Goal: Task Accomplishment & Management: Use online tool/utility

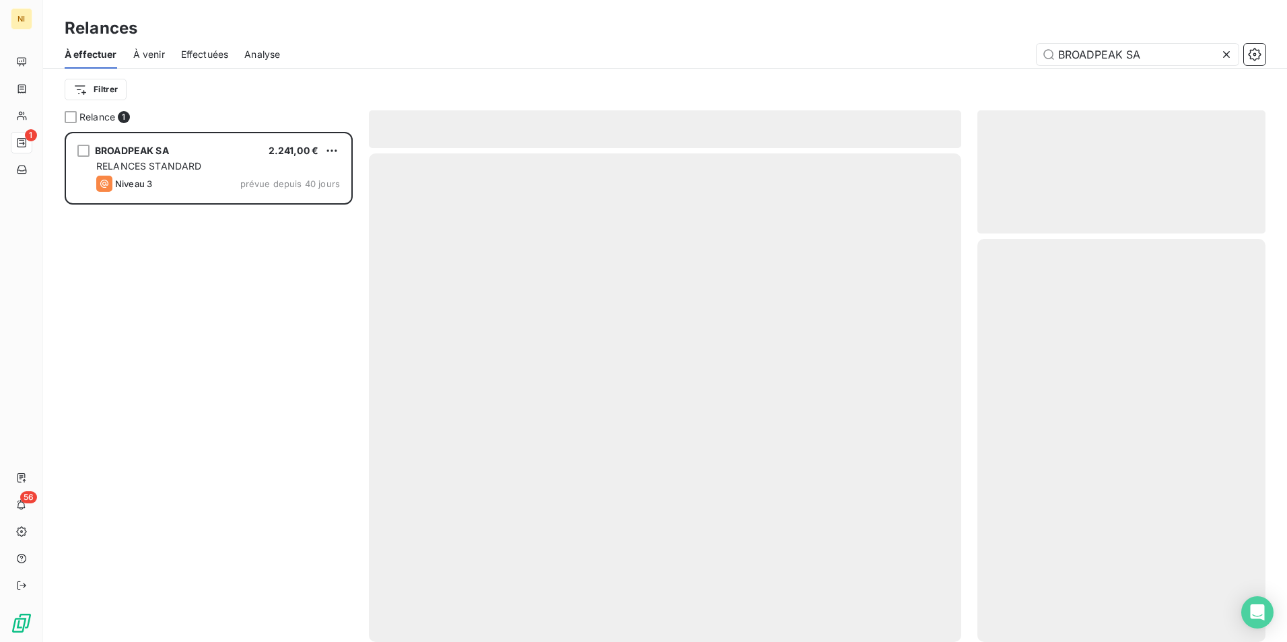
scroll to position [500, 278]
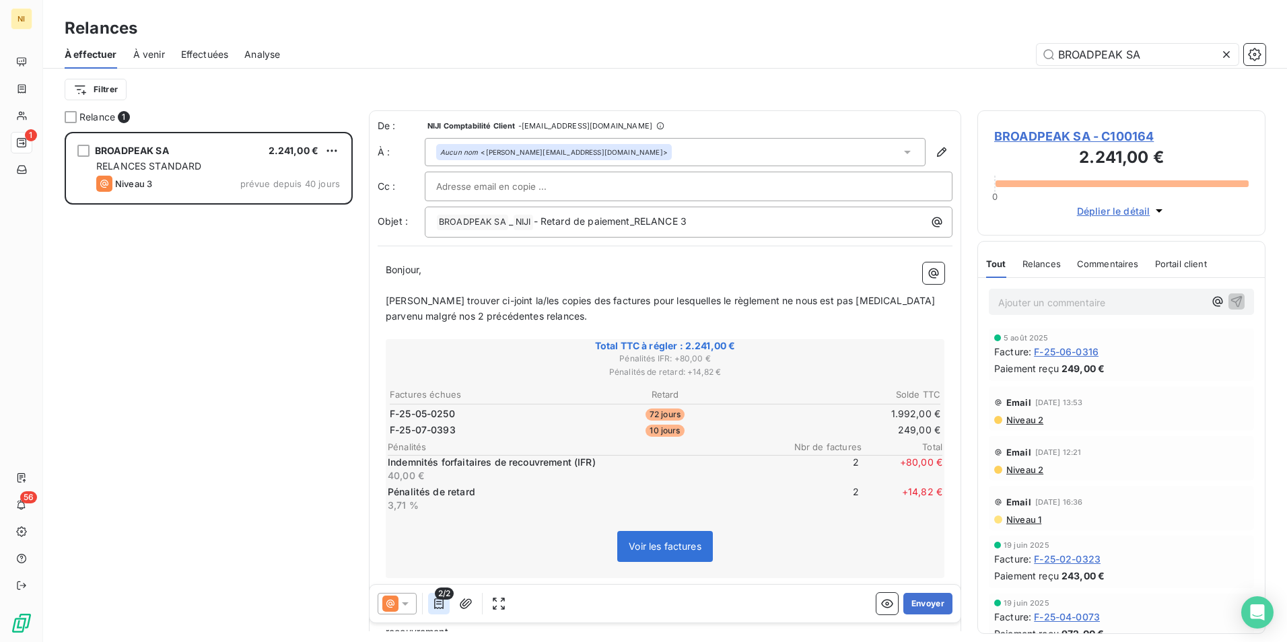
click at [438, 604] on icon "button" at bounding box center [438, 603] width 9 height 11
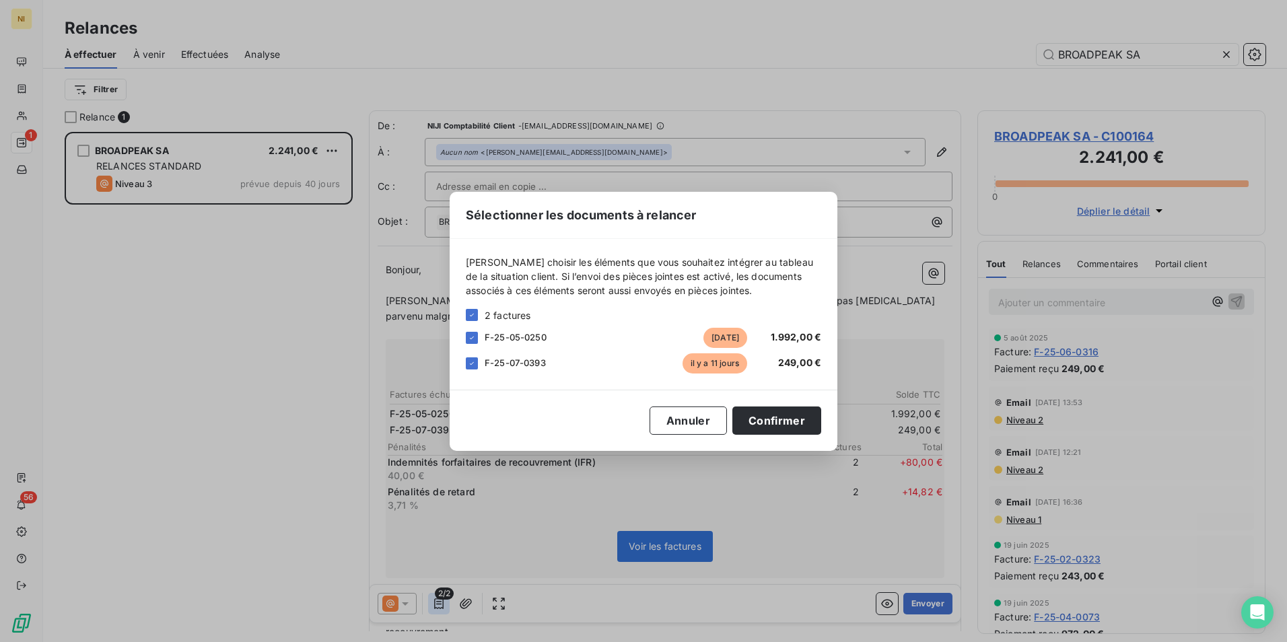
click at [438, 604] on div "Sélectionner les documents à relancer [PERSON_NAME] choisir les éléments que vo…" at bounding box center [643, 321] width 1287 height 642
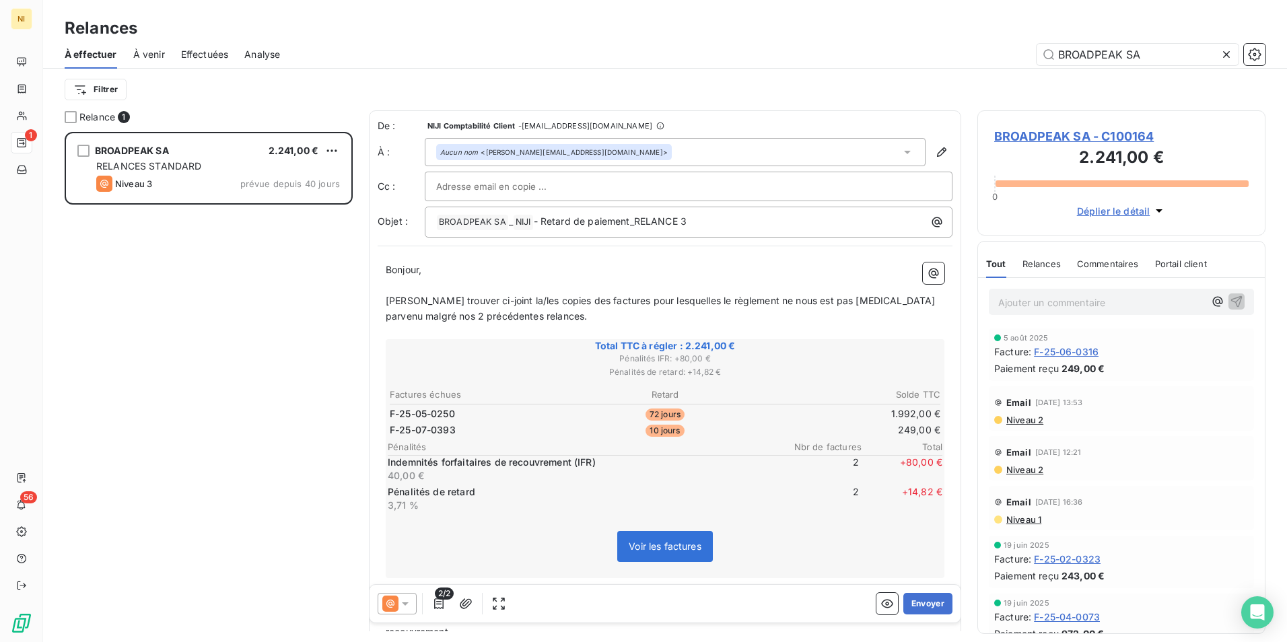
click at [406, 602] on icon at bounding box center [405, 603] width 13 height 13
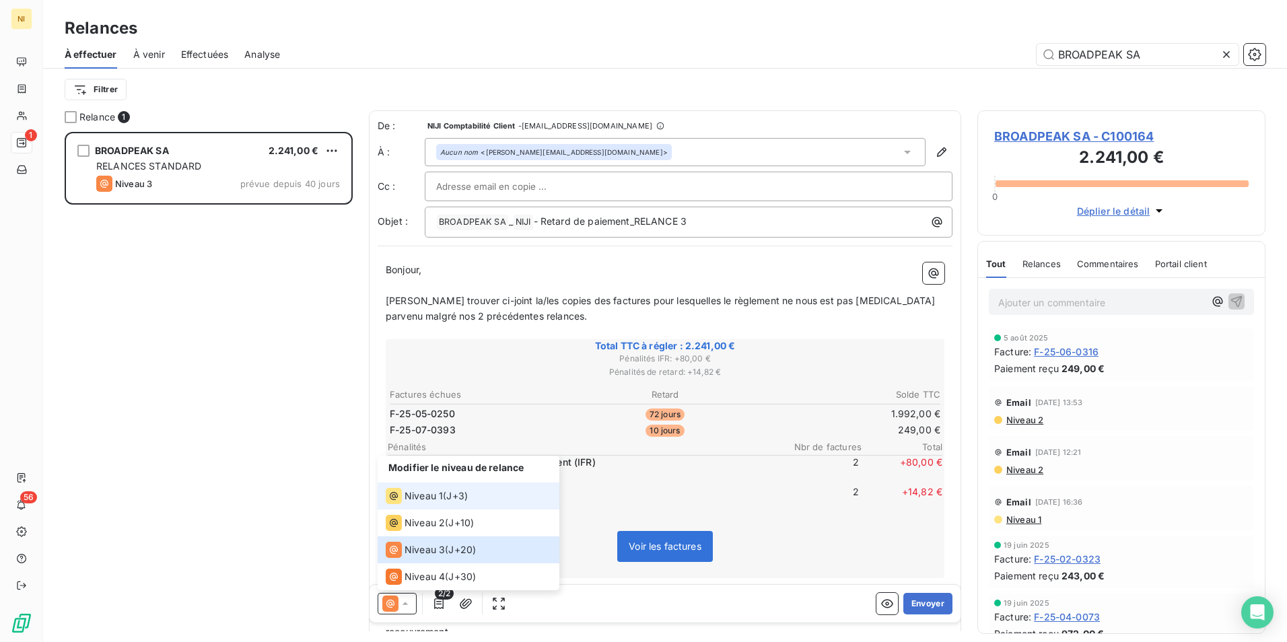
click at [424, 485] on li "Niveau 1 ( J+3 )" at bounding box center [469, 496] width 182 height 27
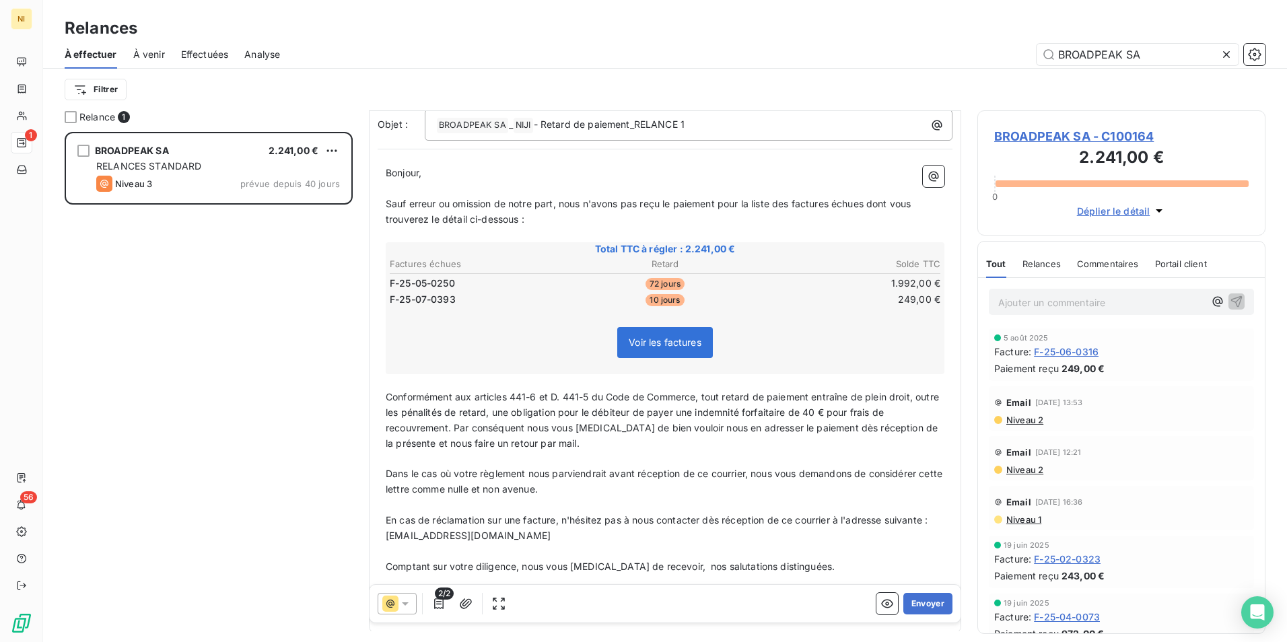
scroll to position [135, 0]
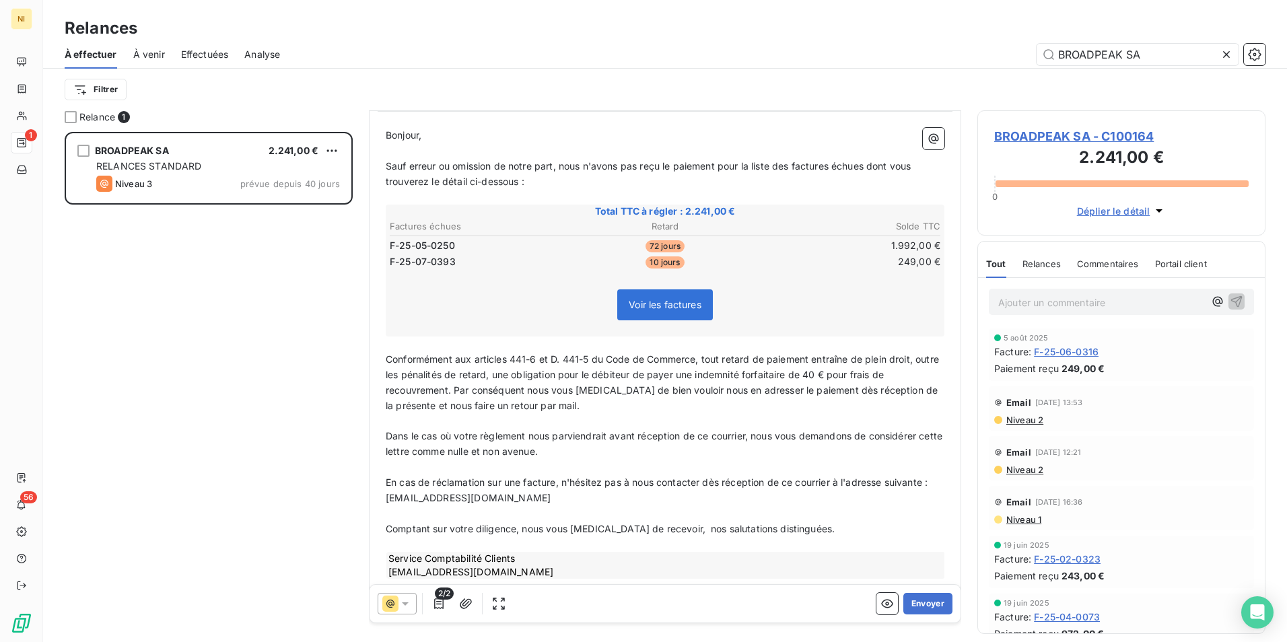
click at [444, 596] on span "2/2" at bounding box center [444, 594] width 19 height 12
click at [440, 602] on icon "button" at bounding box center [438, 603] width 13 height 13
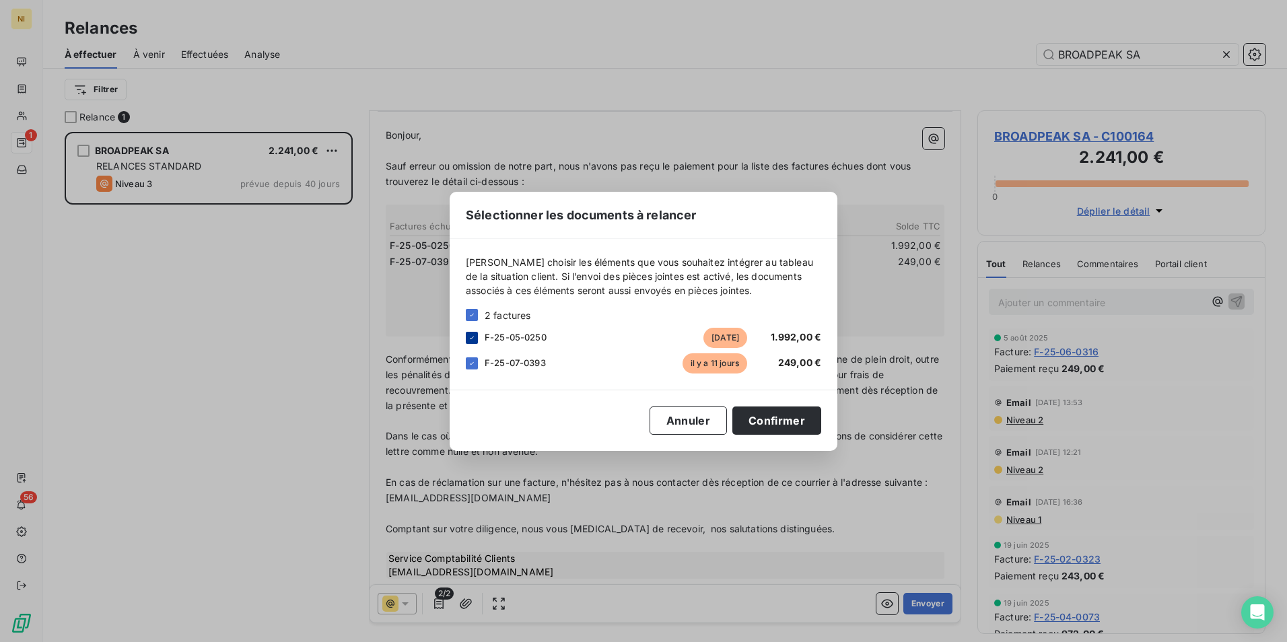
click at [474, 341] on icon at bounding box center [472, 338] width 8 height 8
click at [769, 424] on button "Confirmer" at bounding box center [776, 421] width 89 height 28
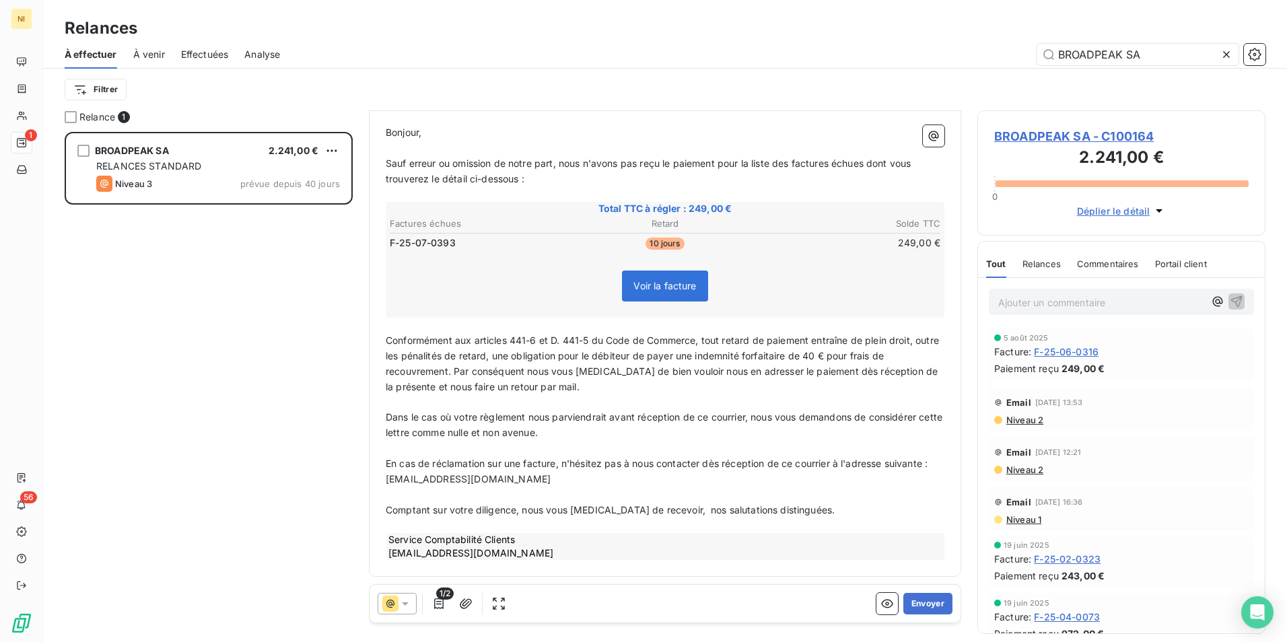
scroll to position [139, 0]
click at [922, 604] on button "Envoyer" at bounding box center [927, 604] width 49 height 22
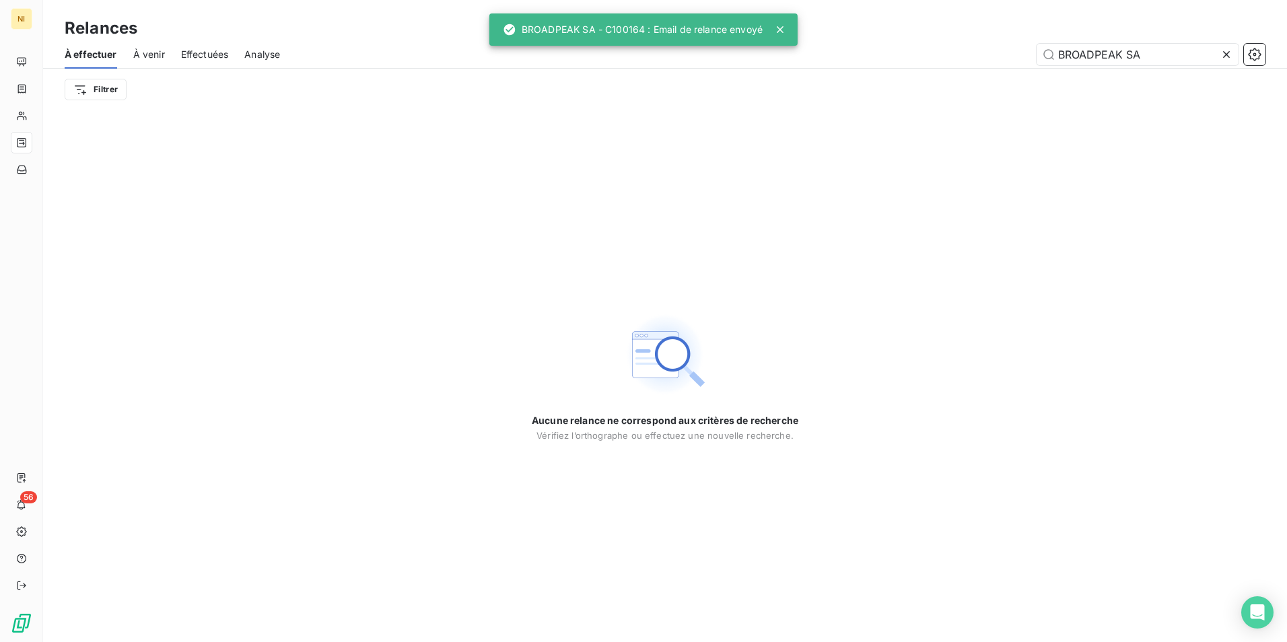
click at [1230, 59] on icon at bounding box center [1226, 54] width 13 height 13
click at [1188, 60] on input "text" at bounding box center [1138, 55] width 202 height 22
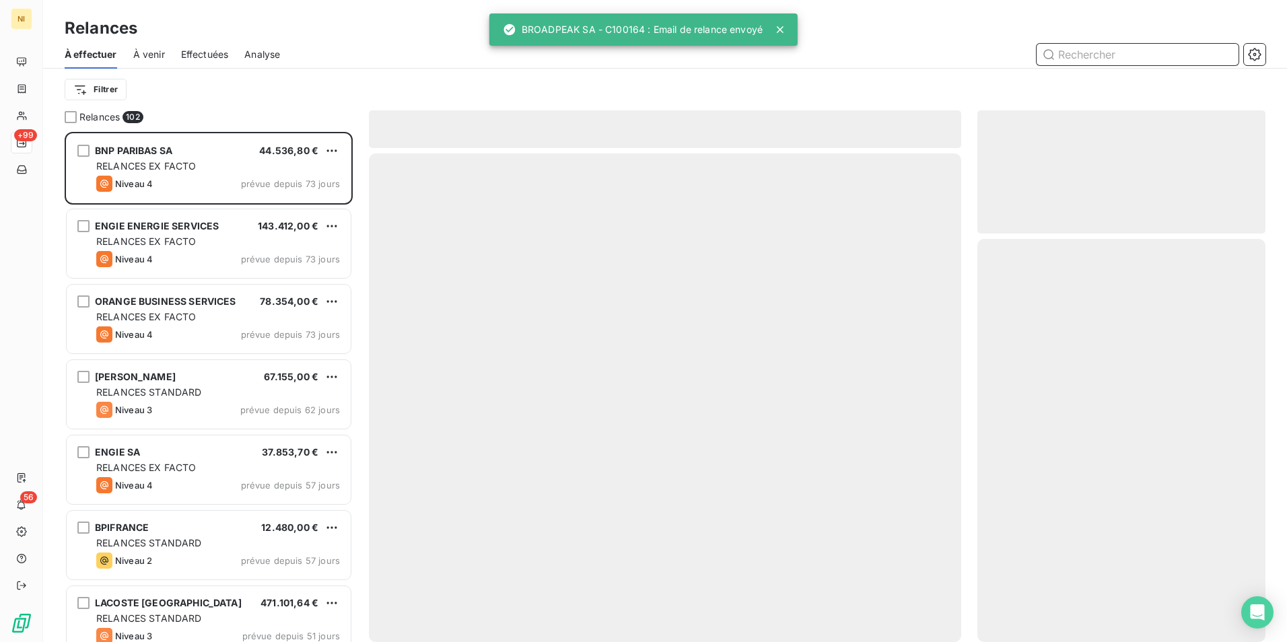
scroll to position [500, 278]
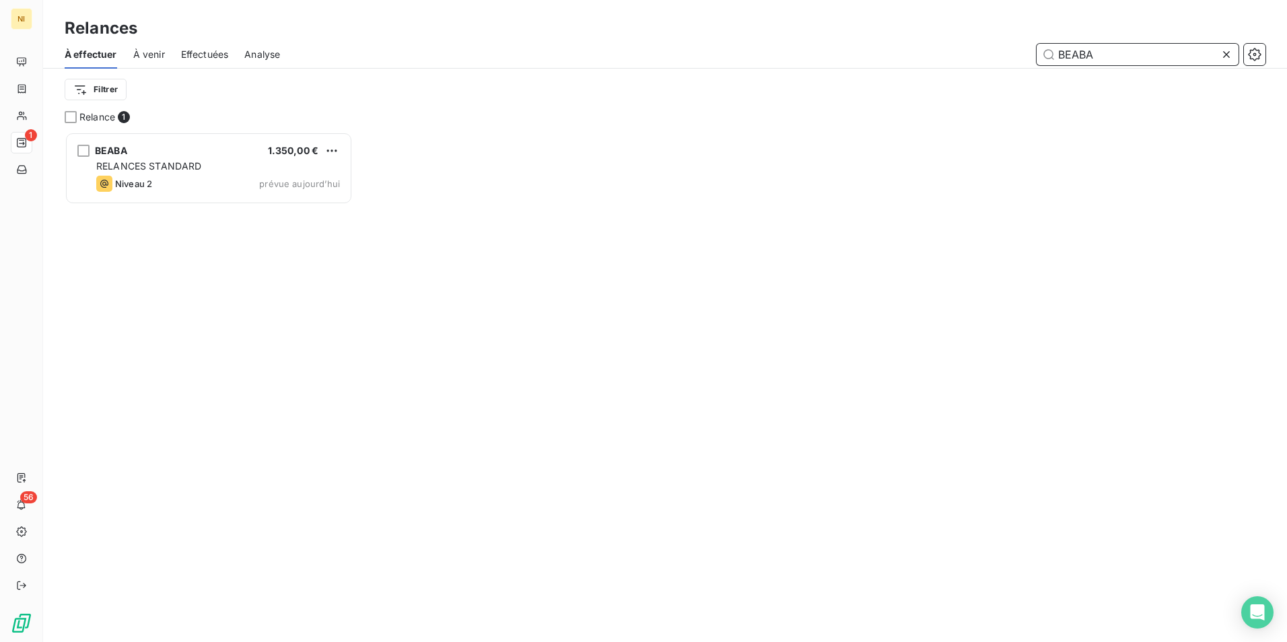
scroll to position [500, 278]
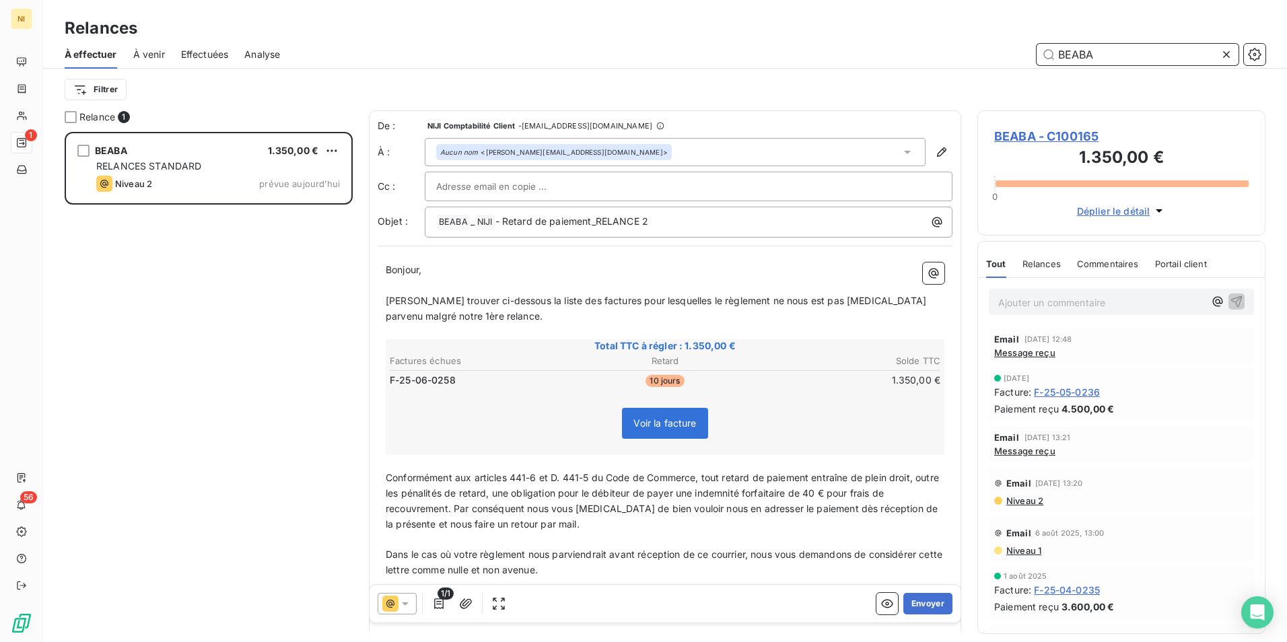
type input "BEABA"
click at [416, 605] on div at bounding box center [397, 604] width 39 height 22
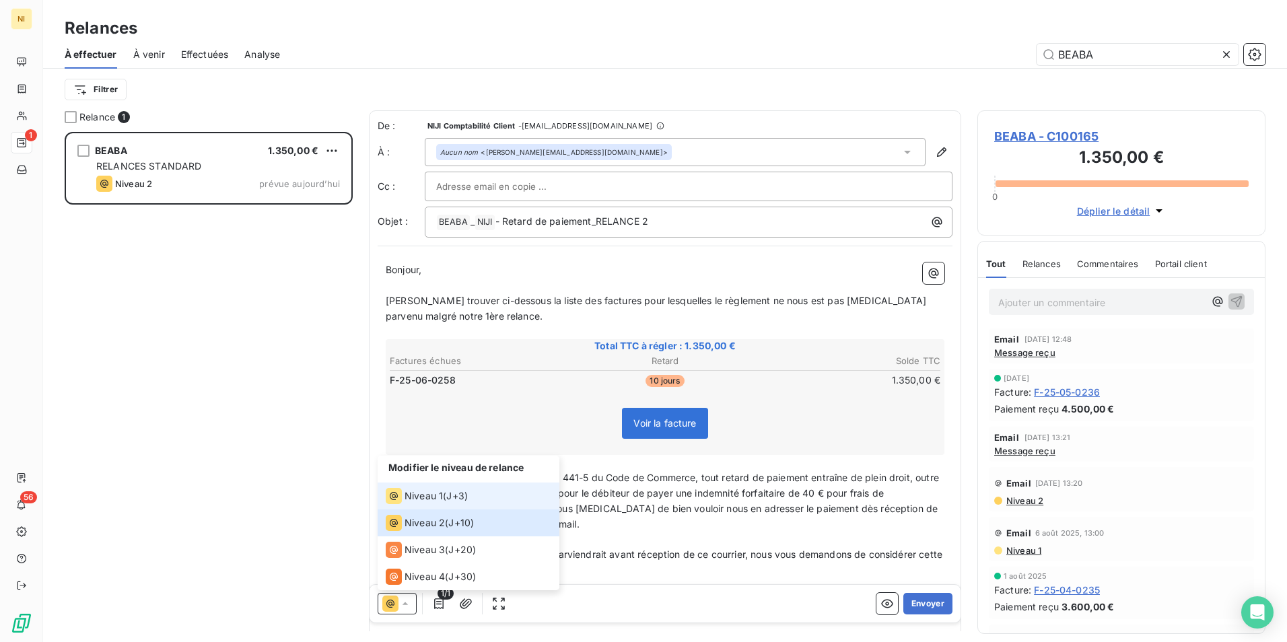
click at [442, 493] on span "Niveau 1" at bounding box center [424, 495] width 38 height 13
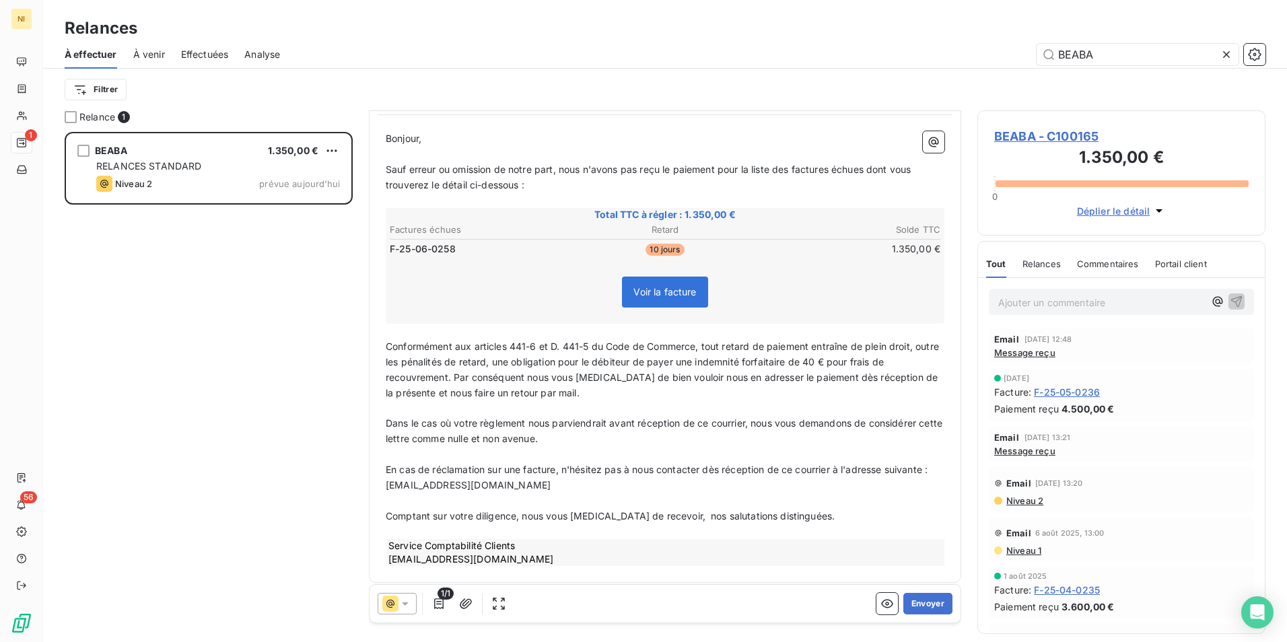
scroll to position [139, 0]
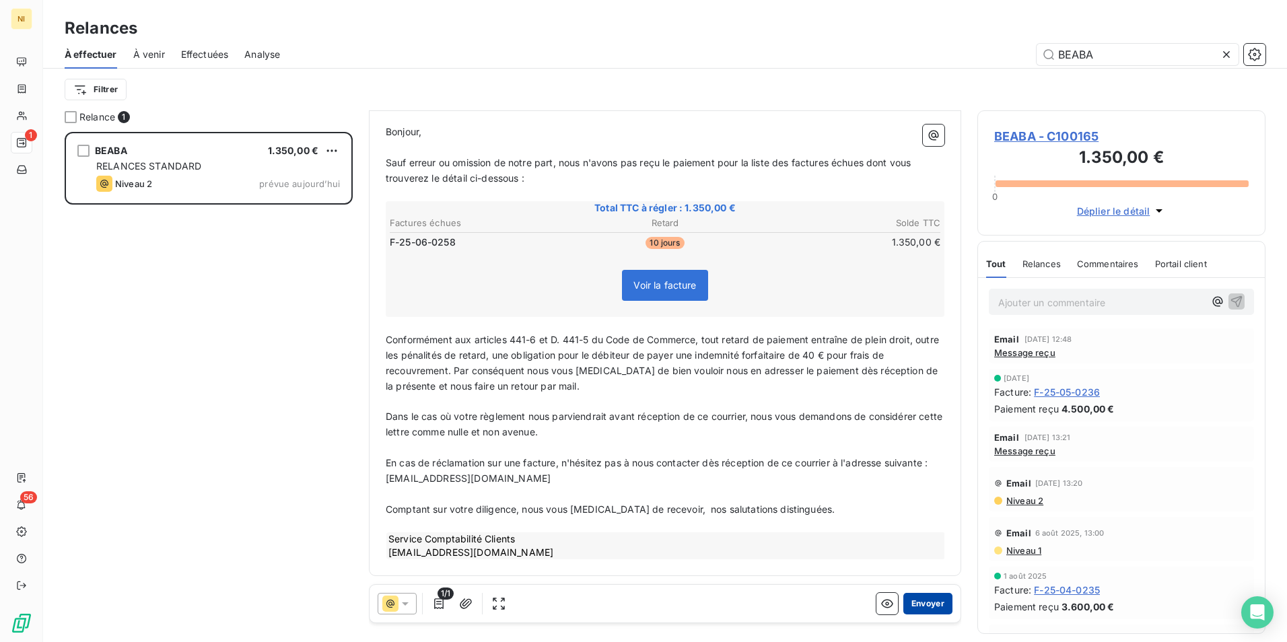
click at [920, 602] on button "Envoyer" at bounding box center [927, 604] width 49 height 22
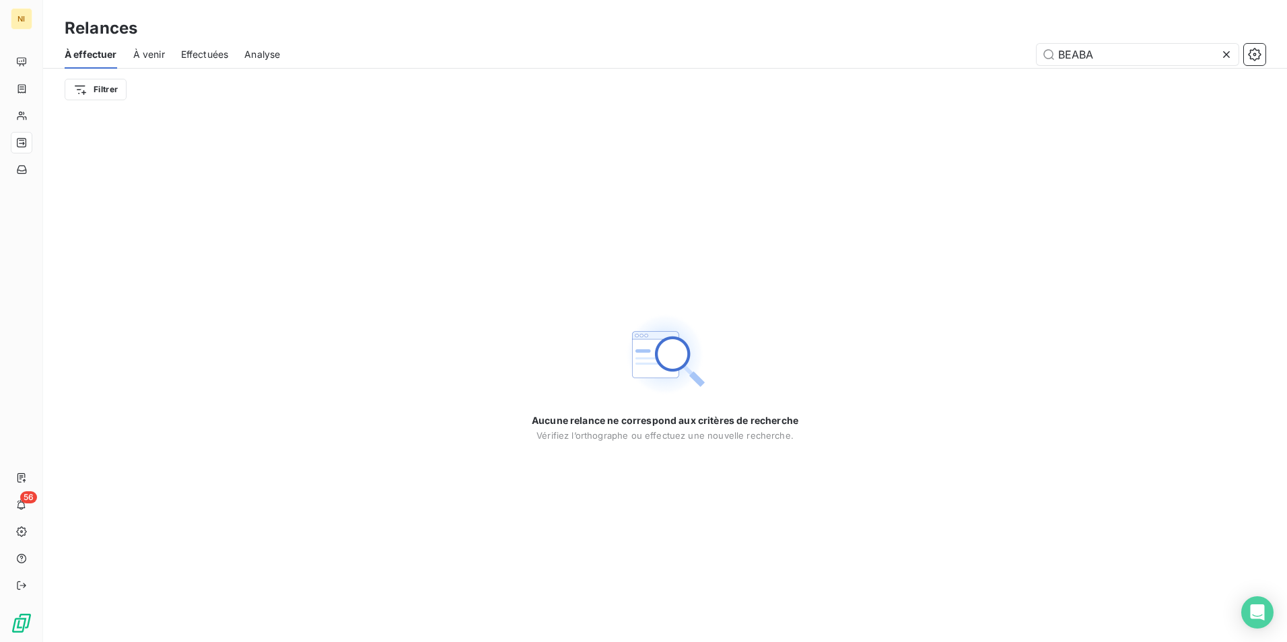
click at [205, 49] on span "Effectuées" at bounding box center [205, 54] width 48 height 13
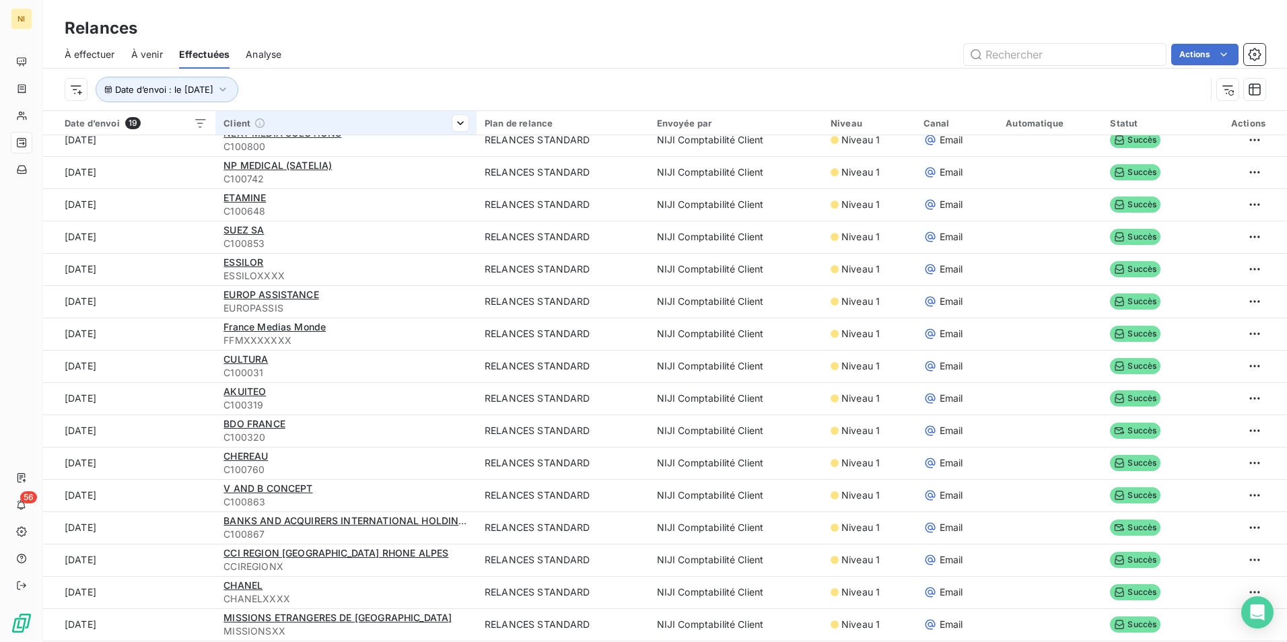
scroll to position [67, 0]
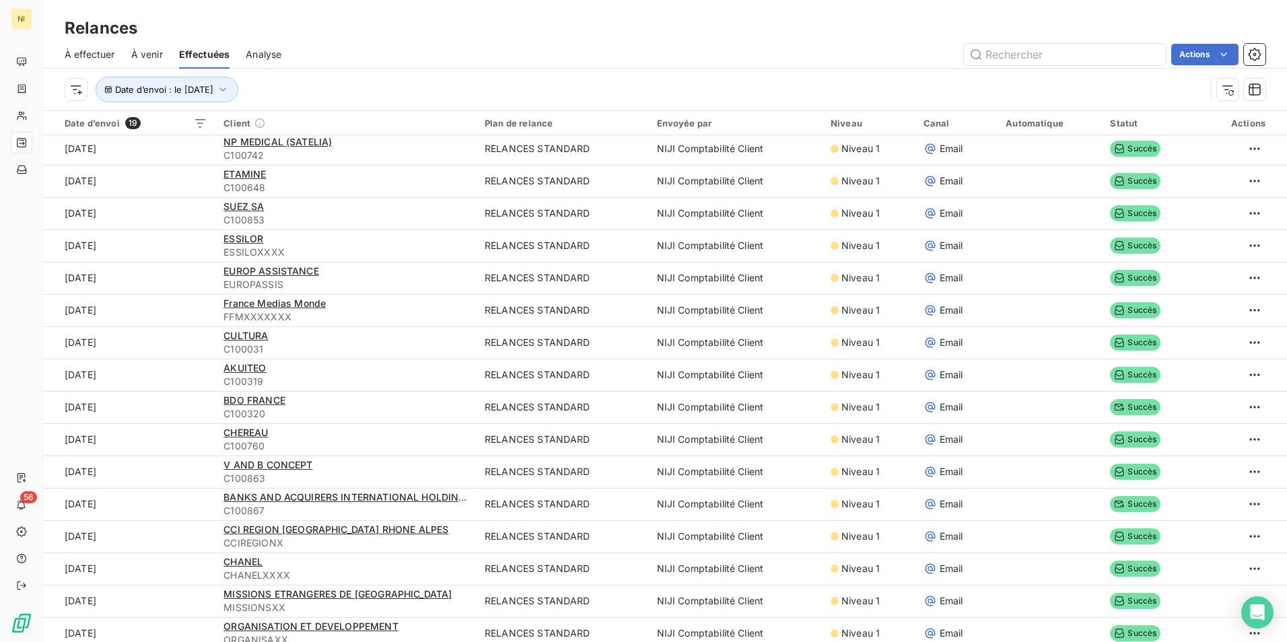
click at [212, 55] on span "Effectuées" at bounding box center [204, 54] width 51 height 13
click at [213, 89] on span "Date d’envoi : le [DATE]" at bounding box center [164, 89] width 98 height 11
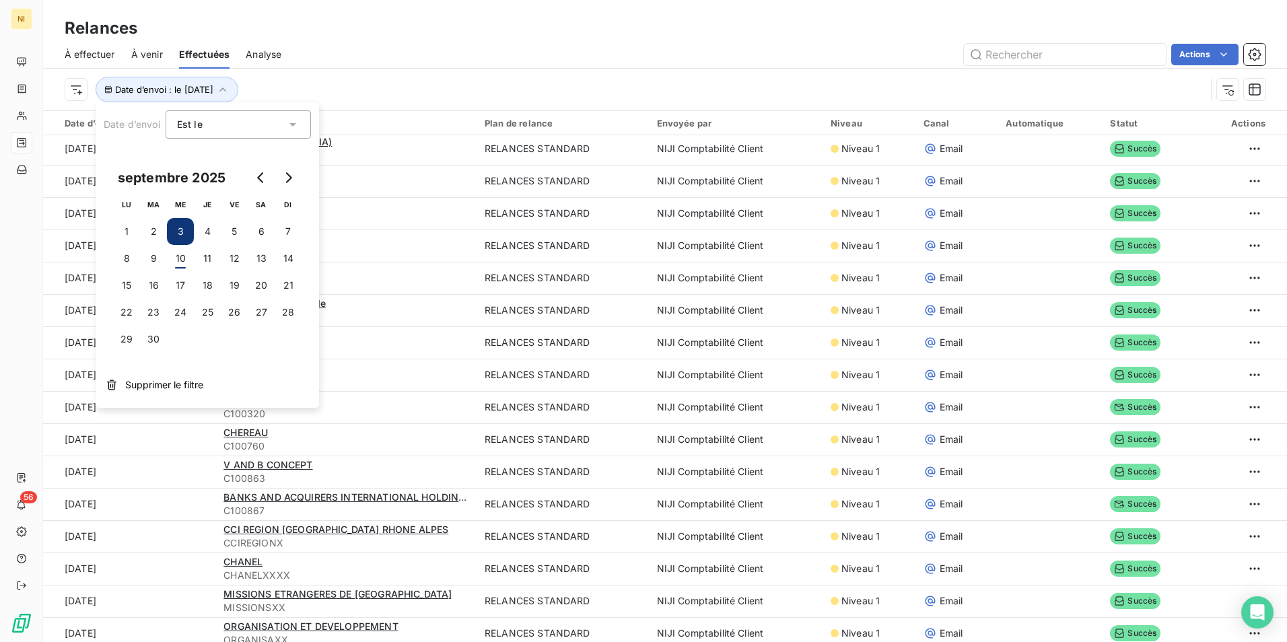
click at [183, 229] on button "3" at bounding box center [180, 231] width 27 height 27
click at [181, 265] on button "10" at bounding box center [180, 258] width 27 height 27
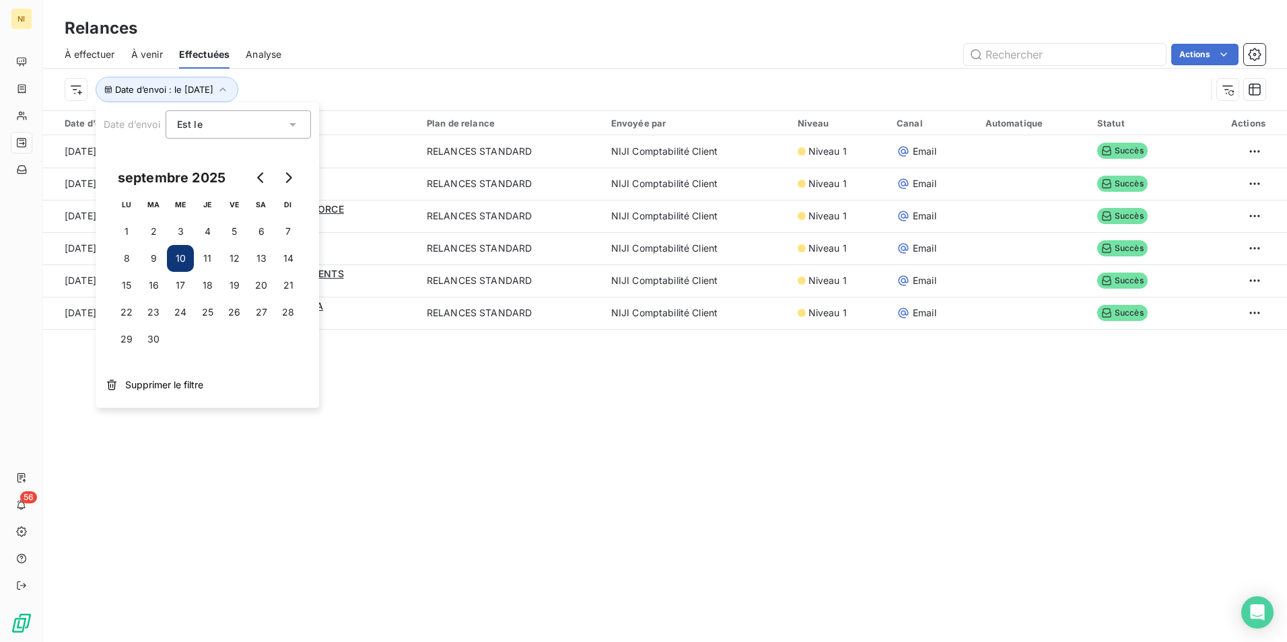
click at [180, 258] on button "10" at bounding box center [180, 258] width 27 height 27
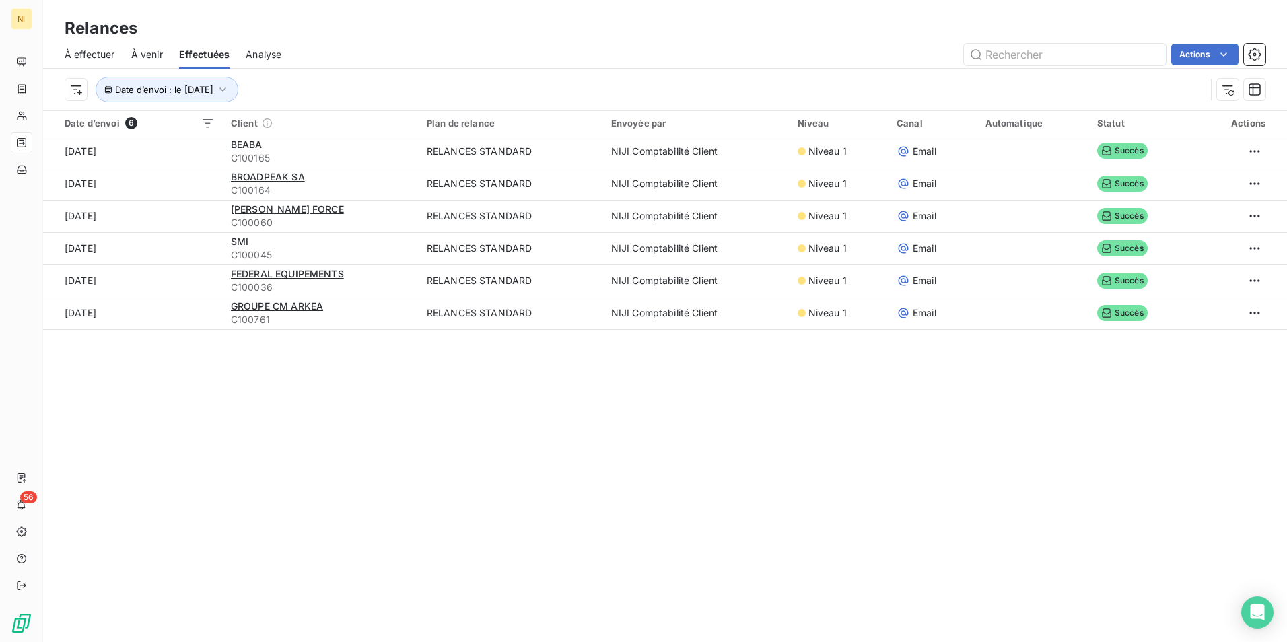
click at [401, 341] on div "Date d’envoi 6 Client Plan de relance Envoyée par Niveau Canal Automatique Stat…" at bounding box center [665, 243] width 1244 height 265
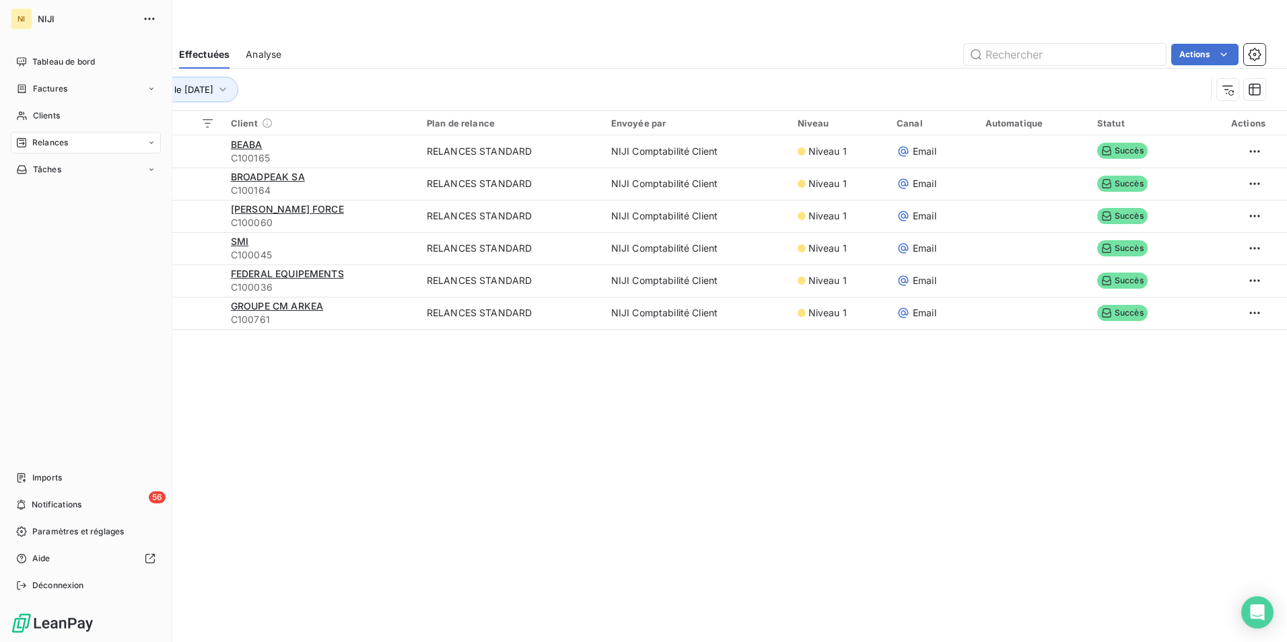
click at [65, 142] on span "Relances" at bounding box center [50, 143] width 36 height 12
click at [52, 139] on span "Relances" at bounding box center [50, 143] width 36 height 12
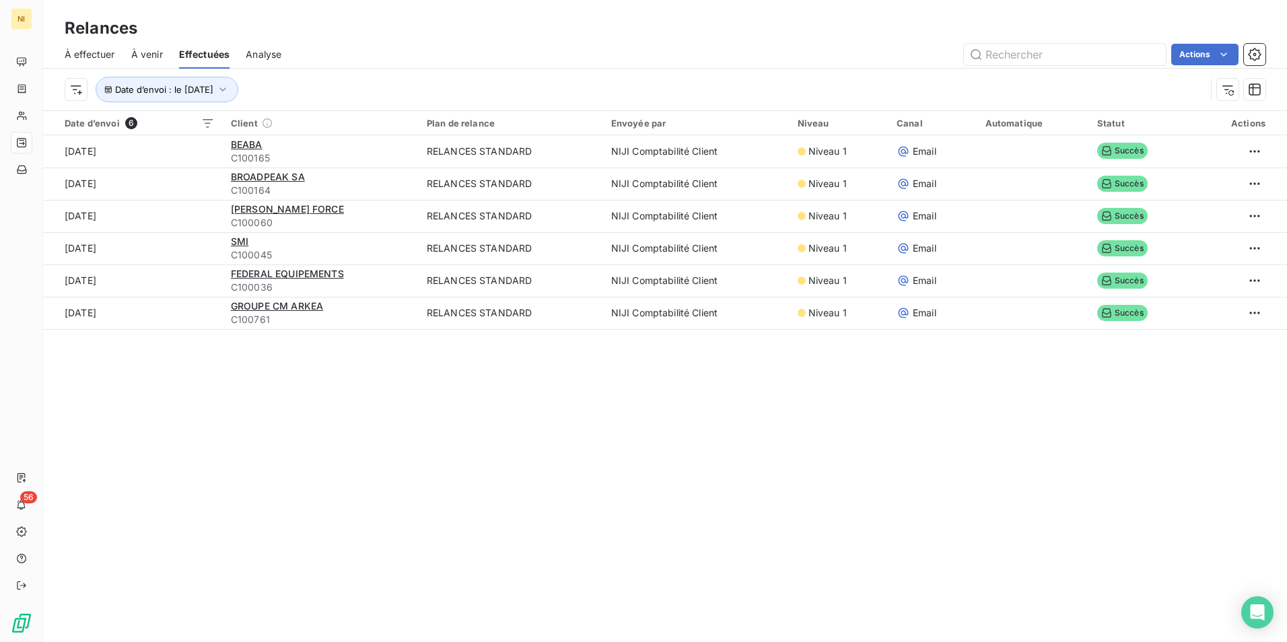
click at [83, 56] on span "À effectuer" at bounding box center [90, 54] width 50 height 13
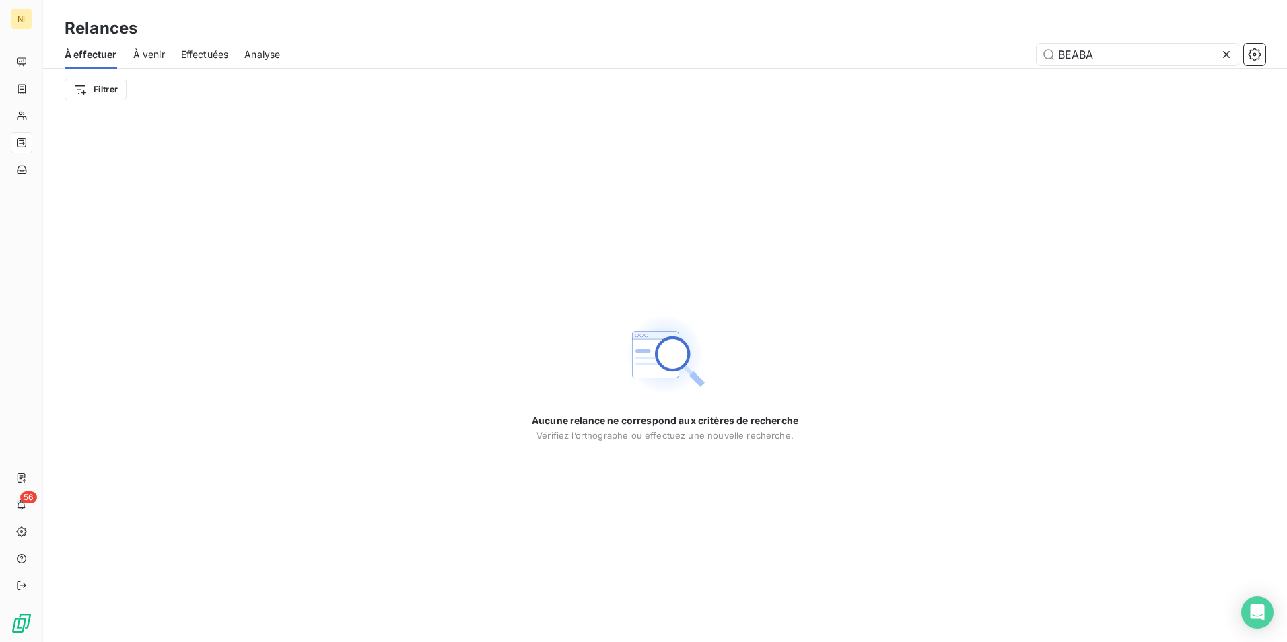
click at [1226, 57] on icon at bounding box center [1226, 54] width 13 height 13
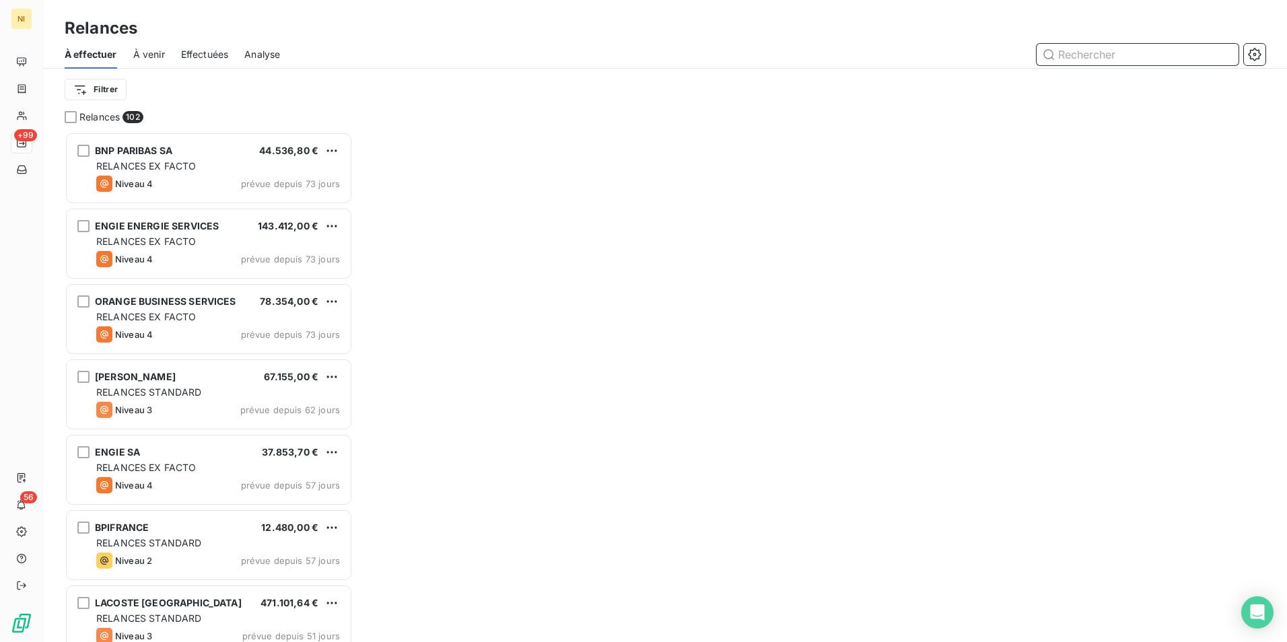
click at [1171, 50] on input "text" at bounding box center [1138, 55] width 202 height 22
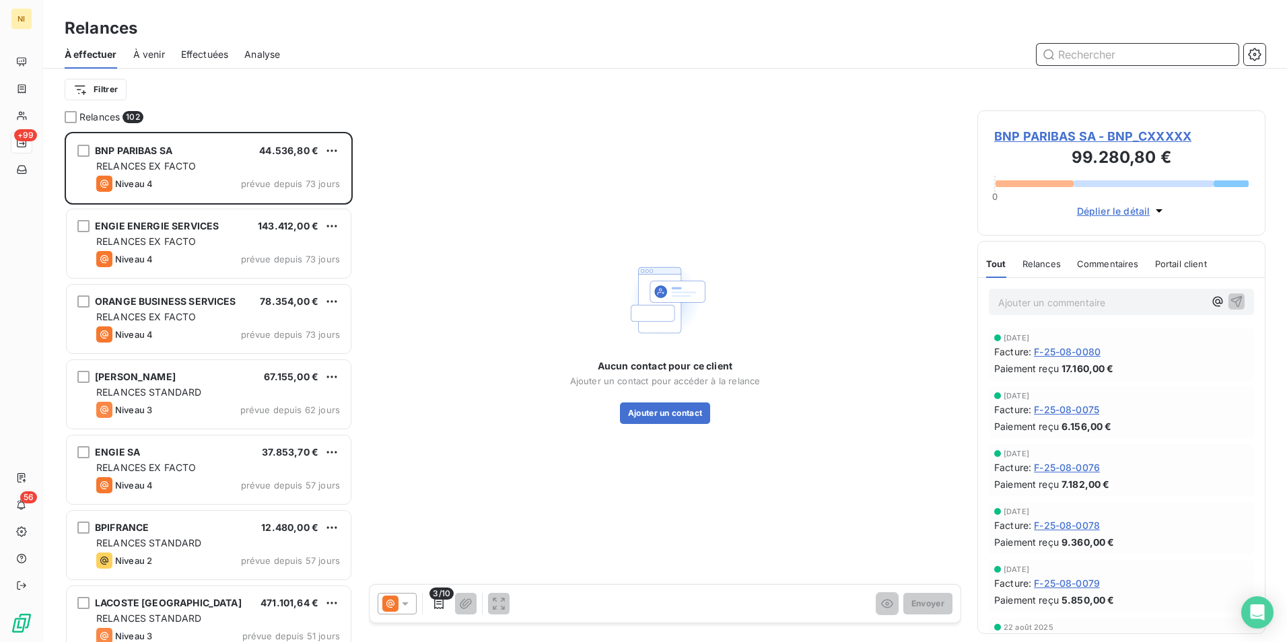
scroll to position [500, 278]
paste input "GROUPE [PERSON_NAME]"
click at [1171, 50] on input "text" at bounding box center [1138, 55] width 202 height 22
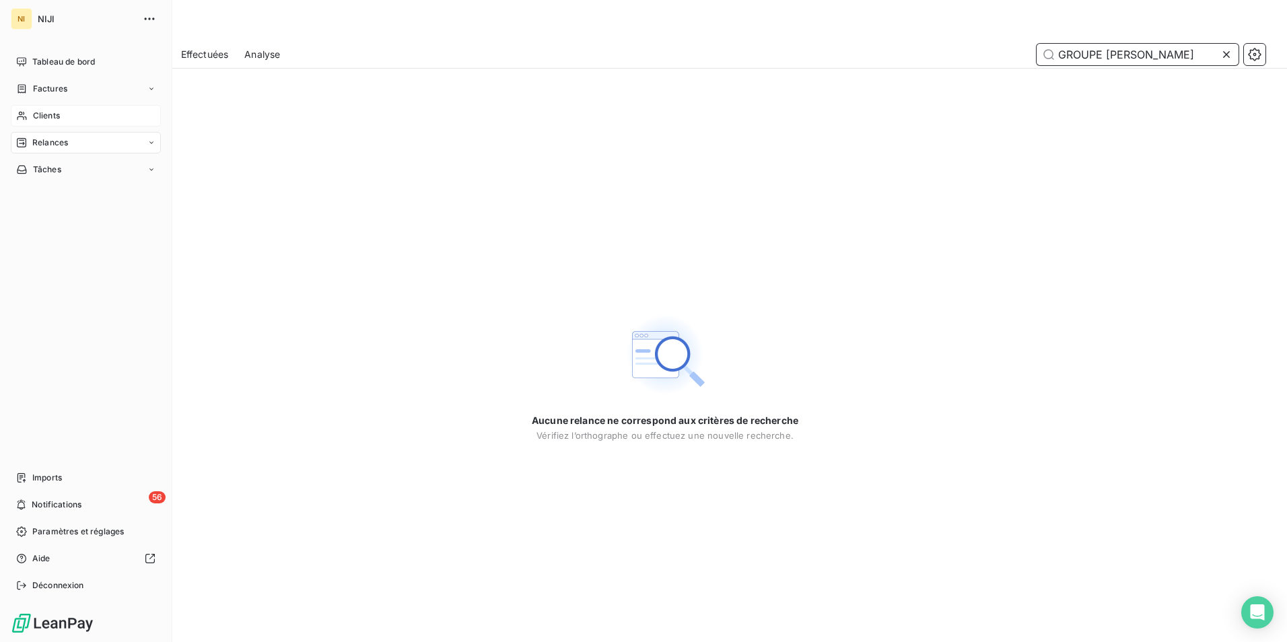
type input "GROUPE [PERSON_NAME]"
click at [32, 114] on div "Clients" at bounding box center [86, 116] width 150 height 22
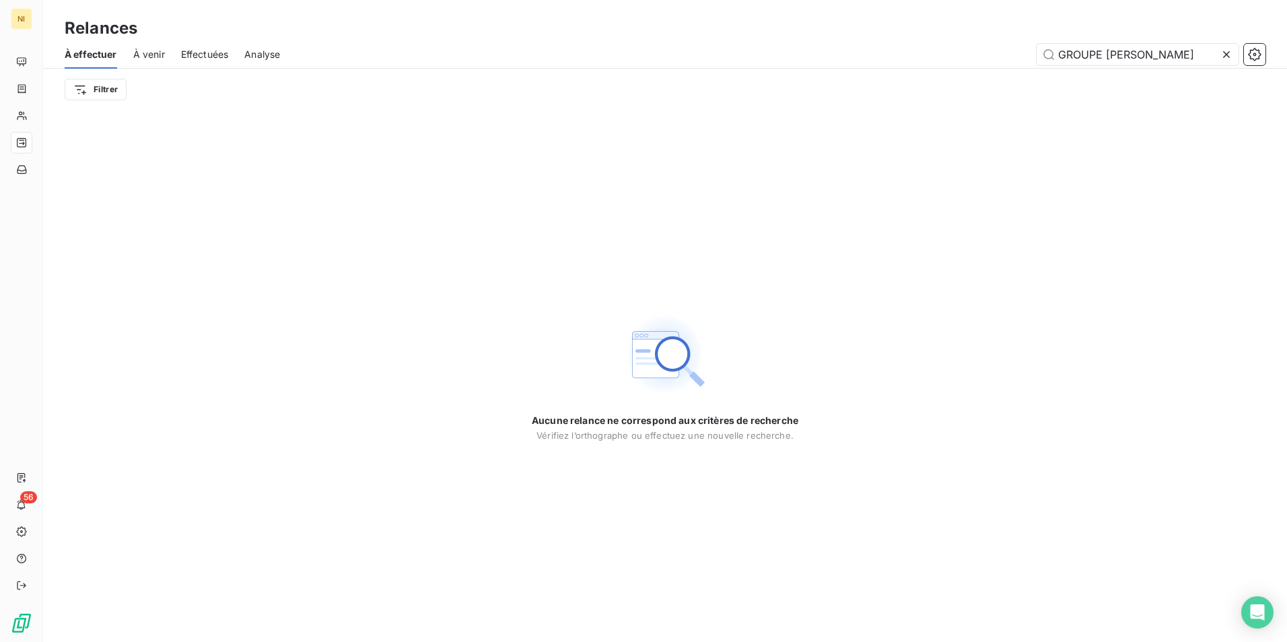
click at [1222, 56] on div "GROUPE [PERSON_NAME]" at bounding box center [1138, 55] width 202 height 22
click at [1222, 56] on icon at bounding box center [1226, 54] width 13 height 13
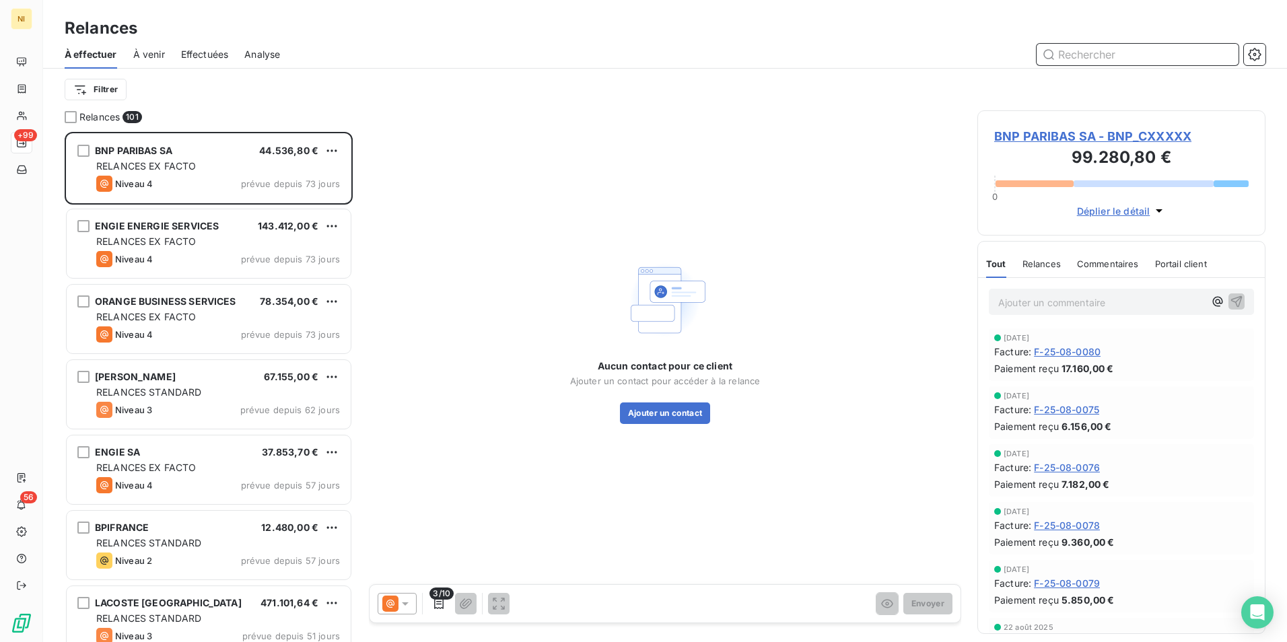
scroll to position [500, 278]
click at [1169, 55] on input "text" at bounding box center [1138, 55] width 202 height 22
paste input "GROUPE [PERSON_NAME]"
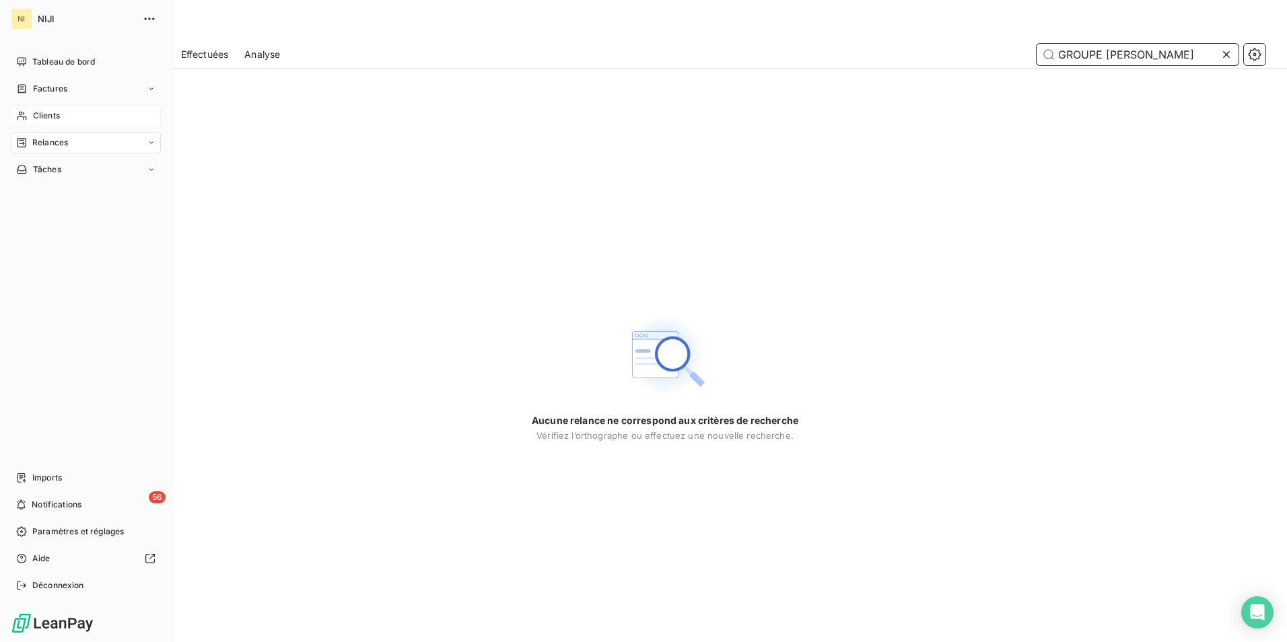
type input "GROUPE [PERSON_NAME]"
click at [41, 116] on span "Clients" at bounding box center [46, 116] width 27 height 12
click at [47, 114] on span "Clients" at bounding box center [46, 116] width 27 height 12
click at [40, 109] on div "Clients" at bounding box center [86, 116] width 150 height 22
click at [32, 109] on div "Clients" at bounding box center [86, 116] width 150 height 22
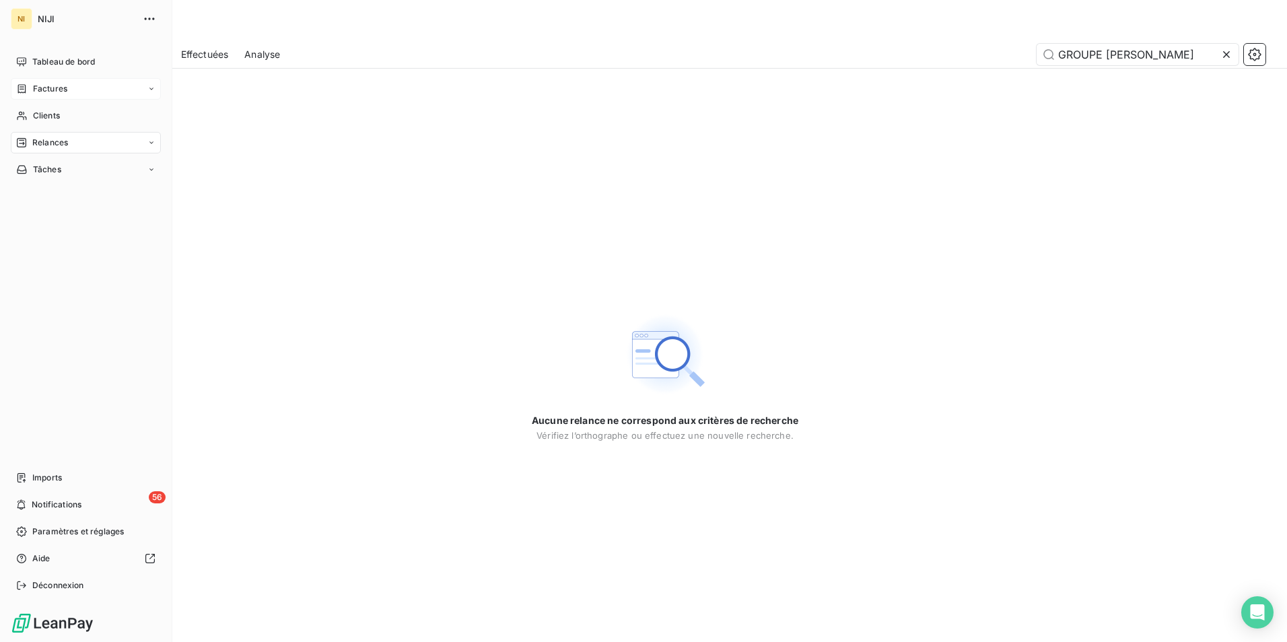
click at [57, 81] on div "Factures" at bounding box center [86, 89] width 150 height 22
click at [45, 164] on span "Clients" at bounding box center [46, 170] width 27 height 12
click at [68, 289] on div "Tableau de bord Factures Factures Avoirs Clients Relances Tâches Imports 56 Not…" at bounding box center [86, 323] width 150 height 545
click at [55, 136] on div "Relances" at bounding box center [86, 143] width 150 height 22
click at [34, 114] on span "Clients" at bounding box center [46, 116] width 27 height 12
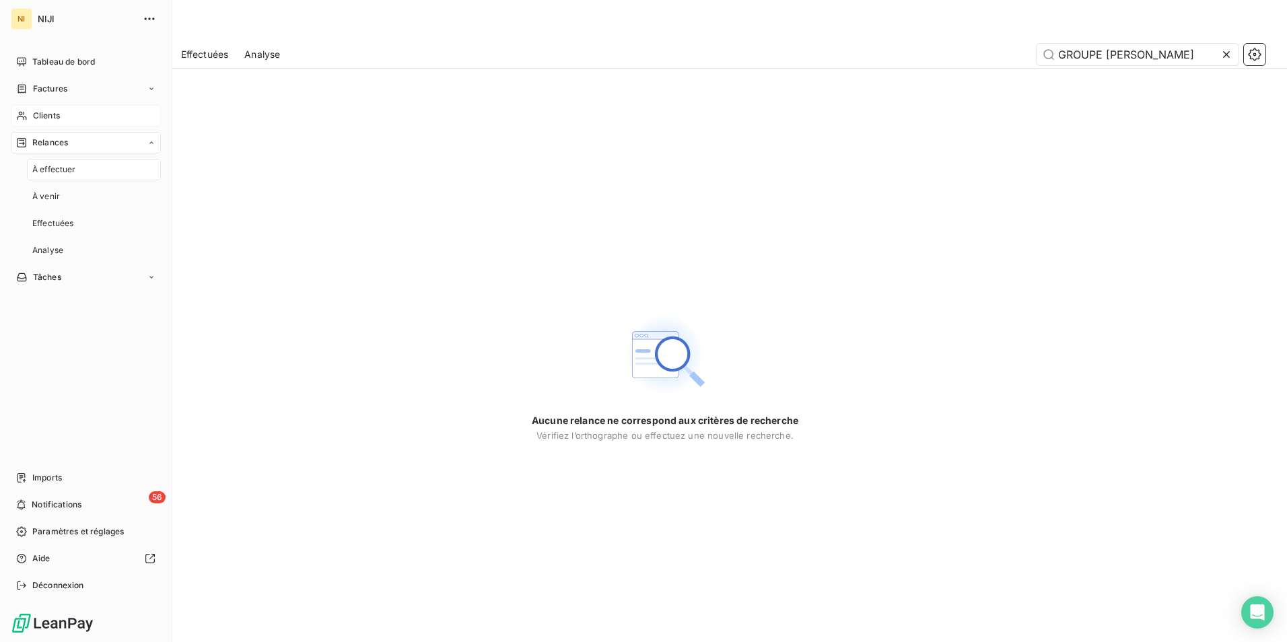
click at [34, 114] on span "Clients" at bounding box center [46, 116] width 27 height 12
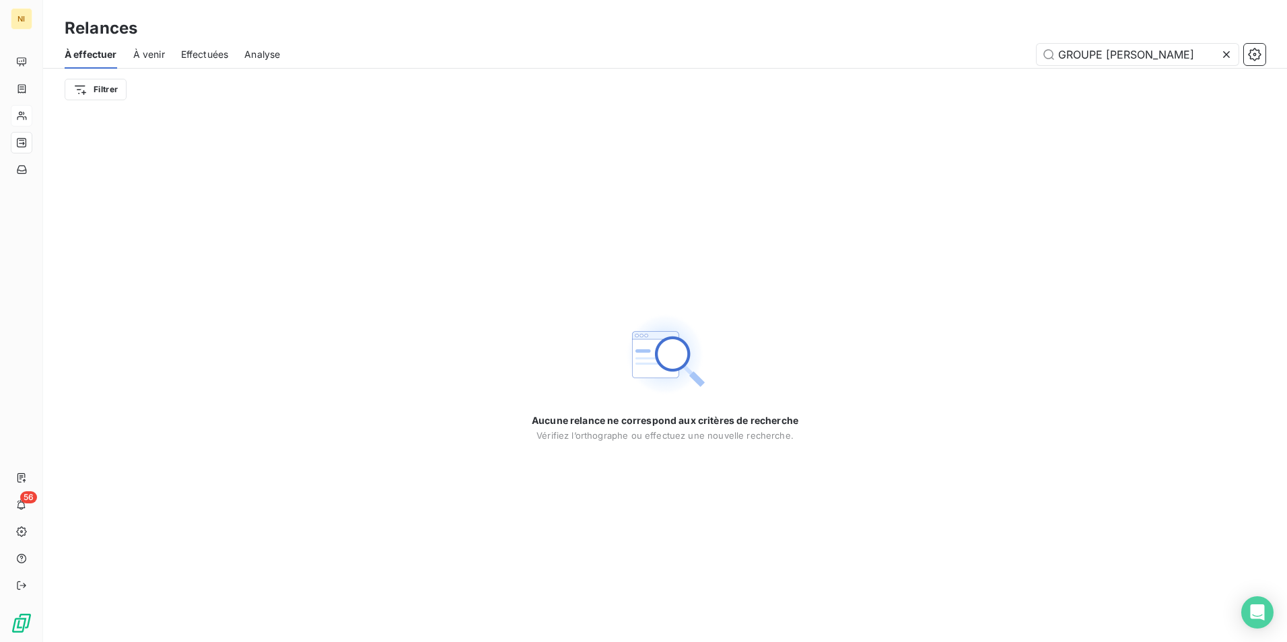
click at [1225, 50] on icon at bounding box center [1226, 54] width 13 height 13
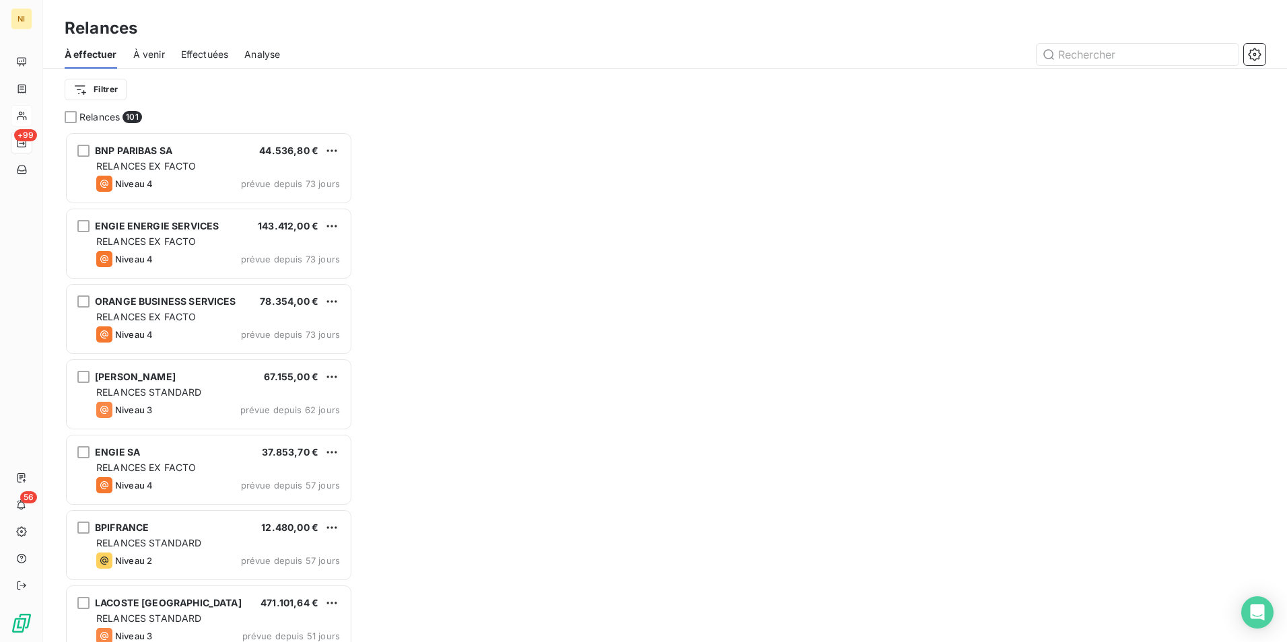
scroll to position [500, 278]
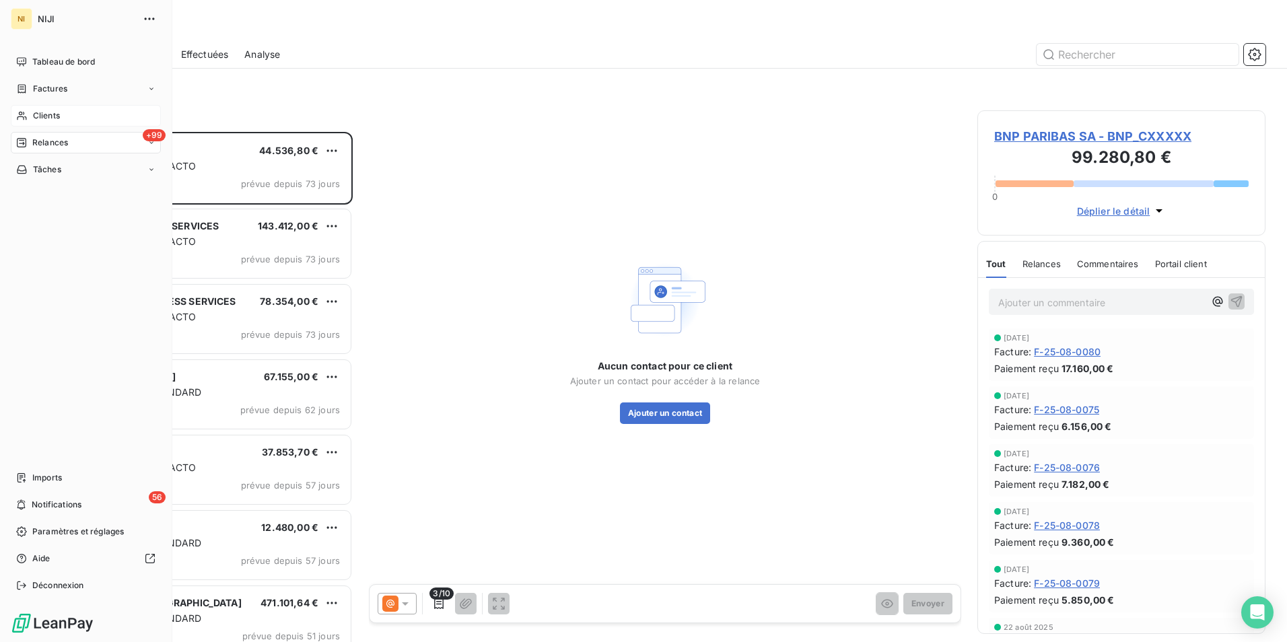
click at [65, 114] on div "Clients" at bounding box center [86, 116] width 150 height 22
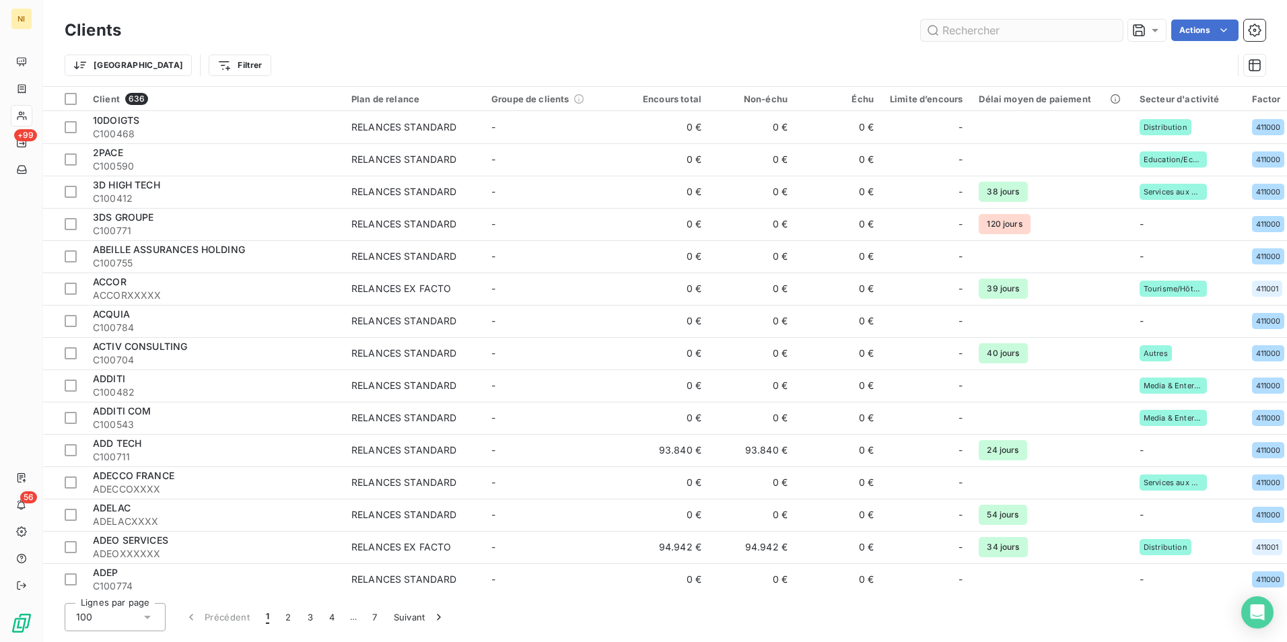
click at [1010, 28] on input "text" at bounding box center [1022, 31] width 202 height 22
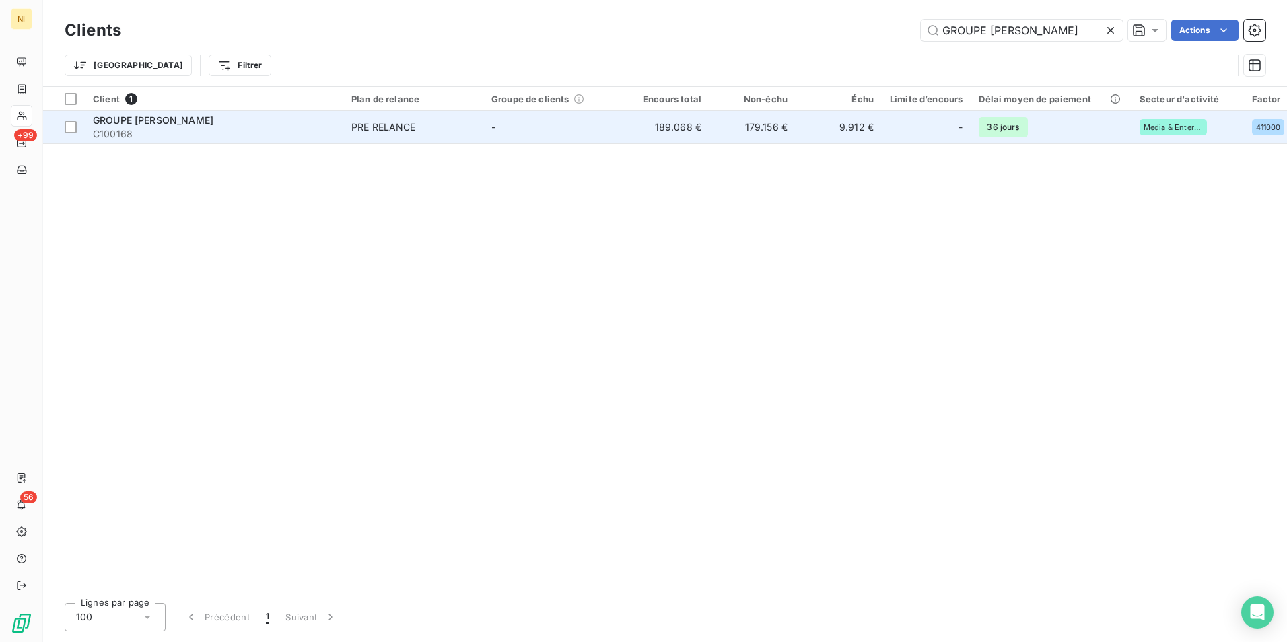
type input "GROUPE [PERSON_NAME]"
click at [207, 117] on span "GROUPE [PERSON_NAME]" at bounding box center [153, 119] width 120 height 11
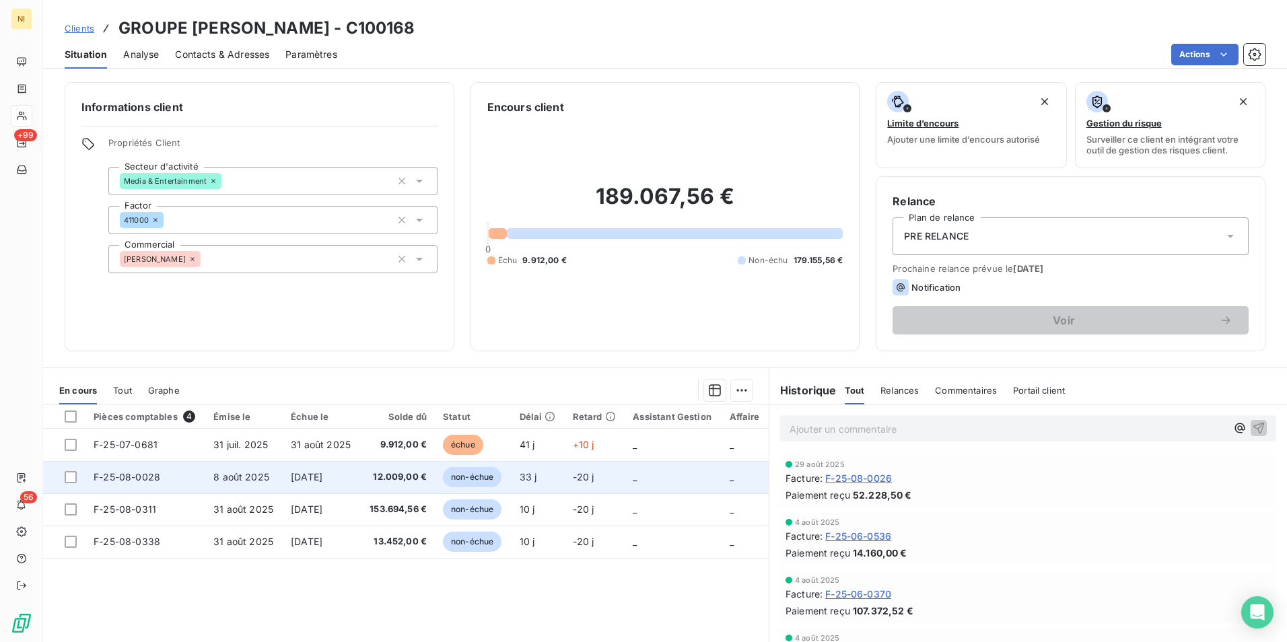
scroll to position [62, 0]
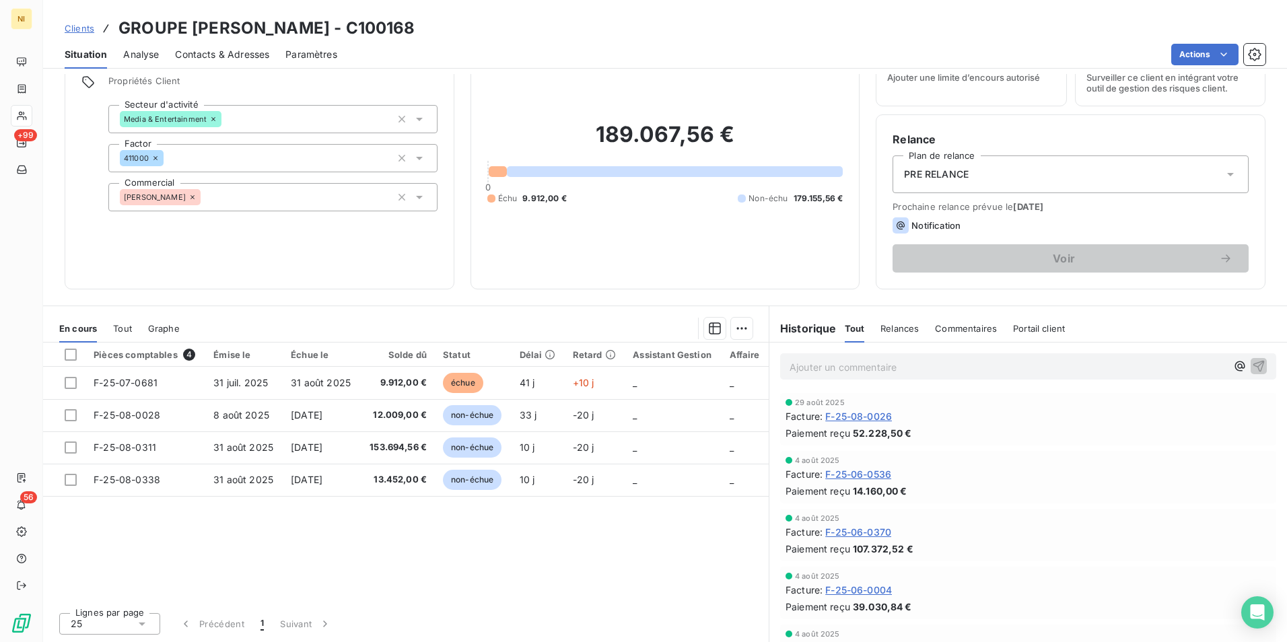
click at [1187, 173] on div "PRE RELANCE" at bounding box center [1071, 175] width 356 height 38
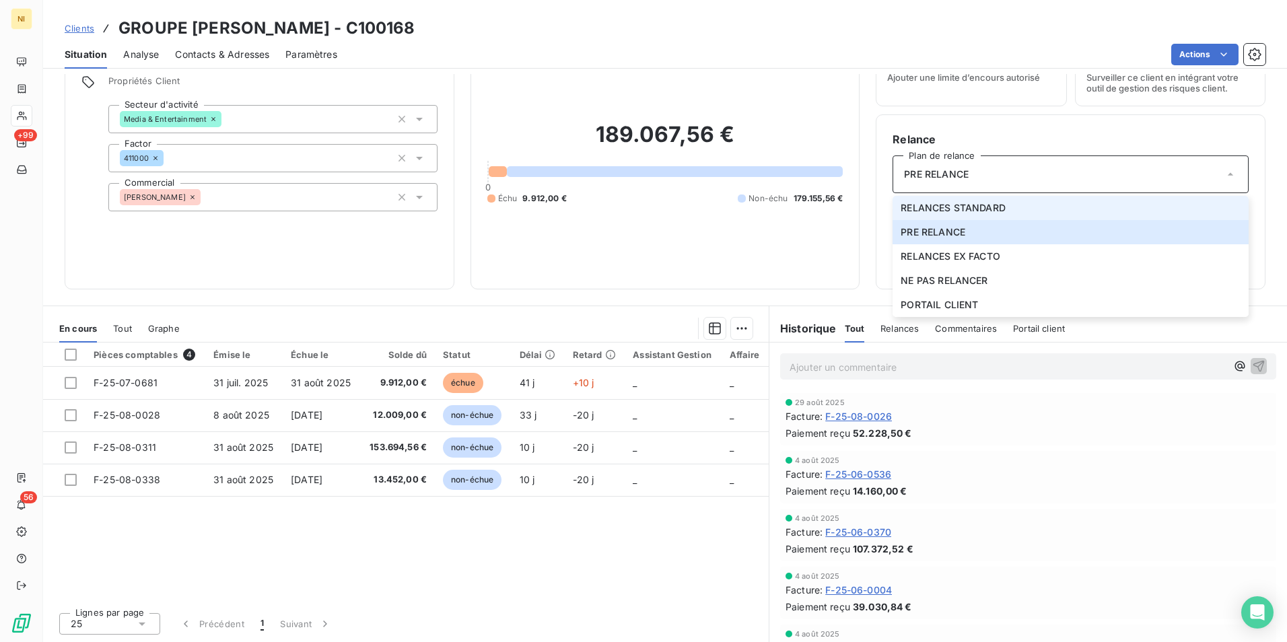
click at [977, 211] on span "RELANCES STANDARD" at bounding box center [953, 207] width 105 height 13
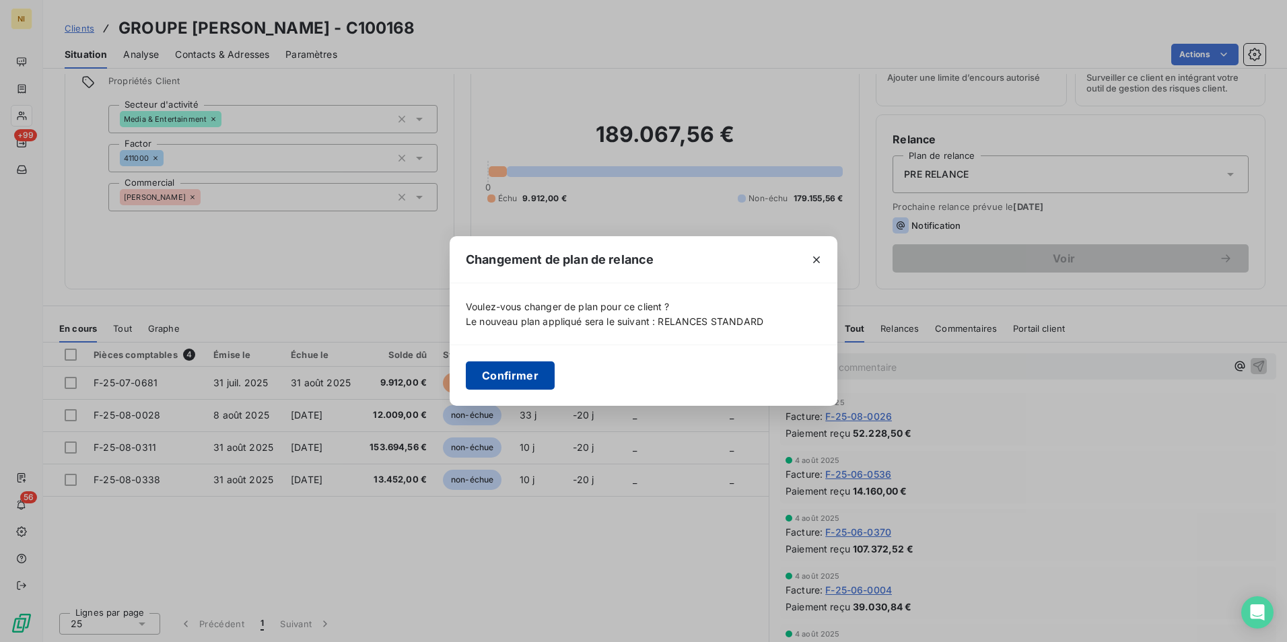
click at [510, 373] on button "Confirmer" at bounding box center [510, 375] width 89 height 28
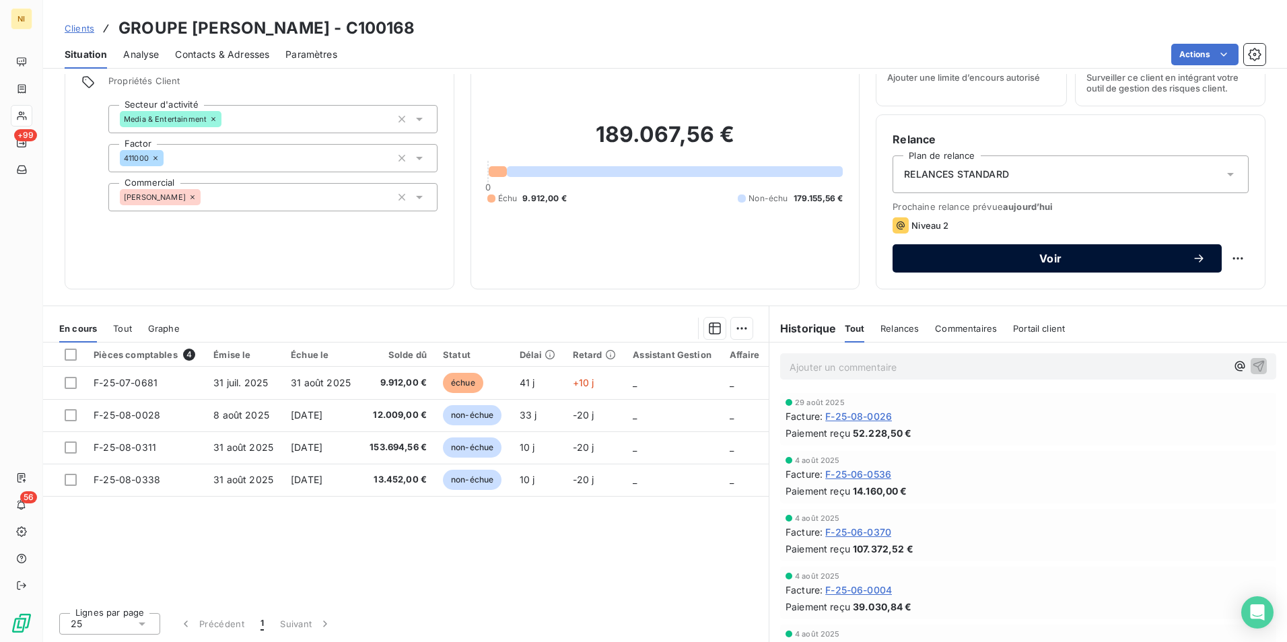
click at [1070, 257] on span "Voir" at bounding box center [1050, 258] width 283 height 11
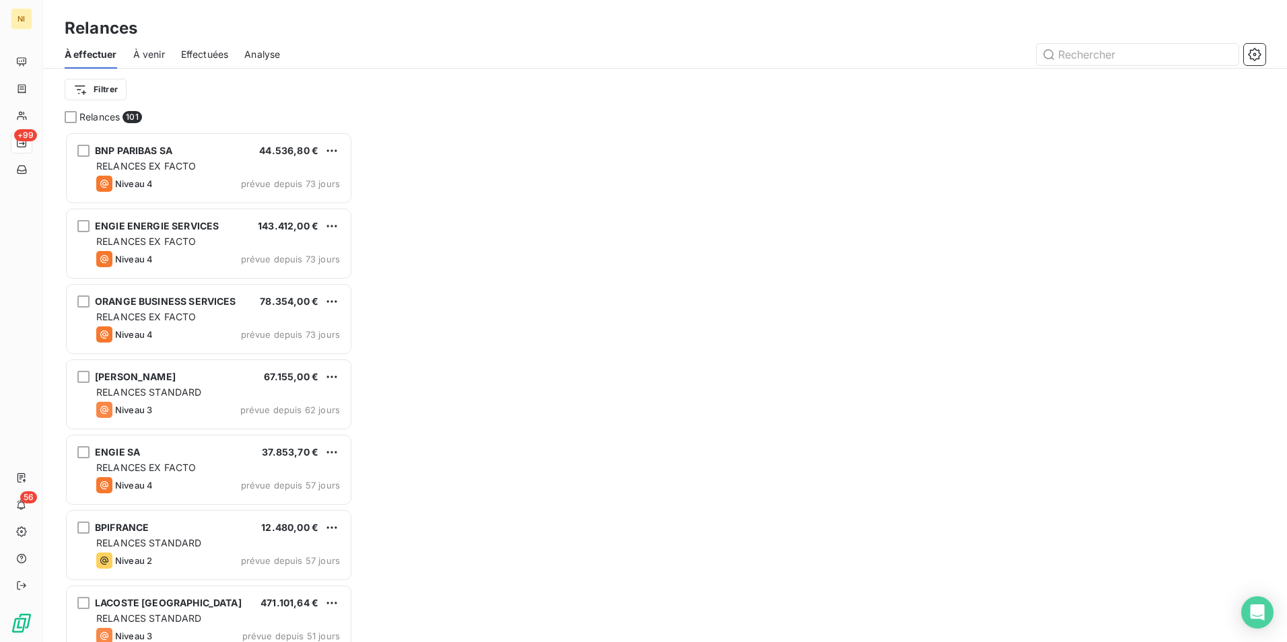
scroll to position [500, 278]
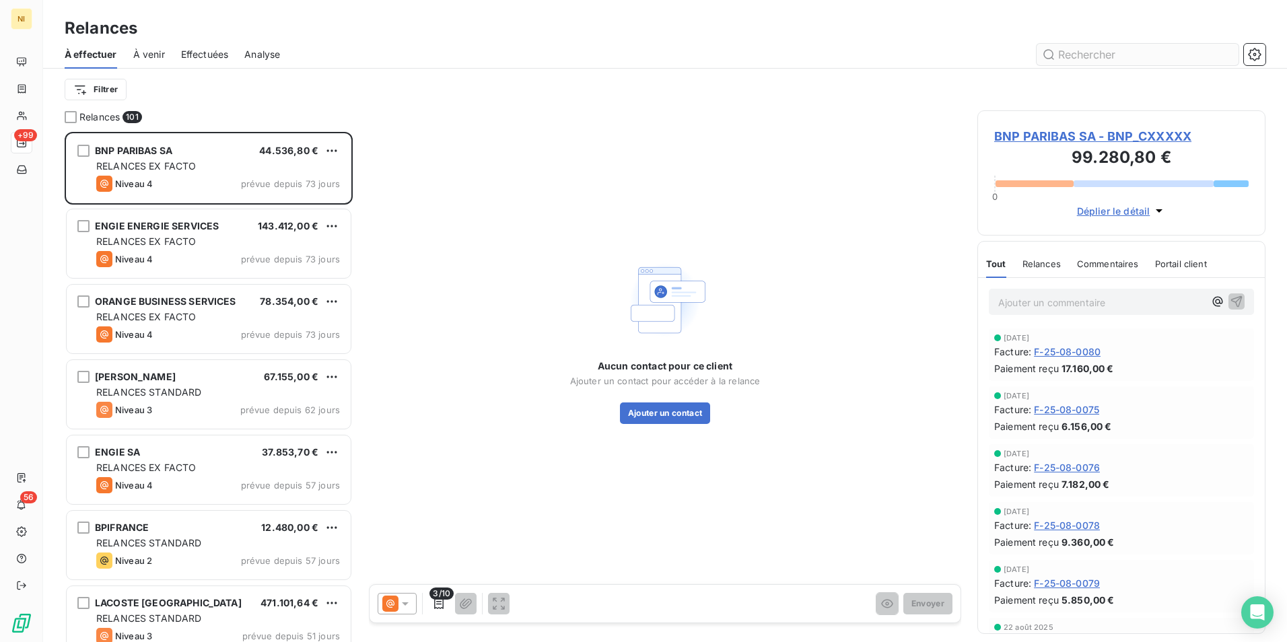
click at [1115, 52] on input "text" at bounding box center [1138, 55] width 202 height 22
click at [1115, 49] on input "text" at bounding box center [1138, 55] width 202 height 22
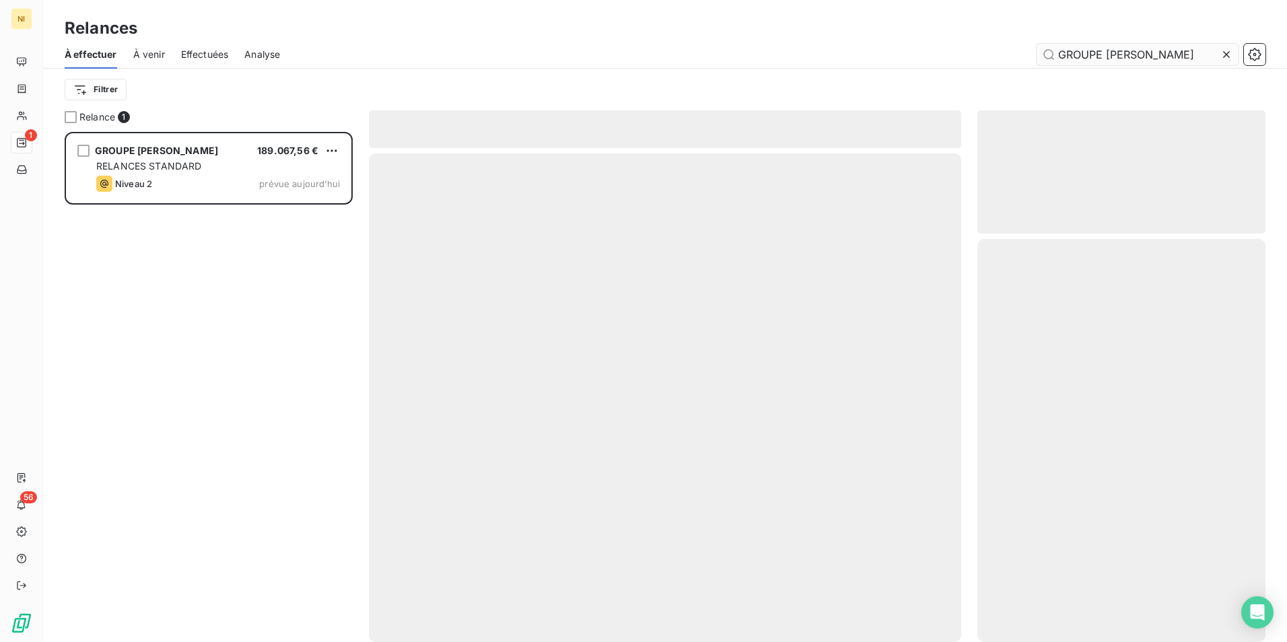
scroll to position [500, 278]
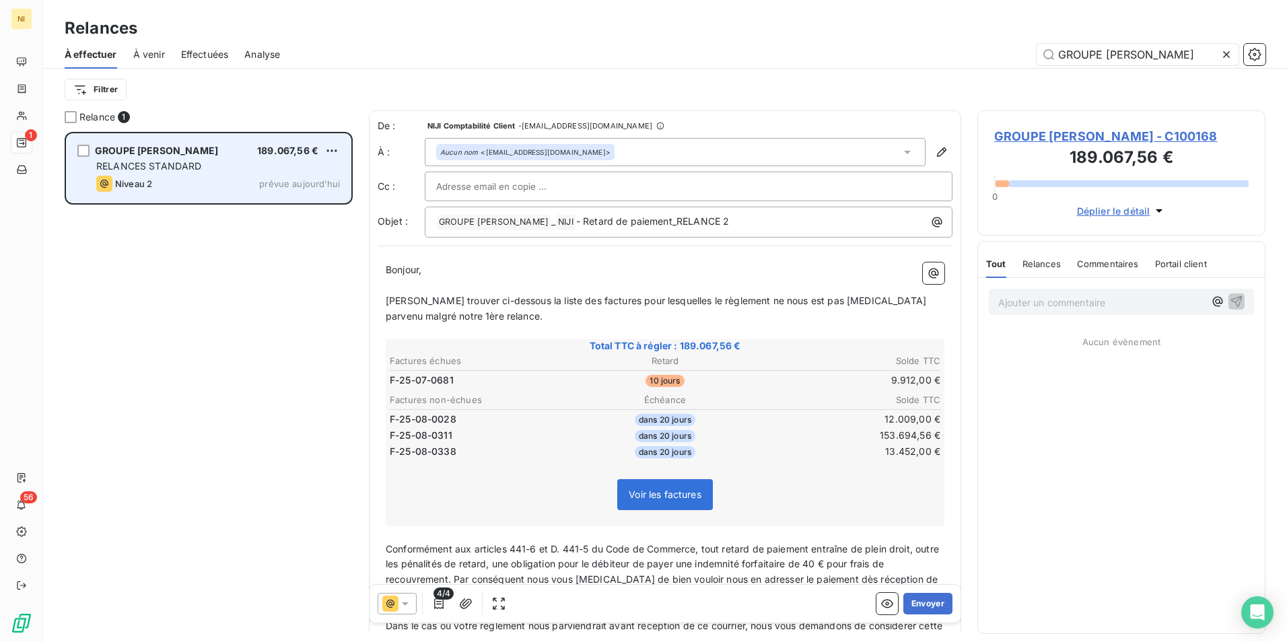
type input "GROUPE [PERSON_NAME]"
click at [189, 170] on span "RELANCES STANDARD" at bounding box center [149, 165] width 106 height 11
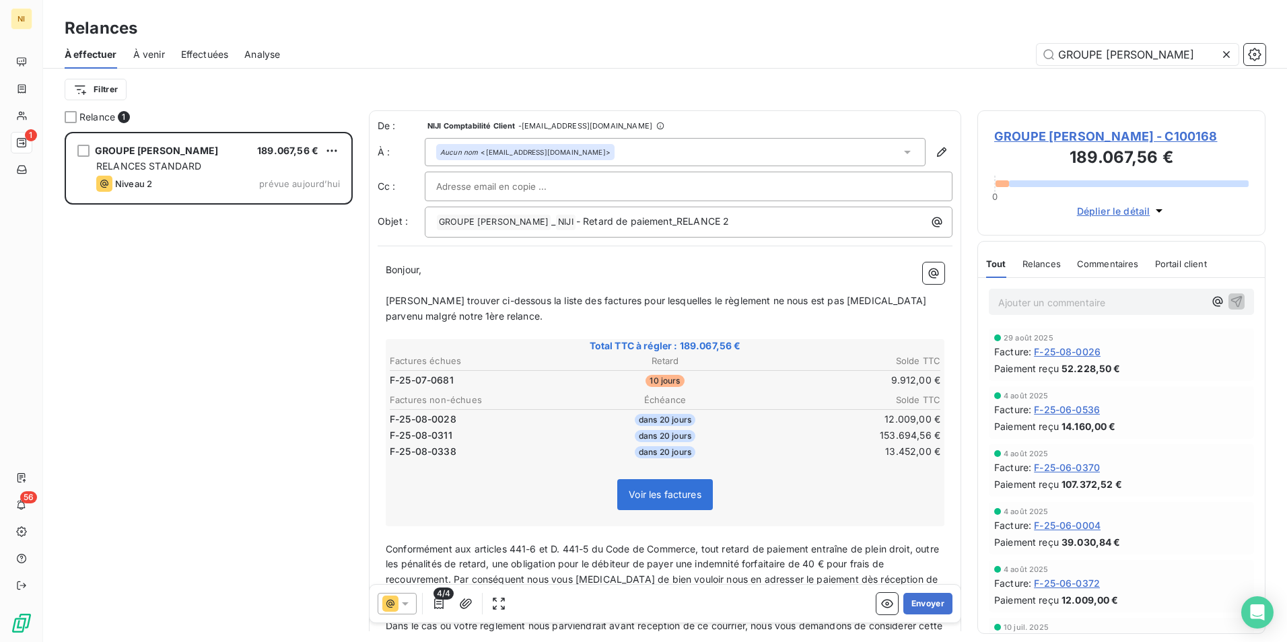
click at [402, 606] on icon at bounding box center [405, 603] width 13 height 13
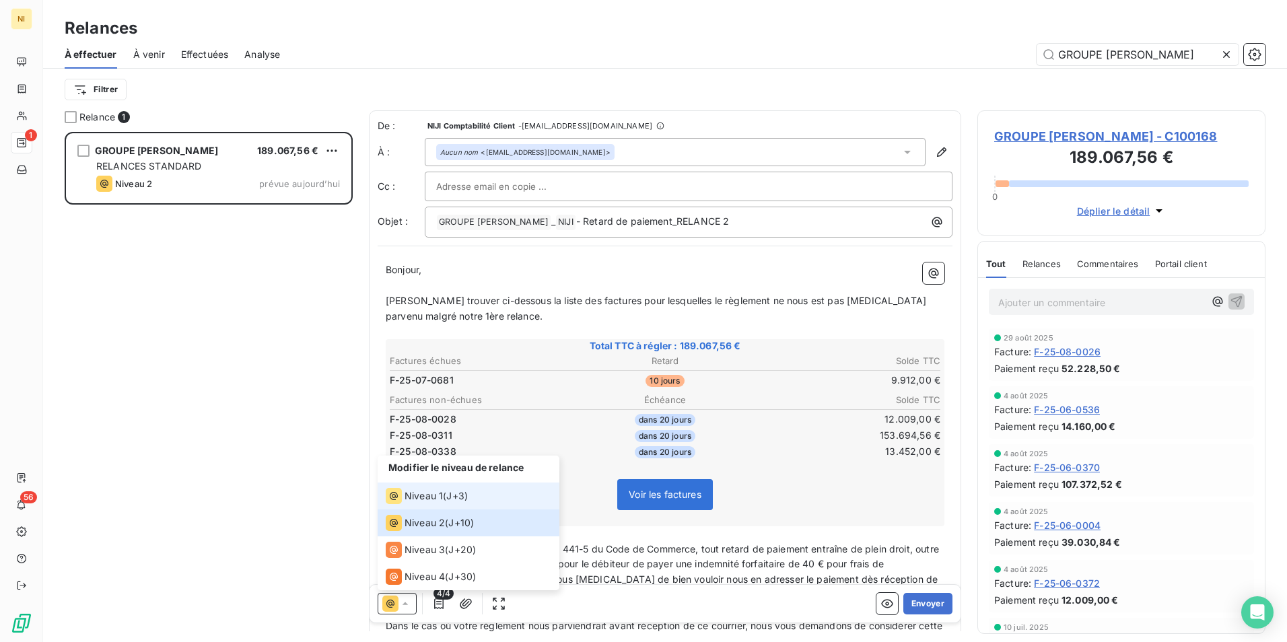
click at [409, 499] on span "Niveau 1" at bounding box center [424, 495] width 38 height 13
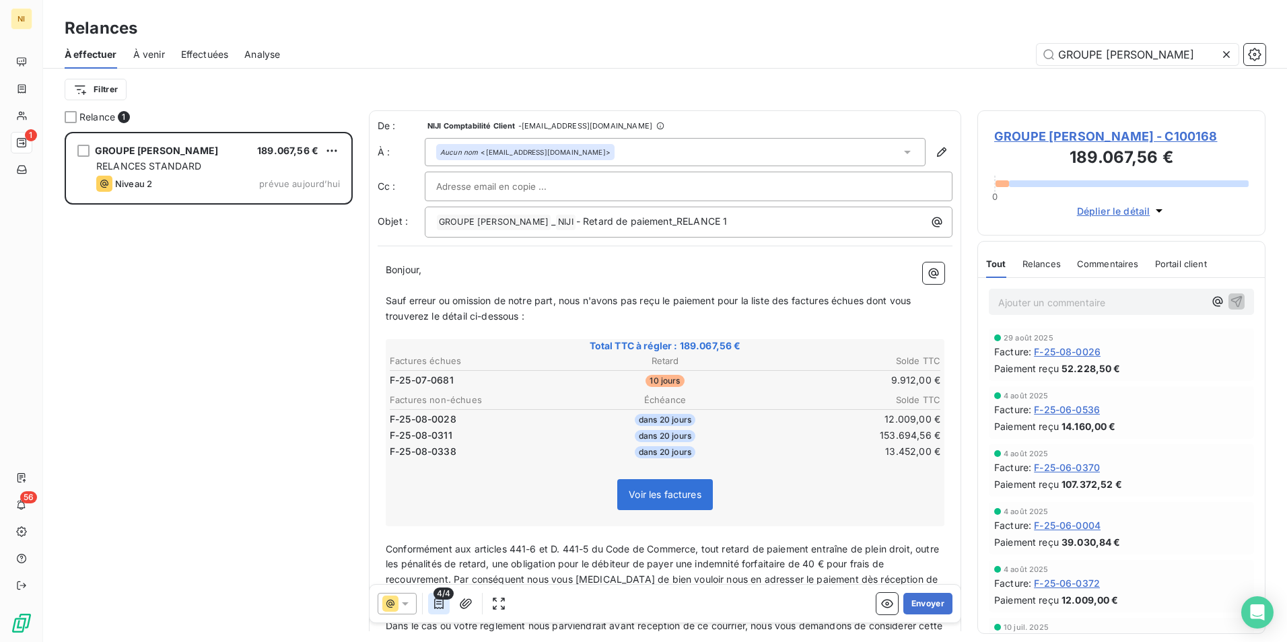
click at [440, 602] on icon "button" at bounding box center [438, 603] width 9 height 11
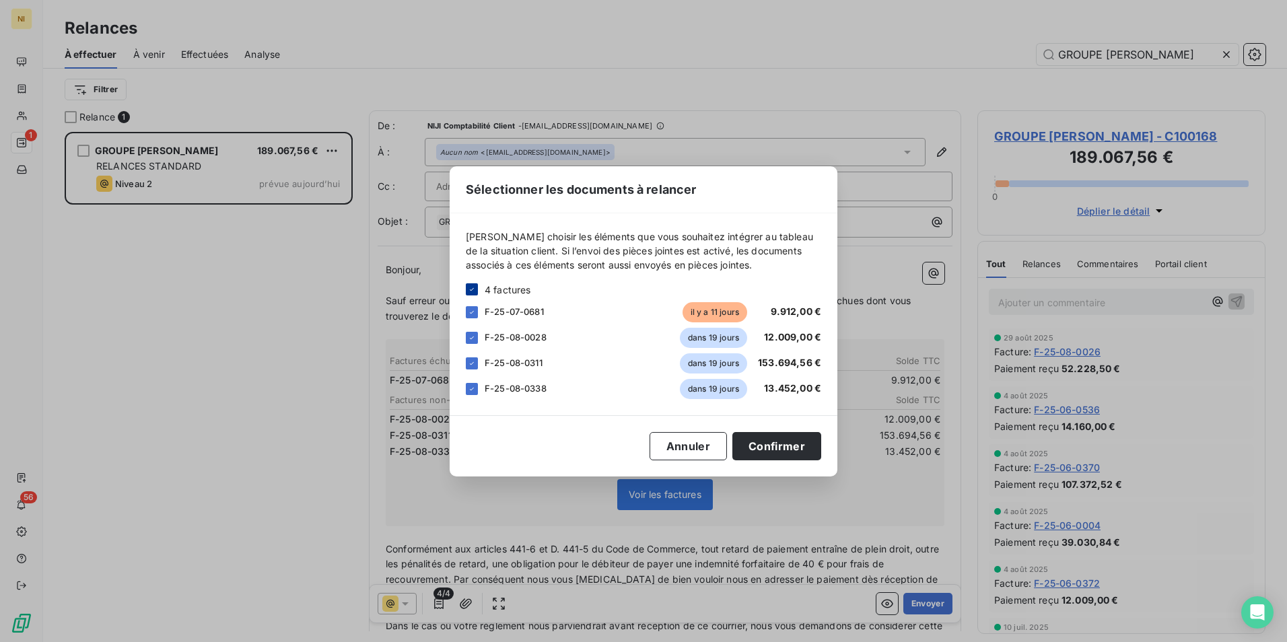
click at [477, 288] on div "4 factures" at bounding box center [643, 290] width 355 height 14
click at [464, 290] on div "[PERSON_NAME] choisir les éléments que vous souhaitez intégrer au tableau de la…" at bounding box center [644, 314] width 388 height 202
click at [470, 290] on icon at bounding box center [472, 289] width 8 height 8
click at [477, 312] on div at bounding box center [472, 312] width 12 height 12
click at [760, 444] on button "Confirmer" at bounding box center [776, 446] width 89 height 28
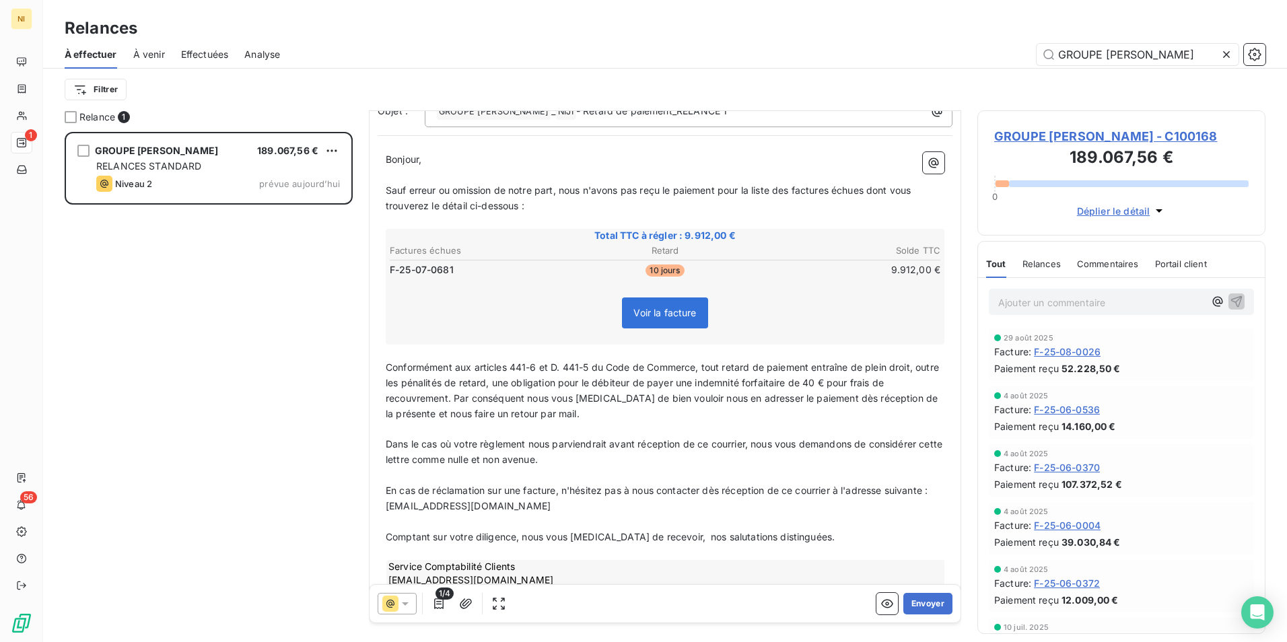
scroll to position [139, 0]
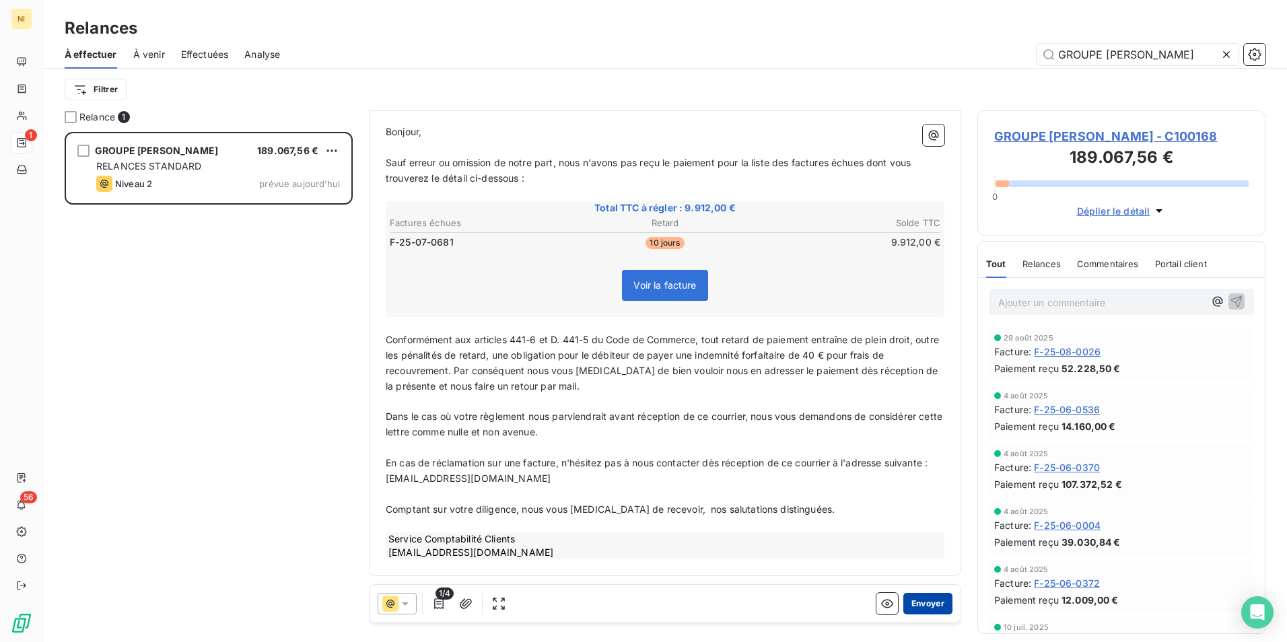
click at [924, 600] on button "Envoyer" at bounding box center [927, 604] width 49 height 22
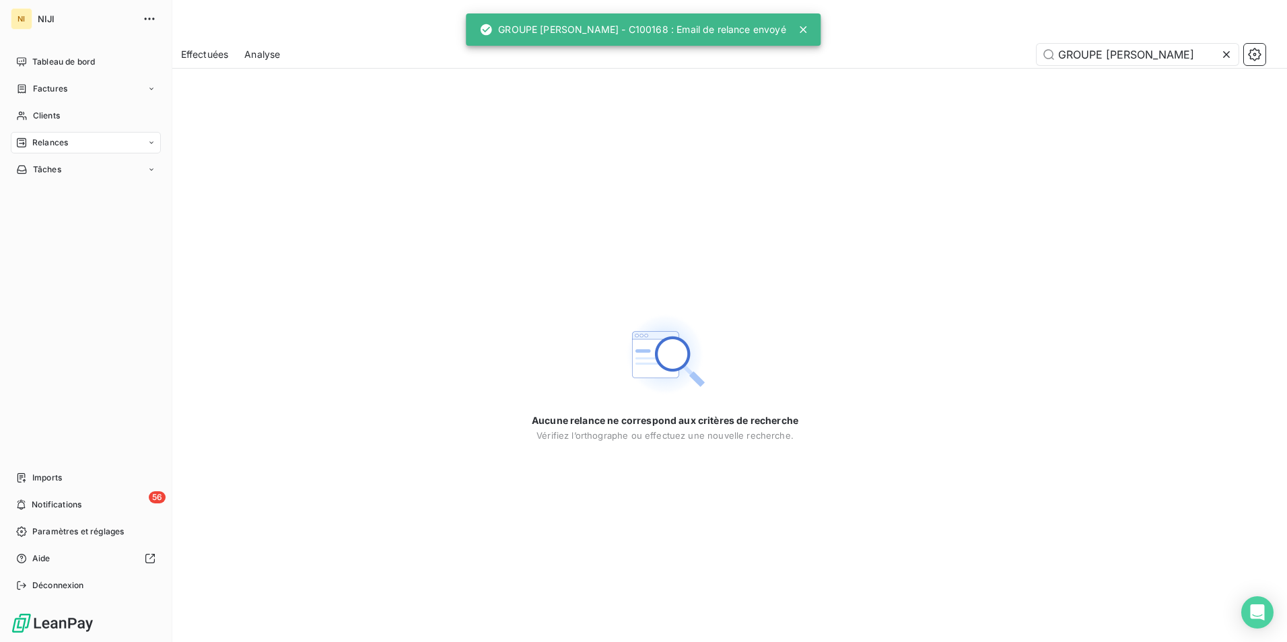
click at [47, 139] on span "Relances" at bounding box center [50, 143] width 36 height 12
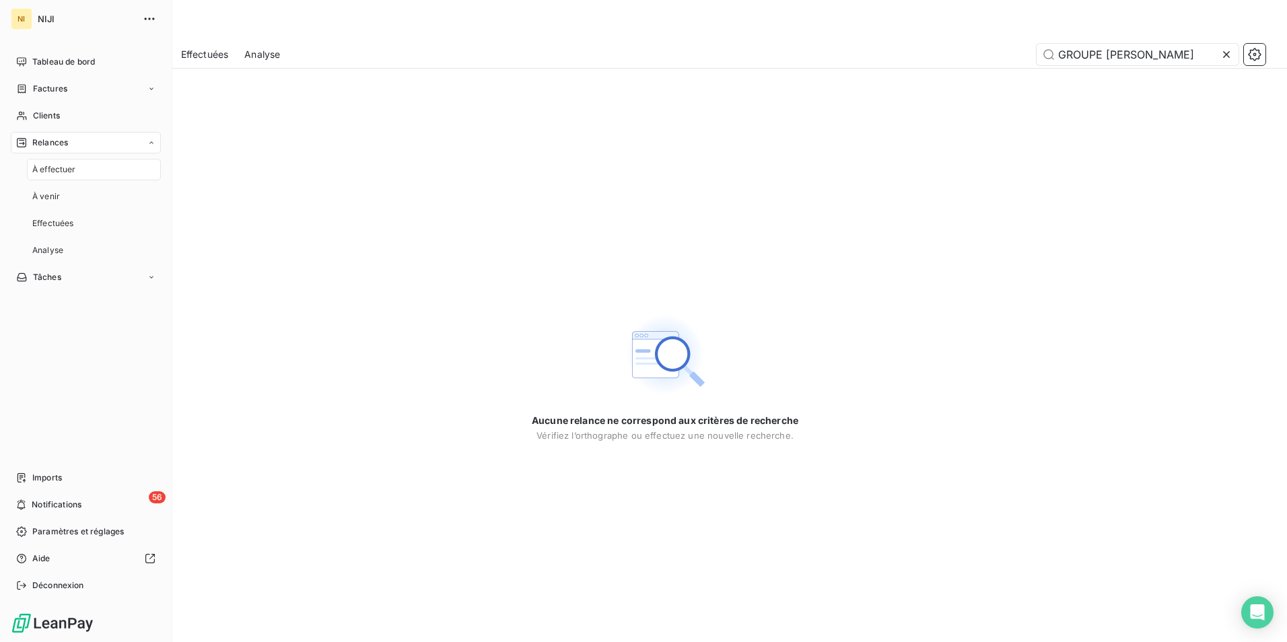
click at [76, 167] on div "À effectuer" at bounding box center [94, 170] width 134 height 22
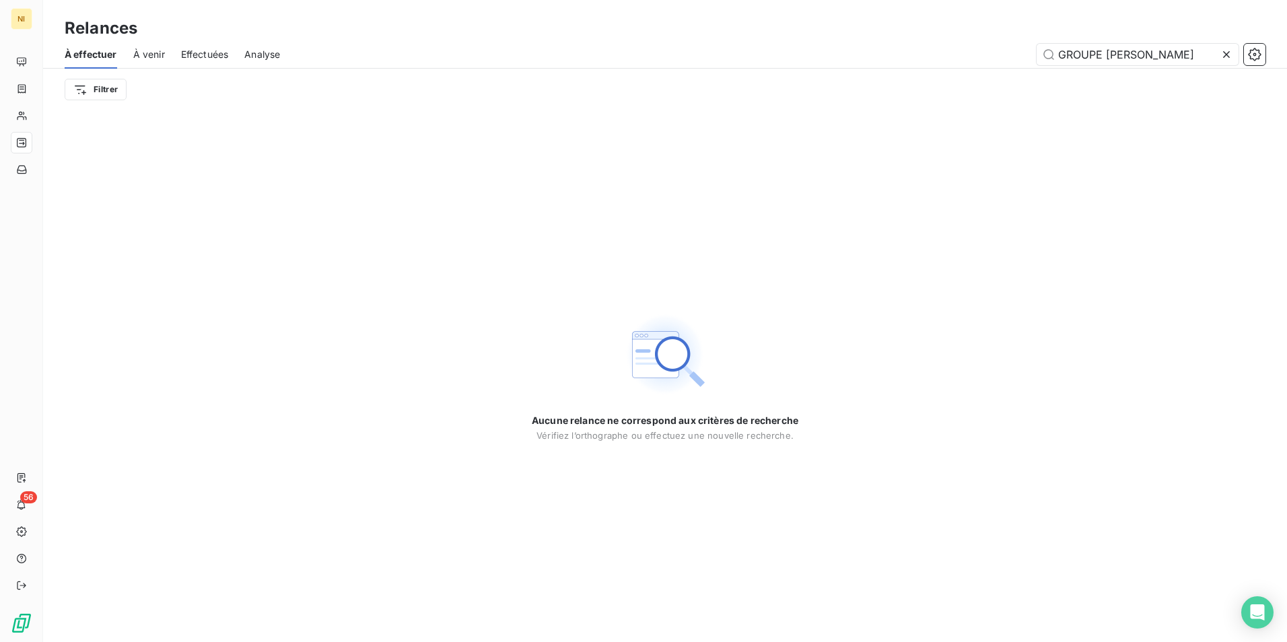
click at [1231, 57] on icon at bounding box center [1226, 54] width 13 height 13
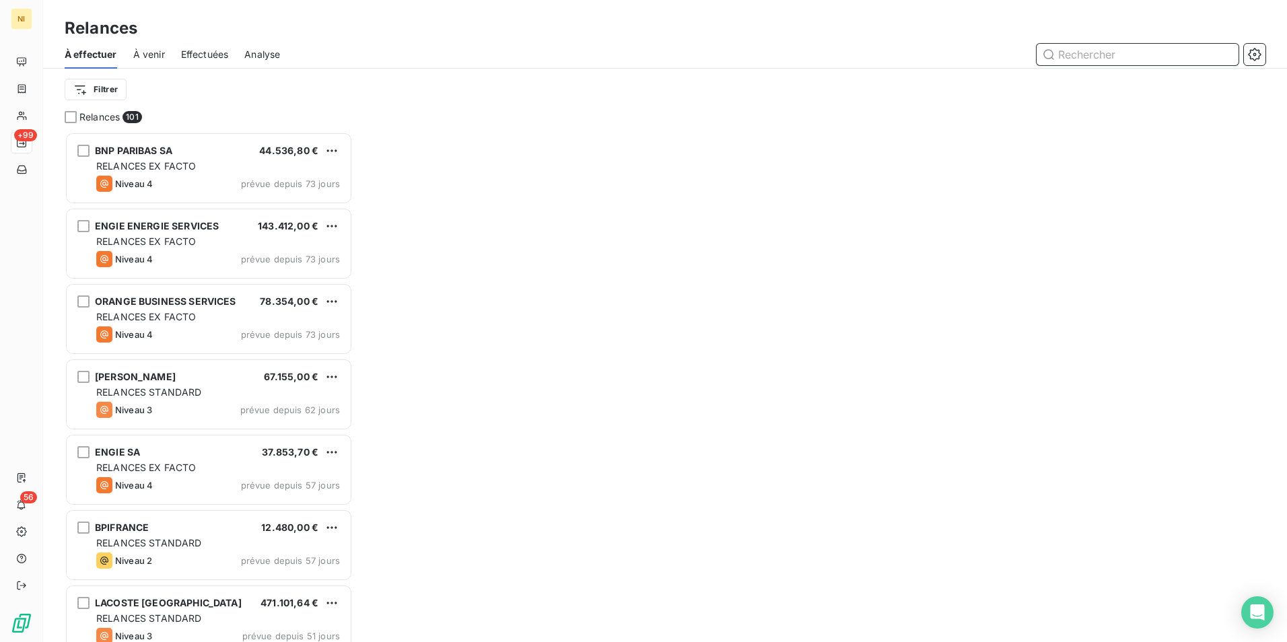
click at [1170, 57] on input "text" at bounding box center [1138, 55] width 202 height 22
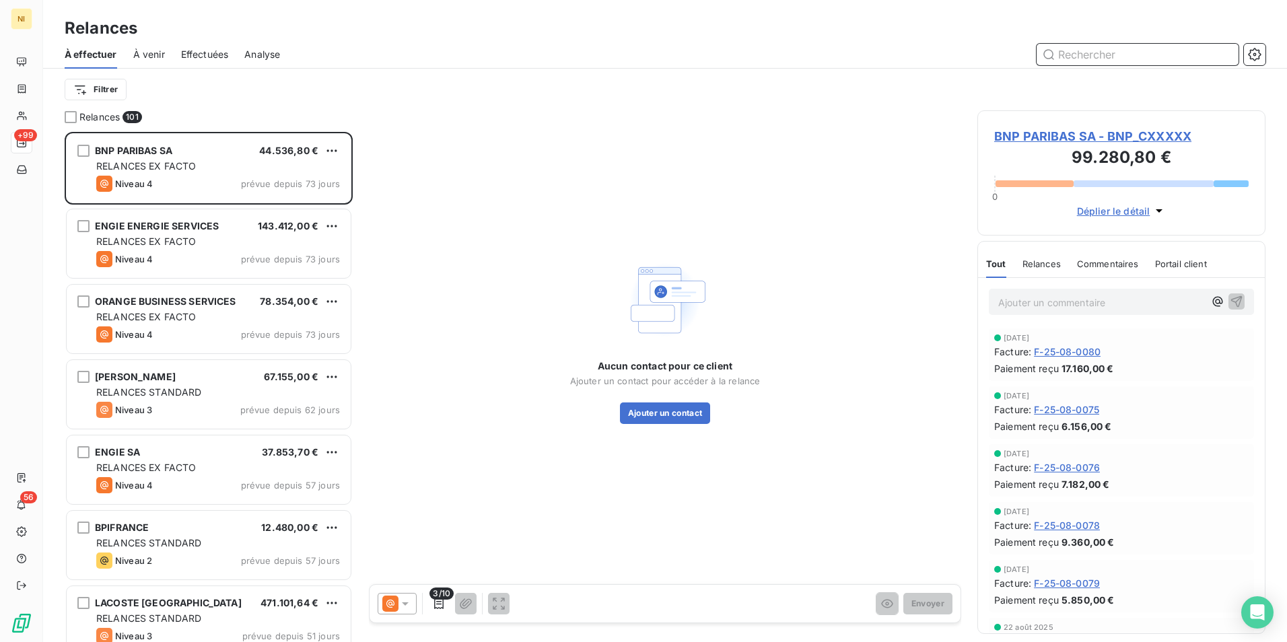
paste input "SOREGIES"
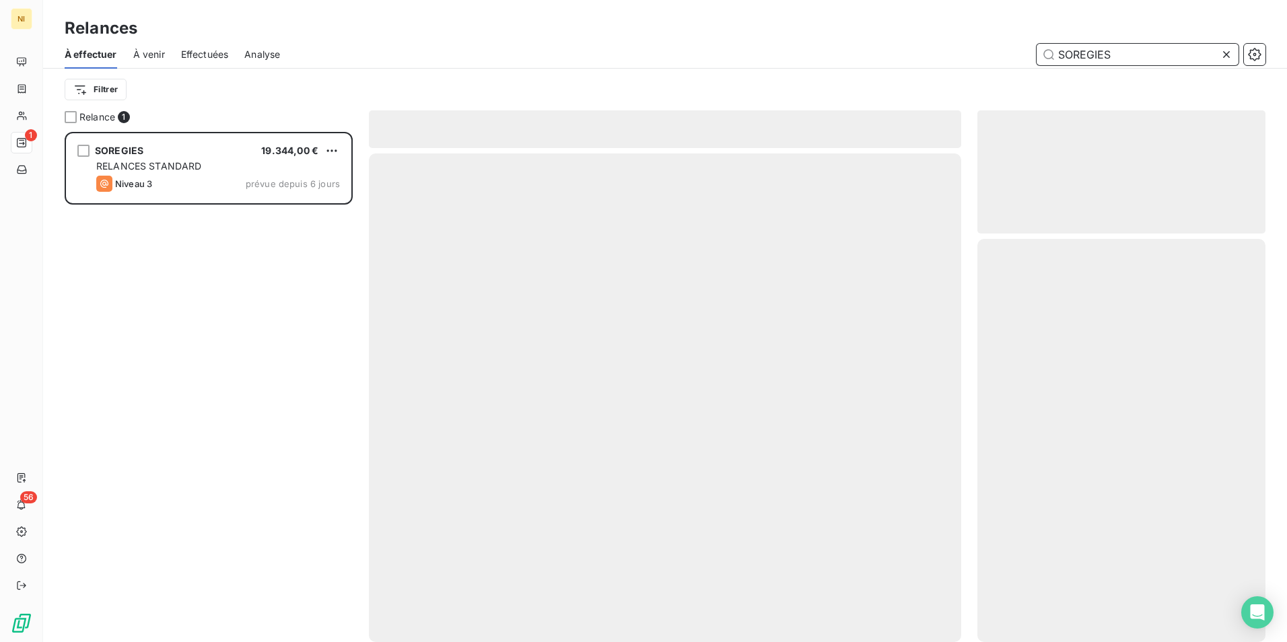
scroll to position [500, 278]
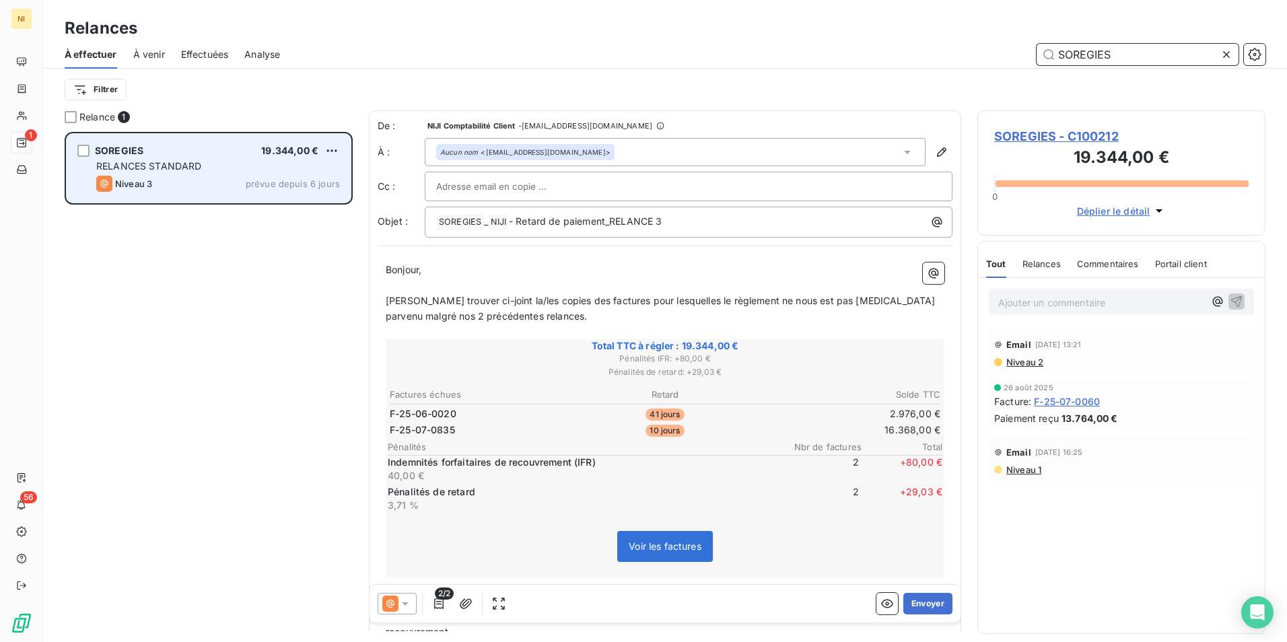
type input "SOREGIES"
click at [215, 159] on div "SOREGIES 19.344,00 € RELANCES STANDARD Niveau 3 prévue depuis 6 jours" at bounding box center [209, 168] width 284 height 69
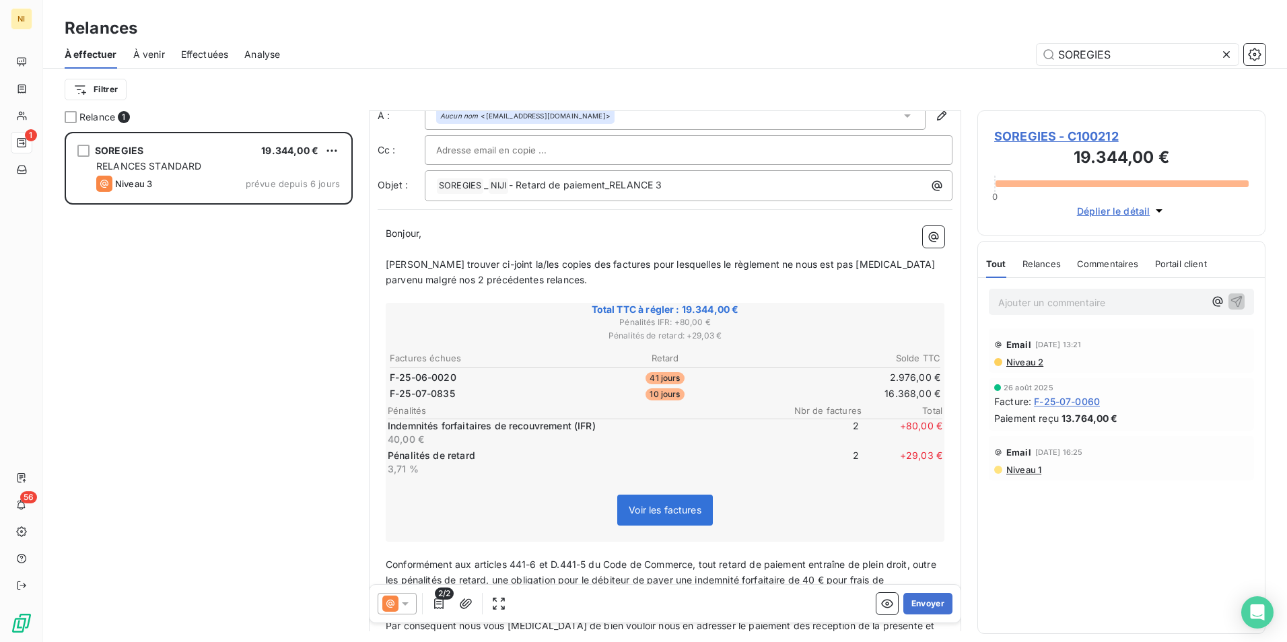
scroll to position [68, 0]
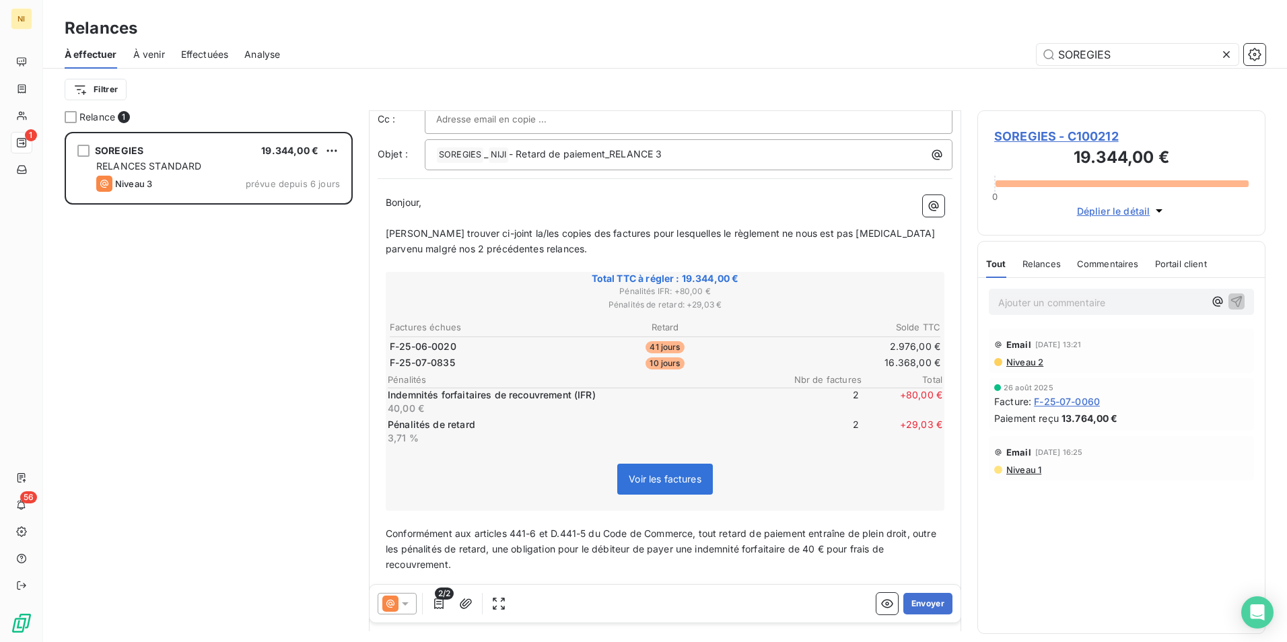
click at [401, 605] on icon at bounding box center [405, 603] width 13 height 13
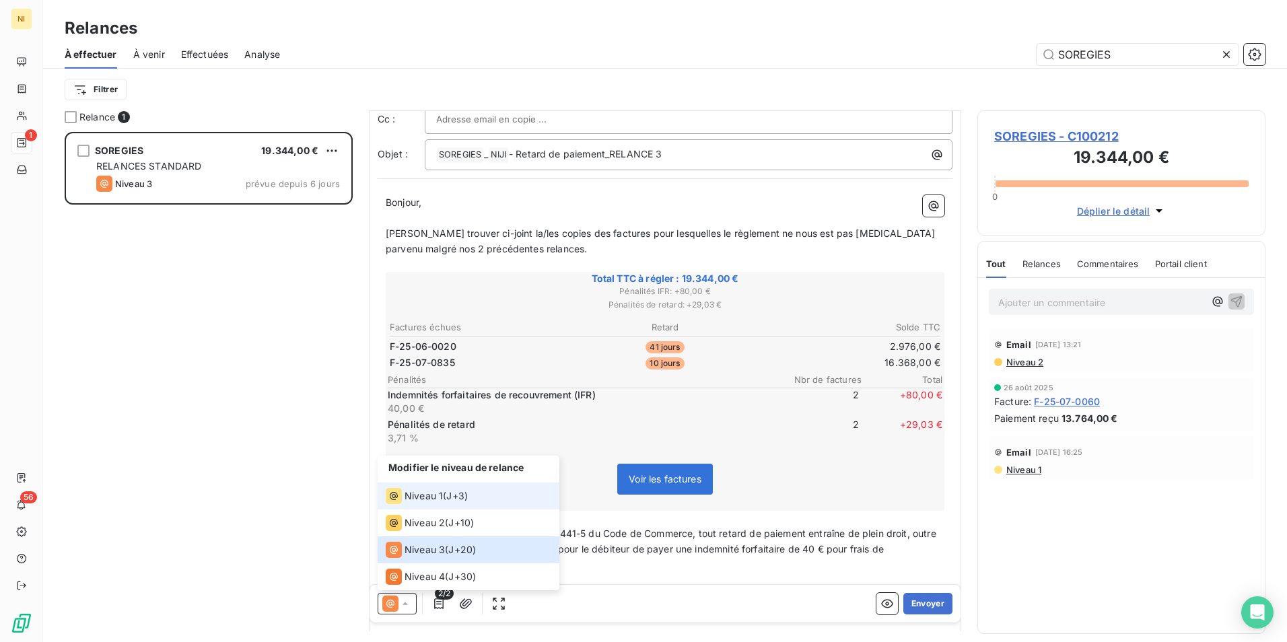
click at [410, 485] on li "Niveau 1 ( J+3 )" at bounding box center [469, 496] width 182 height 27
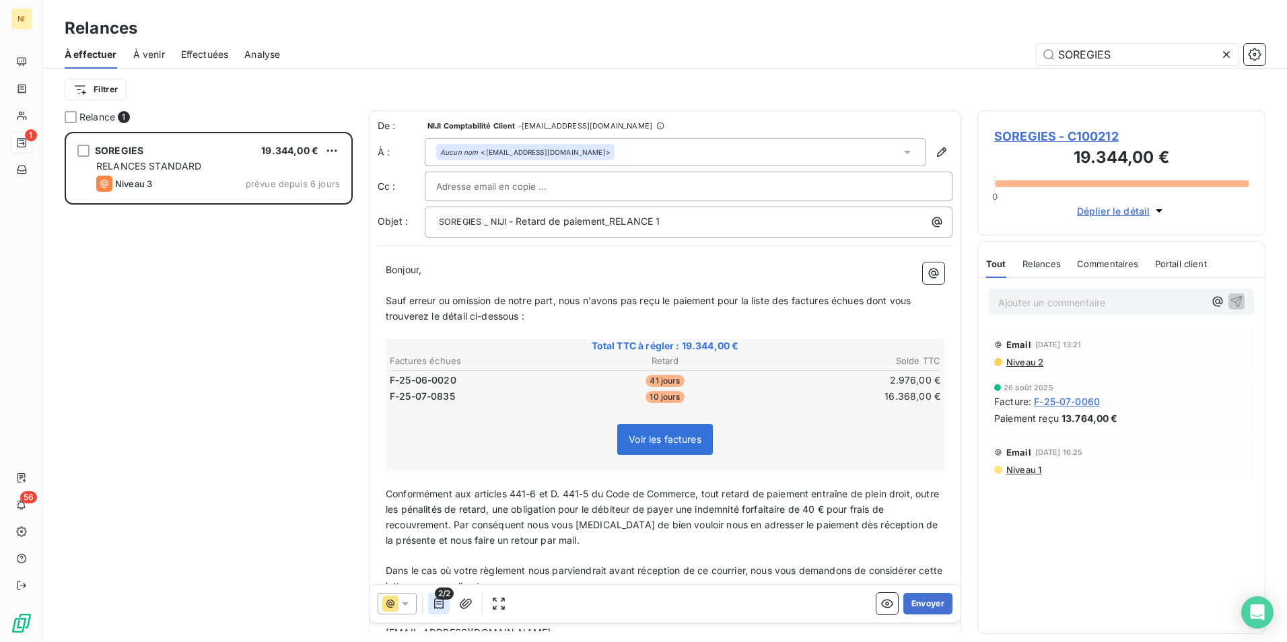
click at [436, 604] on icon "button" at bounding box center [438, 603] width 13 height 13
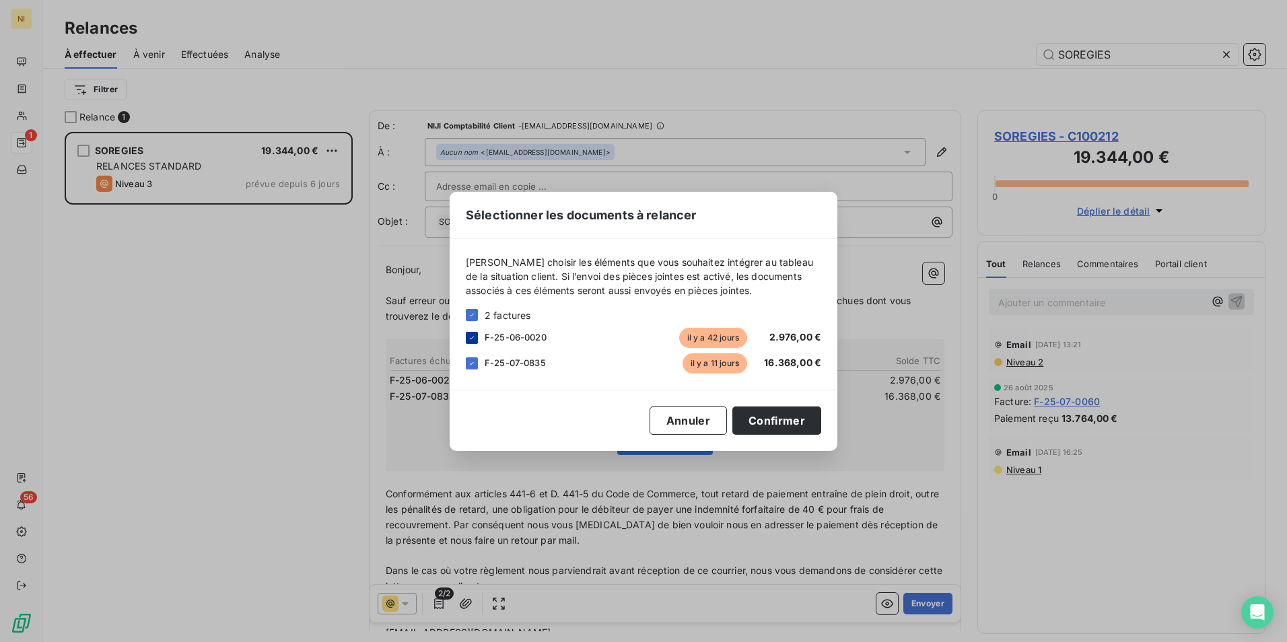
click at [473, 335] on icon at bounding box center [472, 338] width 8 height 8
click at [764, 419] on button "Confirmer" at bounding box center [776, 421] width 89 height 28
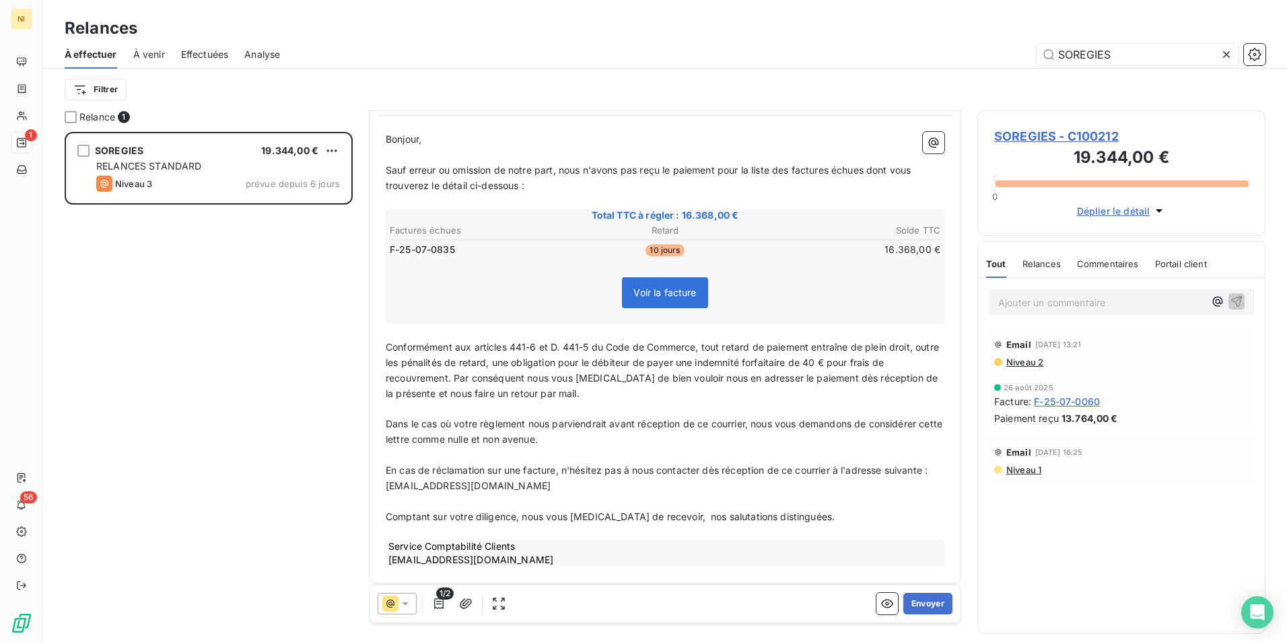
scroll to position [139, 0]
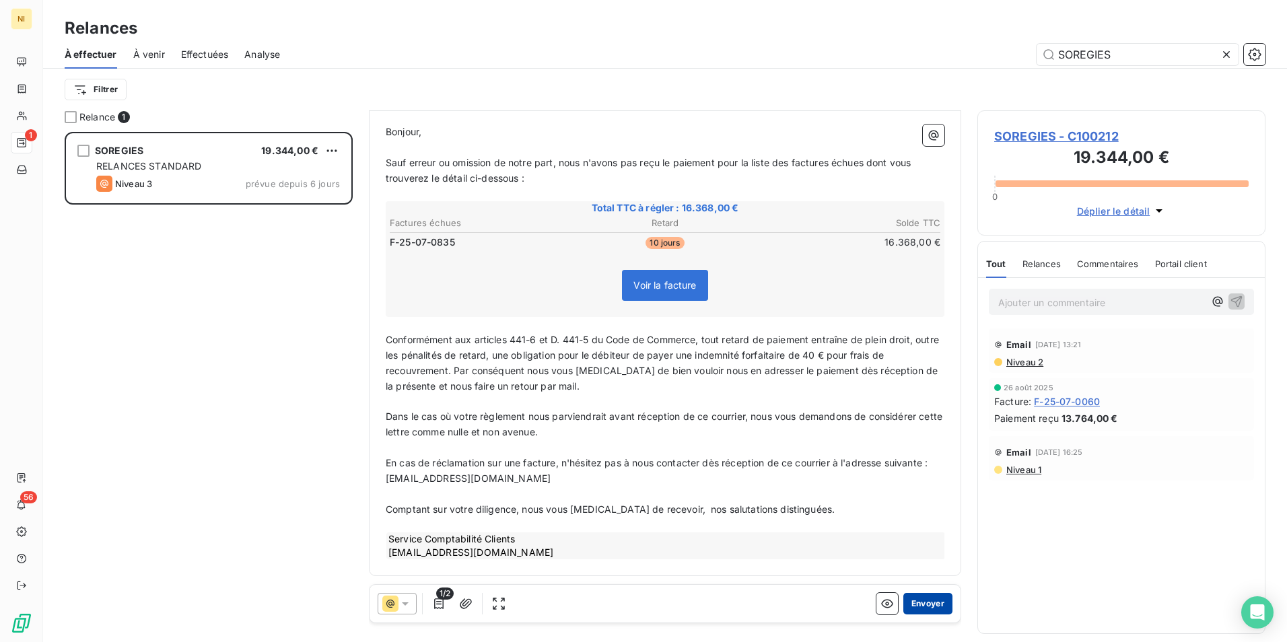
click at [926, 605] on button "Envoyer" at bounding box center [927, 604] width 49 height 22
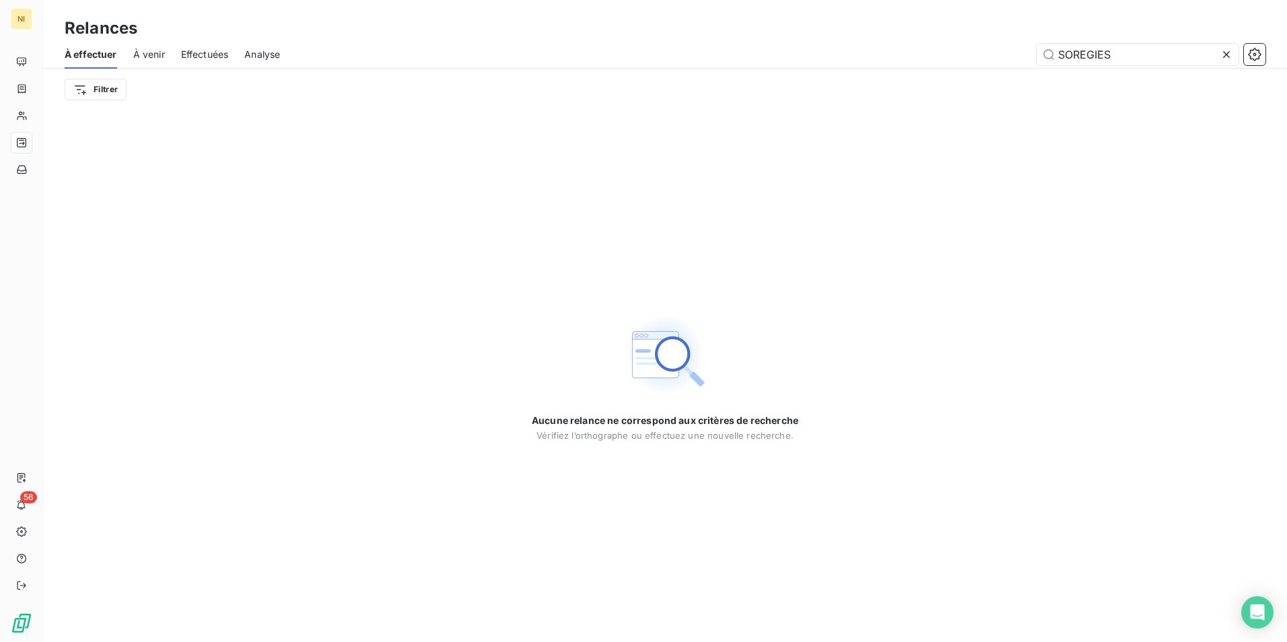
click at [1225, 56] on icon at bounding box center [1226, 54] width 7 height 7
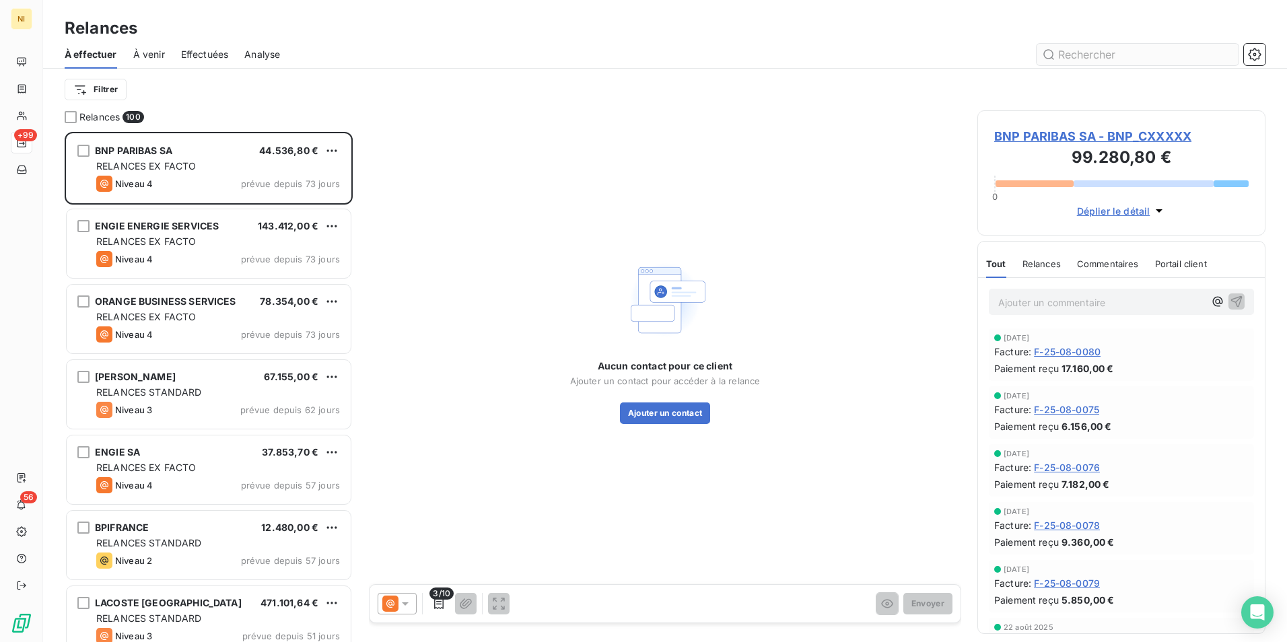
scroll to position [500, 278]
click at [1181, 57] on input "text" at bounding box center [1138, 55] width 202 height 22
paste input "CREDIT LOGEMENT"
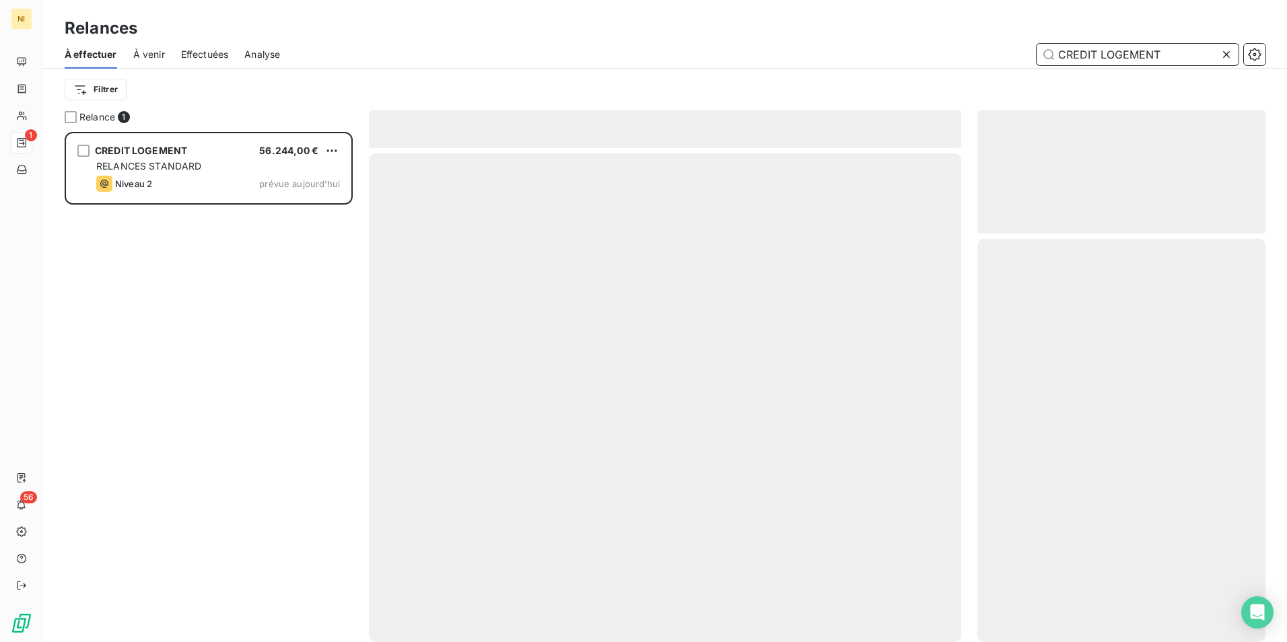
scroll to position [500, 278]
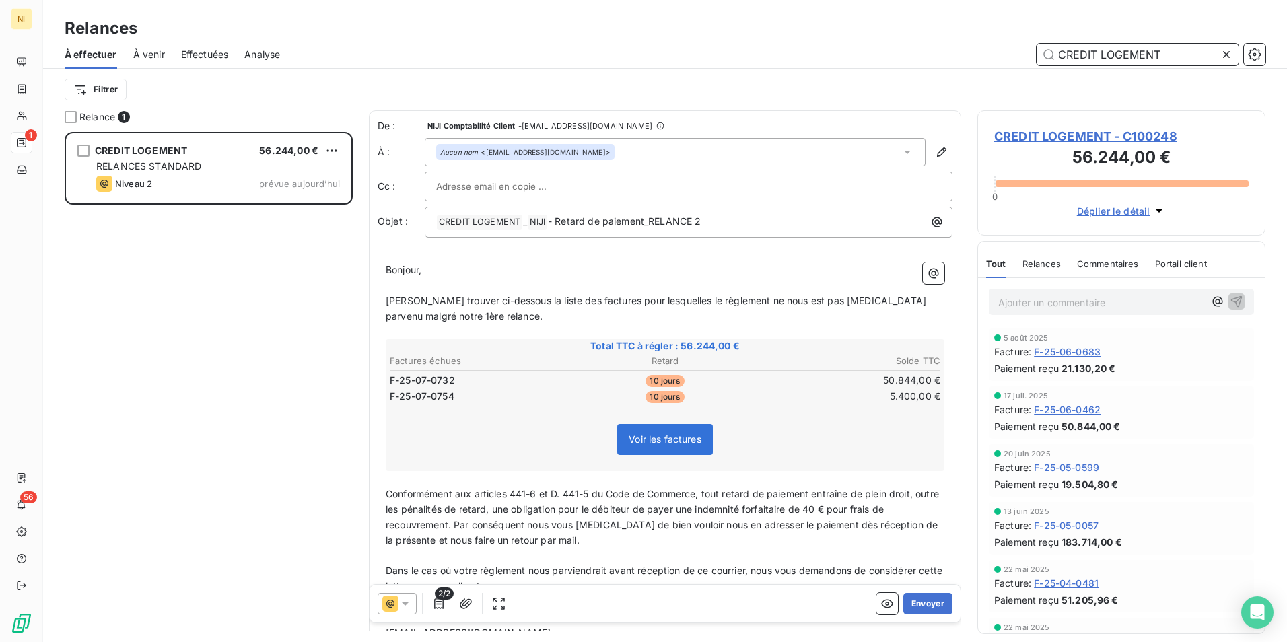
type input "CREDIT LOGEMENT"
click at [407, 601] on icon at bounding box center [405, 603] width 13 height 13
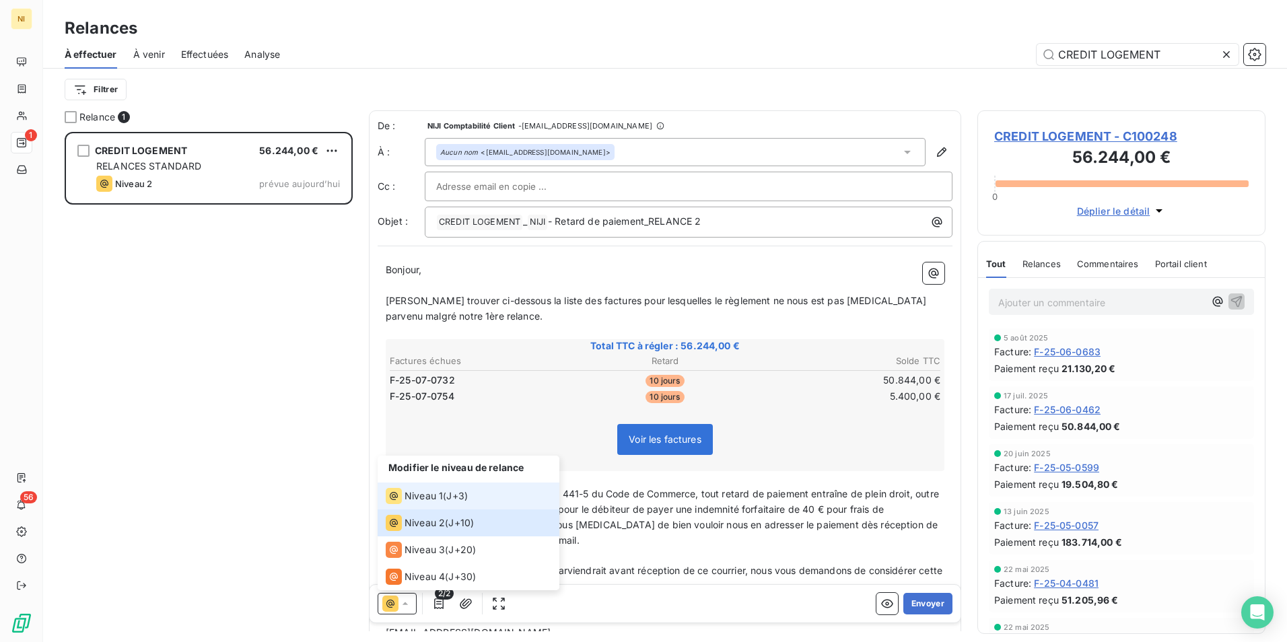
click at [432, 493] on span "Niveau 1" at bounding box center [424, 495] width 38 height 13
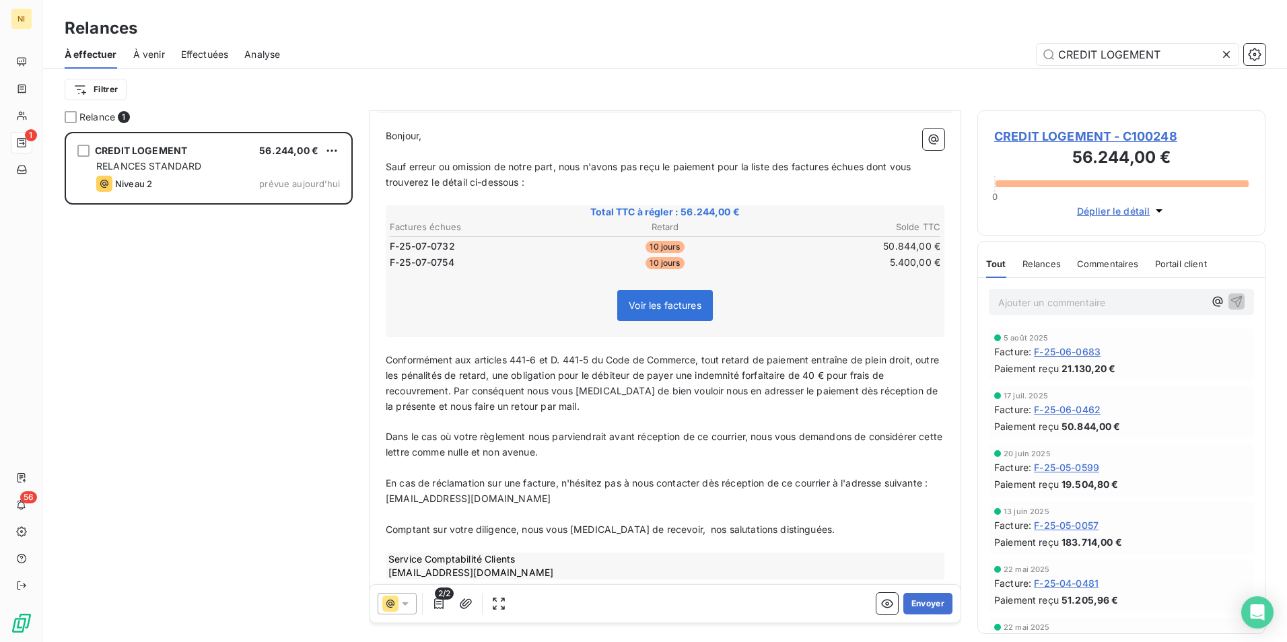
scroll to position [135, 0]
click at [913, 601] on button "Envoyer" at bounding box center [927, 604] width 49 height 22
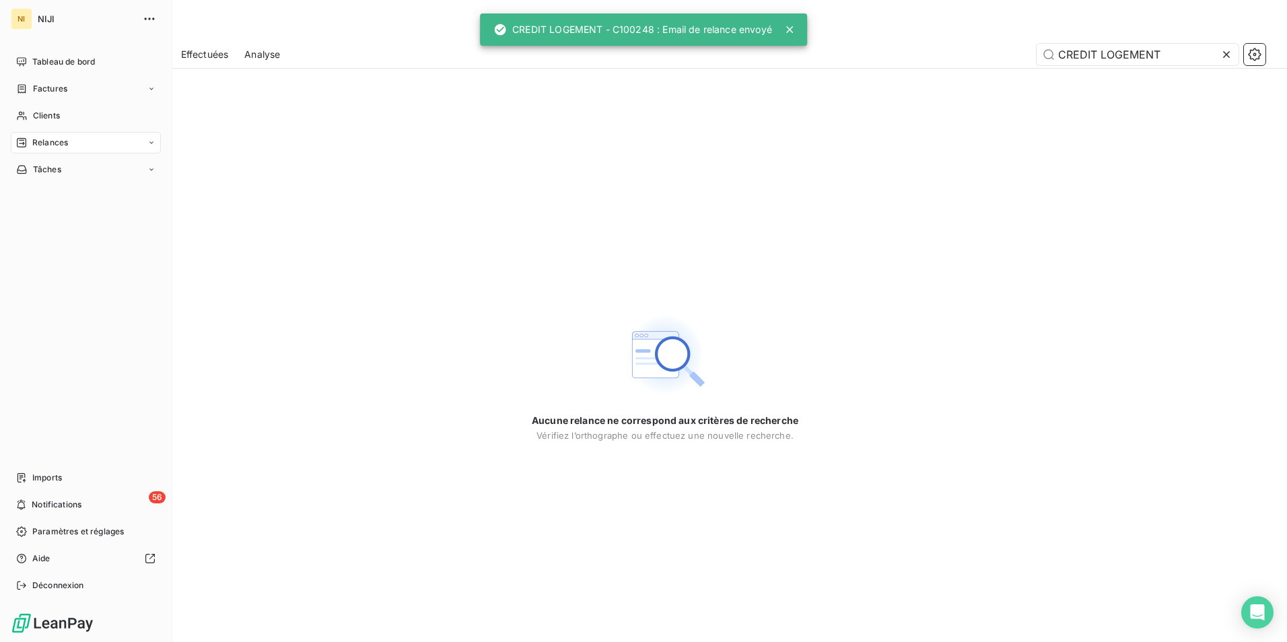
click at [42, 137] on span "Relances" at bounding box center [50, 143] width 36 height 12
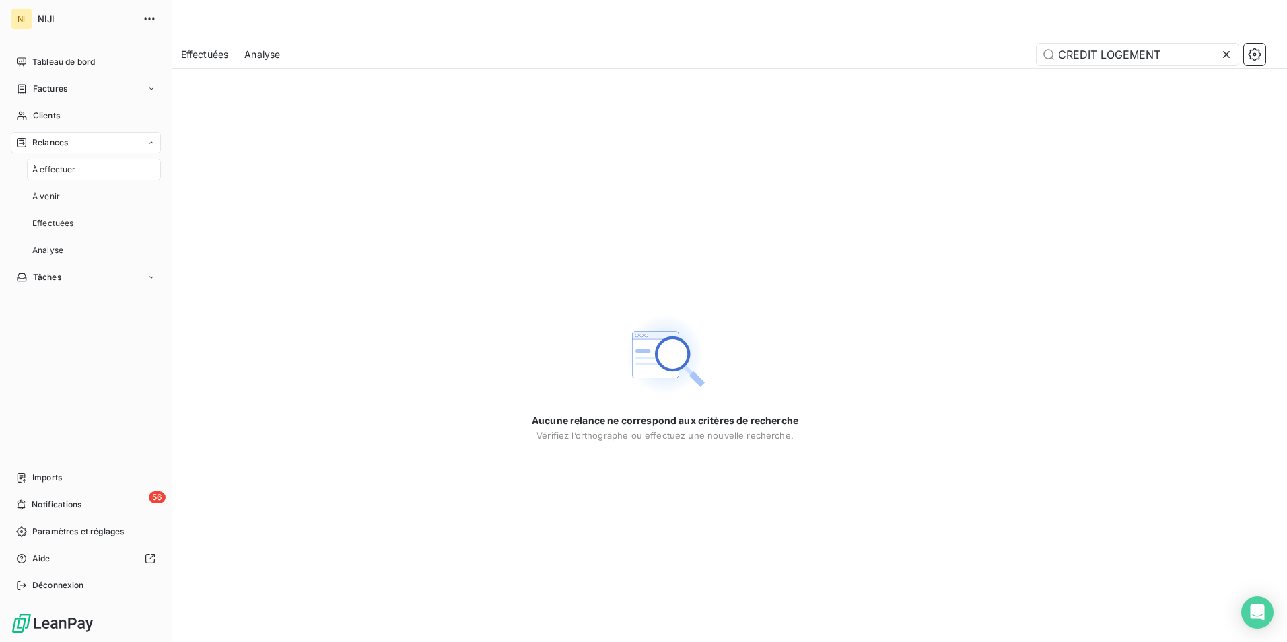
click at [99, 170] on div "À effectuer" at bounding box center [94, 170] width 134 height 22
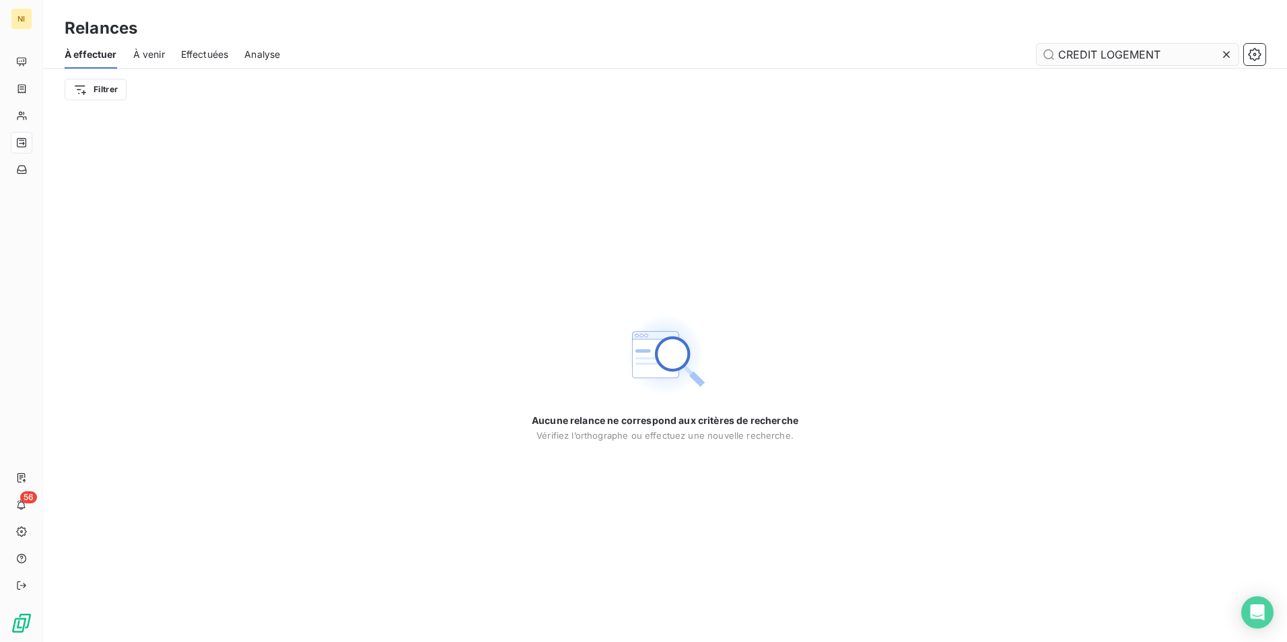
click at [1231, 50] on icon at bounding box center [1226, 54] width 13 height 13
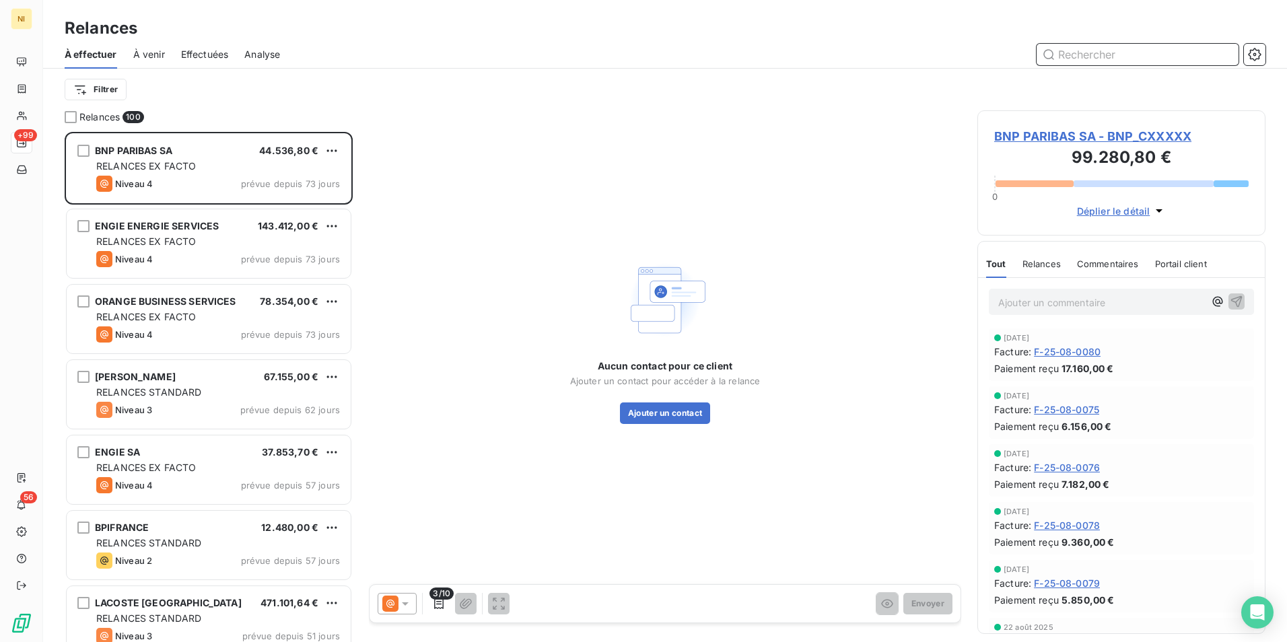
click at [1182, 57] on input "text" at bounding box center [1138, 55] width 202 height 22
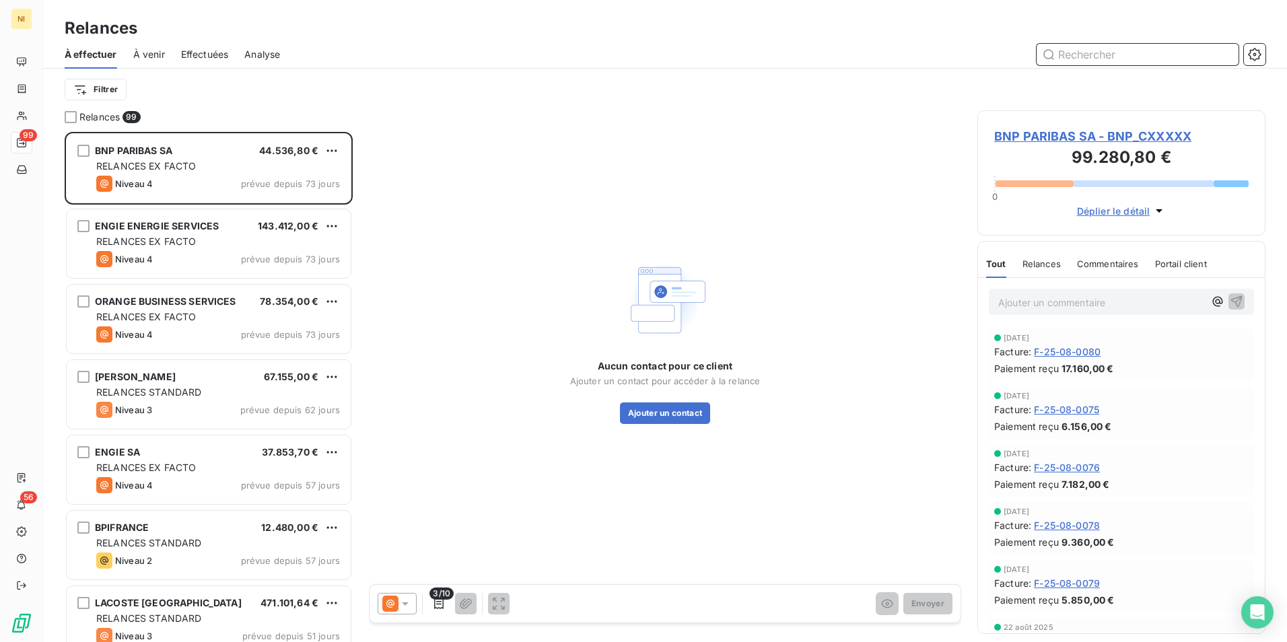
paste input "ECOMAISON"
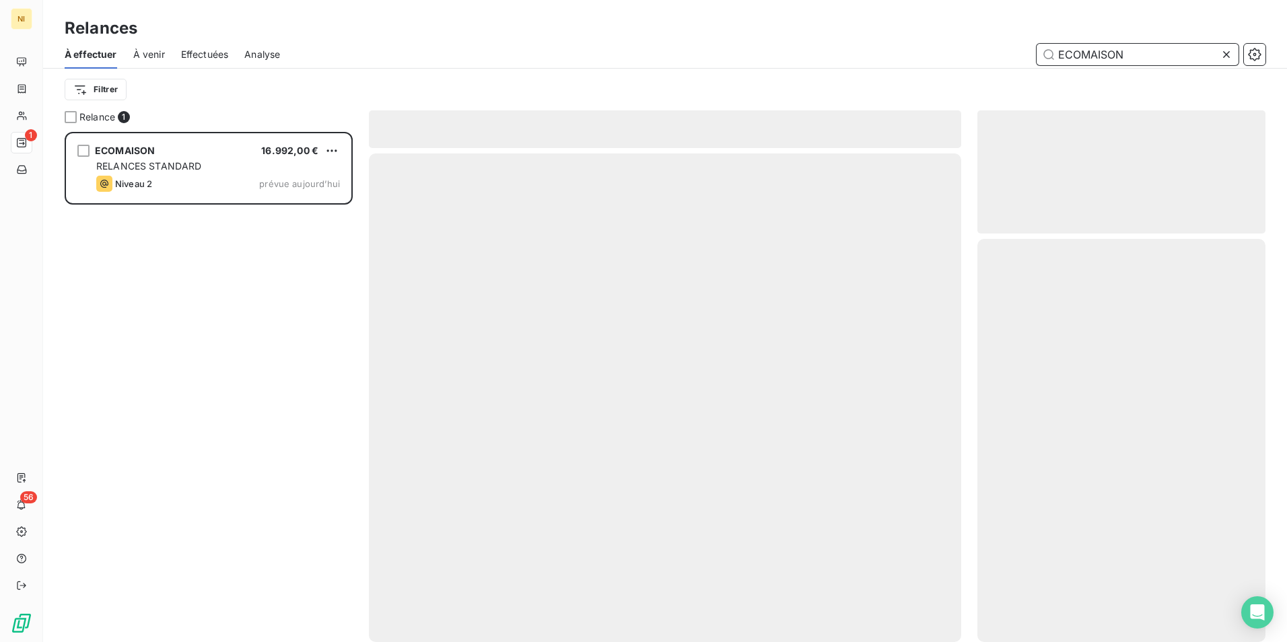
scroll to position [500, 278]
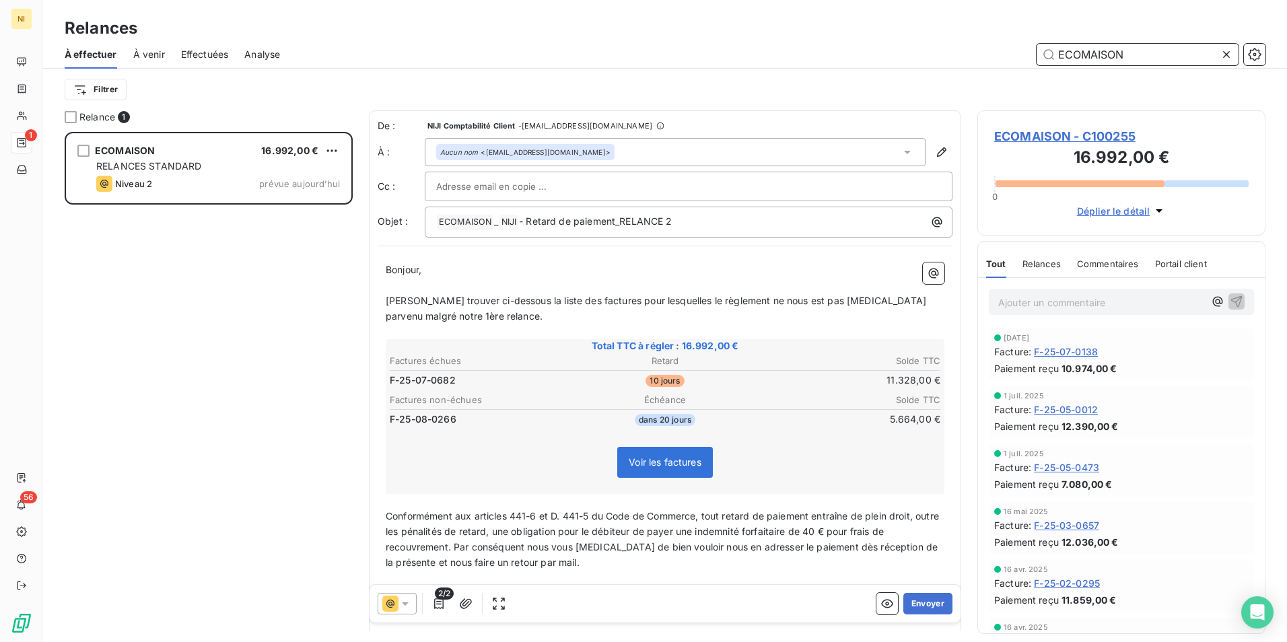
type input "ECOMAISON"
click at [817, 93] on div "Filtrer" at bounding box center [665, 90] width 1201 height 26
click at [405, 598] on icon at bounding box center [405, 603] width 13 height 13
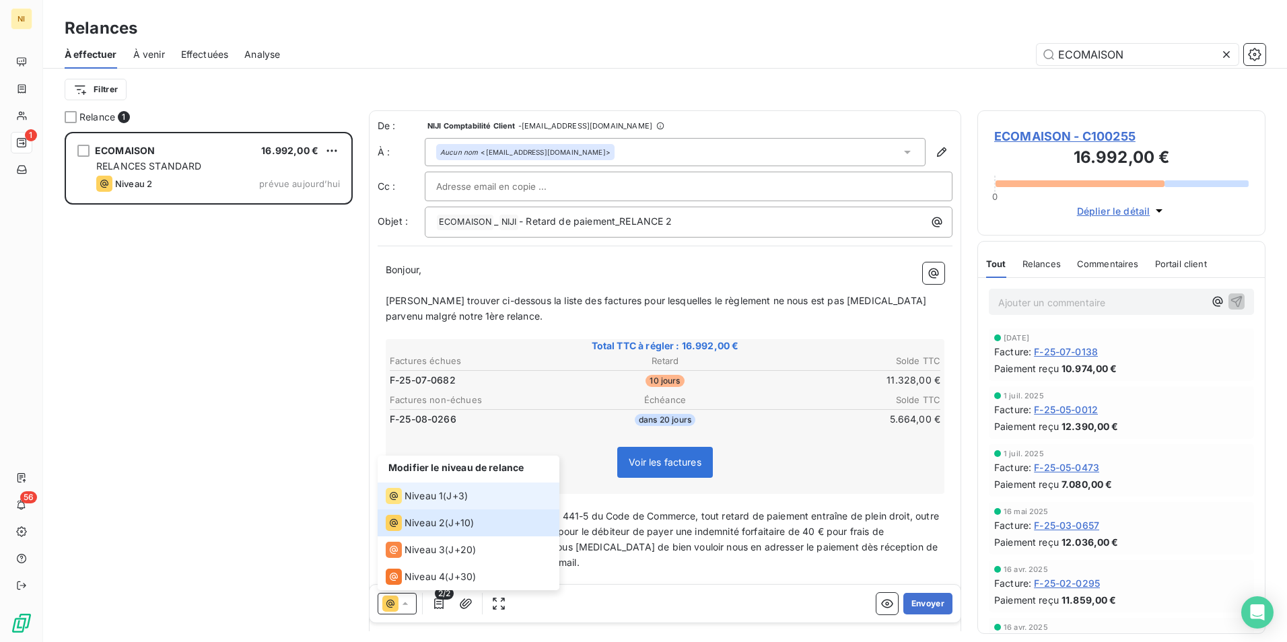
click at [415, 494] on span "Niveau 1" at bounding box center [424, 495] width 38 height 13
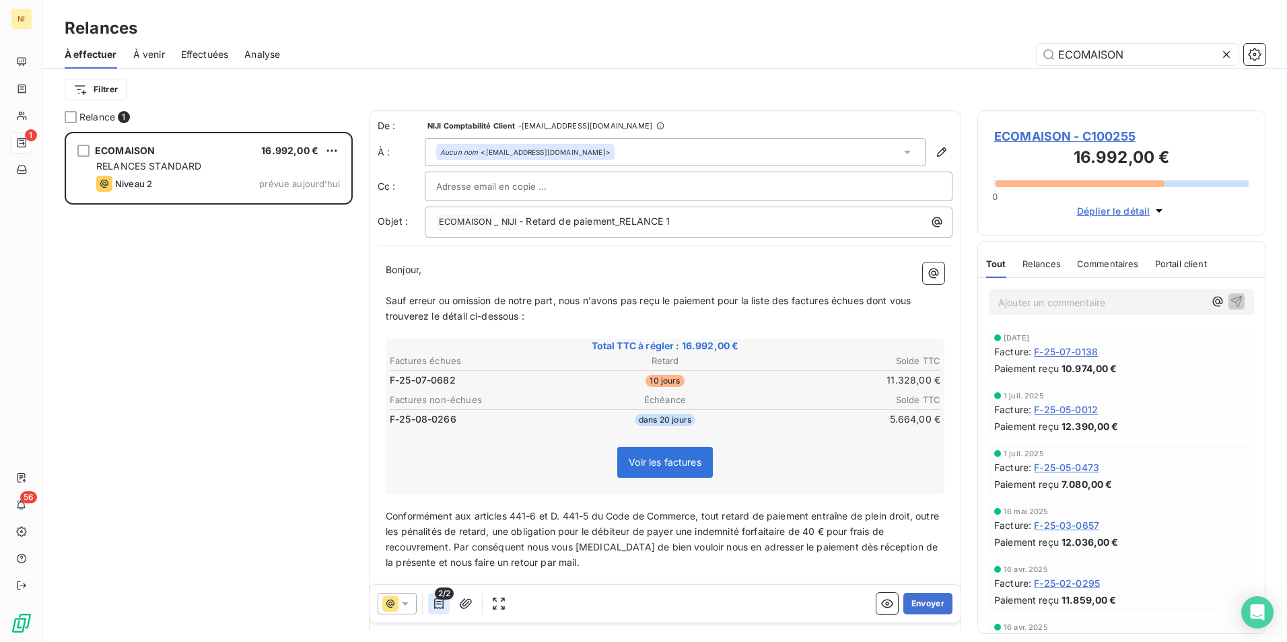
click at [437, 606] on icon "button" at bounding box center [438, 603] width 13 height 13
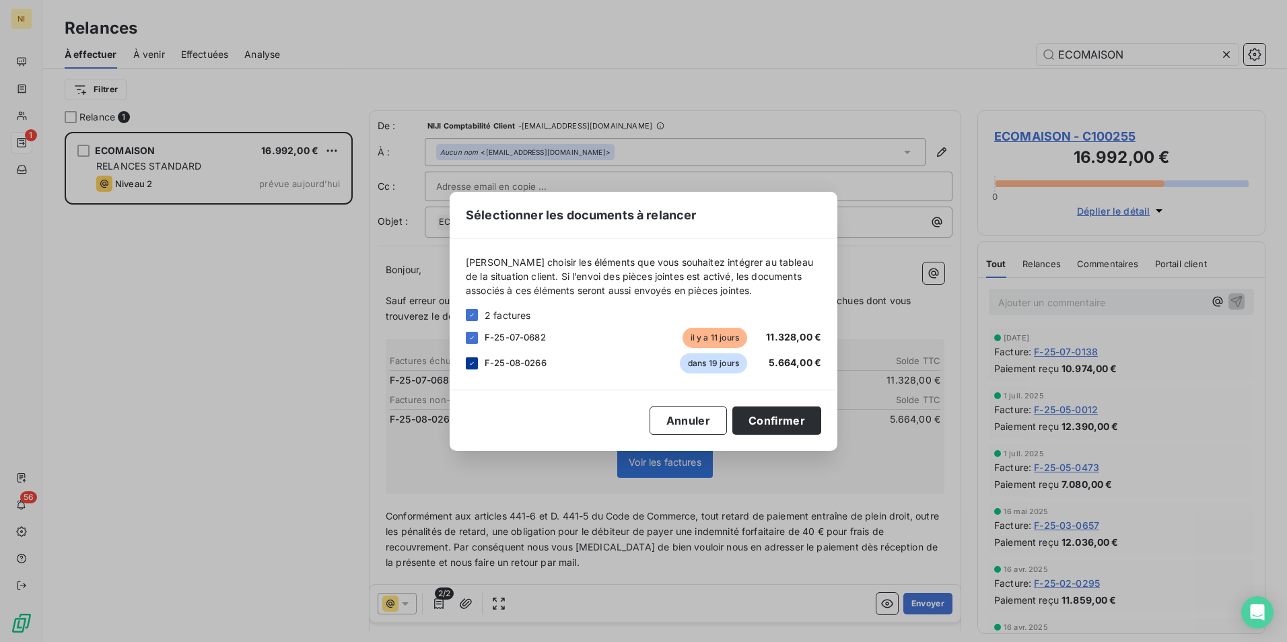
click at [471, 359] on icon at bounding box center [472, 363] width 8 height 8
click at [771, 418] on button "Confirmer" at bounding box center [776, 421] width 89 height 28
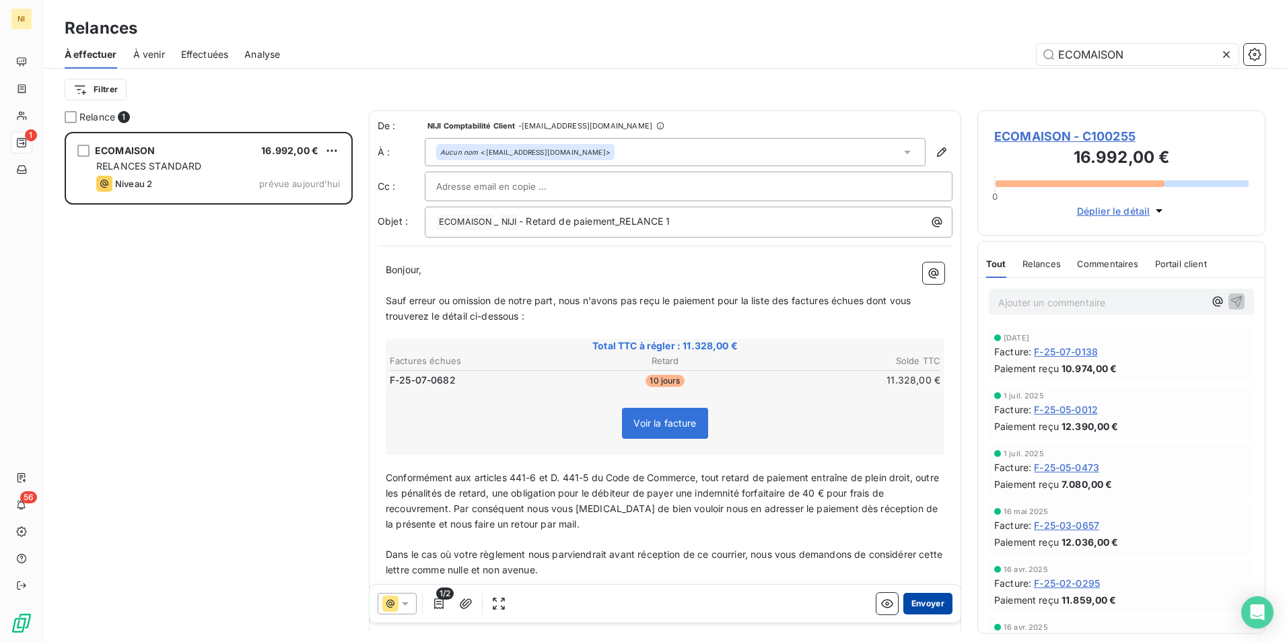
click at [918, 605] on button "Envoyer" at bounding box center [927, 604] width 49 height 22
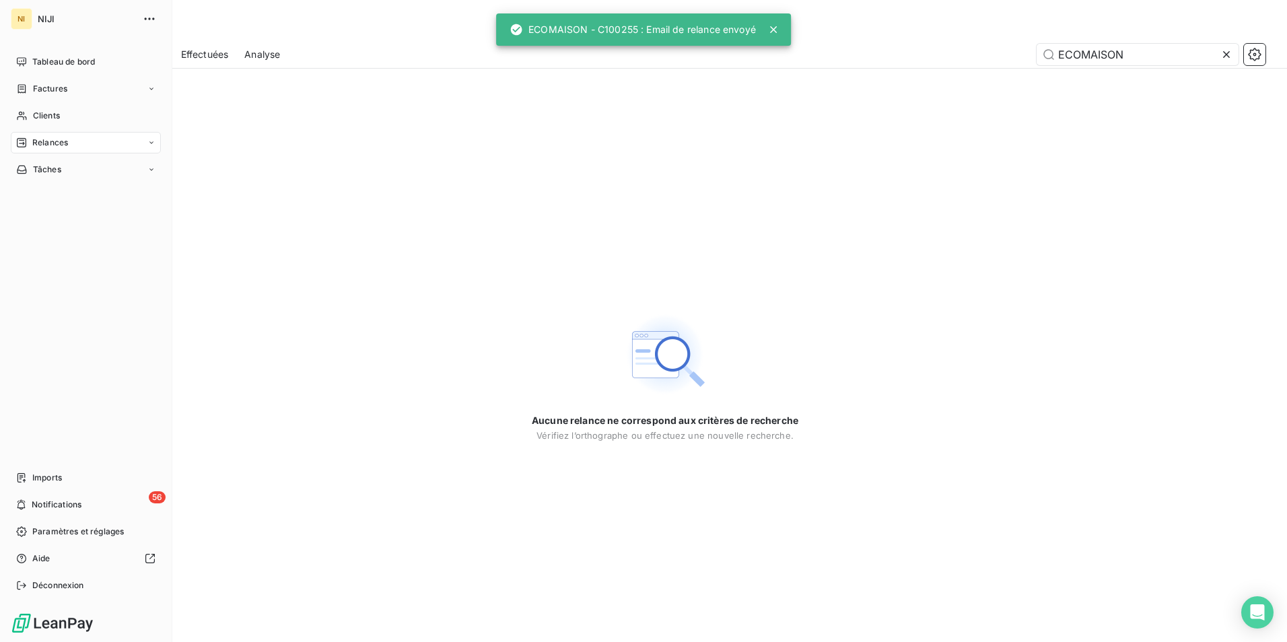
click at [84, 139] on div "Relances" at bounding box center [86, 143] width 150 height 22
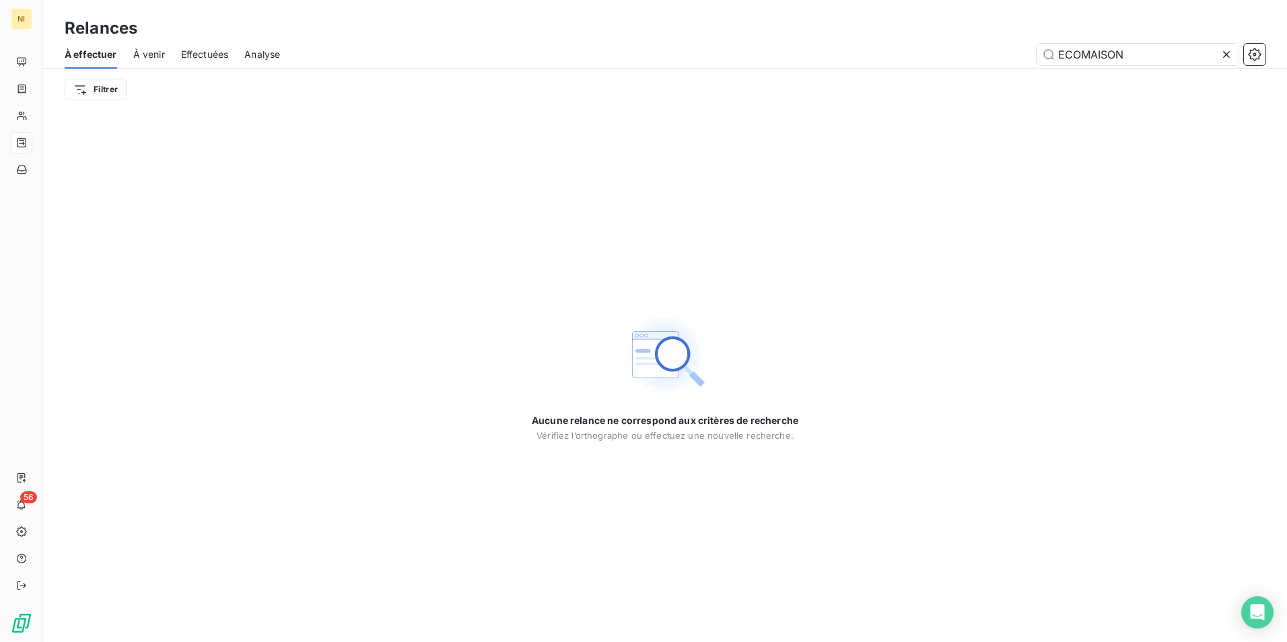
click at [1229, 59] on icon at bounding box center [1226, 54] width 13 height 13
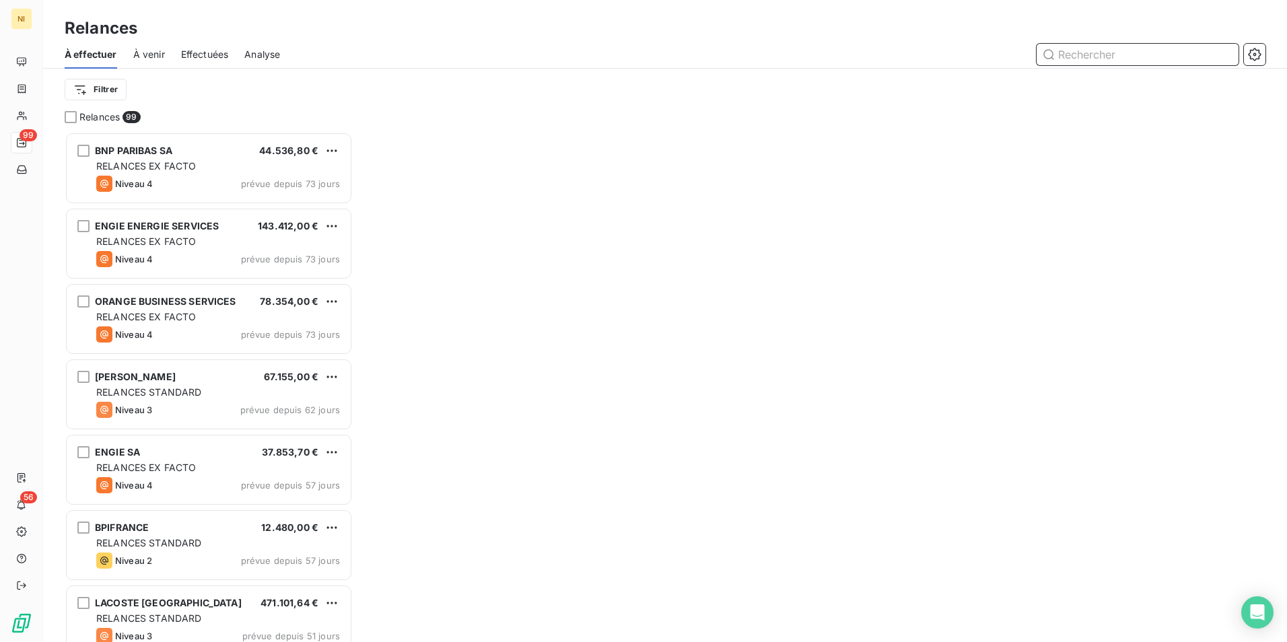
scroll to position [500, 278]
click at [1211, 55] on input "text" at bounding box center [1138, 55] width 202 height 22
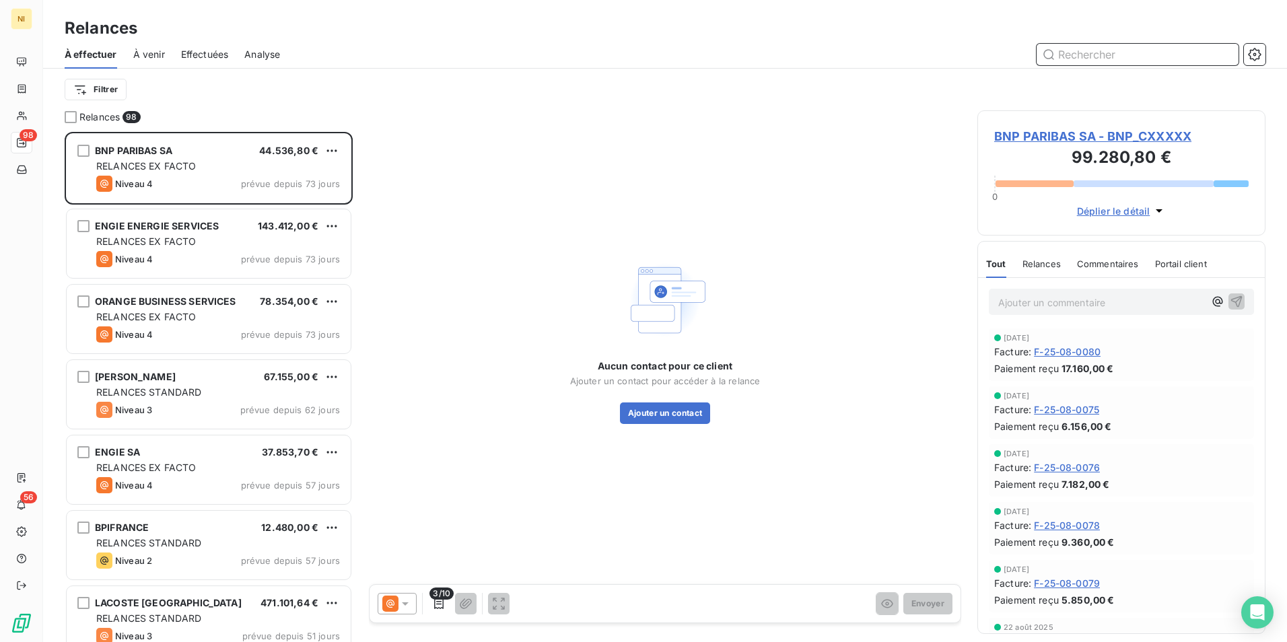
paste input "EIFFAGE SI"
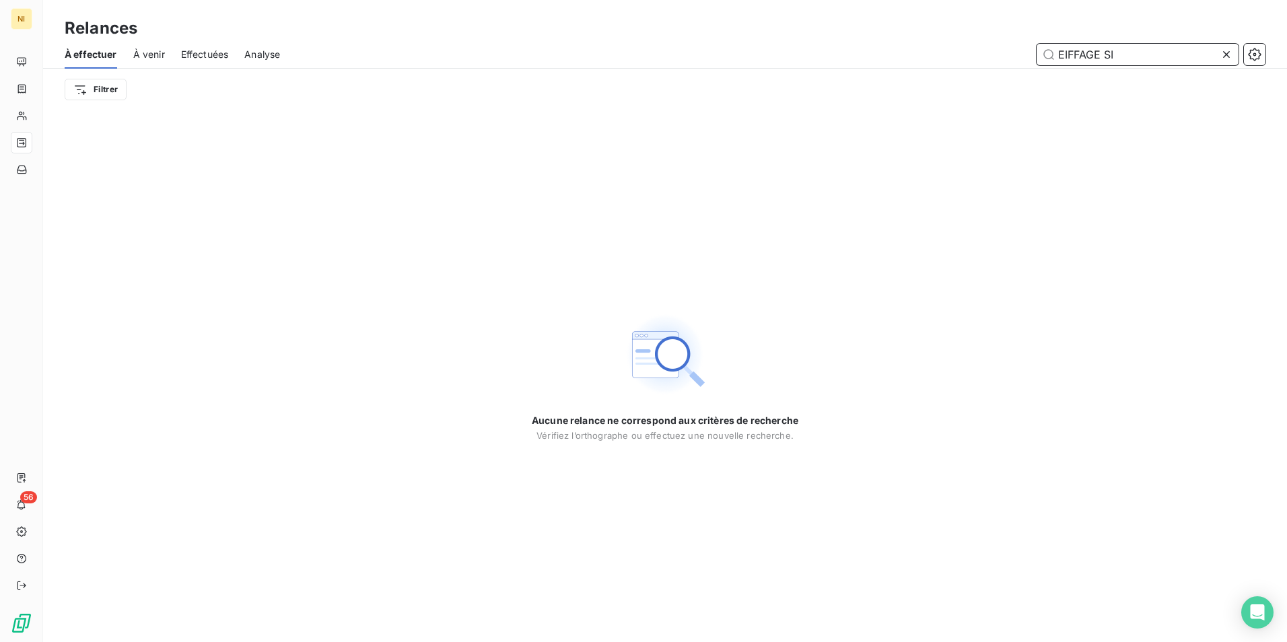
type input "EIFFAGE SI"
click at [1097, 123] on div "Aucune relance ne correspond aux critères de recherche [PERSON_NAME] l’orthogra…" at bounding box center [665, 376] width 1244 height 532
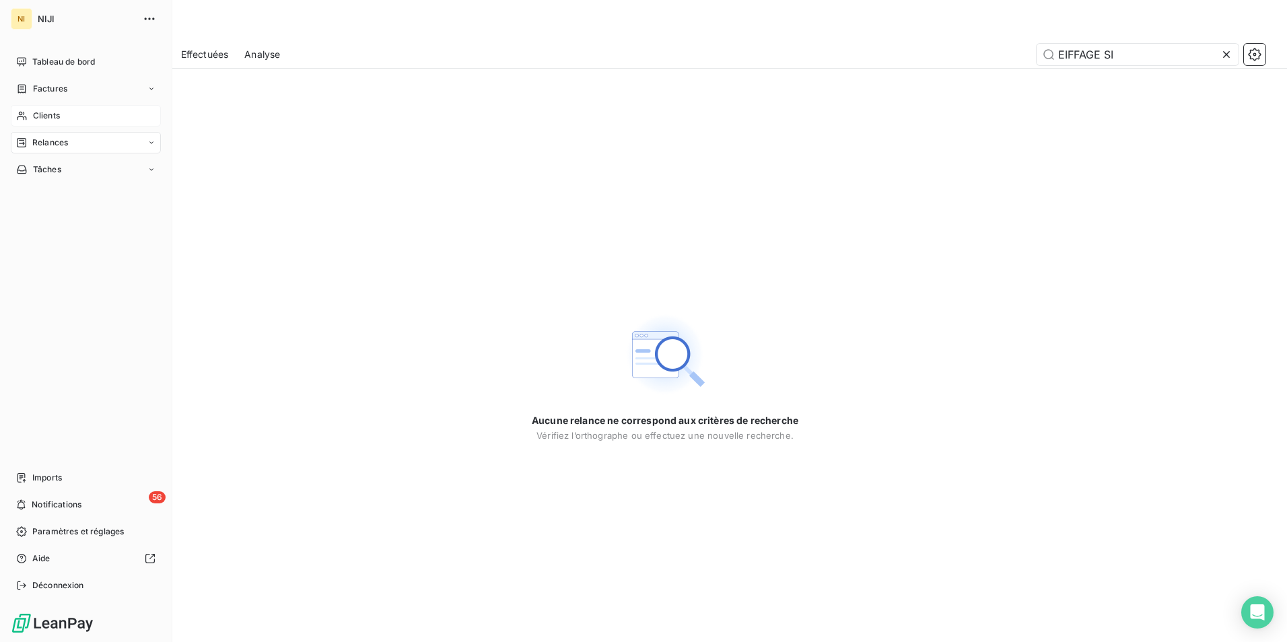
click at [37, 111] on span "Clients" at bounding box center [46, 116] width 27 height 12
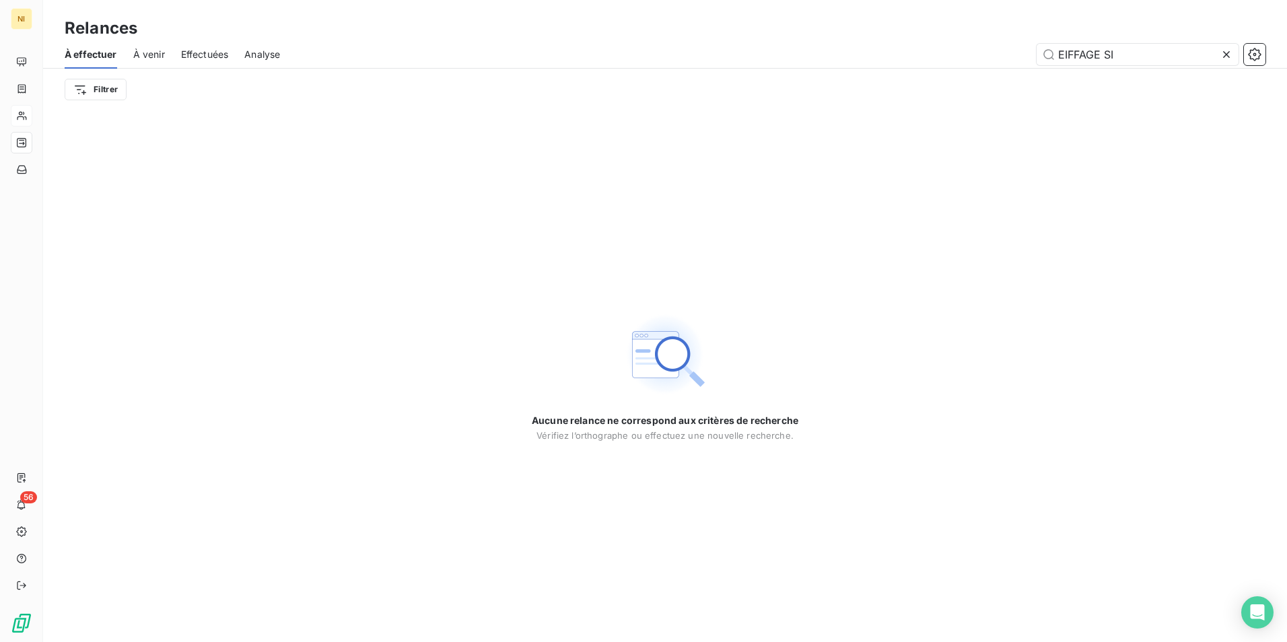
click at [1227, 55] on icon at bounding box center [1226, 54] width 7 height 7
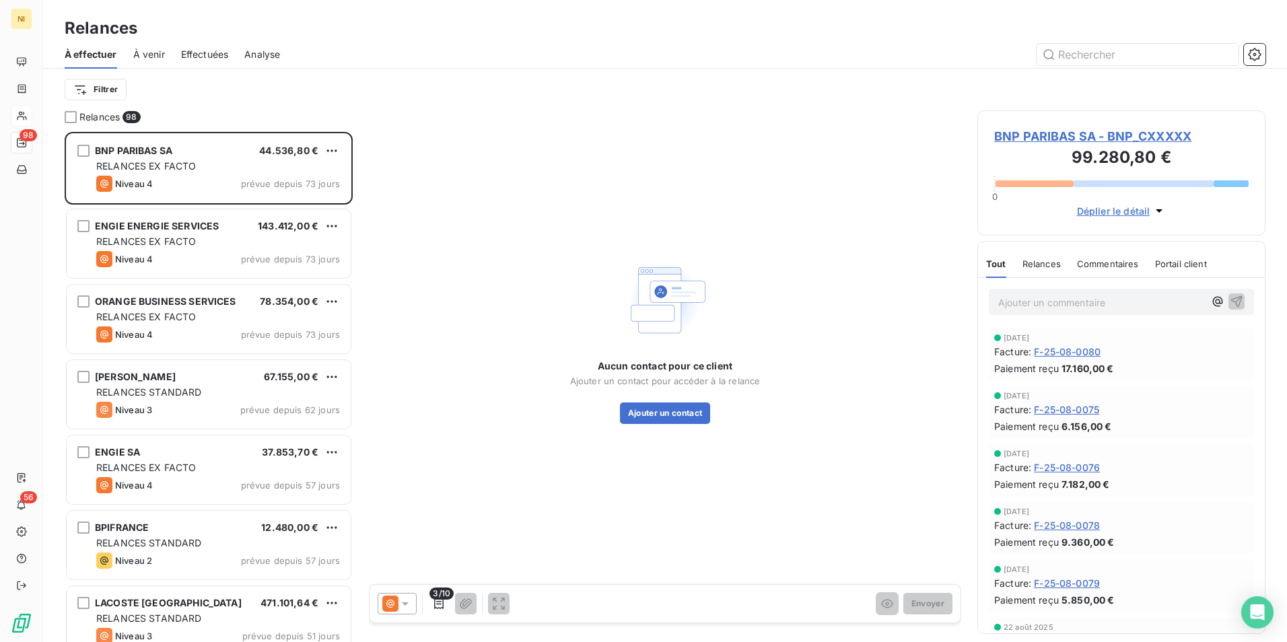
scroll to position [500, 278]
click at [1103, 55] on input "text" at bounding box center [1138, 55] width 202 height 22
paste input "EIFFAGE SI"
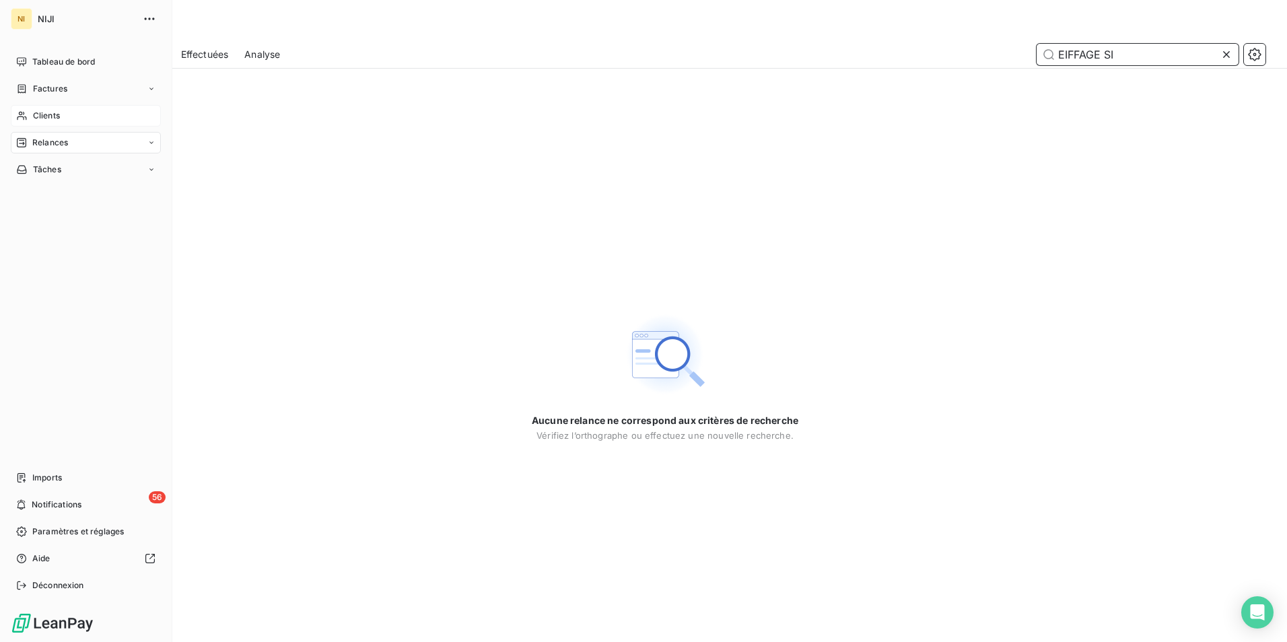
type input "EIFFAGE SI"
click at [38, 115] on span "Clients" at bounding box center [46, 116] width 27 height 12
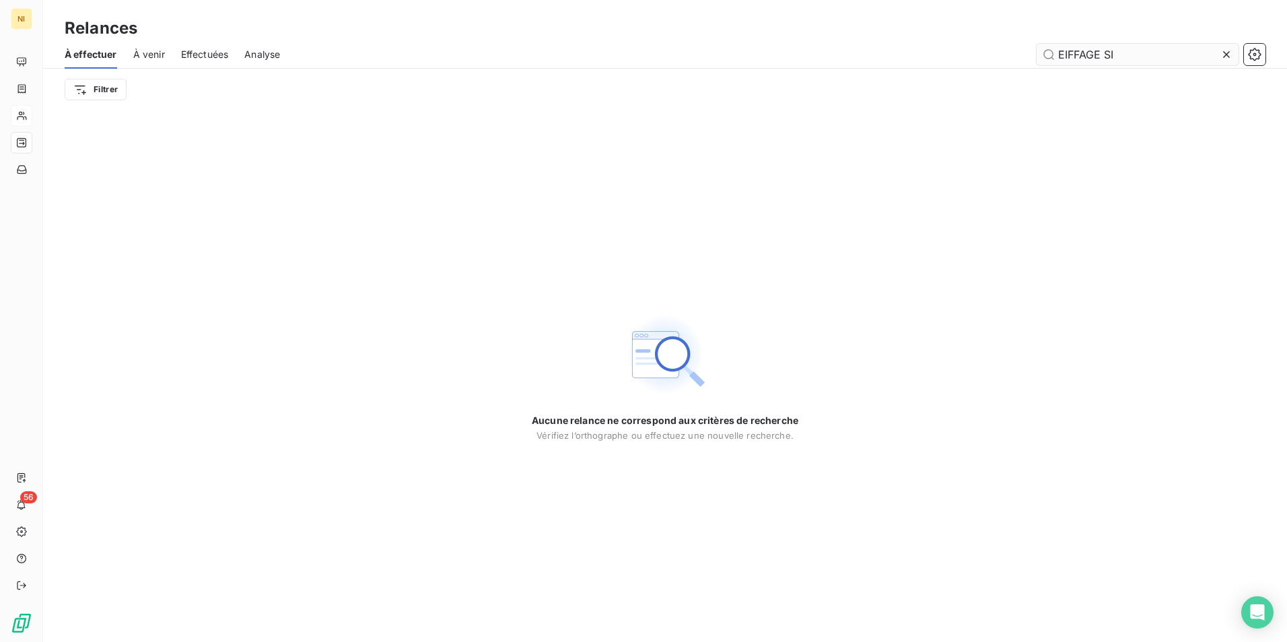
click at [1158, 56] on input "EIFFAGE SI" at bounding box center [1138, 55] width 202 height 22
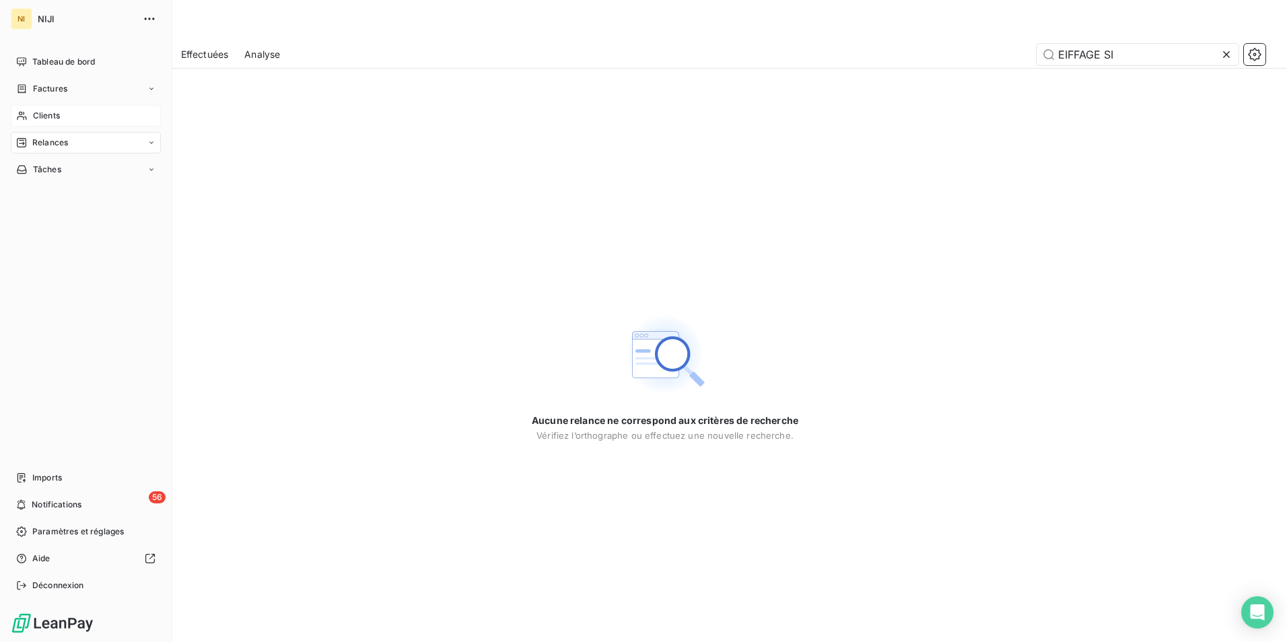
click at [25, 114] on icon at bounding box center [21, 115] width 11 height 11
click at [28, 112] on div "Clients" at bounding box center [86, 116] width 150 height 22
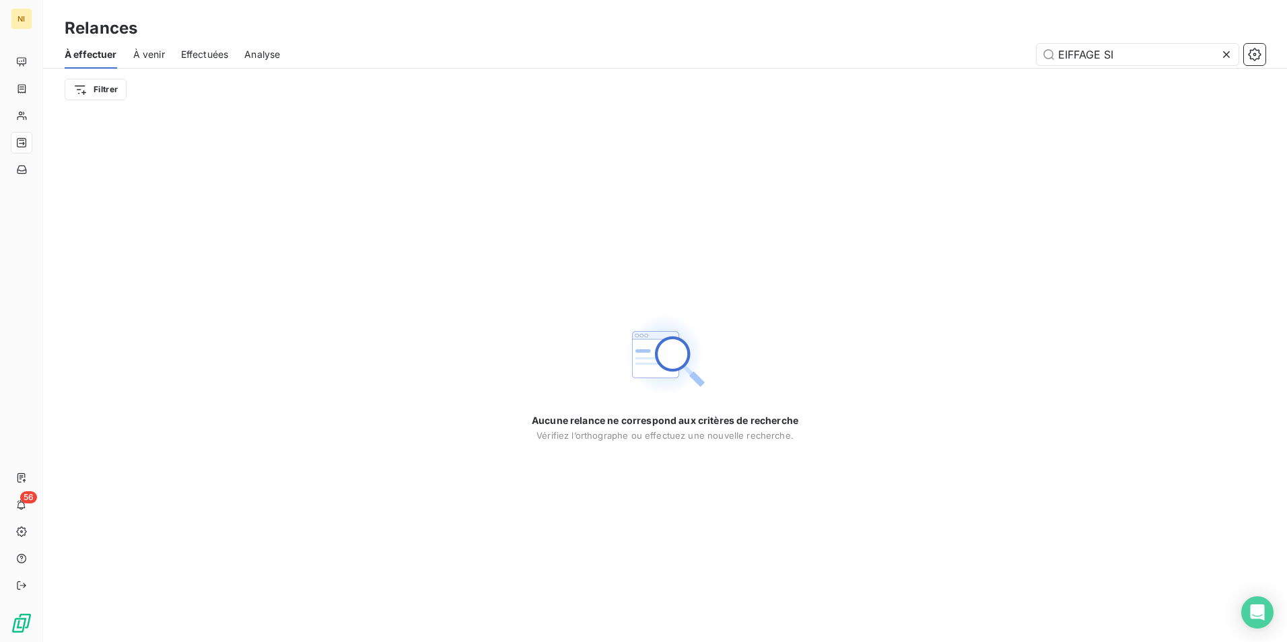
click at [1227, 57] on icon at bounding box center [1226, 54] width 13 height 13
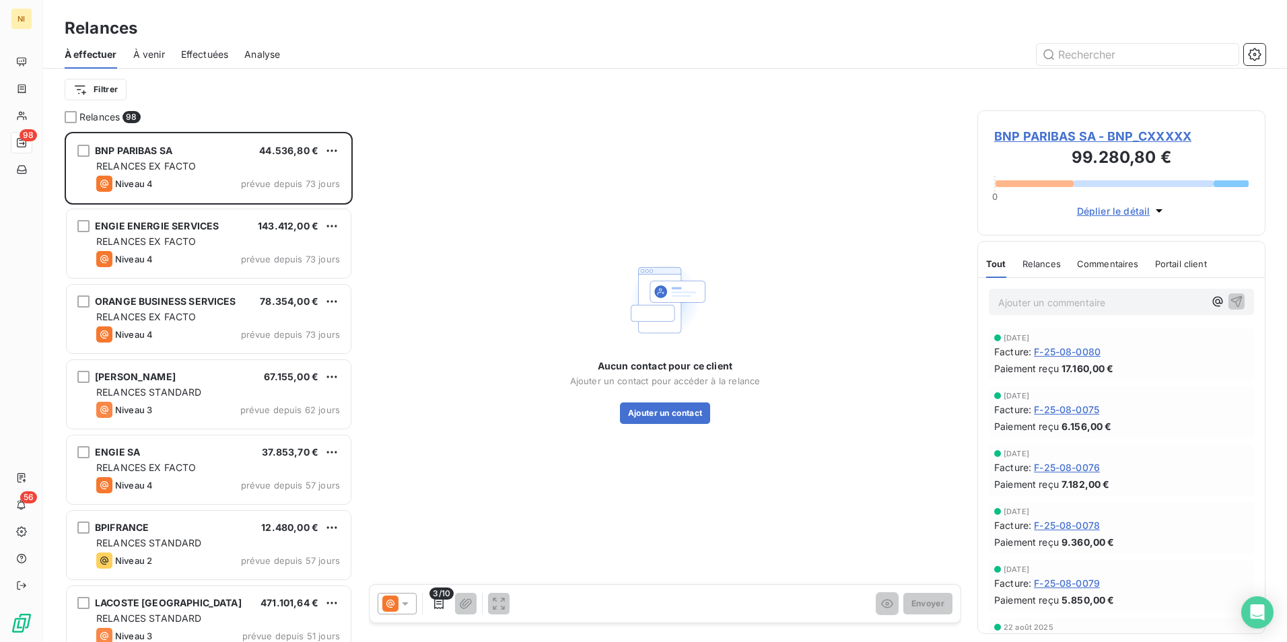
scroll to position [500, 278]
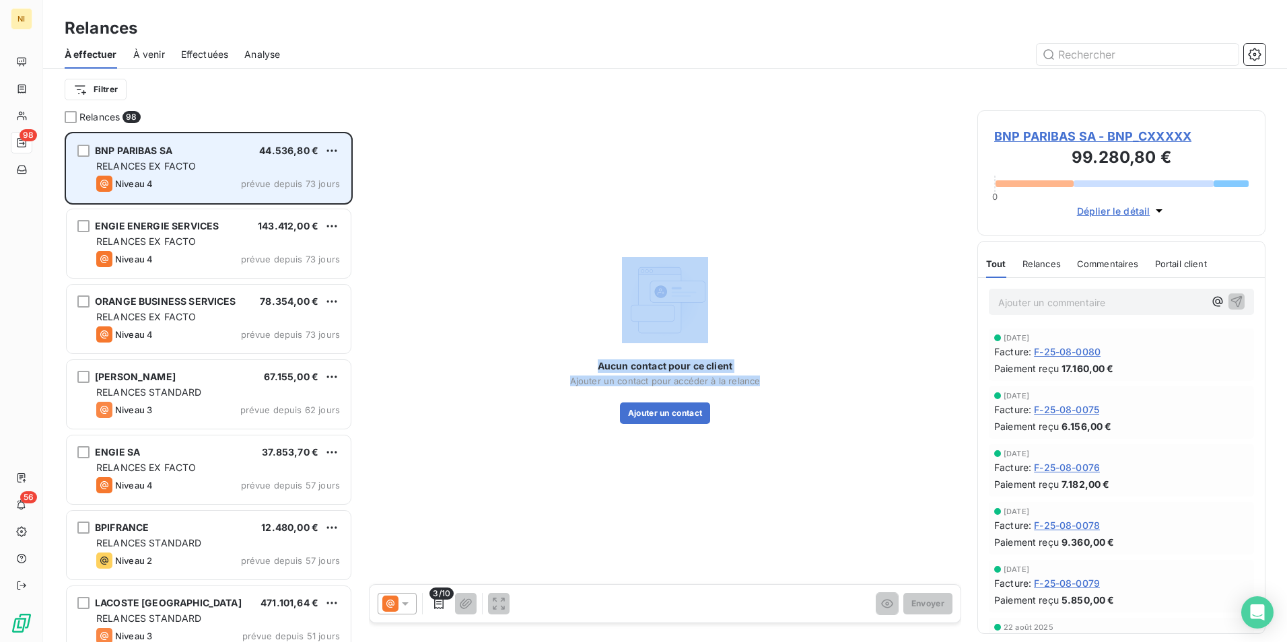
drag, startPoint x: 723, startPoint y: 212, endPoint x: 347, endPoint y: 167, distance: 378.3
click at [354, 167] on div "Relances 98 BNP PARIBAS SA 44.536,80 € RELANCES EX FACTO Niveau 4 prévue depuis…" at bounding box center [665, 376] width 1244 height 532
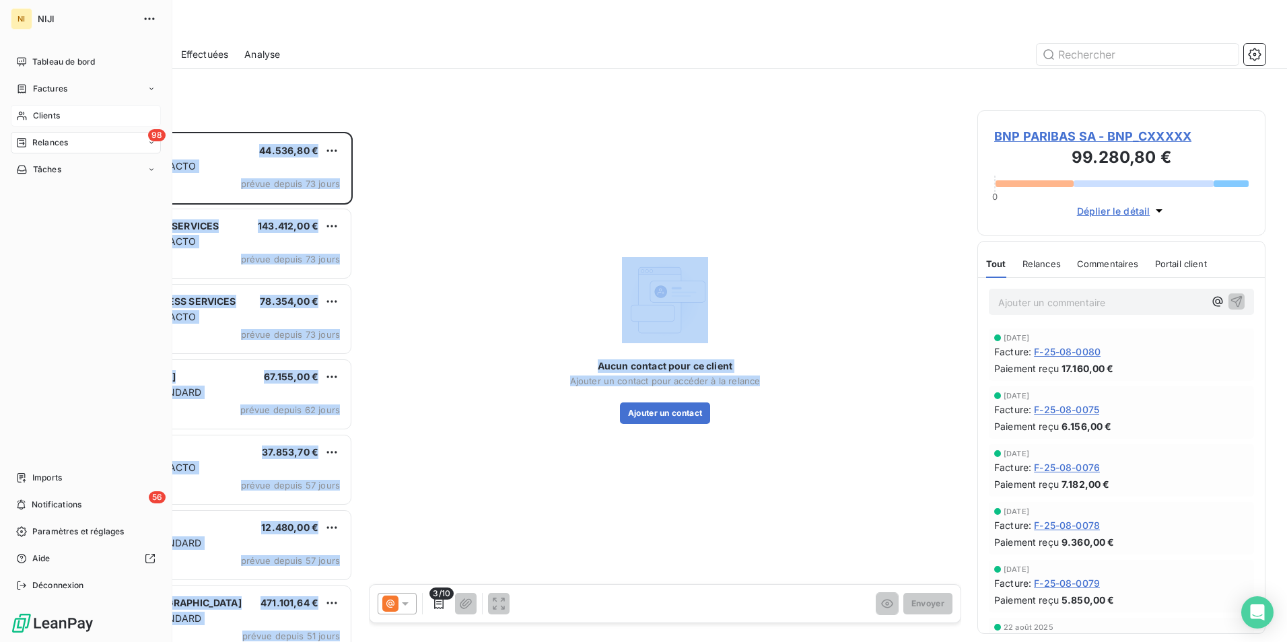
click at [47, 110] on span "Clients" at bounding box center [46, 116] width 27 height 12
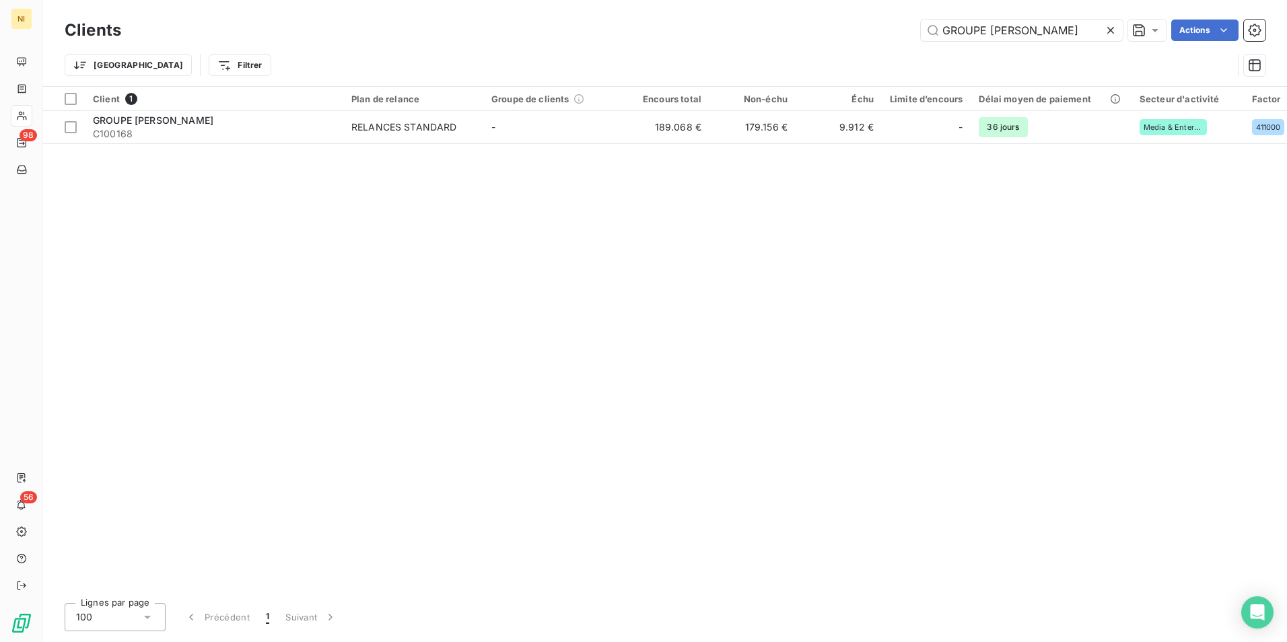
click at [1109, 26] on icon at bounding box center [1110, 30] width 13 height 13
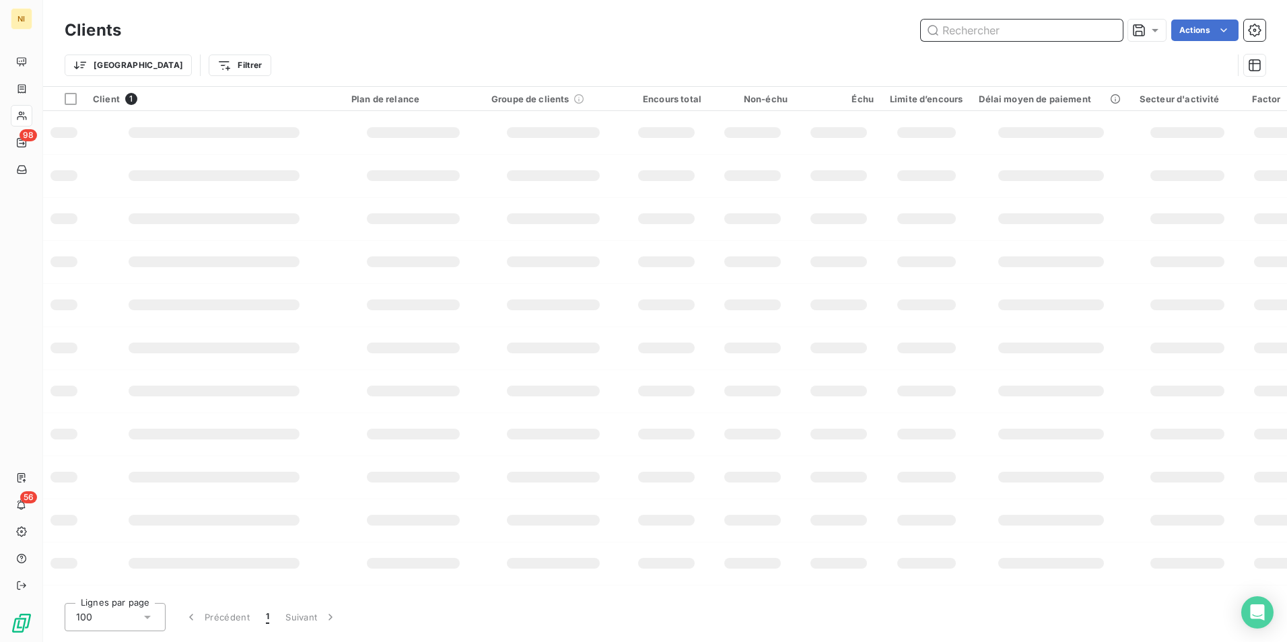
click at [1044, 35] on input "text" at bounding box center [1022, 31] width 202 height 22
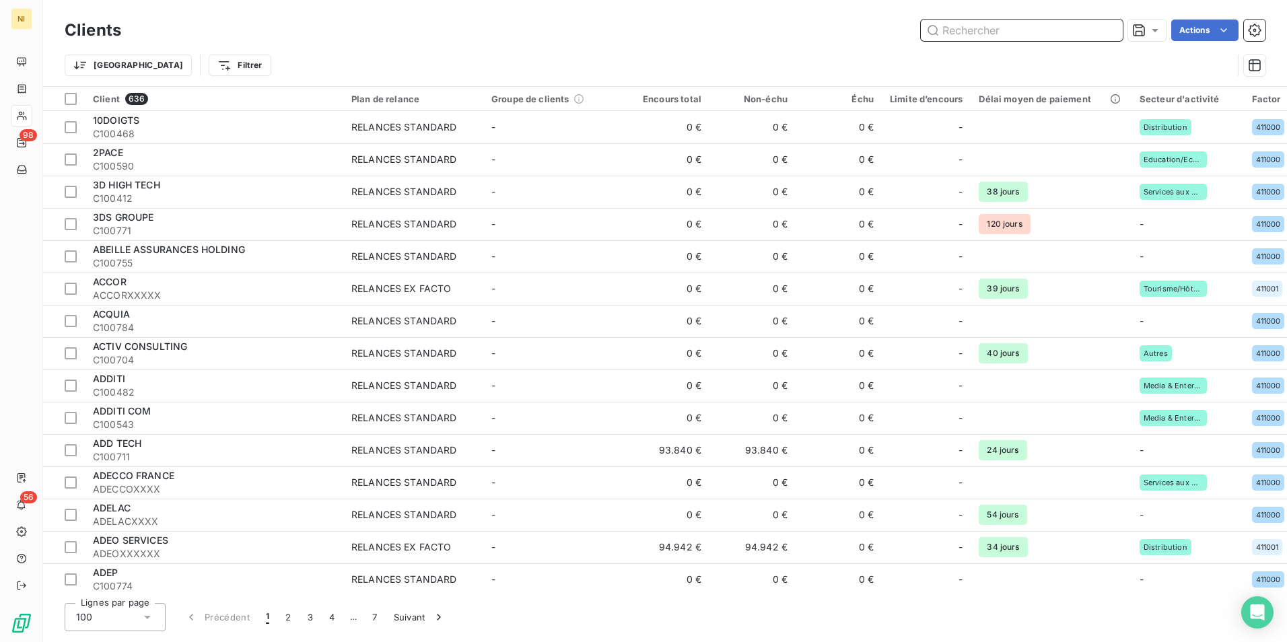
paste input "EIFFAGE SI"
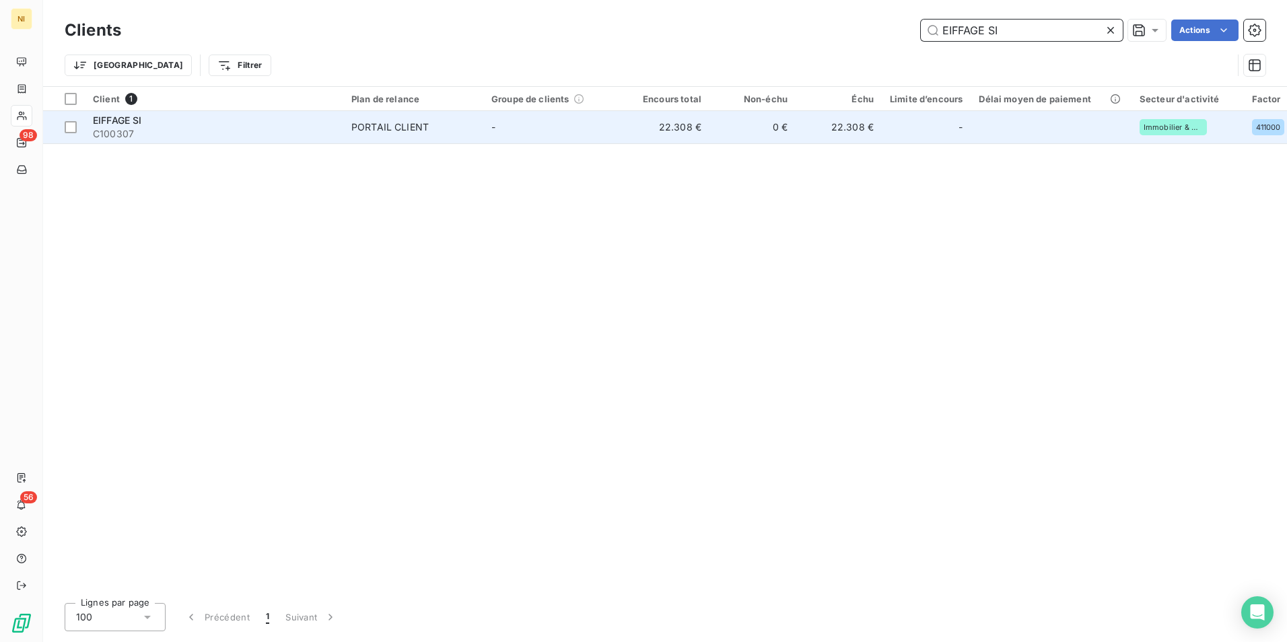
type input "EIFFAGE SI"
click at [312, 125] on div "EIFFAGE SI" at bounding box center [214, 120] width 242 height 13
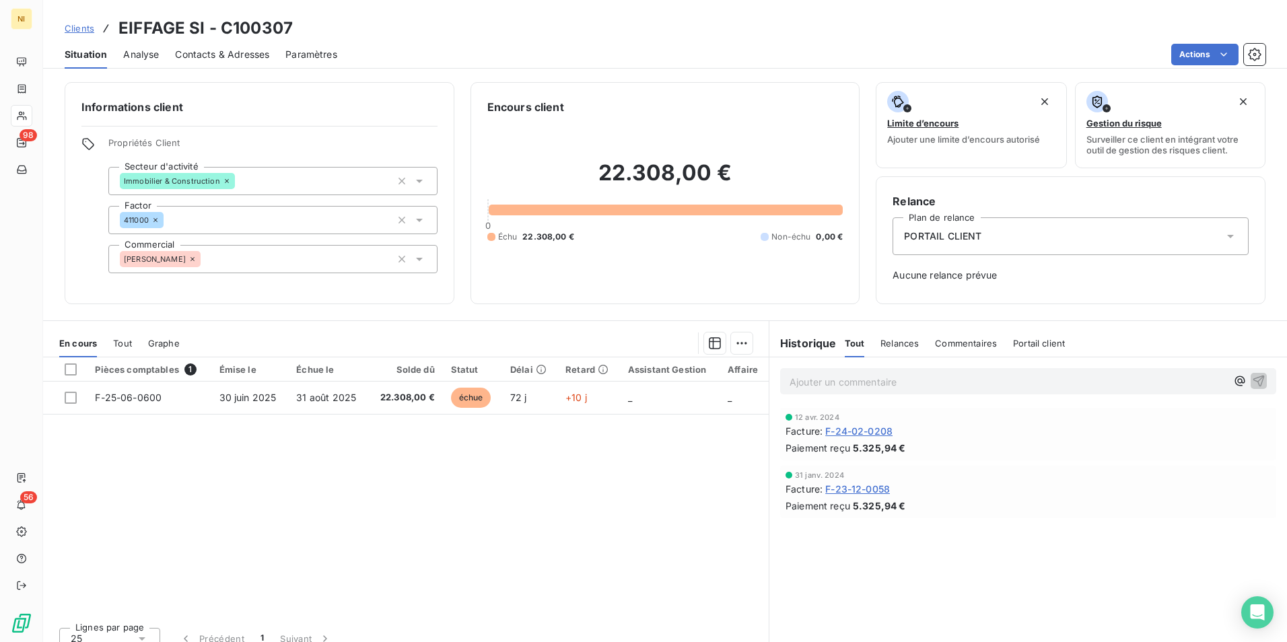
click at [1079, 237] on div "PORTAIL CLIENT" at bounding box center [1071, 236] width 356 height 38
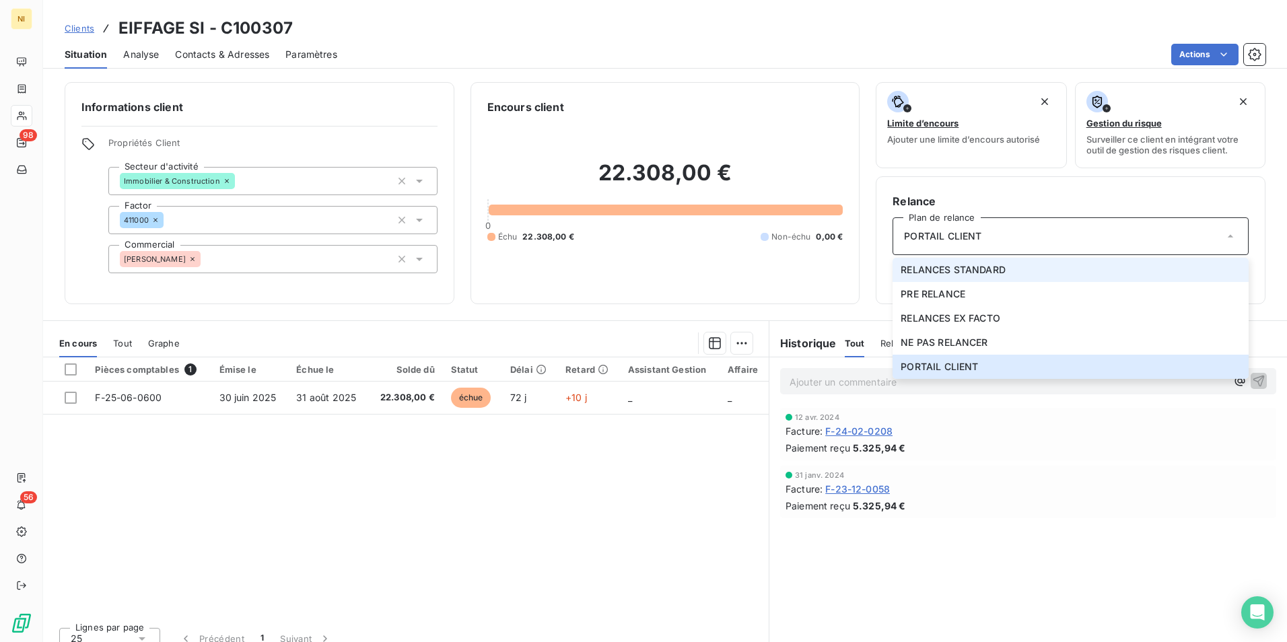
click at [1044, 261] on li "RELANCES STANDARD" at bounding box center [1071, 270] width 356 height 24
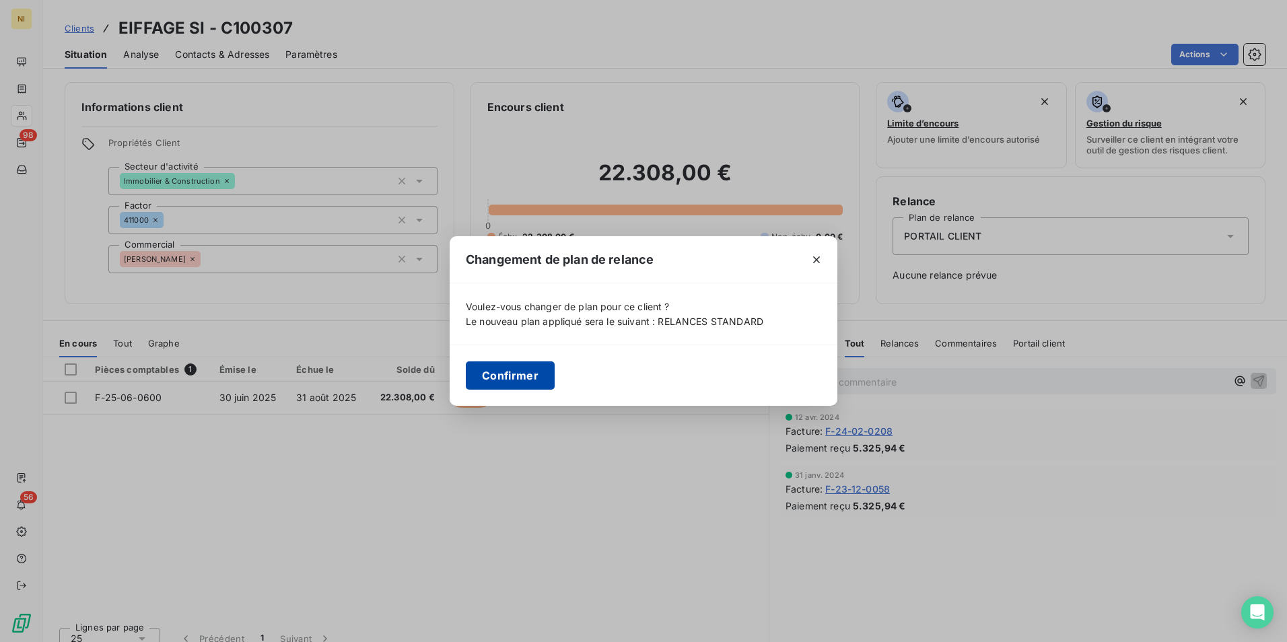
click at [537, 365] on button "Confirmer" at bounding box center [510, 375] width 89 height 28
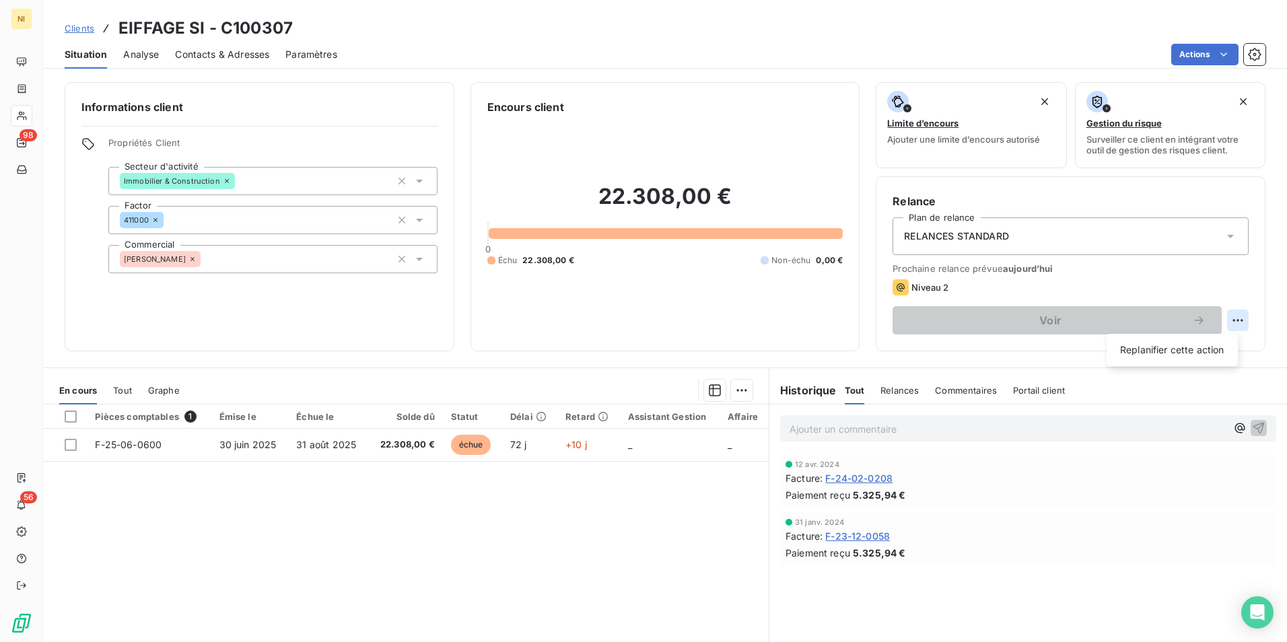
click at [1230, 314] on html "NI 98 56 Clients EIFFAGE SI - C100307 Situation Analyse Contacts & Adresses Par…" at bounding box center [643, 321] width 1287 height 642
click at [1173, 349] on div "Replanifier cette action" at bounding box center [1172, 350] width 120 height 22
select select "8"
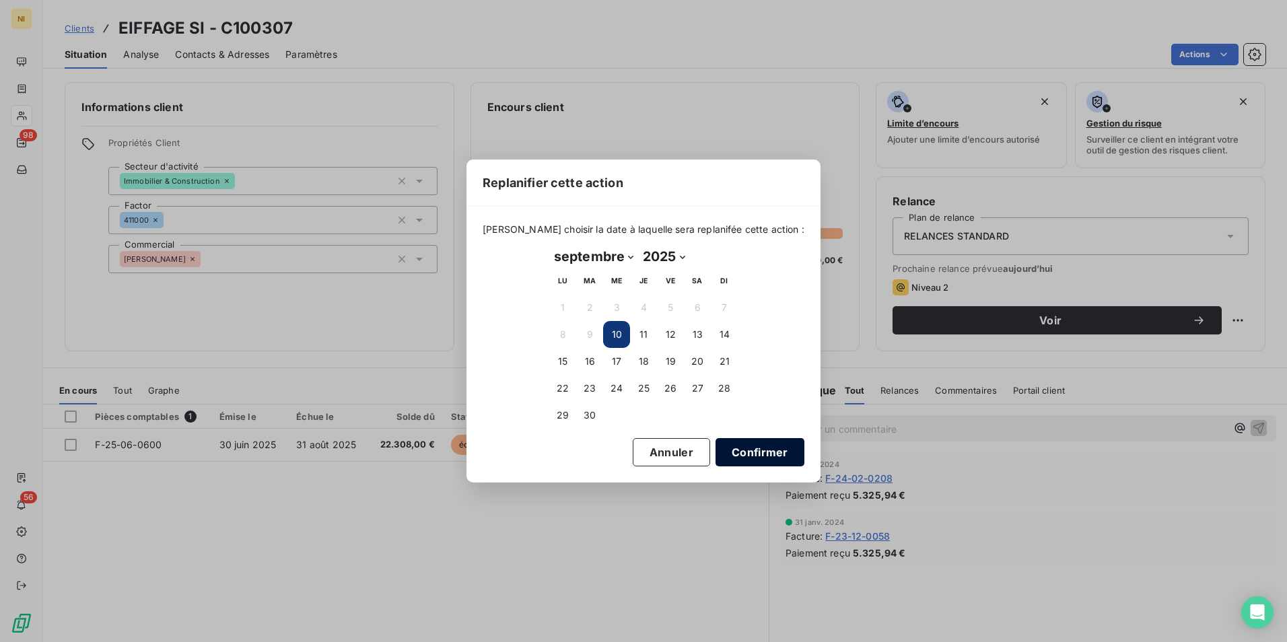
click at [728, 455] on button "Confirmer" at bounding box center [760, 452] width 89 height 28
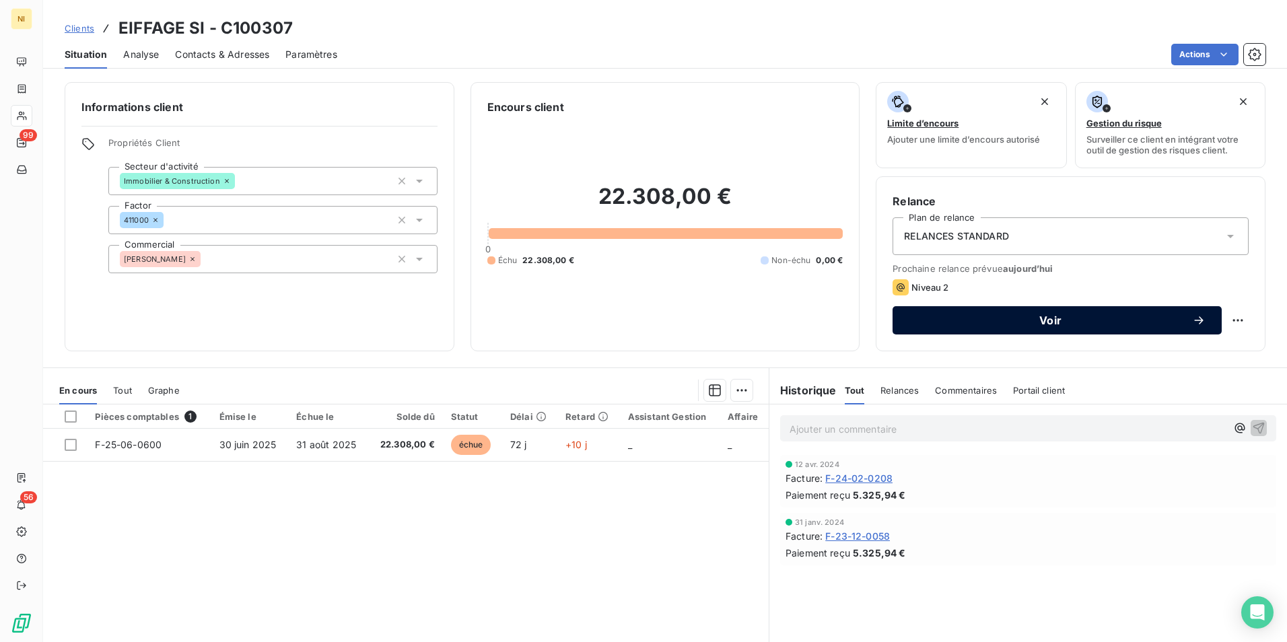
click at [985, 316] on span "Voir" at bounding box center [1050, 320] width 283 height 11
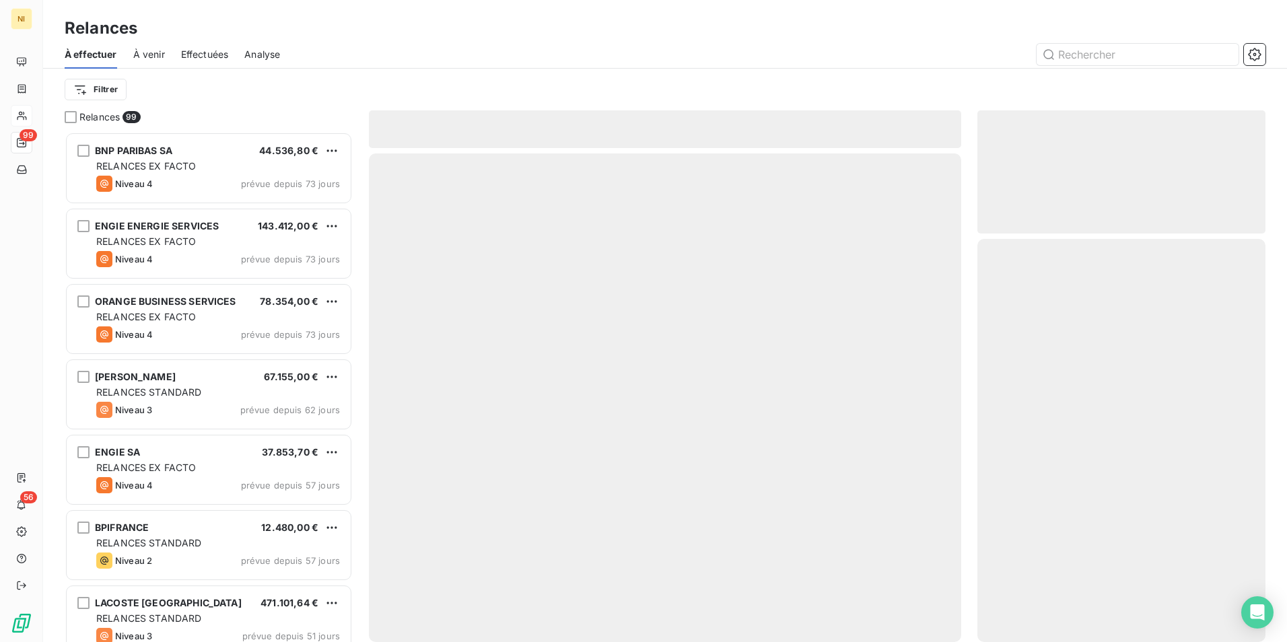
scroll to position [500, 278]
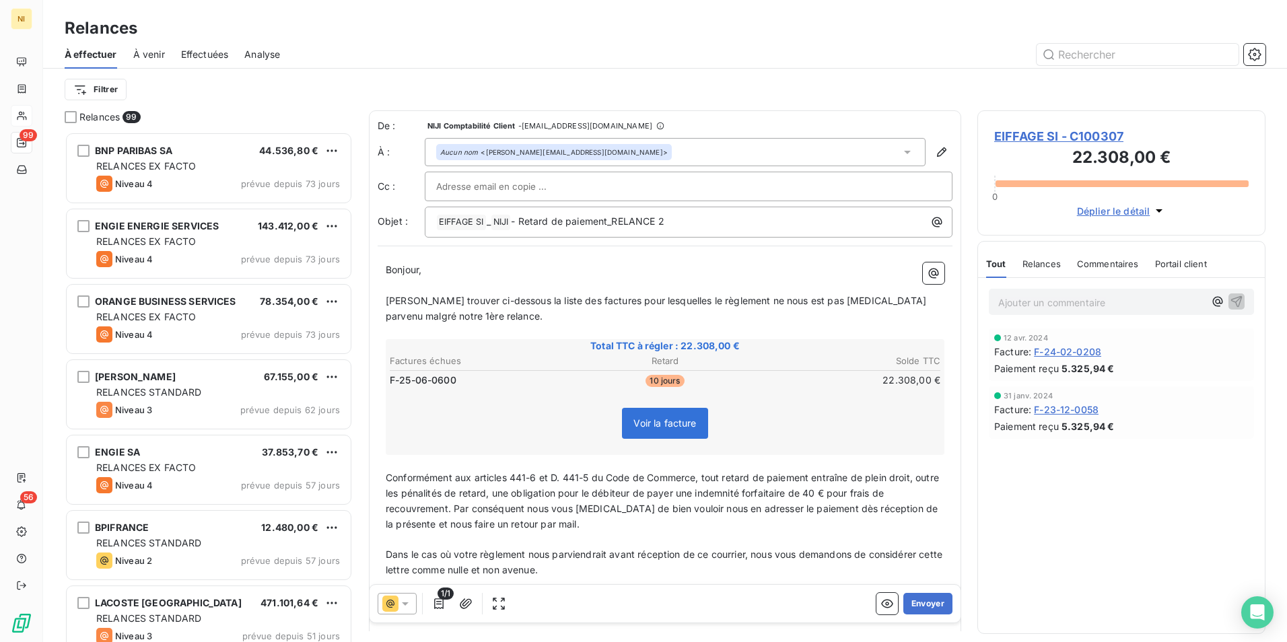
click at [406, 603] on icon at bounding box center [405, 603] width 7 height 3
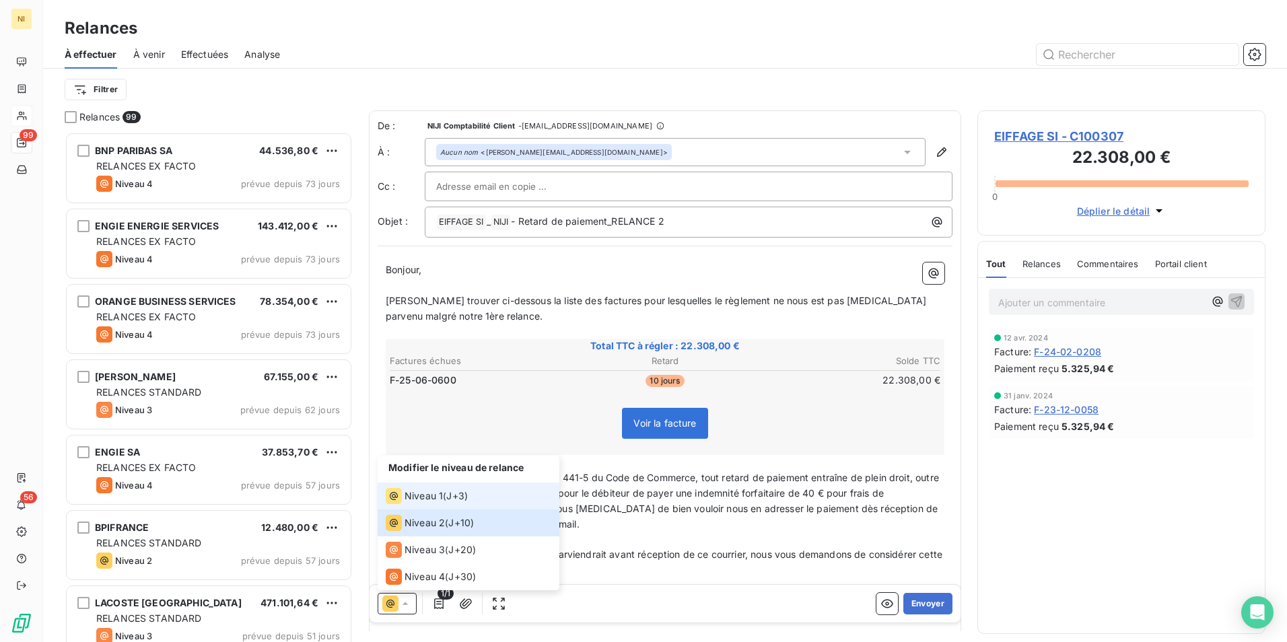
click at [421, 494] on span "Niveau 1" at bounding box center [424, 495] width 38 height 13
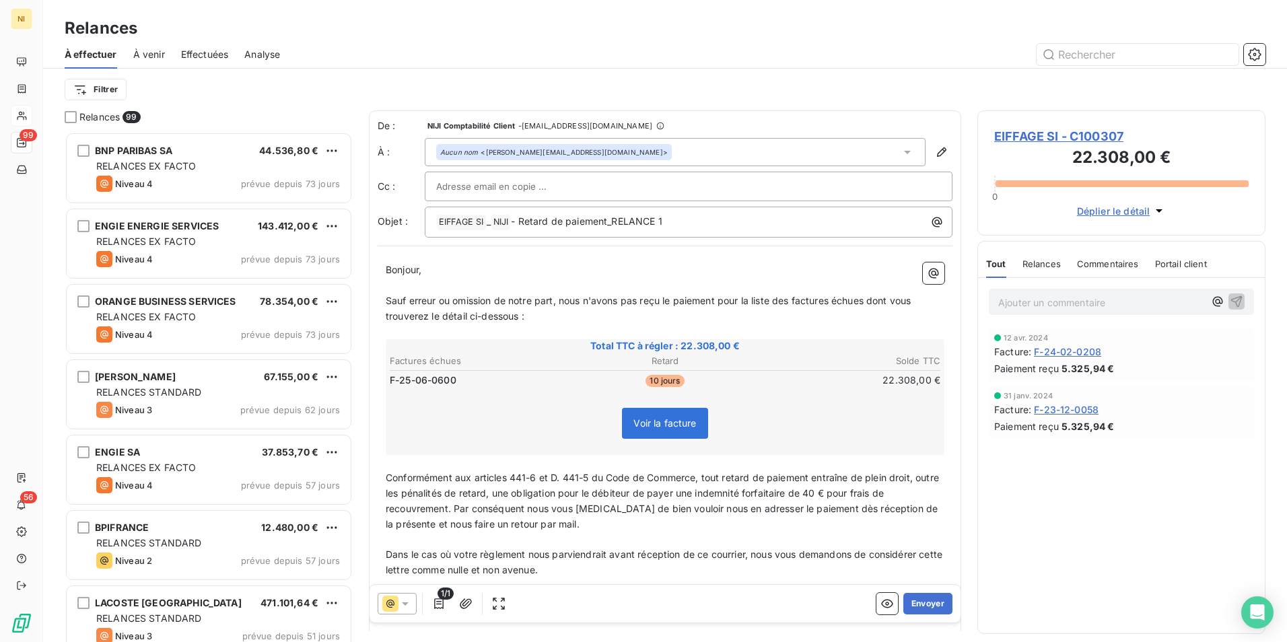
click at [438, 598] on span "1/1" at bounding box center [446, 594] width 16 height 12
click at [440, 600] on icon "button" at bounding box center [438, 603] width 13 height 13
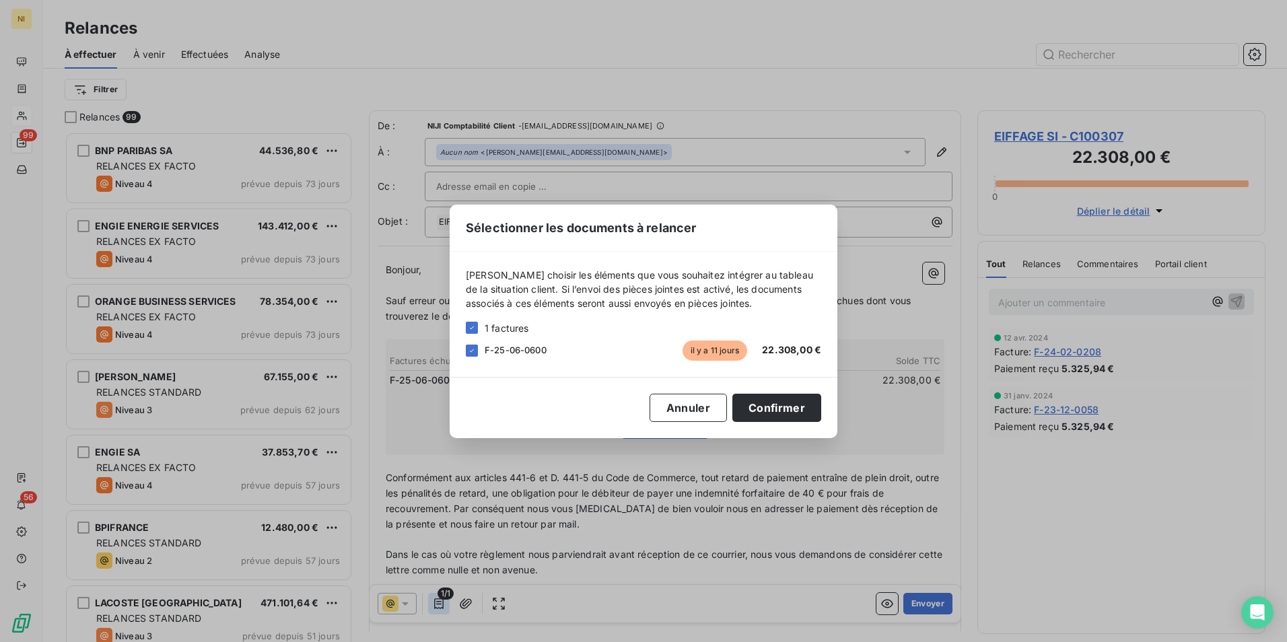
click at [440, 600] on div "Sélectionner les documents à relancer [PERSON_NAME] choisir les éléments que vo…" at bounding box center [643, 321] width 1287 height 642
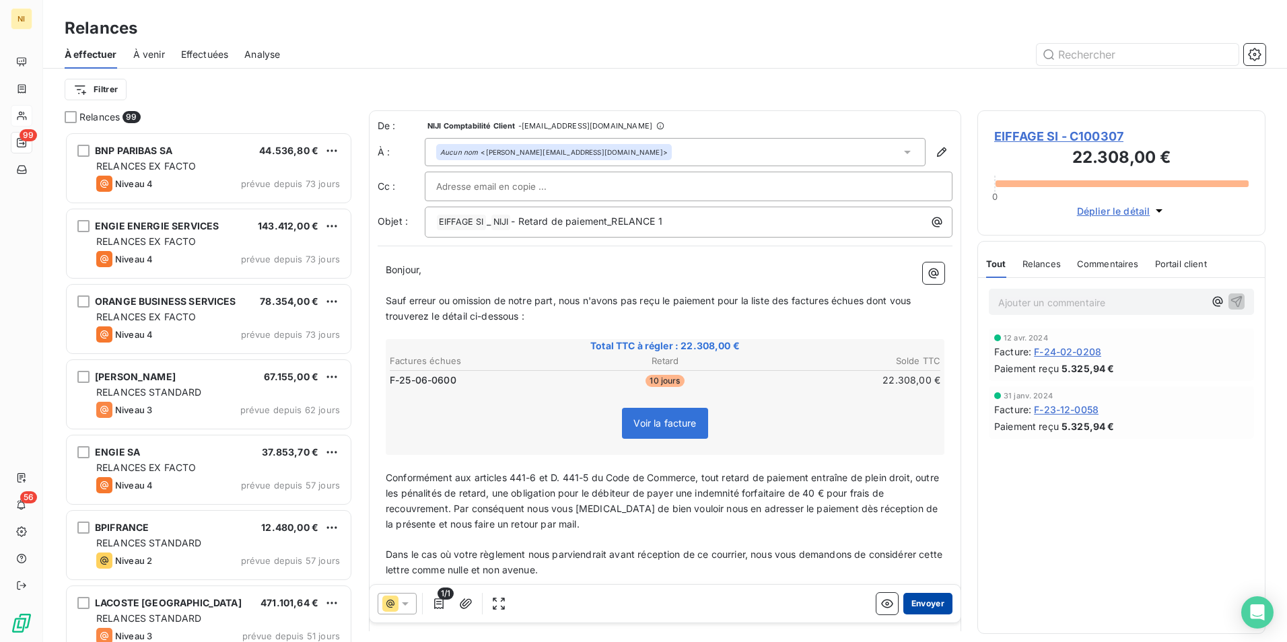
click at [907, 609] on button "Envoyer" at bounding box center [927, 604] width 49 height 22
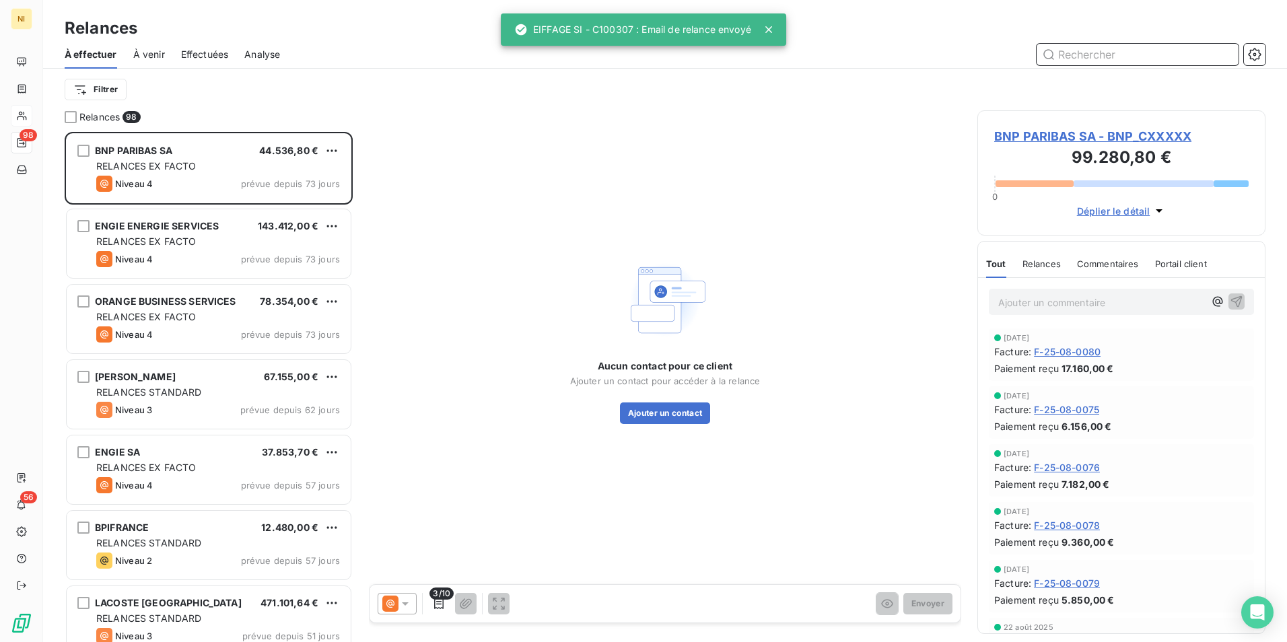
click at [1145, 52] on input "text" at bounding box center [1138, 55] width 202 height 22
paste input "FITECO"
click at [1145, 52] on input "FITECO" at bounding box center [1138, 55] width 202 height 22
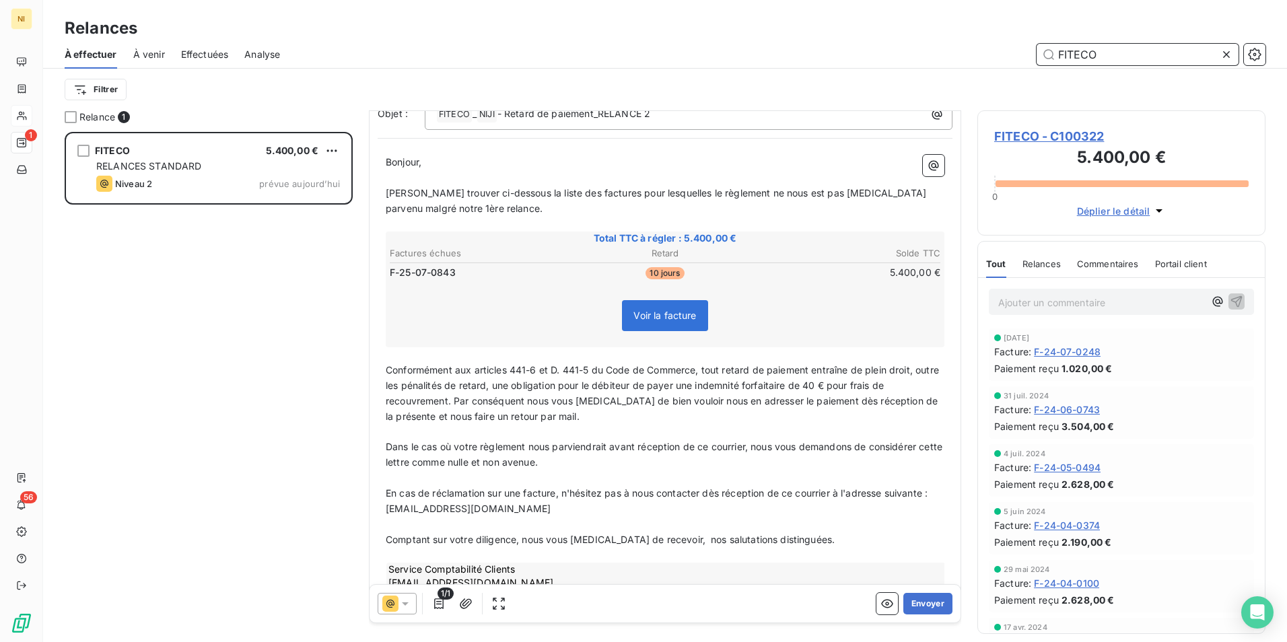
scroll to position [135, 0]
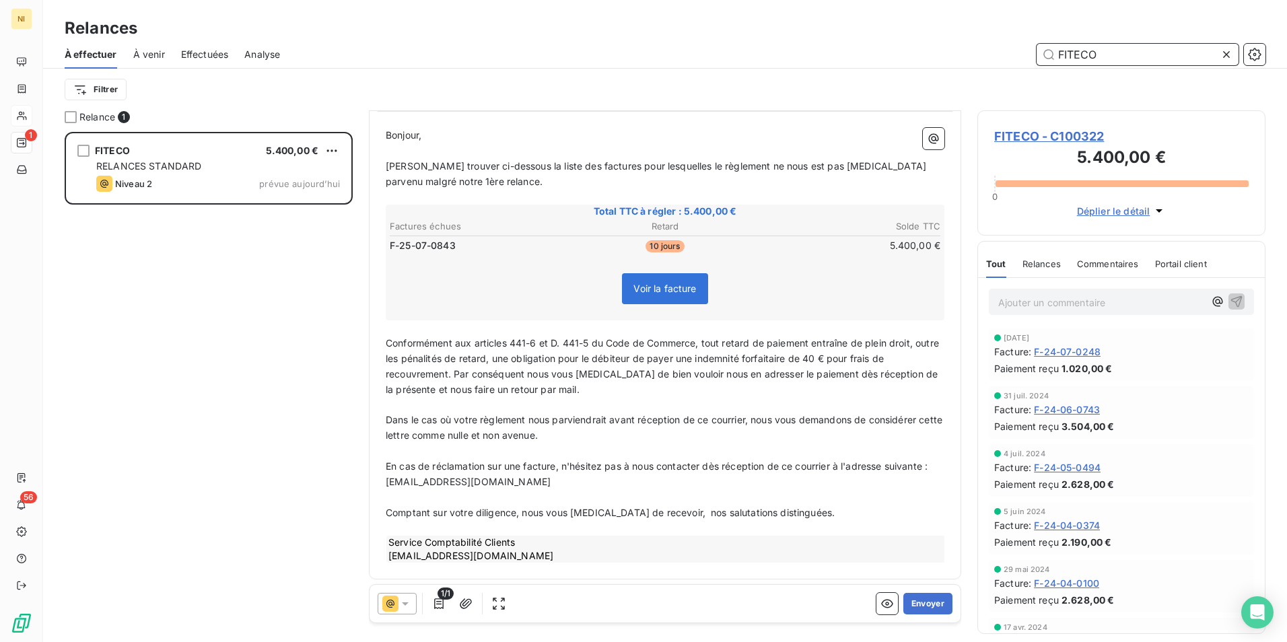
type input "FITECO"
click at [411, 600] on icon at bounding box center [405, 603] width 13 height 13
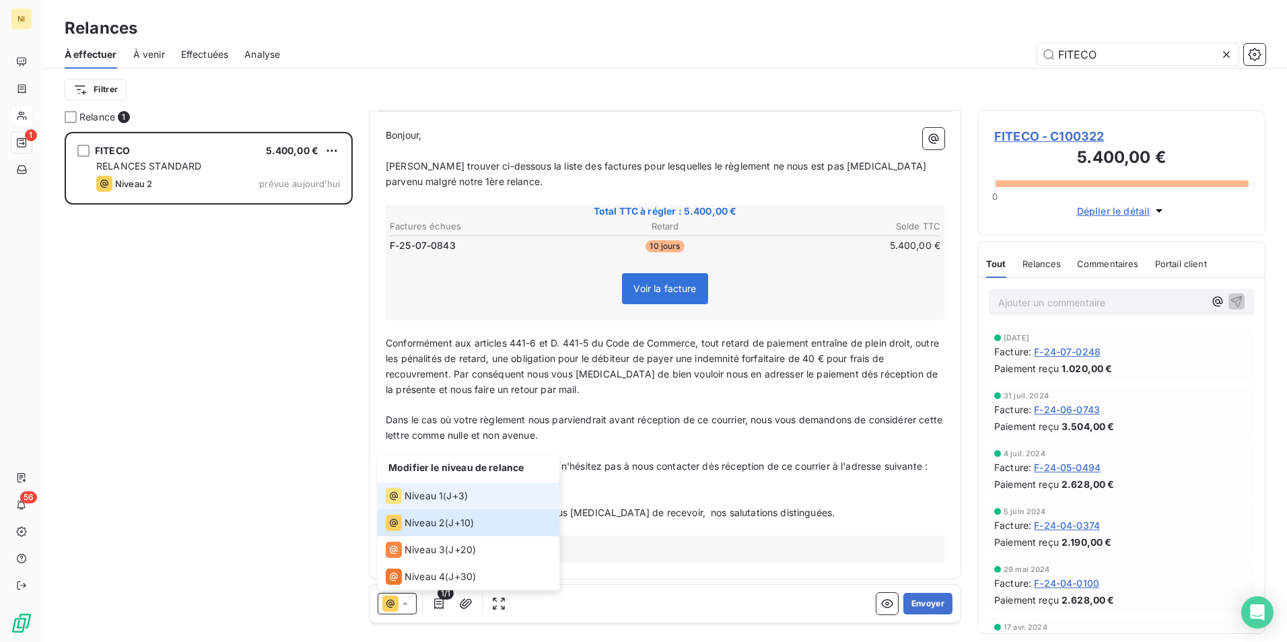
click at [437, 491] on span "Niveau 1" at bounding box center [424, 495] width 38 height 13
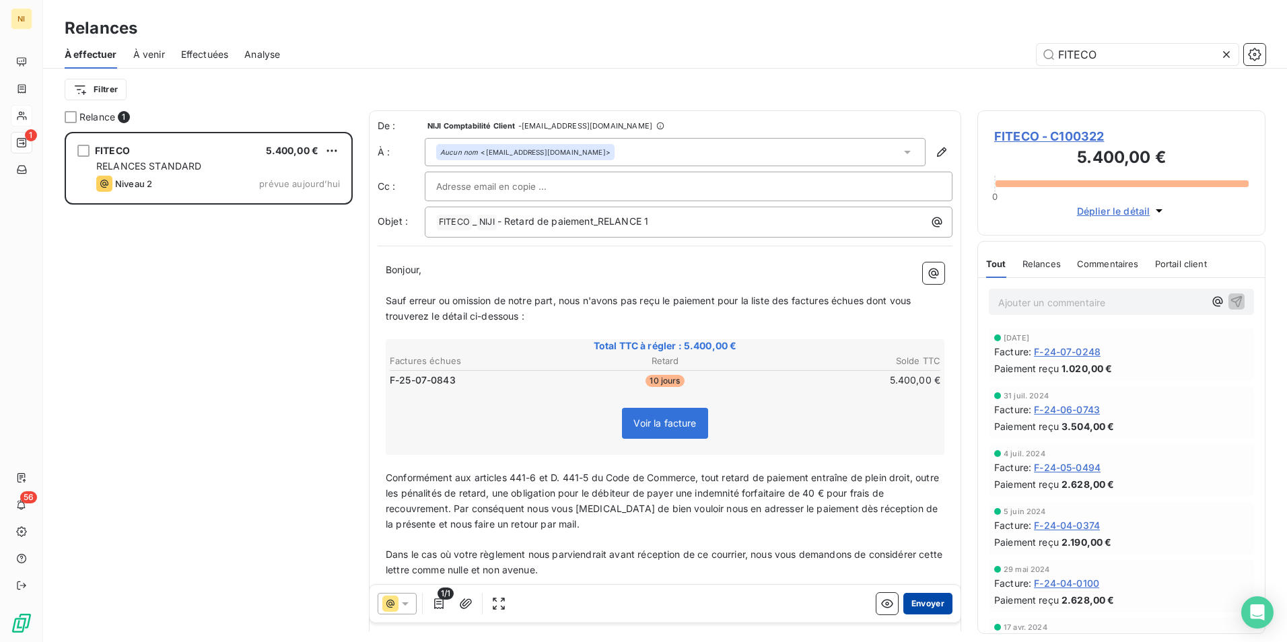
click at [928, 600] on button "Envoyer" at bounding box center [927, 604] width 49 height 22
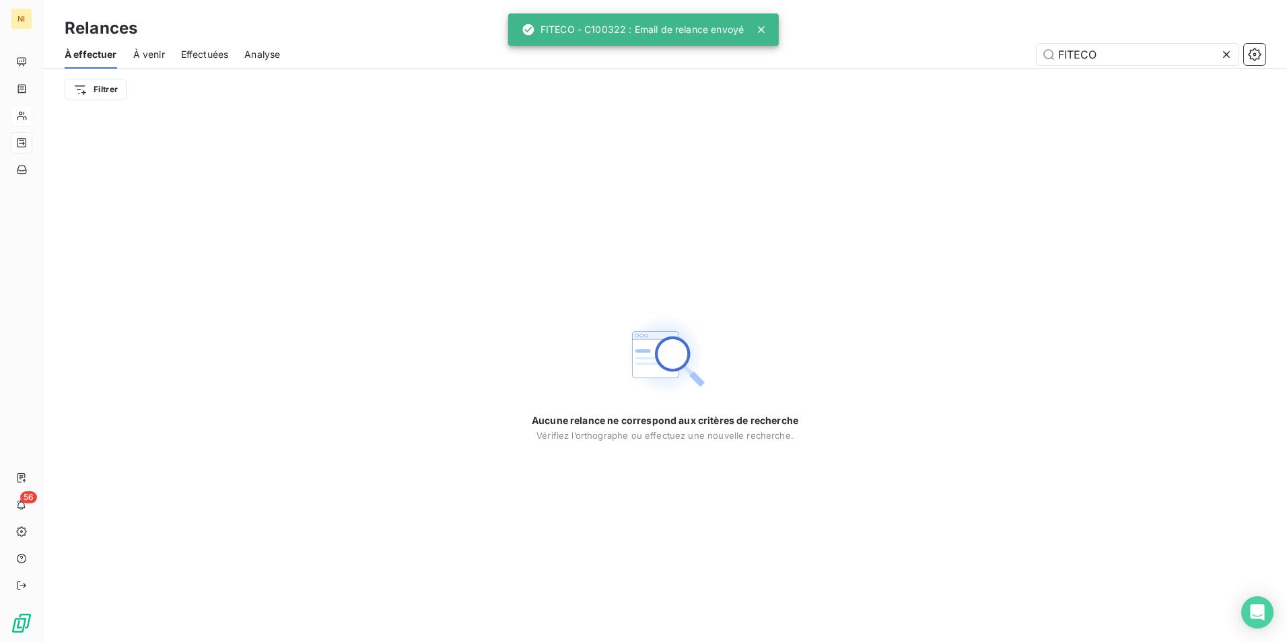
click at [1228, 52] on icon at bounding box center [1226, 54] width 13 height 13
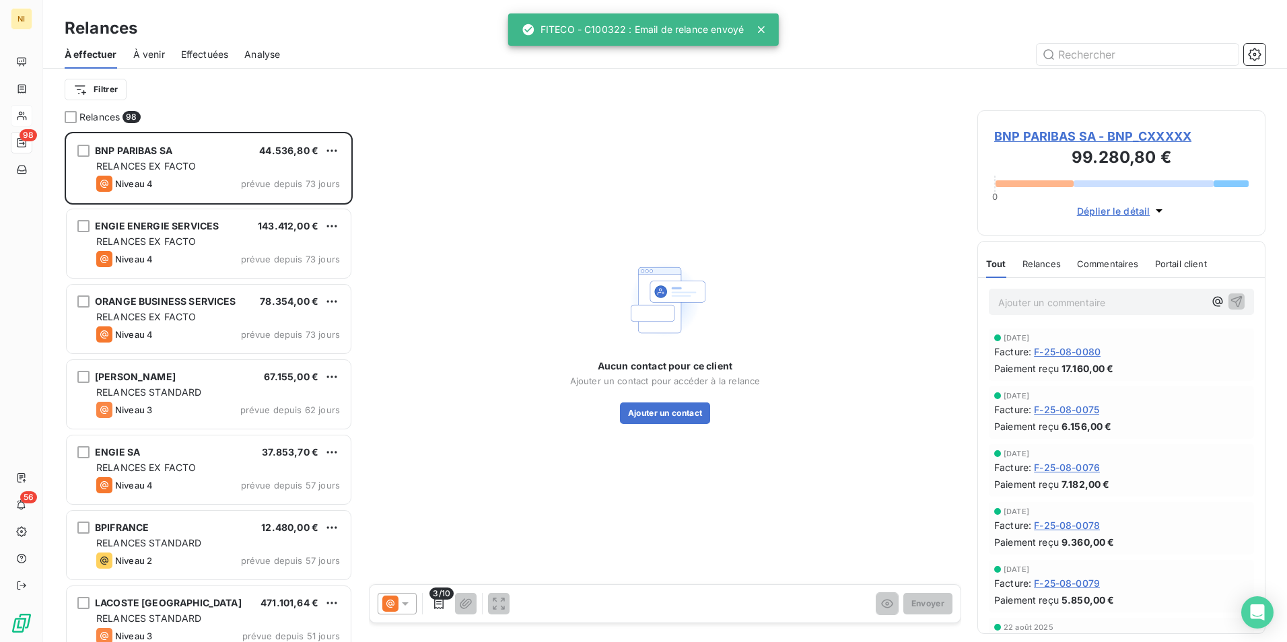
scroll to position [500, 278]
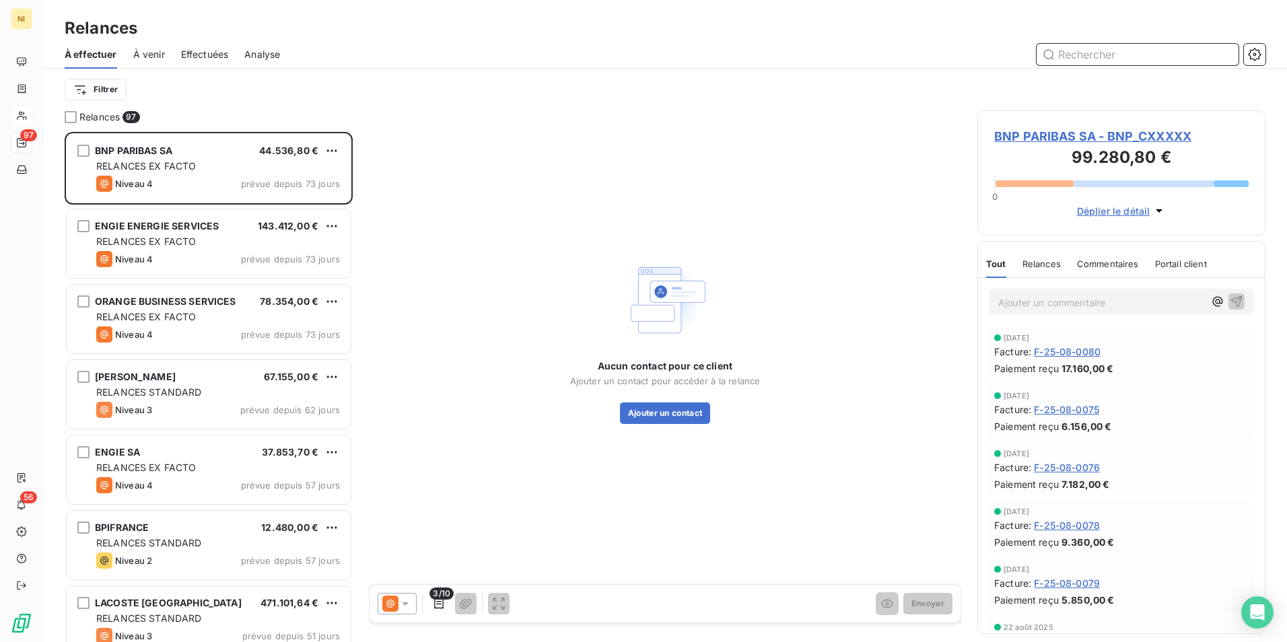
click at [1171, 55] on input "text" at bounding box center [1138, 55] width 202 height 22
type input "v"
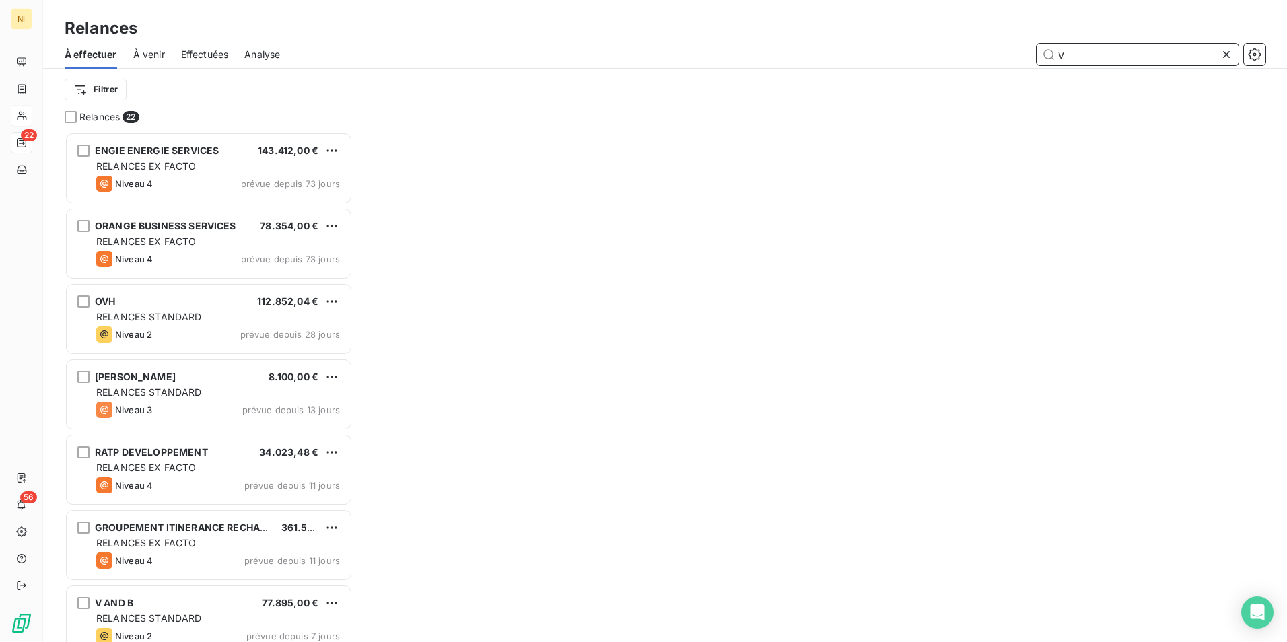
scroll to position [500, 278]
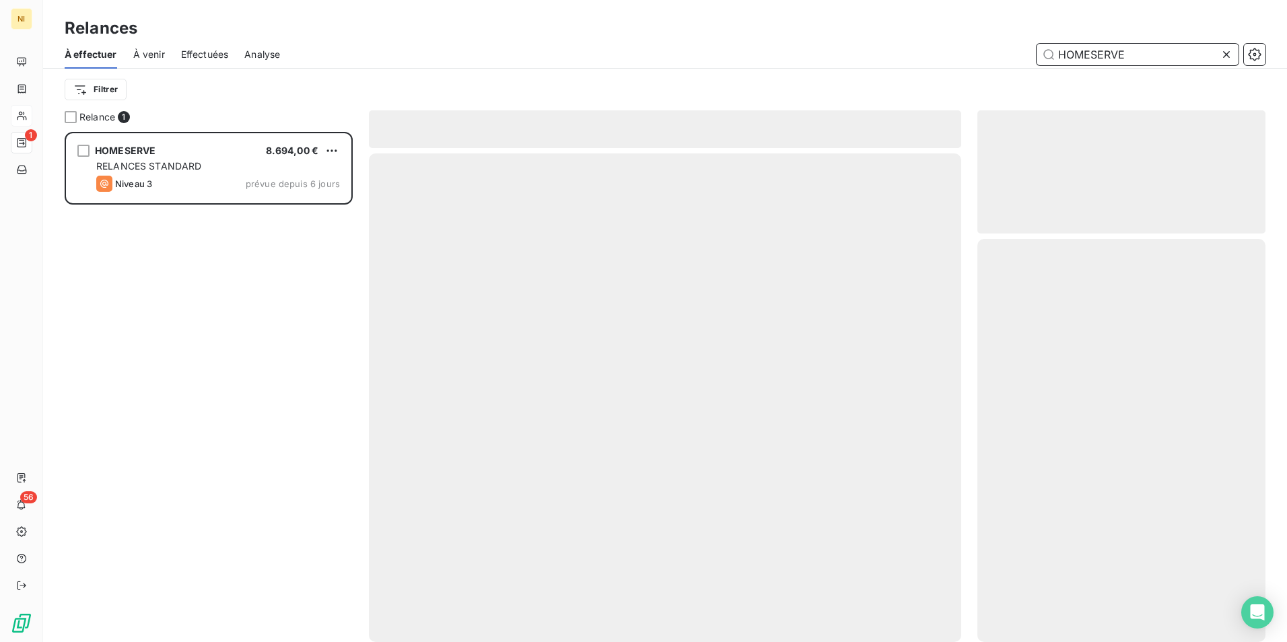
scroll to position [500, 278]
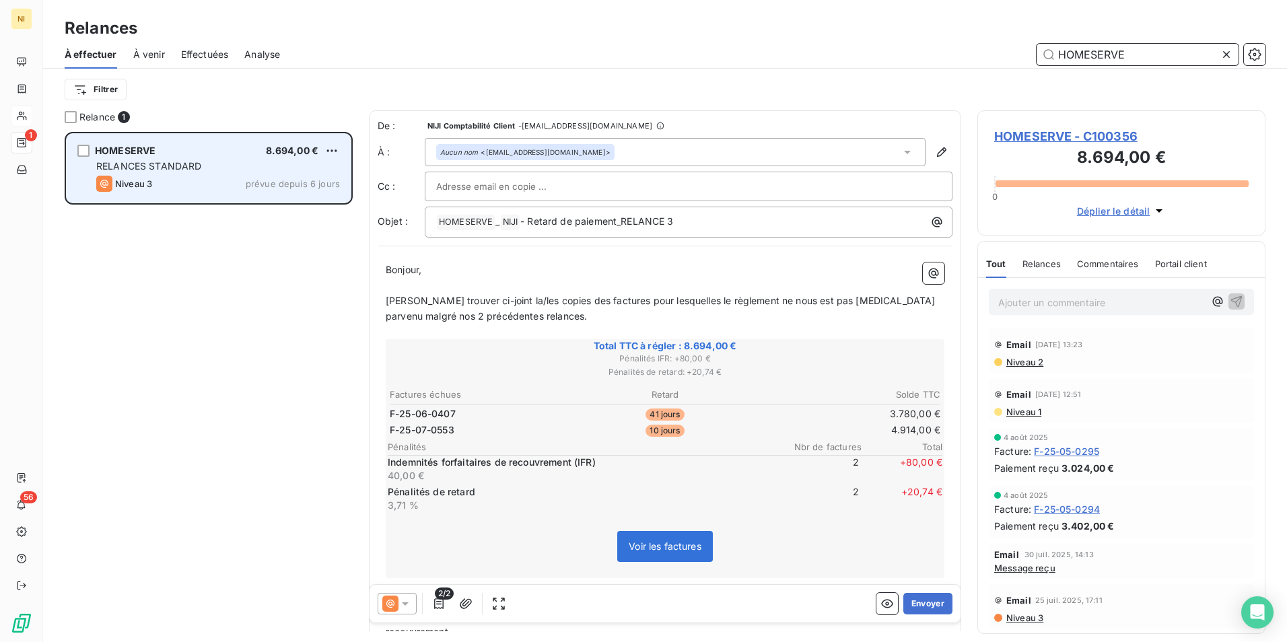
type input "HOMESERVE"
click at [160, 173] on div "HOMESERVE 8.694,00 € RELANCES STANDARD Niveau 3 prévue depuis 6 jours" at bounding box center [209, 168] width 284 height 69
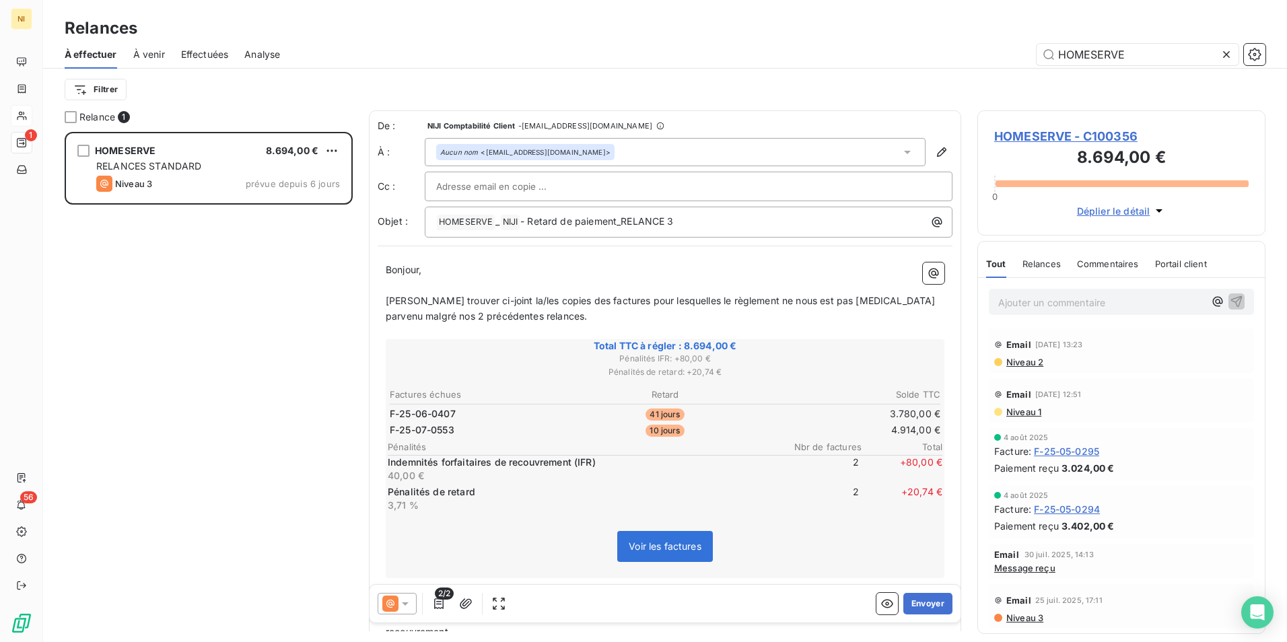
click at [401, 604] on icon at bounding box center [405, 603] width 13 height 13
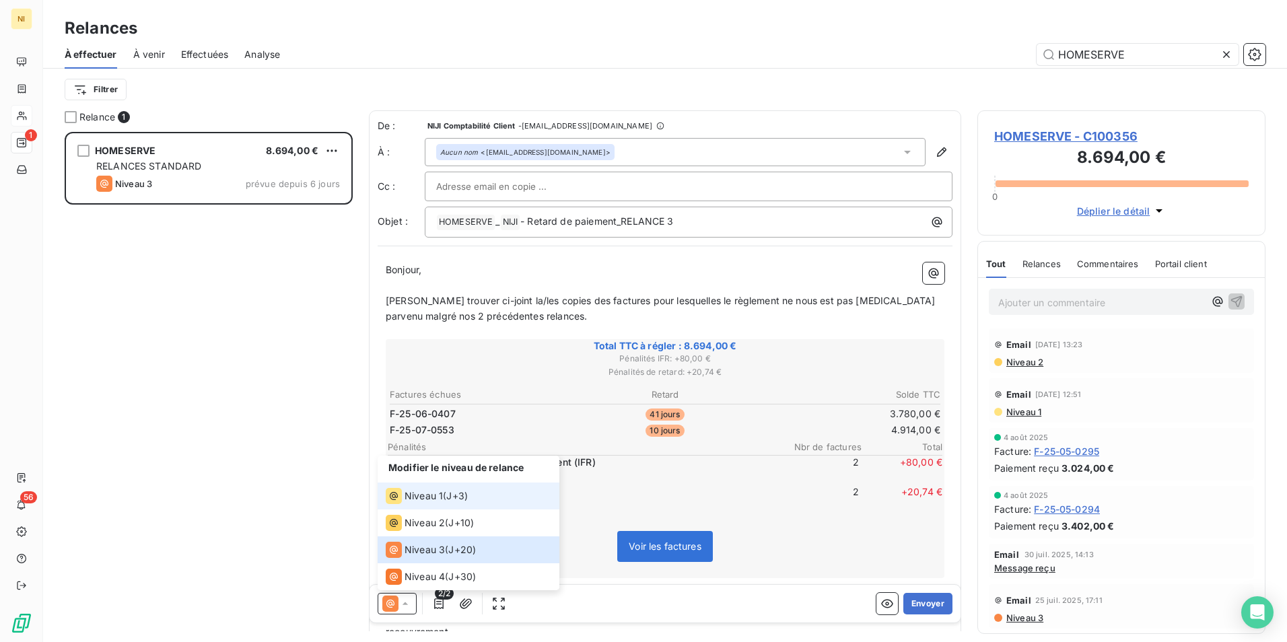
click at [409, 496] on span "Niveau 1" at bounding box center [424, 495] width 38 height 13
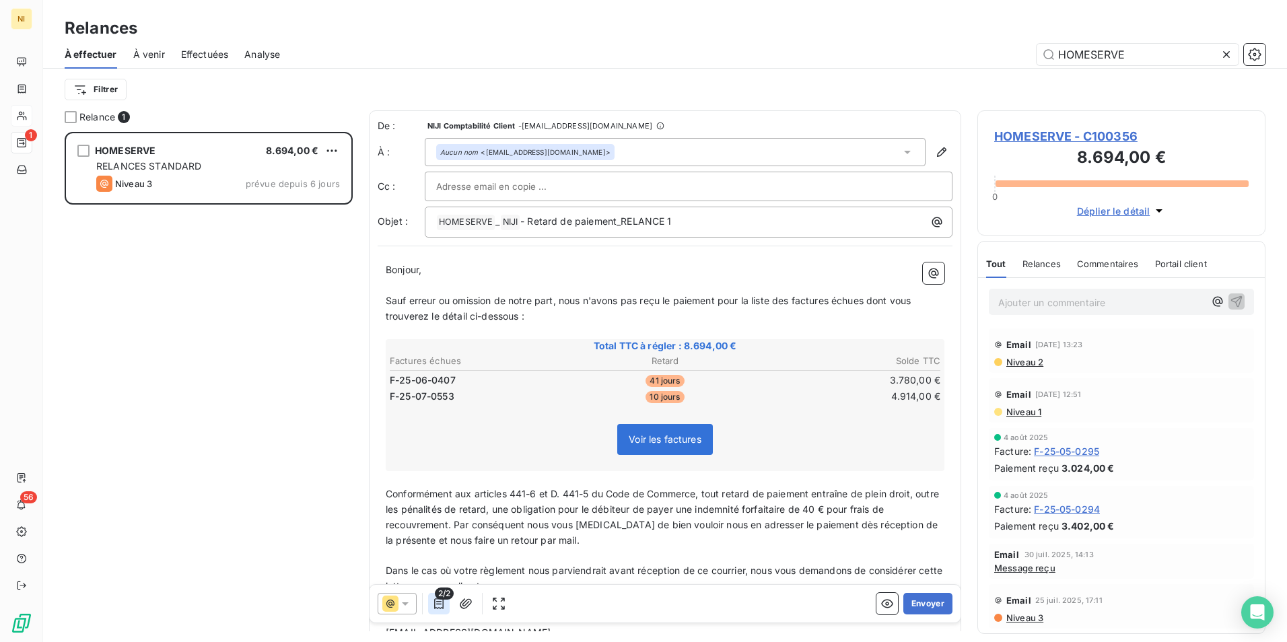
click at [436, 605] on icon "button" at bounding box center [438, 603] width 13 height 13
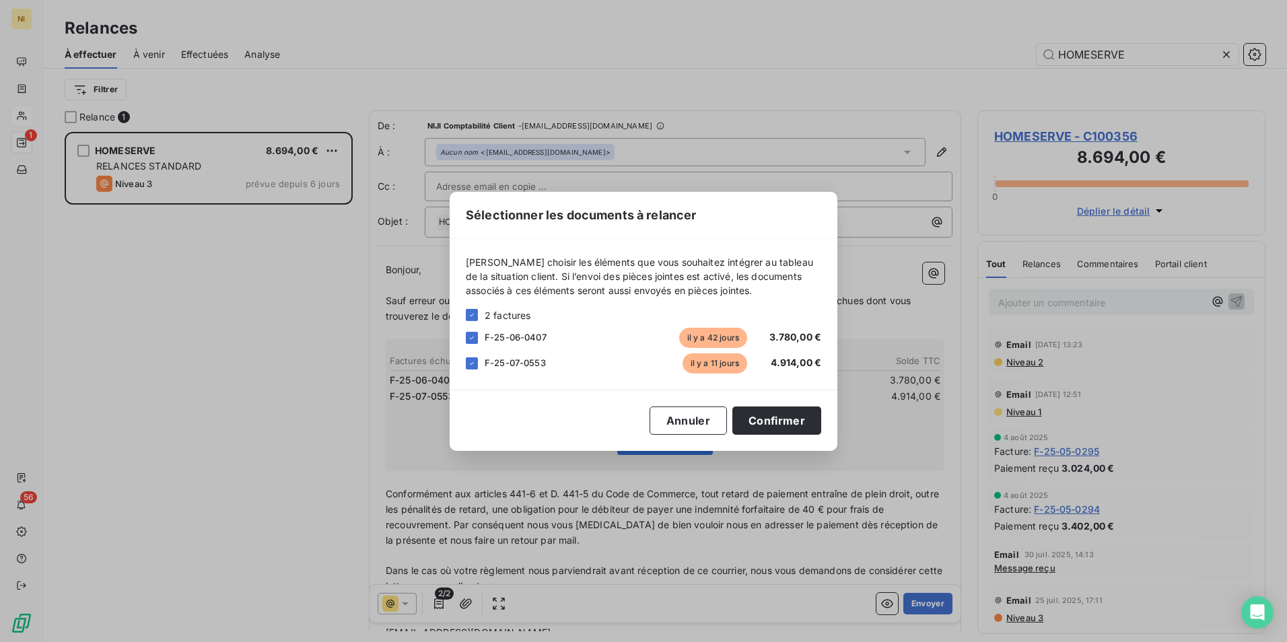
click at [475, 322] on div "2 factures" at bounding box center [643, 315] width 355 height 14
click at [470, 315] on icon at bounding box center [472, 315] width 8 height 8
click at [474, 367] on div at bounding box center [472, 363] width 12 height 12
click at [788, 424] on button "Confirmer" at bounding box center [776, 421] width 89 height 28
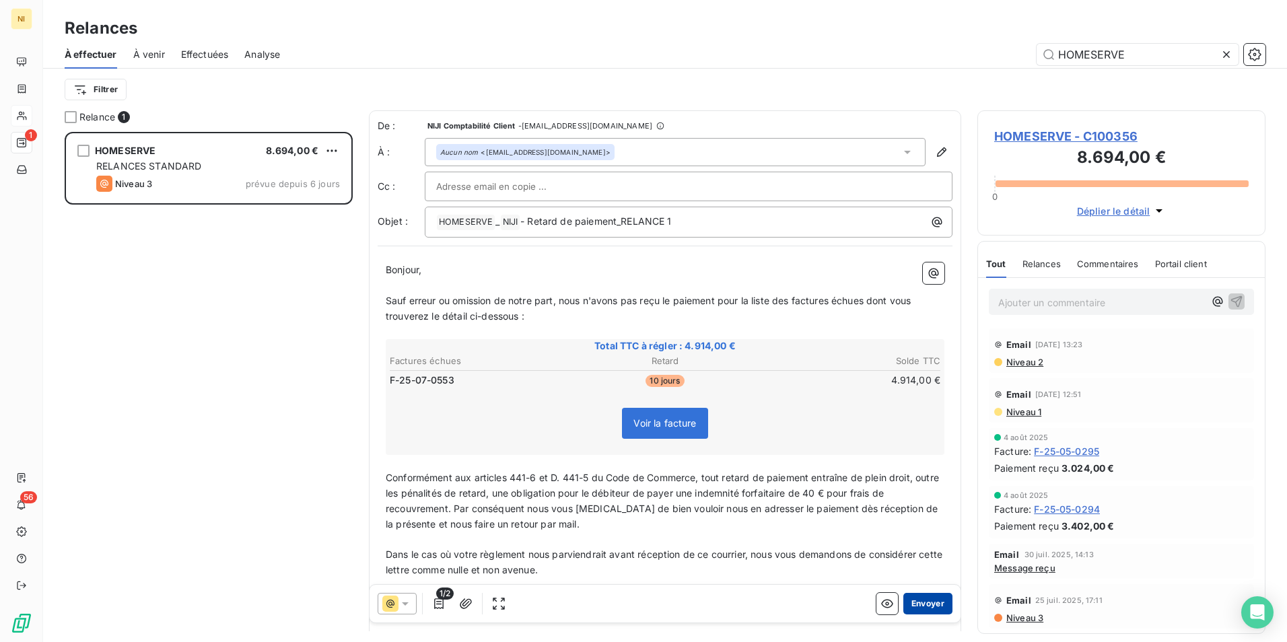
click at [918, 604] on button "Envoyer" at bounding box center [927, 604] width 49 height 22
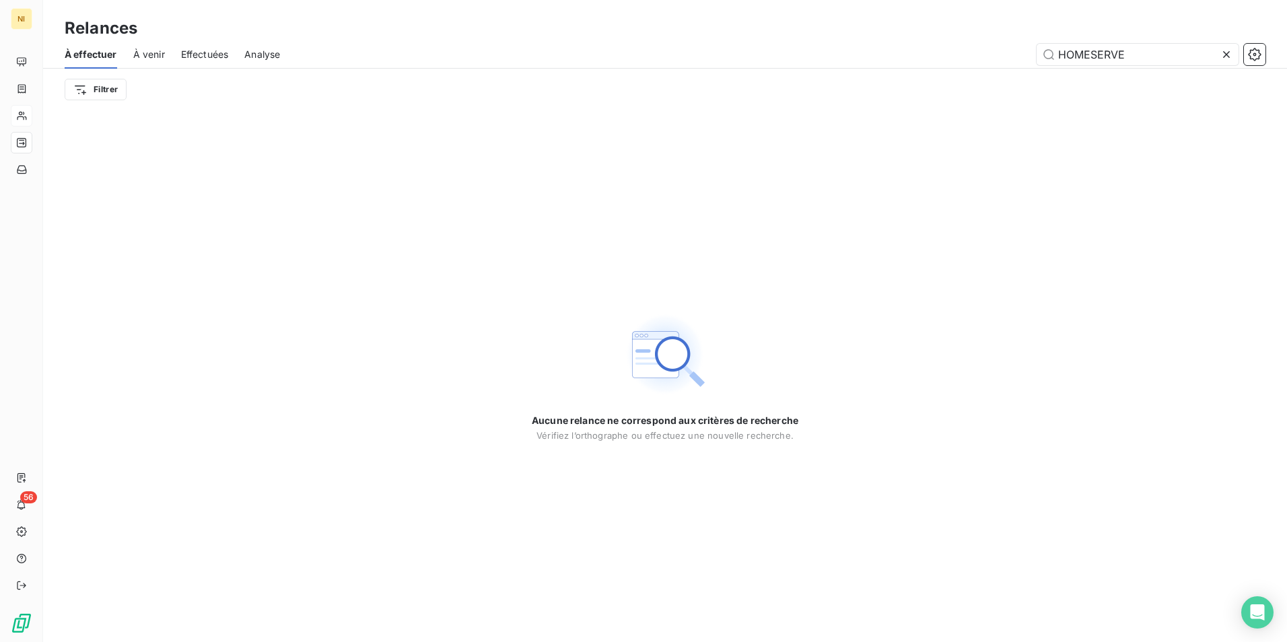
click at [630, 211] on div "Aucune relance ne correspond aux critères de recherche [PERSON_NAME] l’orthogra…" at bounding box center [665, 376] width 1244 height 532
click at [1229, 55] on icon at bounding box center [1226, 54] width 13 height 13
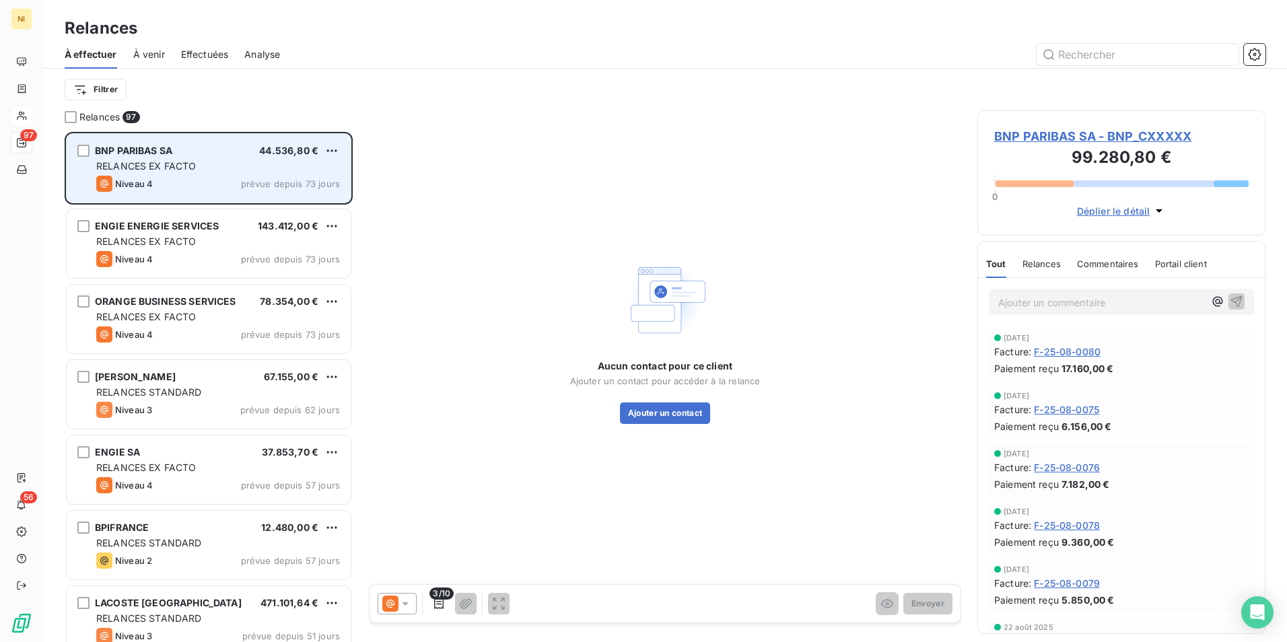
scroll to position [500, 278]
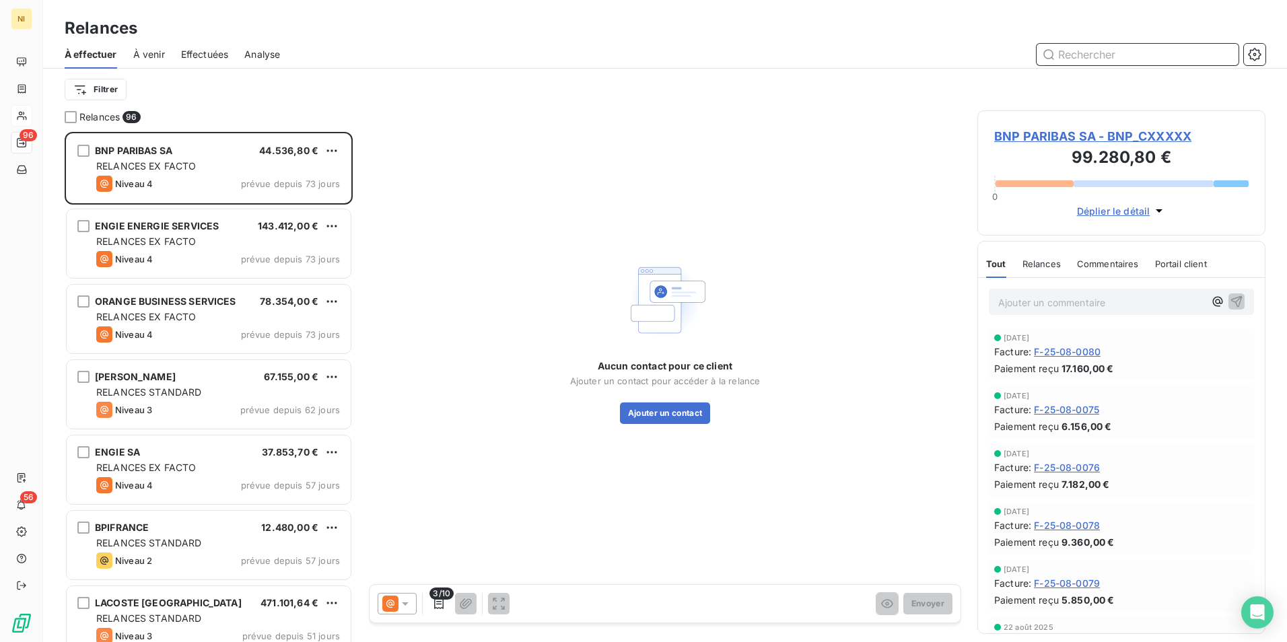
click at [1192, 50] on input "text" at bounding box center [1138, 55] width 202 height 22
paste input "LACOSTE [GEOGRAPHIC_DATA]"
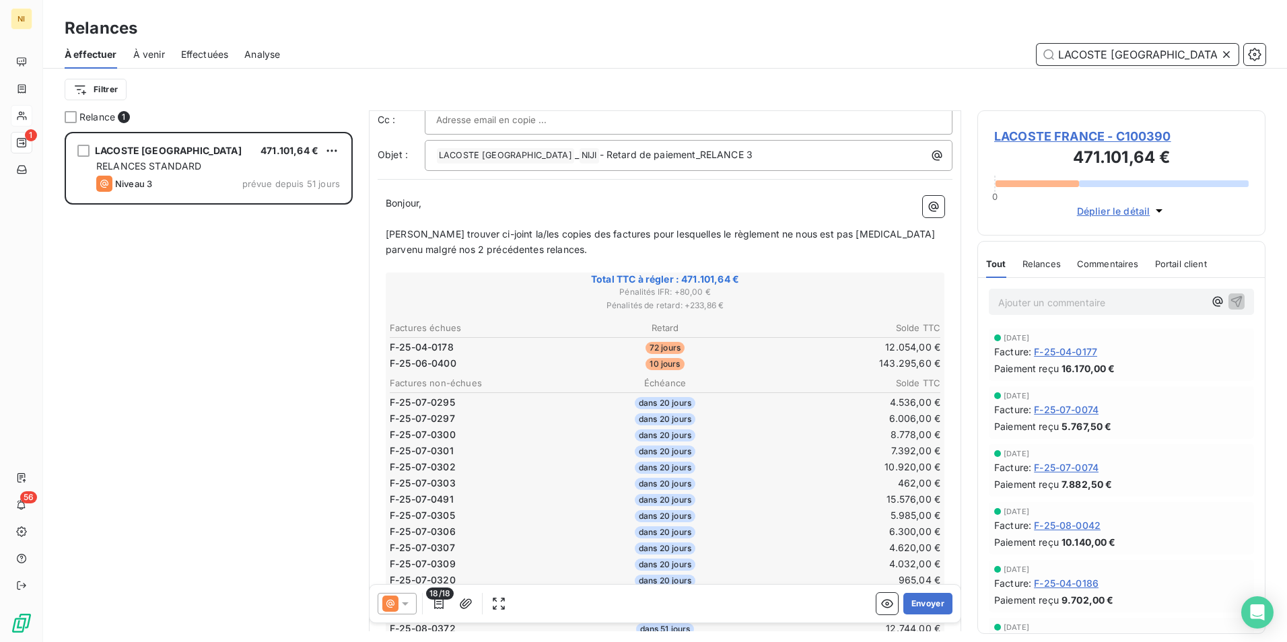
scroll to position [68, 0]
type input "LACOSTE [GEOGRAPHIC_DATA]"
click at [224, 383] on div "LACOSTE FRANCE 471.101,64 € RELANCES STANDARD Niveau 3 prévue depuis 51 jours" at bounding box center [209, 387] width 288 height 510
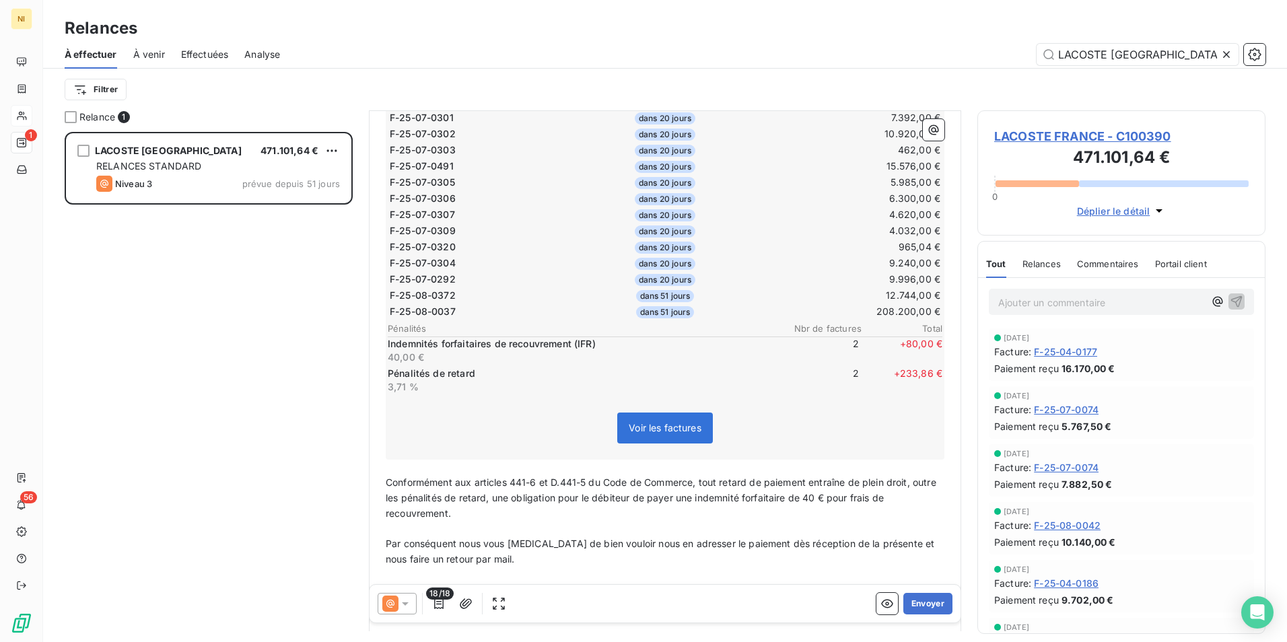
scroll to position [405, 0]
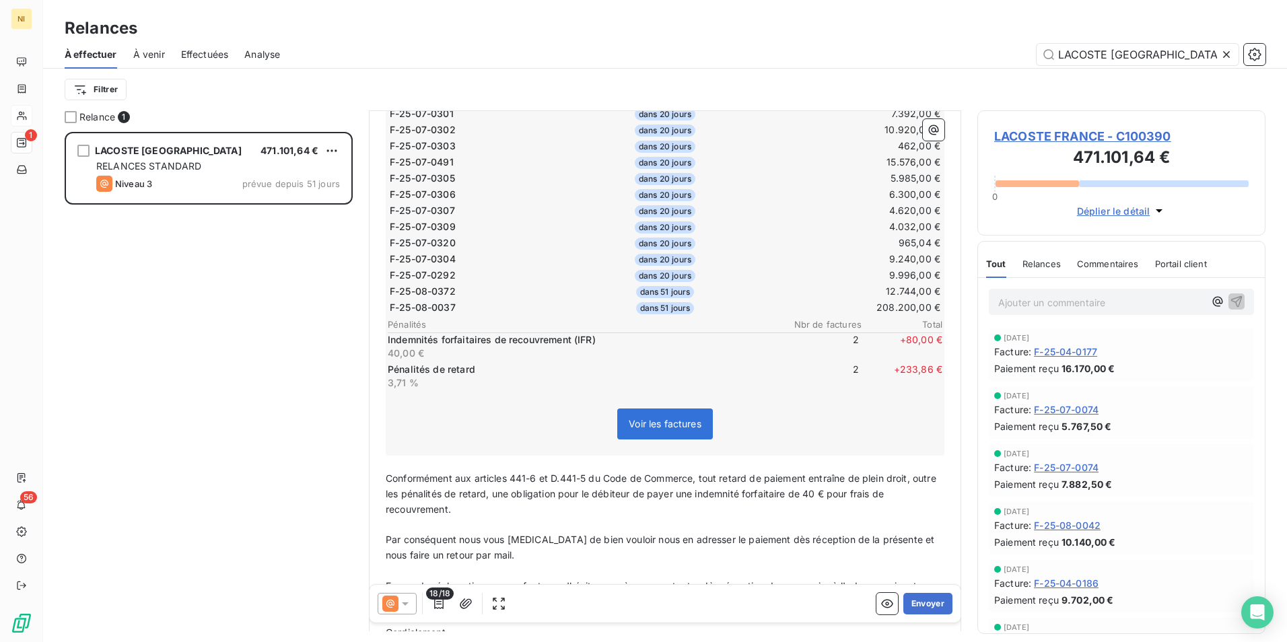
click at [402, 602] on icon at bounding box center [405, 603] width 7 height 3
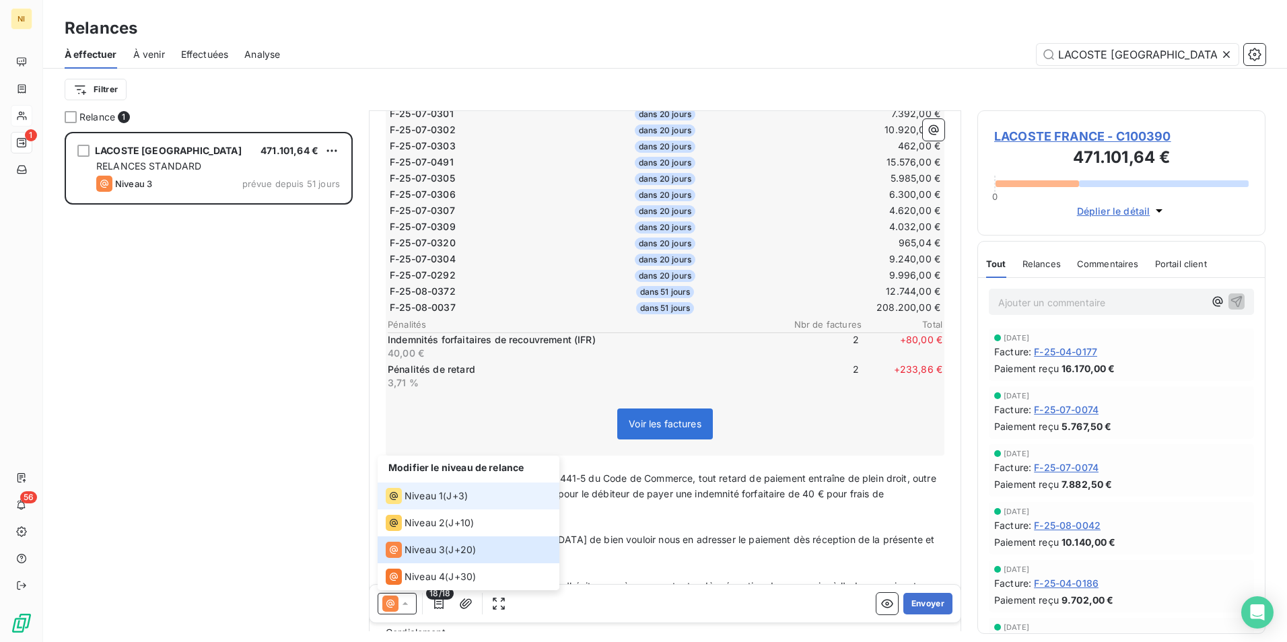
click at [413, 491] on span "Niveau 1" at bounding box center [424, 495] width 38 height 13
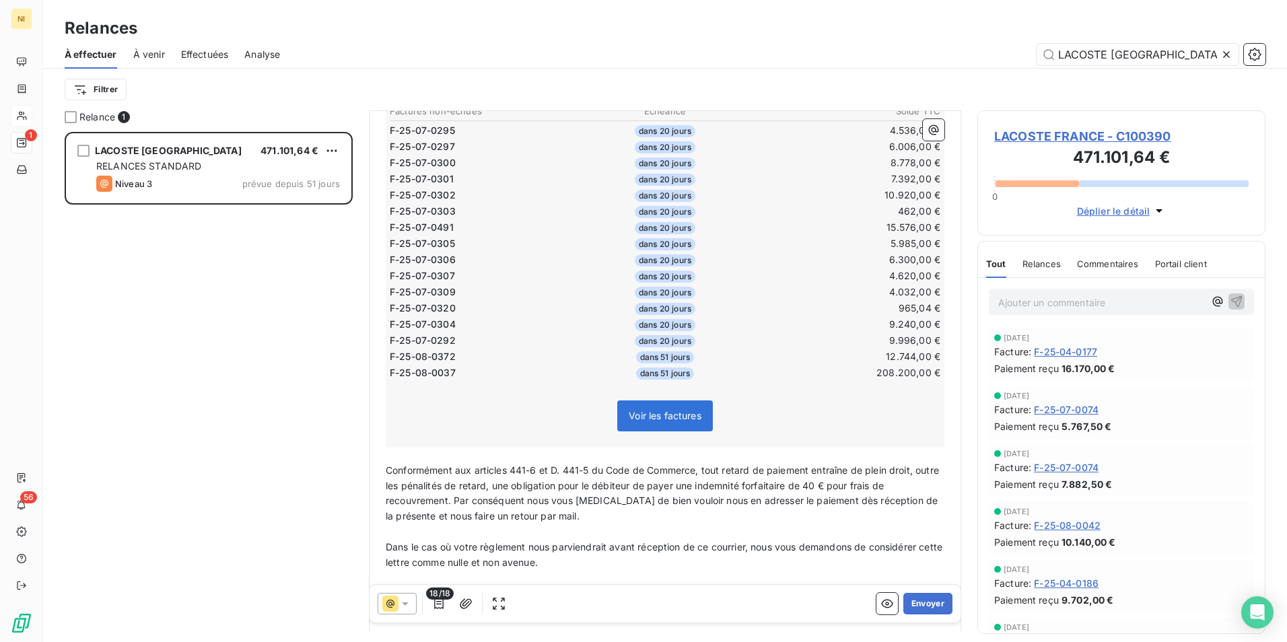
scroll to position [369, 0]
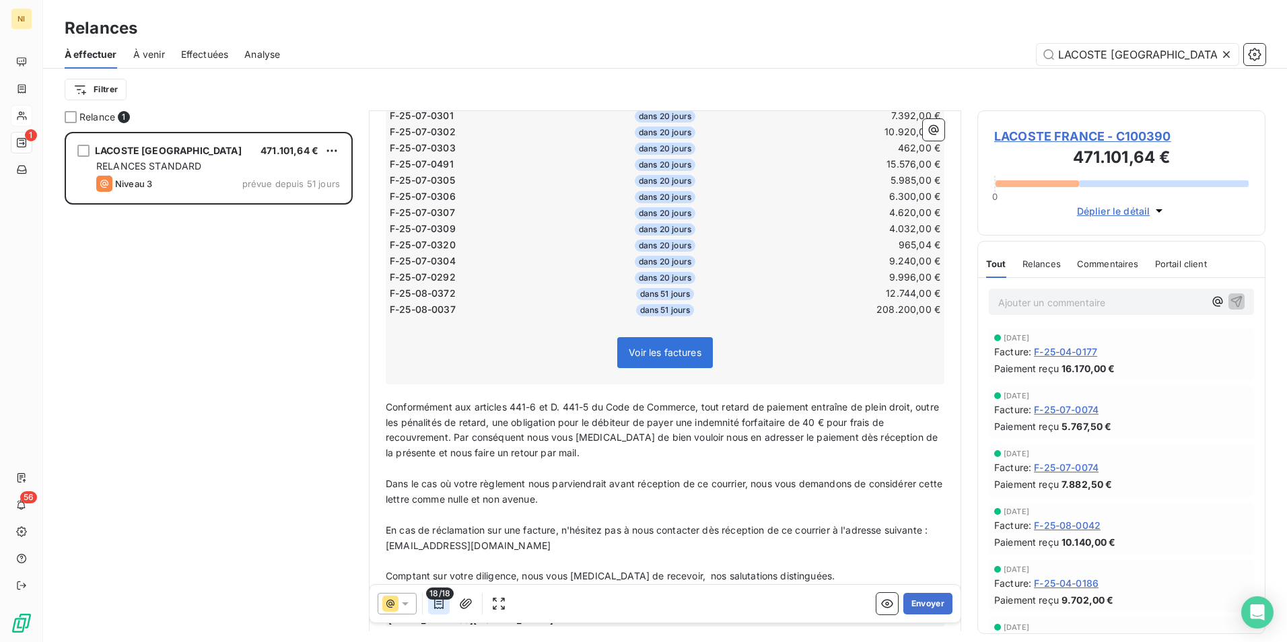
click at [445, 600] on icon "button" at bounding box center [438, 603] width 13 height 13
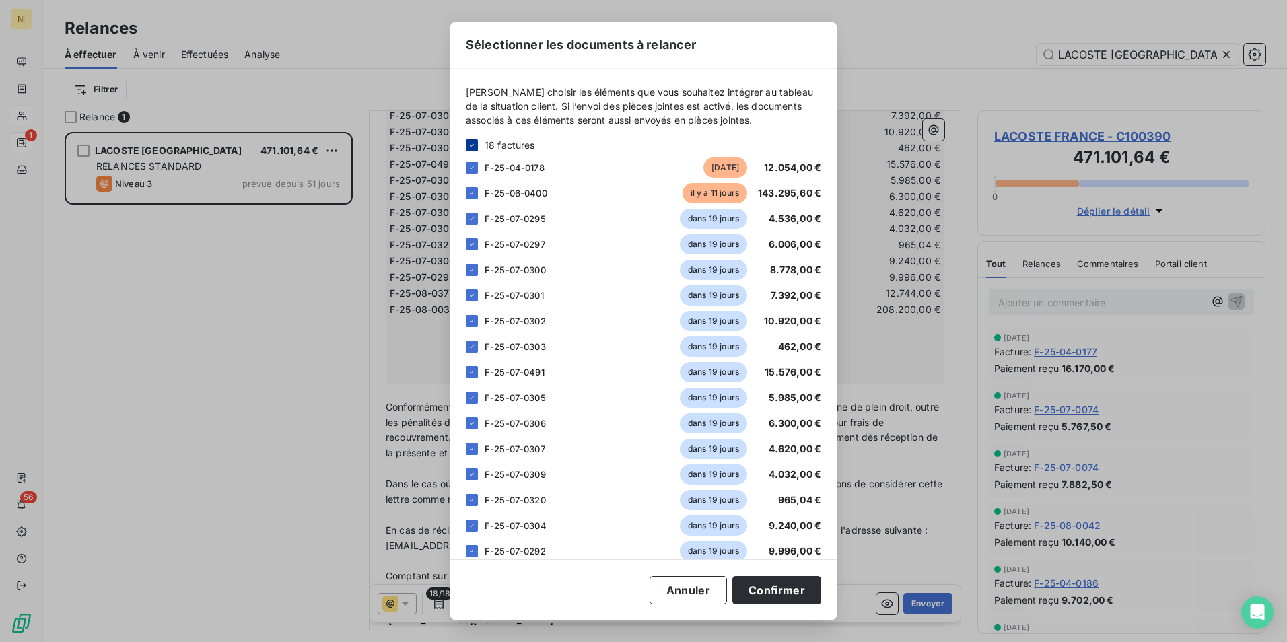
click at [466, 143] on div at bounding box center [472, 145] width 12 height 12
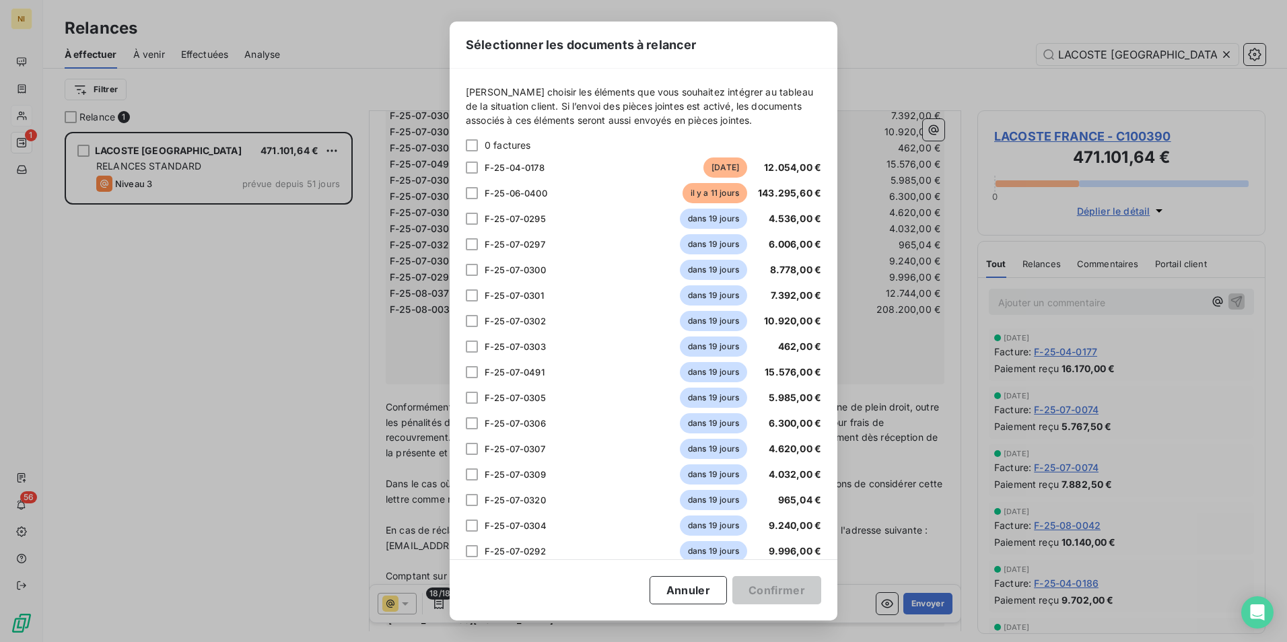
click at [468, 186] on div "F-25-06-0400 [DATE] 143.295,60 €" at bounding box center [643, 193] width 355 height 20
click at [469, 190] on div at bounding box center [472, 193] width 12 height 12
click at [770, 588] on button "Confirmer" at bounding box center [776, 590] width 89 height 28
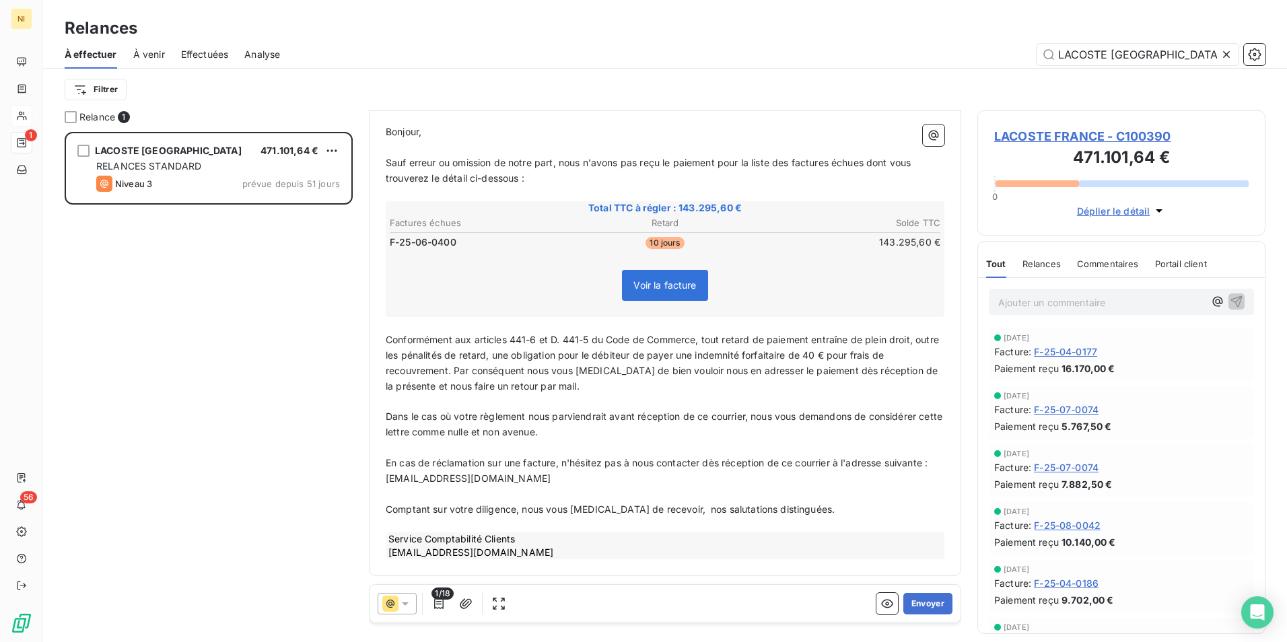
scroll to position [139, 0]
click at [928, 599] on button "Envoyer" at bounding box center [927, 604] width 49 height 22
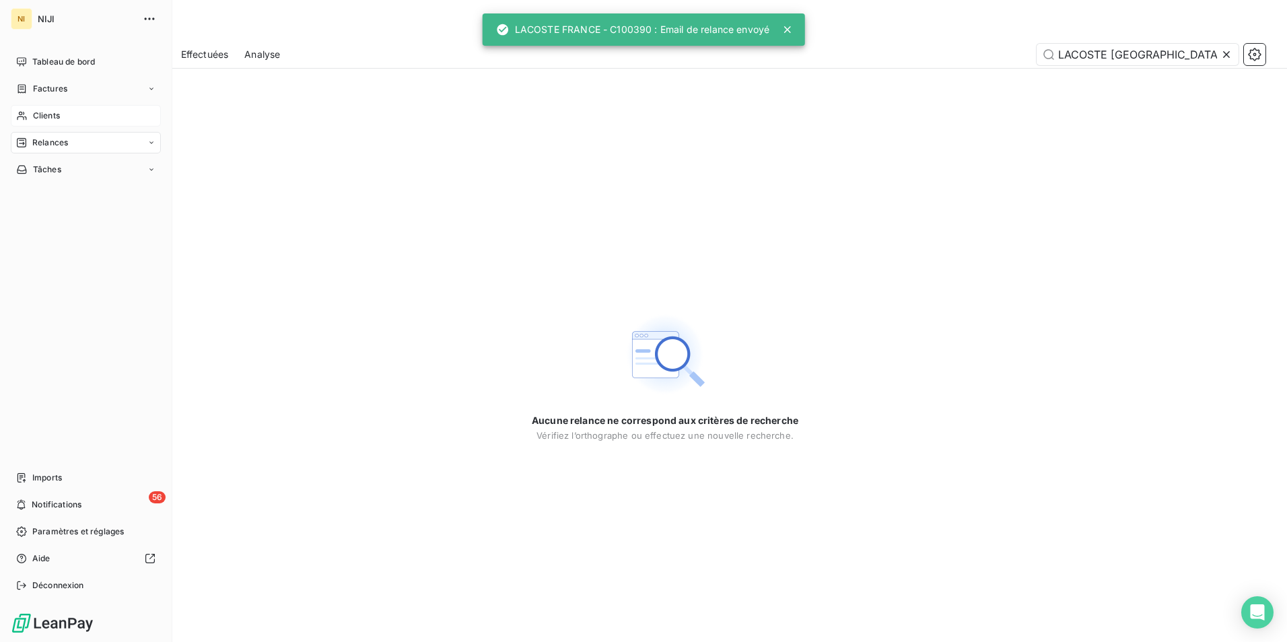
click at [46, 140] on span "Relances" at bounding box center [50, 143] width 36 height 12
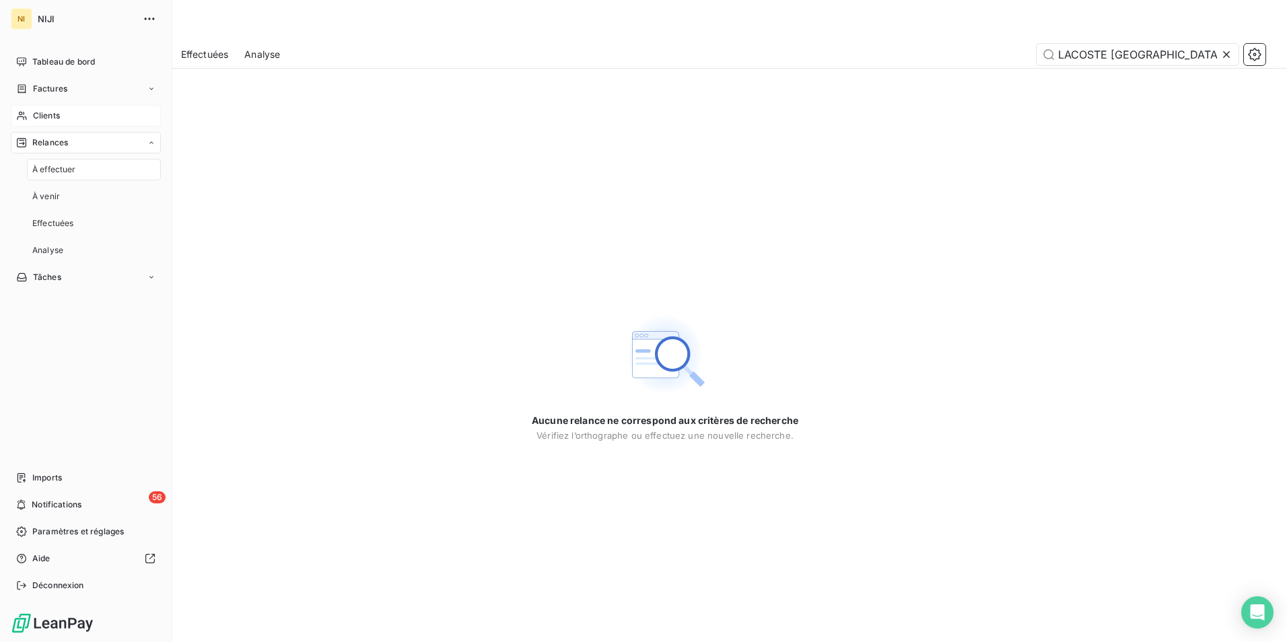
click at [57, 160] on div "À effectuer" at bounding box center [94, 170] width 134 height 22
click at [57, 166] on span "À effectuer" at bounding box center [54, 170] width 44 height 12
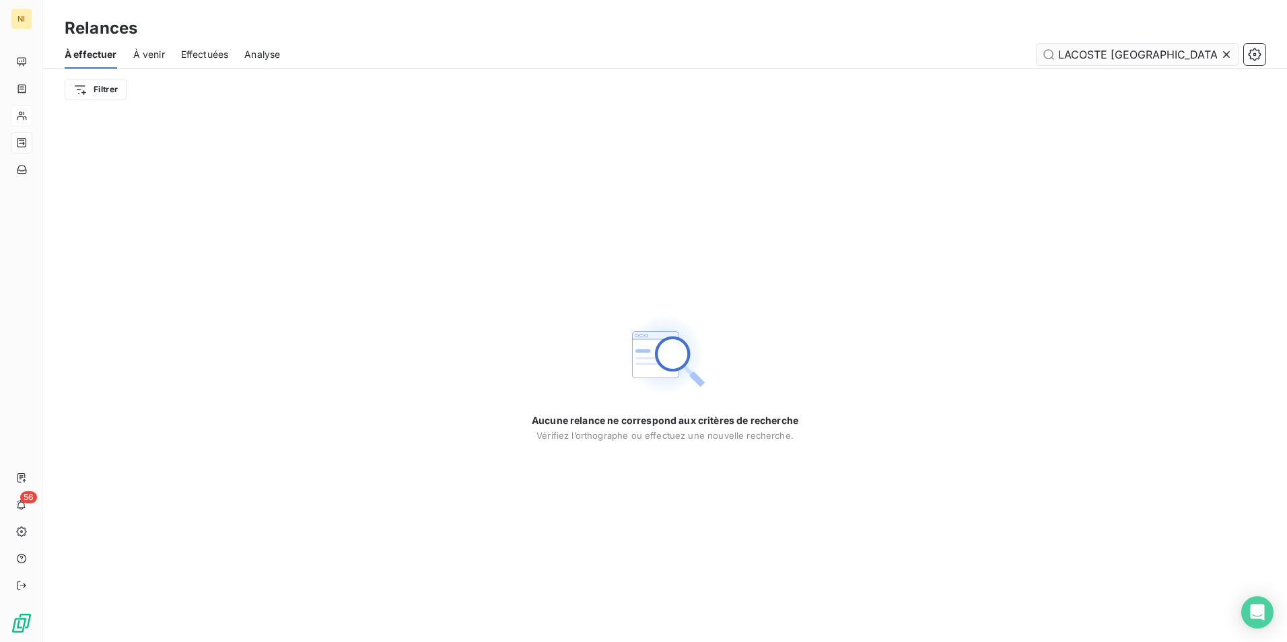
click at [1229, 55] on icon at bounding box center [1226, 54] width 13 height 13
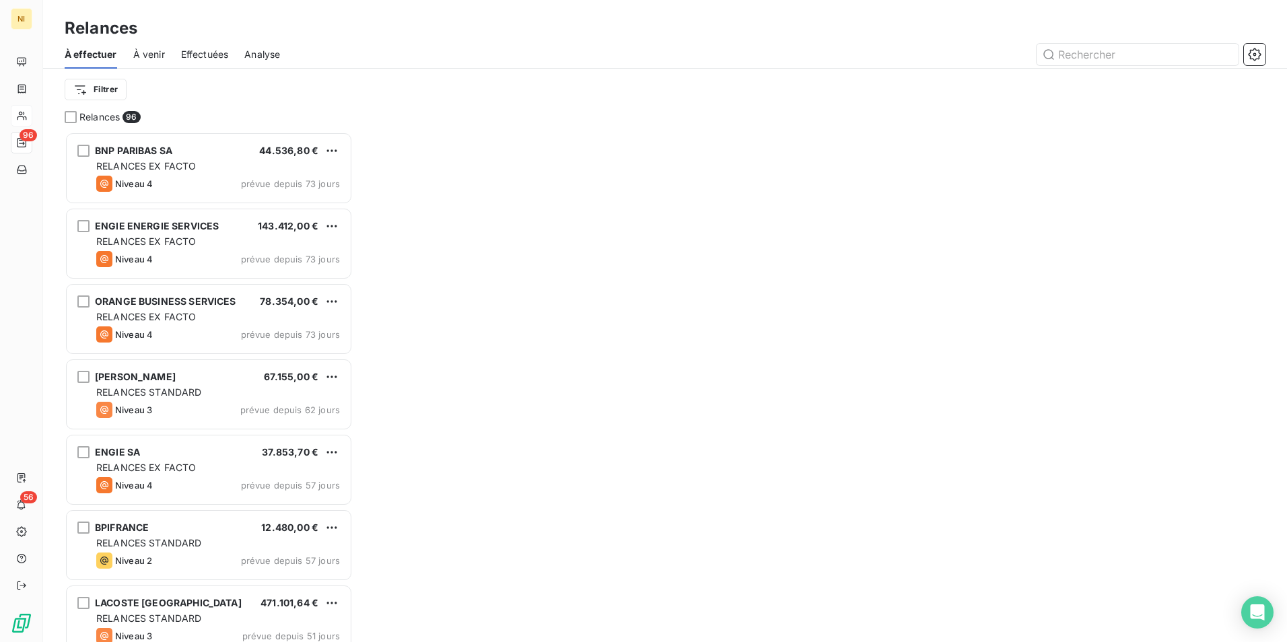
scroll to position [500, 278]
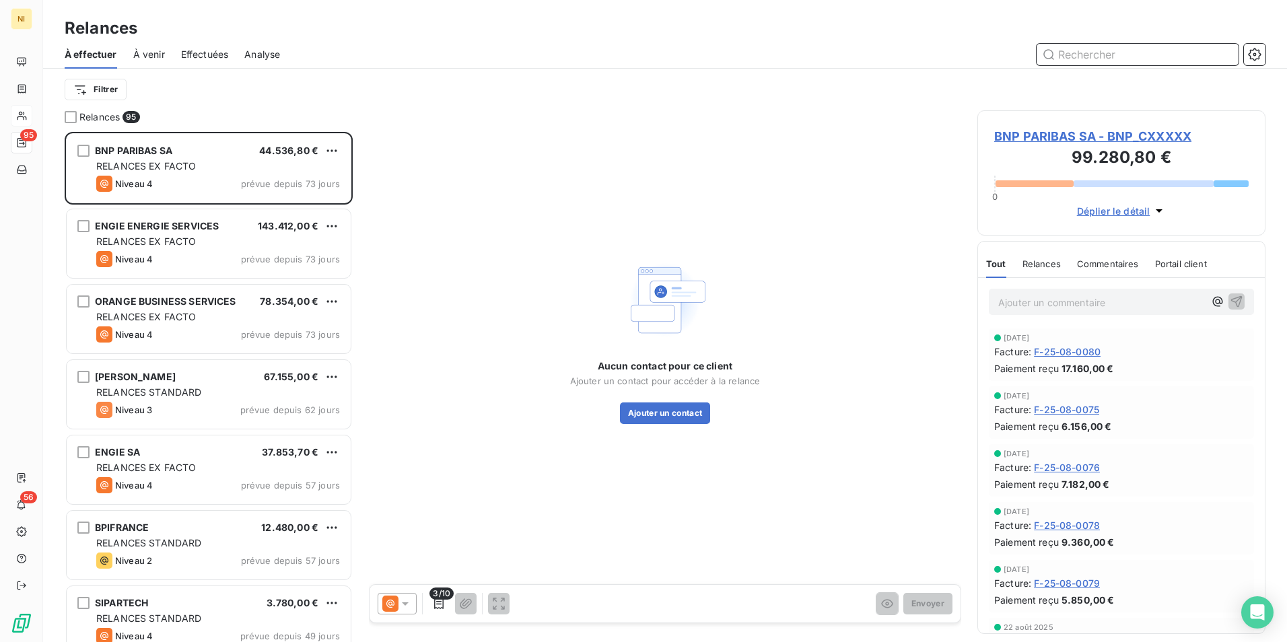
click at [1183, 57] on input "text" at bounding box center [1138, 55] width 202 height 22
paste input "TRANSGOURMET"
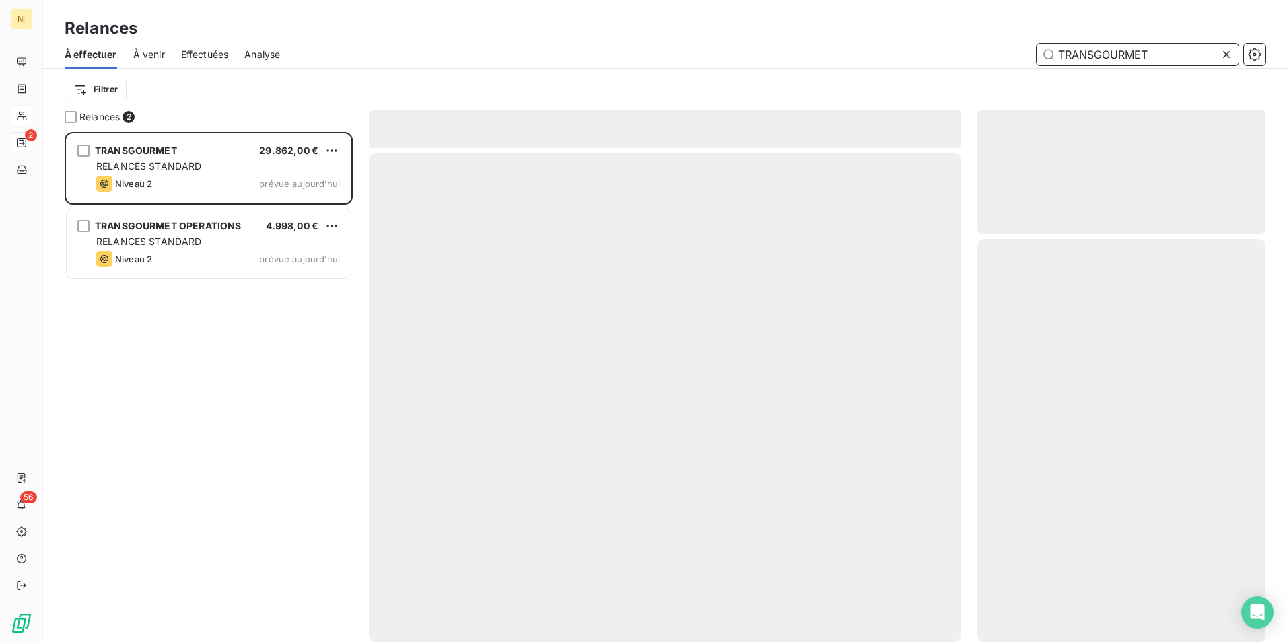
scroll to position [500, 278]
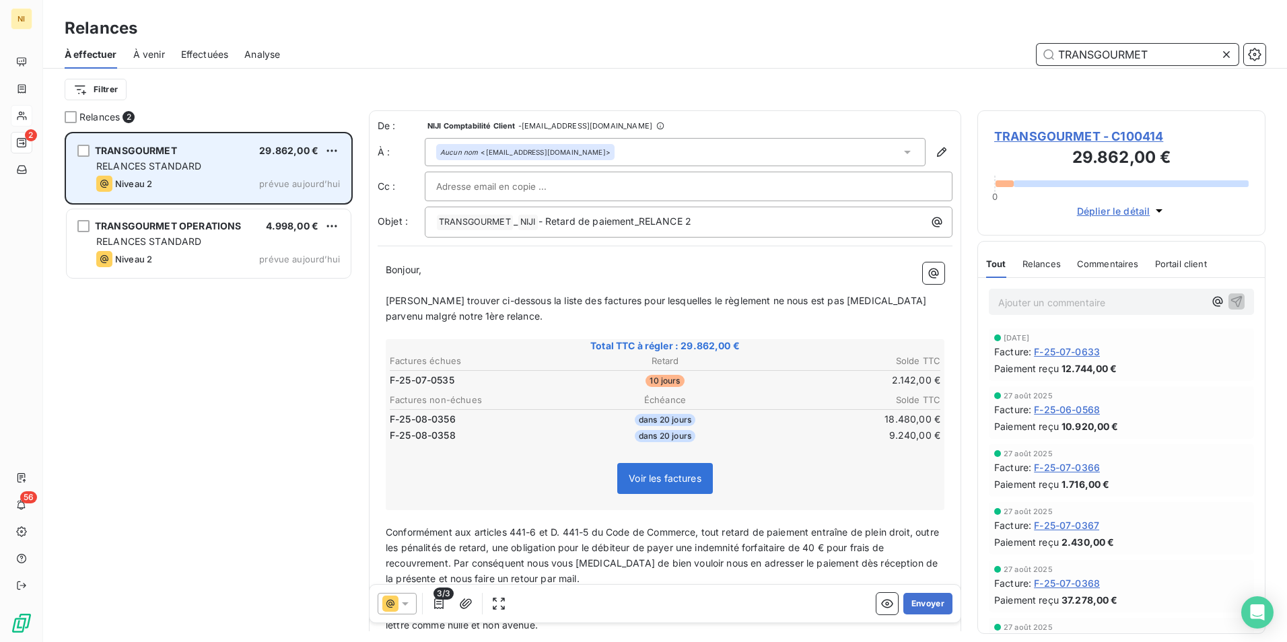
type input "TRANSGOURMET"
click at [174, 172] on div "RELANCES STANDARD" at bounding box center [218, 166] width 244 height 13
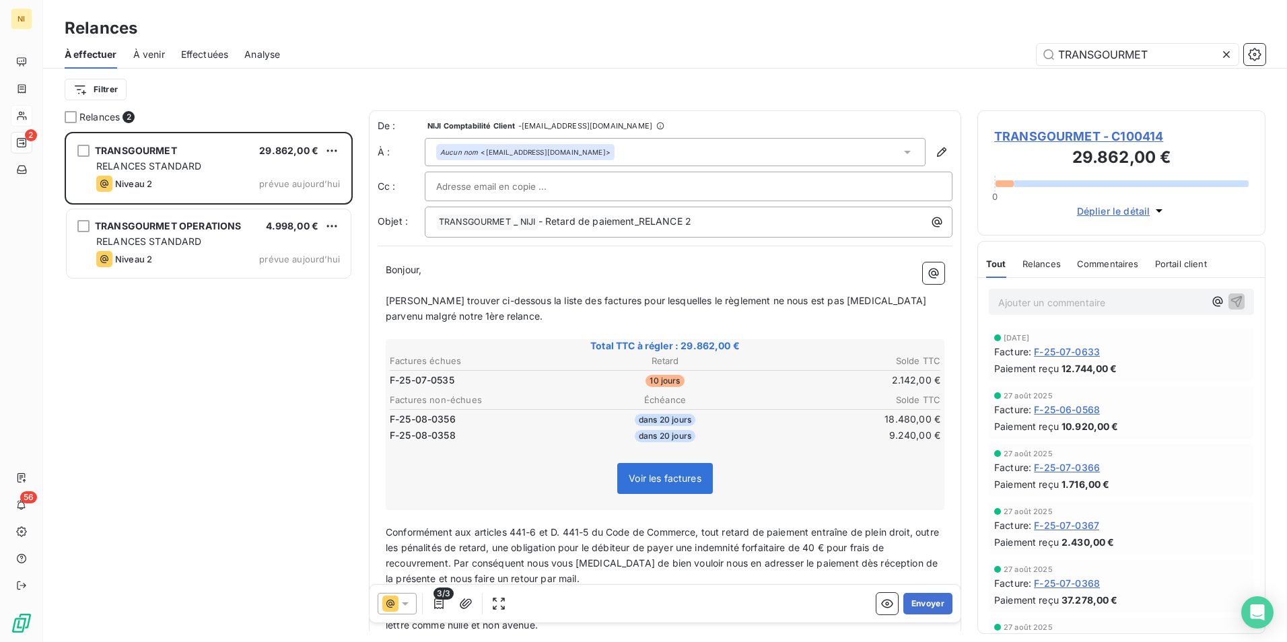
click at [404, 601] on icon at bounding box center [405, 603] width 13 height 13
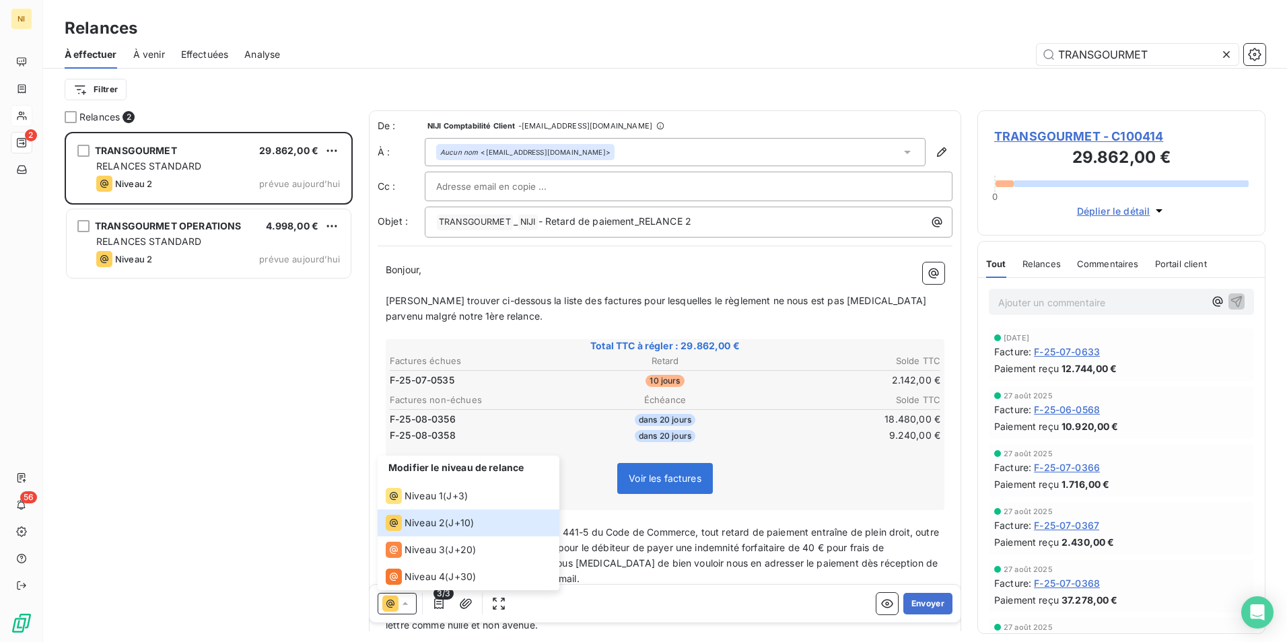
click at [427, 481] on div "Modifier le niveau de relance" at bounding box center [469, 469] width 182 height 27
click at [428, 491] on span "Niveau 1" at bounding box center [424, 495] width 38 height 13
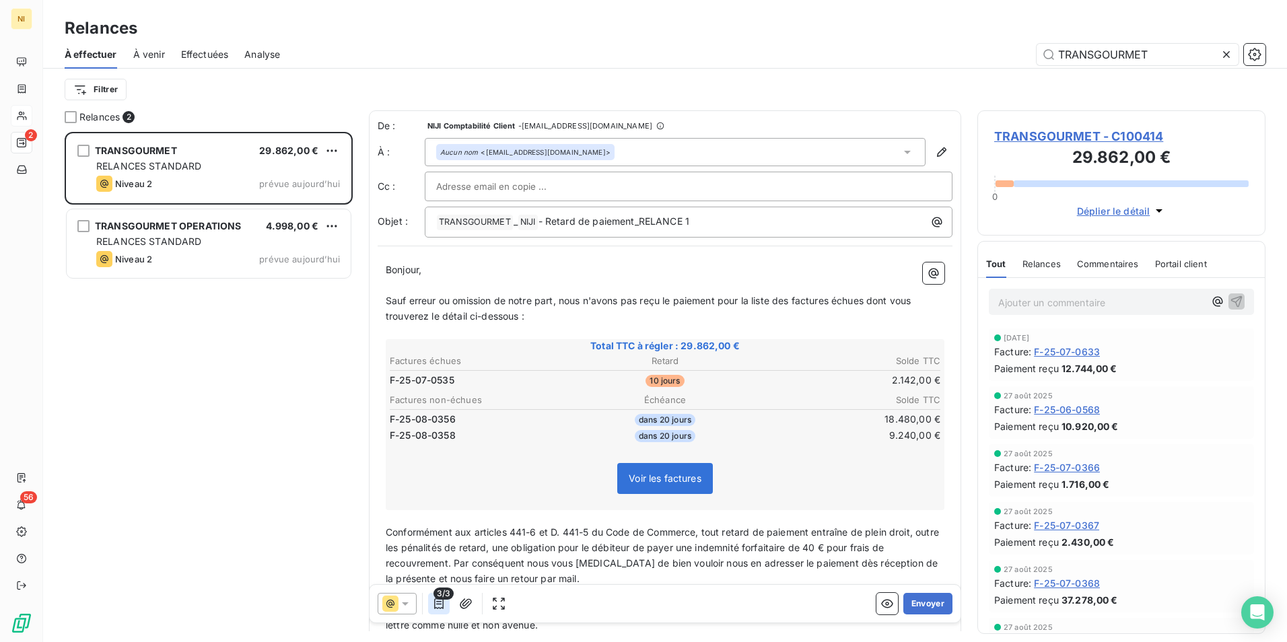
click at [436, 605] on icon "button" at bounding box center [438, 603] width 13 height 13
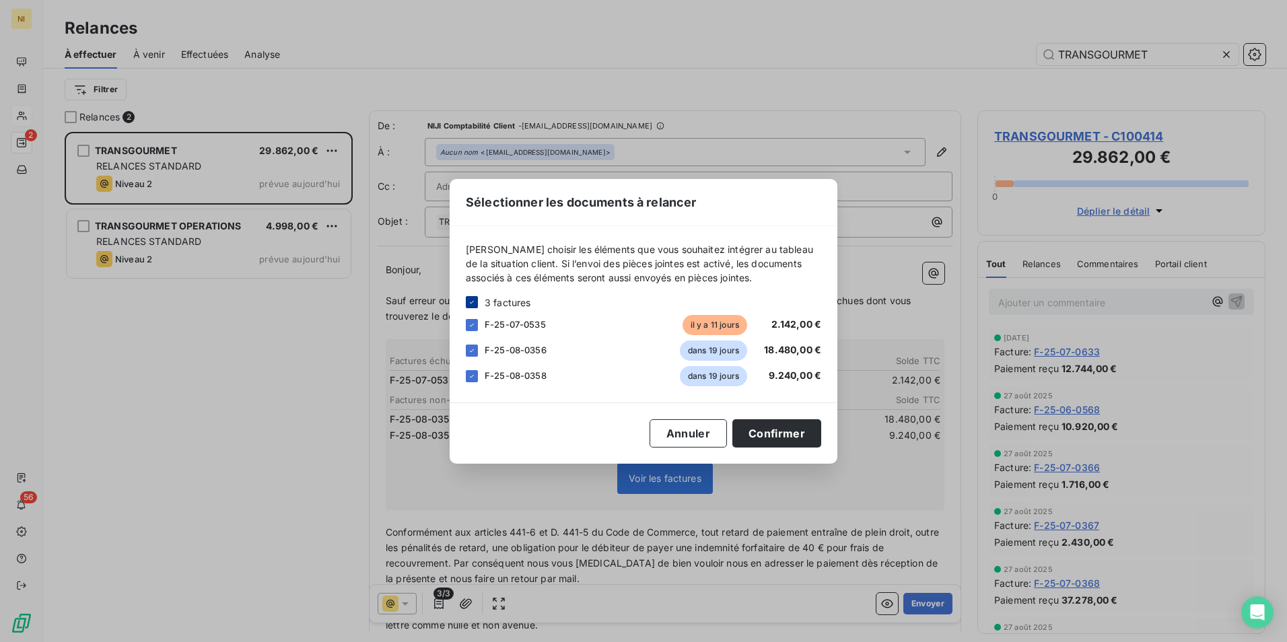
click at [467, 296] on div at bounding box center [472, 302] width 12 height 12
click at [471, 323] on div at bounding box center [472, 325] width 12 height 12
click at [754, 432] on button "Confirmer" at bounding box center [776, 433] width 89 height 28
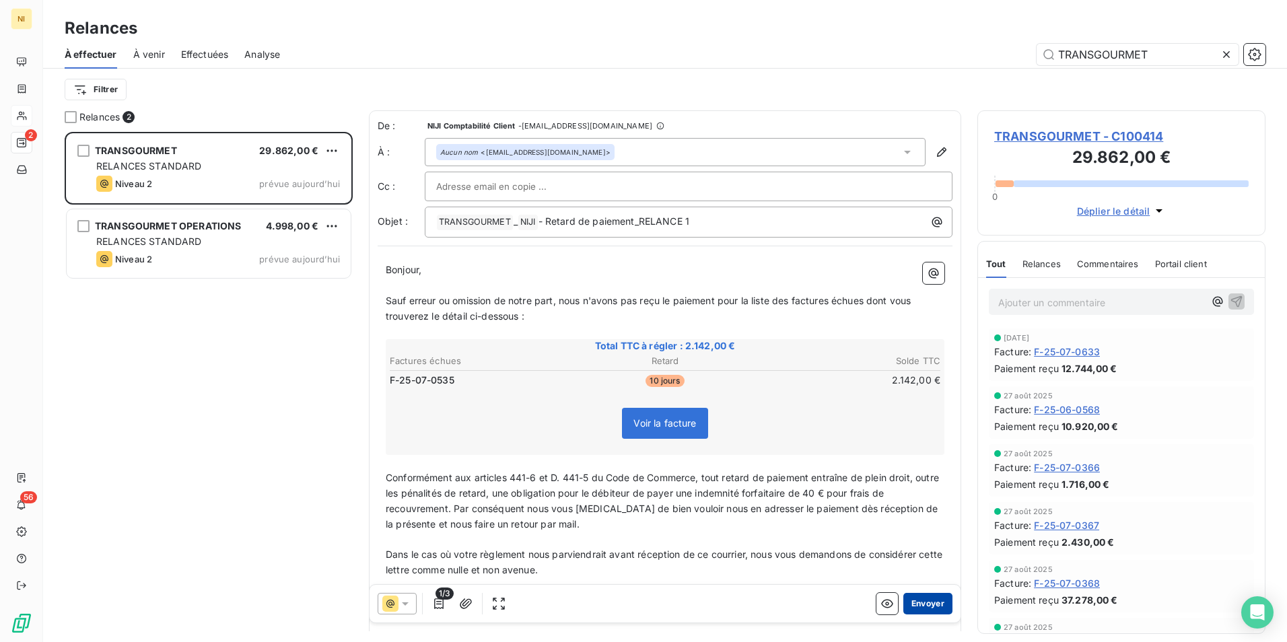
click at [926, 598] on button "Envoyer" at bounding box center [927, 604] width 49 height 22
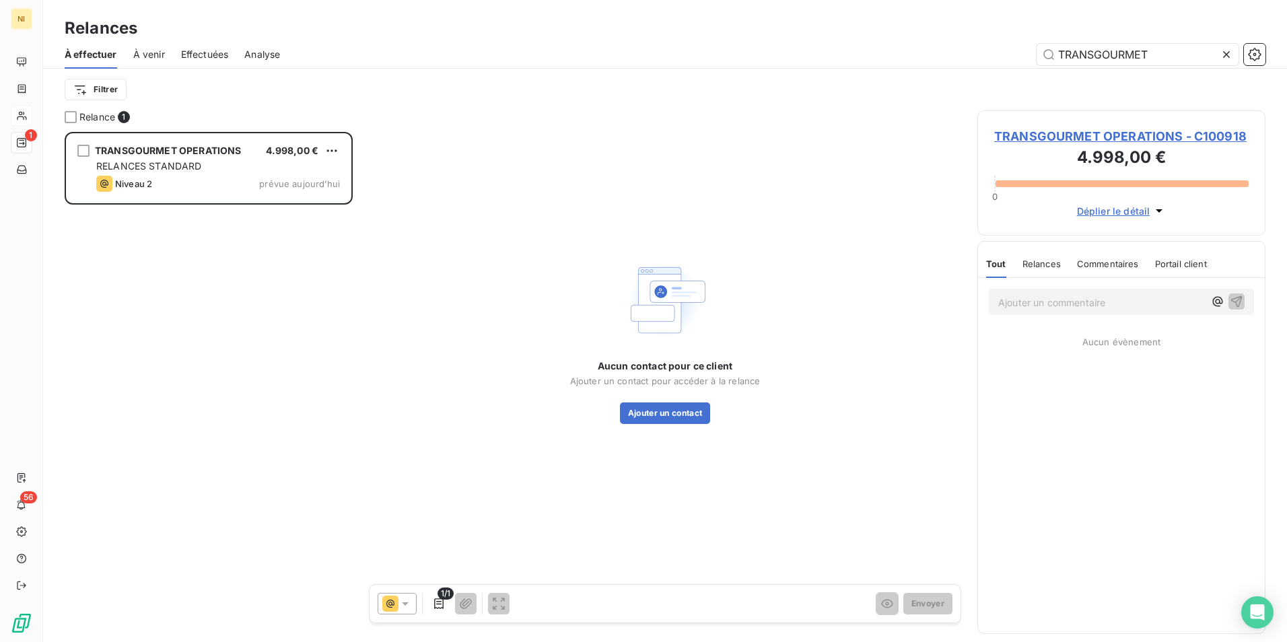
click at [1232, 49] on icon at bounding box center [1226, 54] width 13 height 13
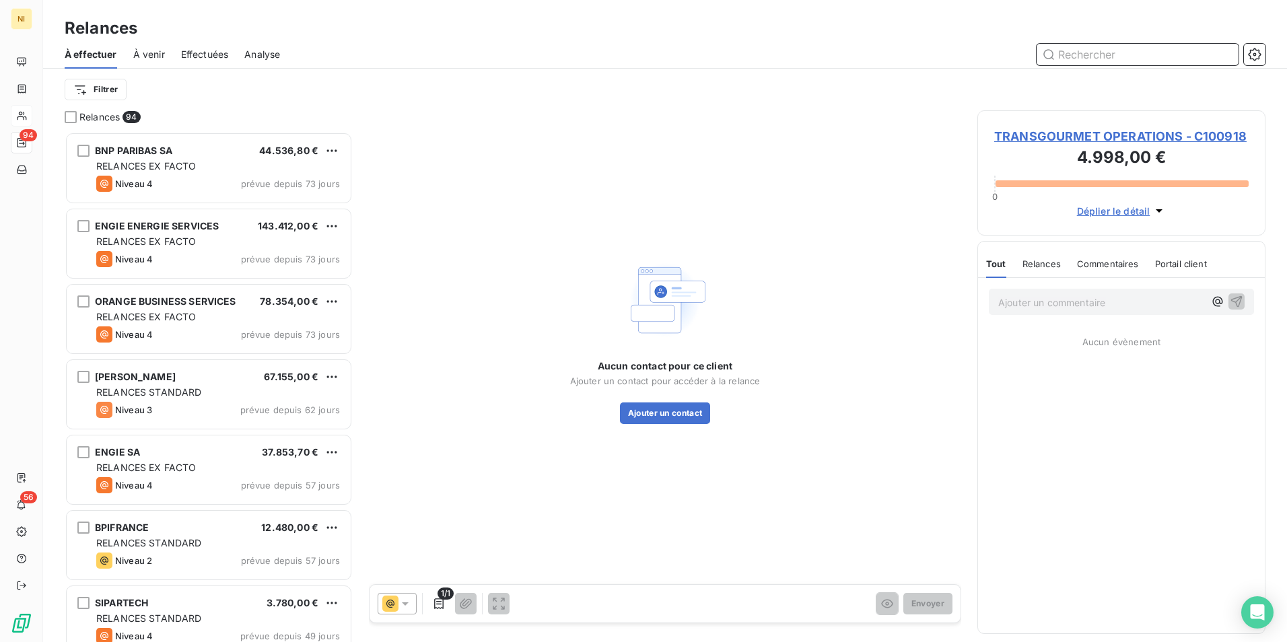
click at [1120, 55] on input "text" at bounding box center [1138, 55] width 202 height 22
paste input "RATP Smart Systems"
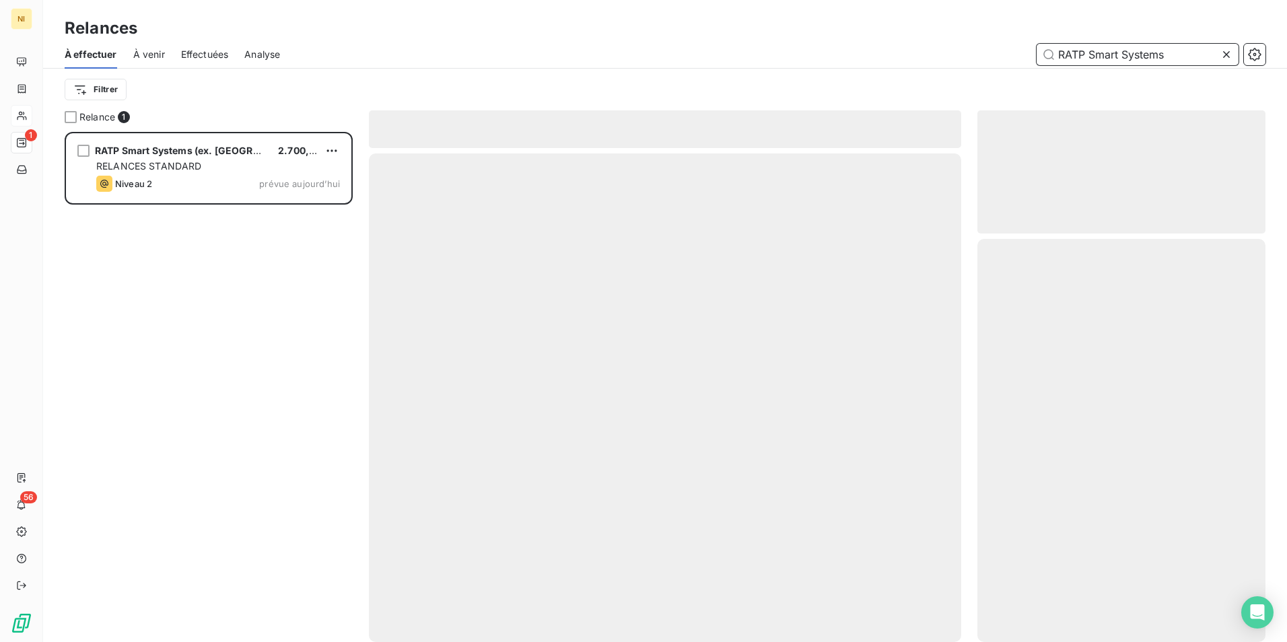
scroll to position [500, 278]
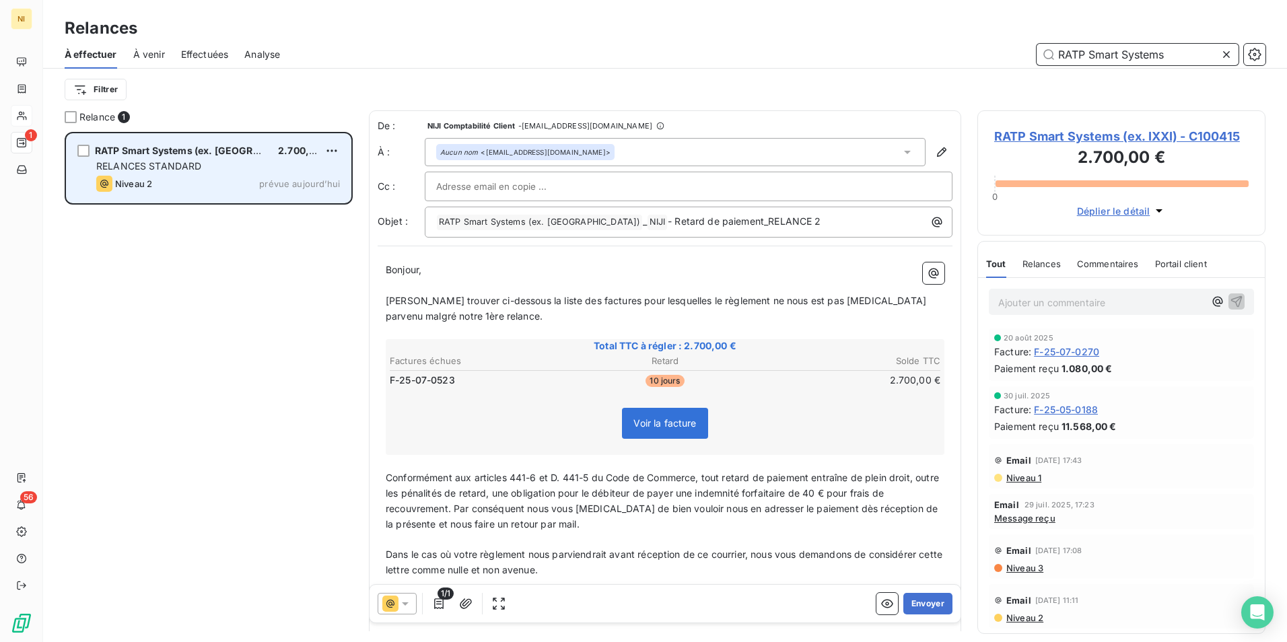
type input "RATP Smart Systems"
click at [143, 158] on div "RATP Smart Systems (ex. IXXI) 2.700,00 € RELANCES STANDARD Niveau 2 prévue [DAT…" at bounding box center [209, 168] width 284 height 69
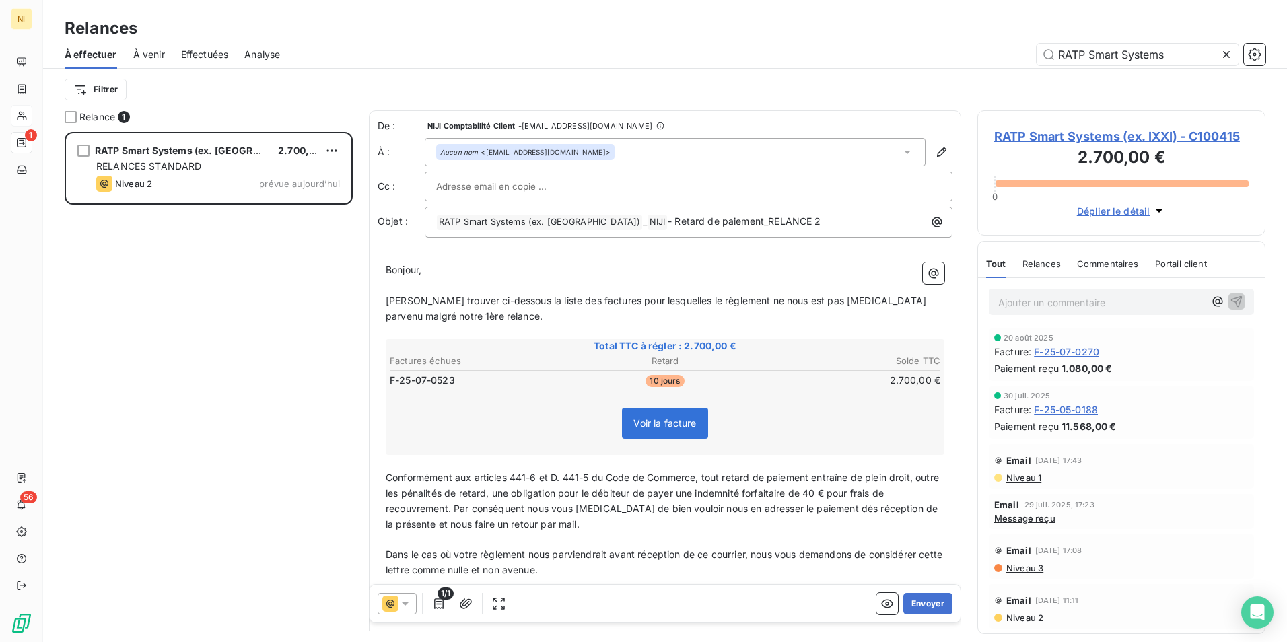
click at [412, 605] on div at bounding box center [397, 604] width 39 height 22
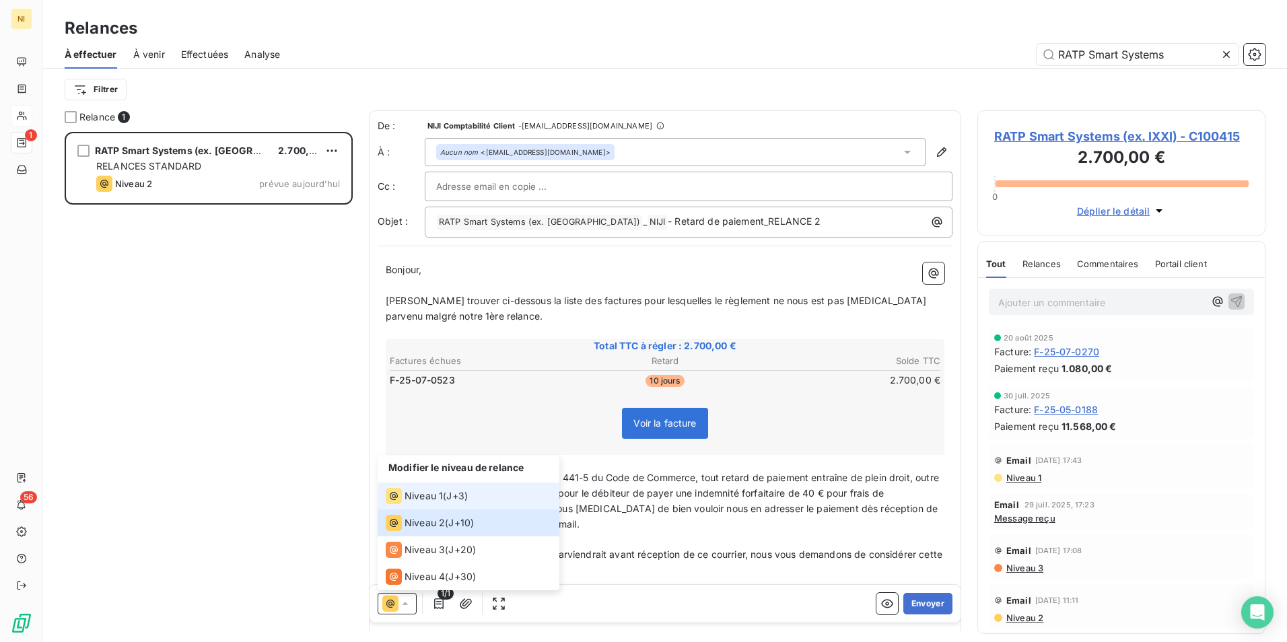
click at [424, 489] on span "Niveau 1" at bounding box center [424, 495] width 38 height 13
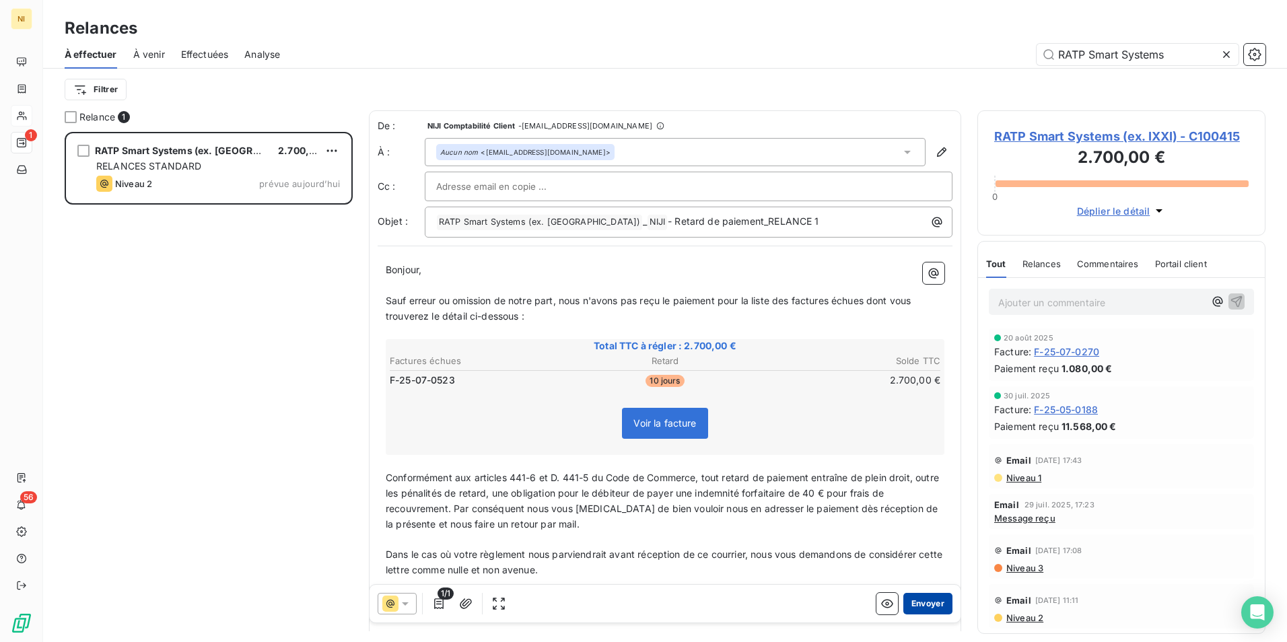
click at [930, 600] on button "Envoyer" at bounding box center [927, 604] width 49 height 22
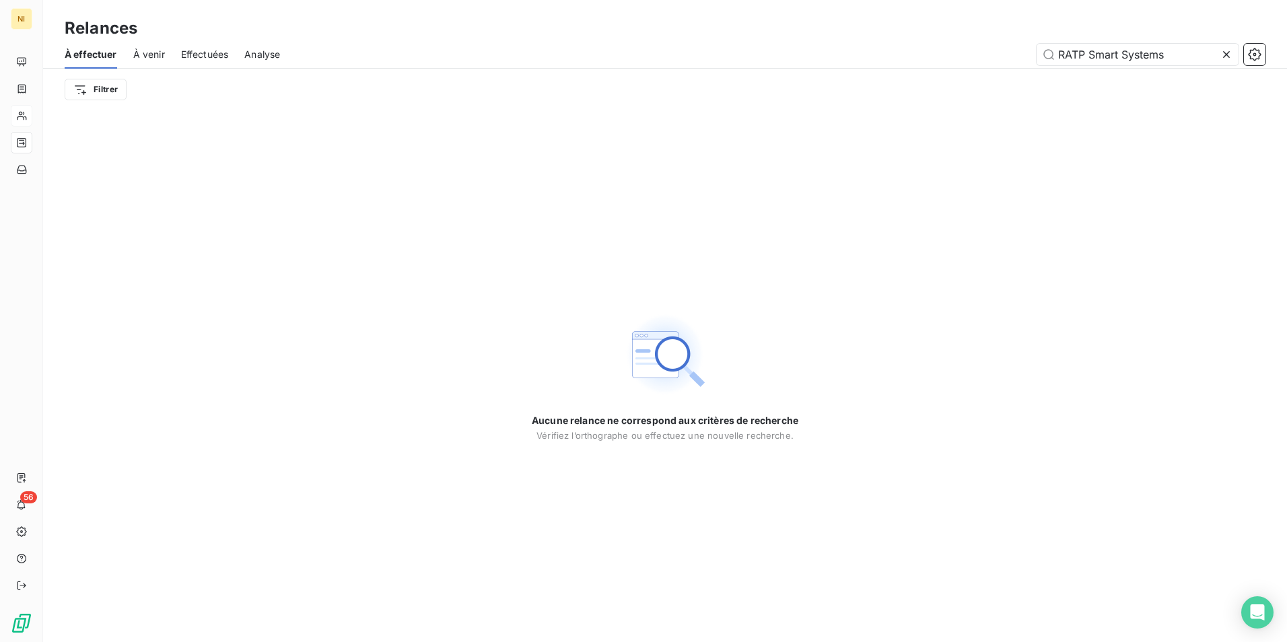
click at [1225, 50] on icon at bounding box center [1226, 54] width 13 height 13
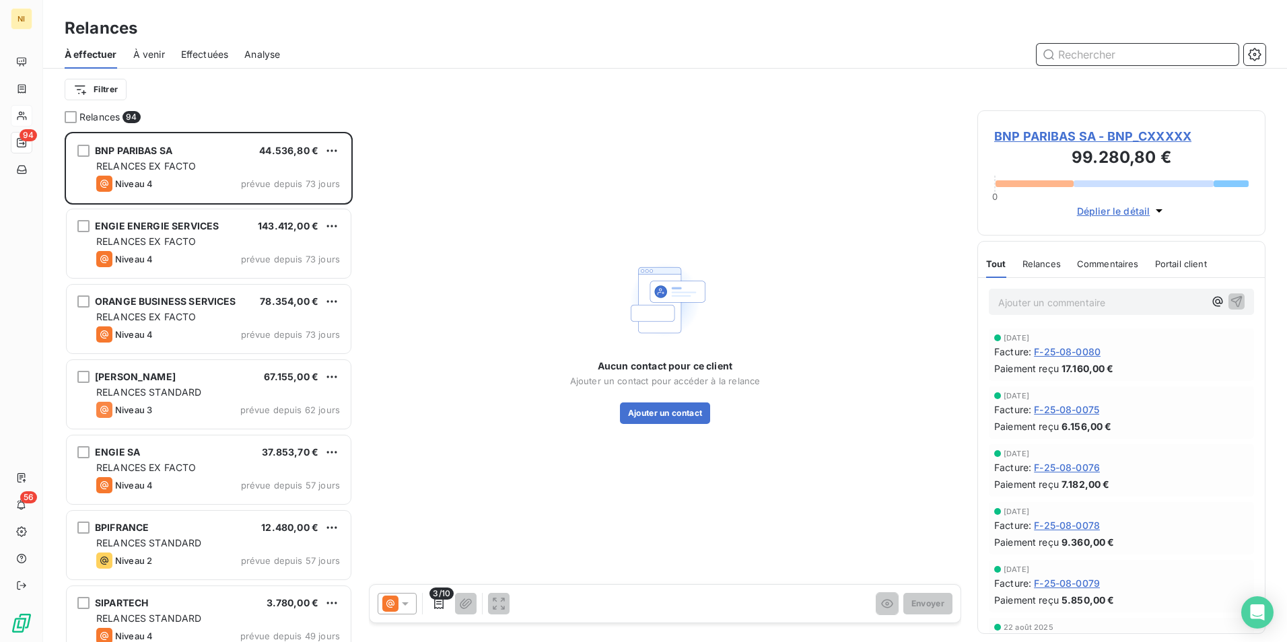
click at [1181, 53] on input "text" at bounding box center [1138, 55] width 202 height 22
paste input "EDENRED"
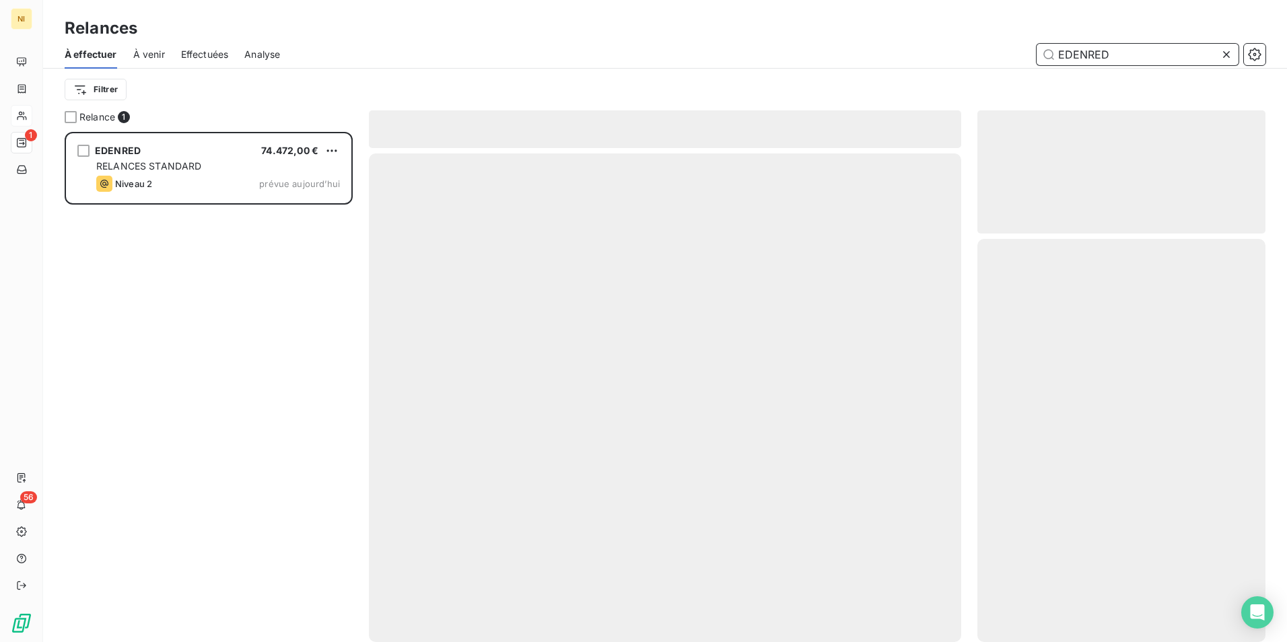
scroll to position [500, 278]
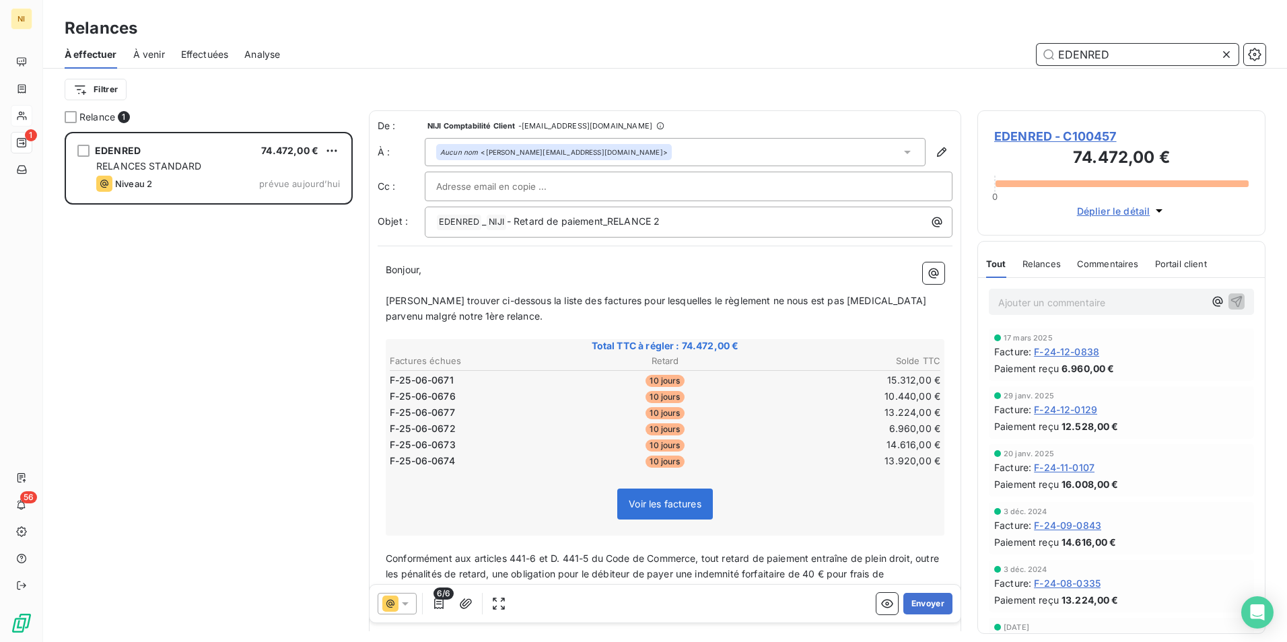
type input "EDENRED"
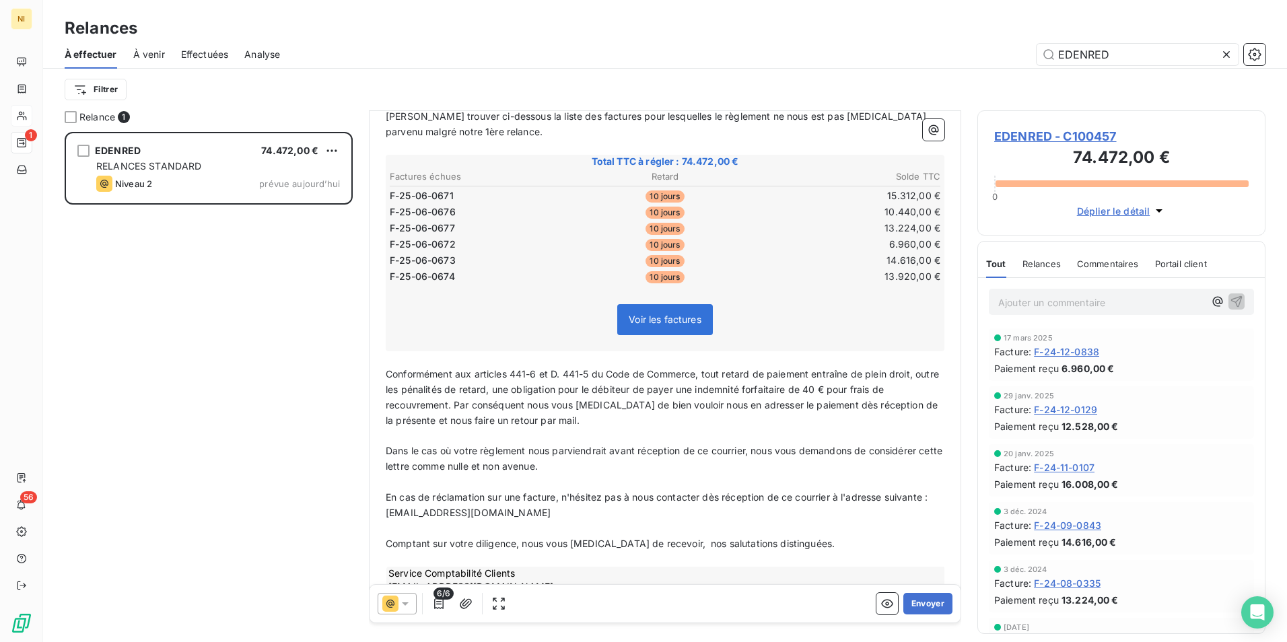
scroll to position [203, 0]
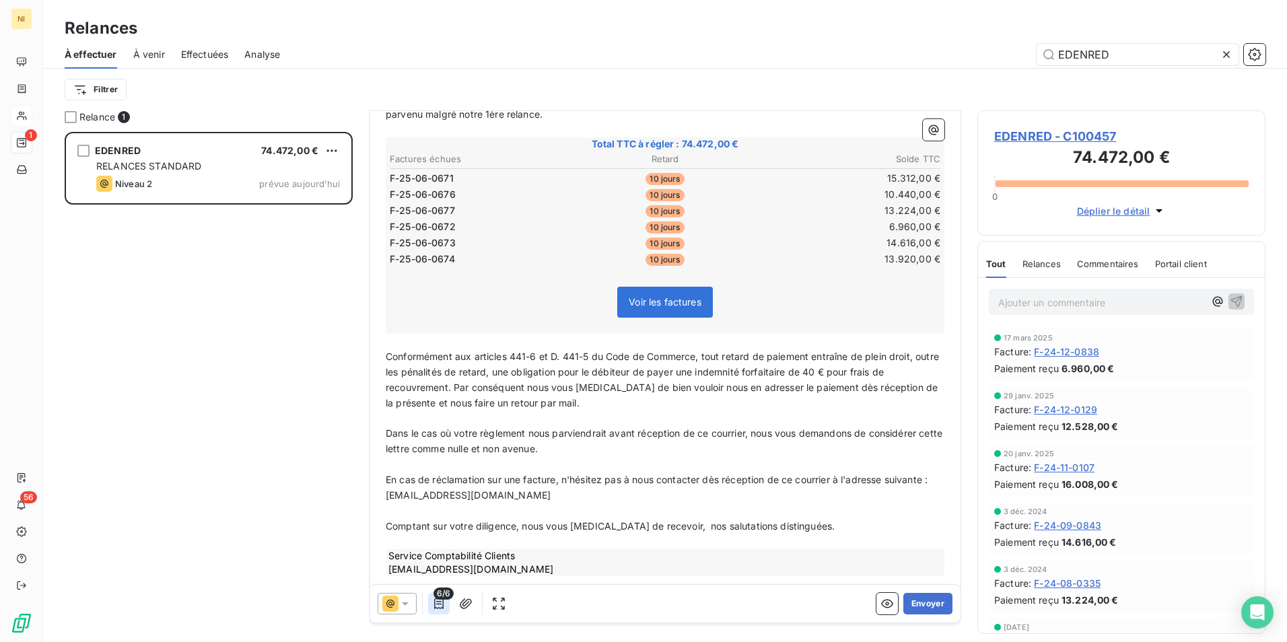
click at [439, 600] on icon "button" at bounding box center [438, 603] width 13 height 13
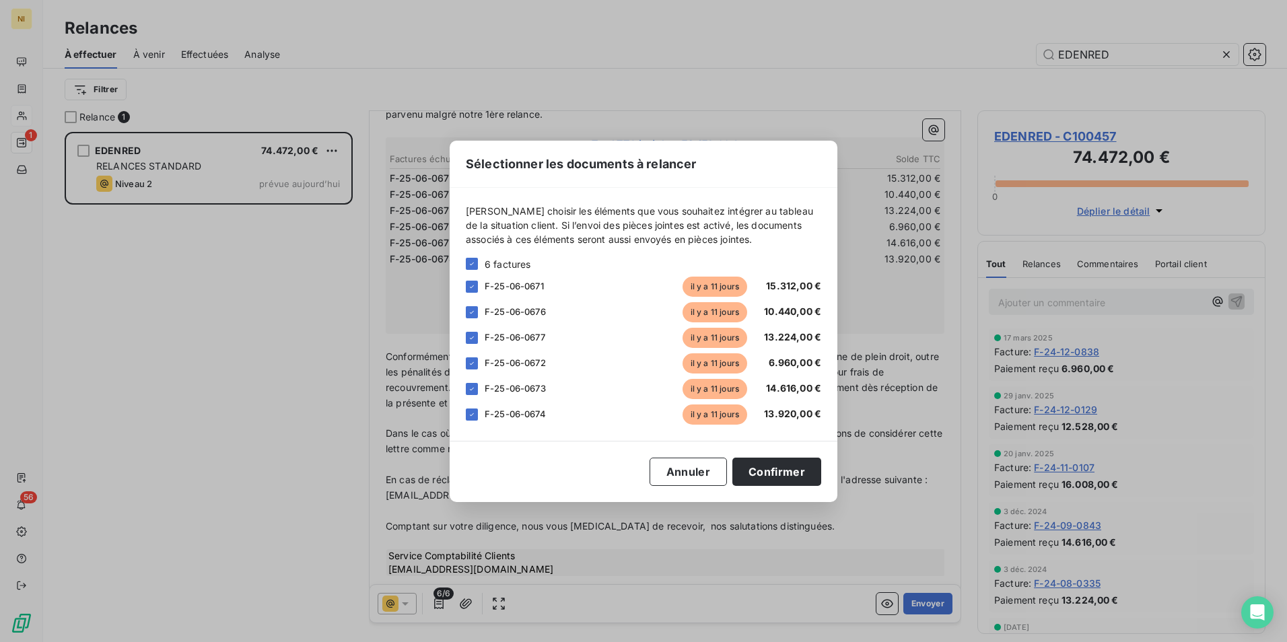
click at [438, 598] on div "Sélectionner les documents à relancer [PERSON_NAME] choisir les éléments que vo…" at bounding box center [643, 321] width 1287 height 642
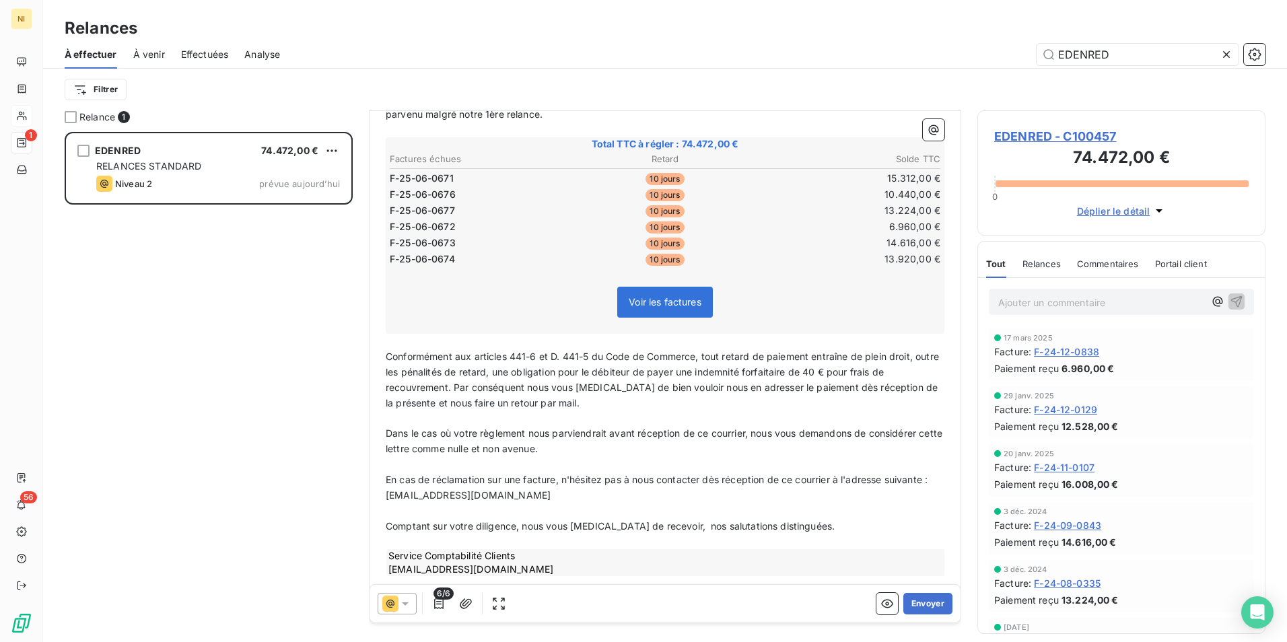
click at [415, 602] on div at bounding box center [397, 604] width 39 height 22
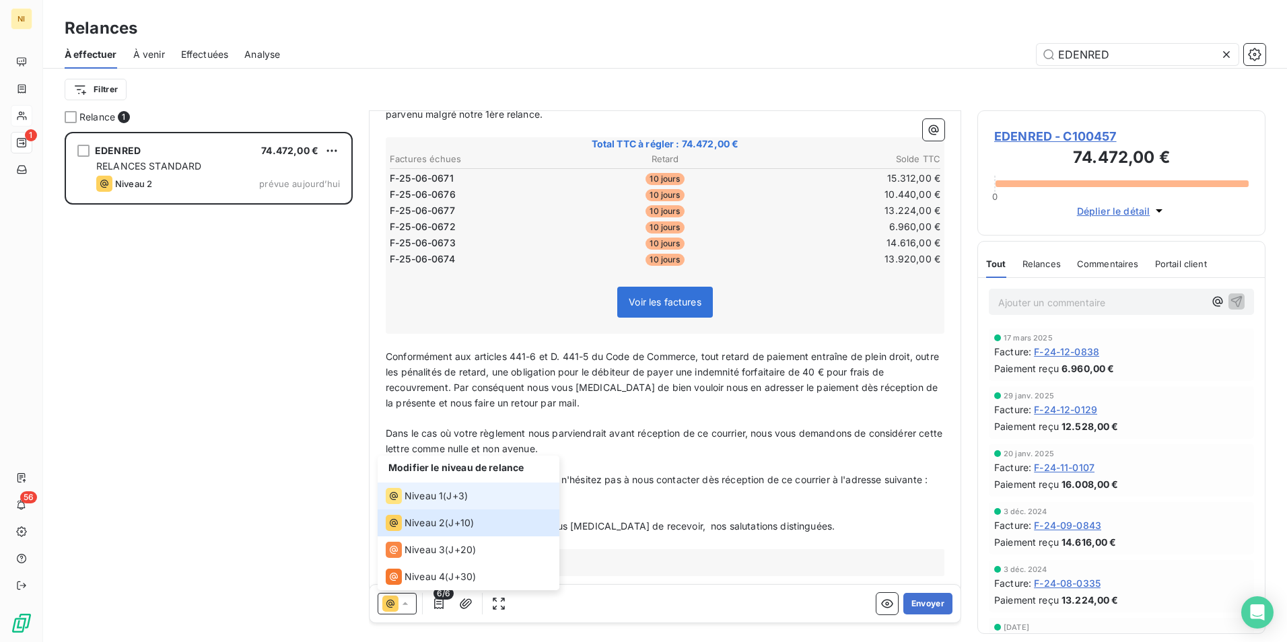
click at [441, 497] on span "Niveau 1" at bounding box center [424, 495] width 38 height 13
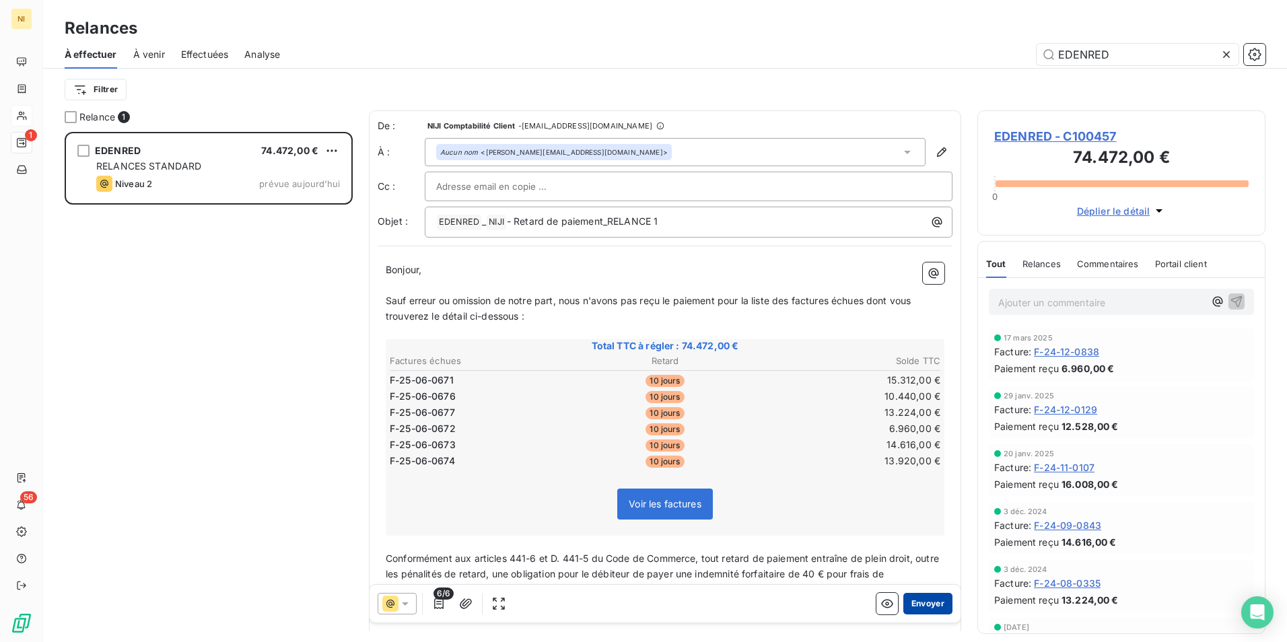
click at [918, 605] on button "Envoyer" at bounding box center [927, 604] width 49 height 22
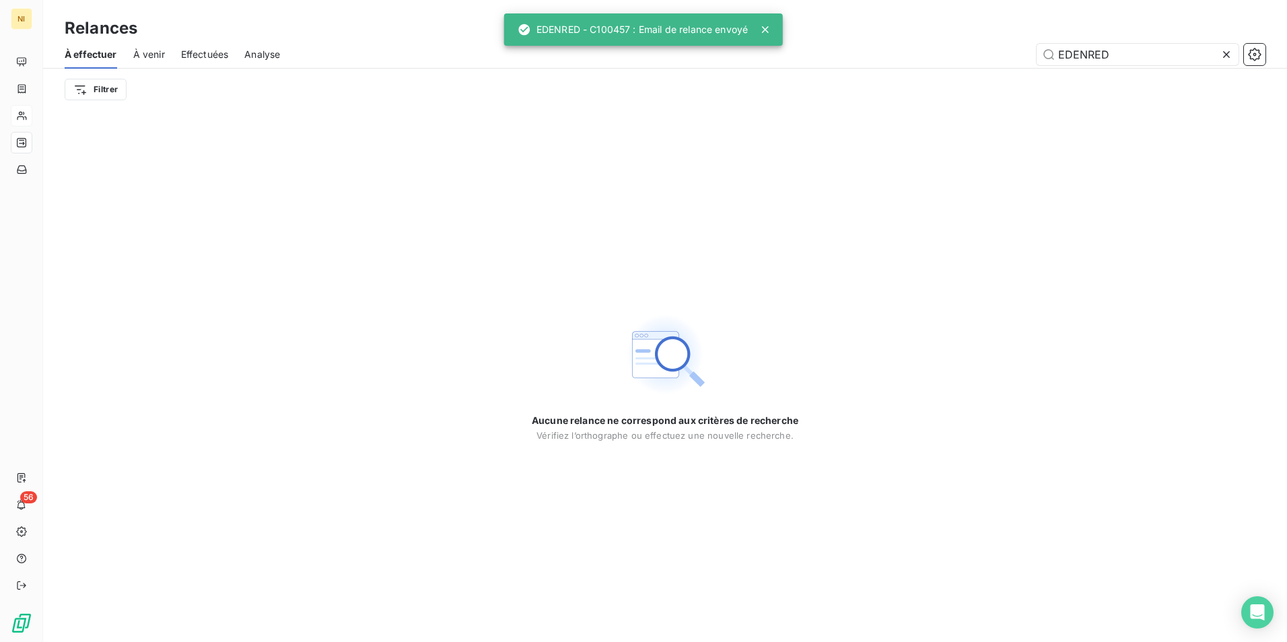
click at [1227, 50] on icon at bounding box center [1226, 54] width 13 height 13
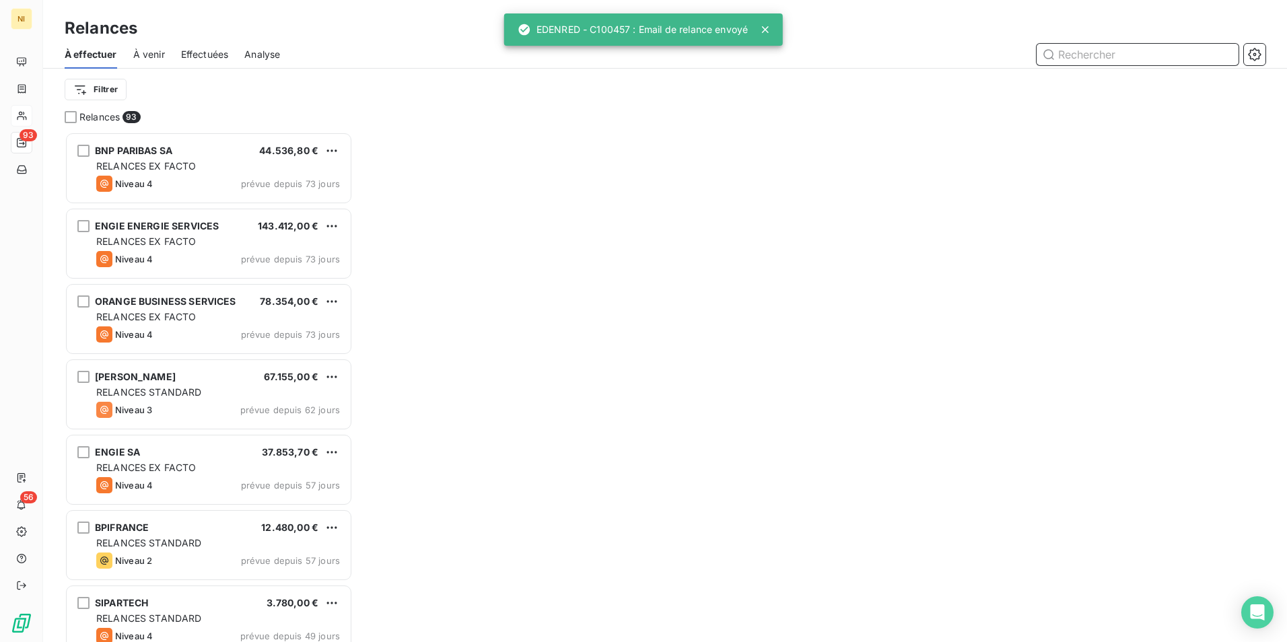
click at [1163, 60] on input "text" at bounding box center [1138, 55] width 202 height 22
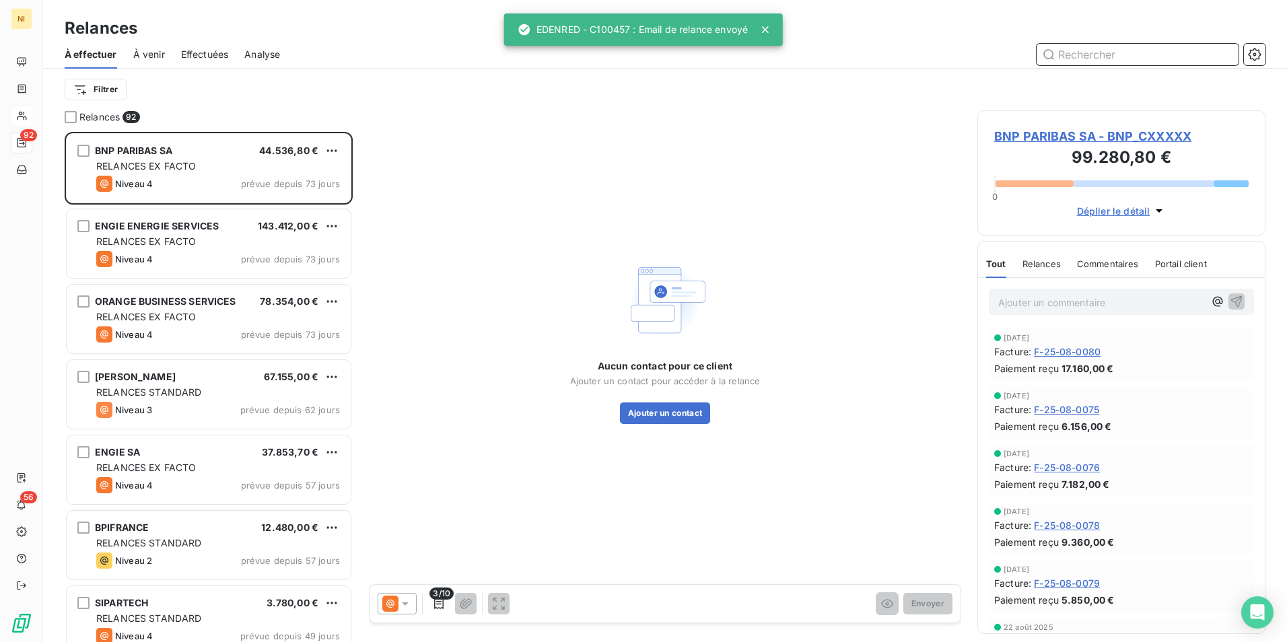
paste input "EFFIA STATIONNEMENT"
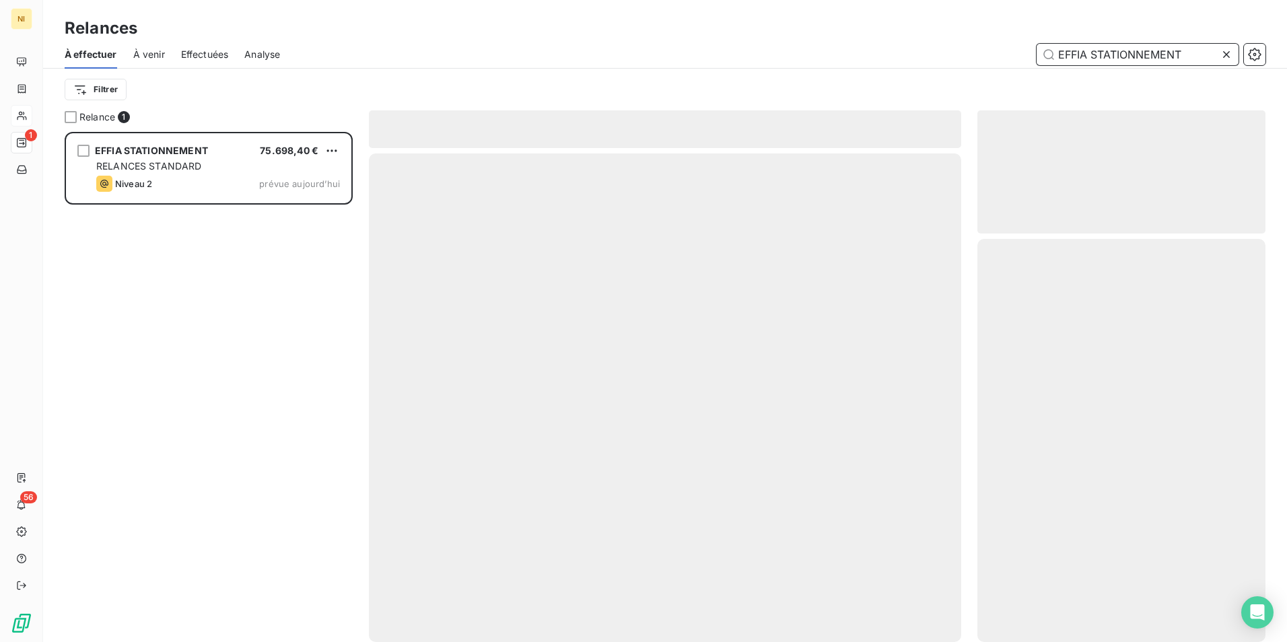
scroll to position [500, 278]
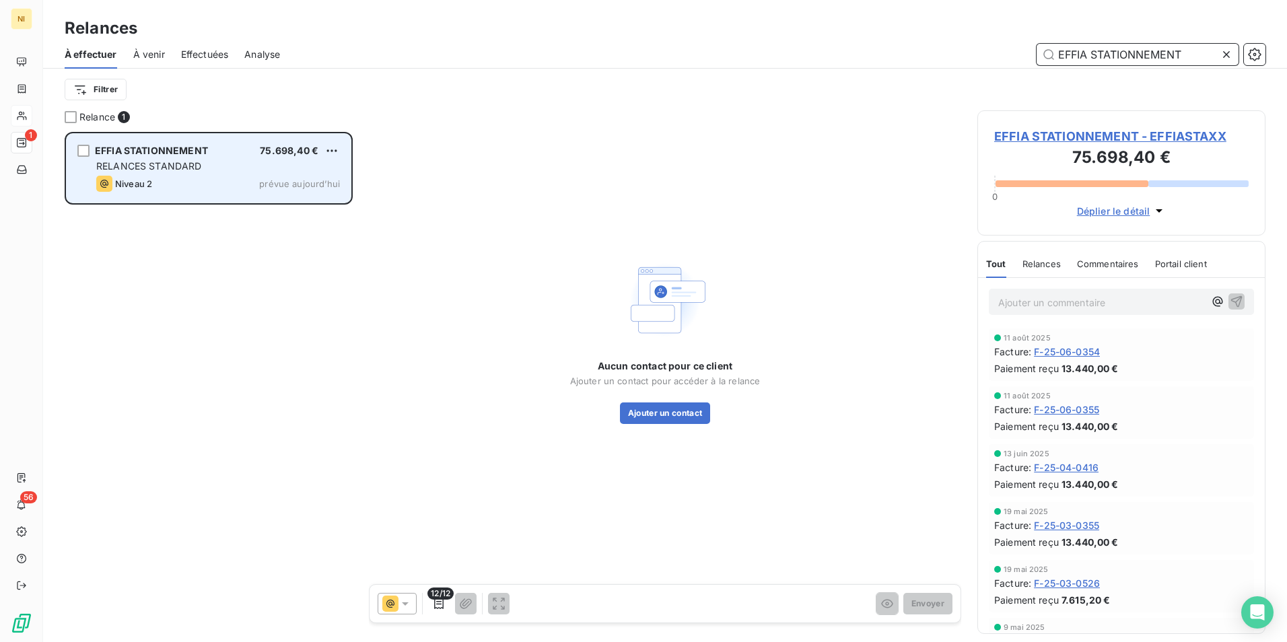
type input "EFFIA STATIONNEMENT"
click at [152, 165] on span "RELANCES STANDARD" at bounding box center [149, 165] width 106 height 11
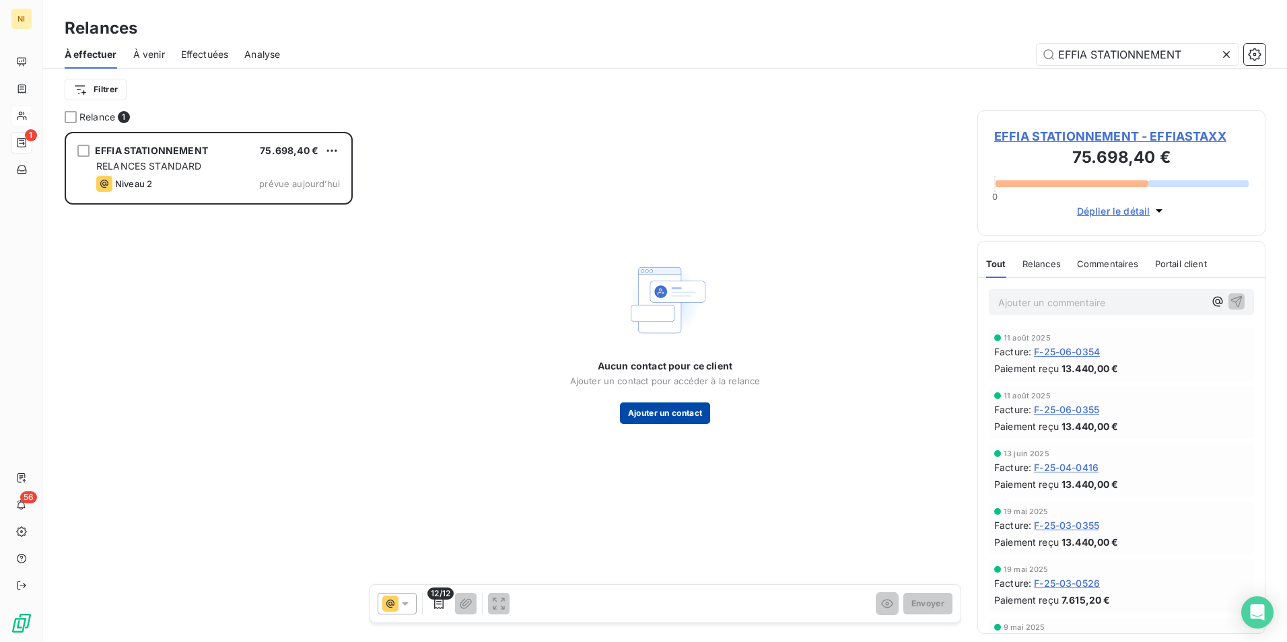
click at [658, 407] on button "Ajouter un contact" at bounding box center [665, 414] width 91 height 22
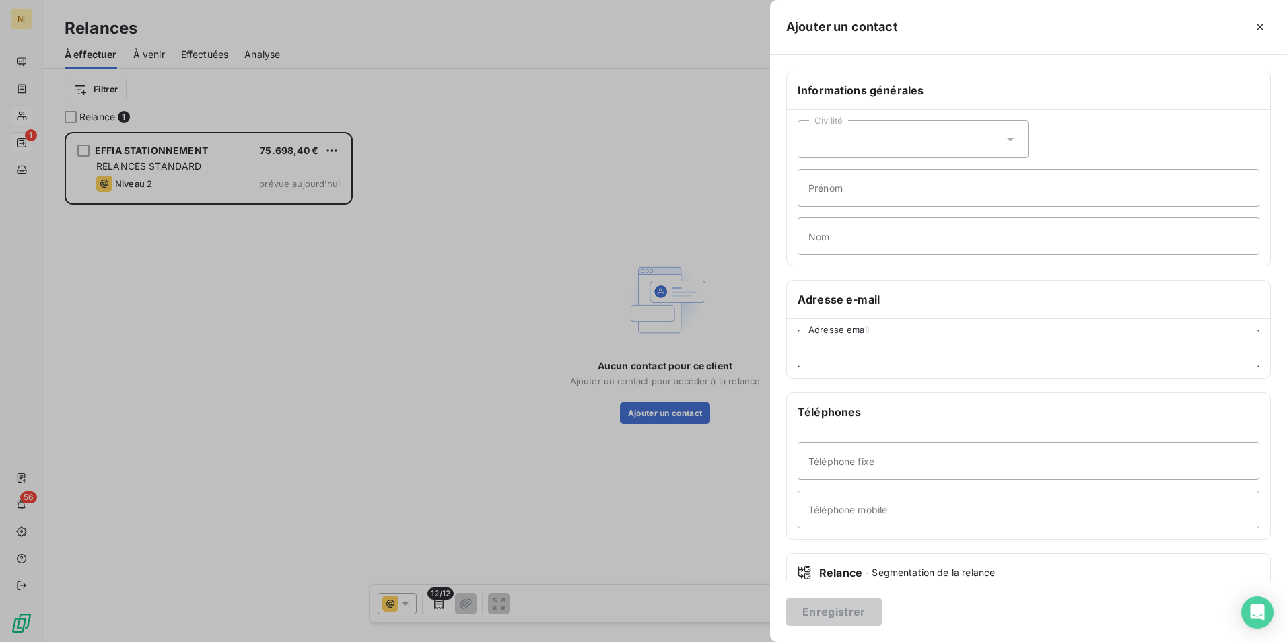
click at [922, 350] on input "Adresse email" at bounding box center [1029, 349] width 462 height 38
paste input "[EMAIL_ADDRESS][DOMAIN_NAME]"
type input "[EMAIL_ADDRESS][DOMAIN_NAME]"
click at [839, 613] on button "Enregistrer" at bounding box center [834, 612] width 96 height 28
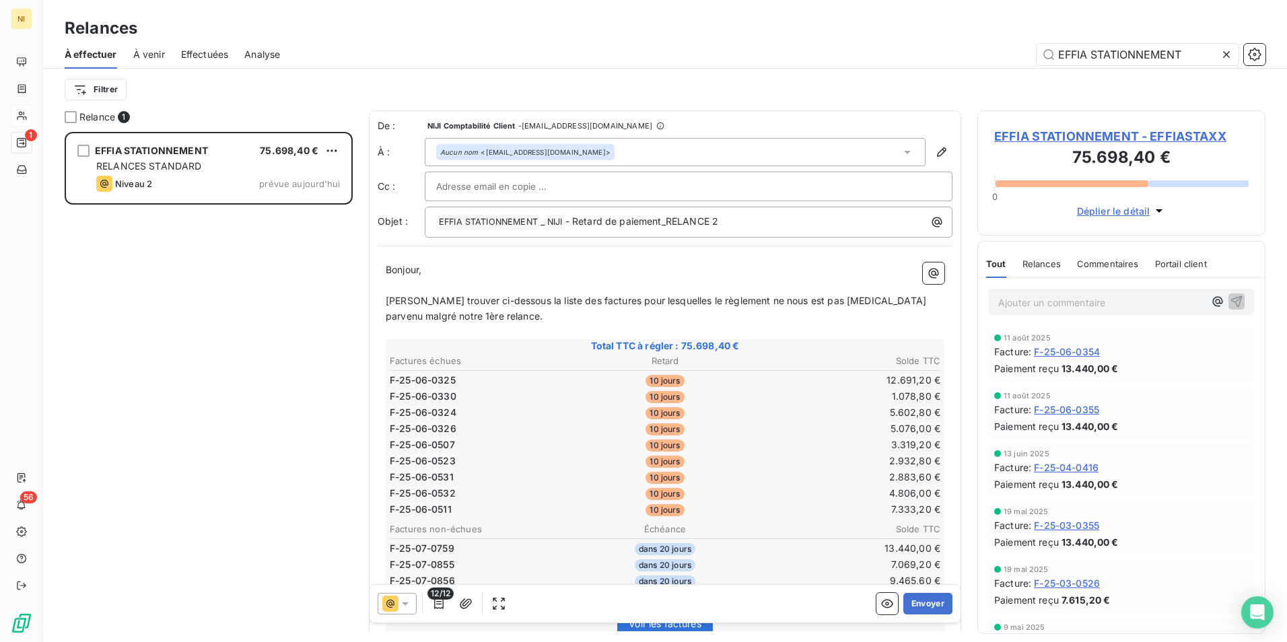
drag, startPoint x: 291, startPoint y: 500, endPoint x: 313, endPoint y: 514, distance: 25.4
click at [291, 500] on div "EFFIA STATIONNEMENT 75.698,40 € RELANCES STANDARD Niveau 2 prévue [DATE]" at bounding box center [209, 387] width 288 height 510
click at [406, 609] on icon at bounding box center [405, 603] width 13 height 13
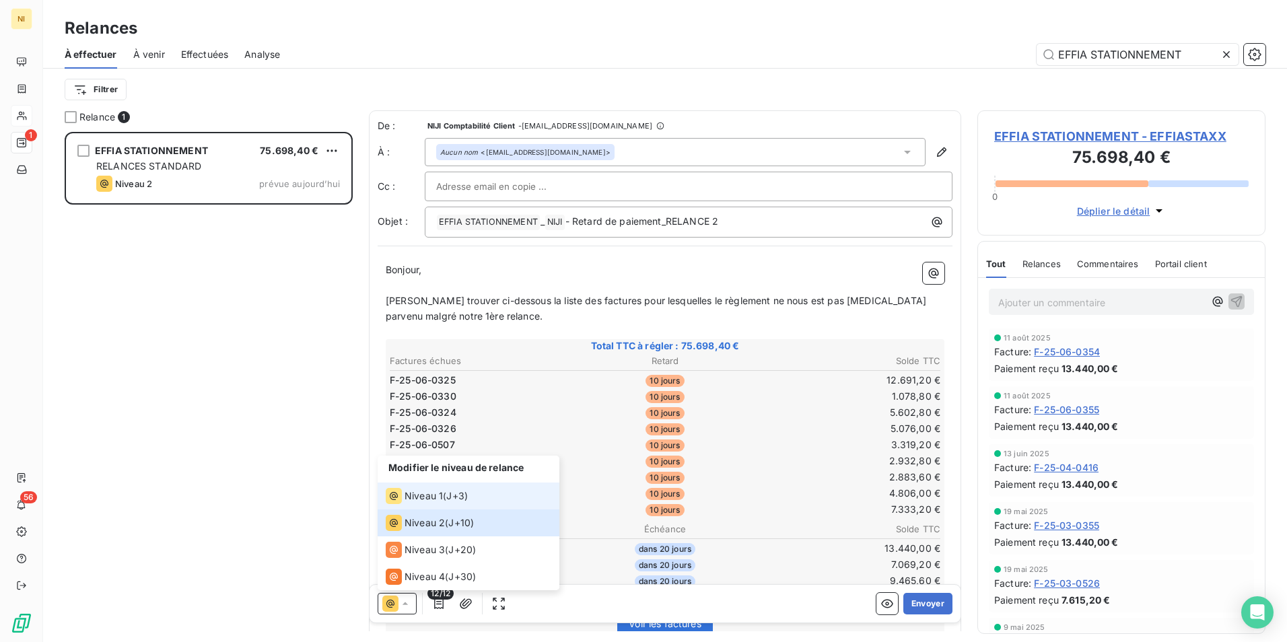
click at [417, 486] on li "Niveau 1 ( J+3 )" at bounding box center [469, 496] width 182 height 27
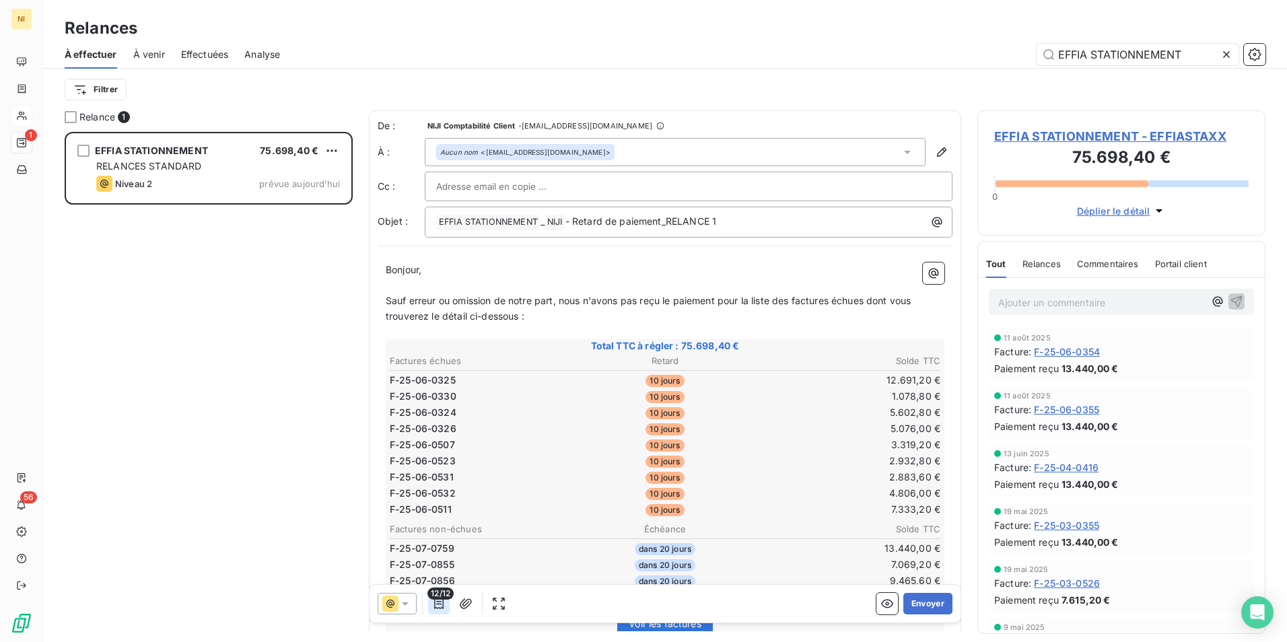
click at [436, 603] on icon "button" at bounding box center [438, 603] width 13 height 13
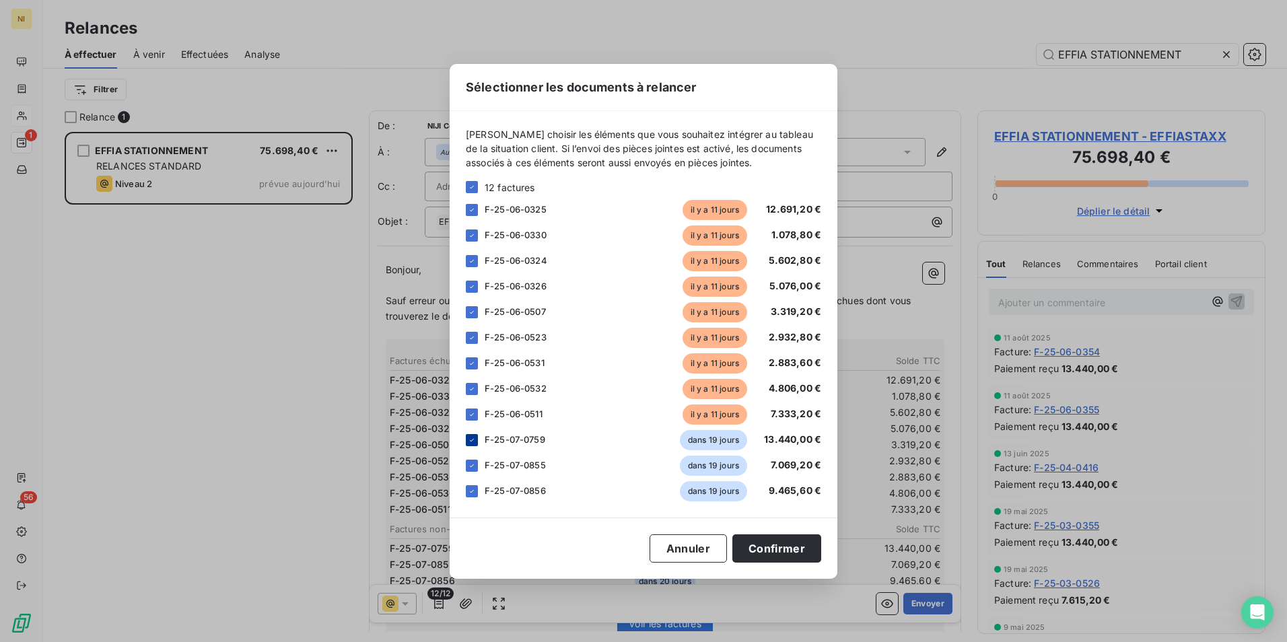
click at [471, 442] on icon at bounding box center [472, 440] width 8 height 8
click at [473, 469] on icon at bounding box center [472, 466] width 8 height 8
click at [469, 489] on icon at bounding box center [472, 491] width 8 height 8
click at [771, 549] on button "Confirmer" at bounding box center [776, 549] width 89 height 28
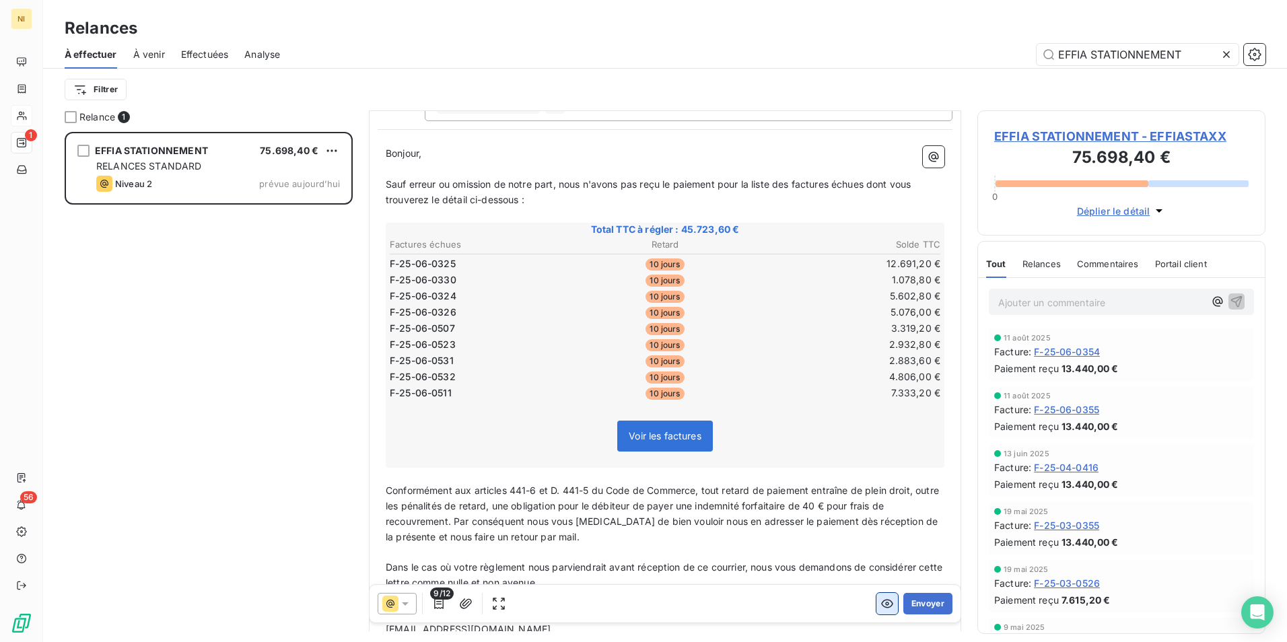
scroll to position [135, 0]
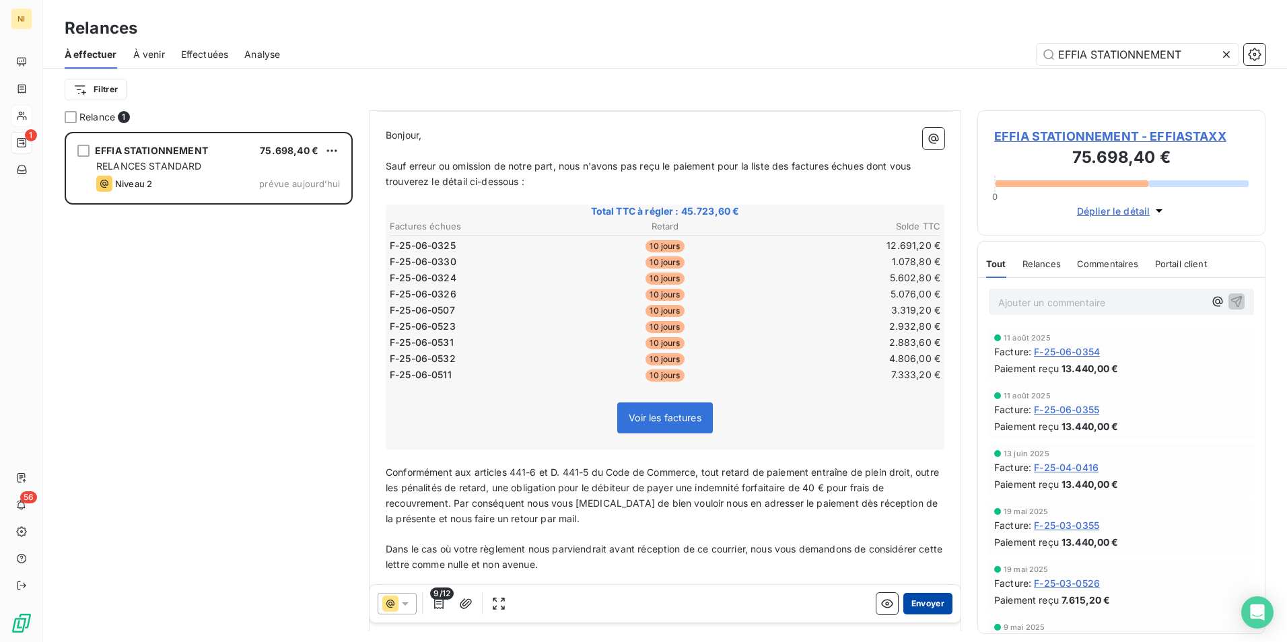
click at [905, 604] on button "Envoyer" at bounding box center [927, 604] width 49 height 22
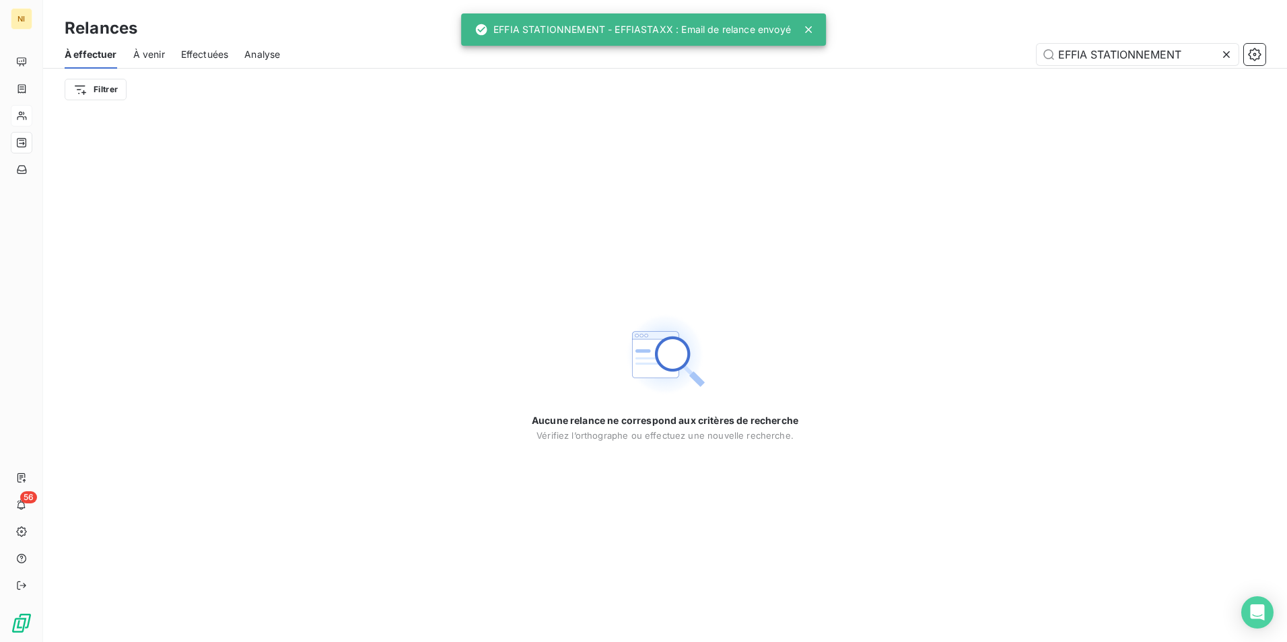
click at [1227, 55] on icon at bounding box center [1226, 54] width 7 height 7
click at [1192, 55] on input "text" at bounding box center [1138, 55] width 202 height 22
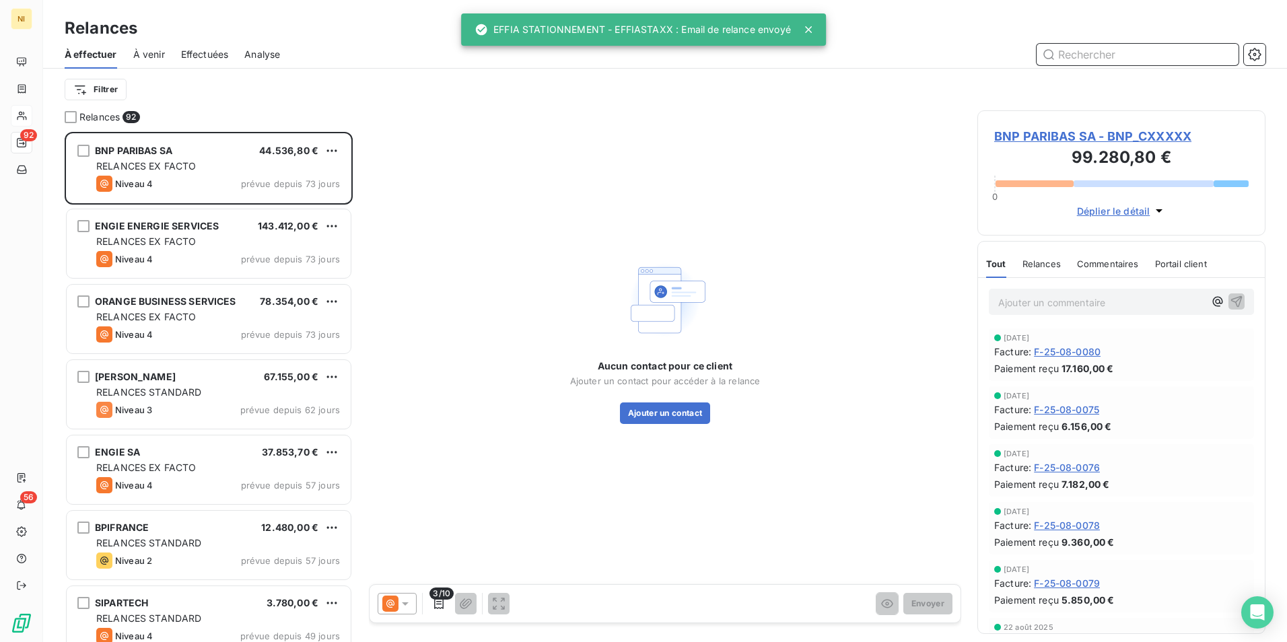
scroll to position [500, 278]
paste input "FERMOB"
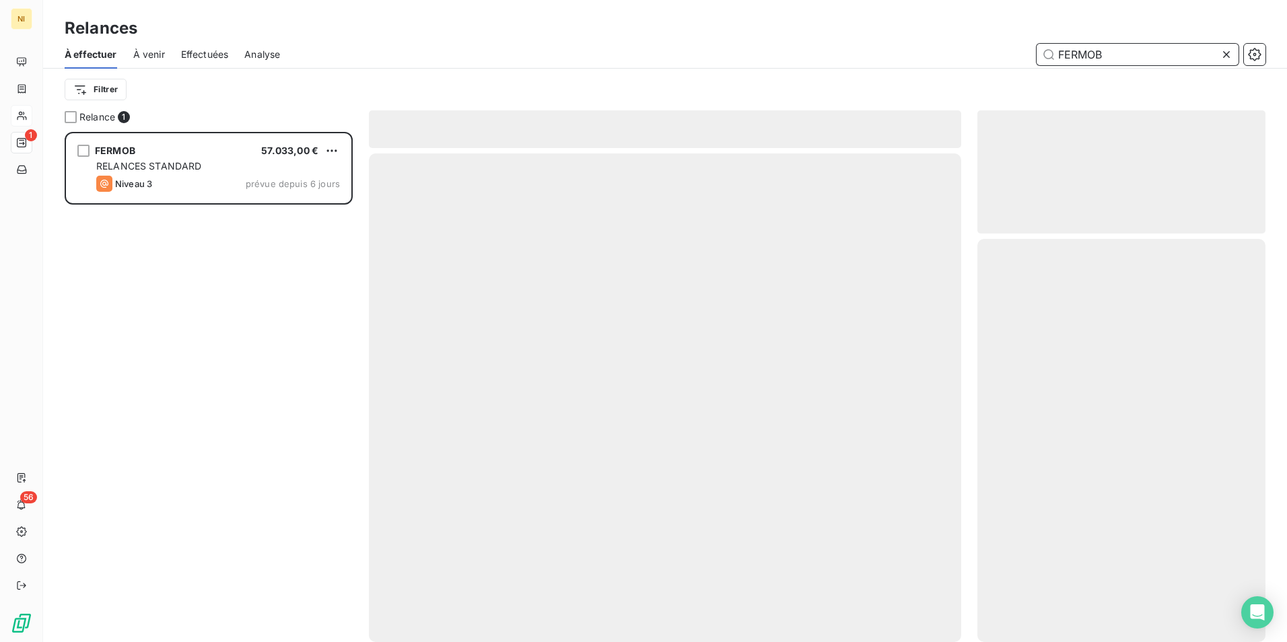
scroll to position [500, 278]
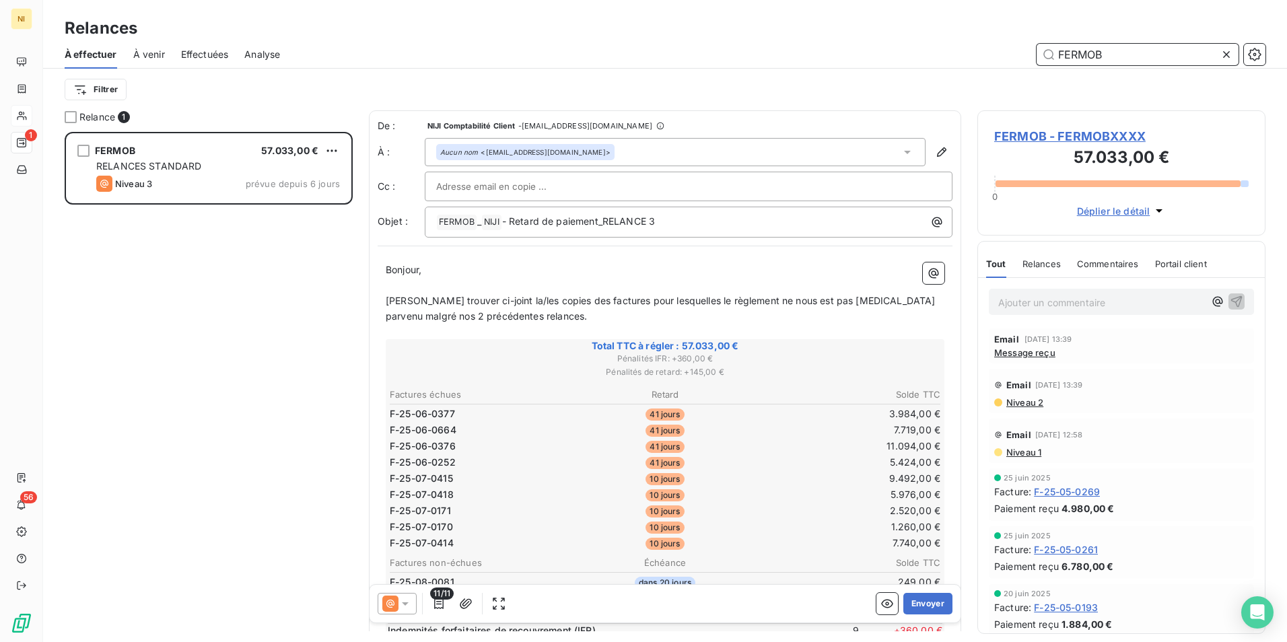
type input "FERMOB"
click at [405, 601] on icon at bounding box center [405, 603] width 13 height 13
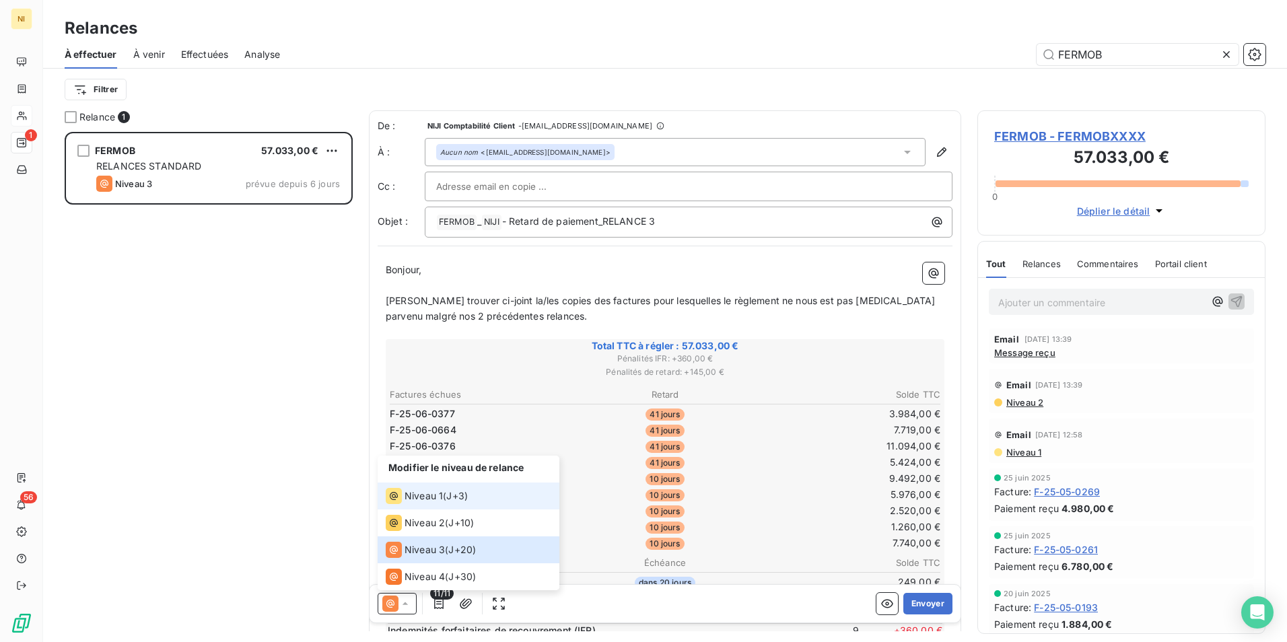
click at [419, 499] on span "Niveau 1" at bounding box center [424, 495] width 38 height 13
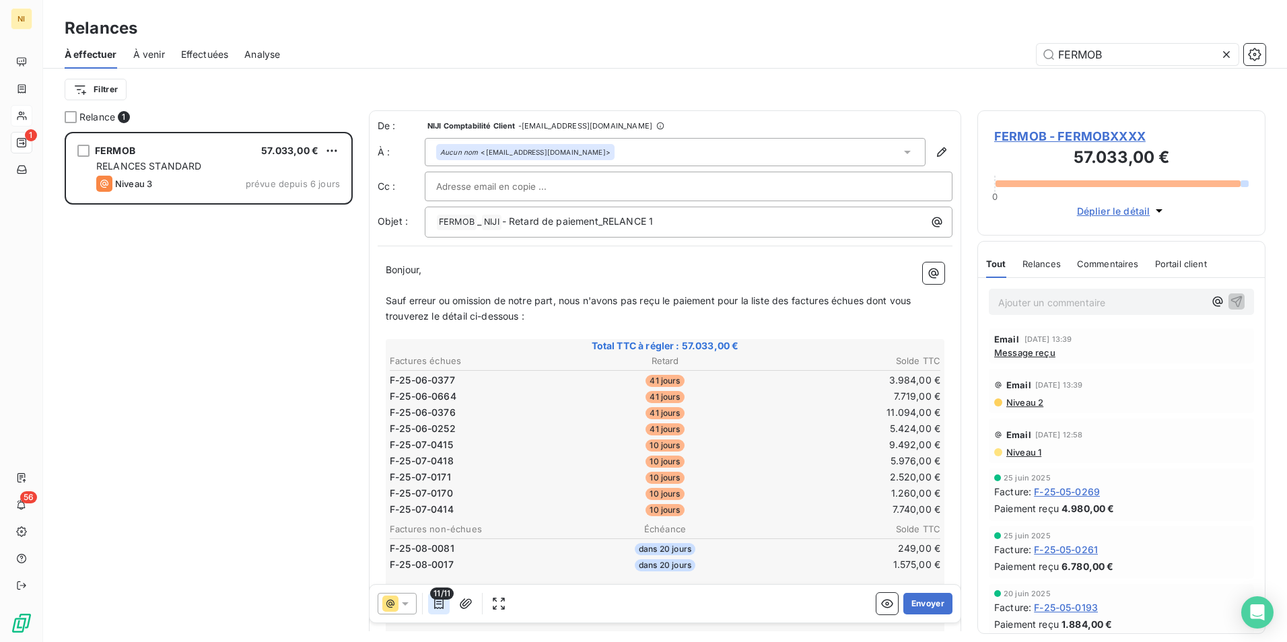
click at [440, 605] on icon "button" at bounding box center [438, 603] width 13 height 13
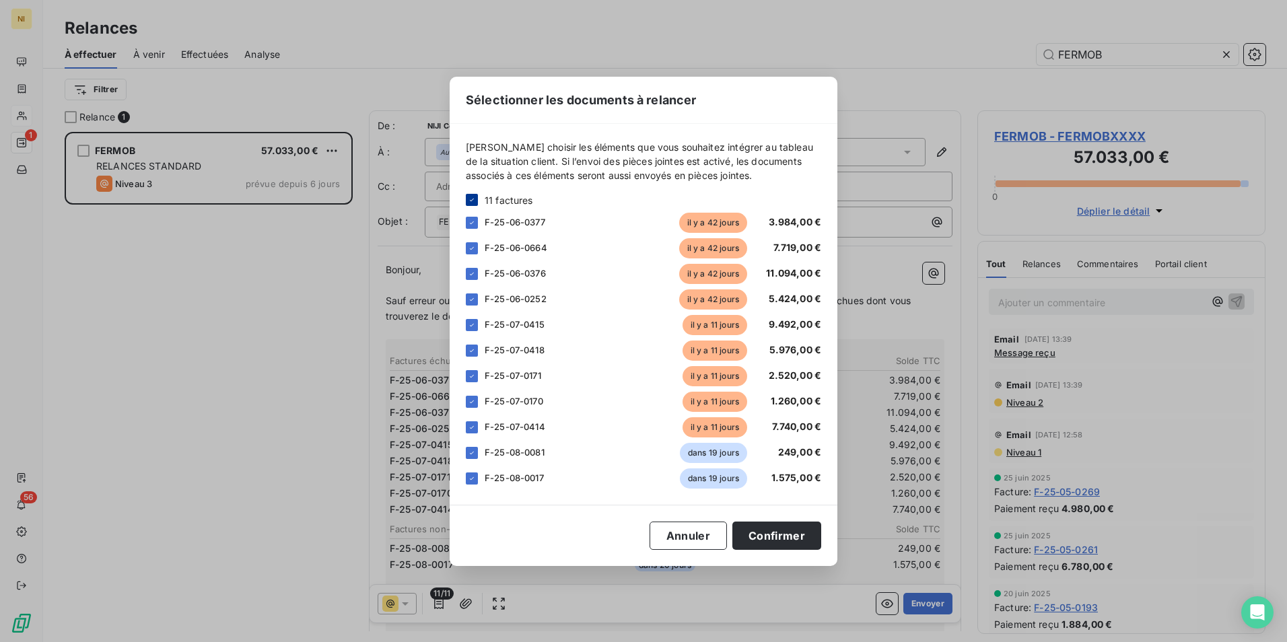
click at [469, 201] on icon at bounding box center [472, 200] width 8 height 8
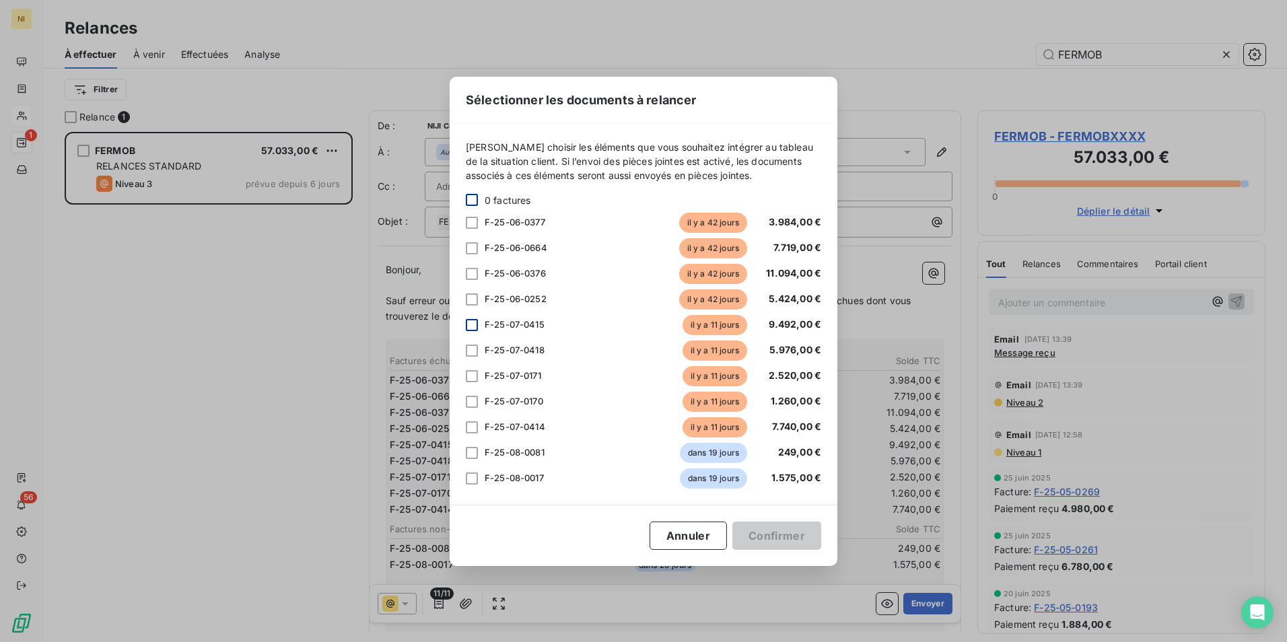
click at [467, 328] on div at bounding box center [472, 325] width 12 height 12
click at [467, 350] on div at bounding box center [472, 351] width 12 height 12
click at [470, 375] on div at bounding box center [472, 376] width 12 height 12
click at [470, 393] on div "F-25-07-0170 [DATE] 1.260,00 €" at bounding box center [643, 402] width 355 height 20
click at [467, 401] on div at bounding box center [472, 402] width 12 height 12
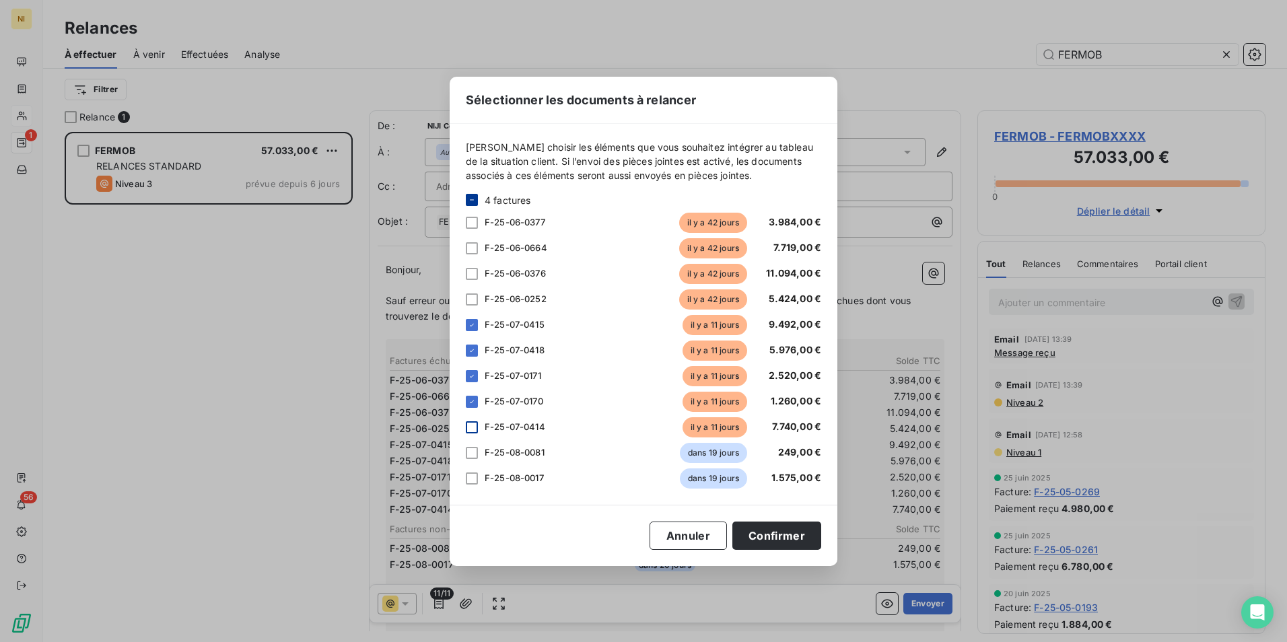
click at [472, 423] on div at bounding box center [472, 427] width 12 height 12
click at [778, 532] on button "Confirmer" at bounding box center [776, 536] width 89 height 28
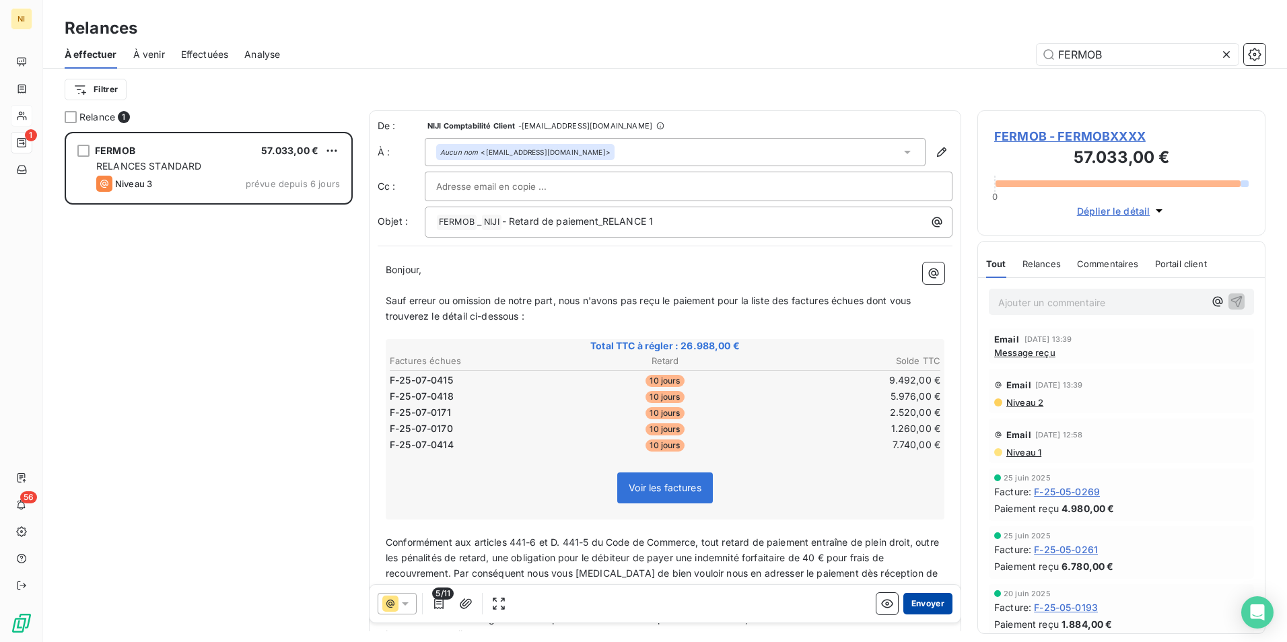
click at [927, 606] on button "Envoyer" at bounding box center [927, 604] width 49 height 22
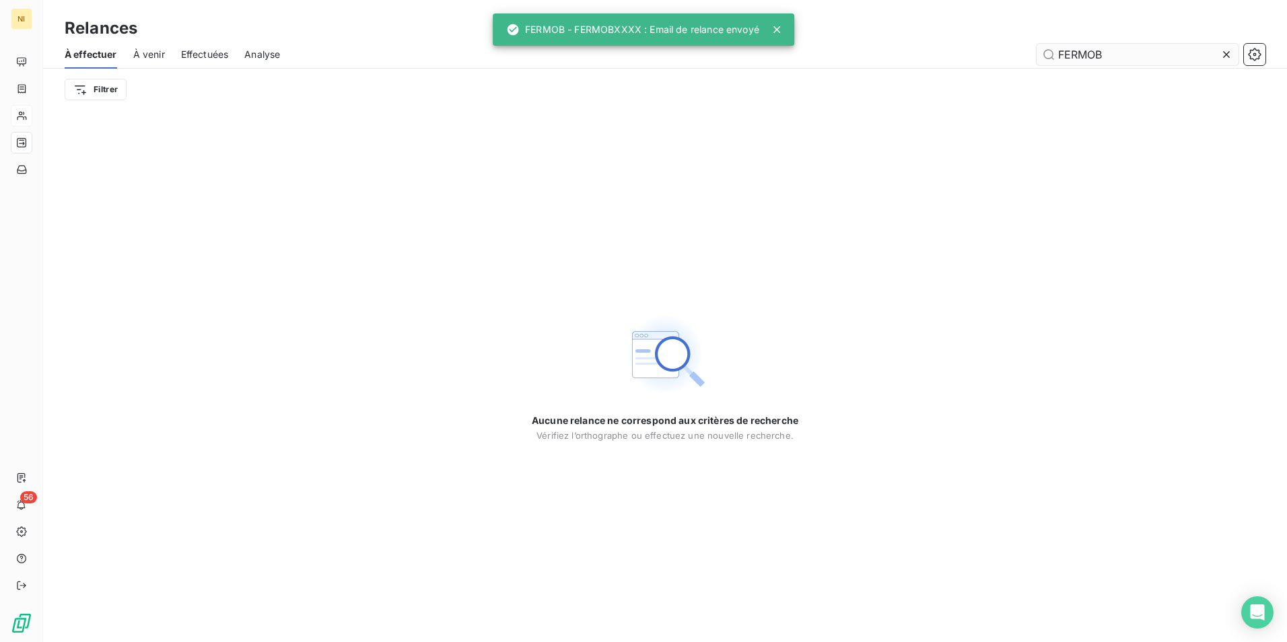
click at [1225, 50] on icon at bounding box center [1226, 54] width 13 height 13
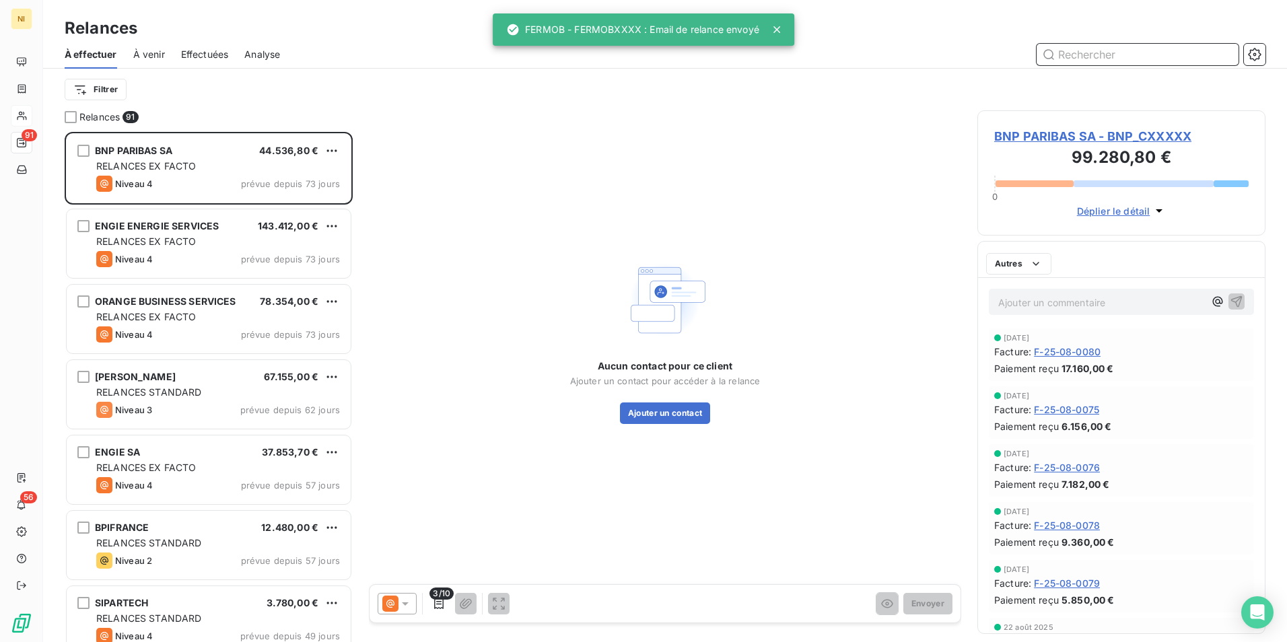
click at [1157, 56] on input "text" at bounding box center [1138, 55] width 202 height 22
paste input "GROUPE KARAVEL"
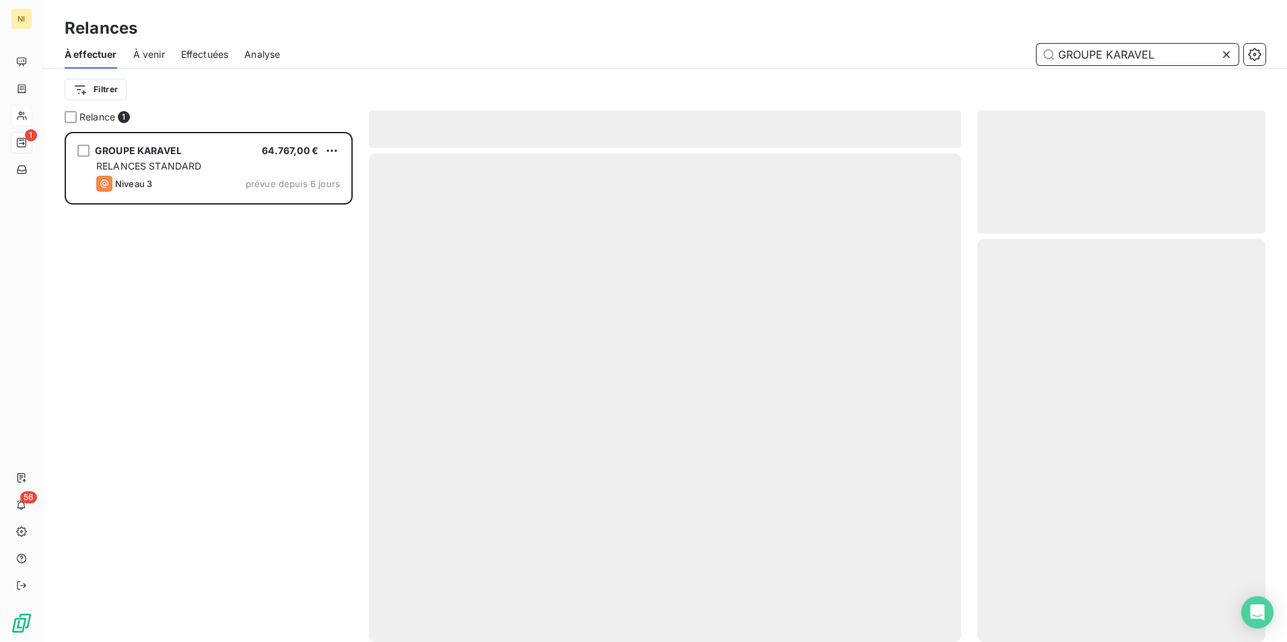
scroll to position [500, 278]
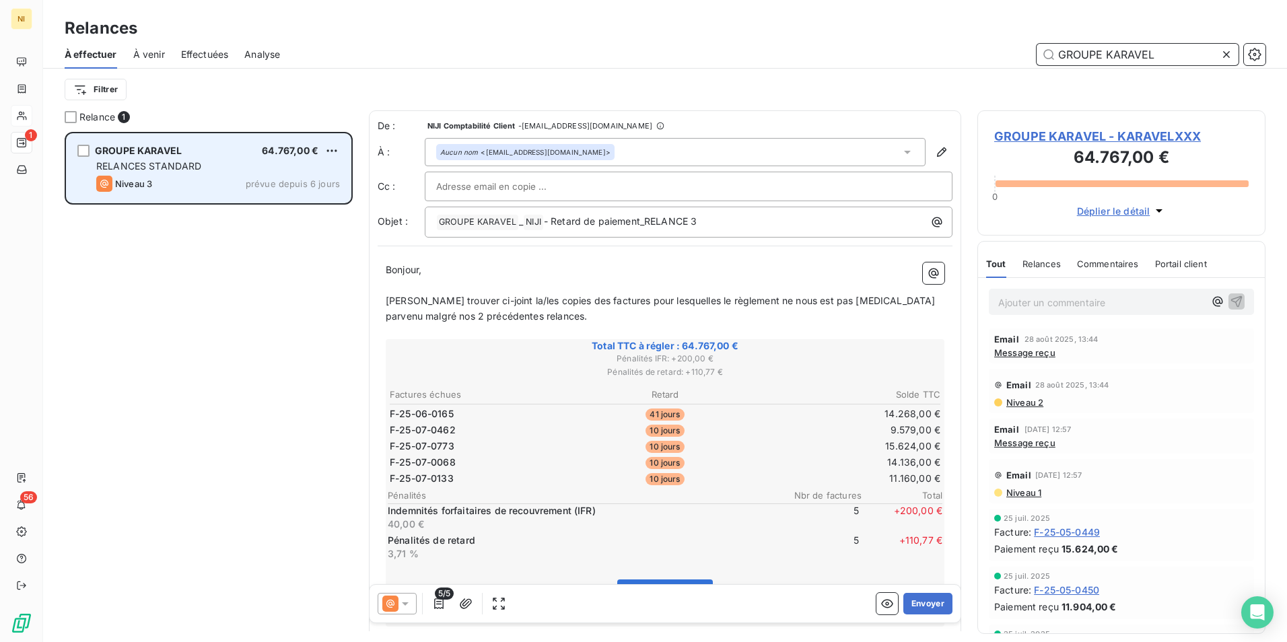
type input "GROUPE KARAVEL"
click at [157, 161] on span "RELANCES STANDARD" at bounding box center [149, 165] width 106 height 11
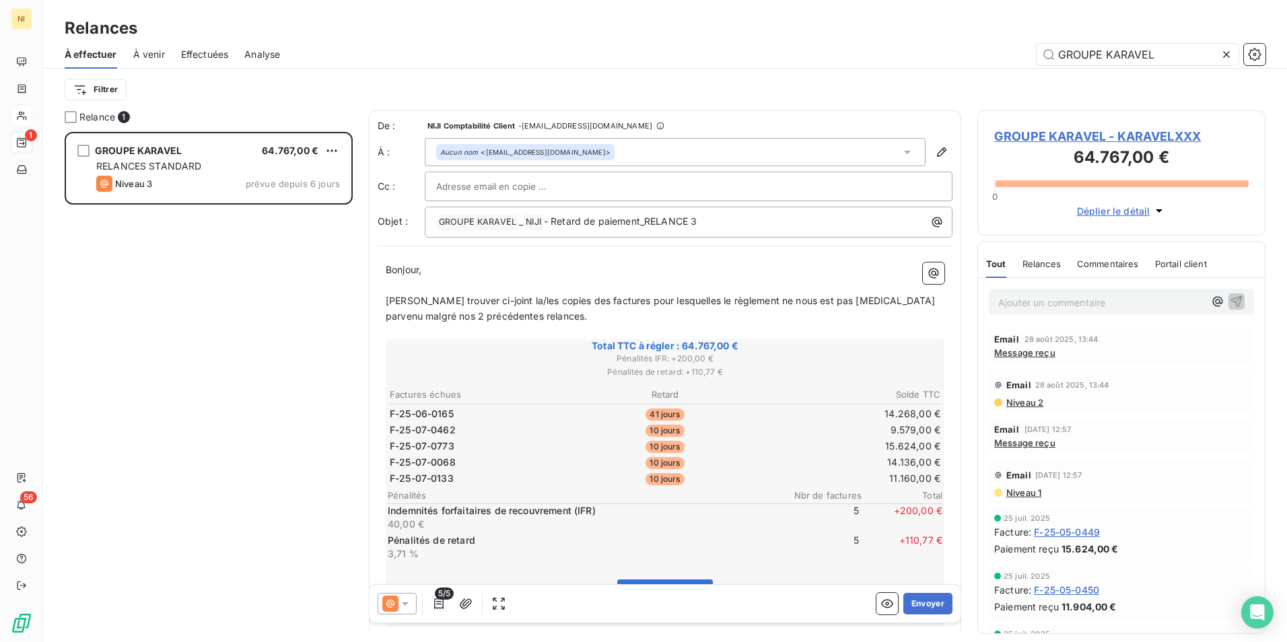
click at [408, 599] on icon at bounding box center [405, 603] width 13 height 13
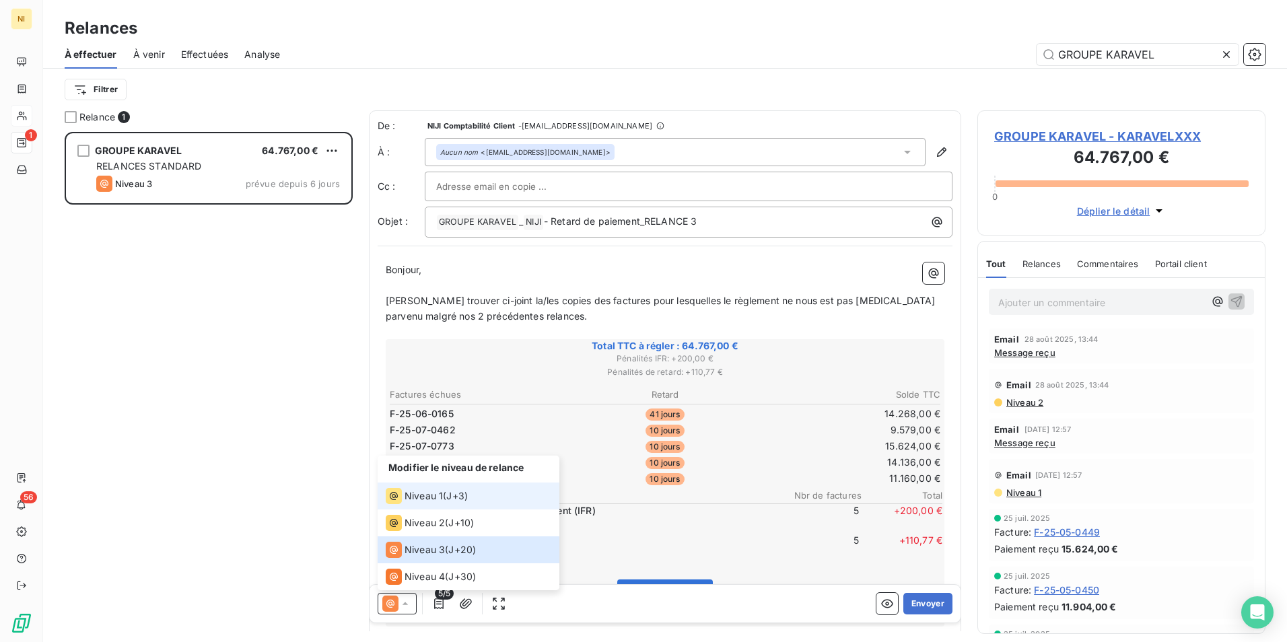
click at [431, 498] on span "Niveau 1" at bounding box center [424, 495] width 38 height 13
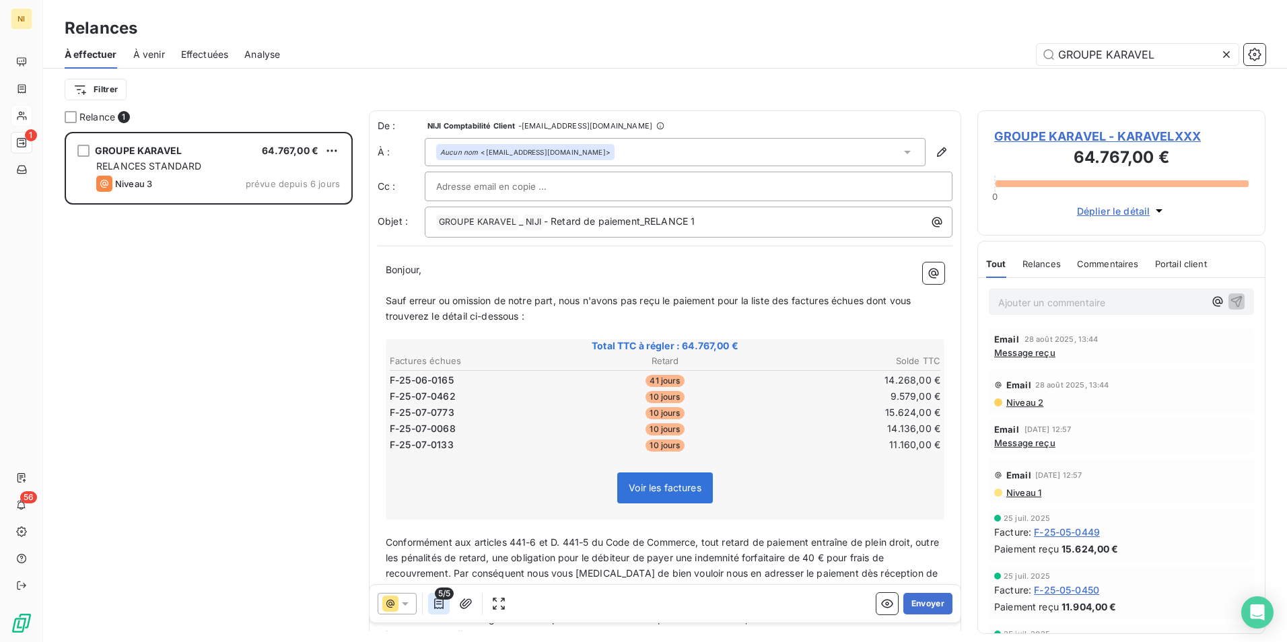
click at [441, 611] on button "button" at bounding box center [439, 604] width 22 height 22
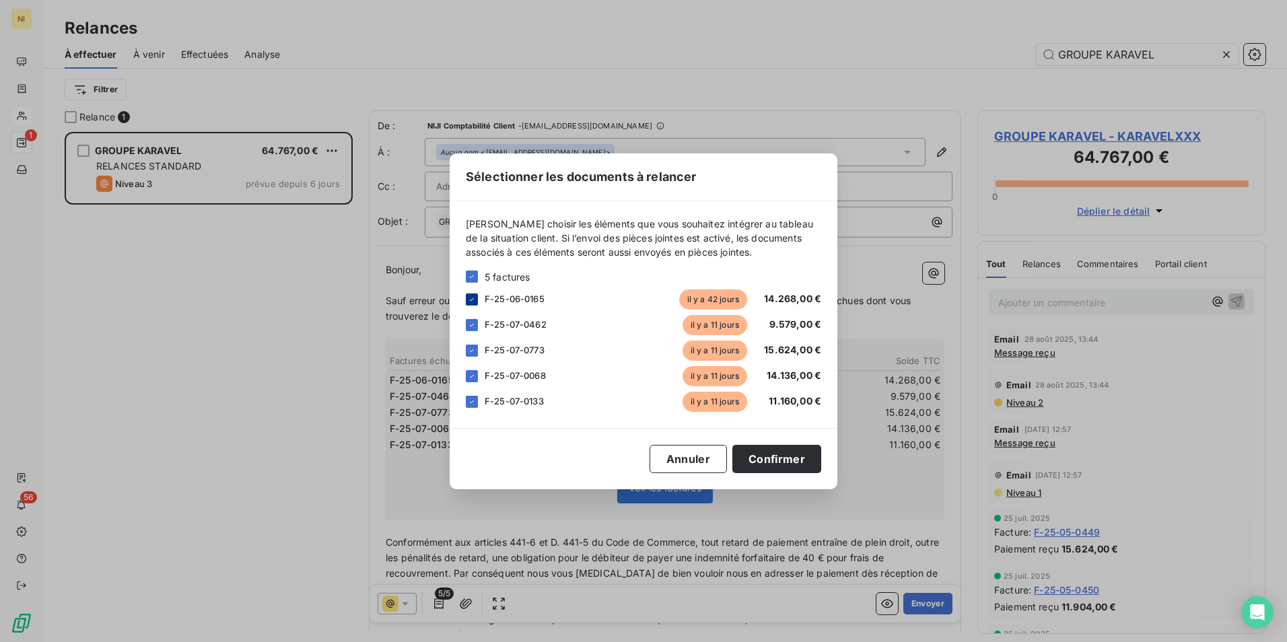
click at [472, 302] on icon at bounding box center [472, 300] width 8 height 8
click at [777, 456] on button "Confirmer" at bounding box center [776, 459] width 89 height 28
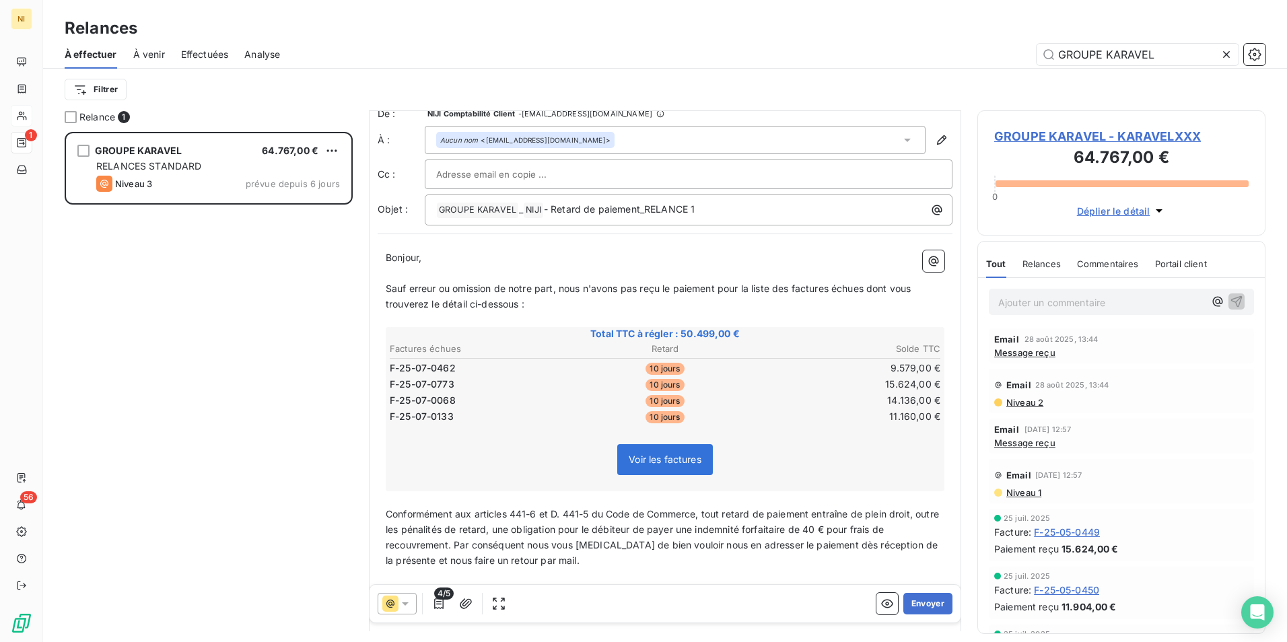
scroll to position [0, 0]
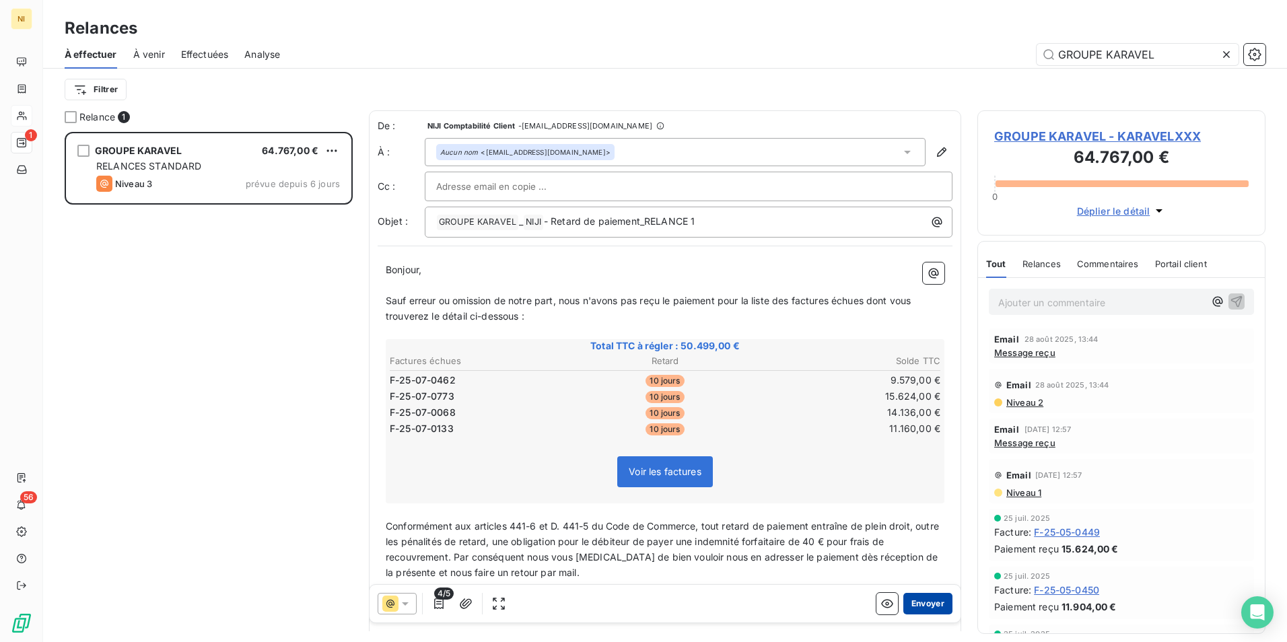
click at [920, 602] on button "Envoyer" at bounding box center [927, 604] width 49 height 22
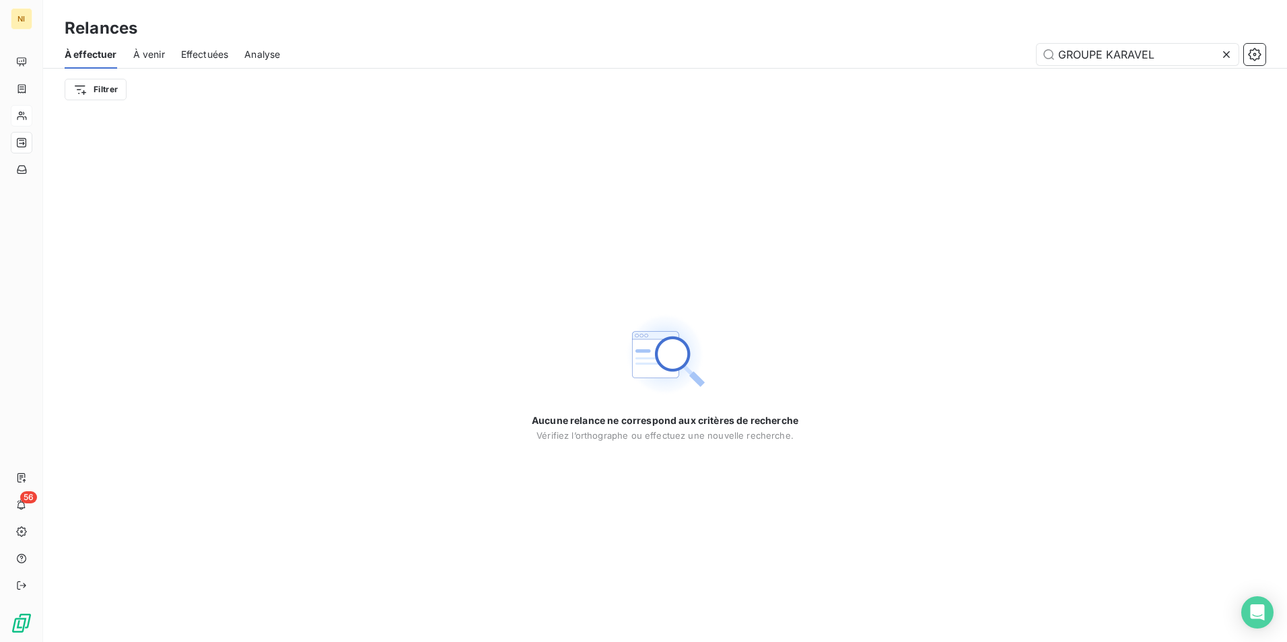
click at [197, 56] on span "Effectuées" at bounding box center [205, 54] width 48 height 13
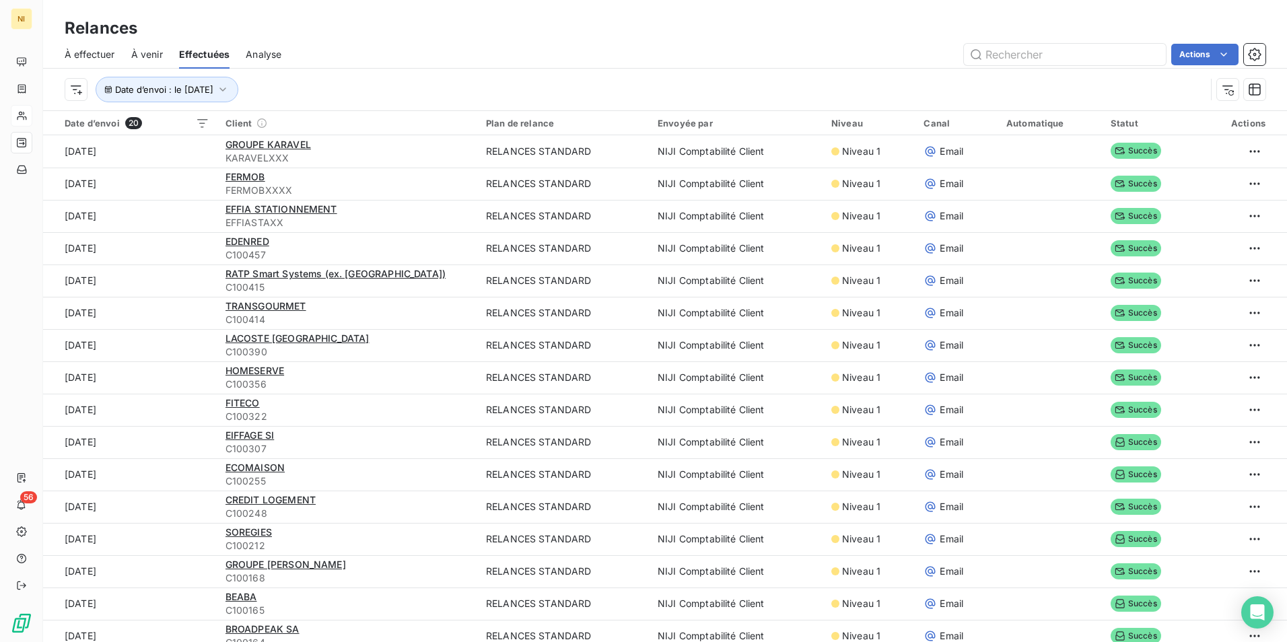
click at [75, 50] on span "À effectuer" at bounding box center [90, 54] width 50 height 13
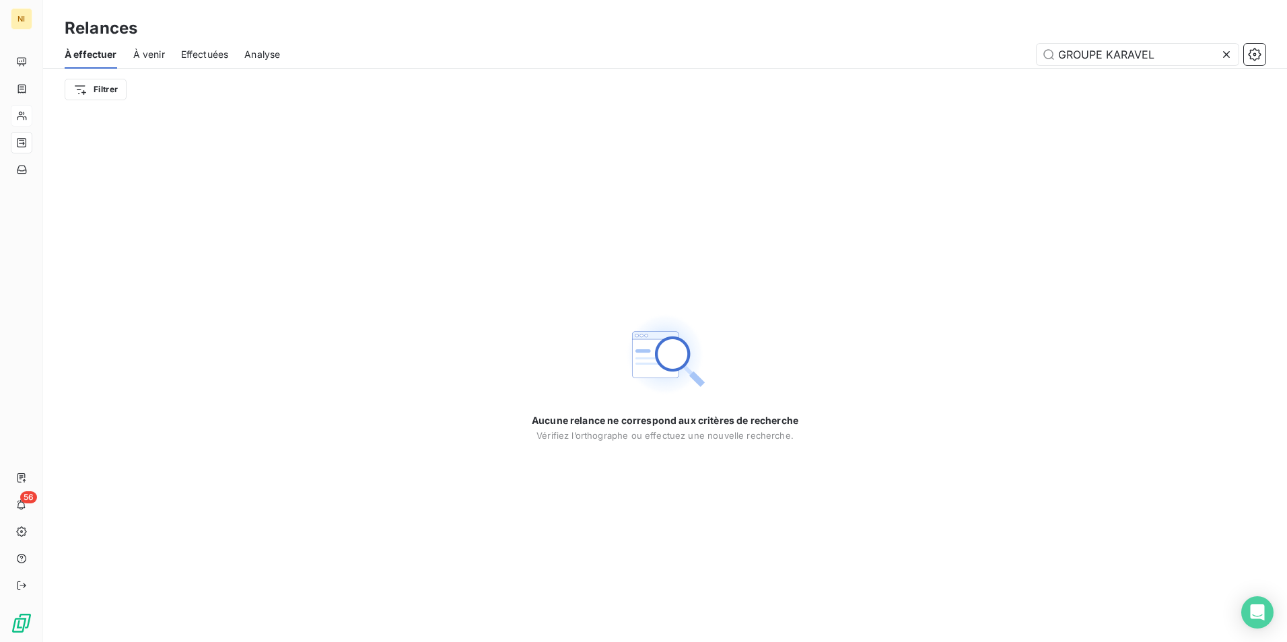
click at [1228, 49] on icon at bounding box center [1226, 54] width 13 height 13
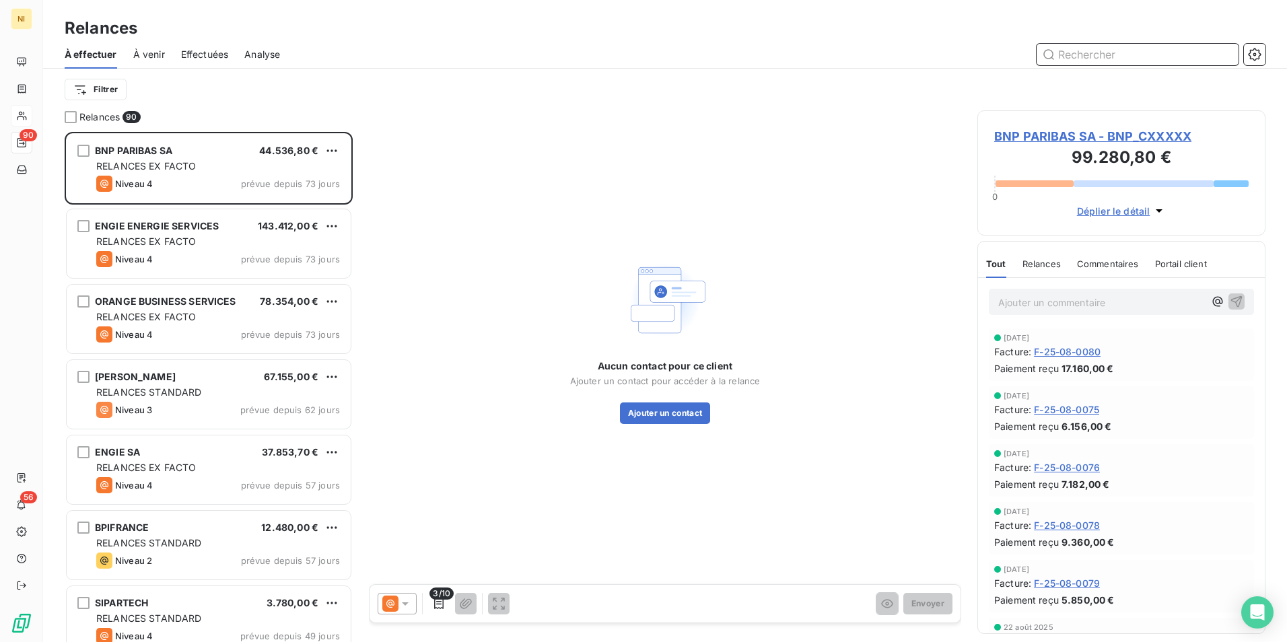
click at [1165, 53] on input "text" at bounding box center [1138, 55] width 202 height 22
paste input "BELAMBRA HOLDING"
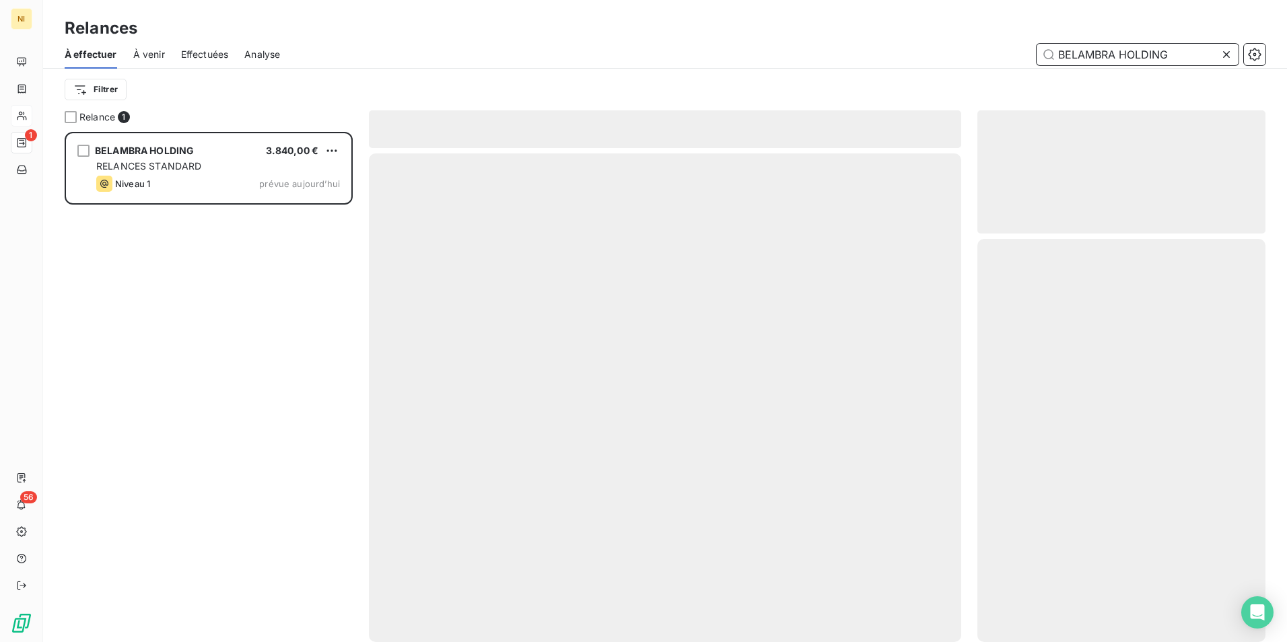
scroll to position [500, 278]
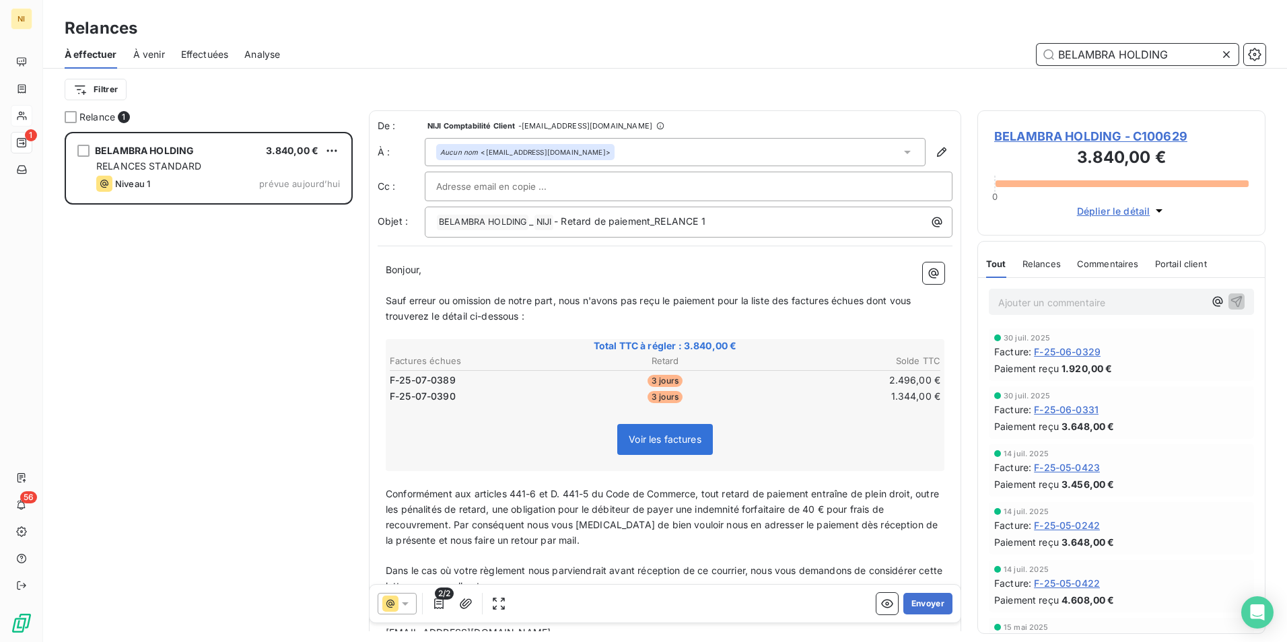
type input "BELAMBRA HOLDING"
click at [406, 606] on icon at bounding box center [405, 603] width 13 height 13
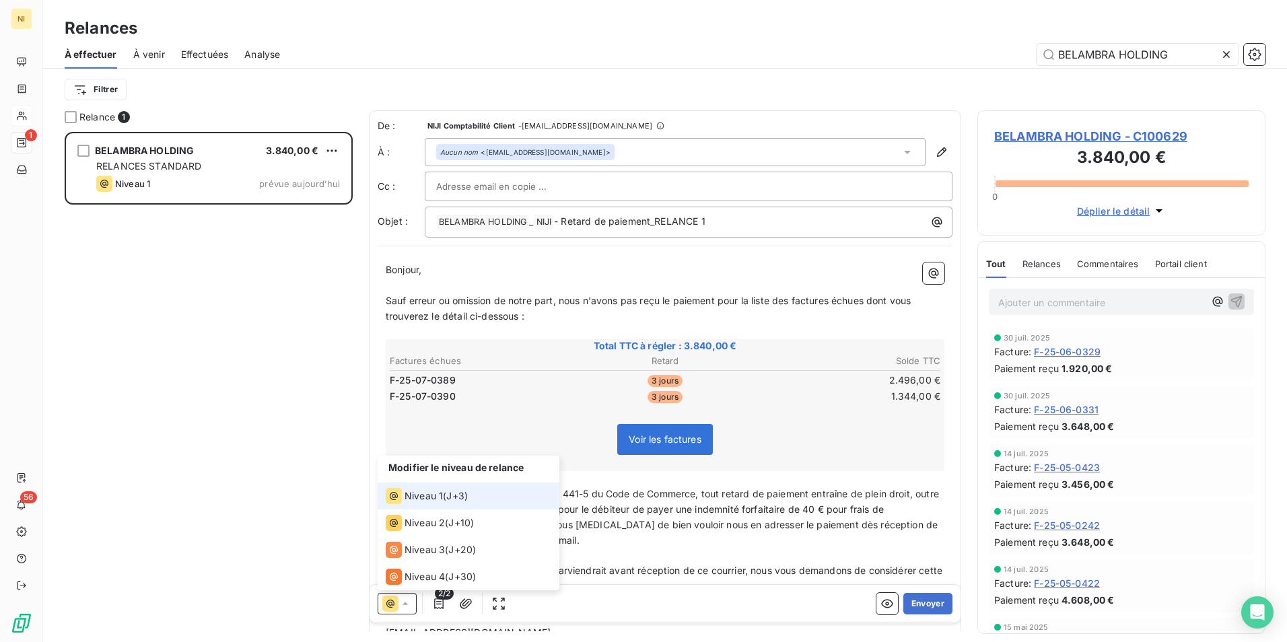
click at [418, 492] on span "Niveau 1" at bounding box center [424, 495] width 38 height 13
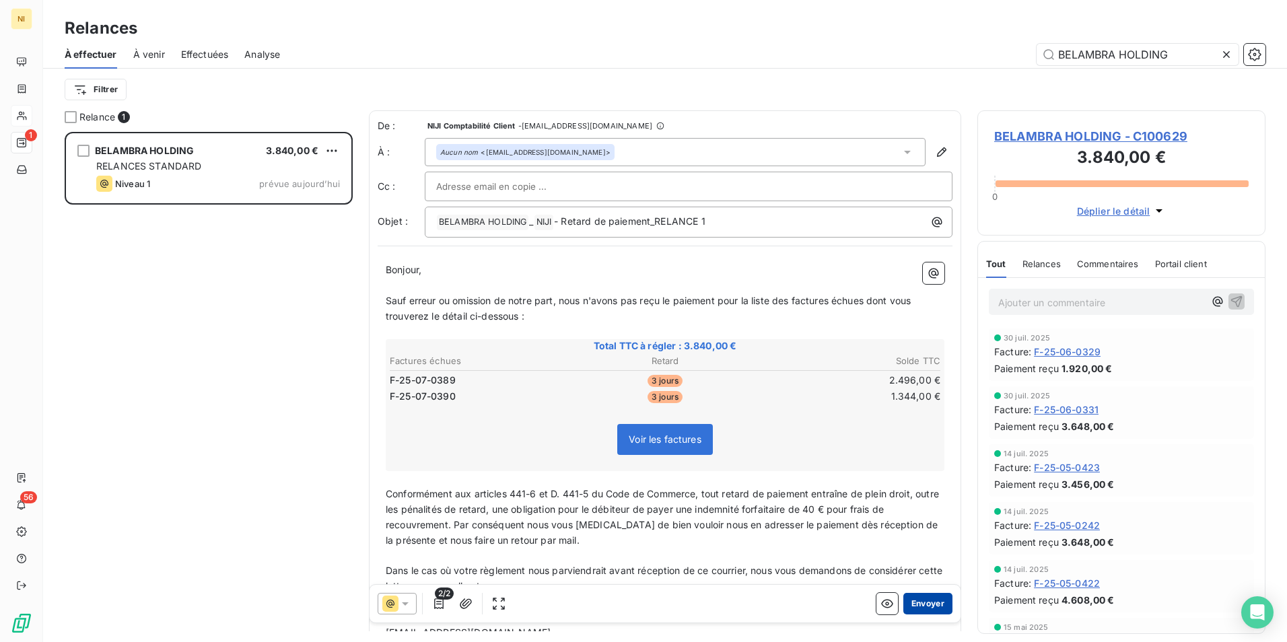
click at [916, 605] on button "Envoyer" at bounding box center [927, 604] width 49 height 22
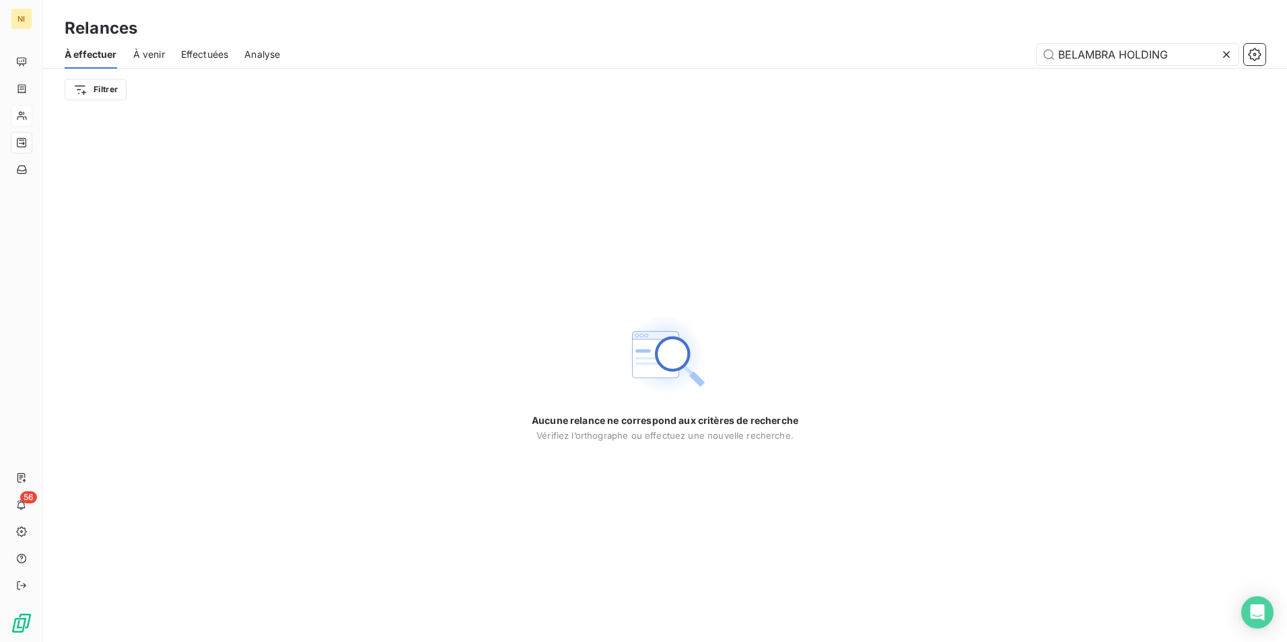
click at [1225, 50] on icon at bounding box center [1226, 54] width 13 height 13
click at [1159, 56] on input "text" at bounding box center [1138, 55] width 202 height 22
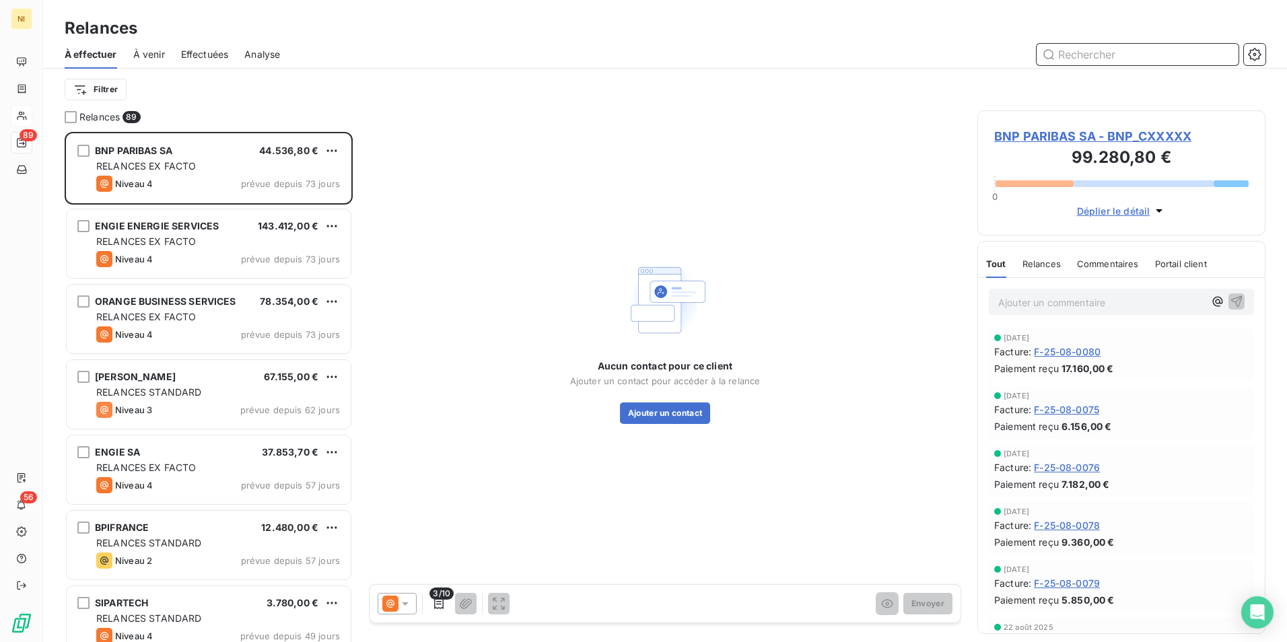
scroll to position [500, 278]
paste input "CREDIT AGRICOLE ASSURANCES SOLUTIONS"
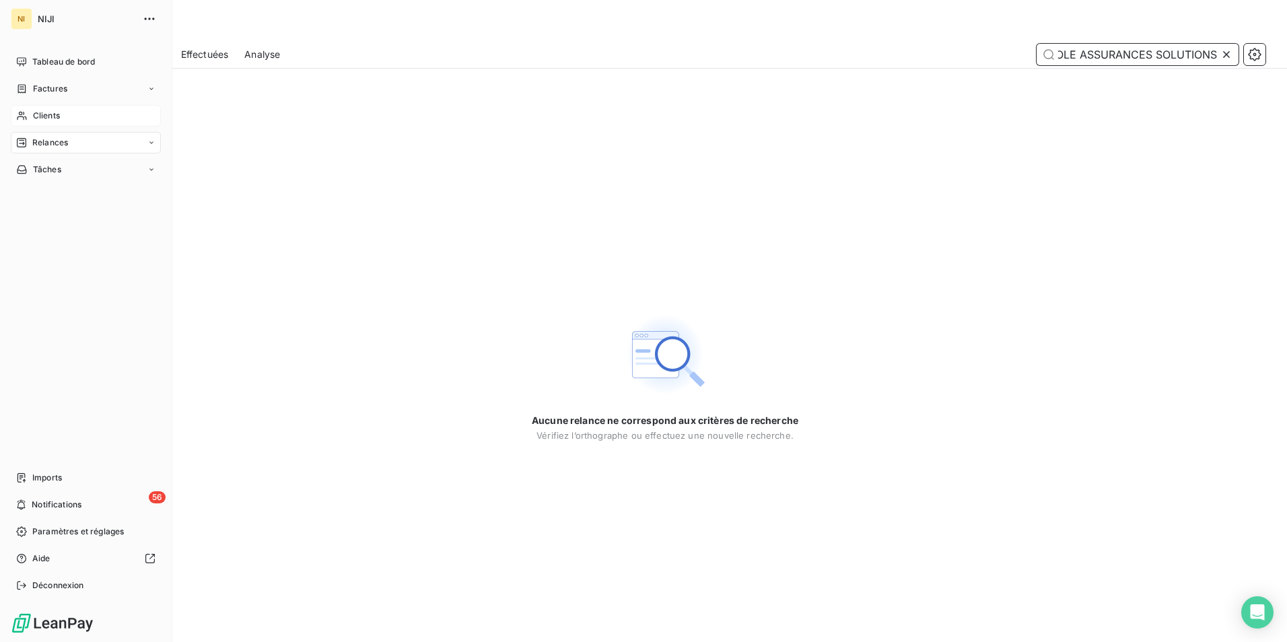
type input "CREDIT AGRICOLE ASSURANCES SOLUTIONS"
click at [47, 116] on span "Clients" at bounding box center [46, 116] width 27 height 12
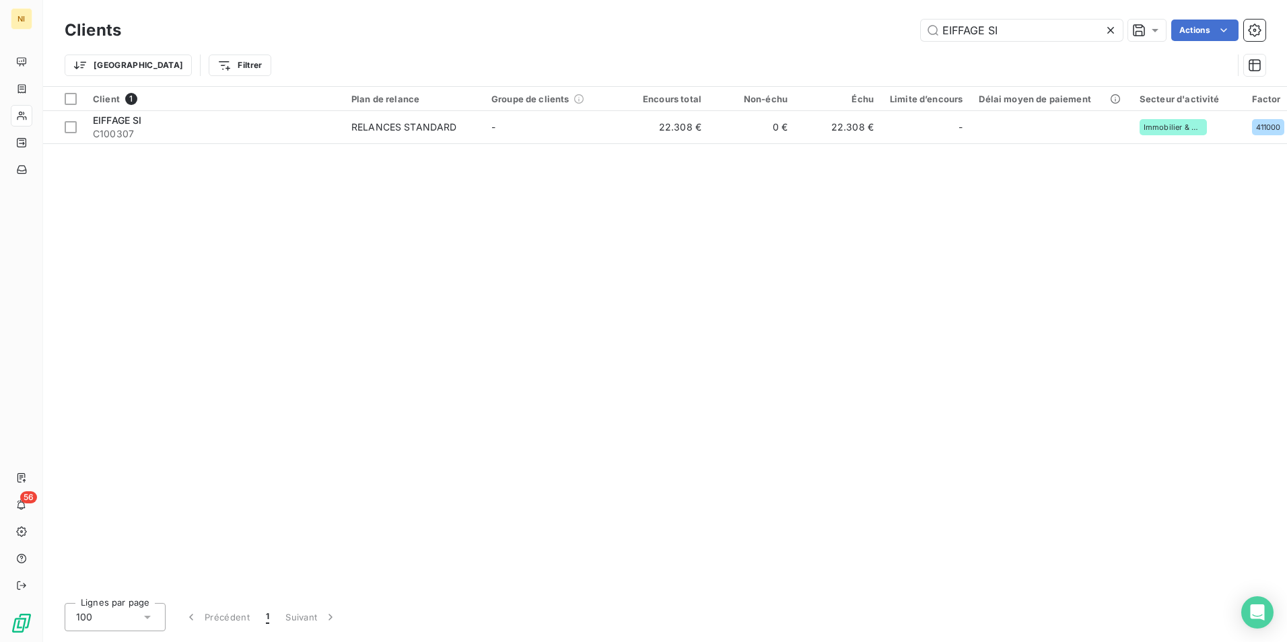
click at [1109, 30] on icon at bounding box center [1110, 30] width 13 height 13
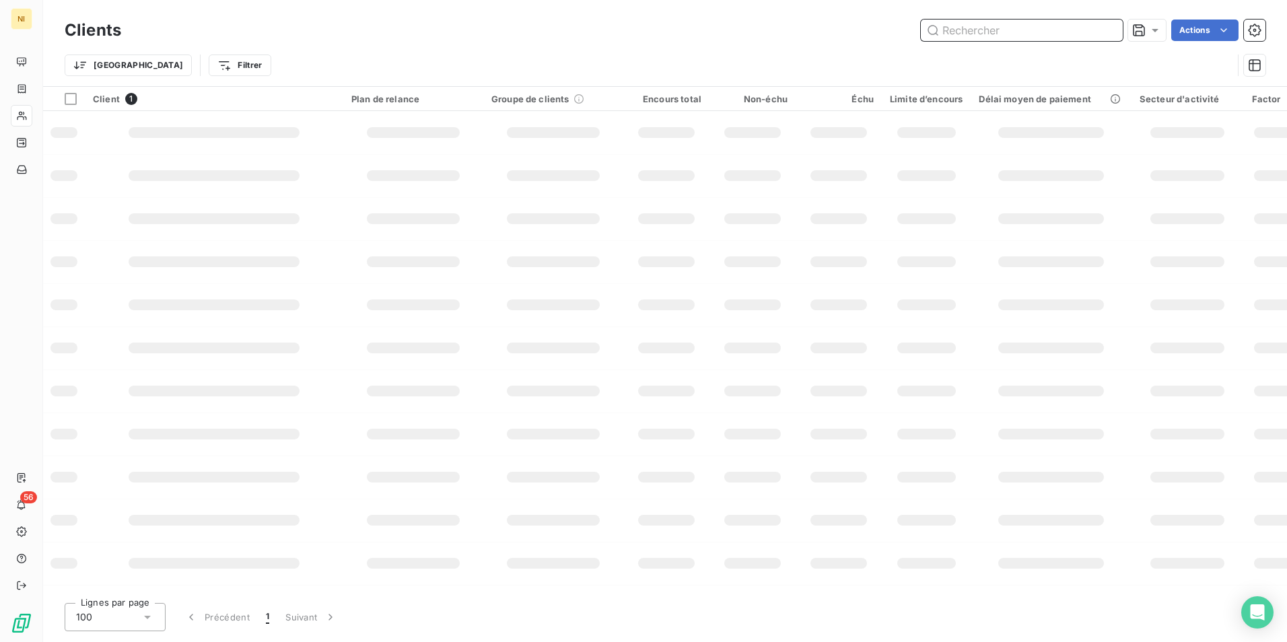
click at [1070, 30] on input "text" at bounding box center [1022, 31] width 202 height 22
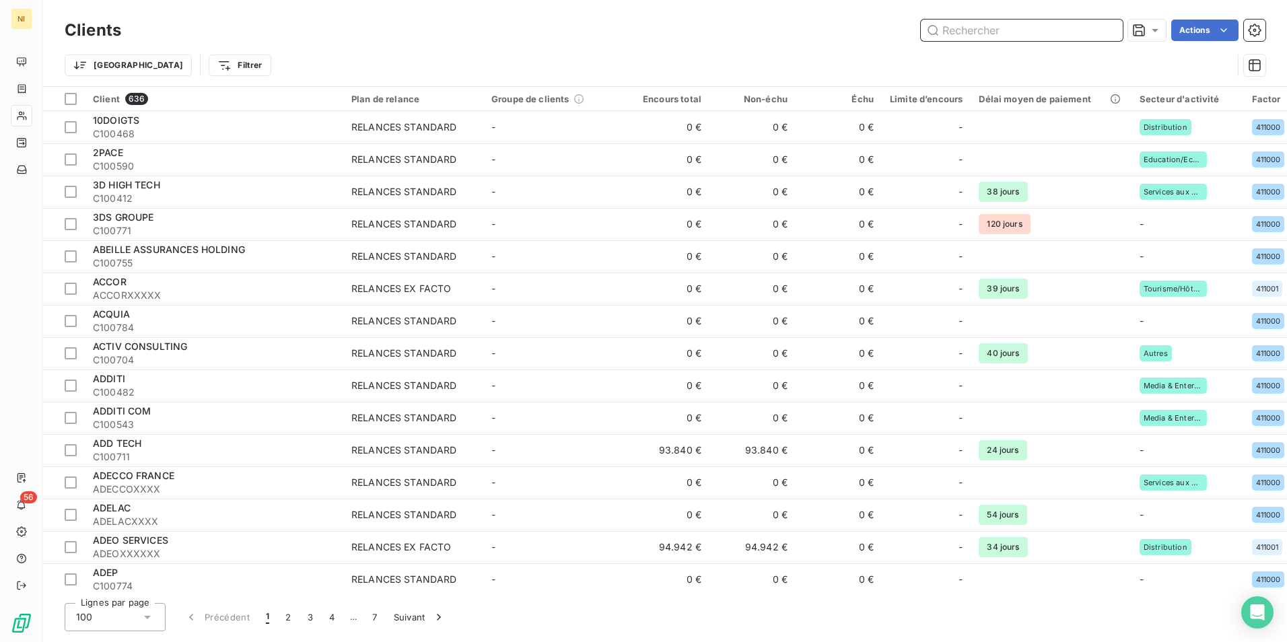
paste input "CREDIT AGRICOLE ASSURANCES SOLUTIONS"
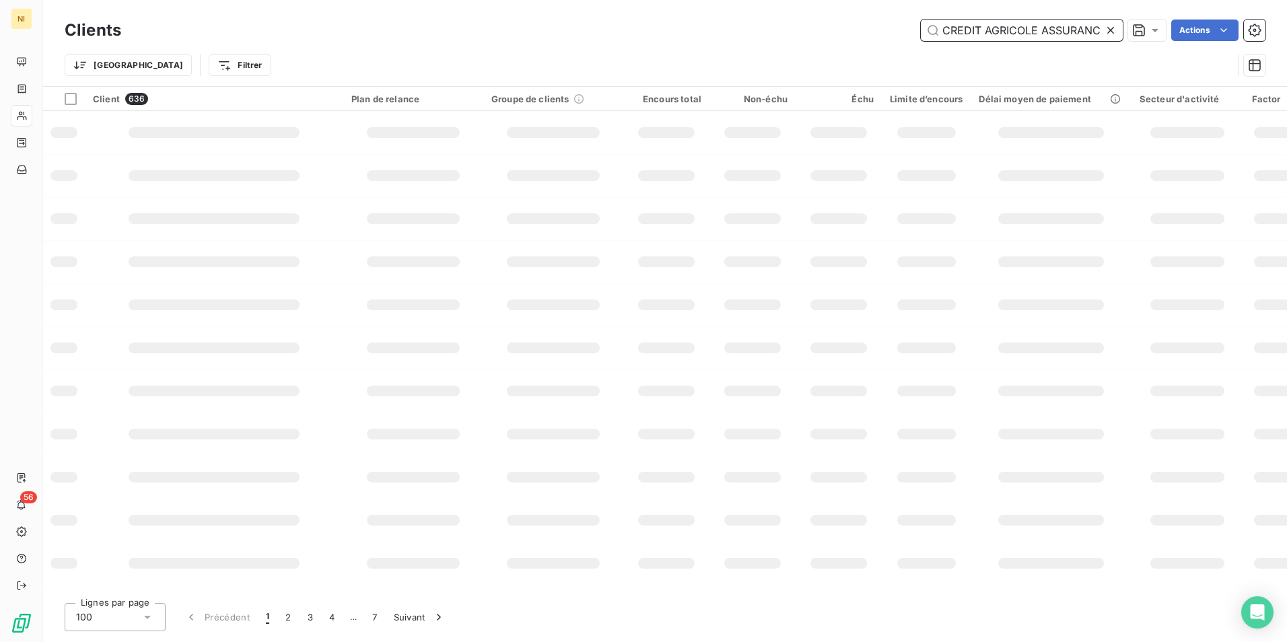
scroll to position [0, 77]
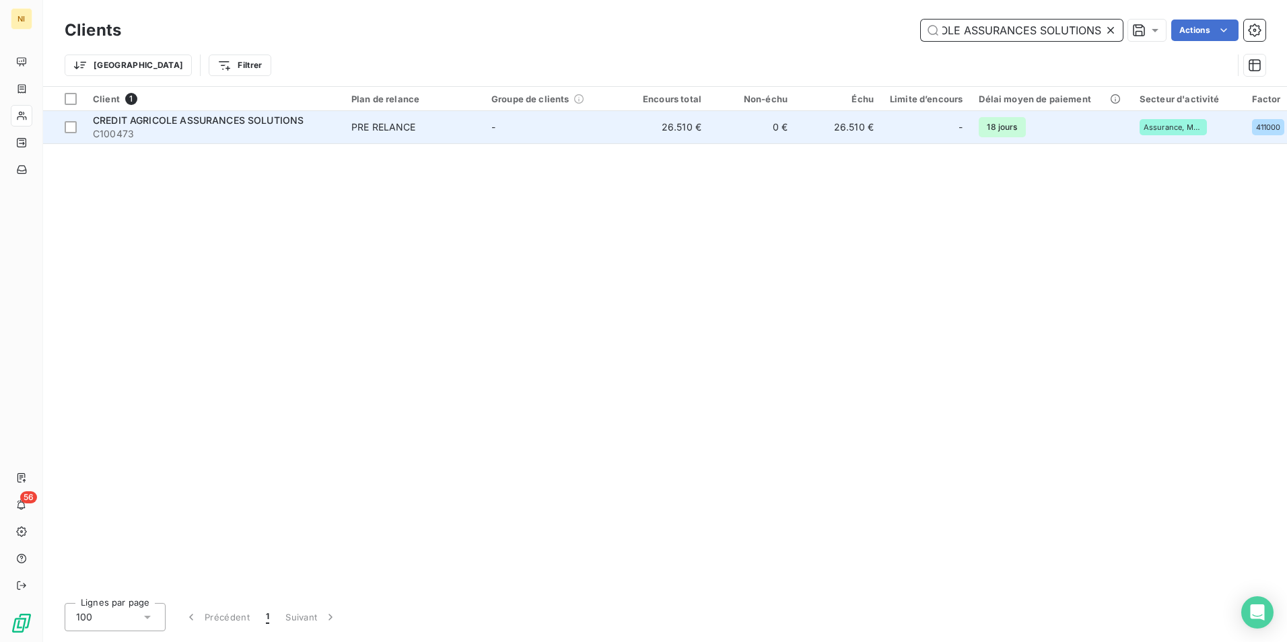
type input "CREDIT AGRICOLE ASSURANCES SOLUTIONS"
click at [171, 118] on span "CREDIT AGRICOLE ASSURANCES SOLUTIONS" at bounding box center [198, 119] width 211 height 11
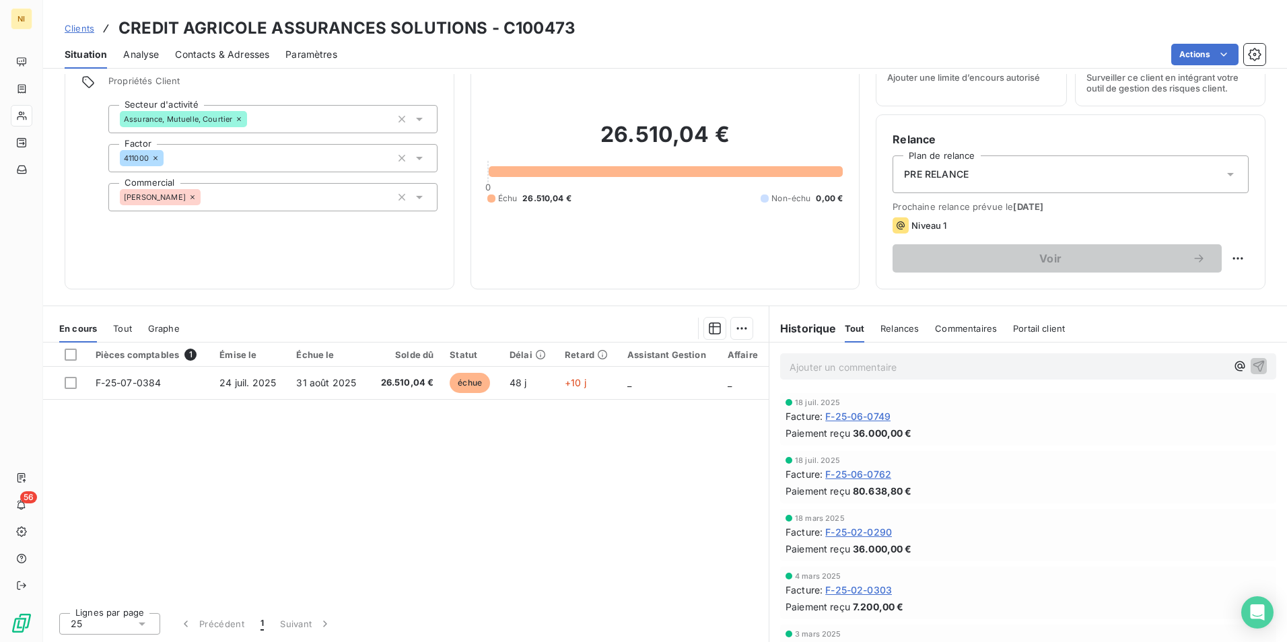
click at [1018, 176] on div "PRE RELANCE" at bounding box center [1071, 175] width 356 height 38
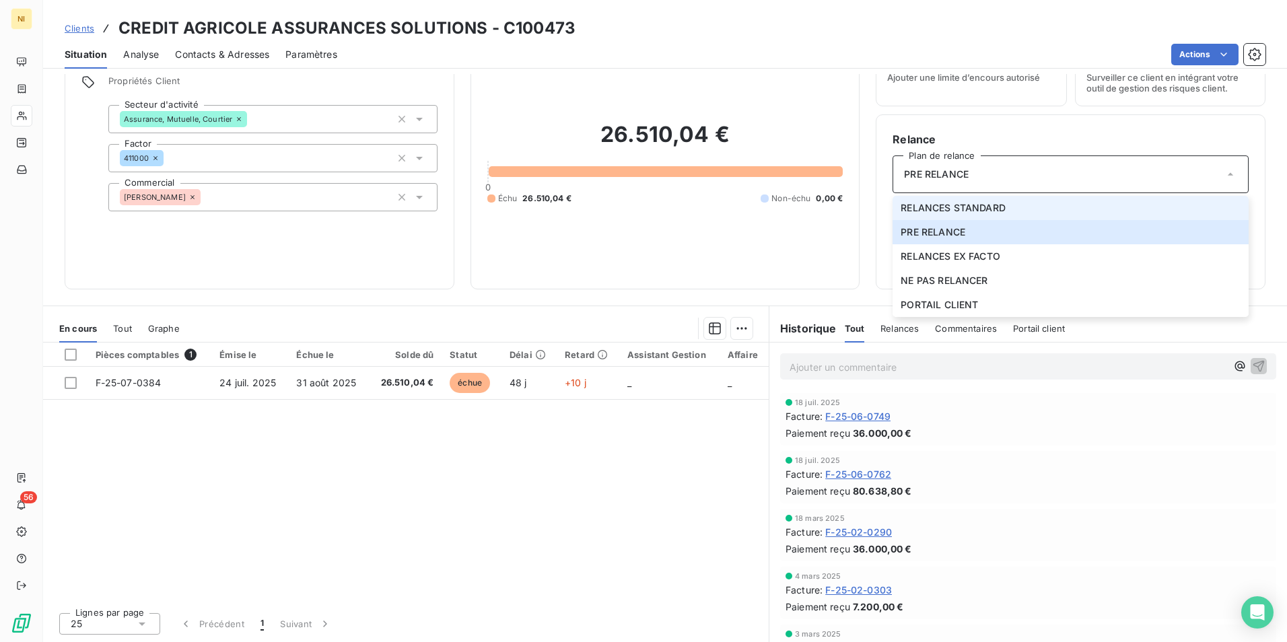
click at [984, 206] on span "RELANCES STANDARD" at bounding box center [953, 207] width 105 height 13
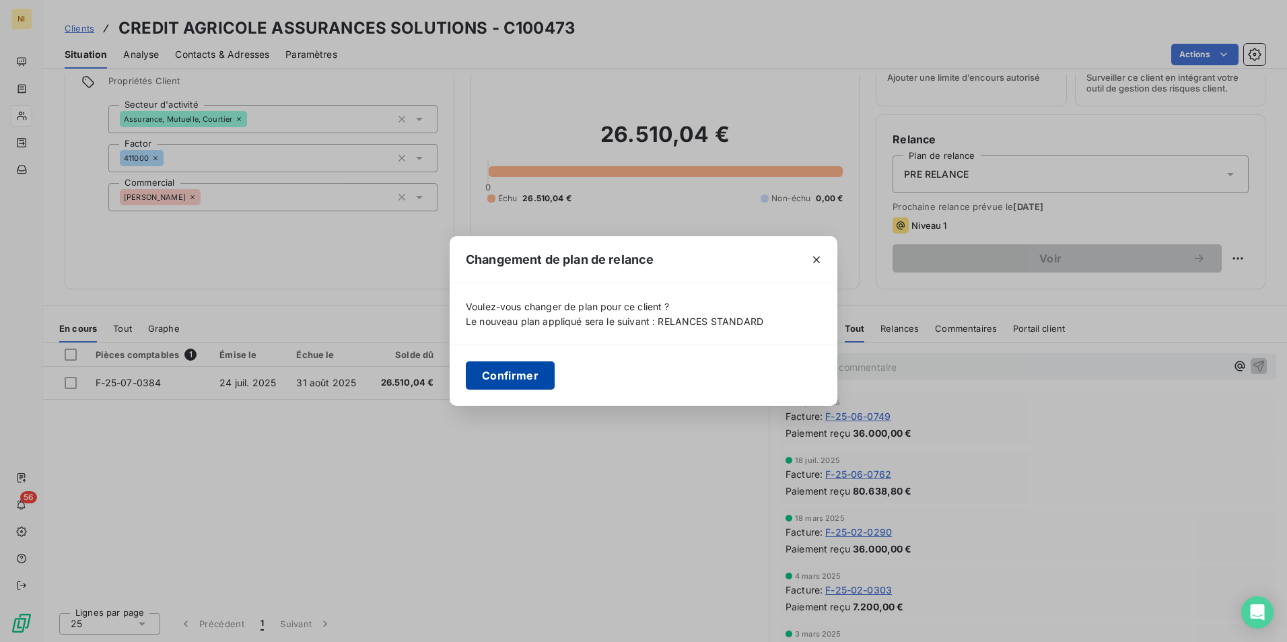
click at [524, 376] on button "Confirmer" at bounding box center [510, 375] width 89 height 28
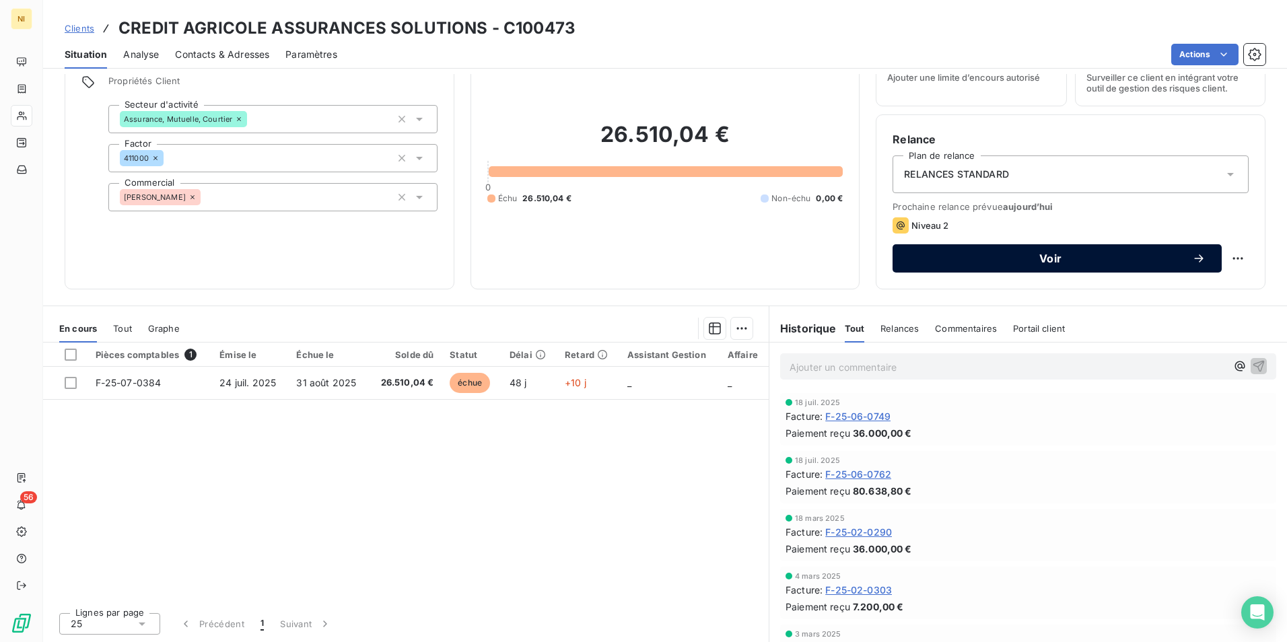
click at [1006, 260] on span "Voir" at bounding box center [1050, 258] width 283 height 11
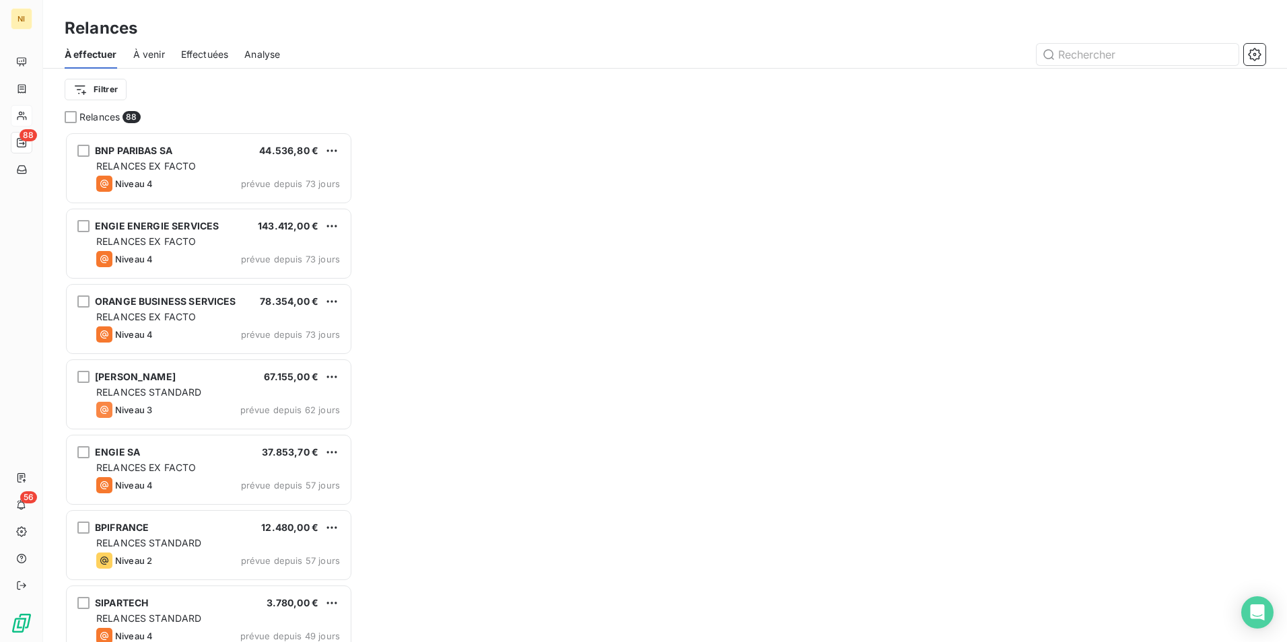
scroll to position [500, 278]
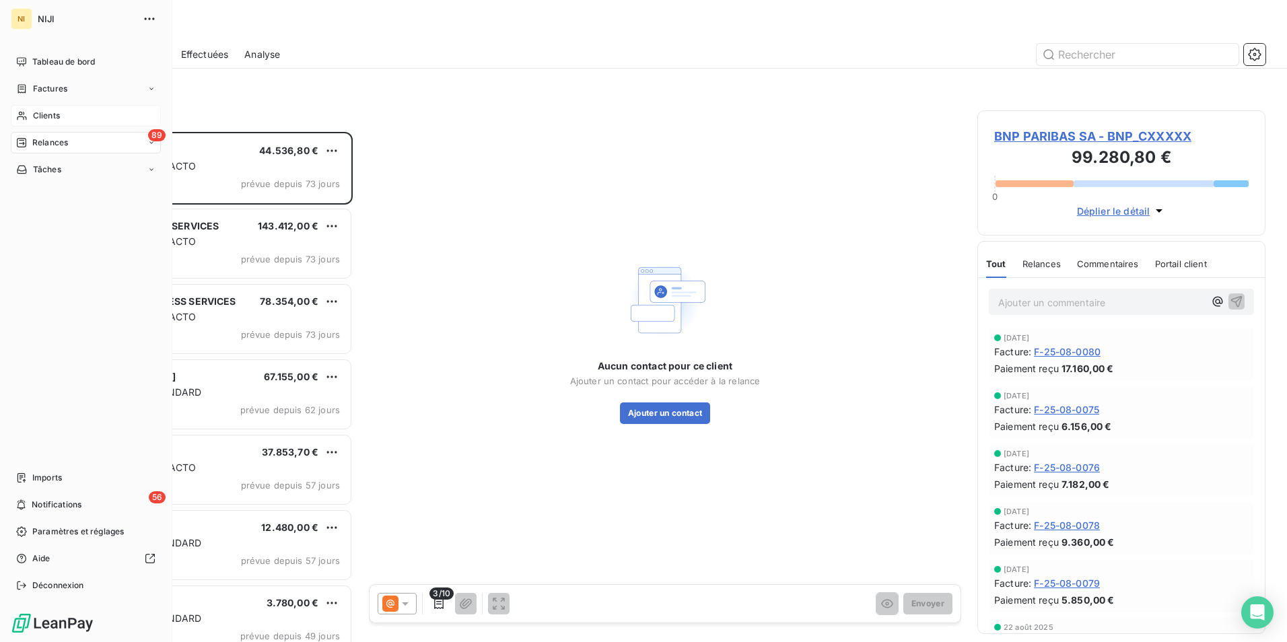
click at [40, 141] on span "Relances" at bounding box center [50, 143] width 36 height 12
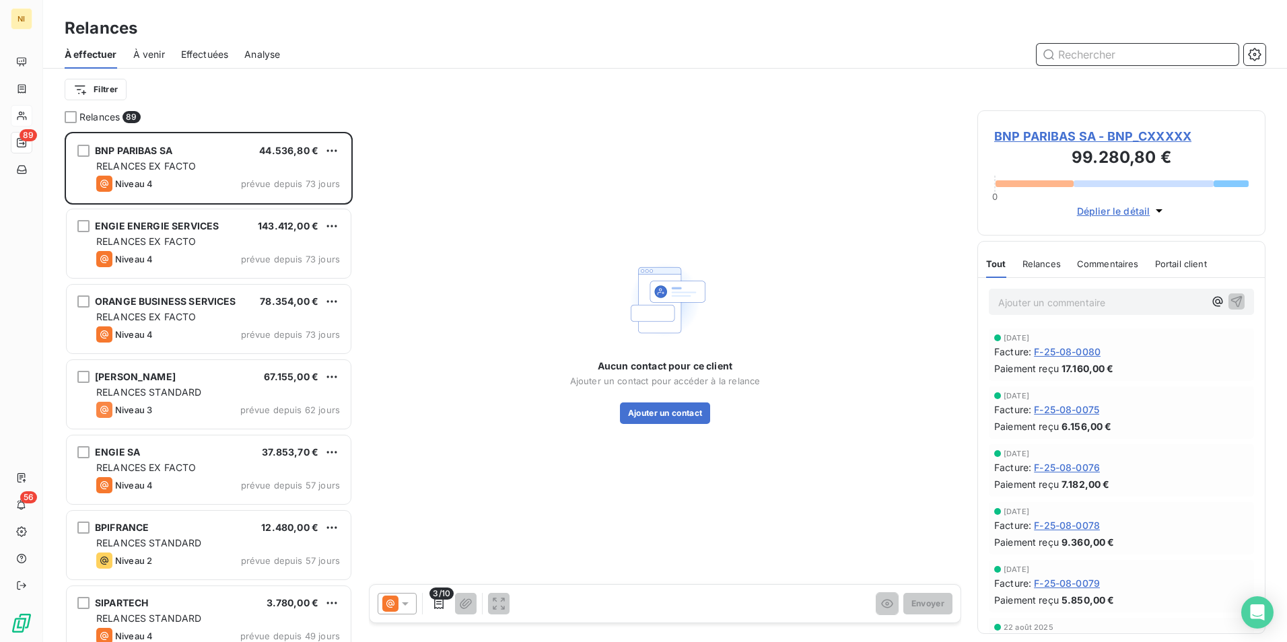
click at [1156, 57] on input "text" at bounding box center [1138, 55] width 202 height 22
click at [1129, 59] on input "text" at bounding box center [1138, 55] width 202 height 22
paste input "CREDIT AGRICOLE ASSURANCES SOLUTIONS"
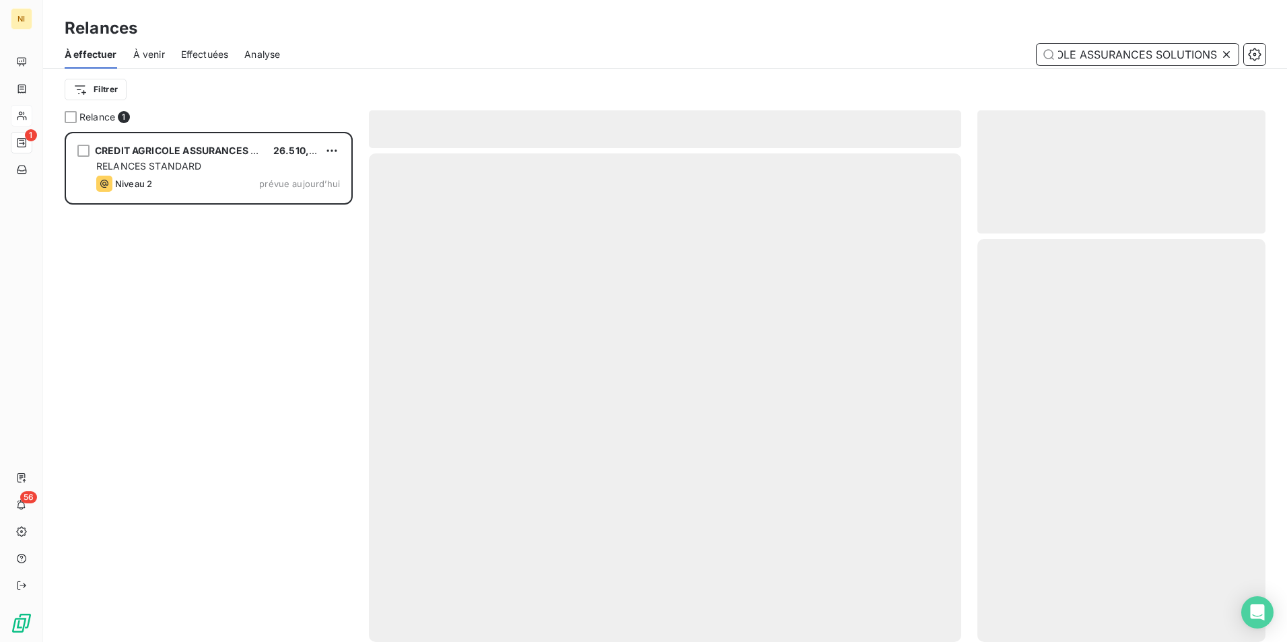
scroll to position [500, 278]
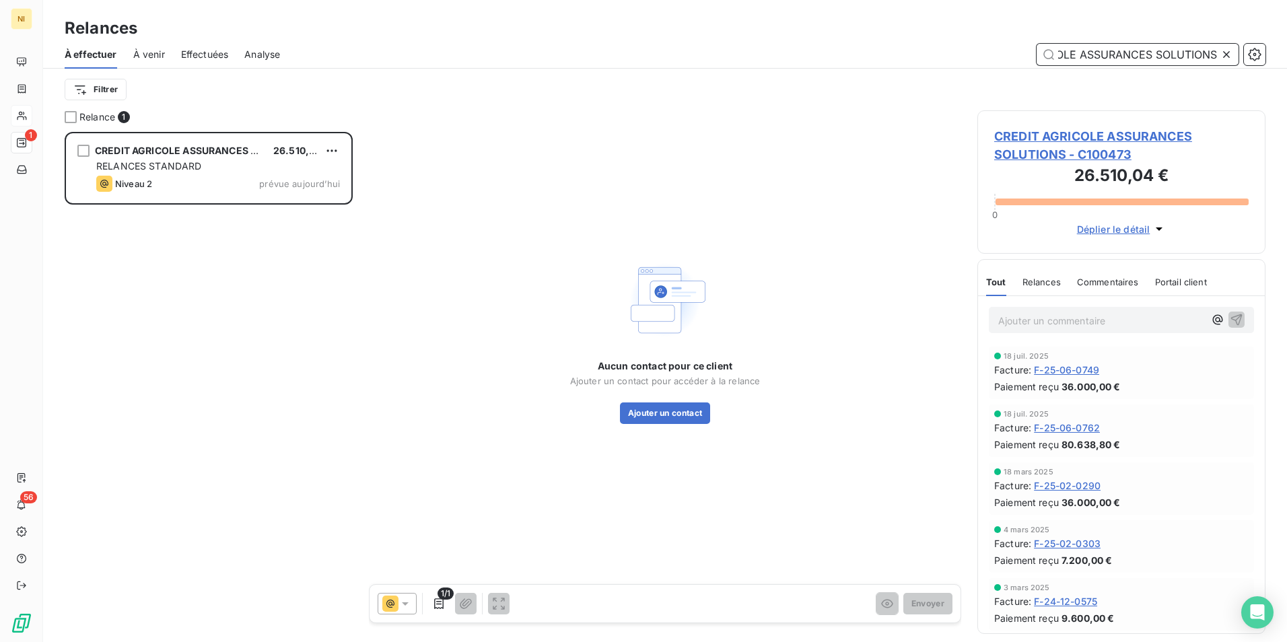
type input "CREDIT AGRICOLE ASSURANCES SOLUTIONS"
click at [647, 416] on button "Ajouter un contact" at bounding box center [665, 414] width 91 height 22
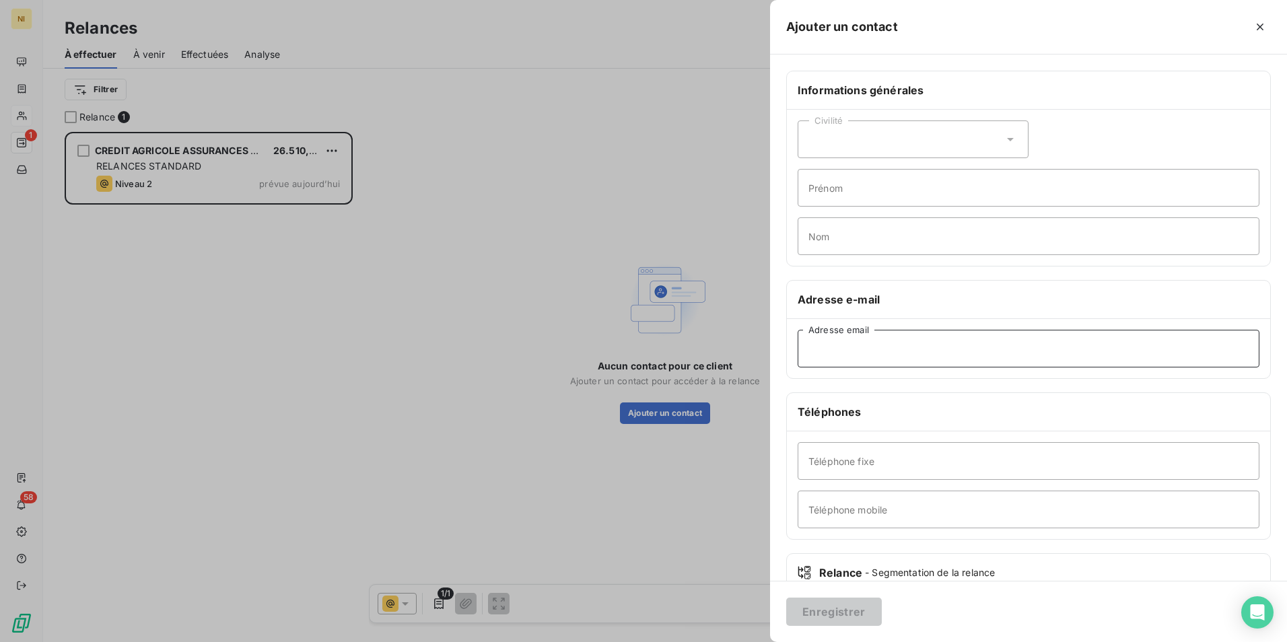
click at [920, 347] on input "Adresse email" at bounding box center [1029, 349] width 462 height 38
paste input "[EMAIL_ADDRESS][DOMAIN_NAME]"
type input "[EMAIL_ADDRESS][DOMAIN_NAME]"
click at [842, 608] on button "Enregistrer" at bounding box center [834, 612] width 96 height 28
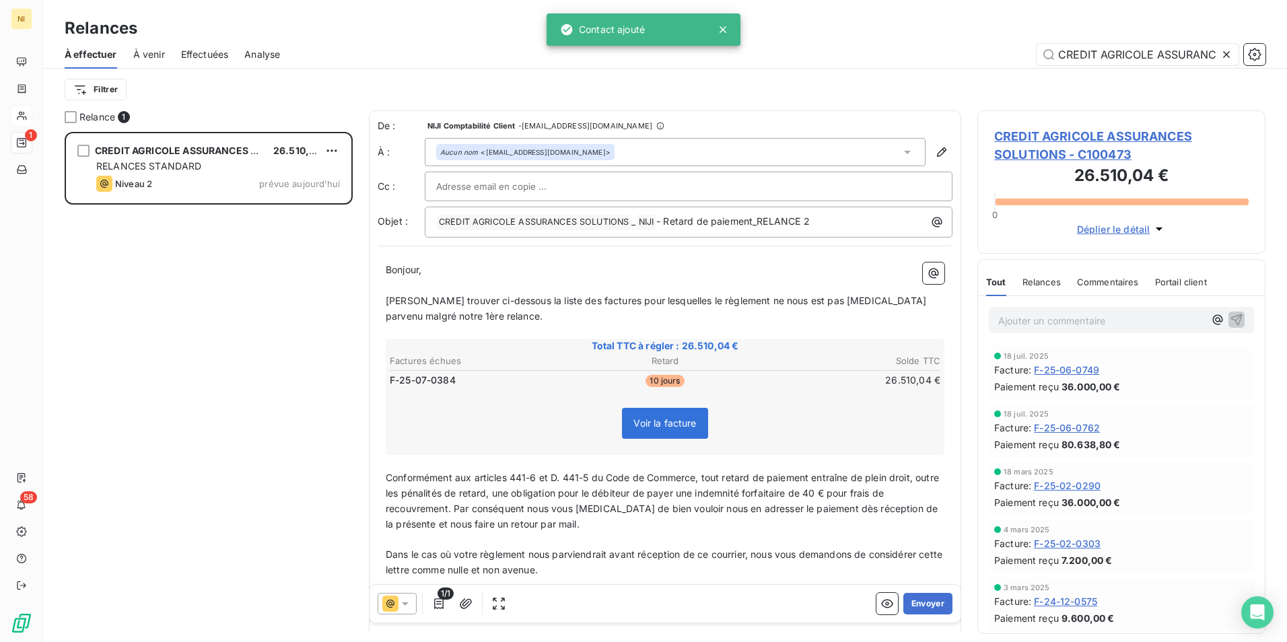
click at [407, 607] on icon at bounding box center [405, 603] width 13 height 13
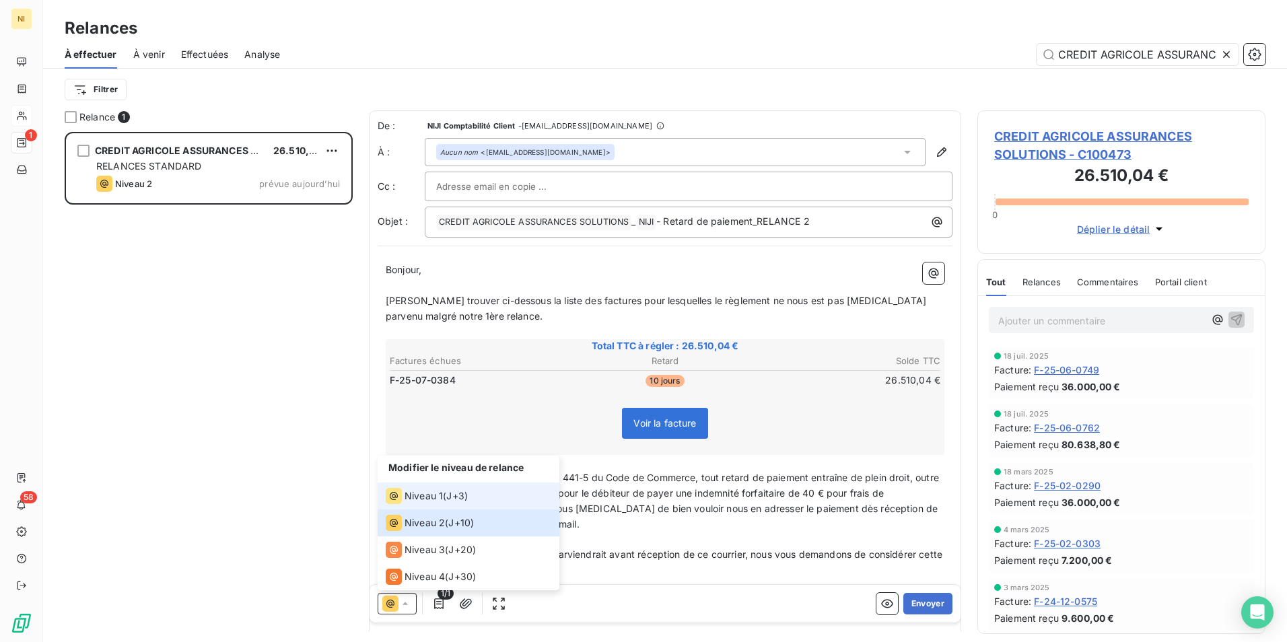
click at [433, 493] on span "Niveau 1" at bounding box center [424, 495] width 38 height 13
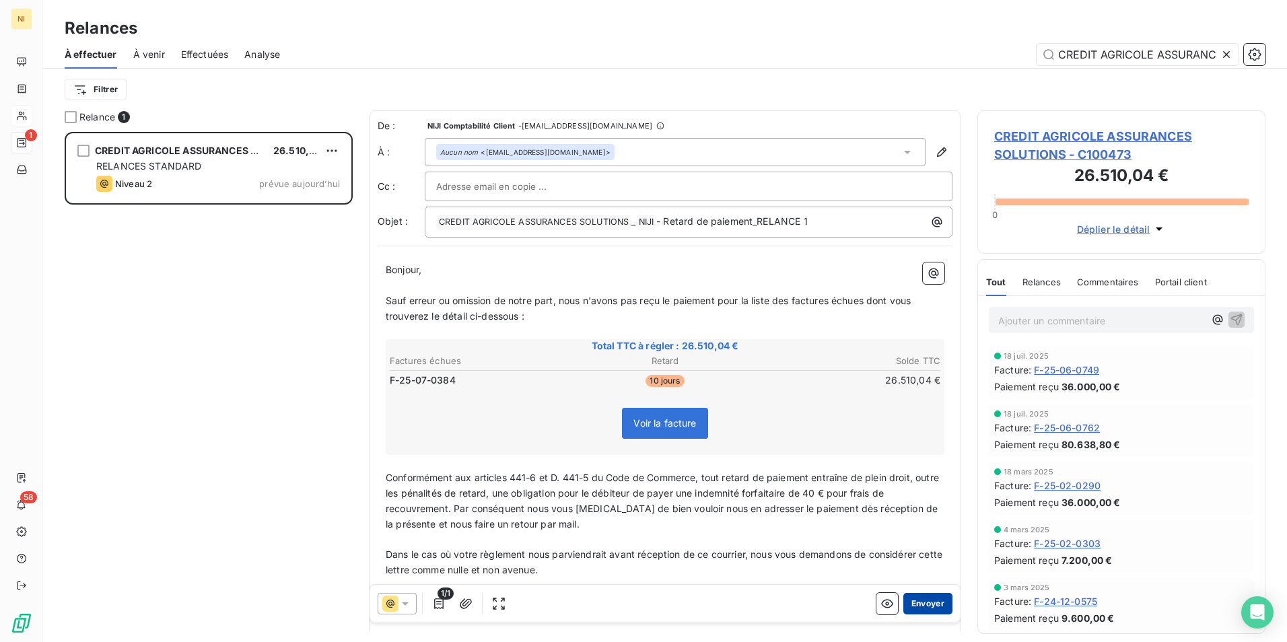
click at [914, 604] on button "Envoyer" at bounding box center [927, 604] width 49 height 22
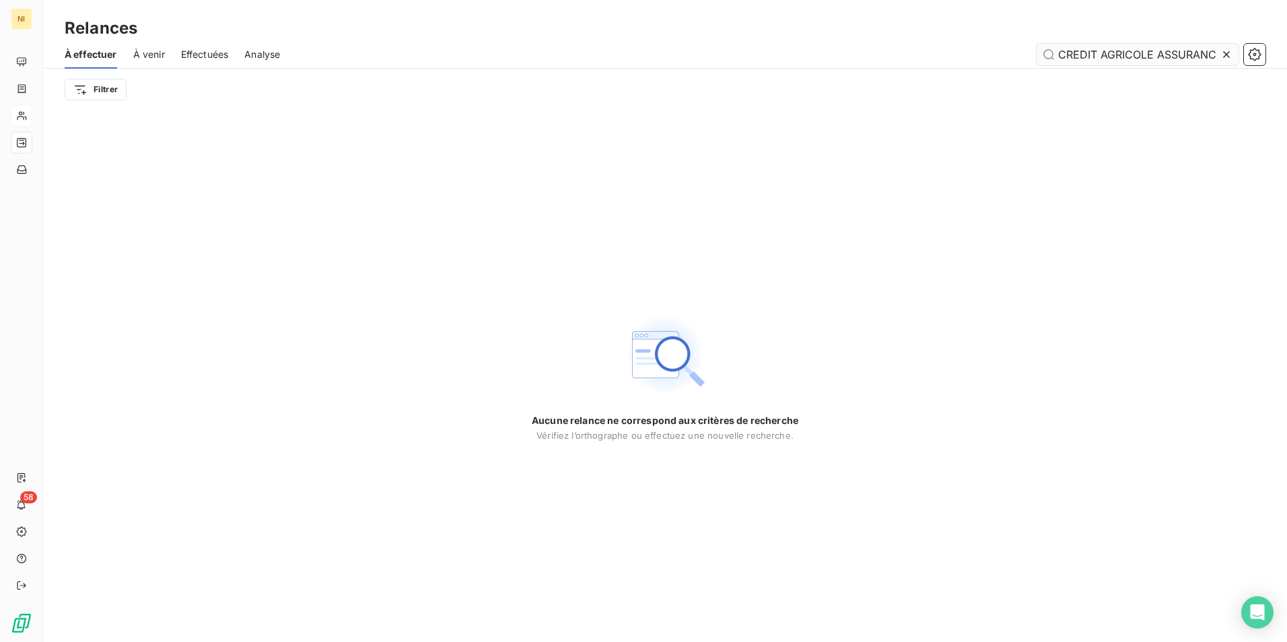
click at [1226, 52] on icon at bounding box center [1226, 54] width 13 height 13
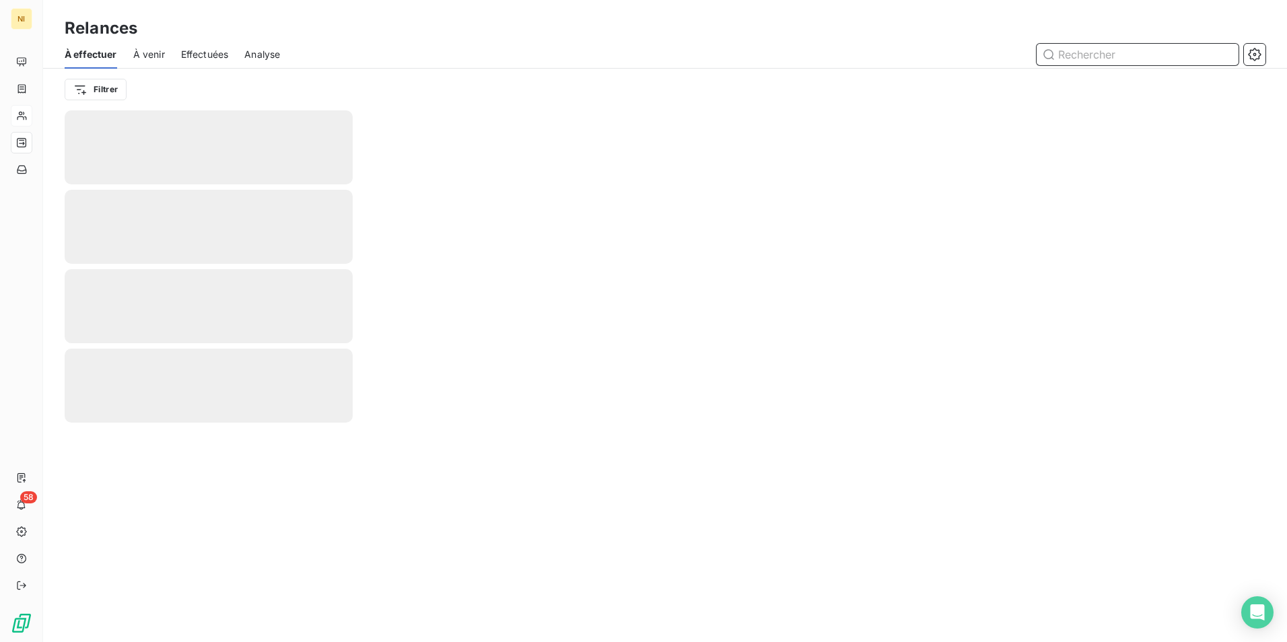
click at [1122, 53] on input "text" at bounding box center [1138, 55] width 202 height 22
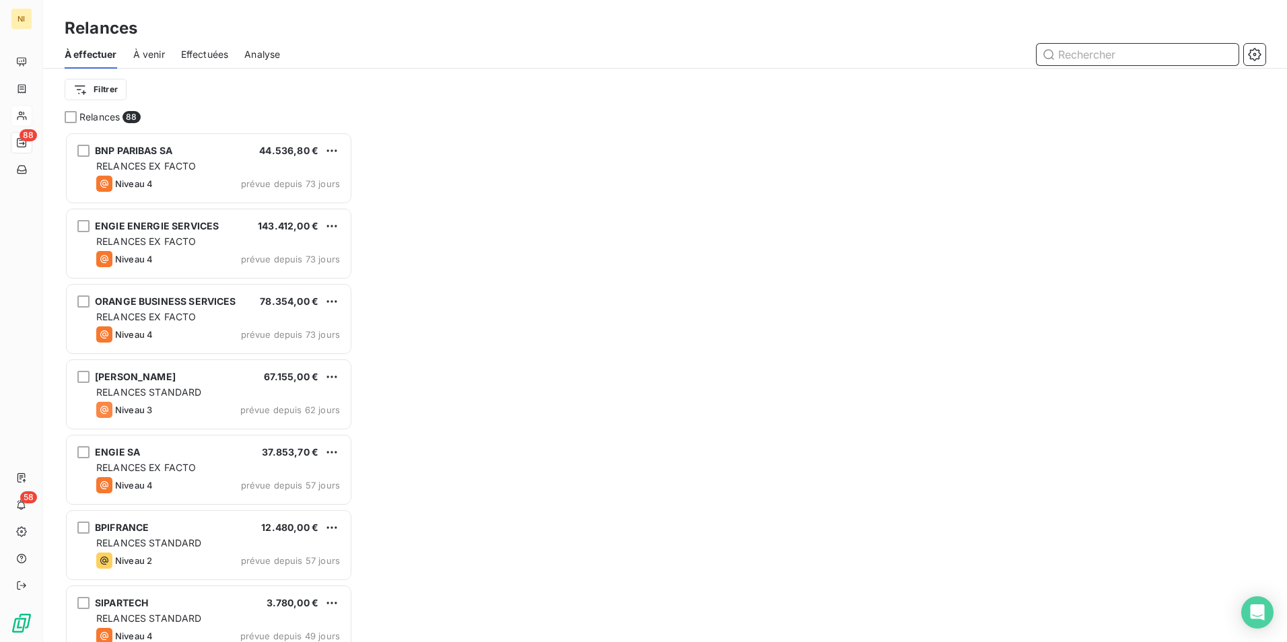
scroll to position [500, 278]
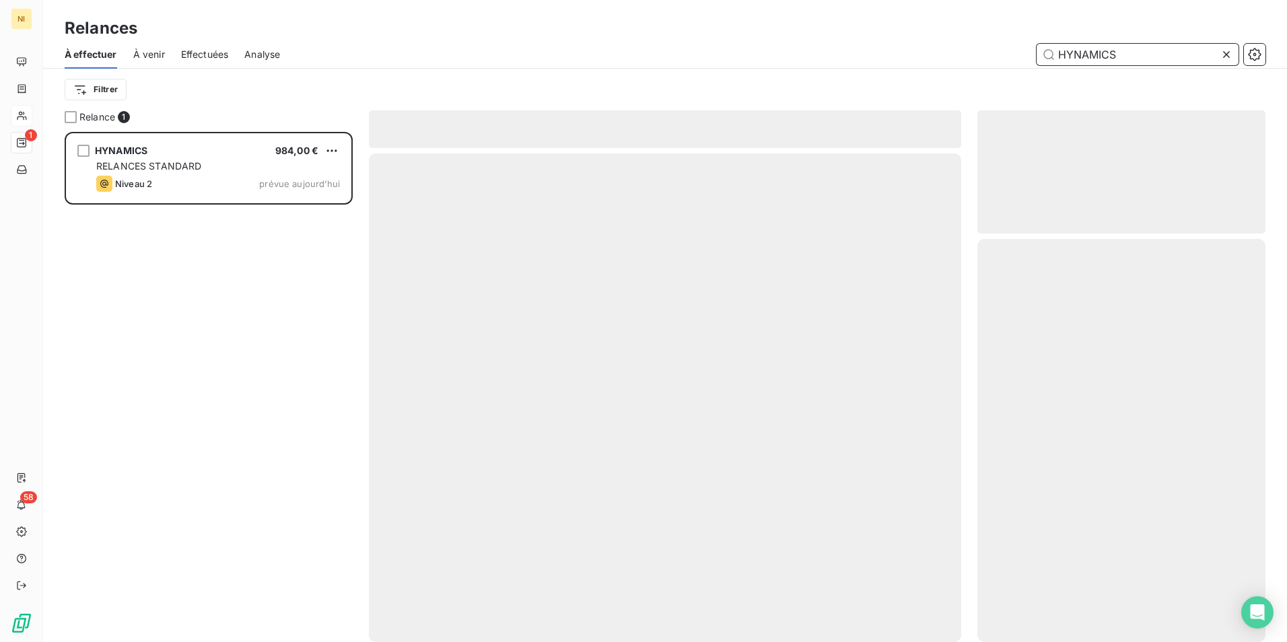
scroll to position [500, 278]
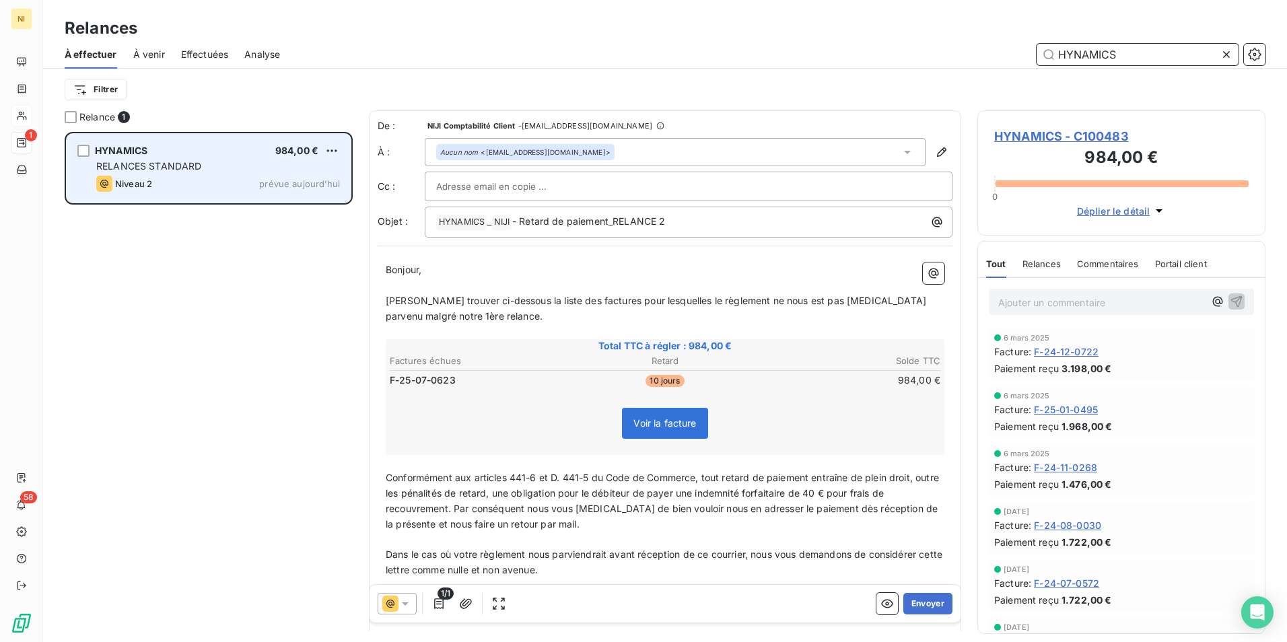
type input "HYNAMICS"
click at [210, 166] on div "RELANCES STANDARD" at bounding box center [218, 166] width 244 height 13
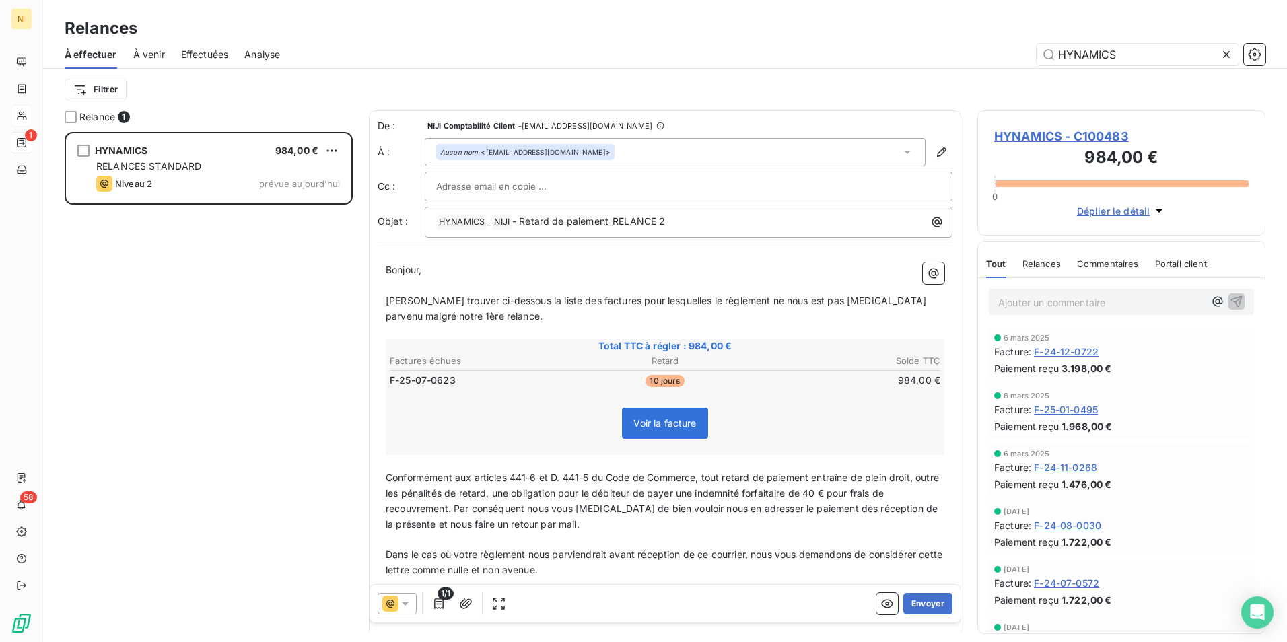
click at [410, 600] on icon at bounding box center [405, 603] width 13 height 13
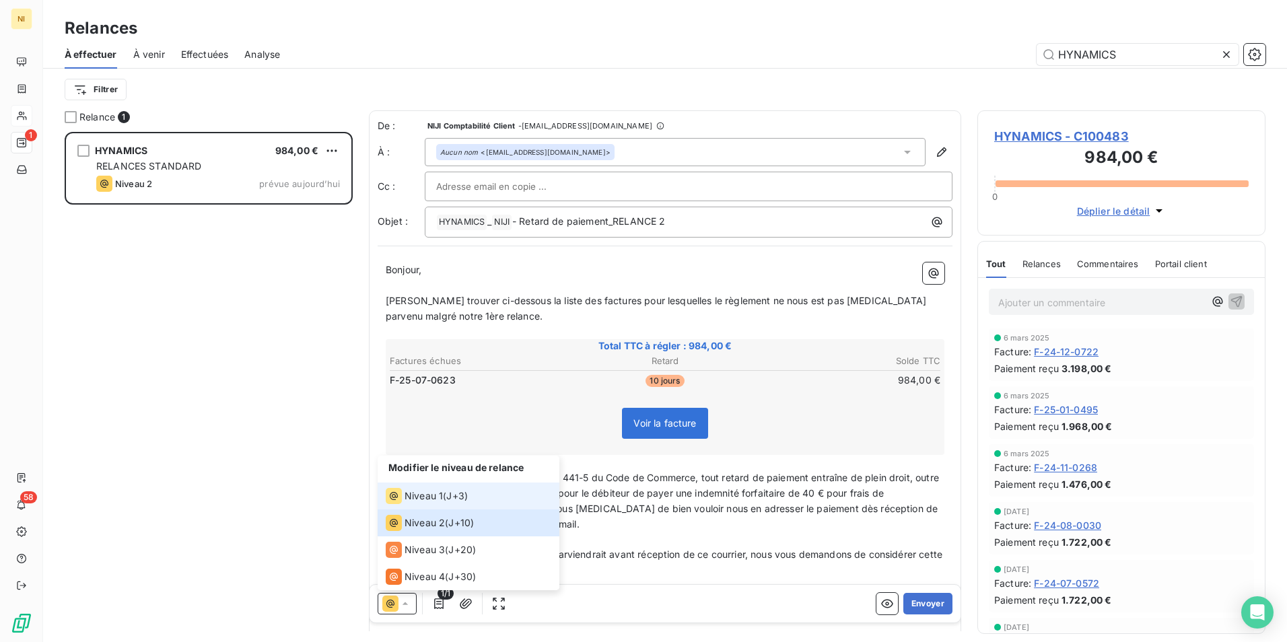
click at [427, 488] on div "Niveau 1" at bounding box center [414, 496] width 57 height 16
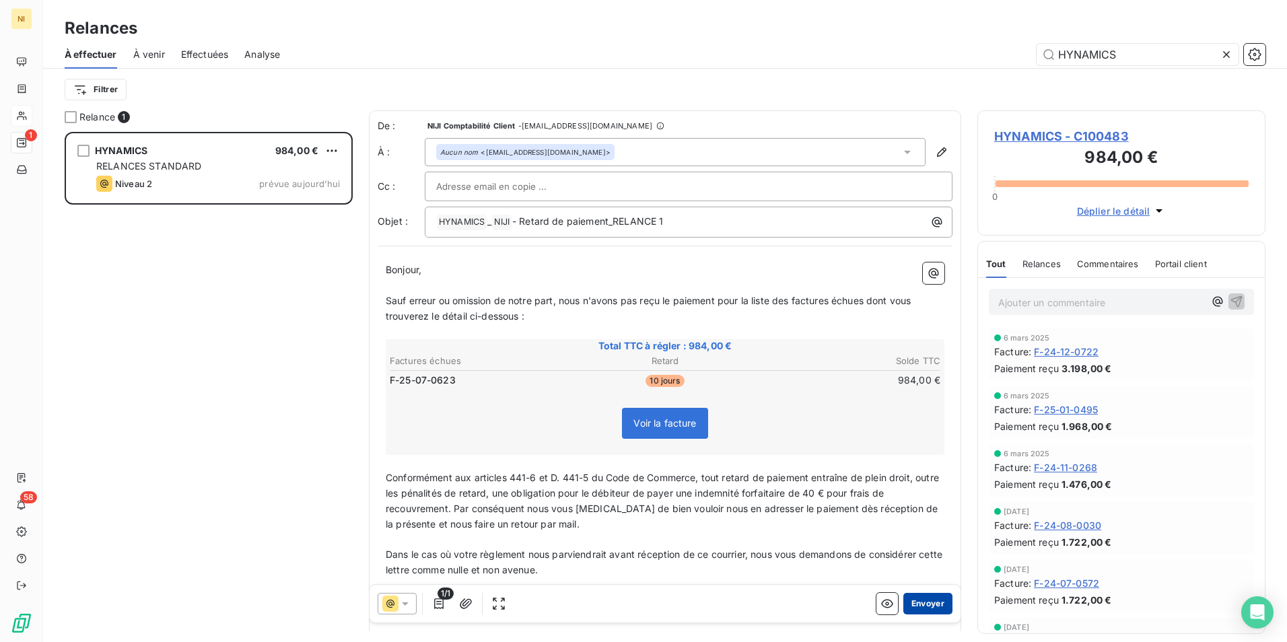
click at [914, 602] on button "Envoyer" at bounding box center [927, 604] width 49 height 22
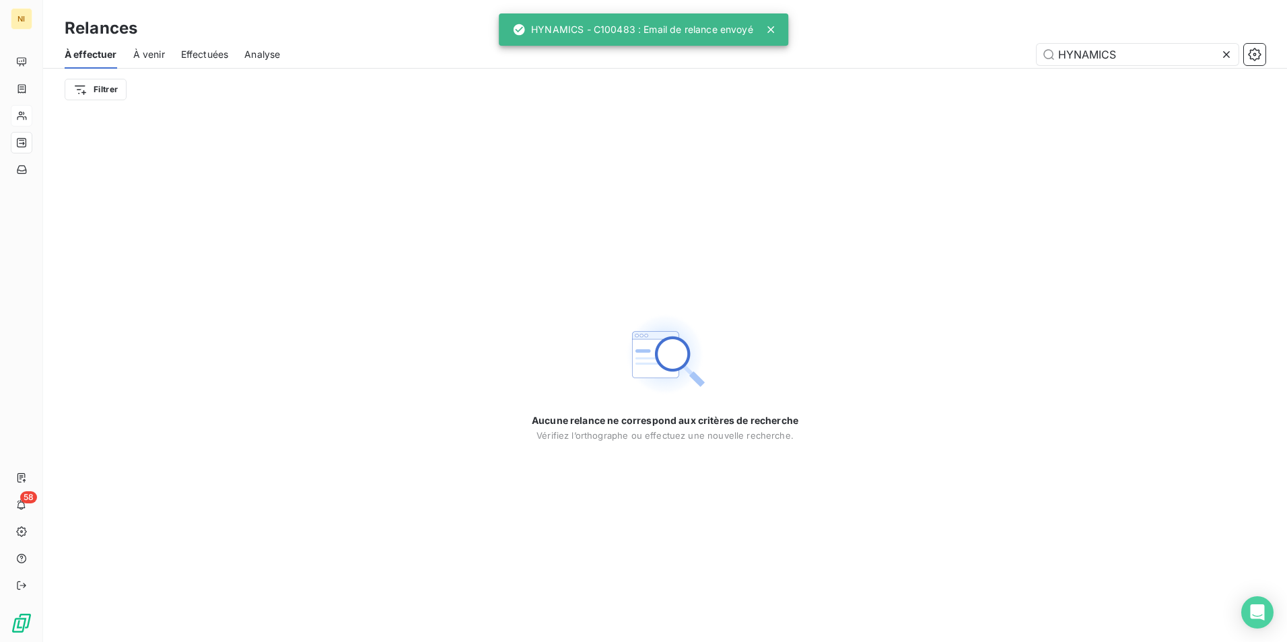
click at [1227, 55] on icon at bounding box center [1226, 54] width 7 height 7
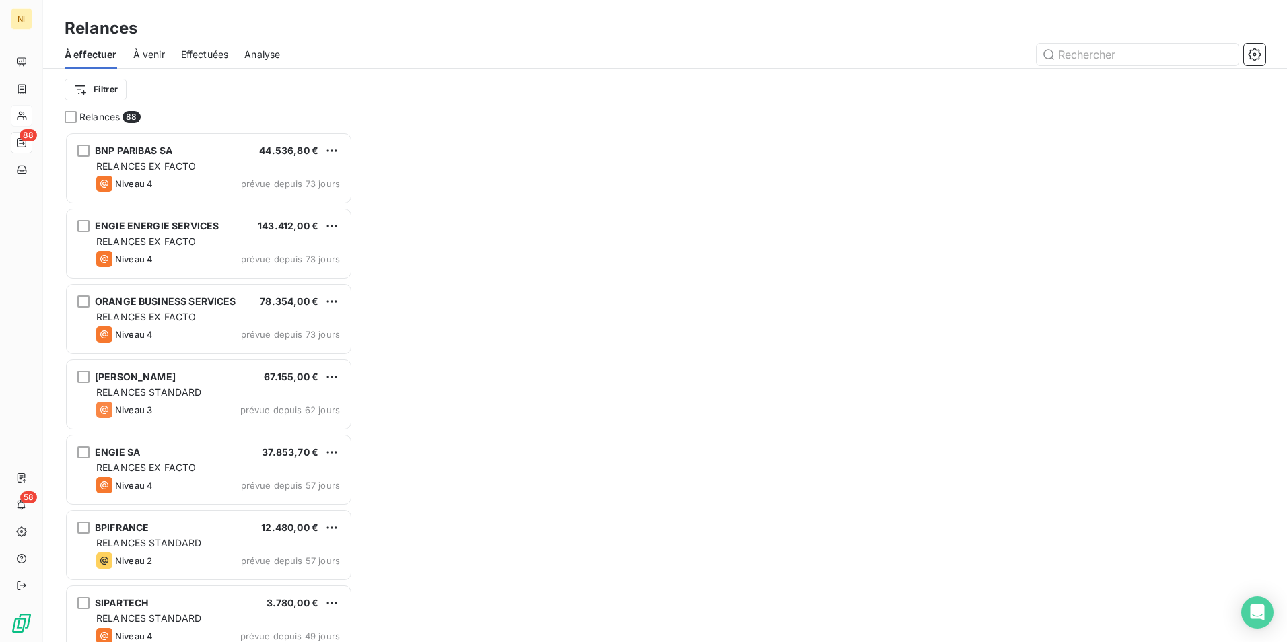
click at [1141, 42] on div "À effectuer À venir Effectuées Analyse" at bounding box center [665, 54] width 1244 height 28
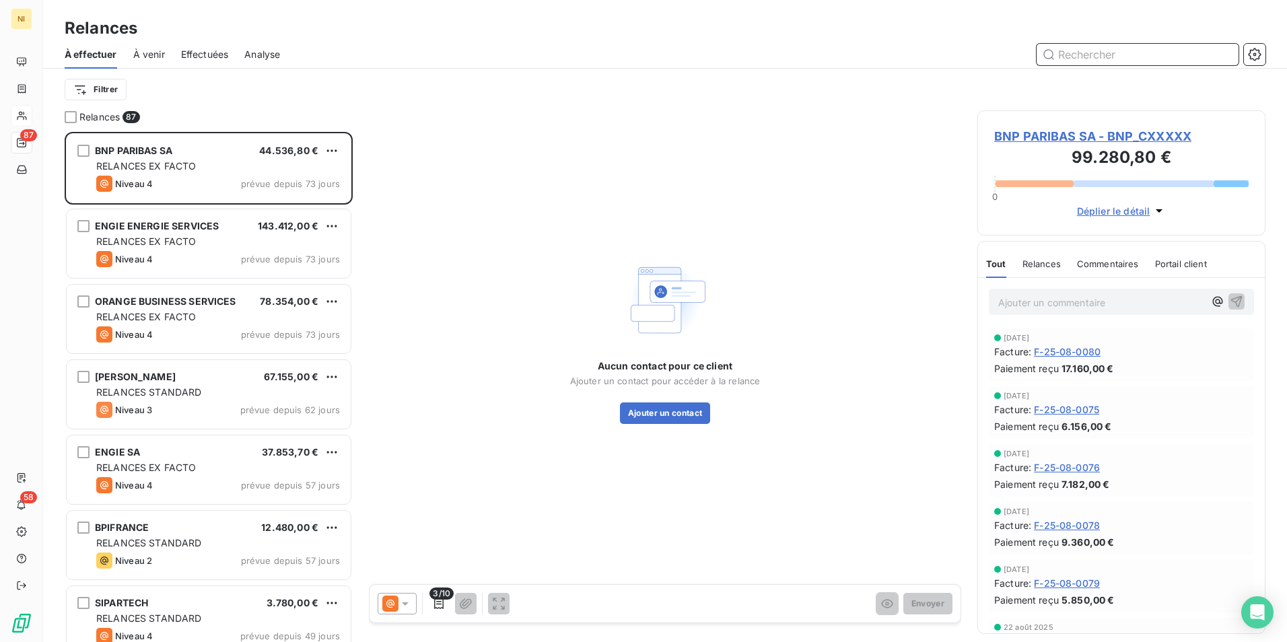
click at [1131, 57] on input "text" at bounding box center [1138, 55] width 202 height 22
paste input "BOULANGER"
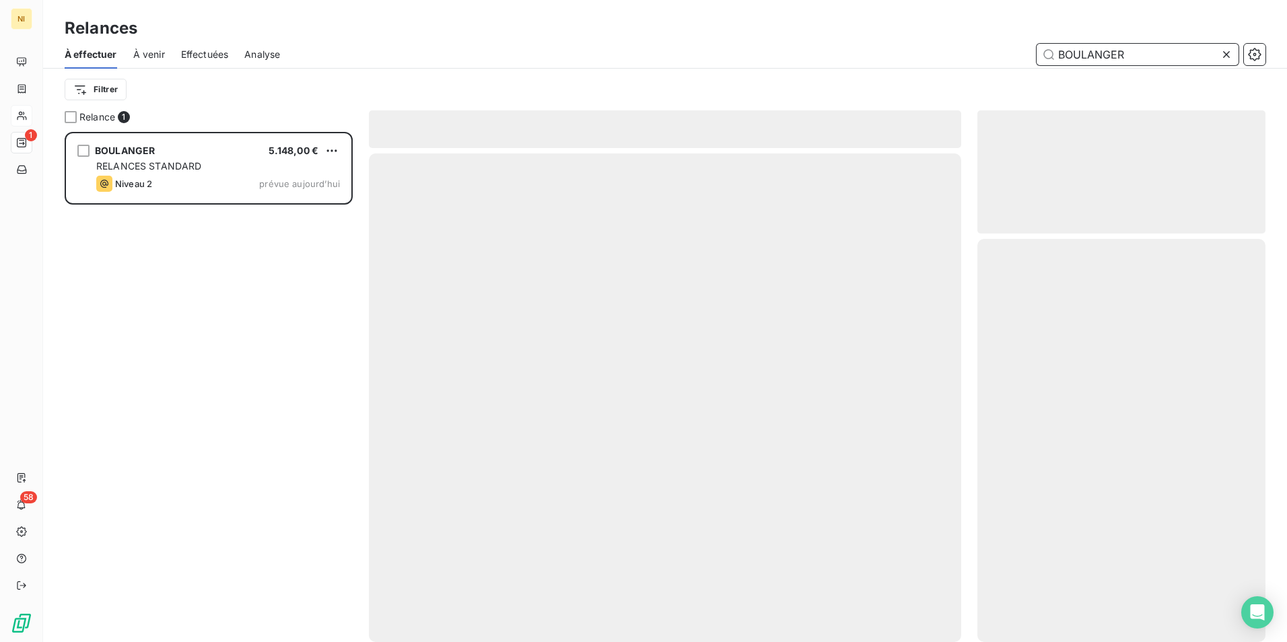
scroll to position [500, 278]
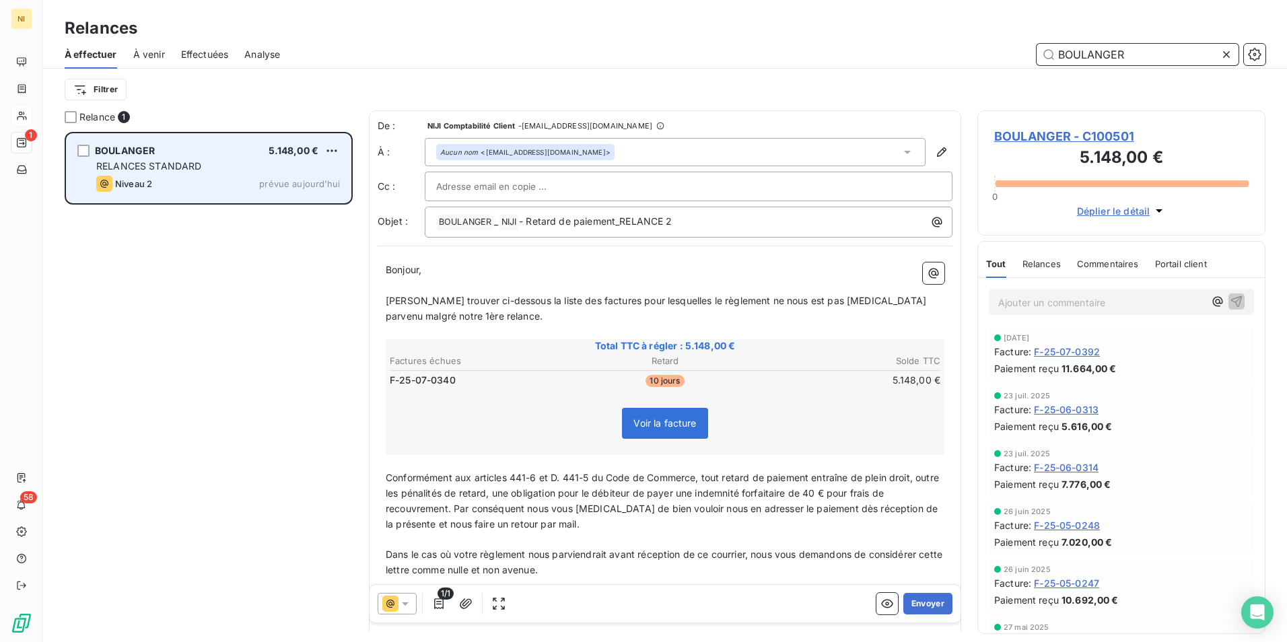
type input "BOULANGER"
click at [174, 166] on span "RELANCES STANDARD" at bounding box center [149, 165] width 106 height 11
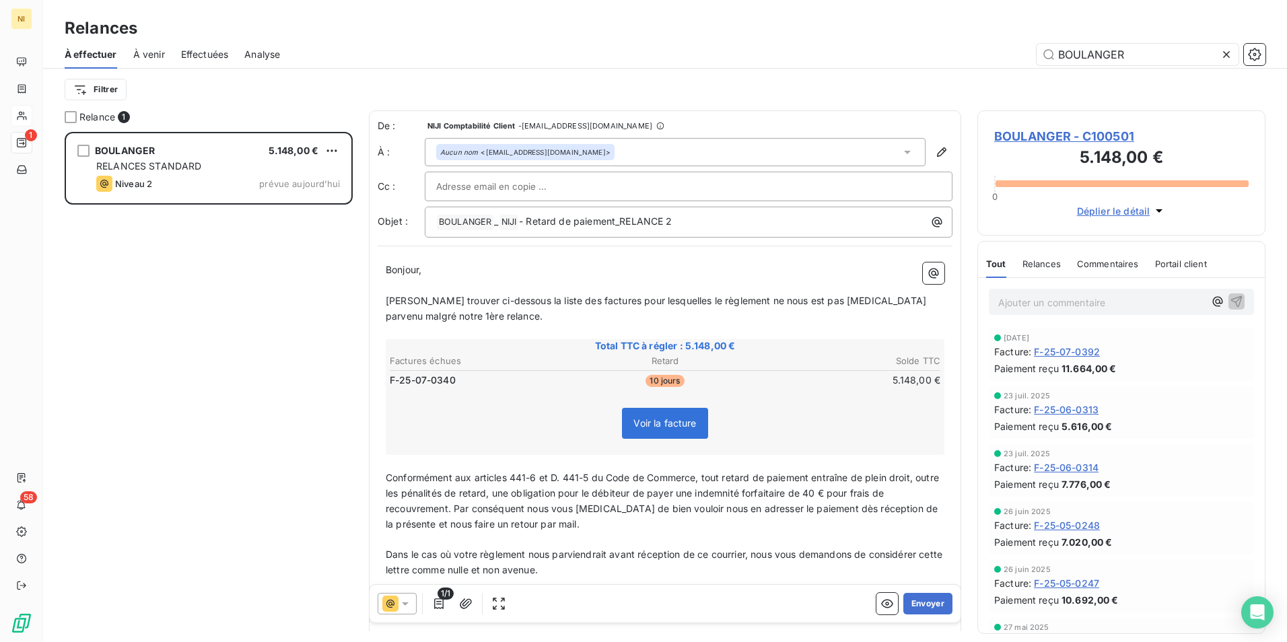
click at [403, 609] on icon at bounding box center [405, 603] width 13 height 13
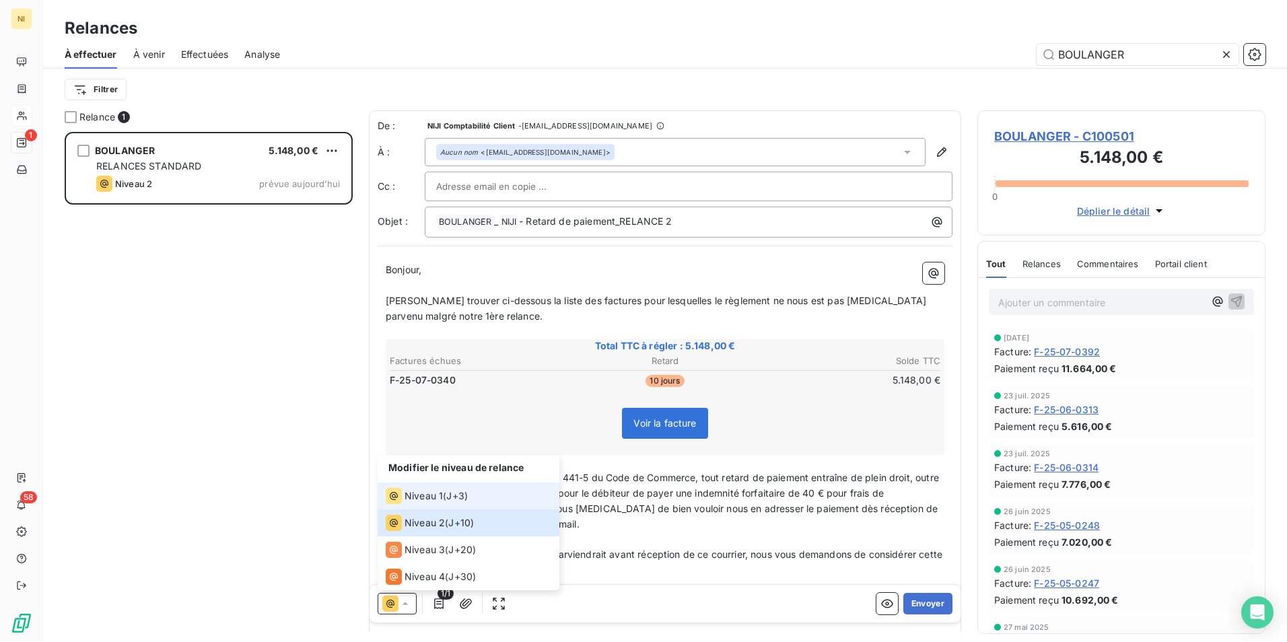
click at [429, 493] on span "Niveau 1" at bounding box center [424, 495] width 38 height 13
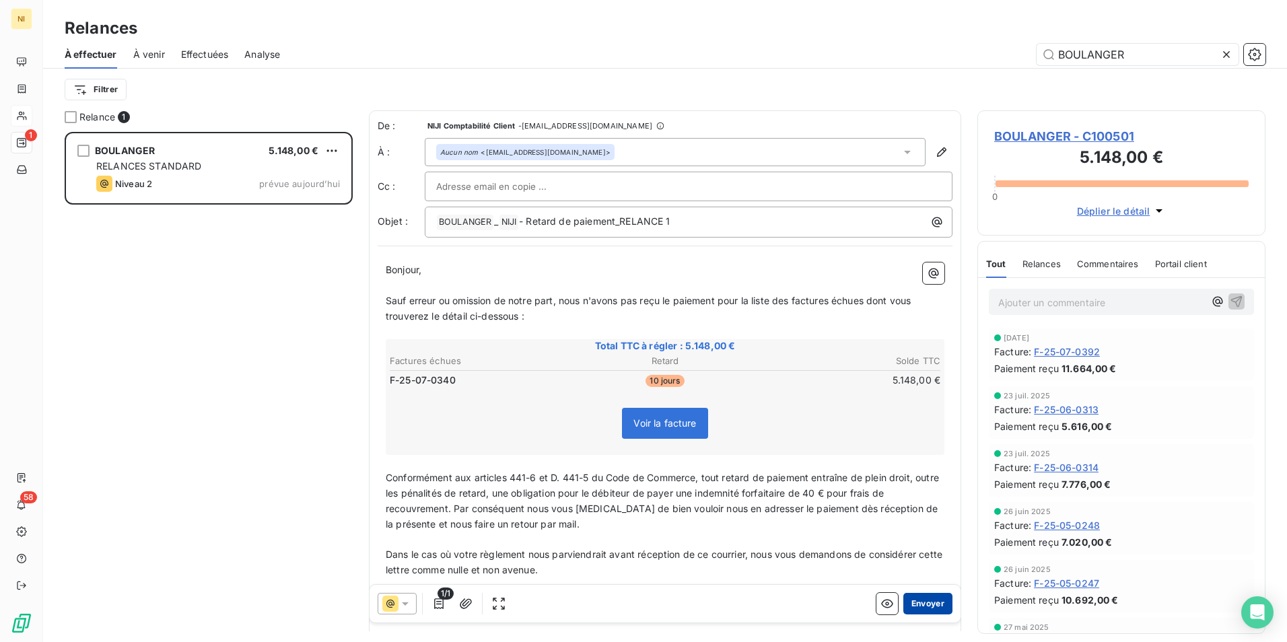
click at [928, 606] on button "Envoyer" at bounding box center [927, 604] width 49 height 22
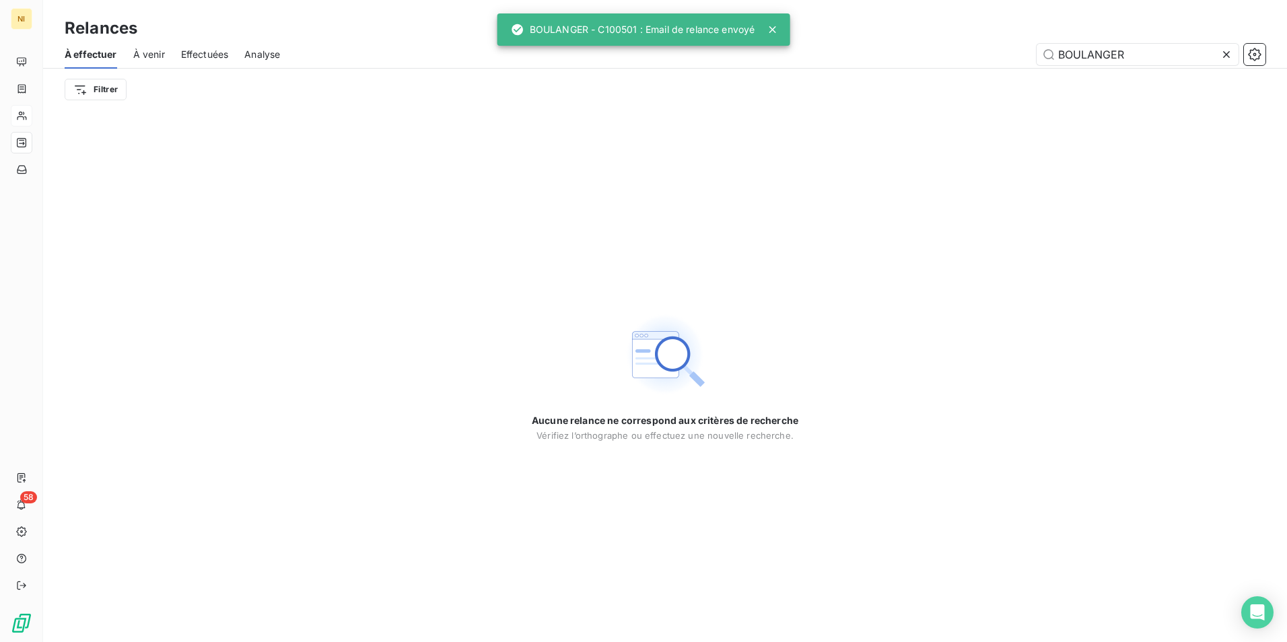
click at [1227, 54] on icon at bounding box center [1226, 54] width 7 height 7
click at [1186, 51] on input "text" at bounding box center [1138, 55] width 202 height 22
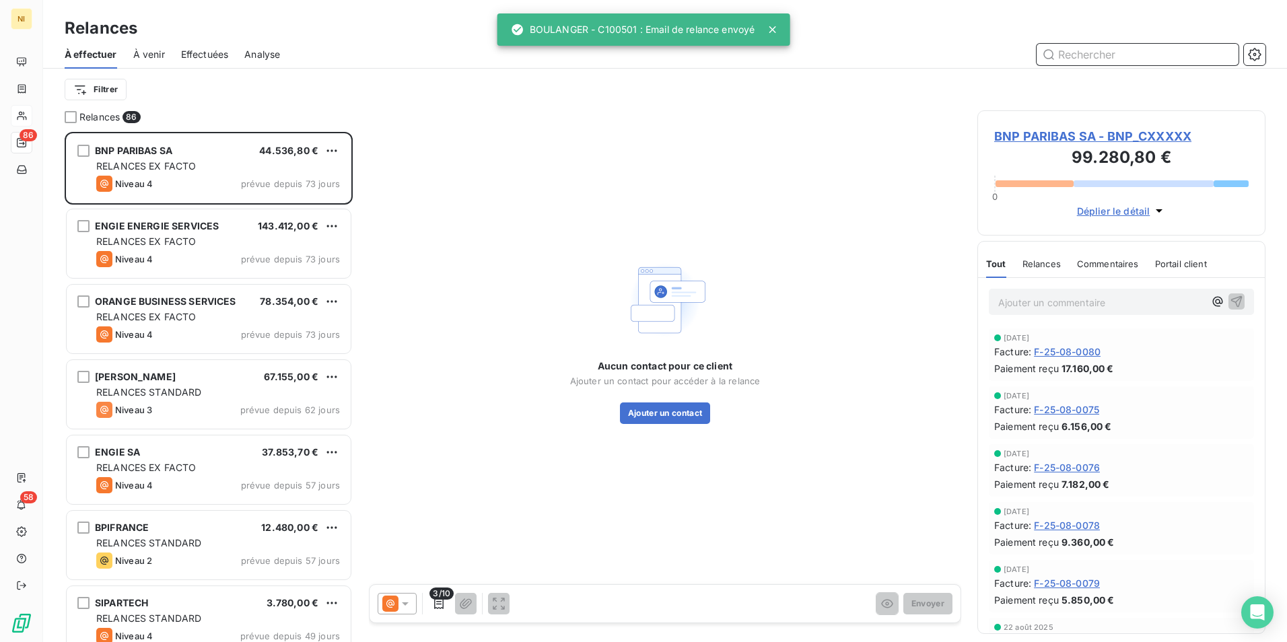
scroll to position [500, 278]
paste input "LITTLE BIG CONNECTION"
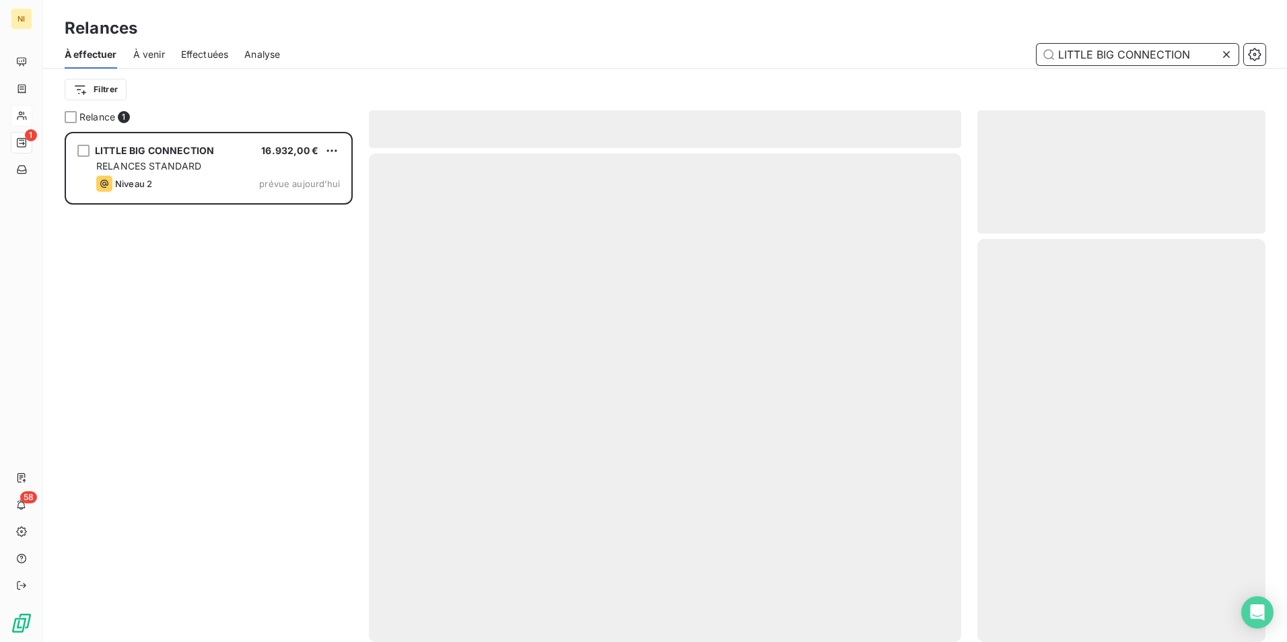
scroll to position [500, 278]
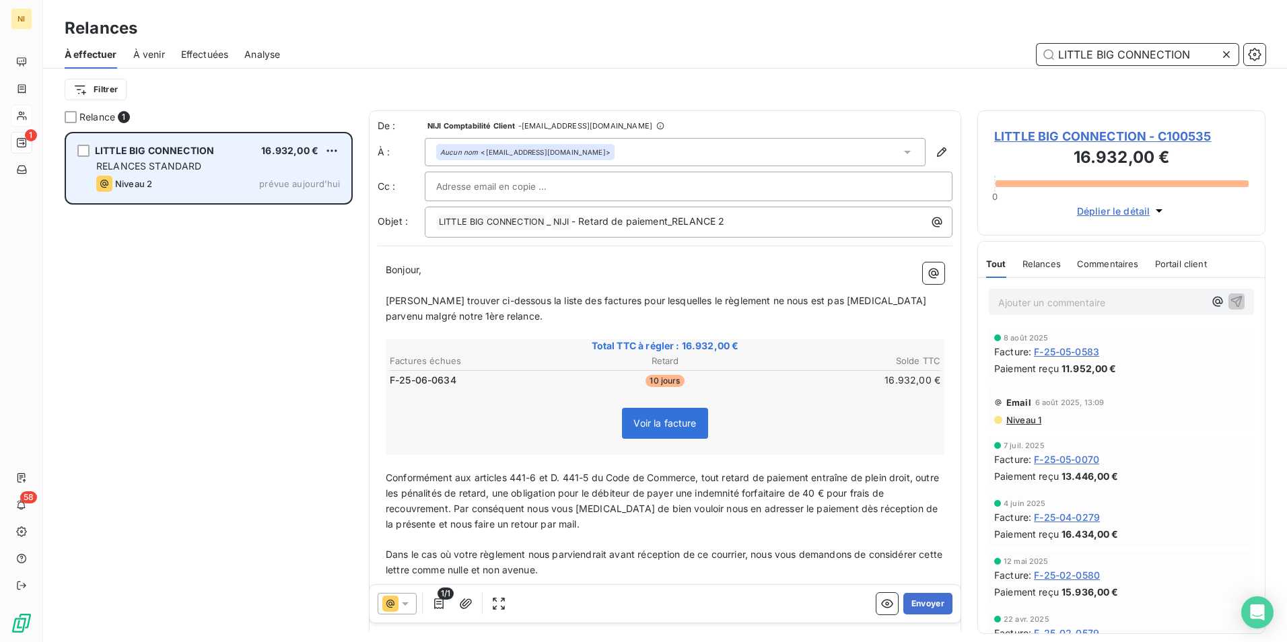
type input "LITTLE BIG CONNECTION"
click at [174, 166] on span "RELANCES STANDARD" at bounding box center [149, 165] width 106 height 11
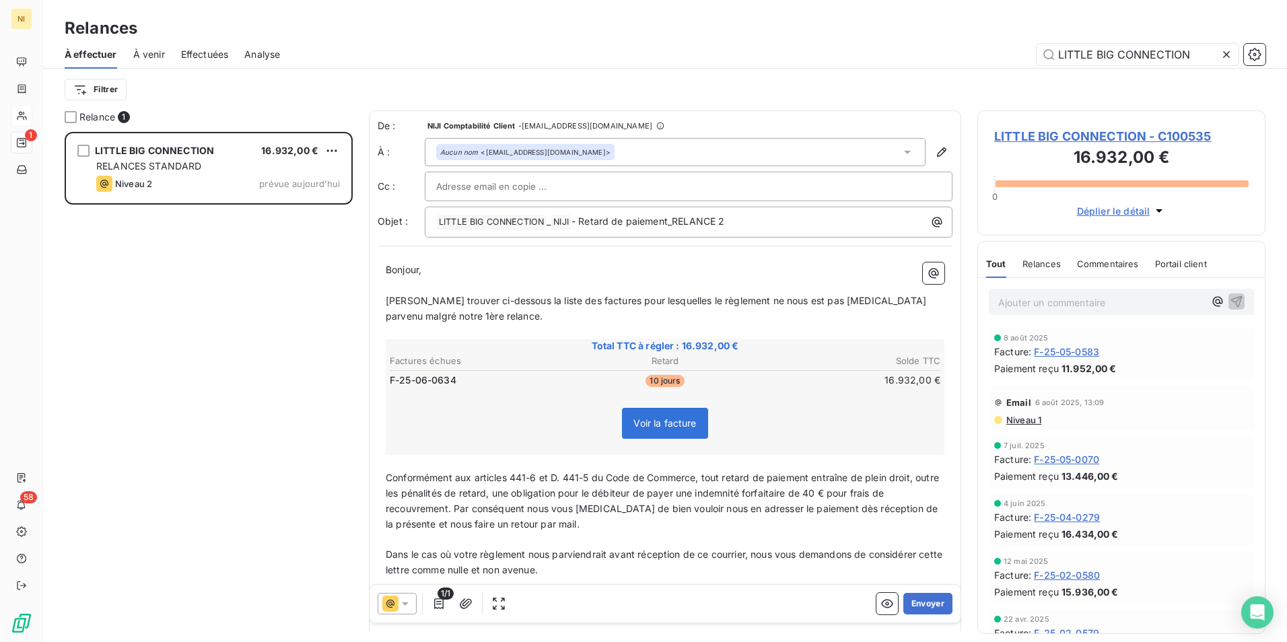
click at [413, 601] on div at bounding box center [397, 604] width 39 height 22
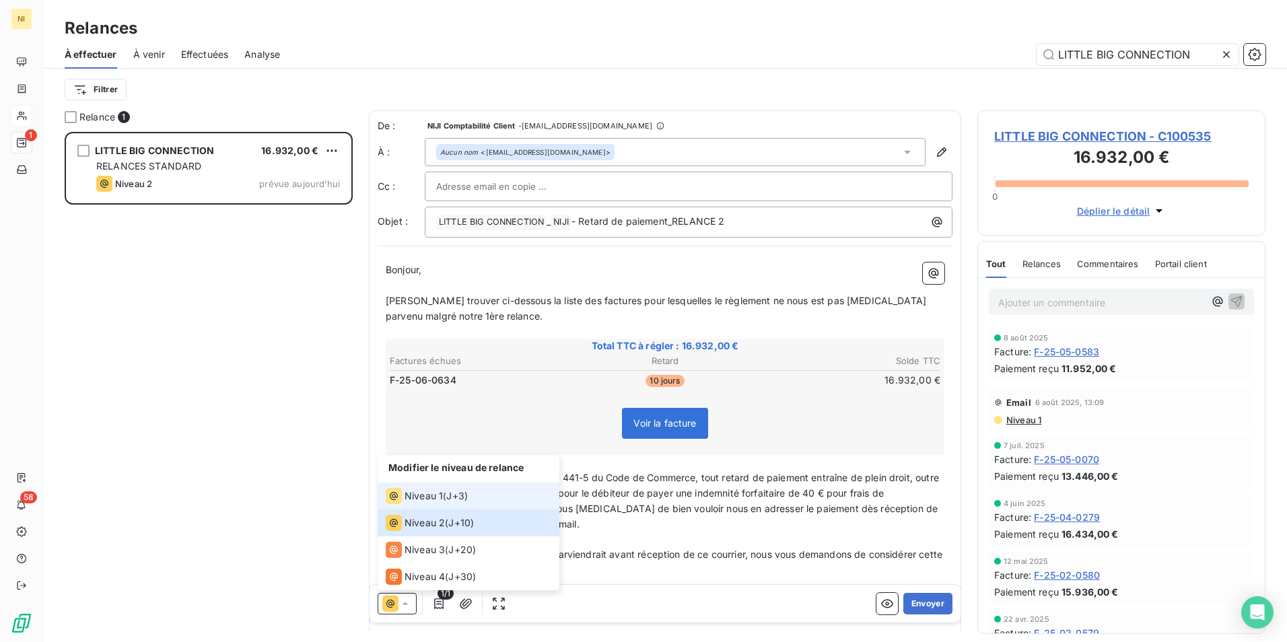
click at [442, 488] on div "Niveau 1" at bounding box center [414, 496] width 57 height 16
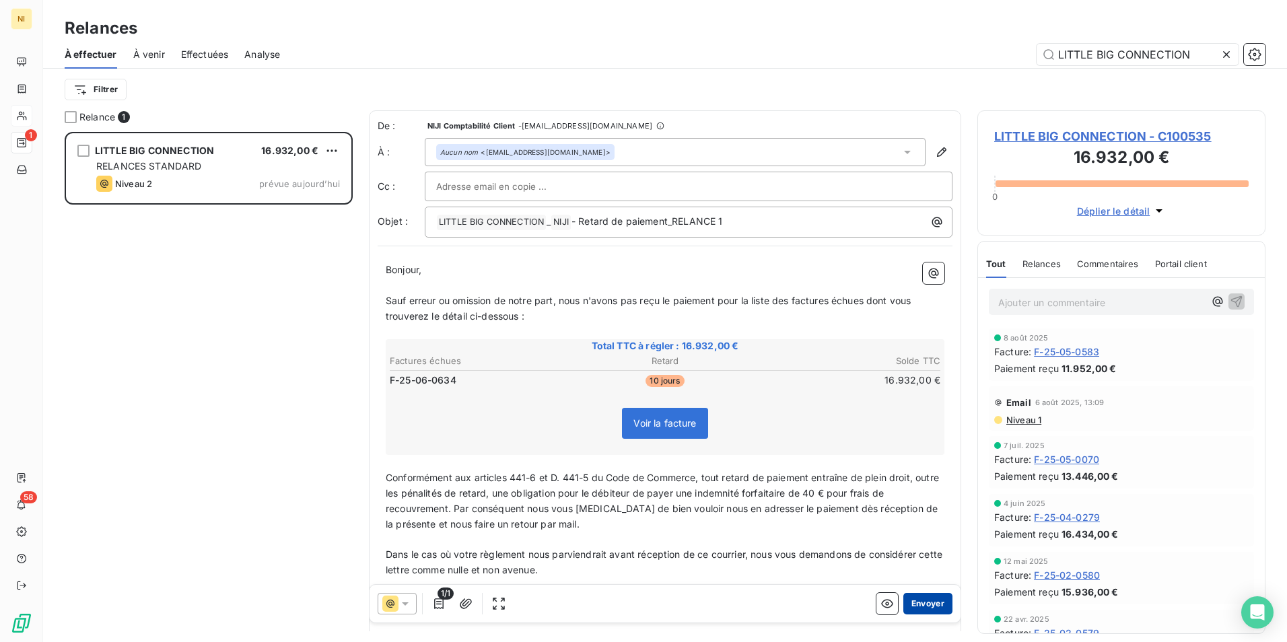
click at [917, 608] on button "Envoyer" at bounding box center [927, 604] width 49 height 22
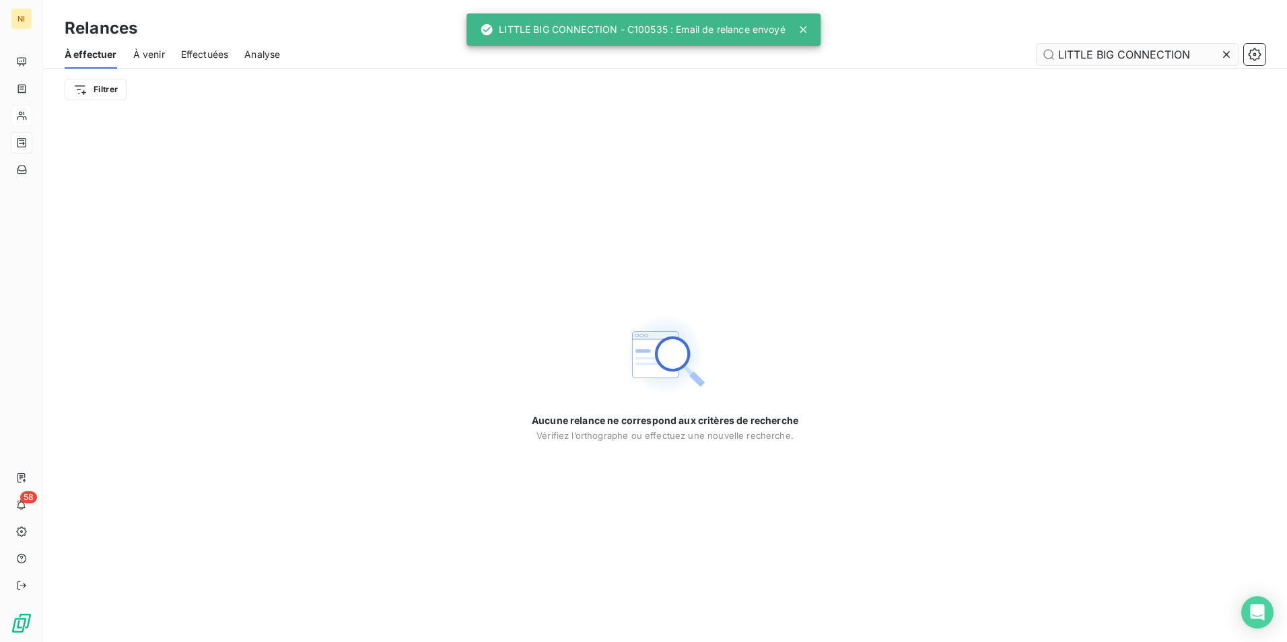
click at [1231, 50] on icon at bounding box center [1226, 54] width 13 height 13
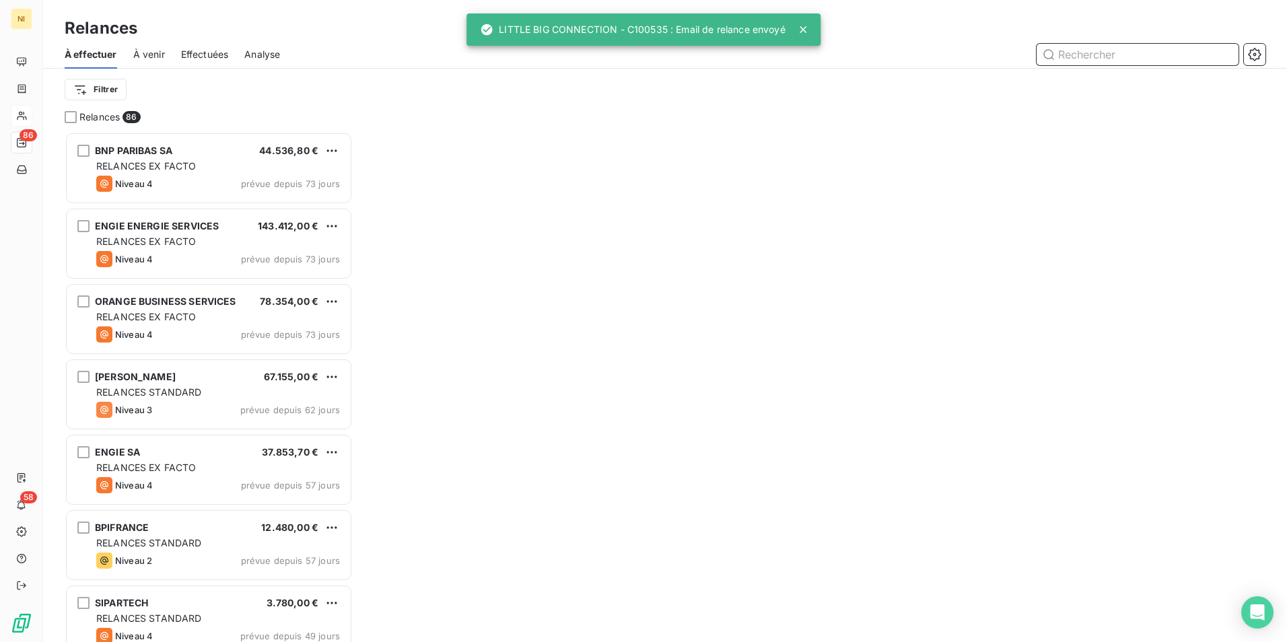
click at [1179, 49] on input "text" at bounding box center [1138, 55] width 202 height 22
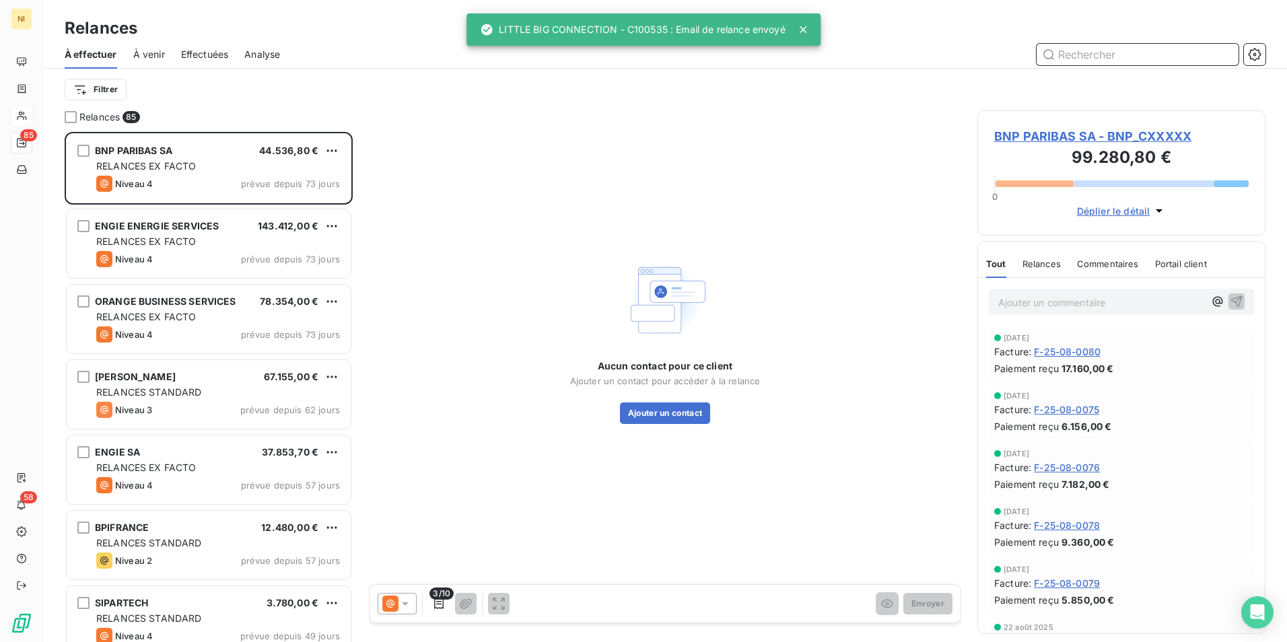
scroll to position [500, 278]
paste input "MONNOYEUR"
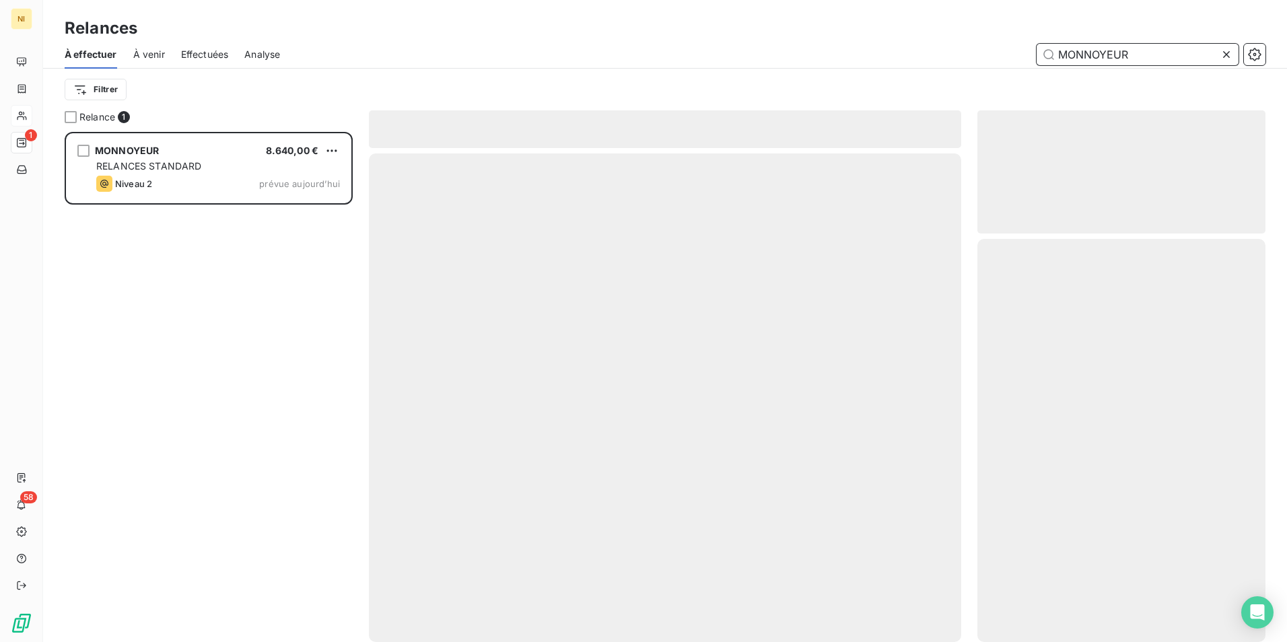
scroll to position [500, 278]
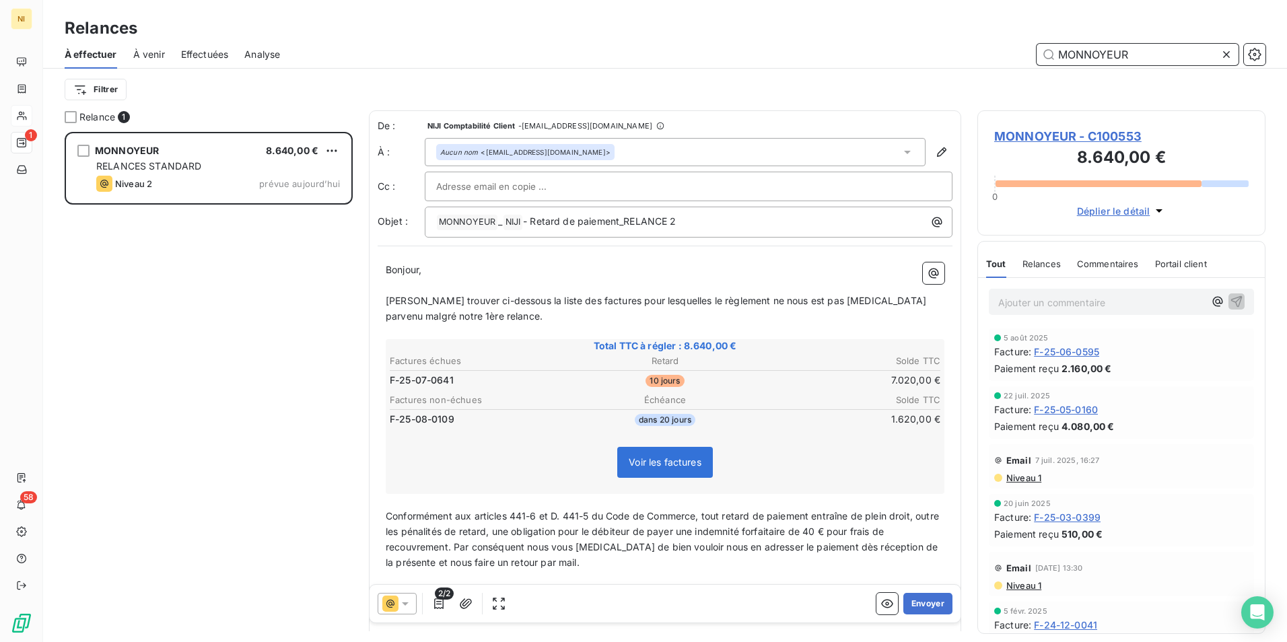
type input "MONNOYEUR"
click at [404, 609] on icon at bounding box center [405, 603] width 13 height 13
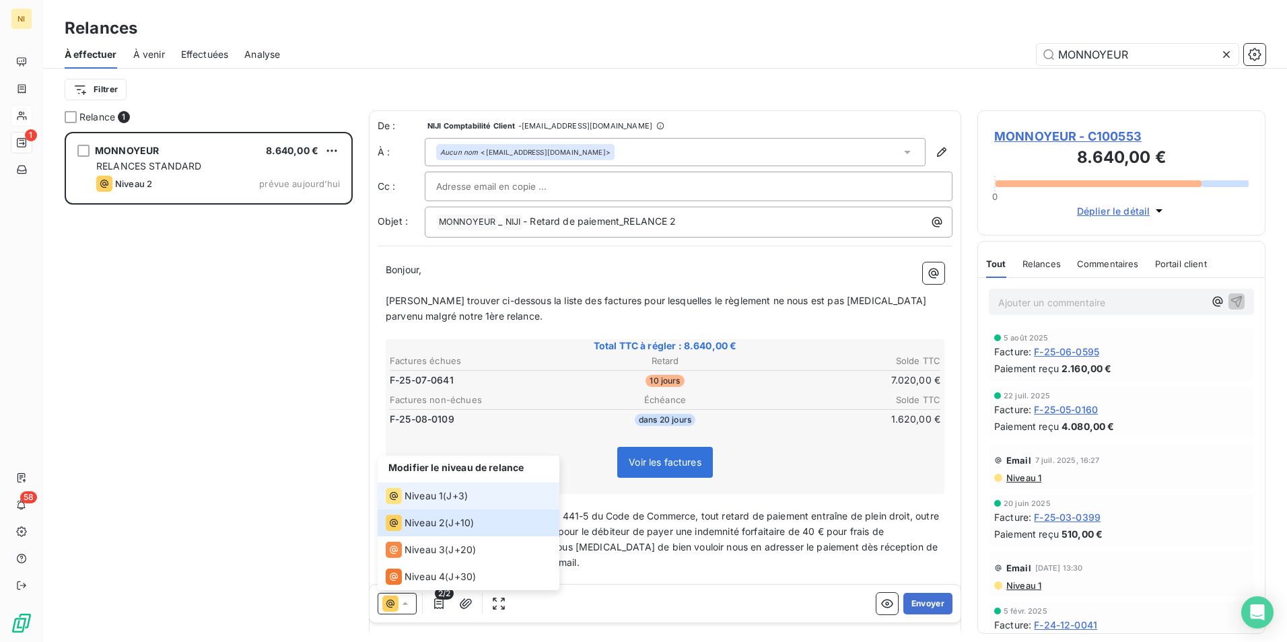
click at [422, 491] on span "Niveau 1" at bounding box center [424, 495] width 38 height 13
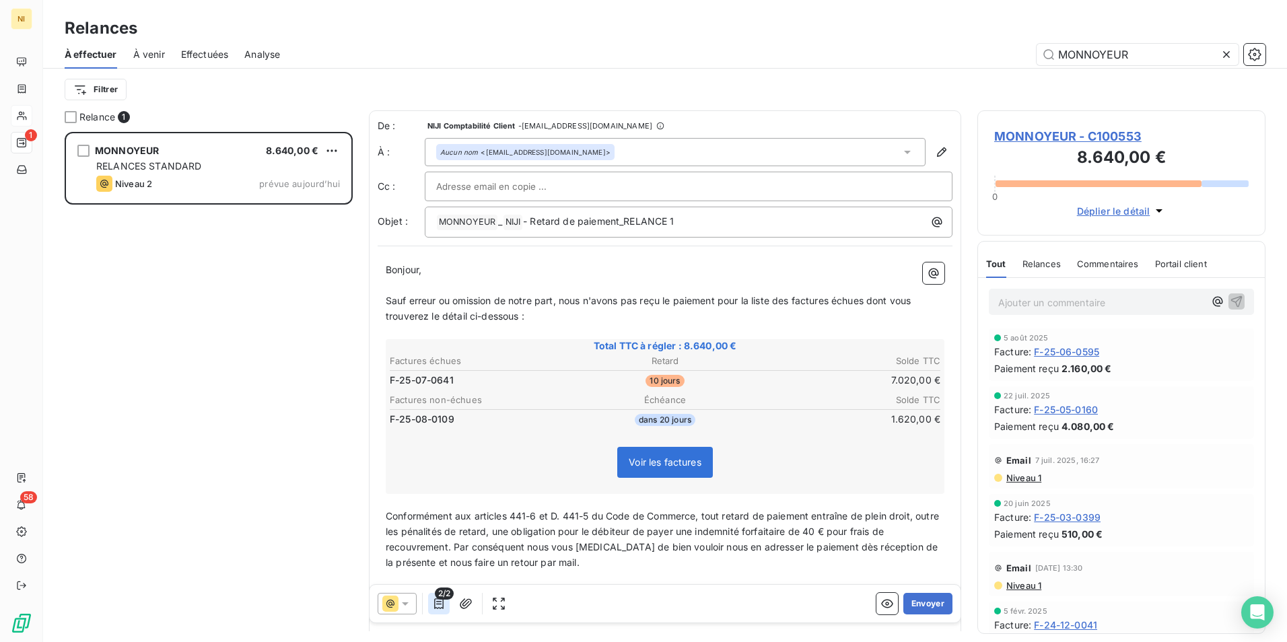
click at [438, 609] on icon "button" at bounding box center [438, 603] width 13 height 13
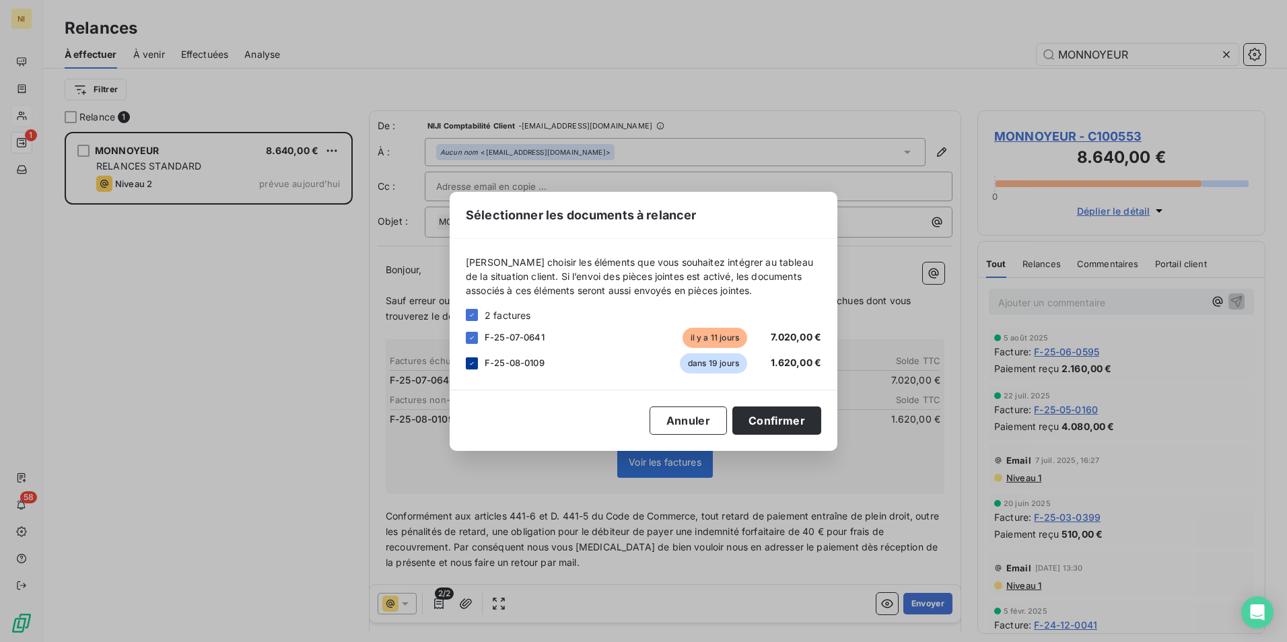
click at [471, 364] on icon at bounding box center [472, 362] width 4 height 3
click at [767, 419] on button "Confirmer" at bounding box center [776, 421] width 89 height 28
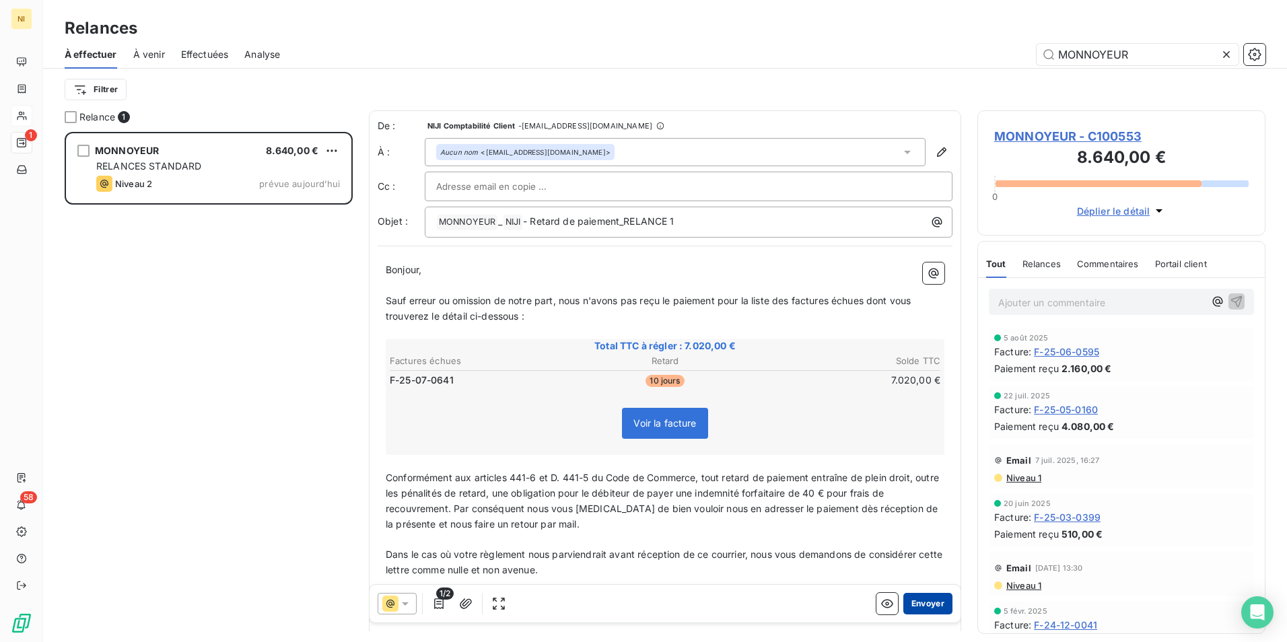
click at [922, 602] on button "Envoyer" at bounding box center [927, 604] width 49 height 22
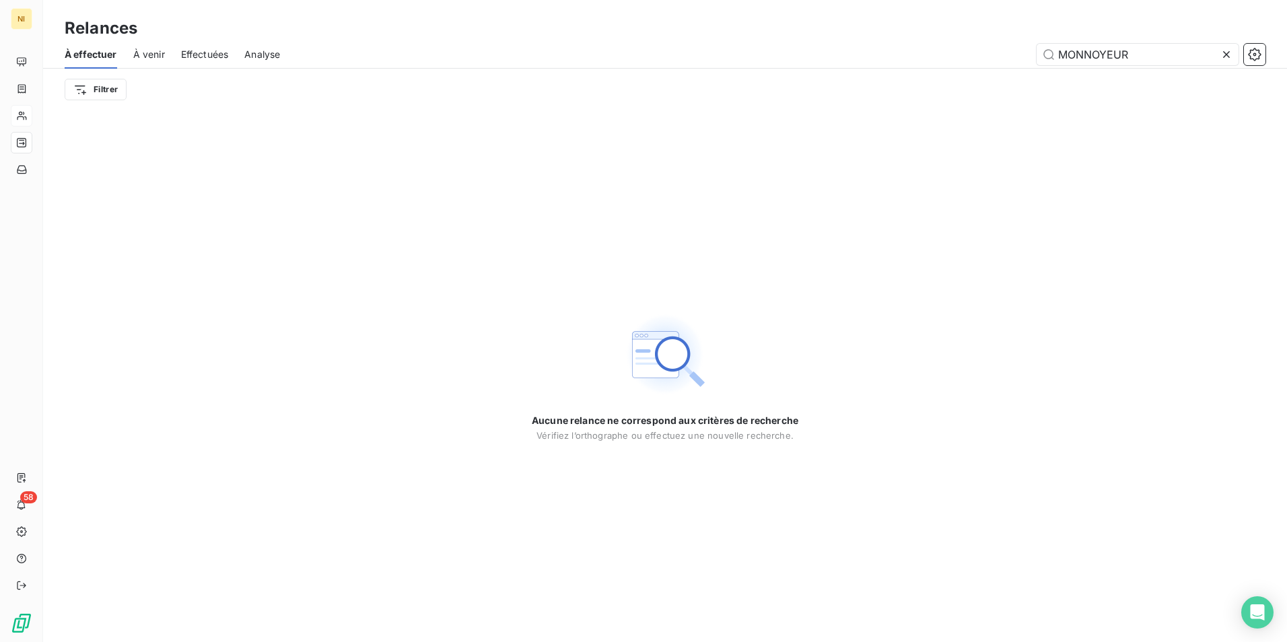
click at [1228, 53] on icon at bounding box center [1226, 54] width 7 height 7
click at [1205, 65] on div "À effectuer À venir Effectuées Analyse" at bounding box center [665, 54] width 1244 height 28
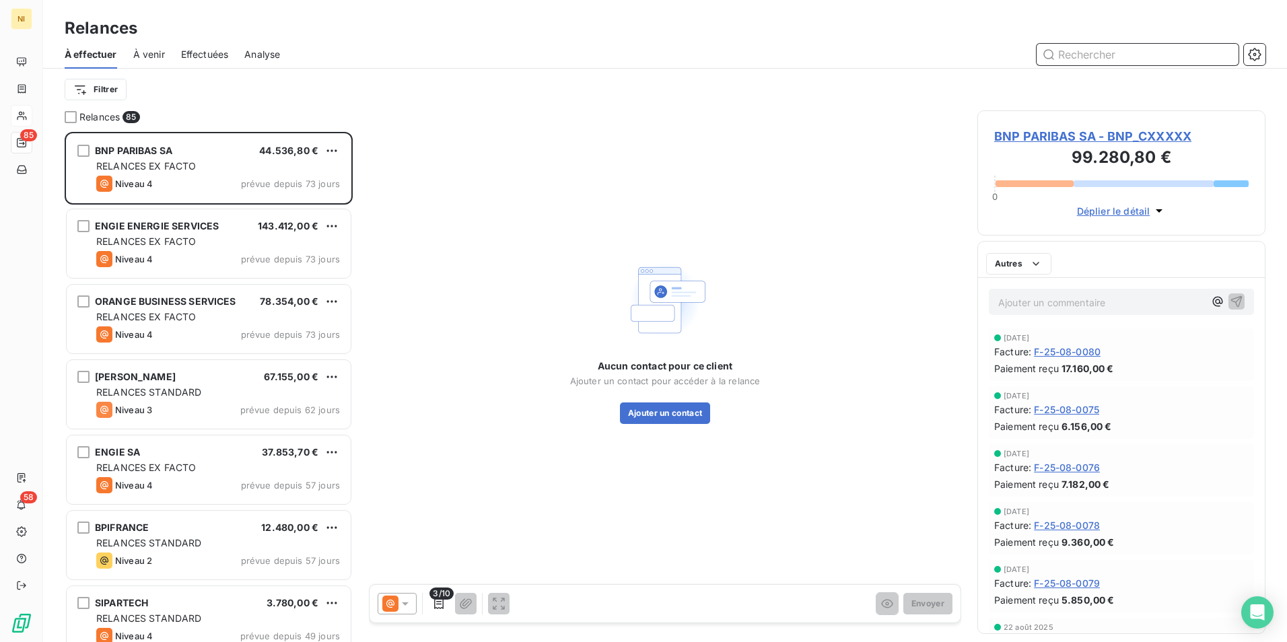
scroll to position [500, 278]
paste input "C10 - CENTRALE EUROPEENNE DE DISTRIBUTION"
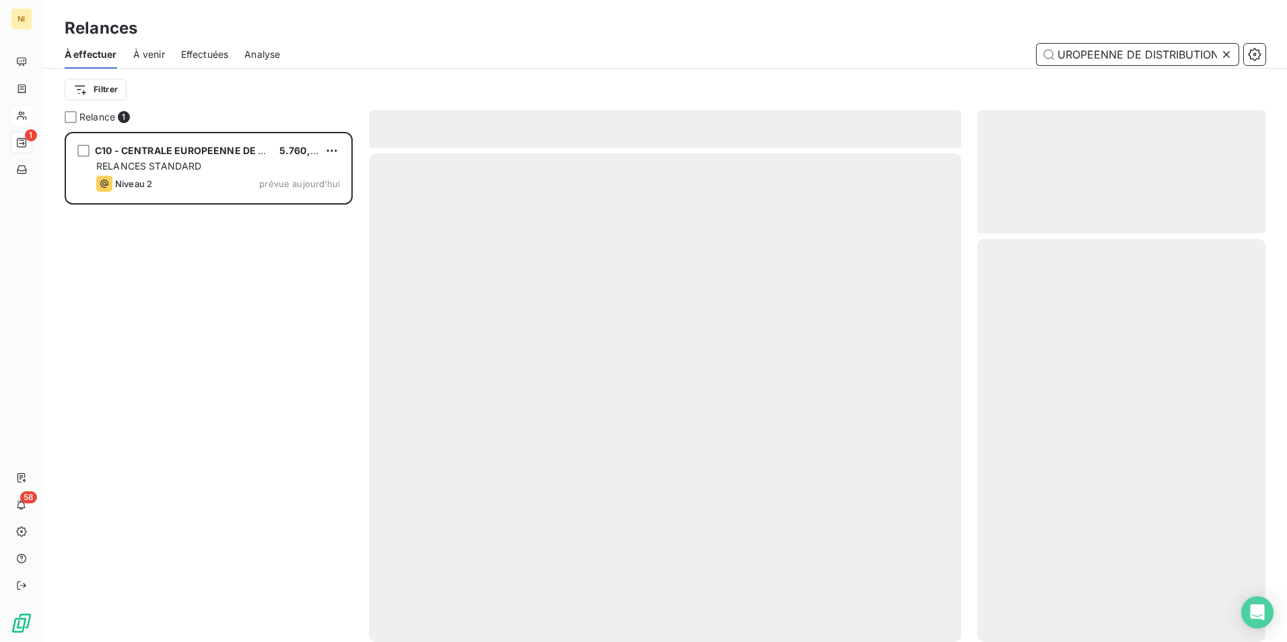
scroll to position [500, 278]
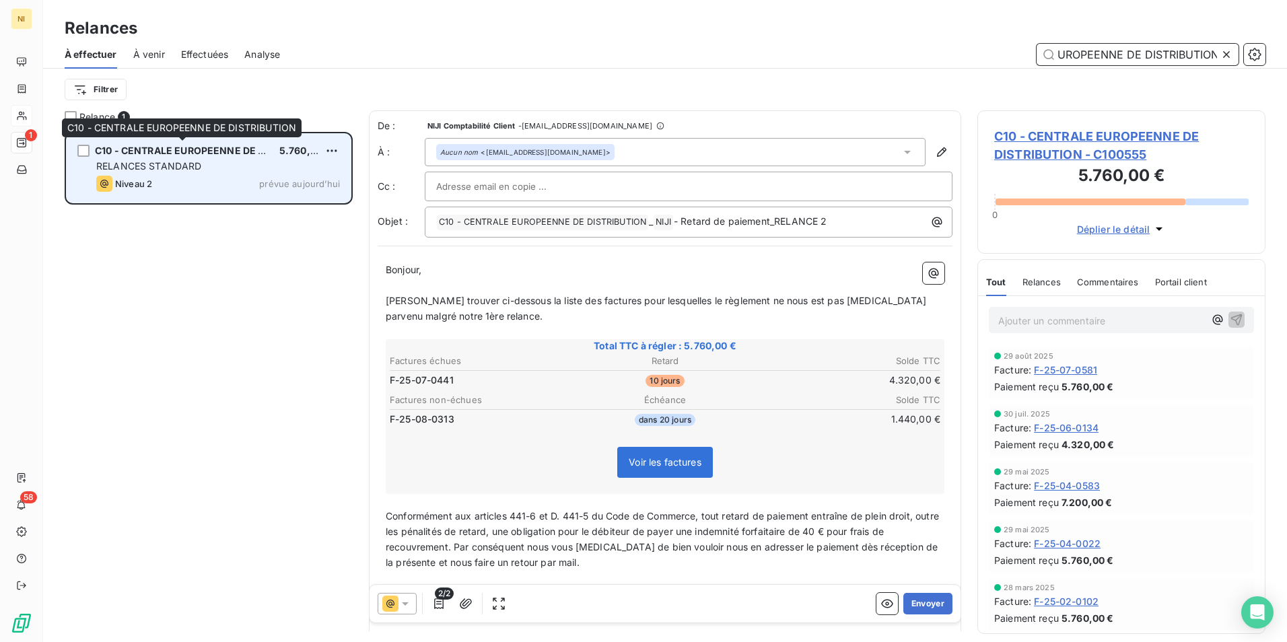
type input "C10 - CENTRALE EUROPEENNE DE DISTRIBUTION"
click at [171, 156] on span "C10 - CENTRALE EUROPEENNE DE DISTRIBUTION" at bounding box center [210, 150] width 231 height 11
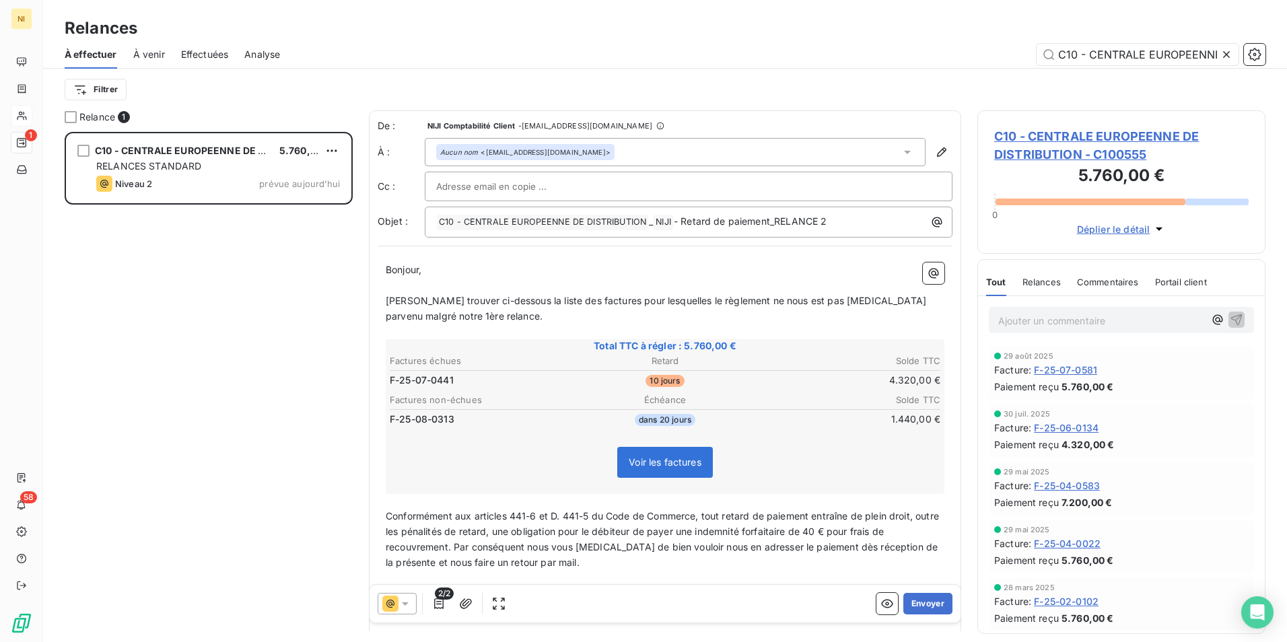
click at [407, 603] on icon at bounding box center [405, 603] width 7 height 3
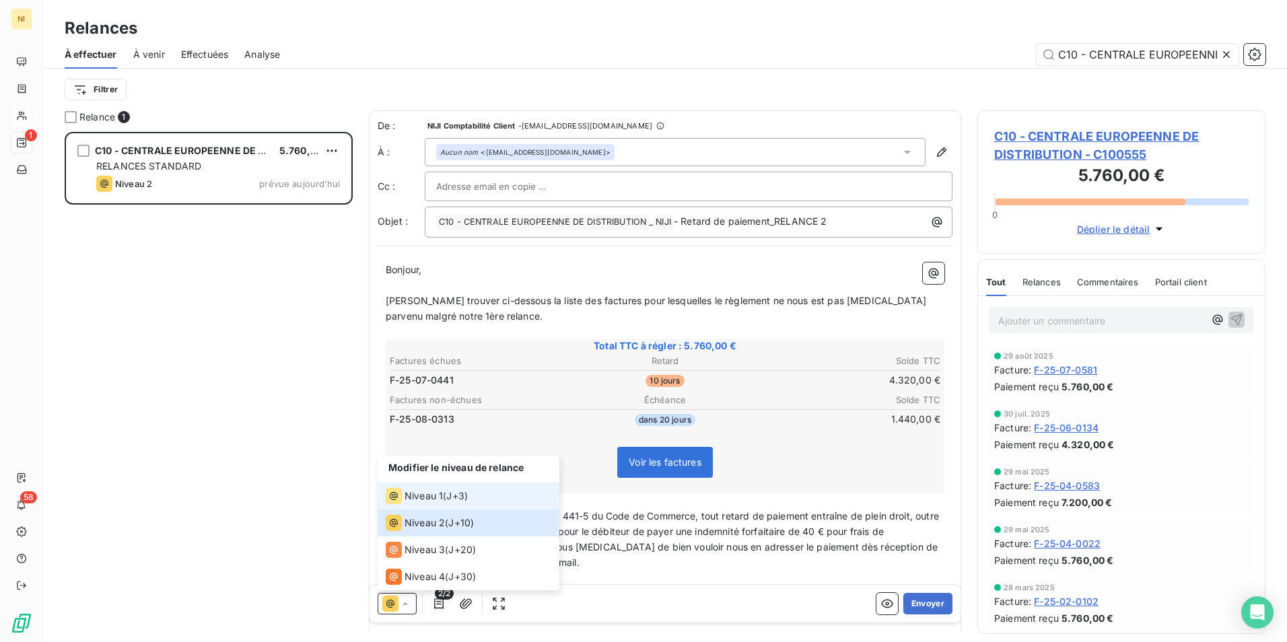
click at [432, 492] on span "Niveau 1" at bounding box center [424, 495] width 38 height 13
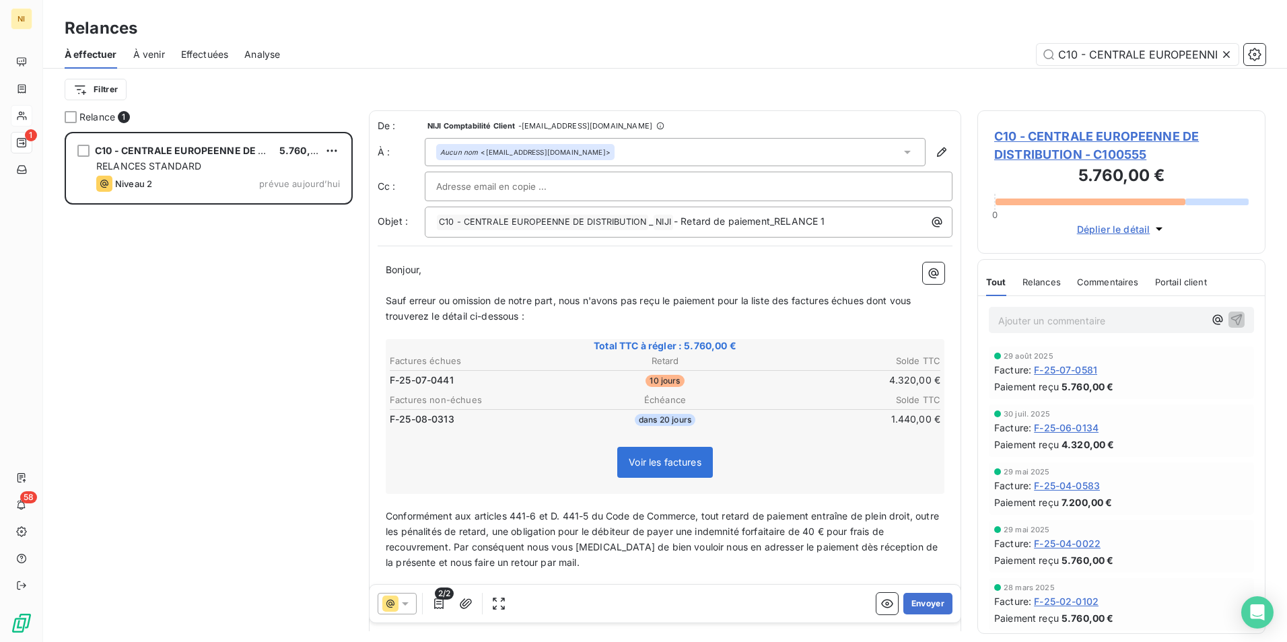
click at [436, 596] on span "2/2" at bounding box center [444, 594] width 19 height 12
click at [440, 605] on icon "button" at bounding box center [438, 603] width 13 height 13
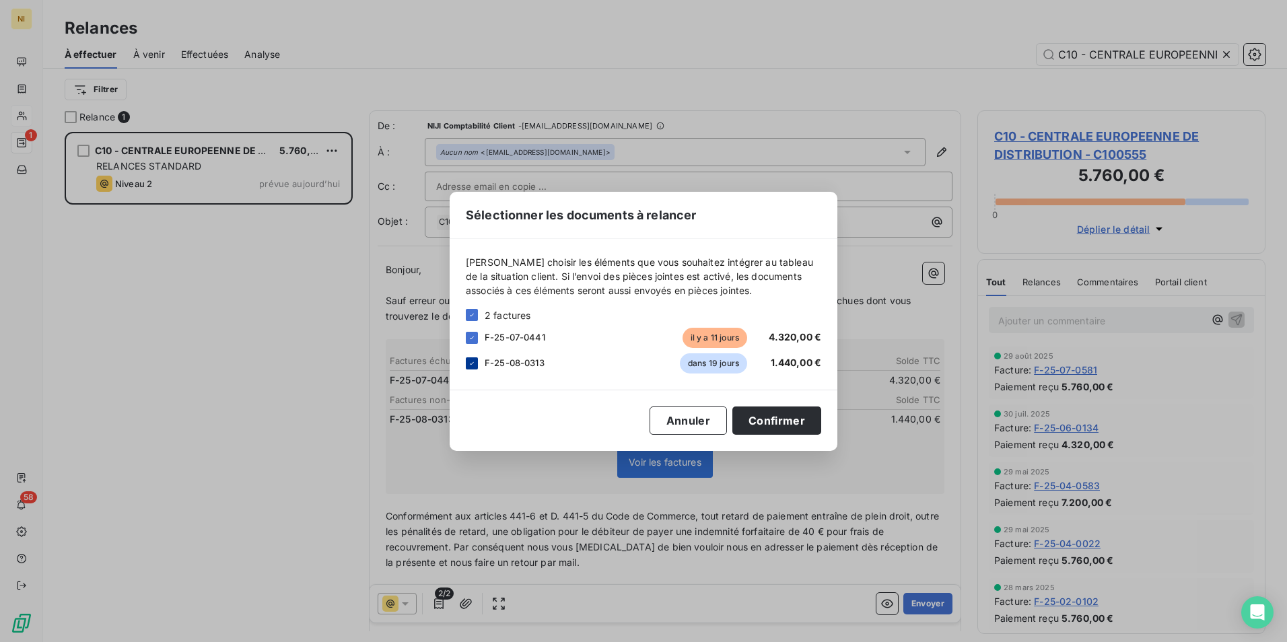
click at [467, 361] on div at bounding box center [472, 363] width 12 height 12
click at [763, 410] on button "Confirmer" at bounding box center [776, 421] width 89 height 28
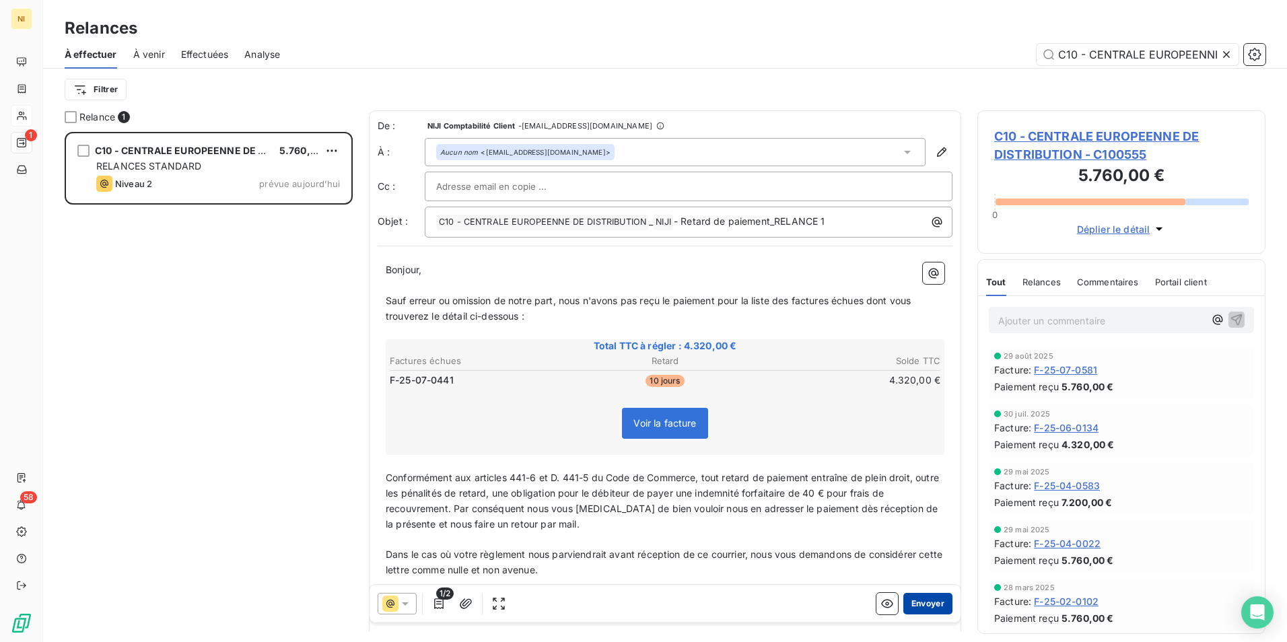
click at [918, 603] on button "Envoyer" at bounding box center [927, 604] width 49 height 22
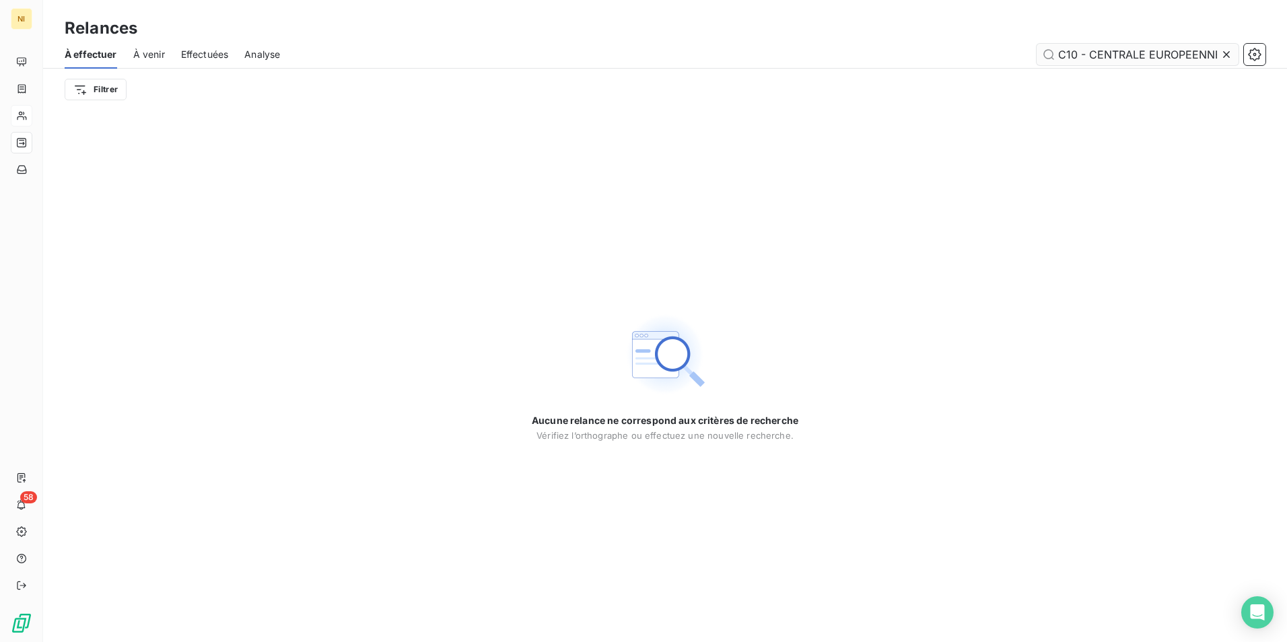
click at [1229, 51] on icon at bounding box center [1226, 54] width 7 height 7
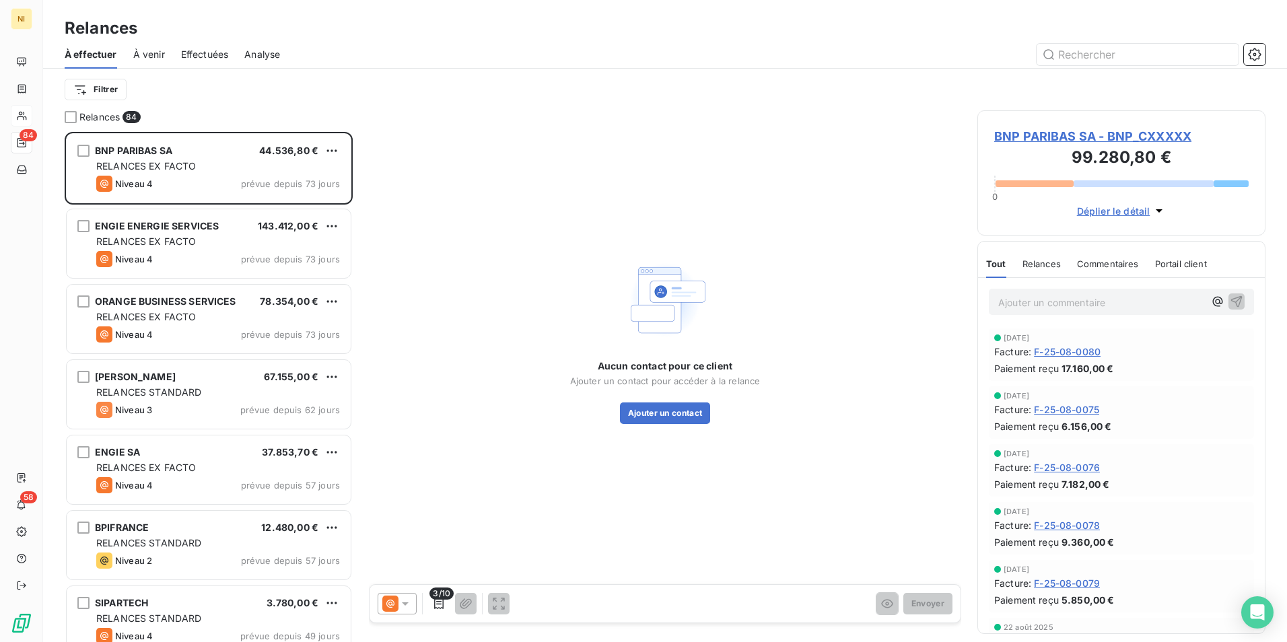
scroll to position [500, 278]
click at [1177, 116] on div "BNP PARIBAS SA - BNP_CXXXXX 99.280,80 € 0 Déplier le détail" at bounding box center [1121, 172] width 288 height 125
click at [1124, 51] on input "text" at bounding box center [1138, 55] width 202 height 22
paste input "NOVÉ GESTION"
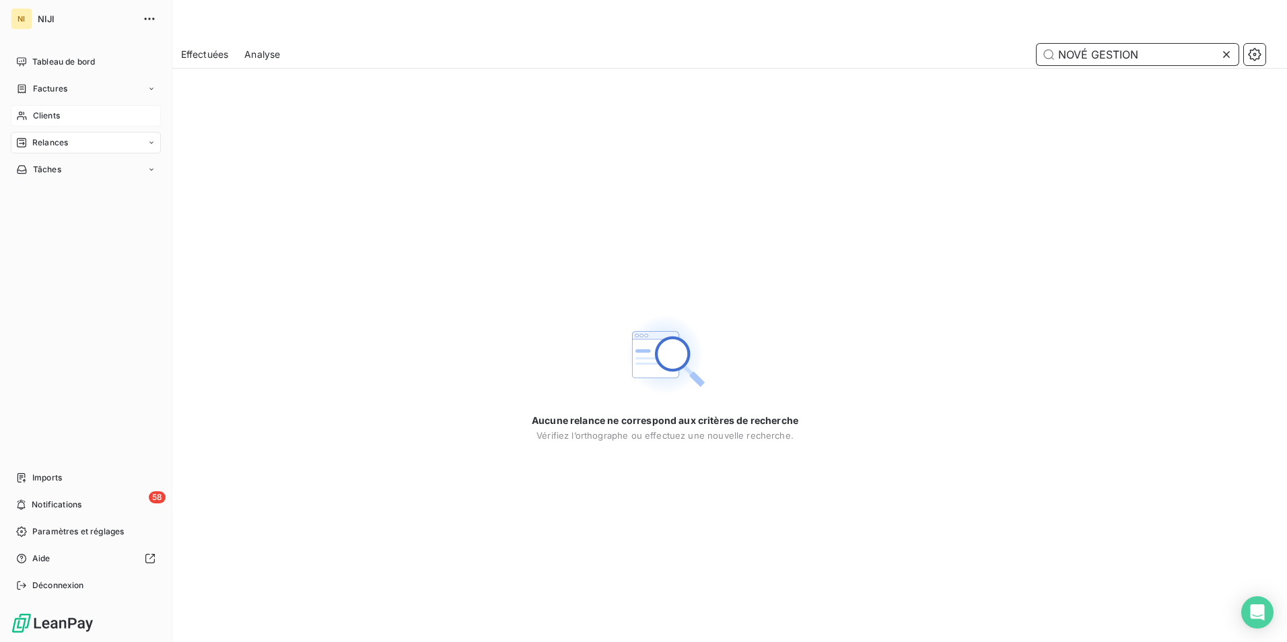
type input "NOVÉ GESTION"
click at [33, 111] on span "Clients" at bounding box center [46, 116] width 27 height 12
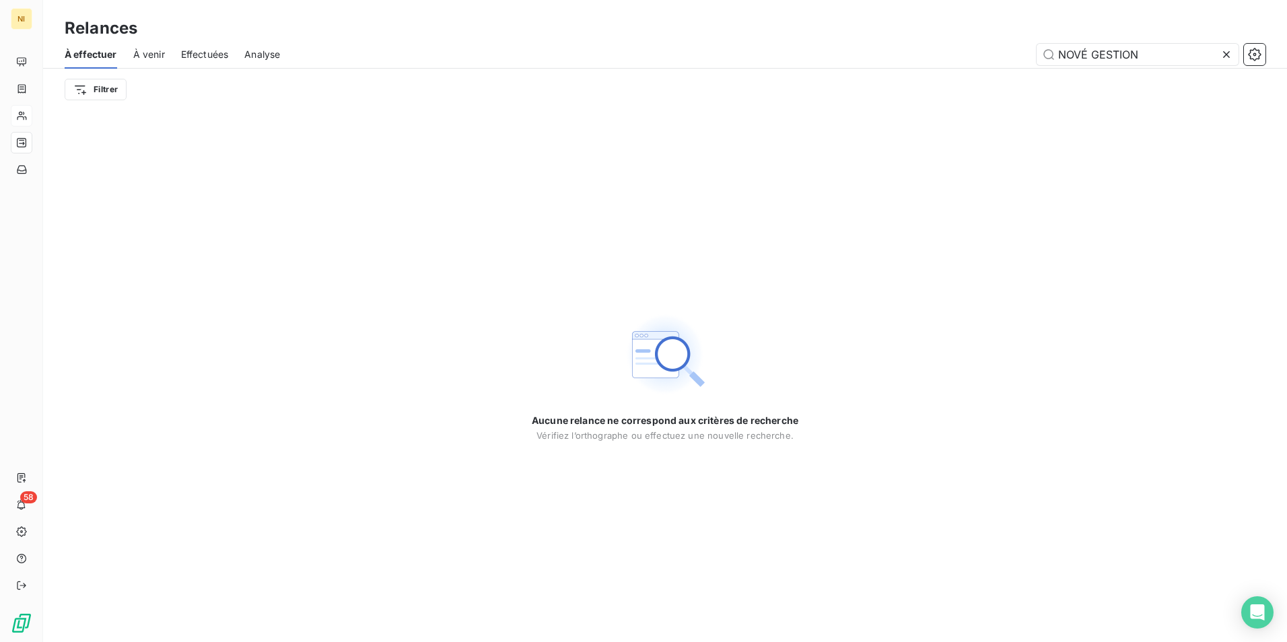
click at [1227, 55] on icon at bounding box center [1226, 54] width 7 height 7
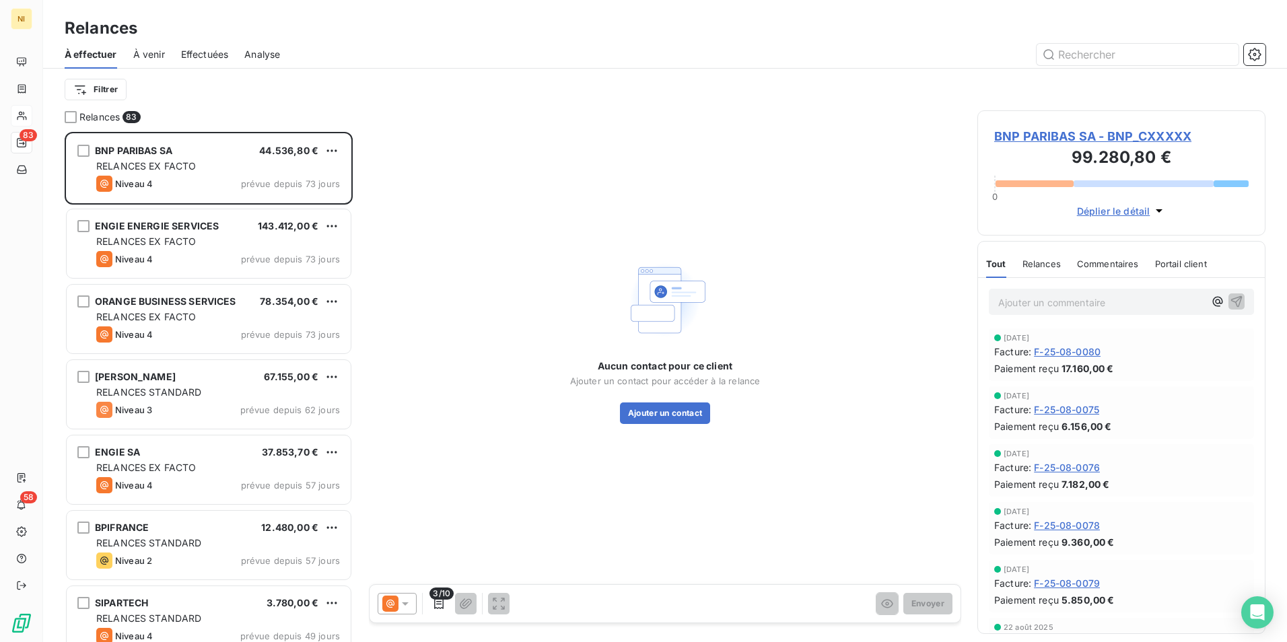
scroll to position [500, 278]
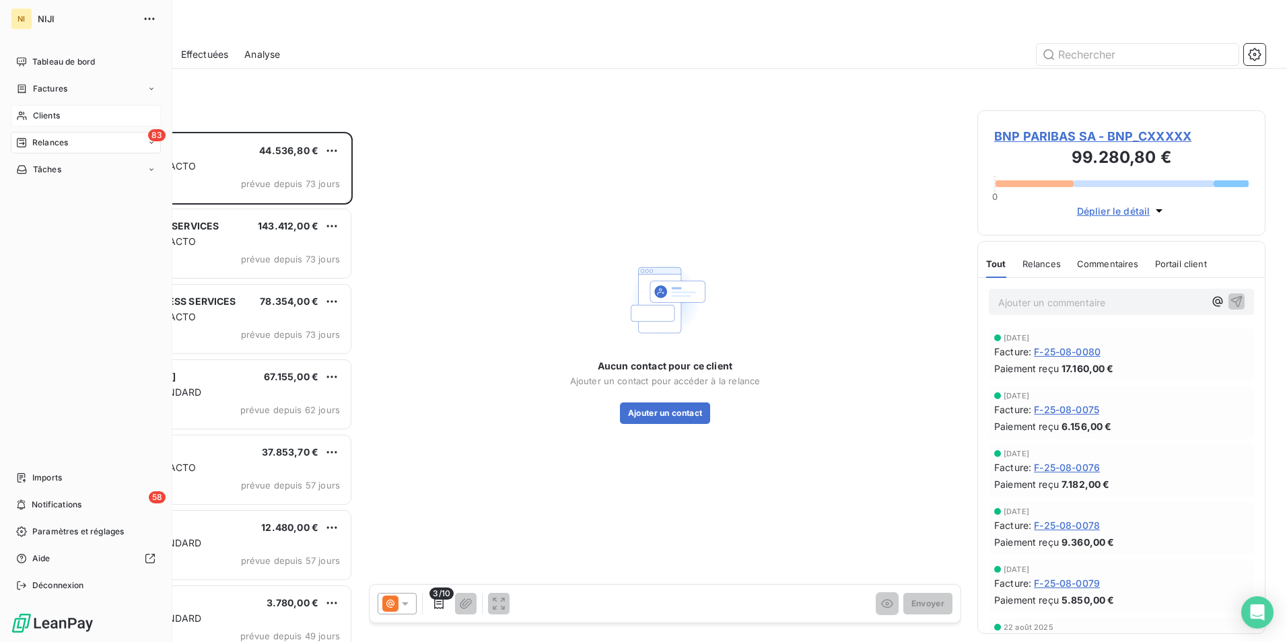
click at [45, 119] on span "Clients" at bounding box center [46, 116] width 27 height 12
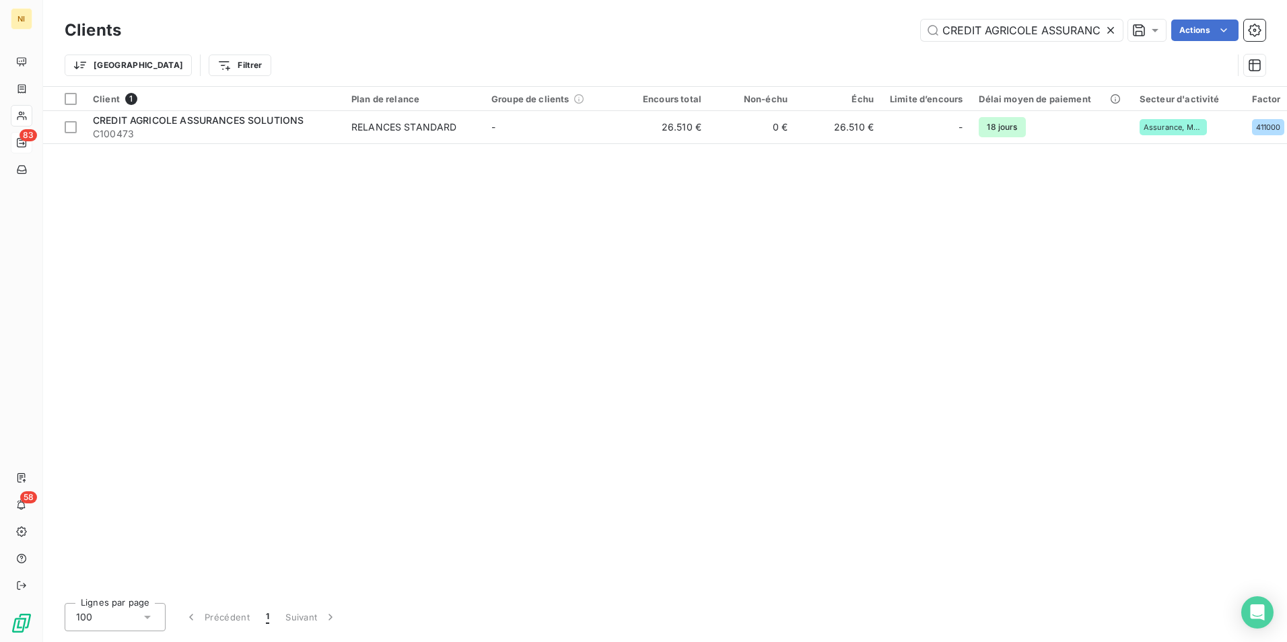
click at [1112, 30] on icon at bounding box center [1110, 30] width 13 height 13
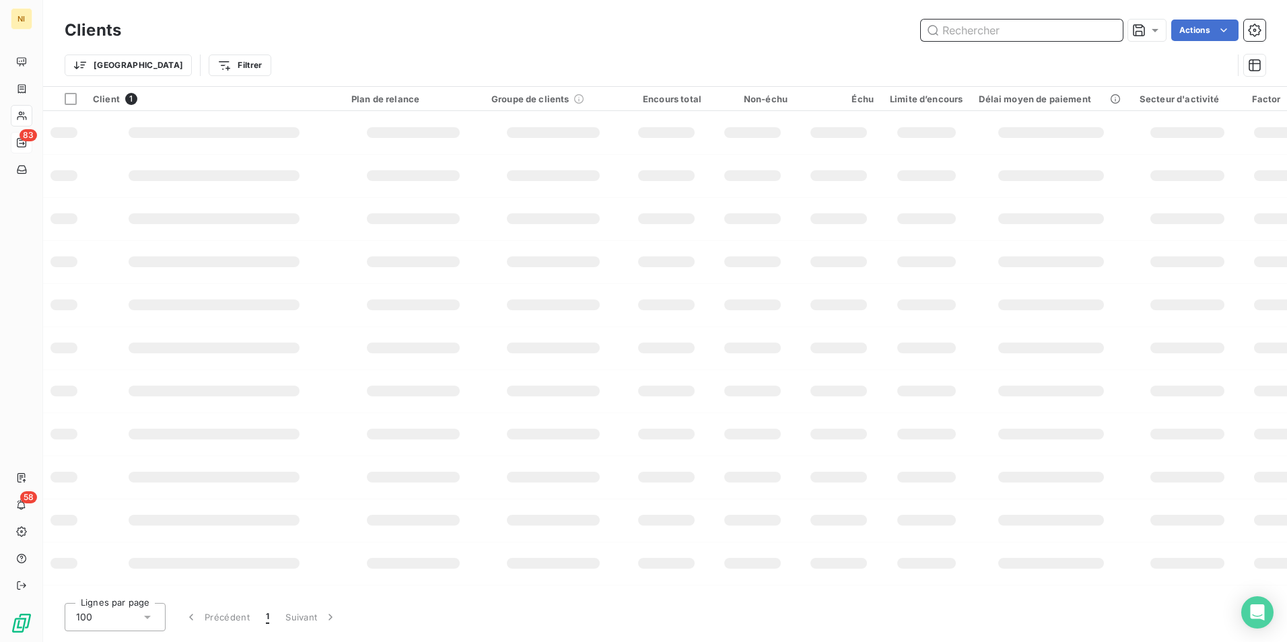
click at [1050, 27] on input "text" at bounding box center [1022, 31] width 202 height 22
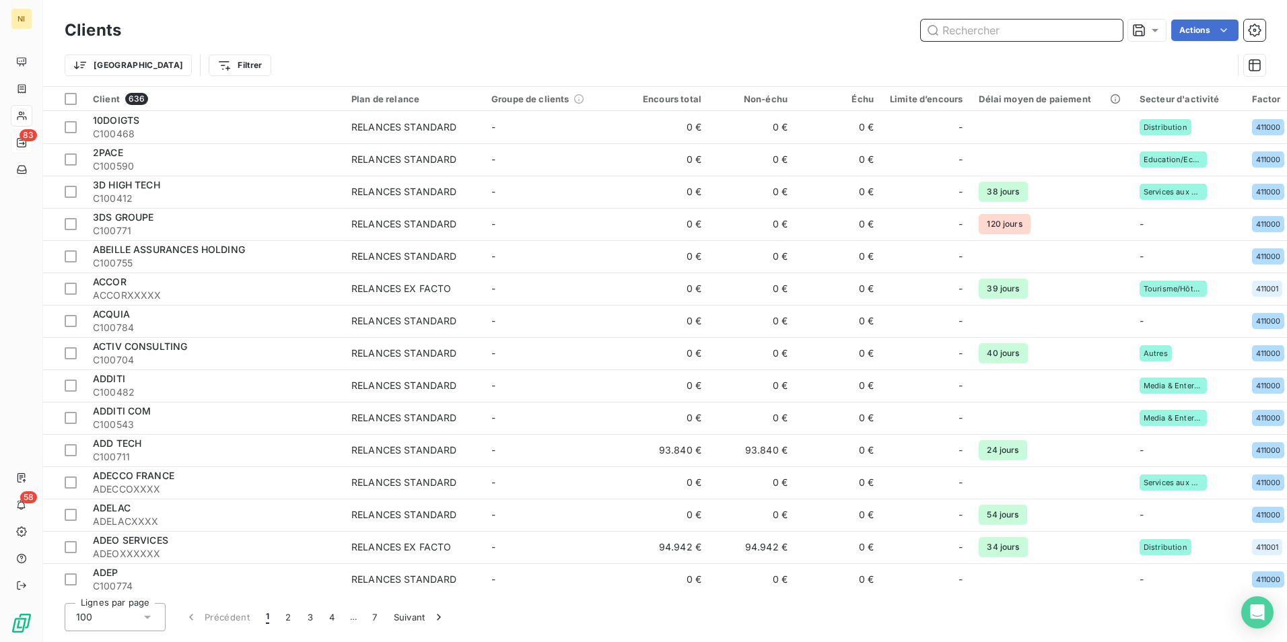
paste input "NOVÉ GESTION"
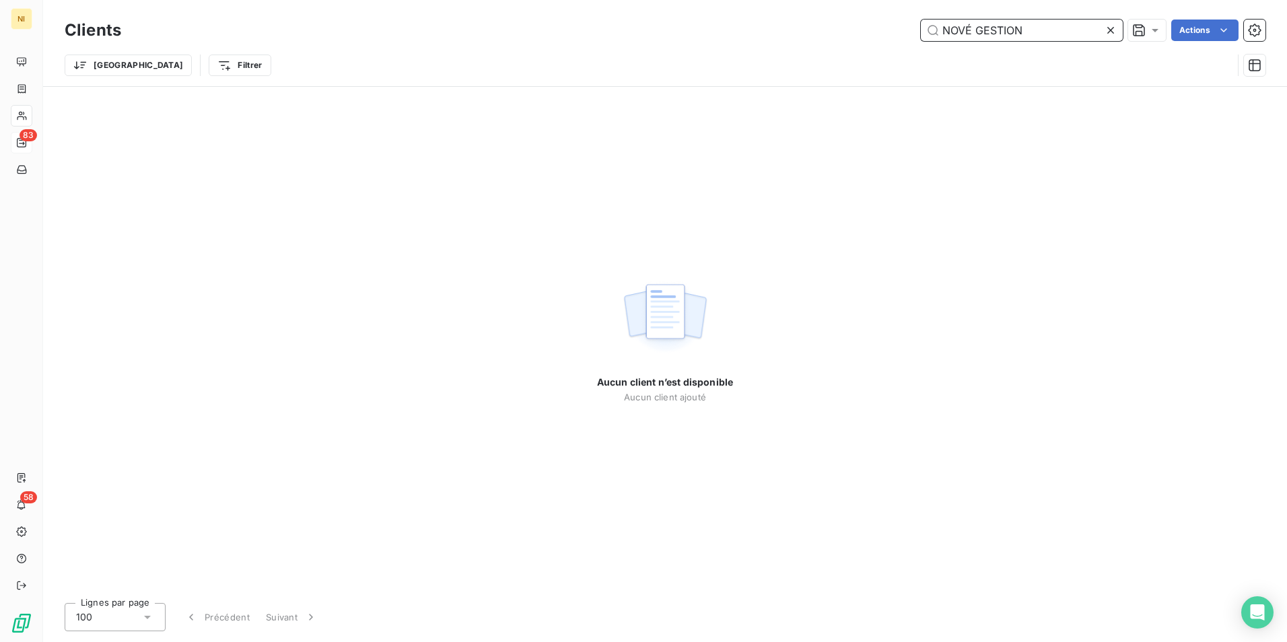
drag, startPoint x: 966, startPoint y: 33, endPoint x: 1067, endPoint y: 32, distance: 101.0
click at [1067, 32] on input "NOVÉ GESTION" at bounding box center [1022, 31] width 202 height 22
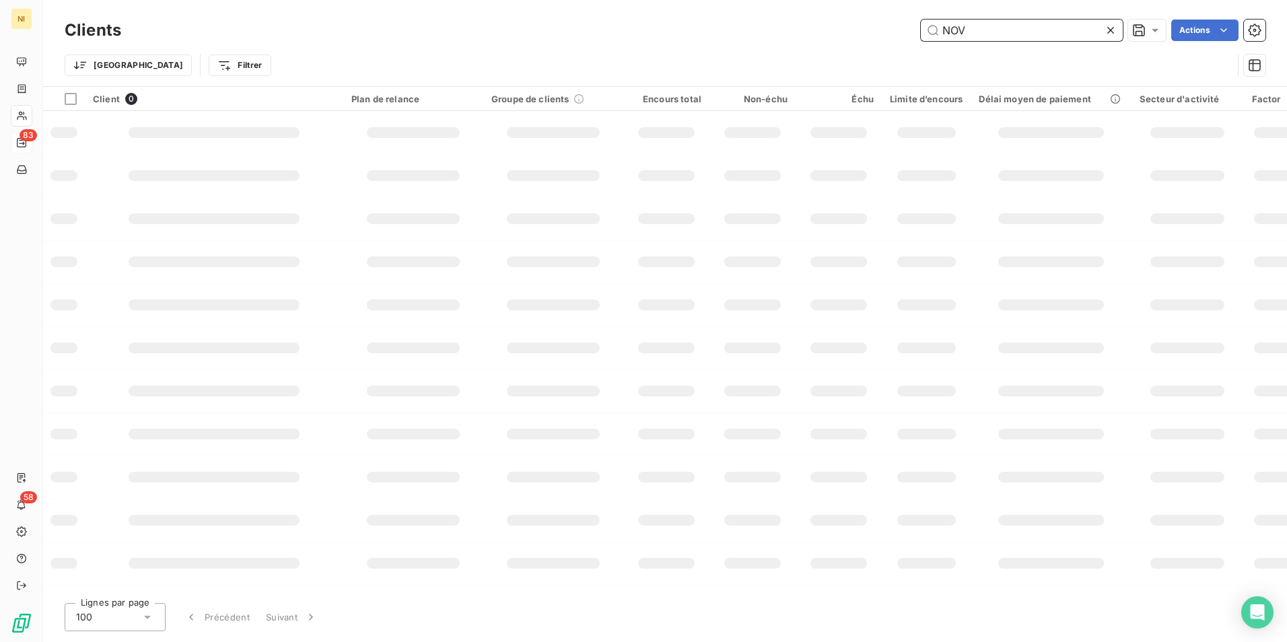
click at [1037, 32] on input "NOV" at bounding box center [1022, 31] width 202 height 22
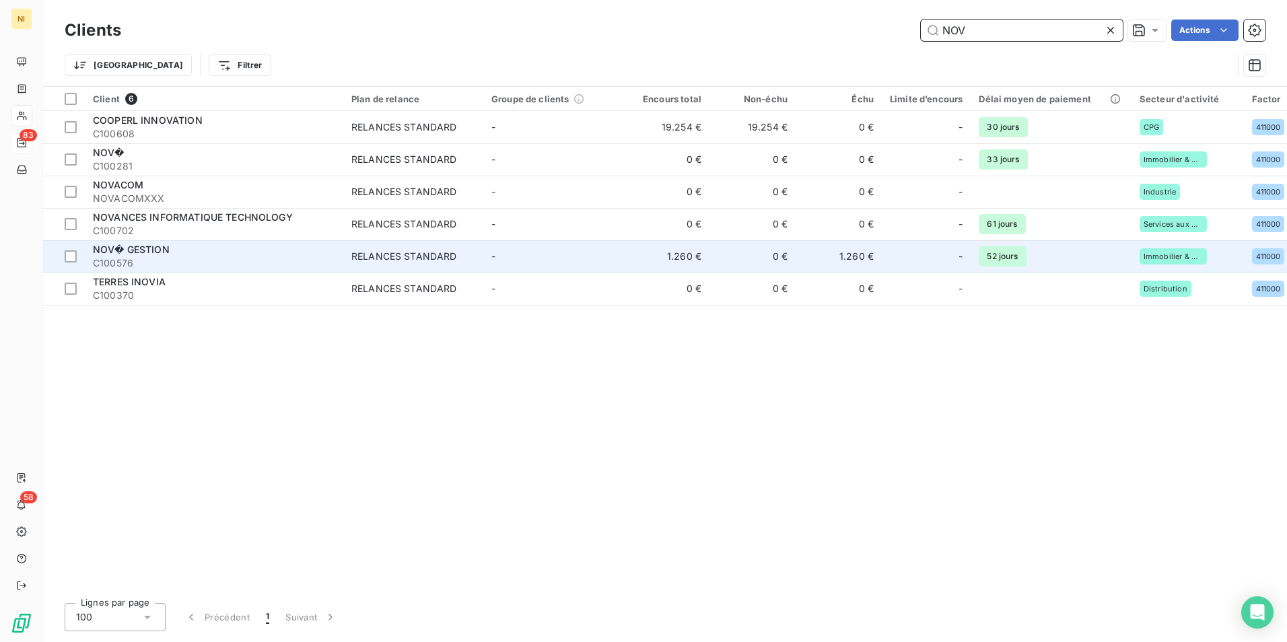
type input "NOV"
click at [172, 243] on div "NOV� GESTION" at bounding box center [214, 249] width 242 height 13
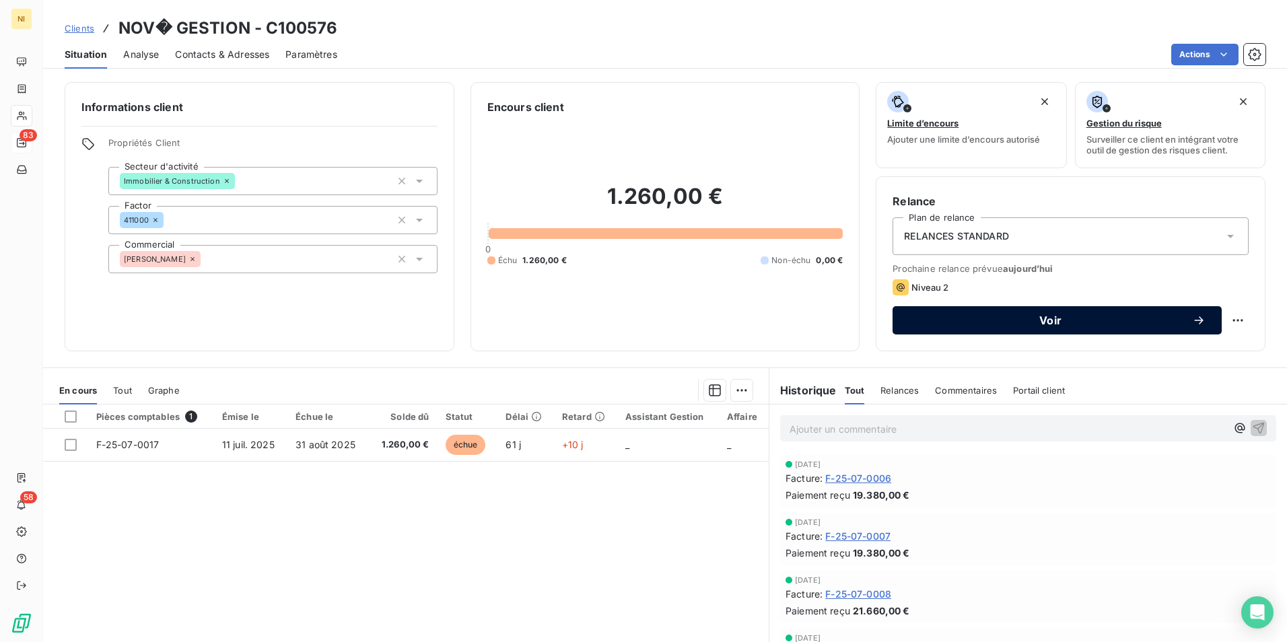
click at [1047, 313] on button "Voir" at bounding box center [1057, 320] width 329 height 28
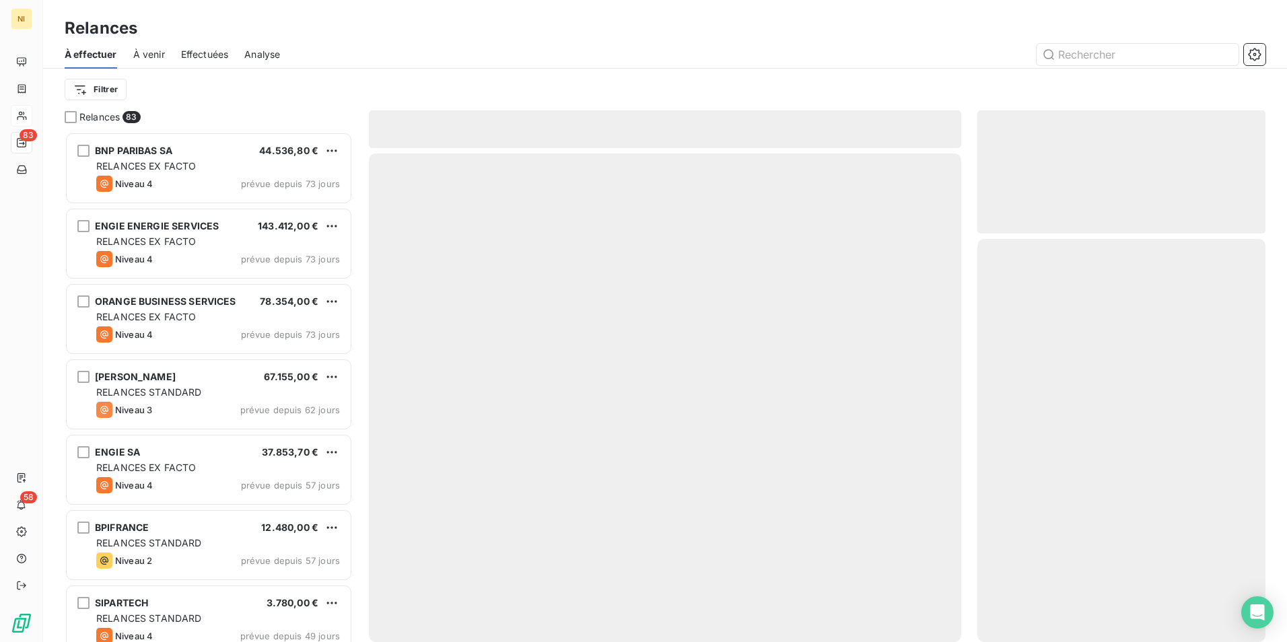
scroll to position [500, 278]
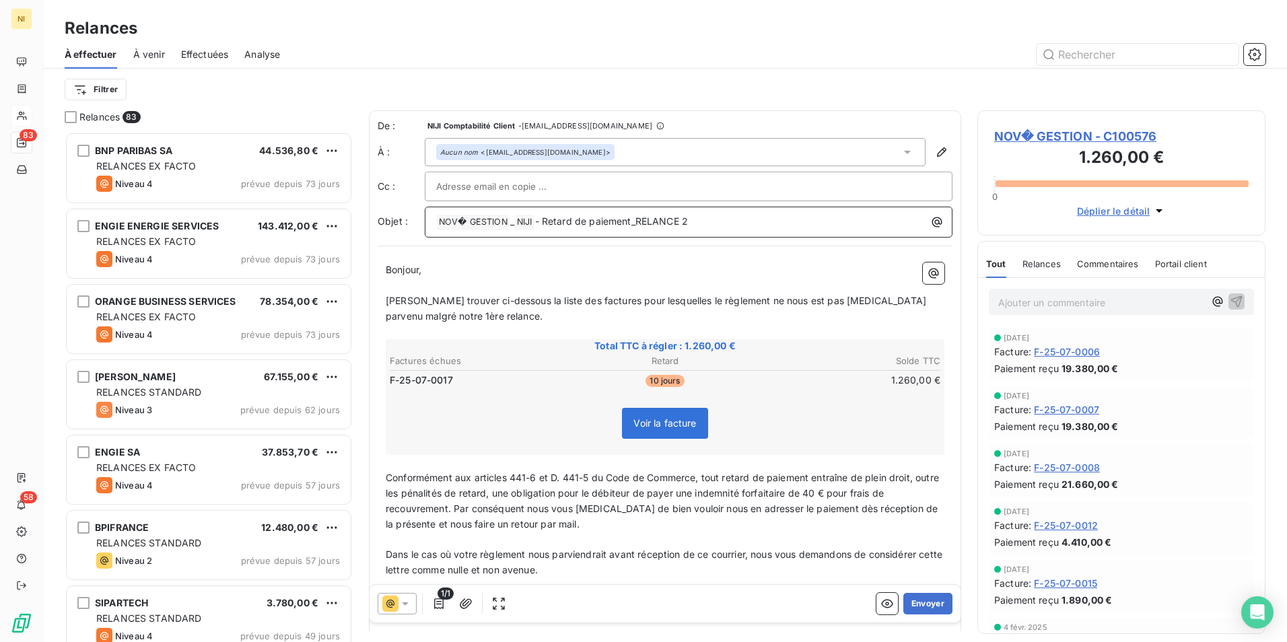
click at [464, 223] on span "NOV� GESTION ﻿" at bounding box center [473, 222] width 73 height 15
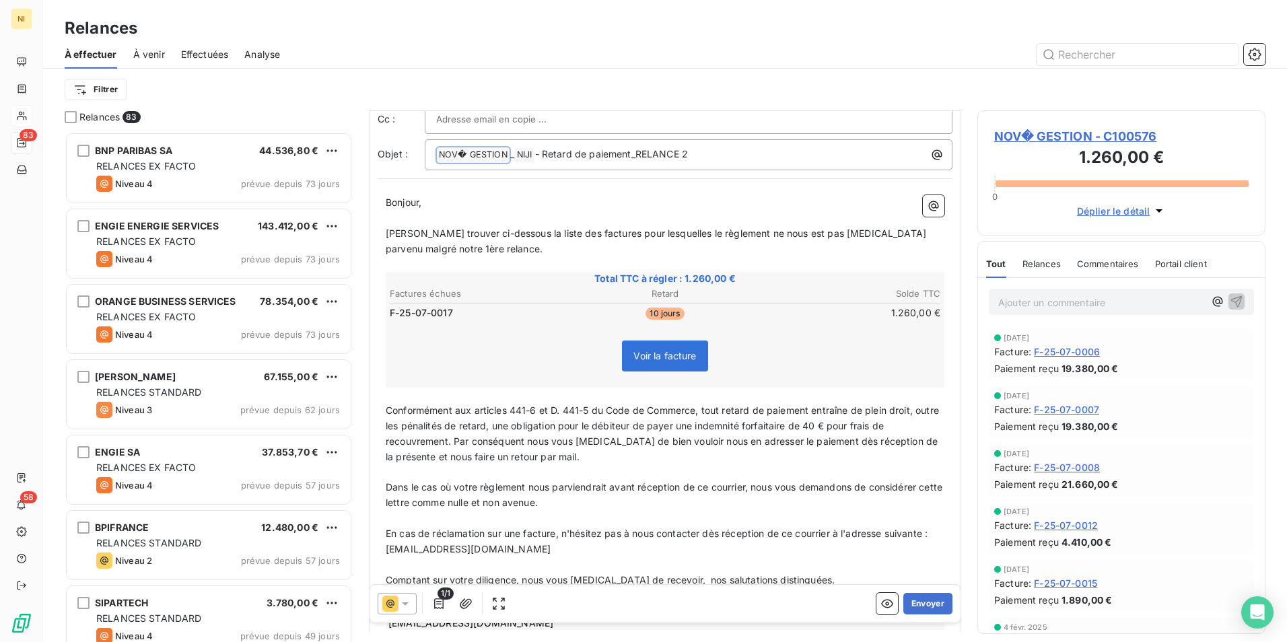
click at [407, 598] on icon at bounding box center [405, 603] width 13 height 13
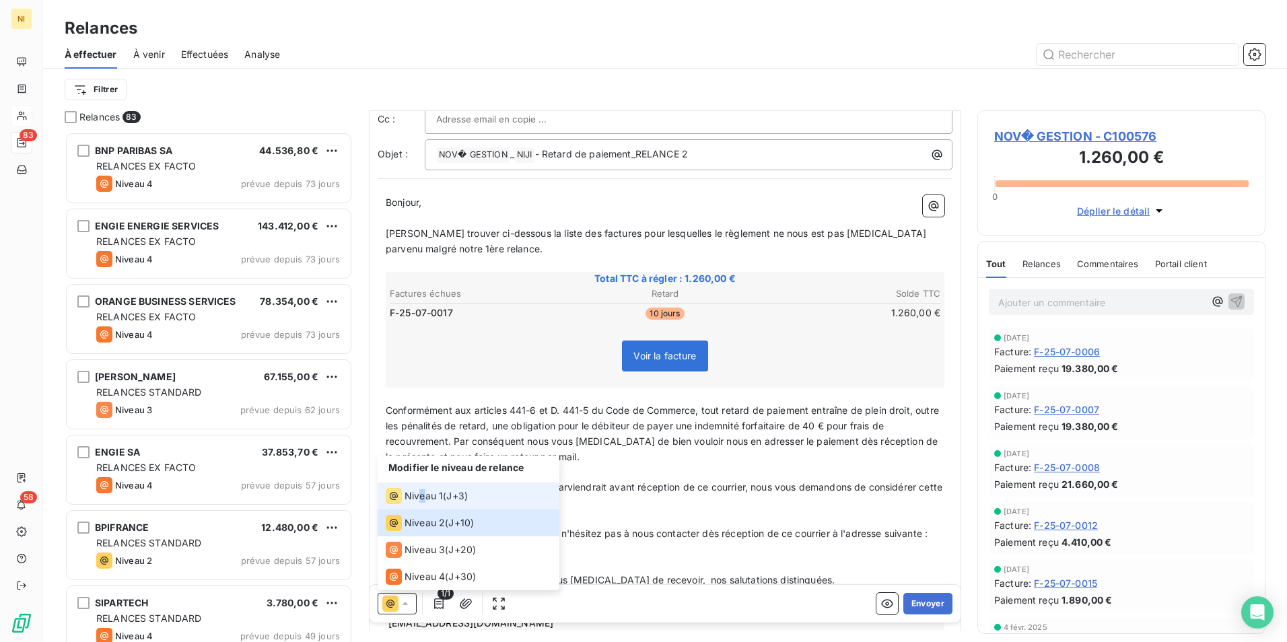
click at [423, 493] on span "Niveau 1" at bounding box center [424, 495] width 38 height 13
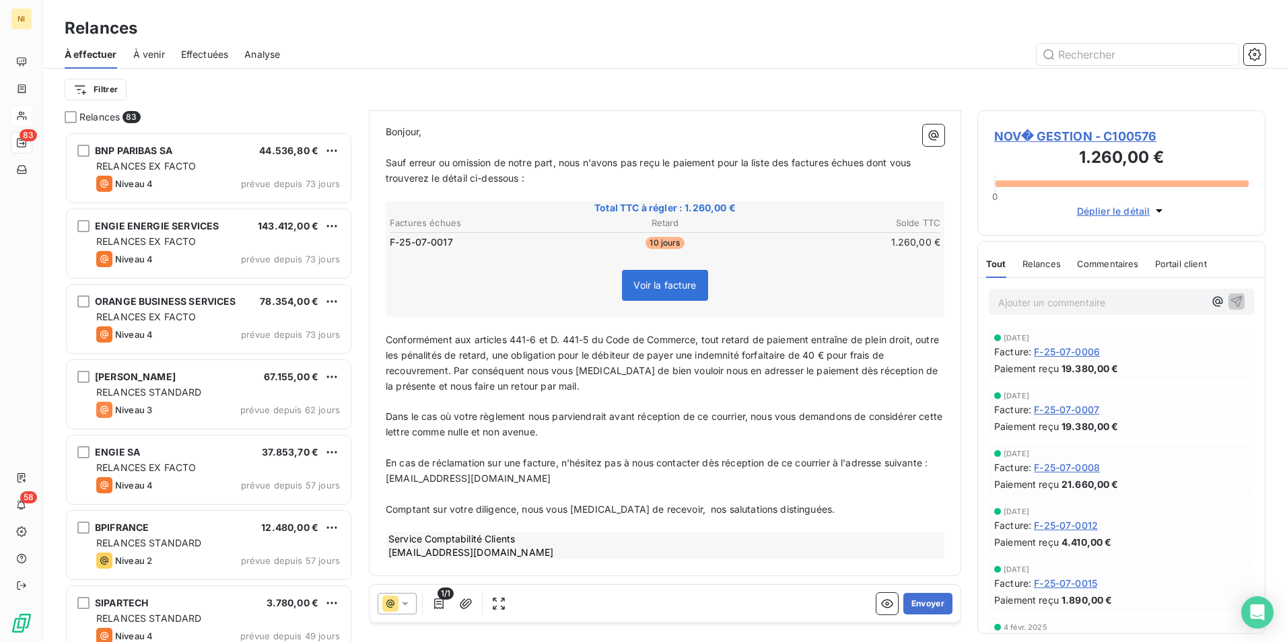
scroll to position [0, 0]
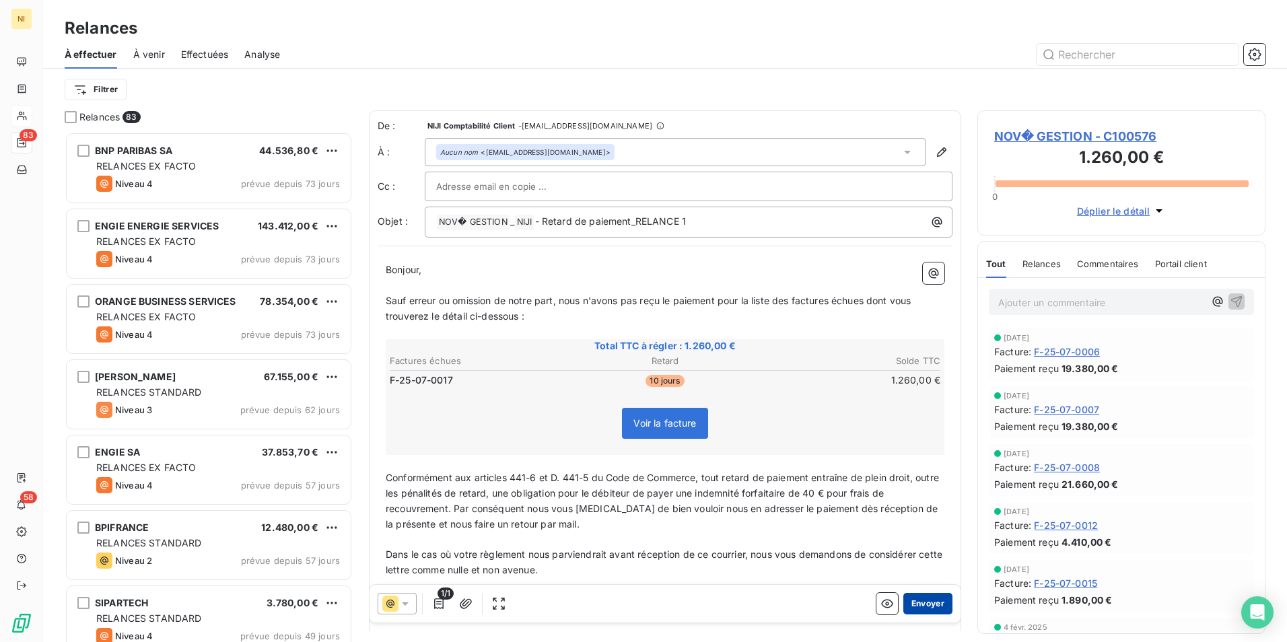
click at [913, 605] on button "Envoyer" at bounding box center [927, 604] width 49 height 22
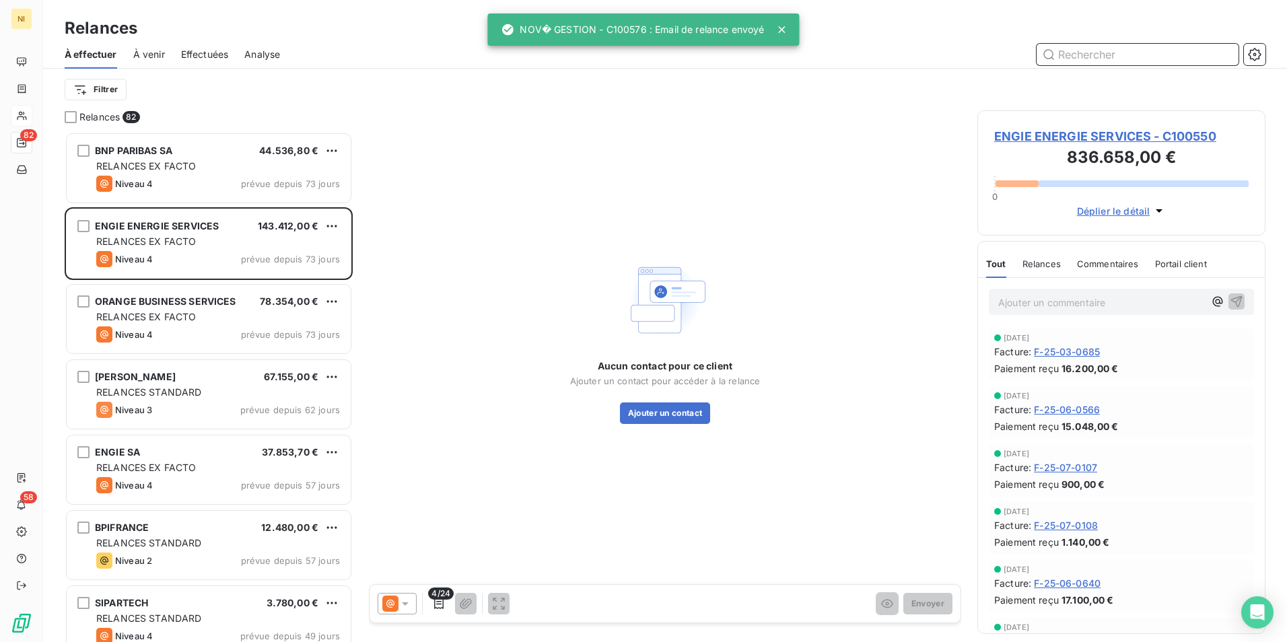
click at [1158, 53] on input "text" at bounding box center [1138, 55] width 202 height 22
paste input "VIAVITA"
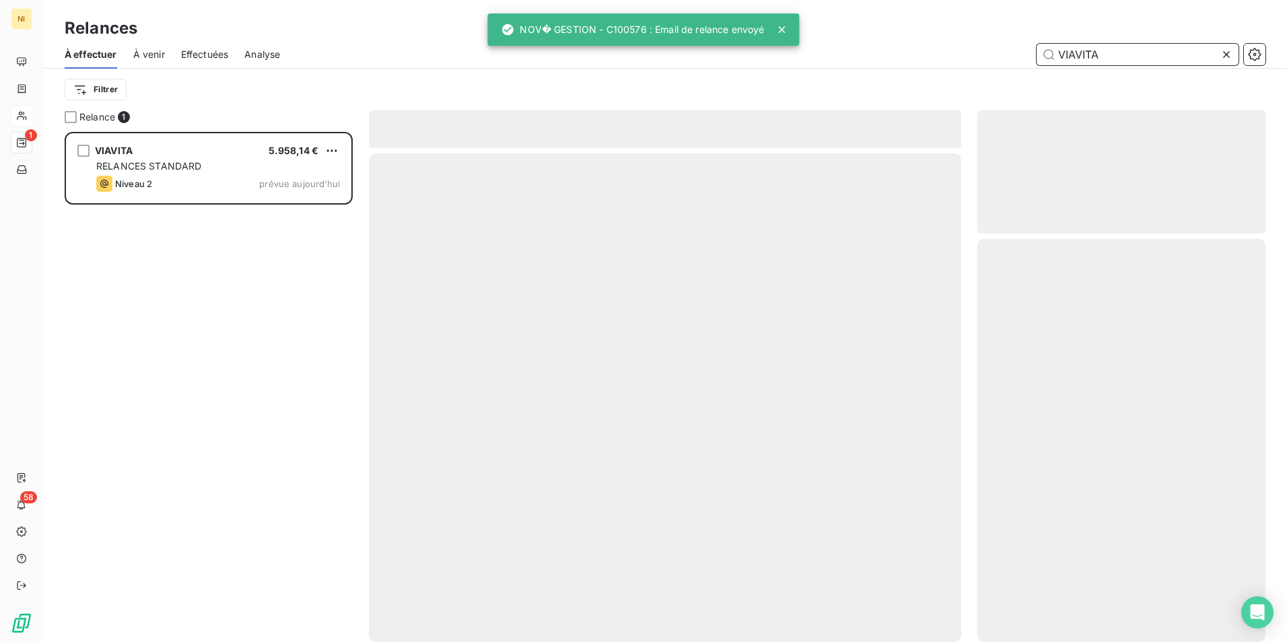
scroll to position [500, 278]
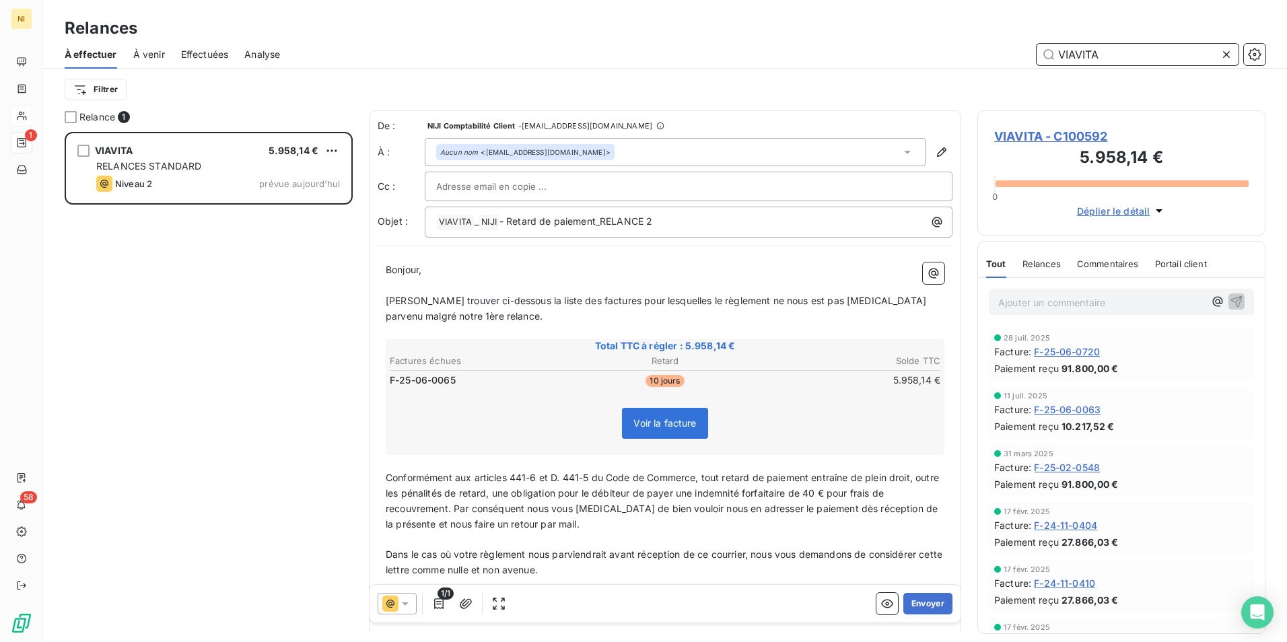
type input "VIAVITA"
click at [405, 602] on icon at bounding box center [405, 603] width 7 height 3
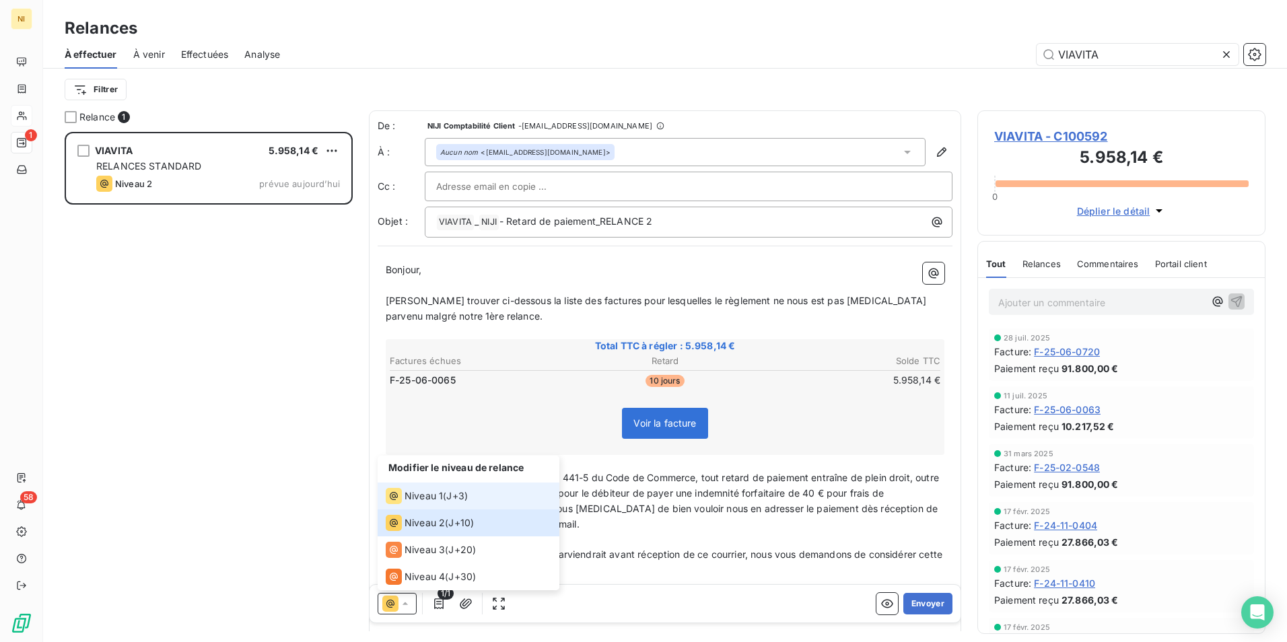
click at [409, 489] on span "Niveau 1" at bounding box center [424, 495] width 38 height 13
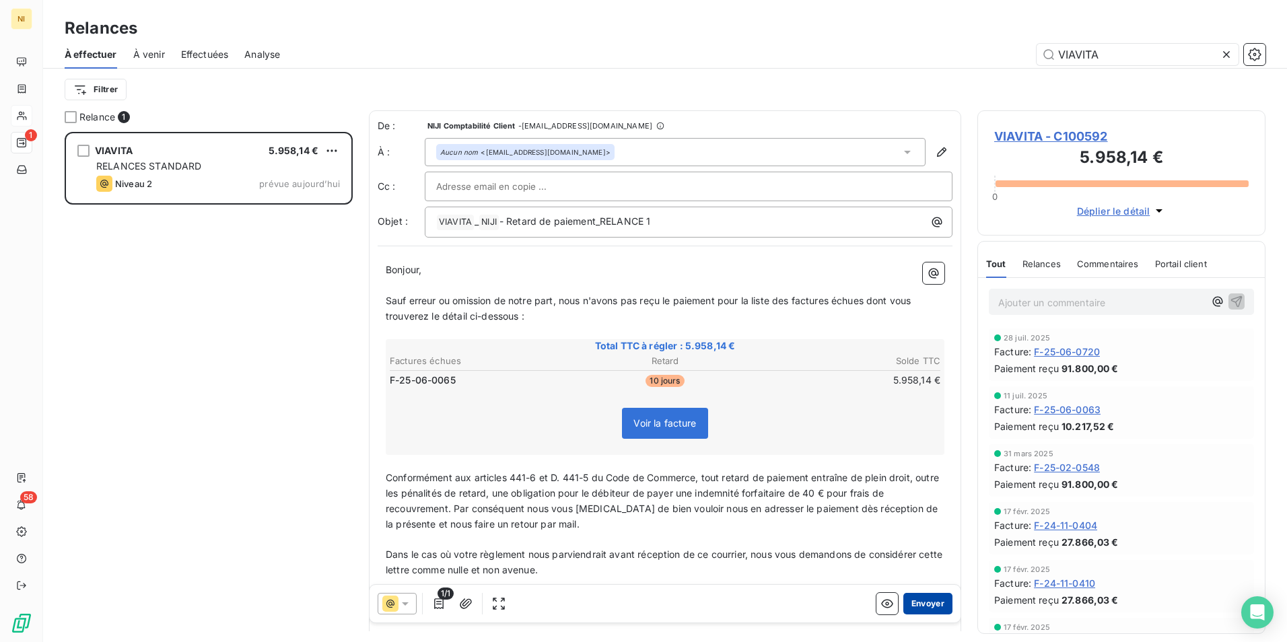
click at [922, 600] on button "Envoyer" at bounding box center [927, 604] width 49 height 22
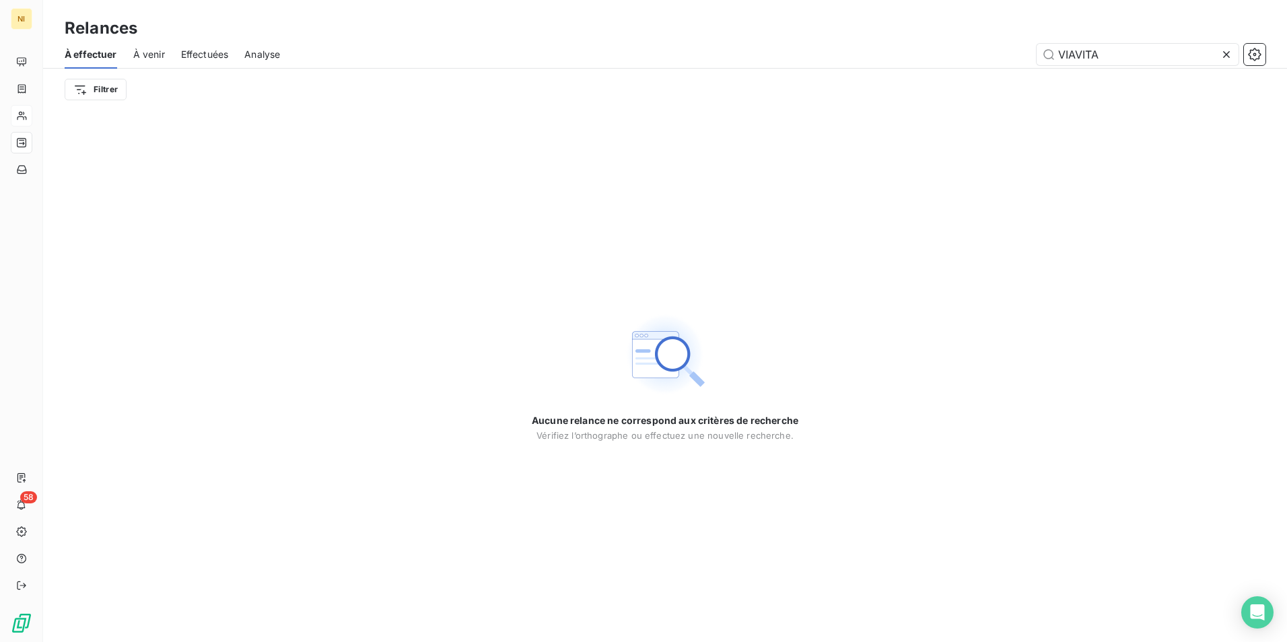
click at [1227, 52] on icon at bounding box center [1226, 54] width 13 height 13
click at [1175, 51] on input "text" at bounding box center [1138, 55] width 202 height 22
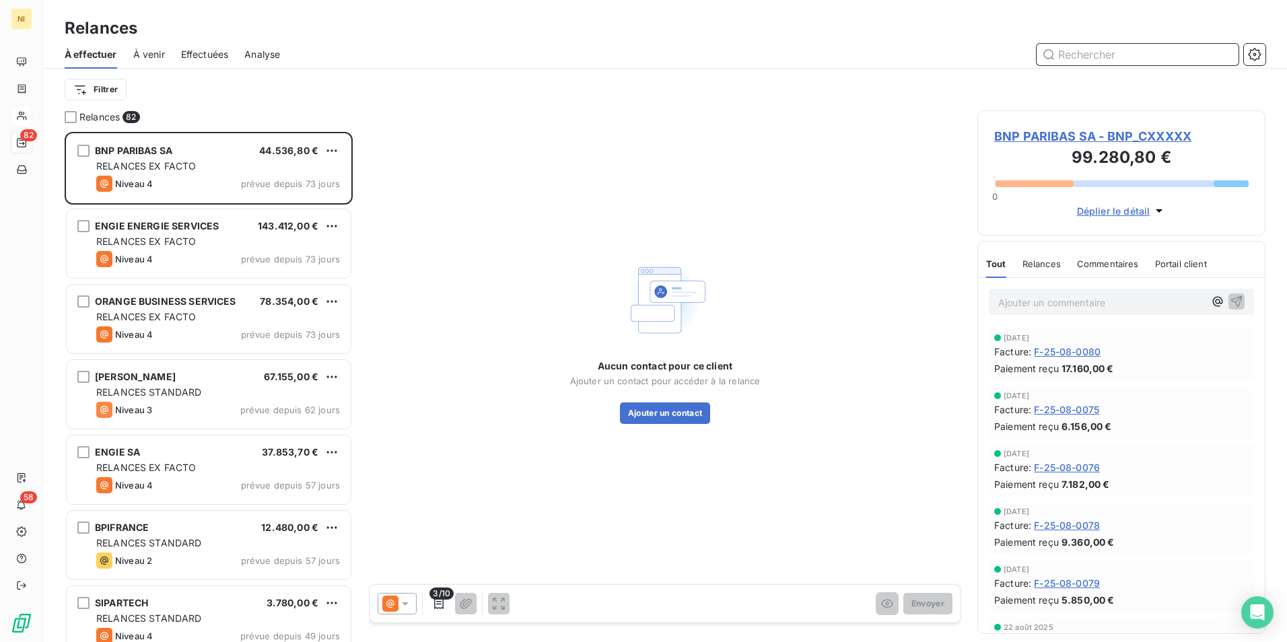
scroll to position [500, 278]
paste input "LFB GROUP"
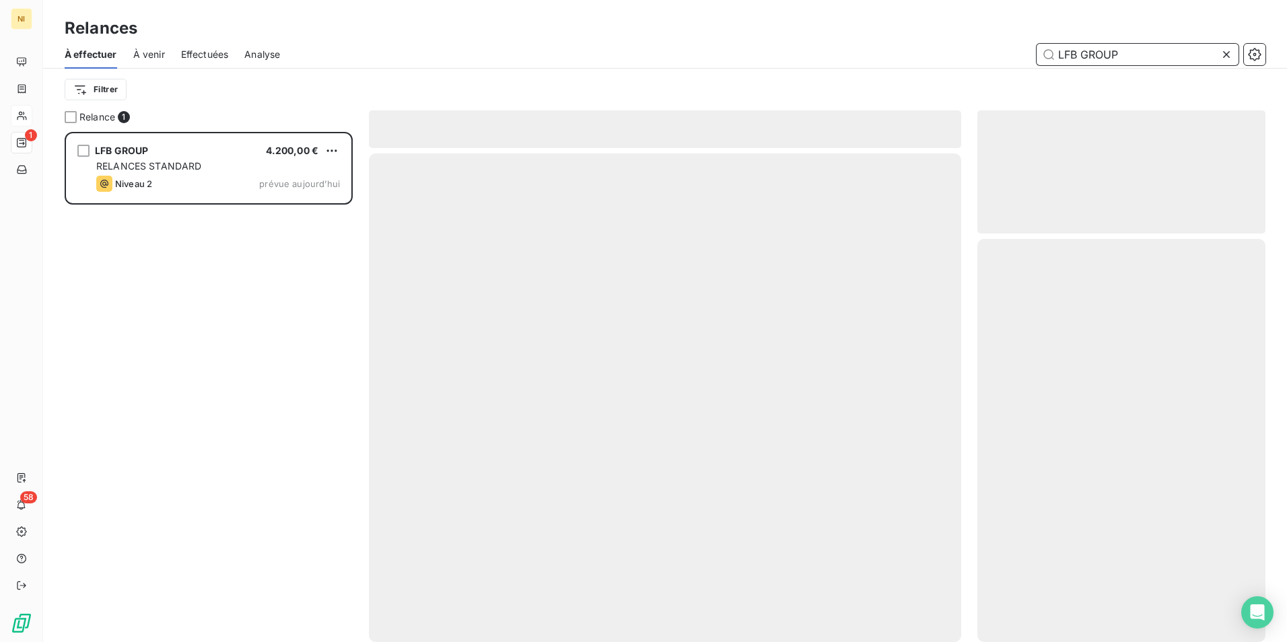
scroll to position [500, 278]
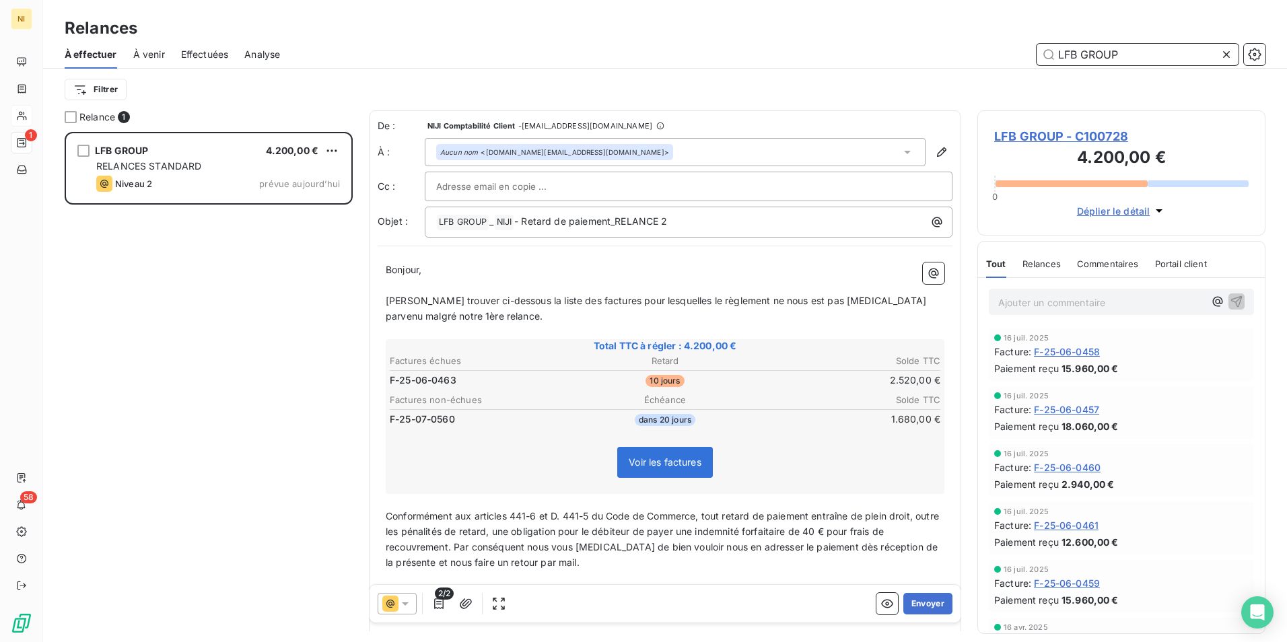
type input "LFB GROUP"
click at [403, 601] on icon at bounding box center [405, 603] width 13 height 13
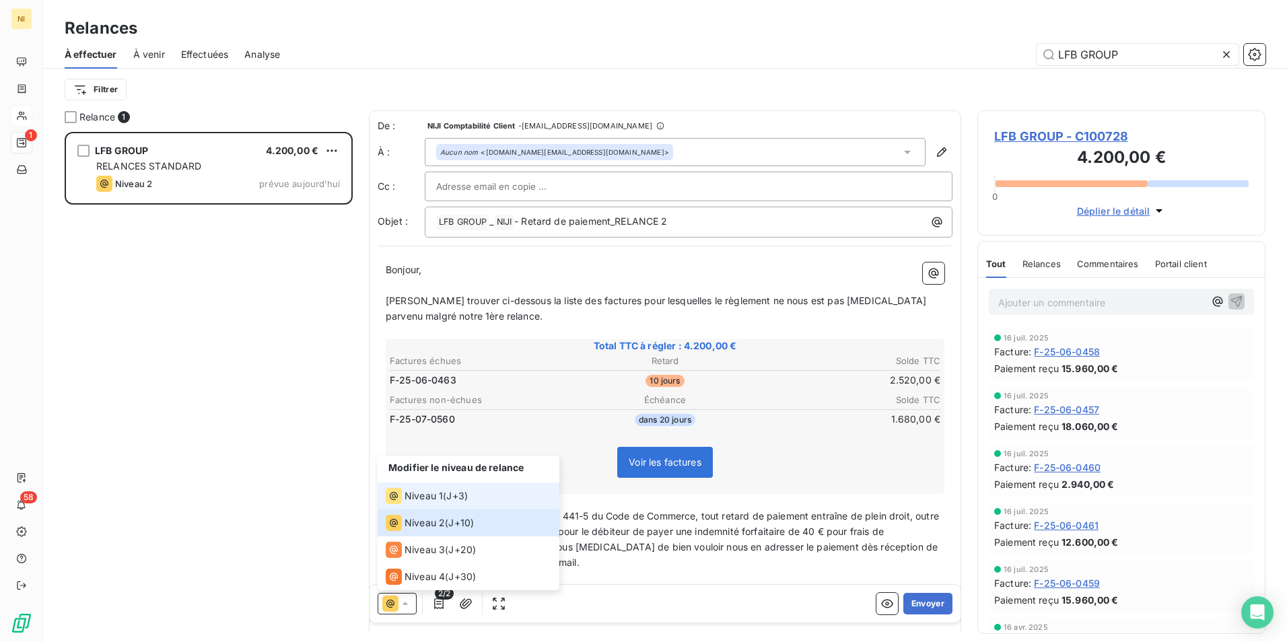
click at [429, 495] on span "Niveau 1" at bounding box center [424, 495] width 38 height 13
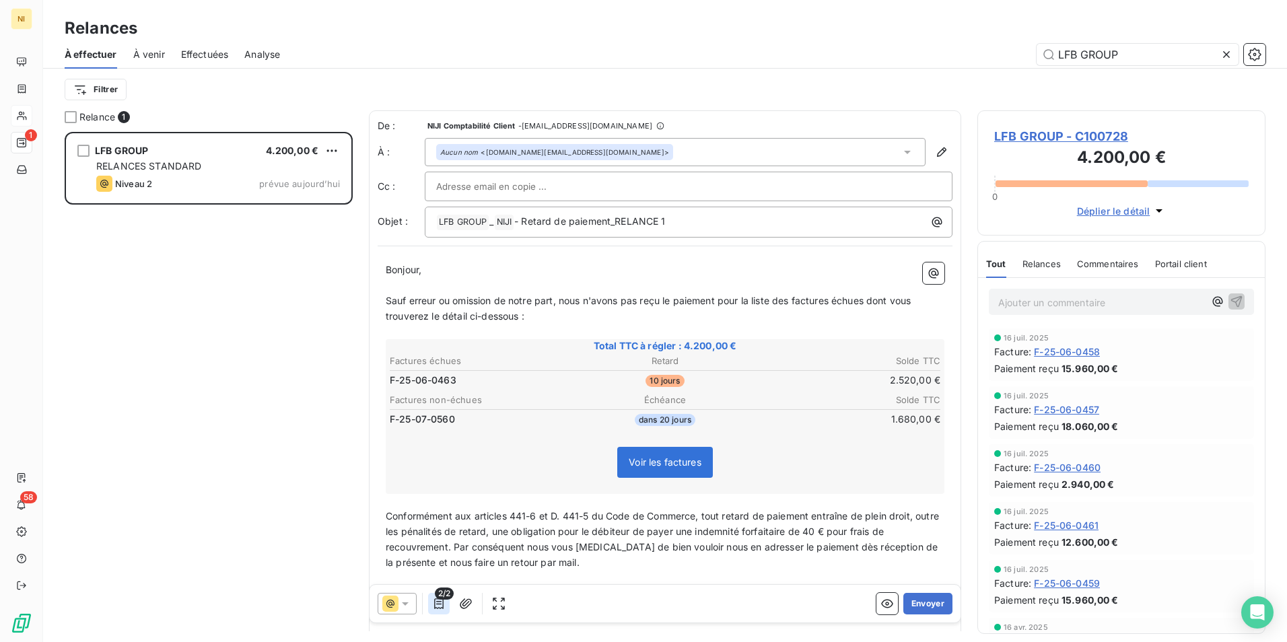
click at [444, 603] on icon "button" at bounding box center [438, 603] width 13 height 13
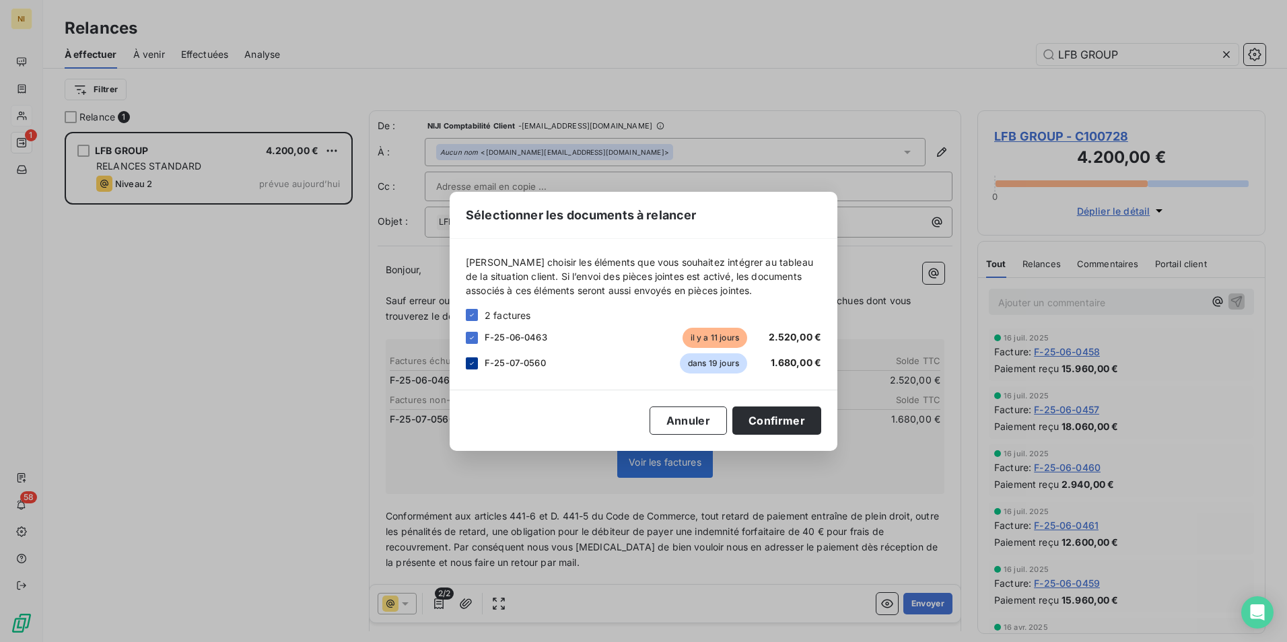
click at [471, 366] on icon at bounding box center [472, 363] width 8 height 8
click at [768, 417] on button "Confirmer" at bounding box center [776, 421] width 89 height 28
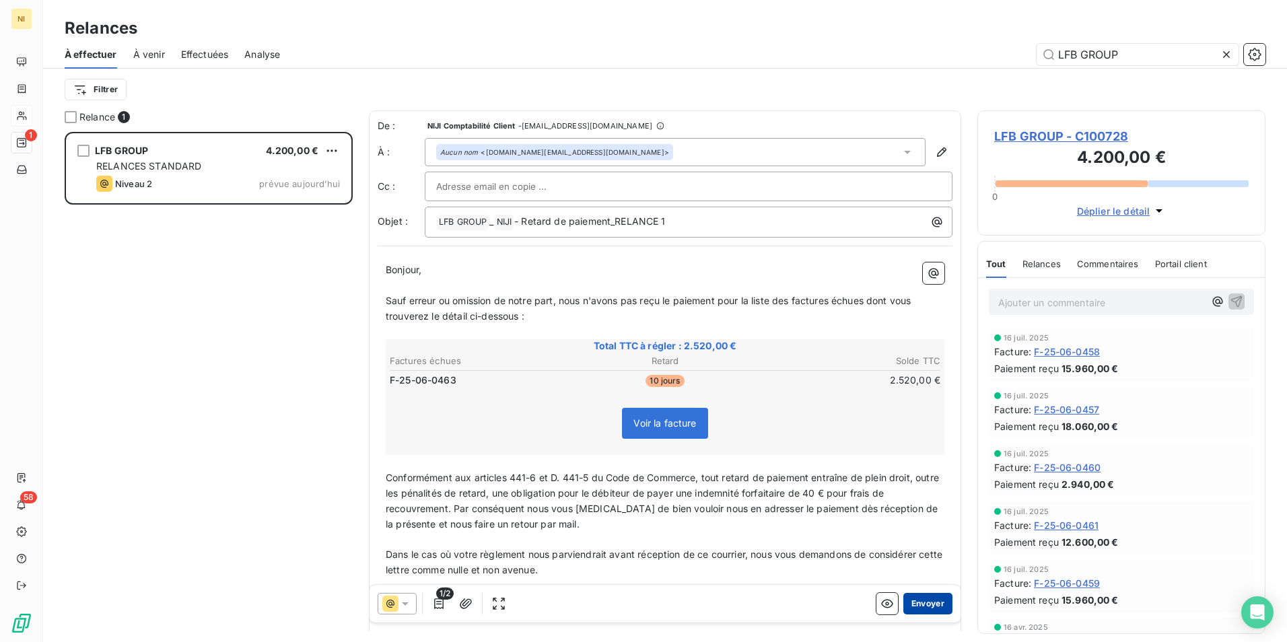
click at [907, 607] on button "Envoyer" at bounding box center [927, 604] width 49 height 22
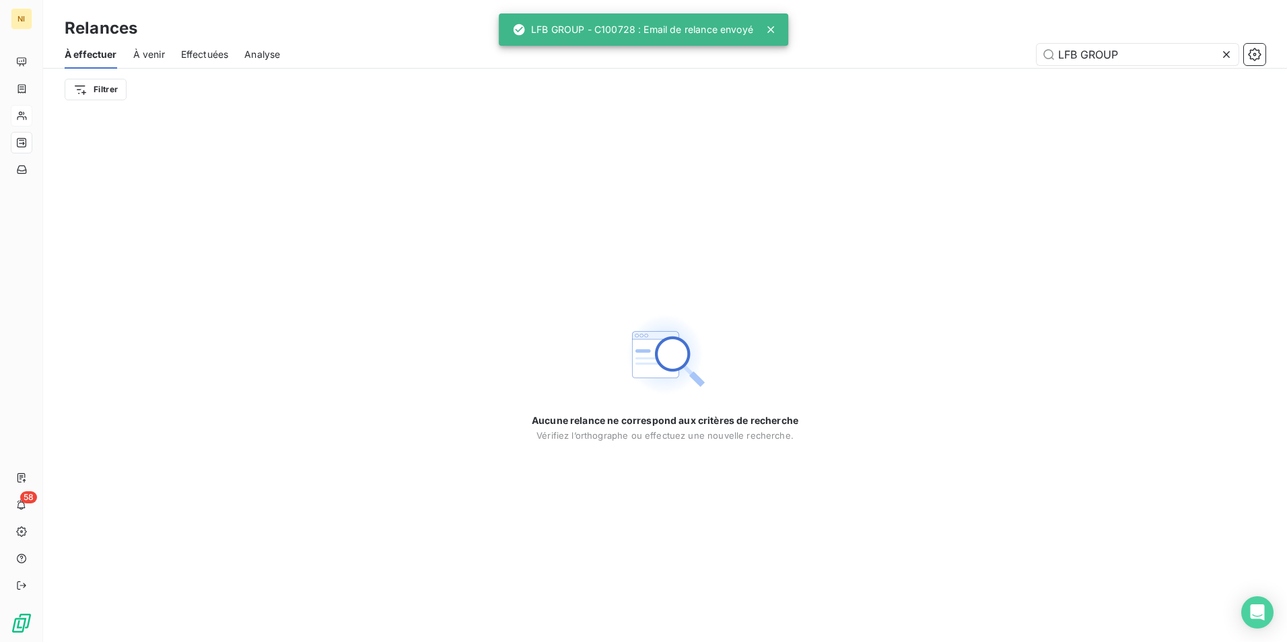
click at [1223, 53] on icon at bounding box center [1226, 54] width 13 height 13
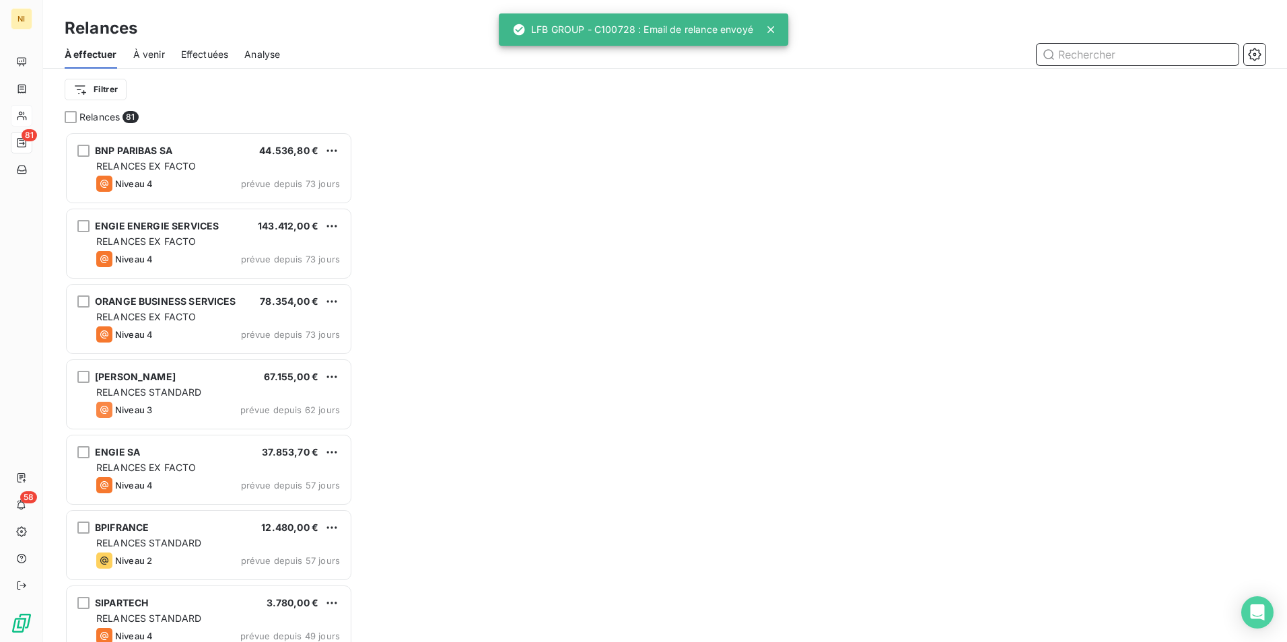
click at [1184, 51] on input "text" at bounding box center [1138, 55] width 202 height 22
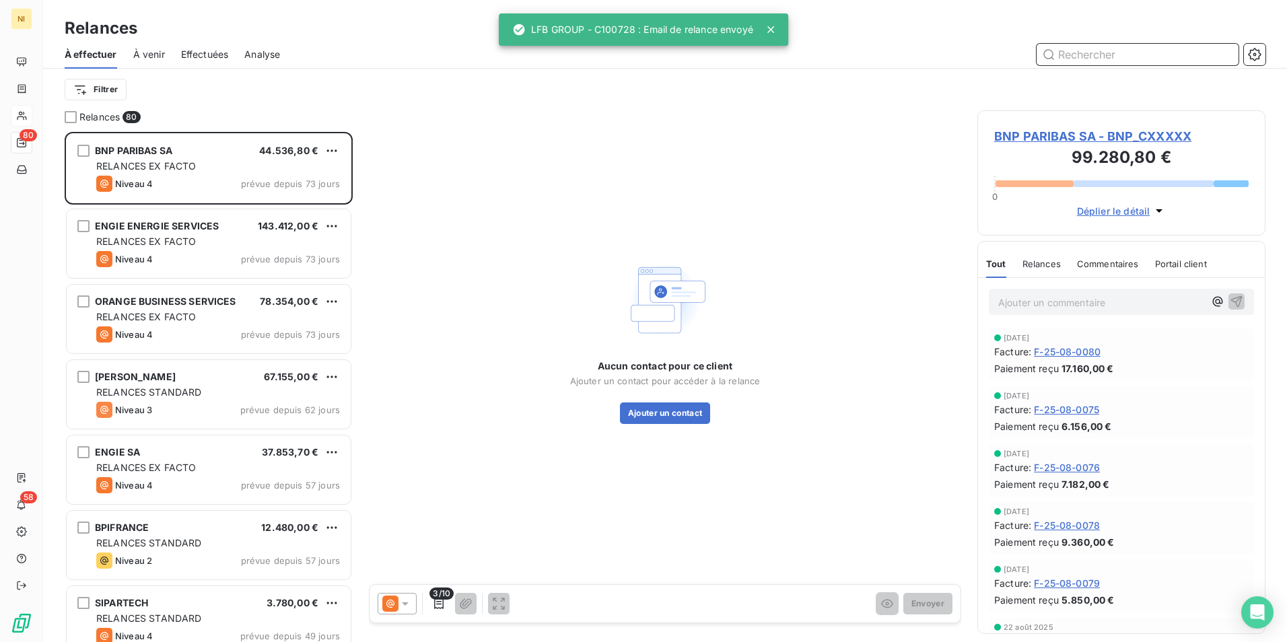
paste input "GROUPE SAVE"
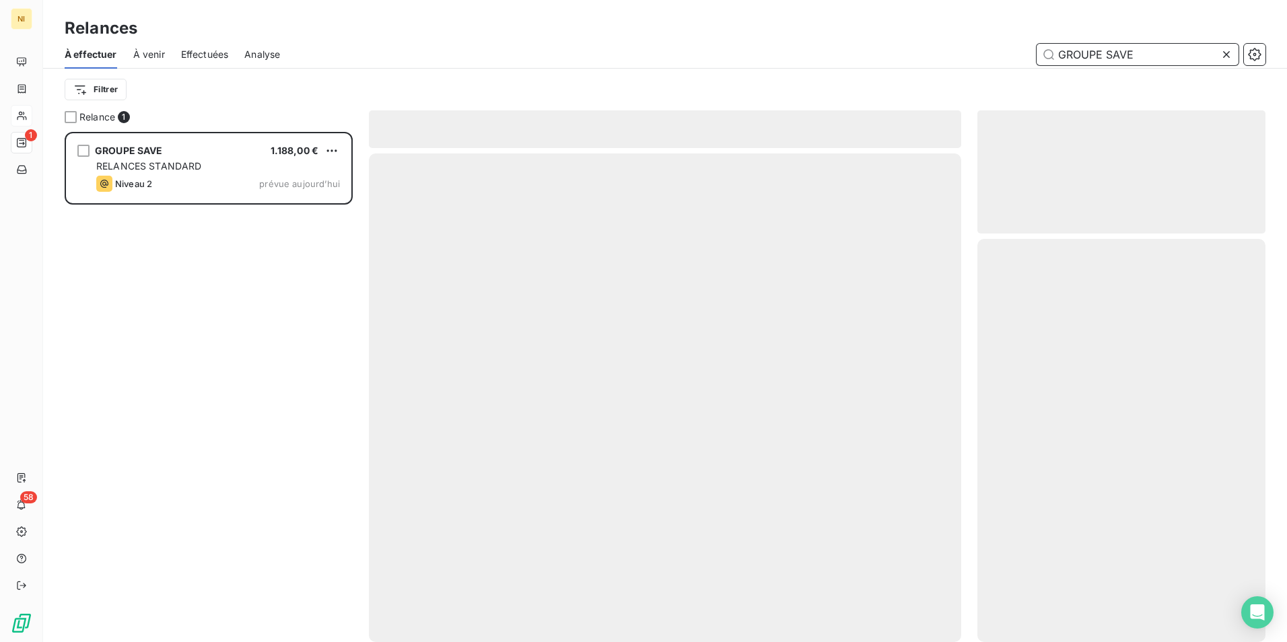
scroll to position [500, 278]
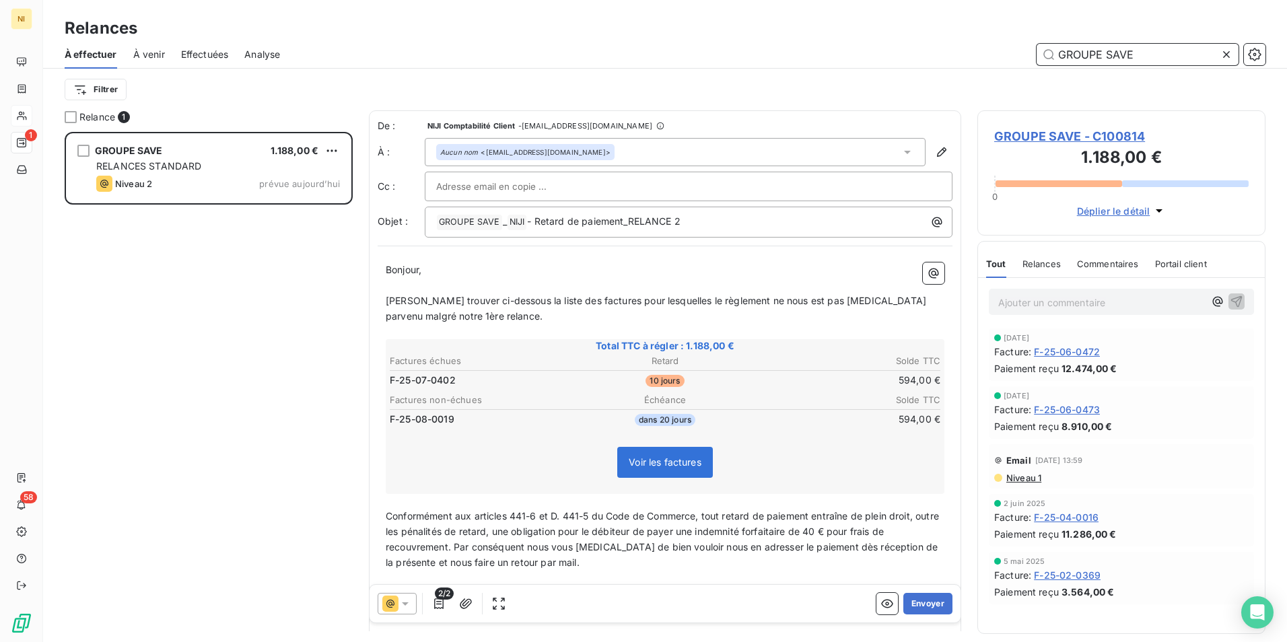
type input "GROUPE SAVE"
click at [603, 88] on div "Filtrer" at bounding box center [665, 90] width 1201 height 26
click at [405, 604] on icon at bounding box center [405, 603] width 7 height 3
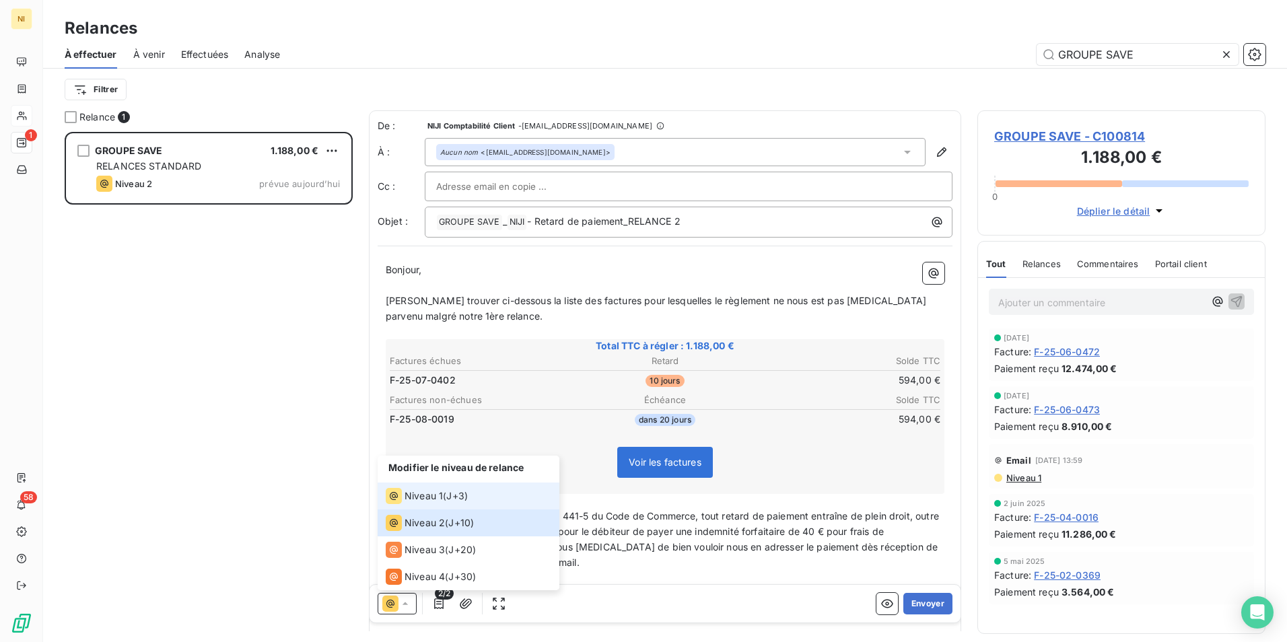
click at [423, 494] on span "Niveau 1" at bounding box center [424, 495] width 38 height 13
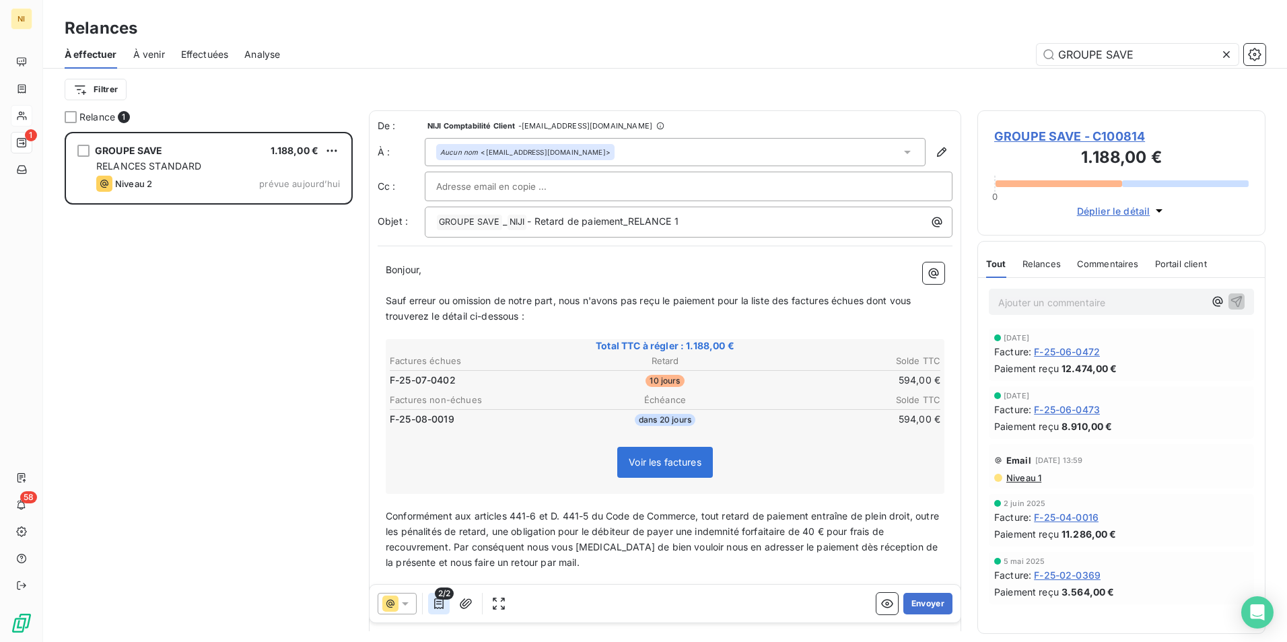
click at [444, 601] on icon "button" at bounding box center [438, 603] width 13 height 13
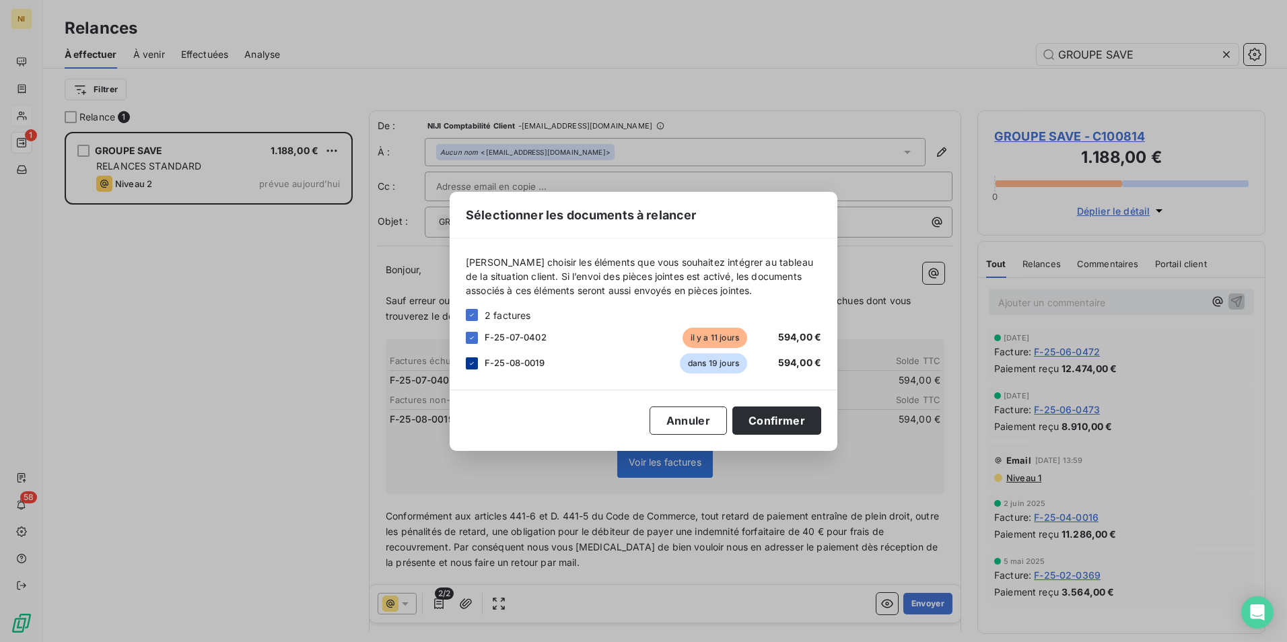
click at [471, 365] on icon at bounding box center [472, 363] width 8 height 8
click at [763, 418] on button "Confirmer" at bounding box center [776, 421] width 89 height 28
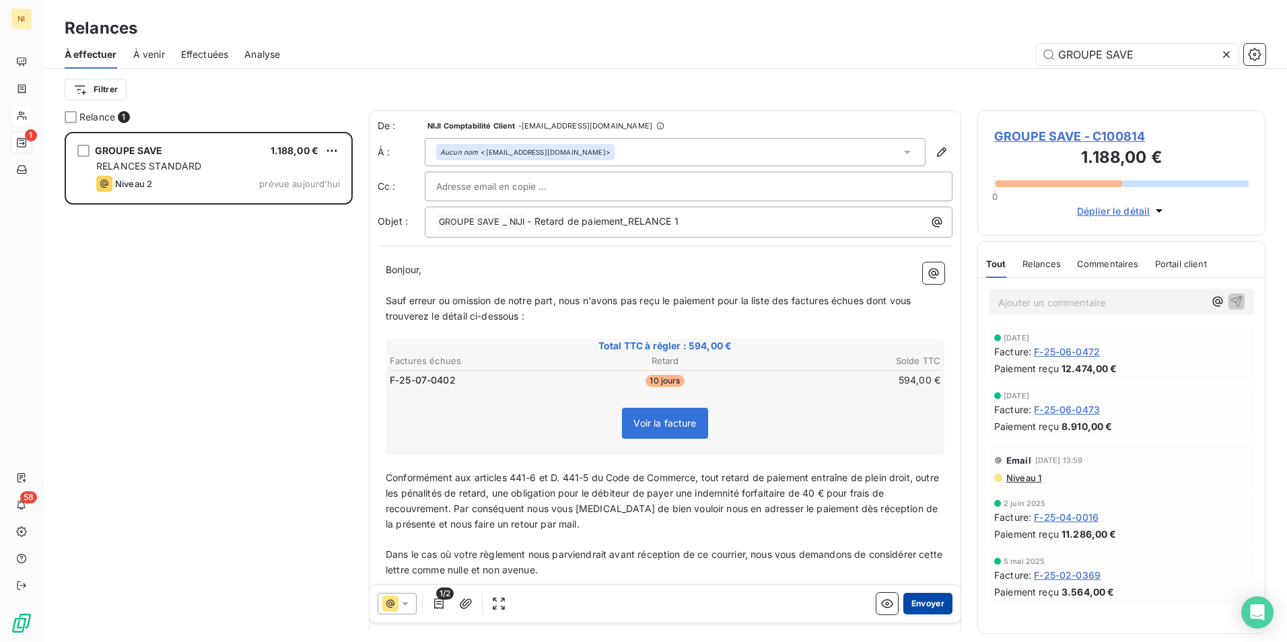
click at [912, 600] on button "Envoyer" at bounding box center [927, 604] width 49 height 22
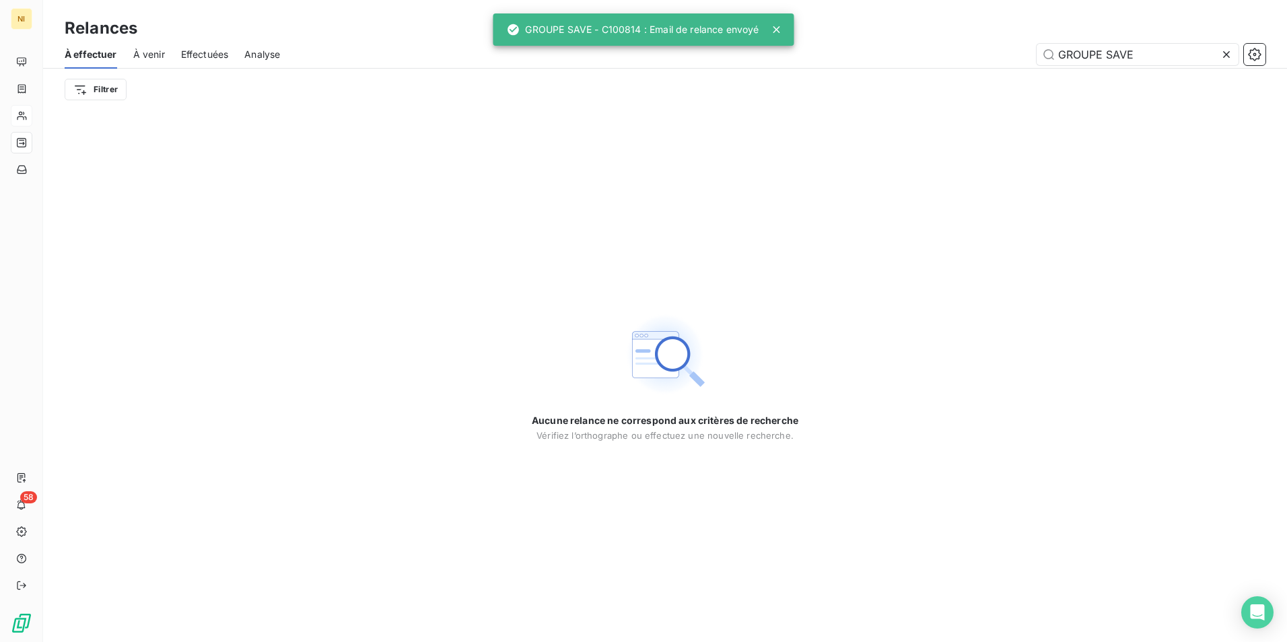
click at [1226, 53] on icon at bounding box center [1226, 54] width 7 height 7
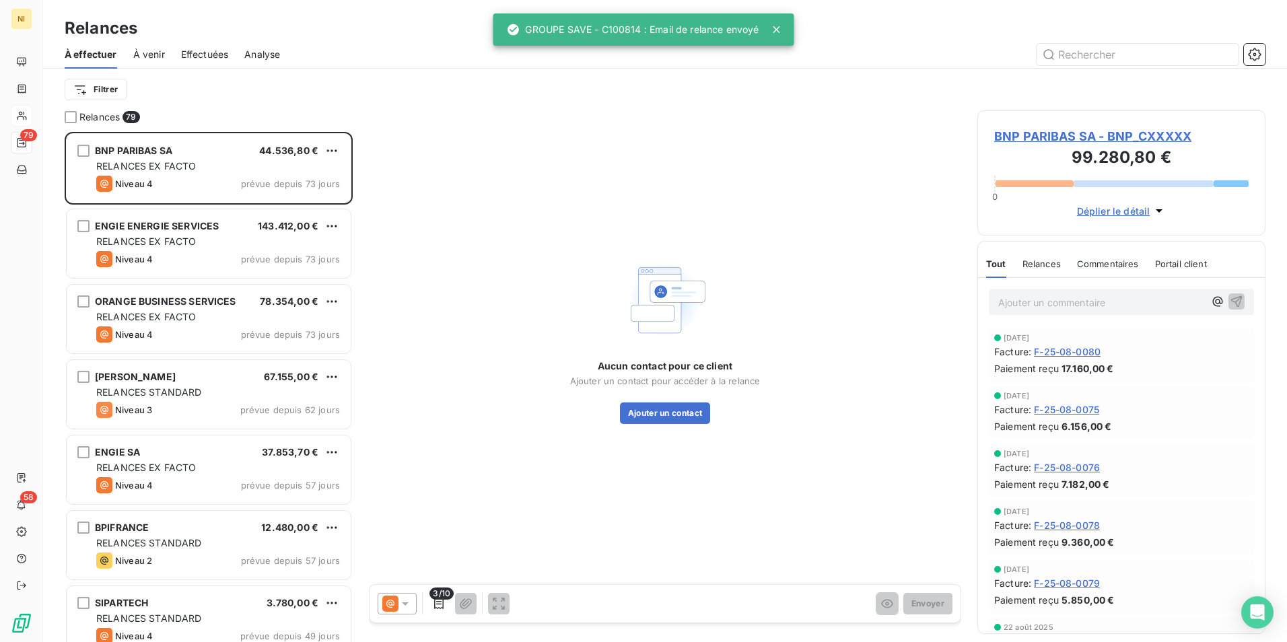
scroll to position [500, 278]
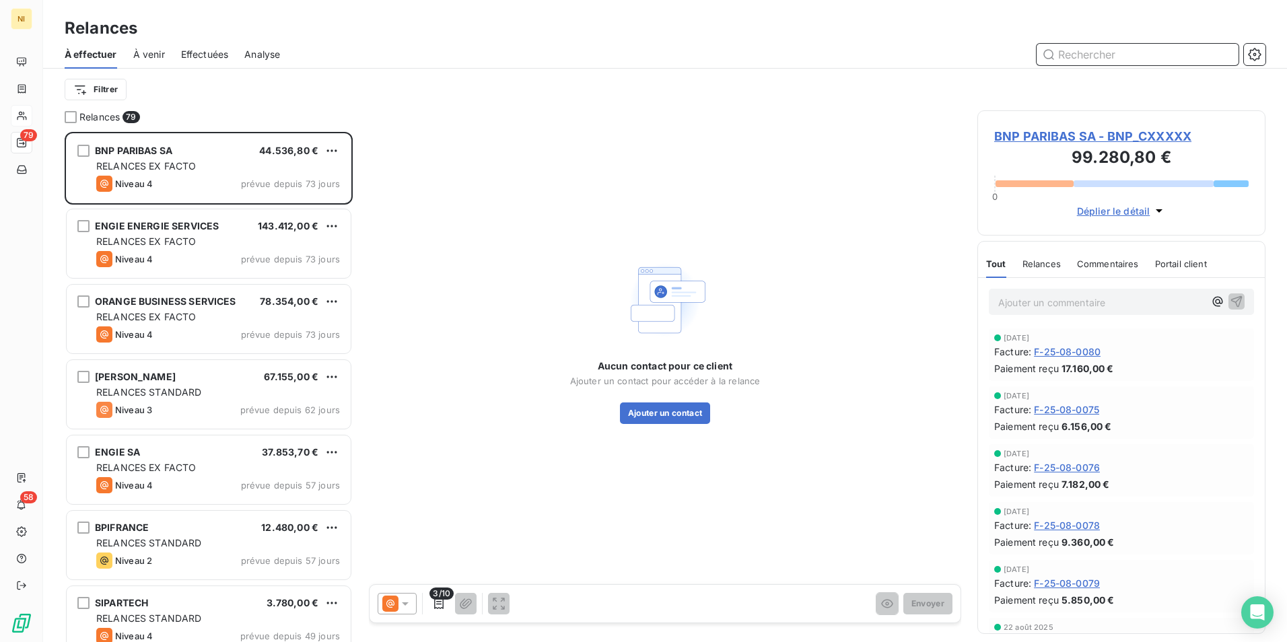
click at [1107, 55] on input "text" at bounding box center [1138, 55] width 202 height 22
paste input "L CENTER"
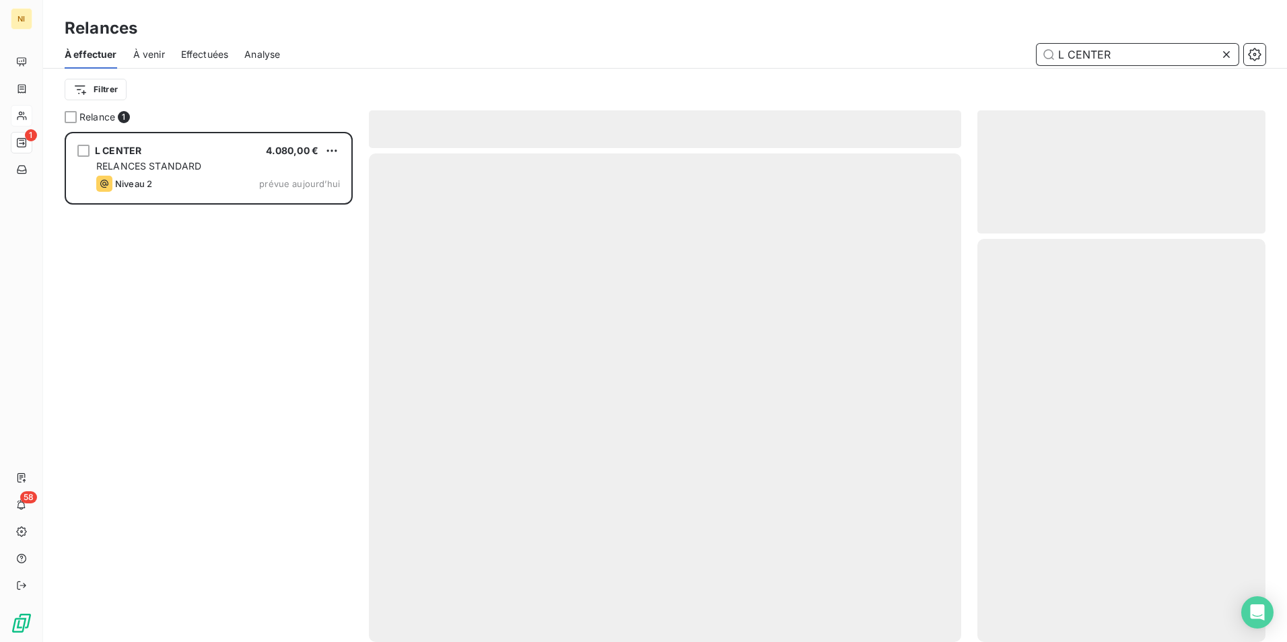
scroll to position [500, 278]
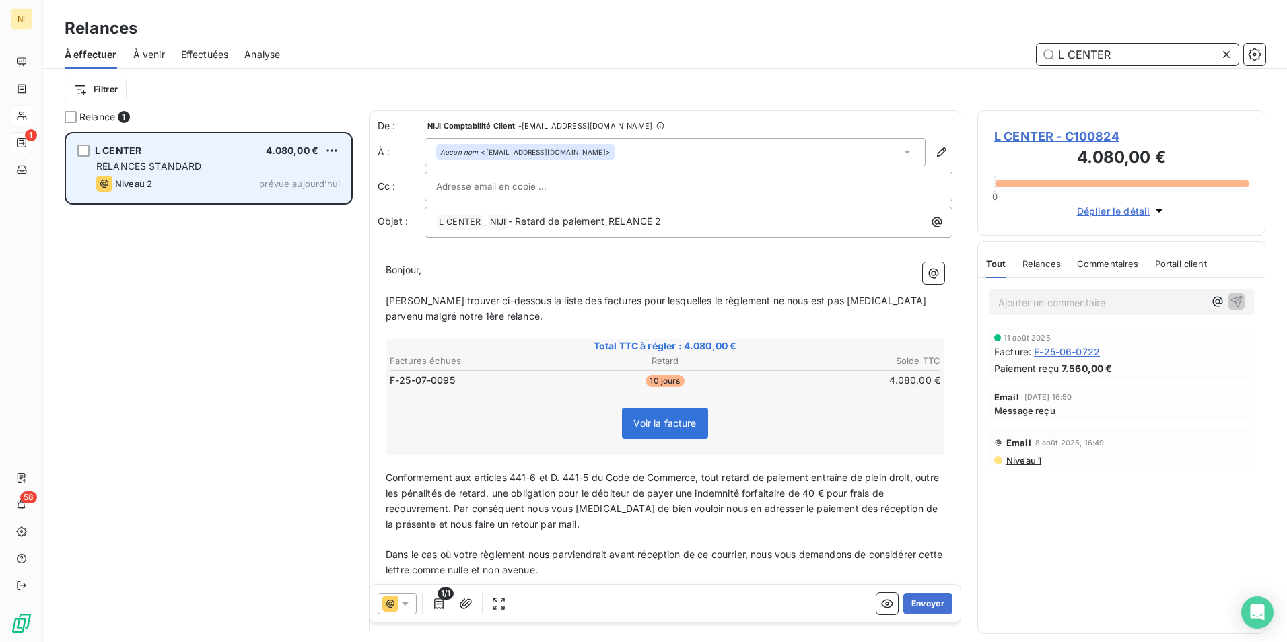
type input "L CENTER"
click at [178, 159] on div "L CENTER 4.080,00 € RELANCES STANDARD Niveau 2 prévue [DATE]" at bounding box center [209, 168] width 284 height 69
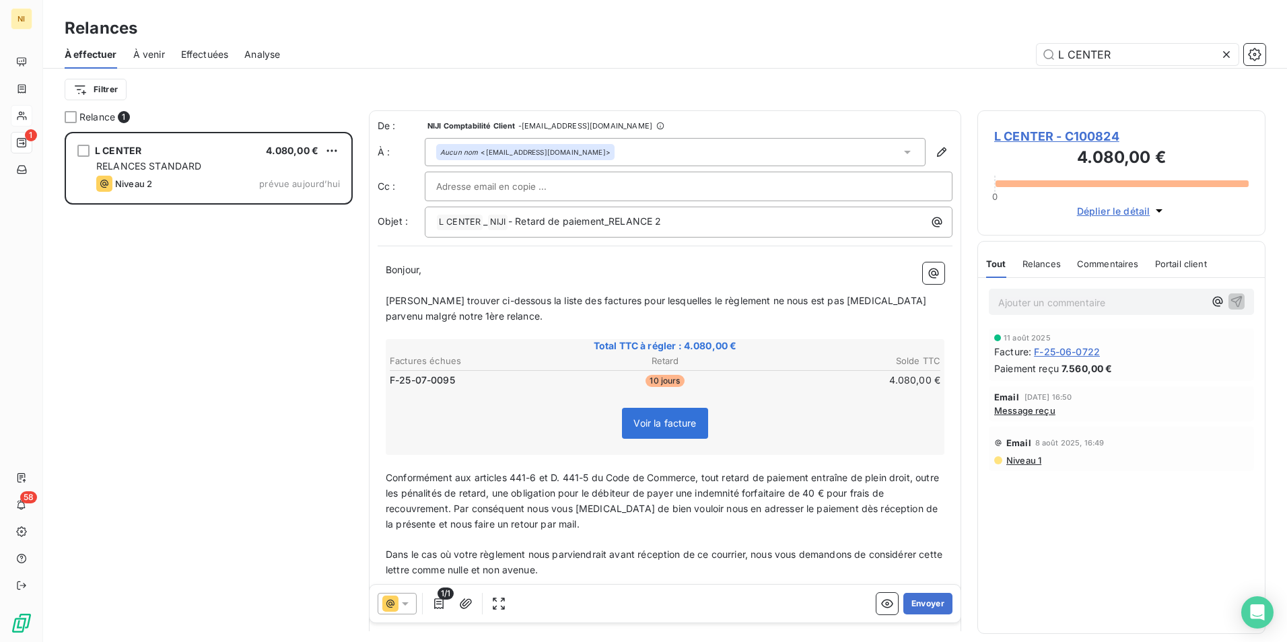
click at [409, 606] on icon at bounding box center [405, 603] width 13 height 13
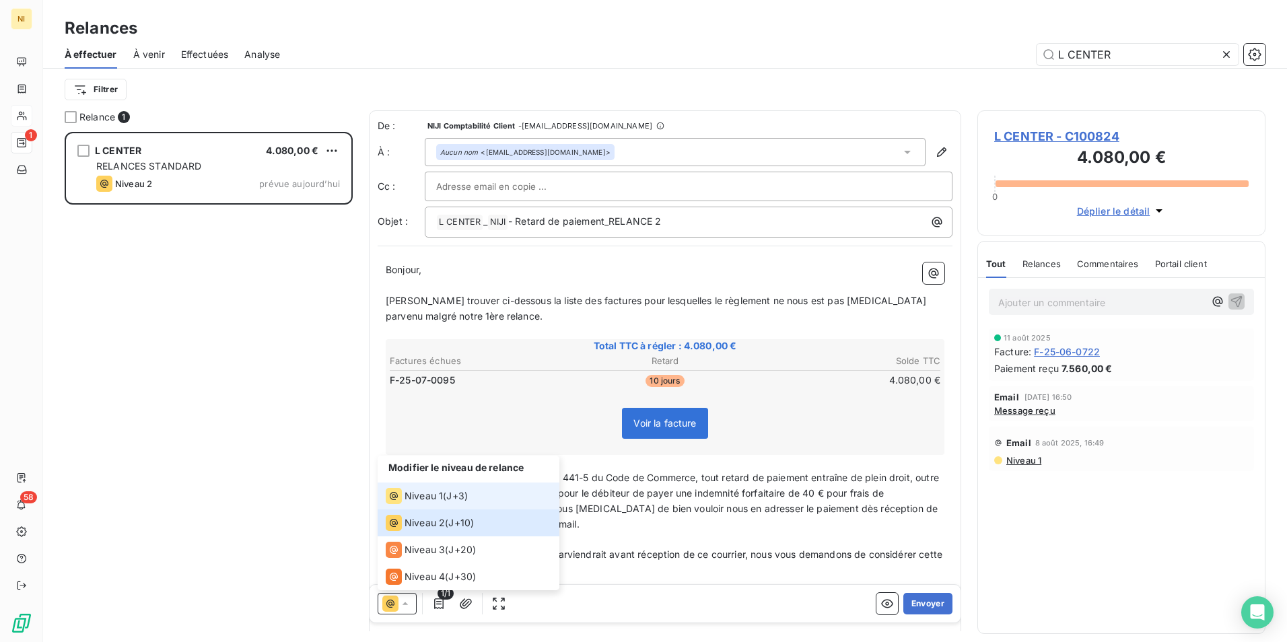
click at [442, 503] on div "Niveau 1" at bounding box center [414, 496] width 57 height 16
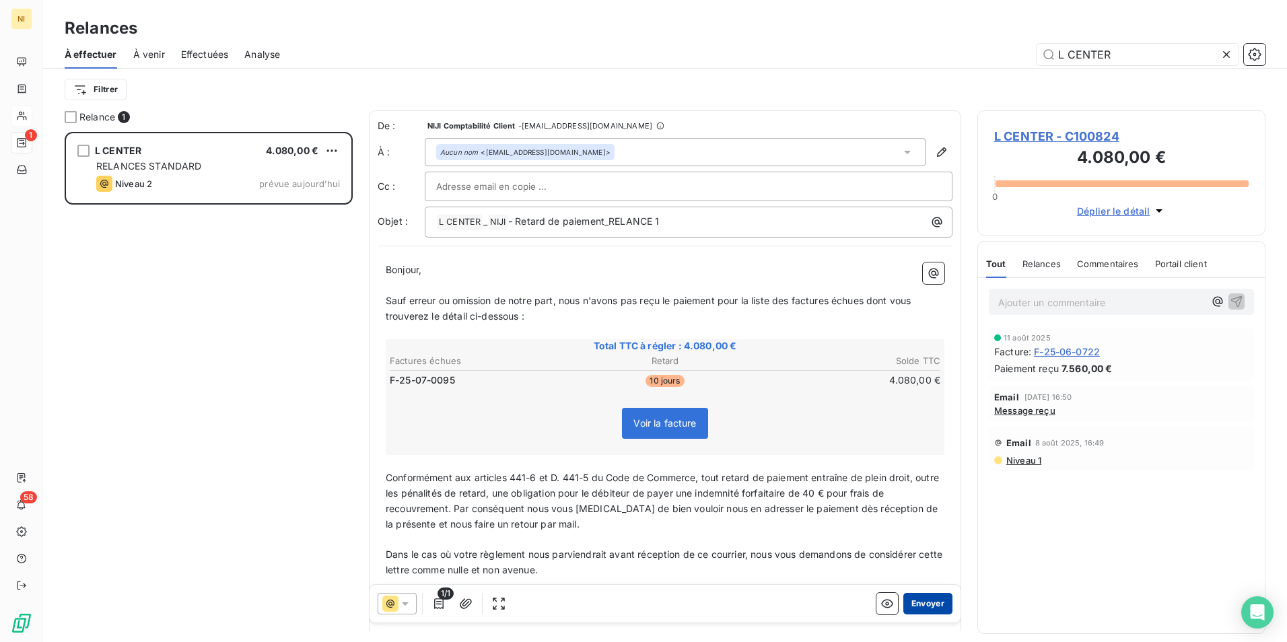
click at [928, 604] on button "Envoyer" at bounding box center [927, 604] width 49 height 22
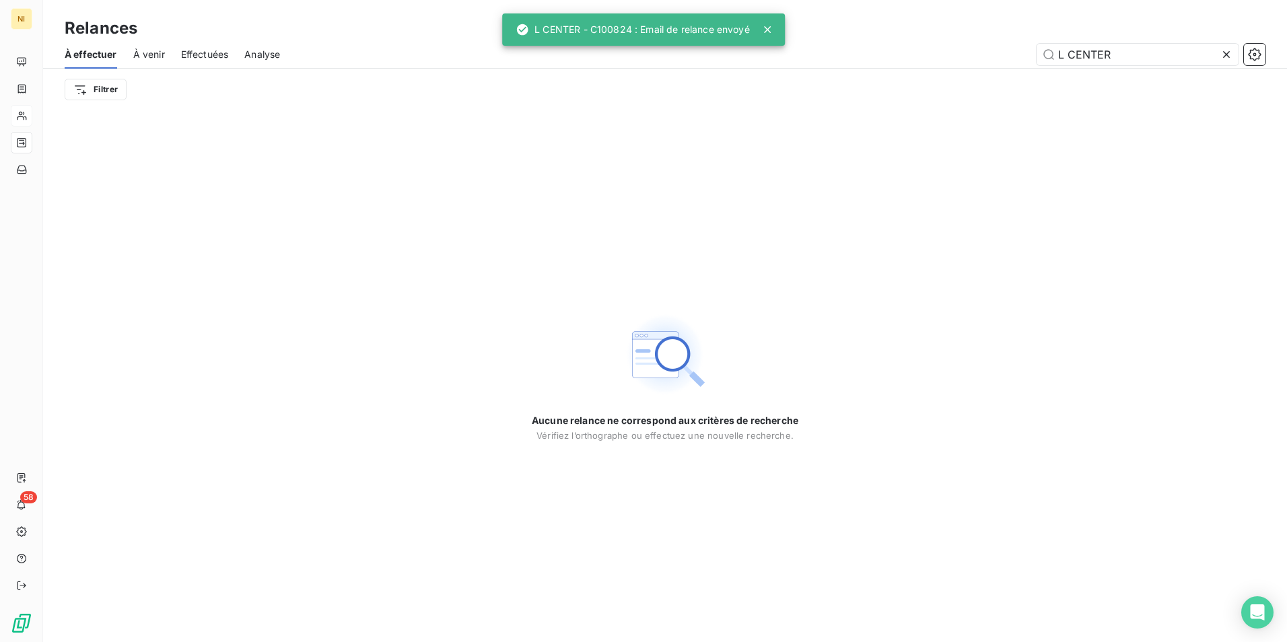
click at [464, 238] on div "Aucune relance ne correspond aux critères de recherche [PERSON_NAME] l’orthogra…" at bounding box center [665, 376] width 1244 height 532
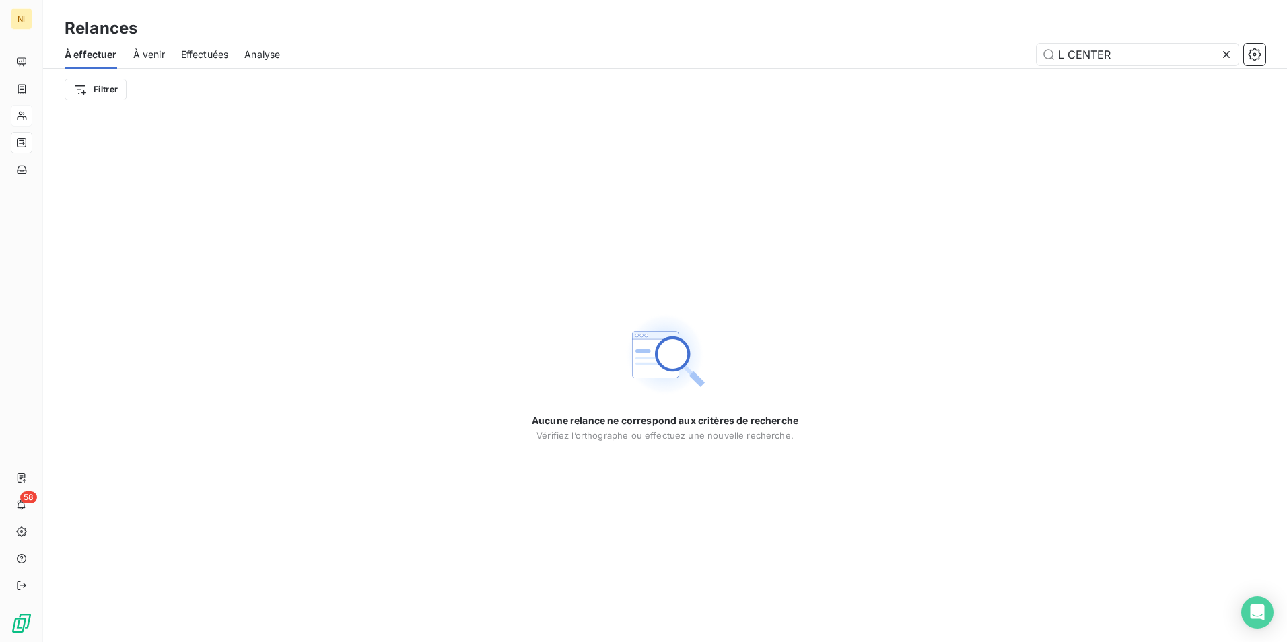
click at [914, 172] on div "Aucune relance ne correspond aux critères de recherche [PERSON_NAME] l’orthogra…" at bounding box center [665, 376] width 1244 height 532
click at [1225, 53] on icon at bounding box center [1226, 54] width 7 height 7
click at [1161, 55] on input "text" at bounding box center [1138, 55] width 202 height 22
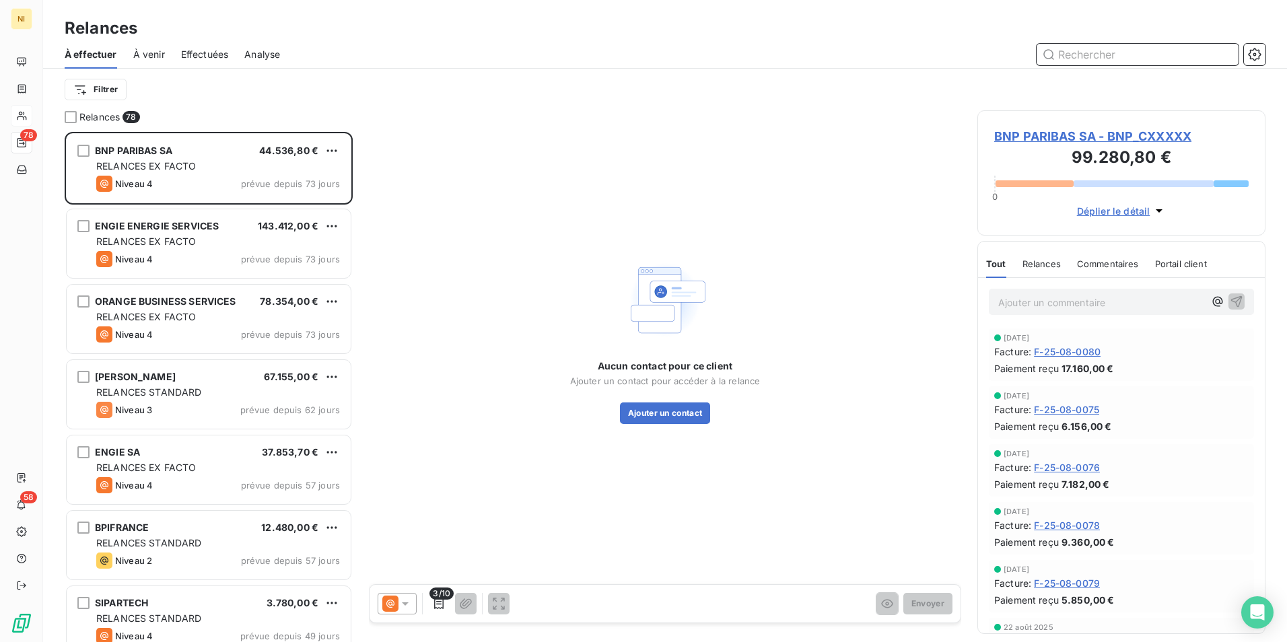
scroll to position [500, 278]
paste input "RIVP"
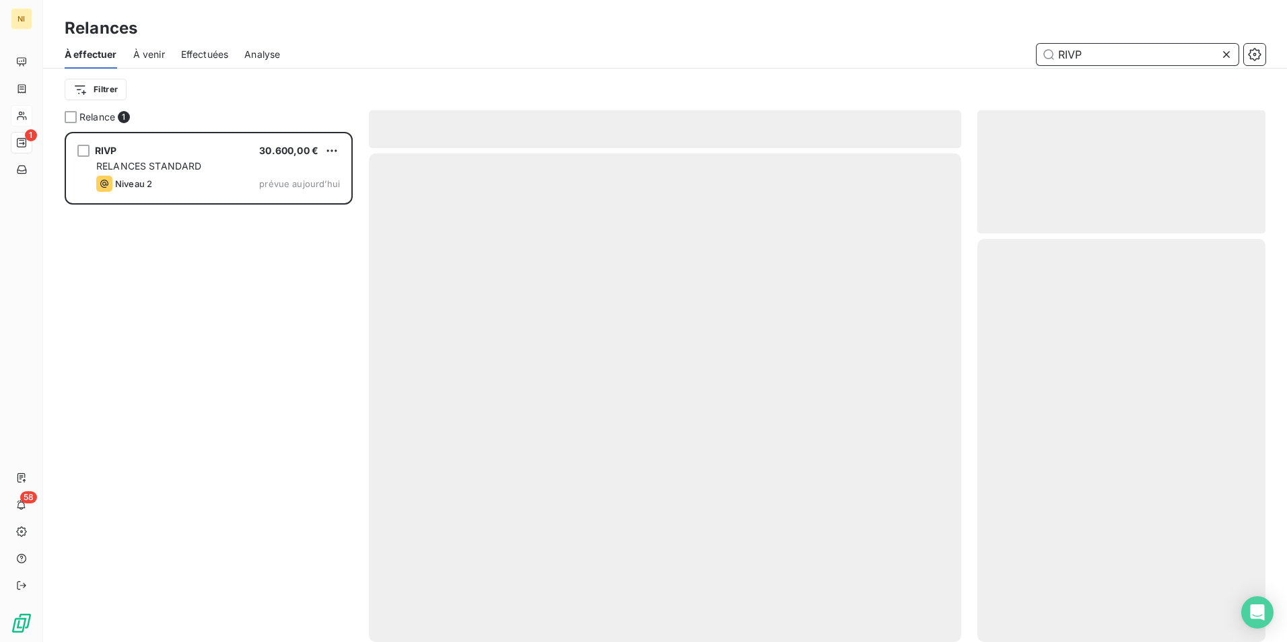
scroll to position [500, 278]
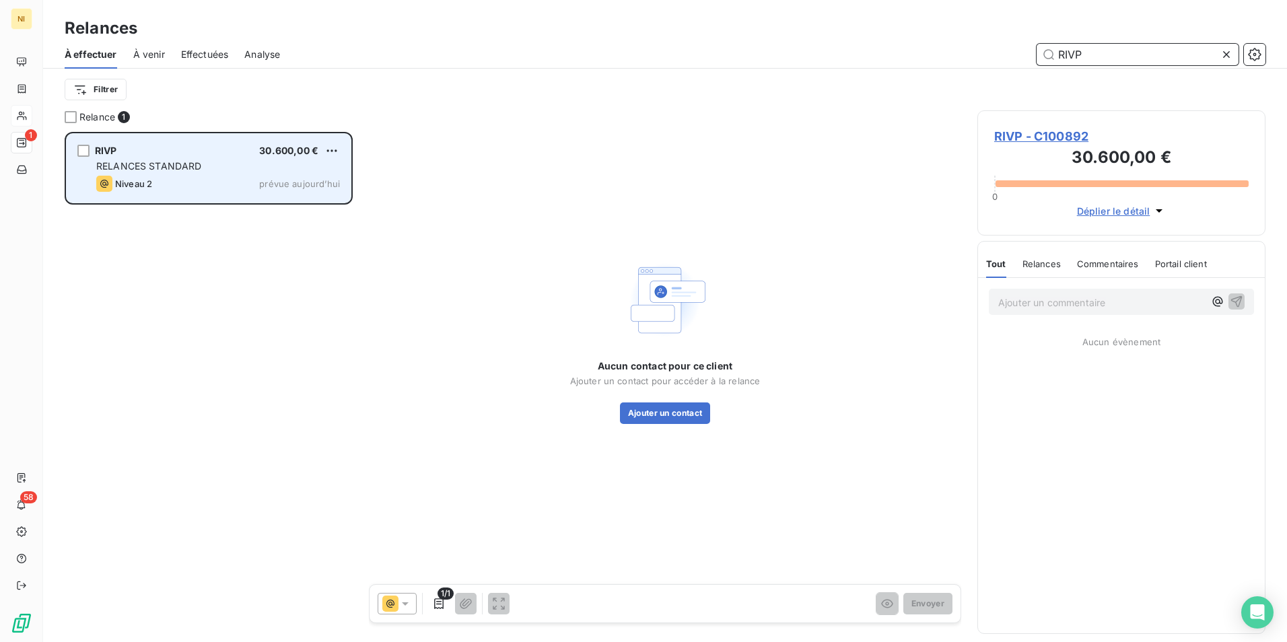
type input "RIVP"
click at [170, 160] on span "RELANCES STANDARD" at bounding box center [149, 165] width 106 height 11
click at [174, 172] on div "RELANCES STANDARD" at bounding box center [218, 166] width 244 height 13
click at [160, 169] on span "RELANCES STANDARD" at bounding box center [149, 165] width 106 height 11
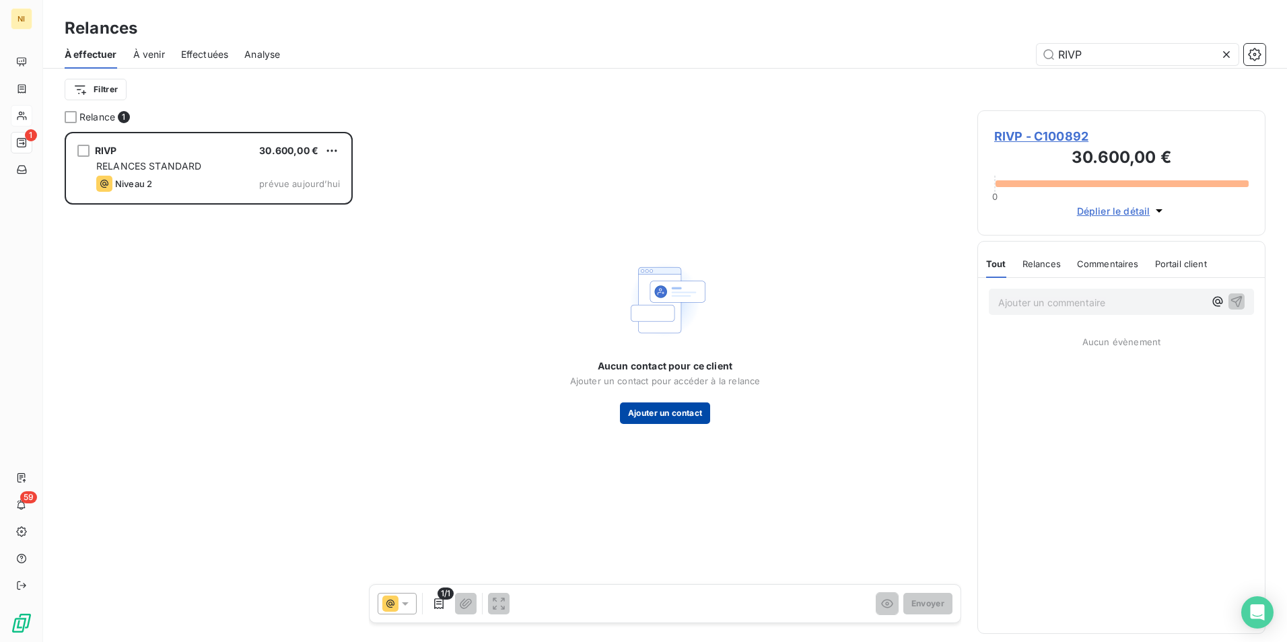
click at [684, 413] on button "Ajouter un contact" at bounding box center [665, 414] width 91 height 22
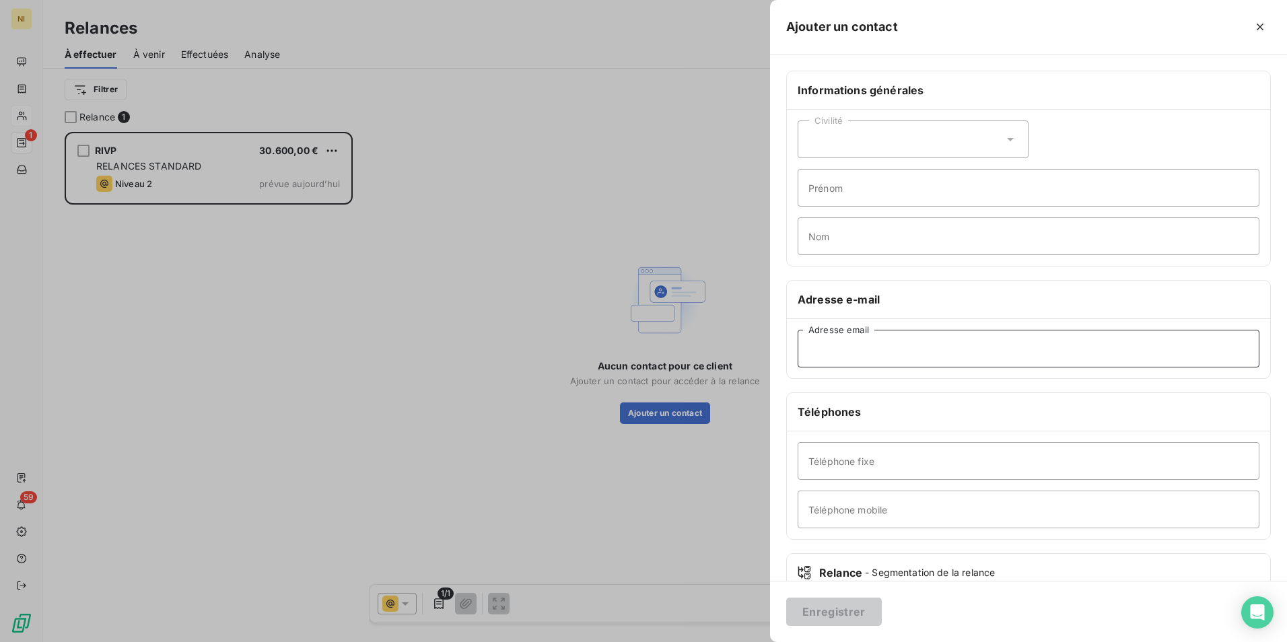
click at [878, 339] on input "Adresse email" at bounding box center [1029, 349] width 462 height 38
paste input "[EMAIL_ADDRESS][DOMAIN_NAME]"
type input "[EMAIL_ADDRESS][DOMAIN_NAME]"
click at [815, 610] on button "Enregistrer" at bounding box center [834, 612] width 96 height 28
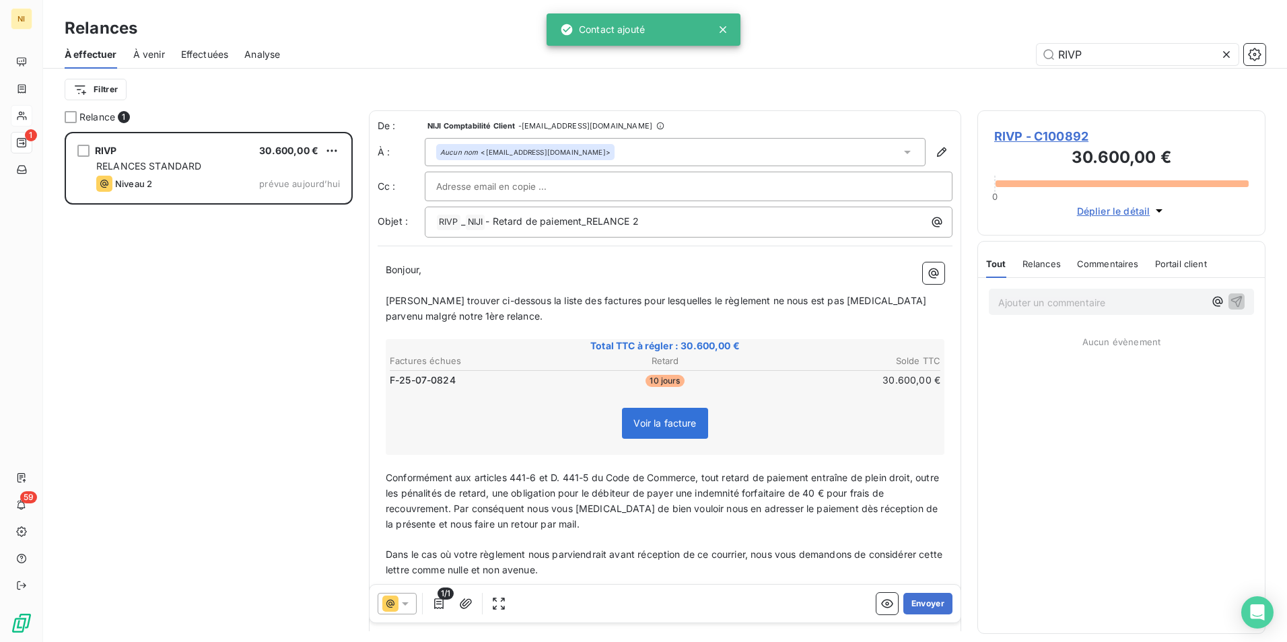
click at [405, 605] on icon at bounding box center [405, 603] width 7 height 3
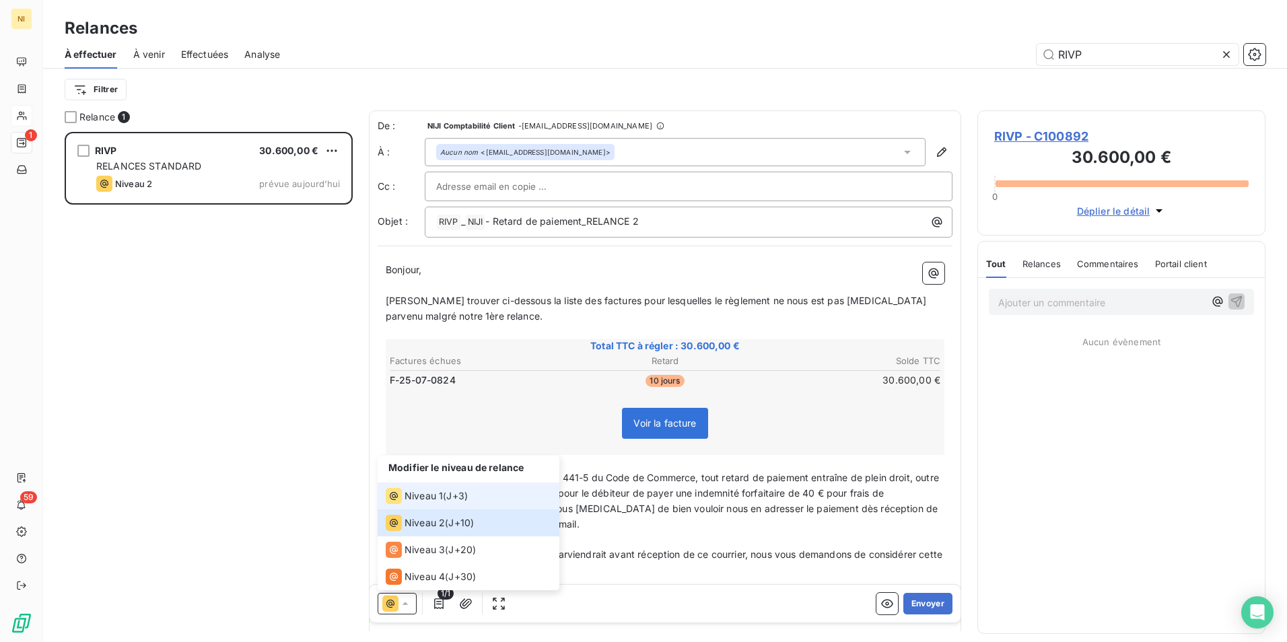
click at [420, 493] on span "Niveau 1" at bounding box center [424, 495] width 38 height 13
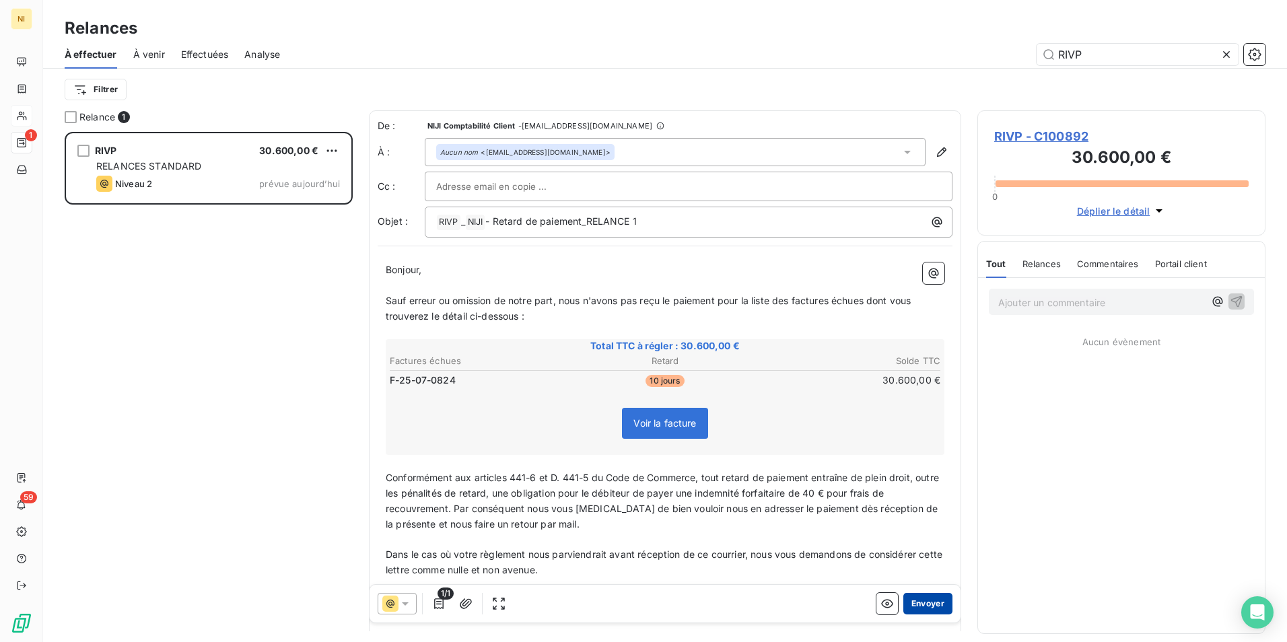
click at [921, 600] on button "Envoyer" at bounding box center [927, 604] width 49 height 22
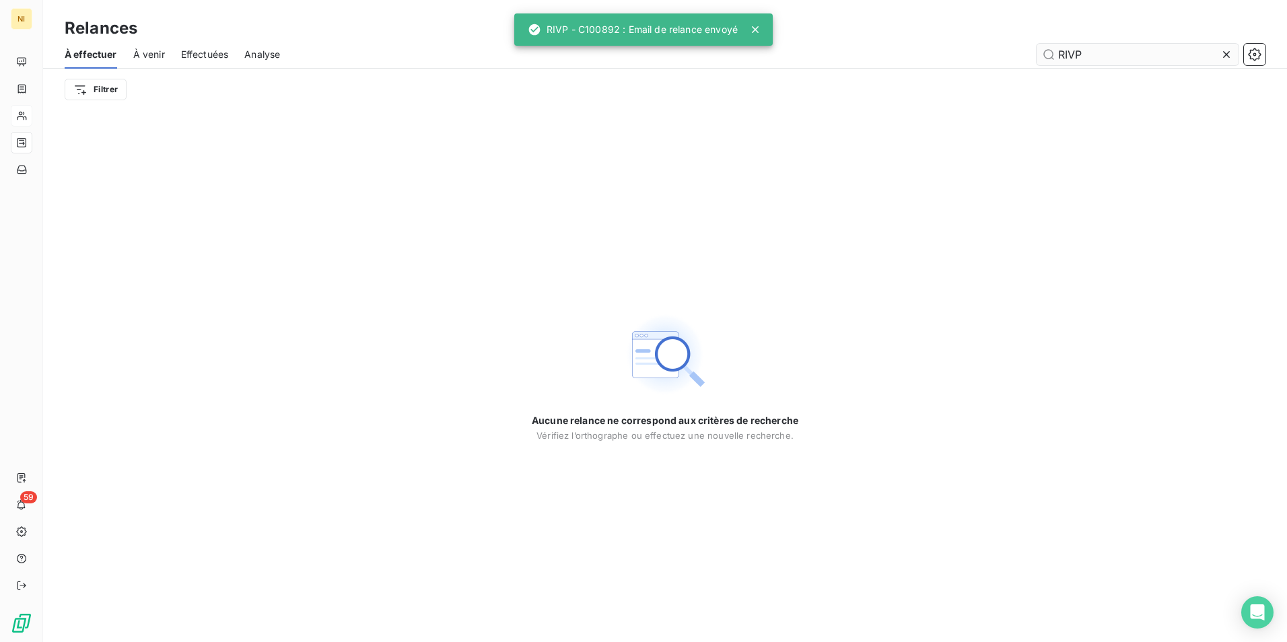
drag, startPoint x: 1229, startPoint y: 50, endPoint x: 1217, endPoint y: 50, distance: 11.5
click at [1229, 50] on icon at bounding box center [1226, 54] width 13 height 13
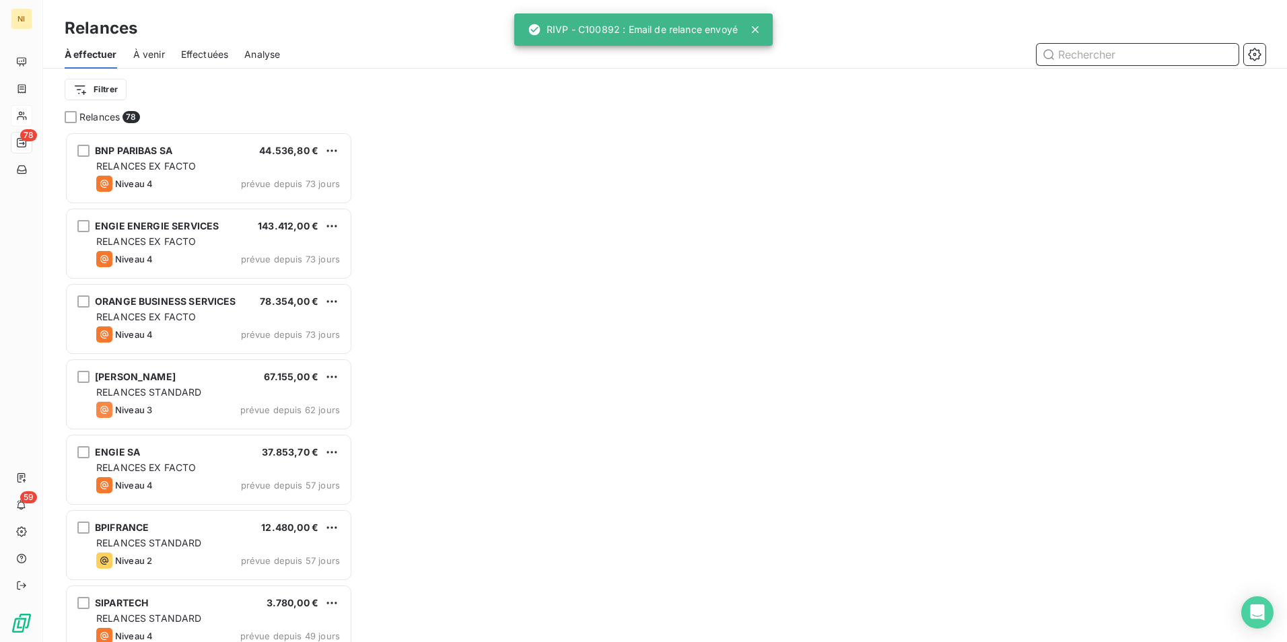
click at [1165, 52] on input "text" at bounding box center [1138, 55] width 202 height 22
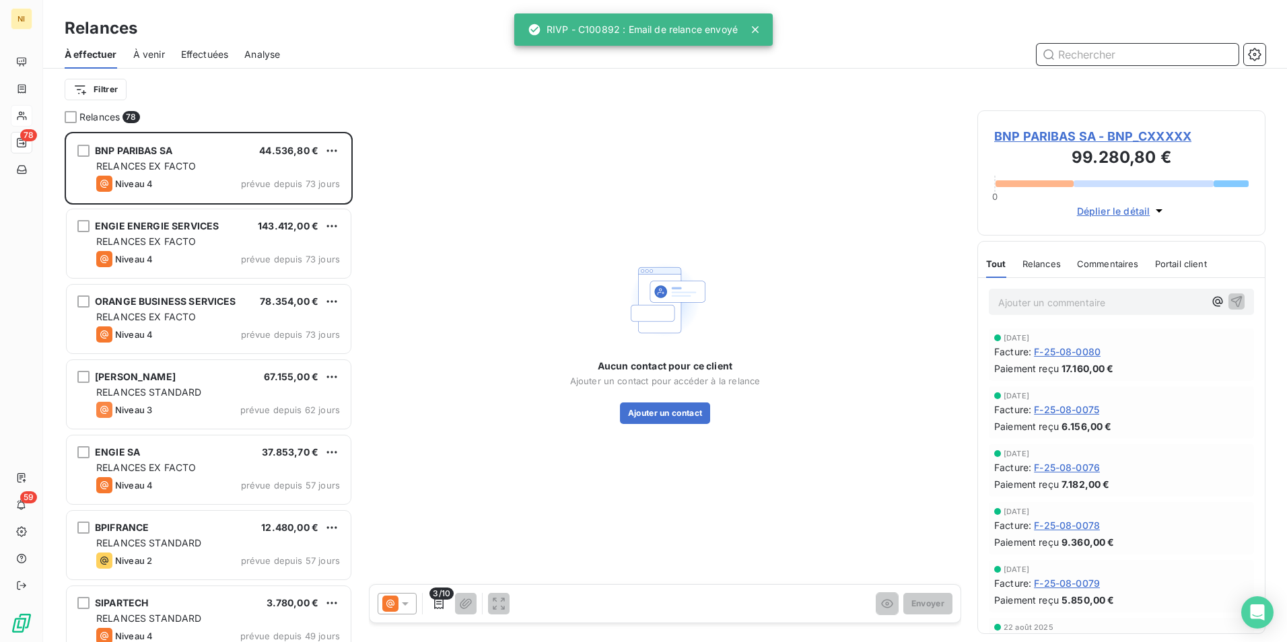
scroll to position [500, 278]
paste input "COGELEC"
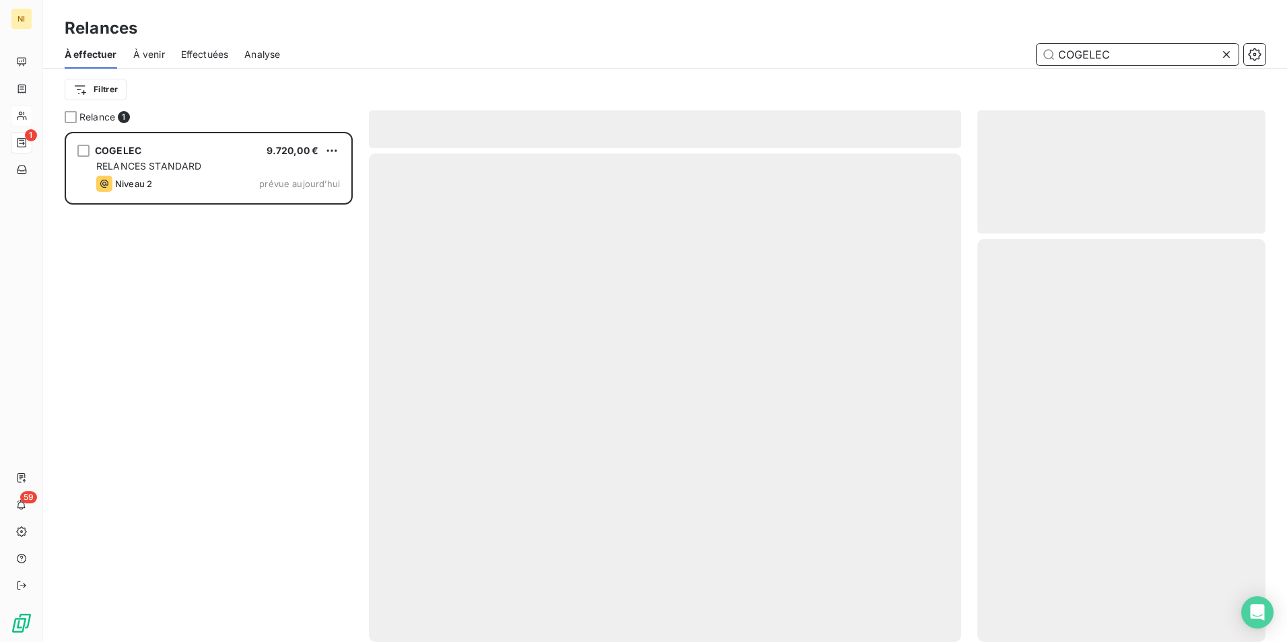
scroll to position [500, 278]
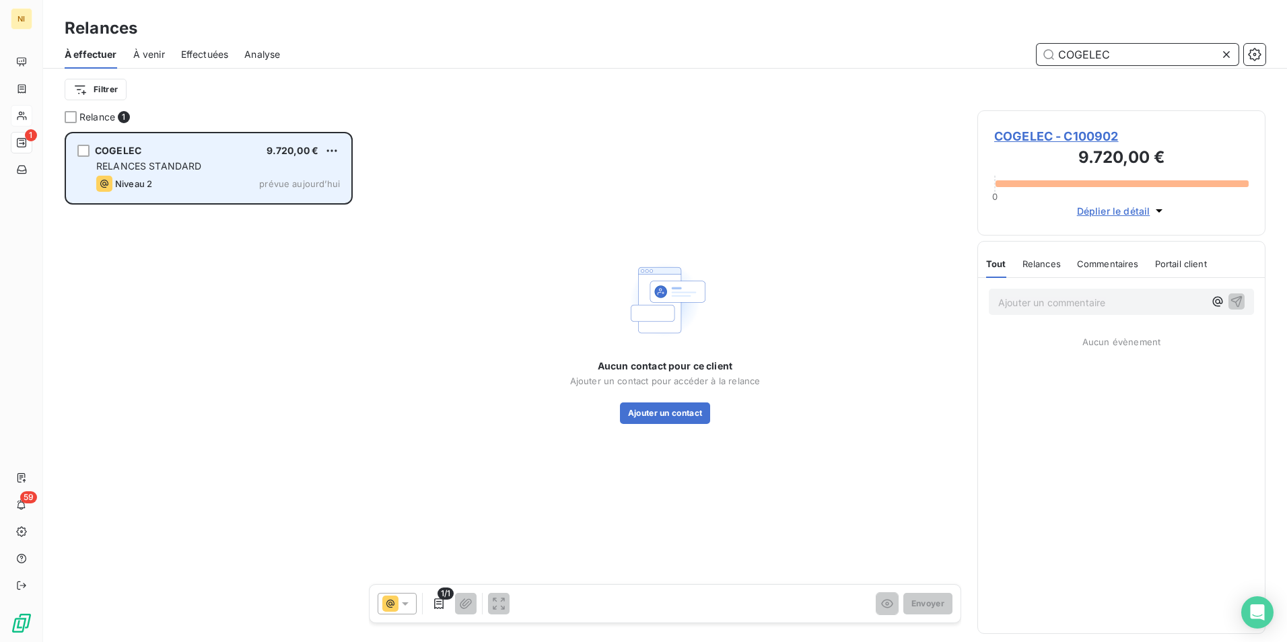
type input "COGELEC"
click at [165, 166] on span "RELANCES STANDARD" at bounding box center [149, 165] width 106 height 11
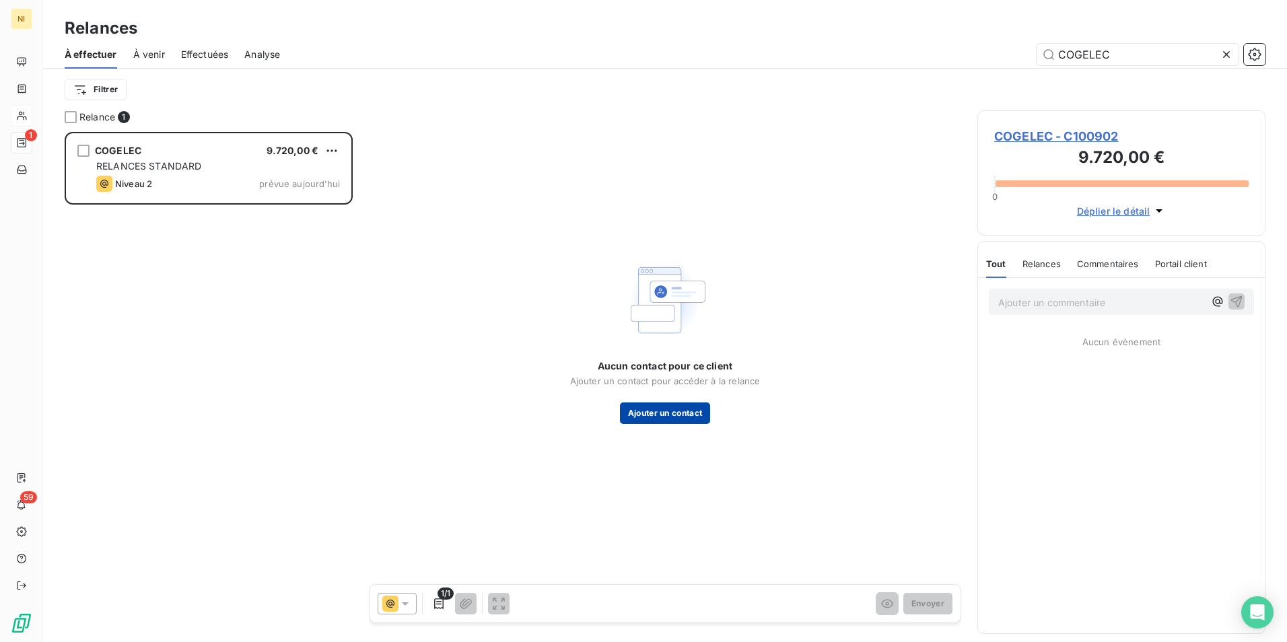
click at [659, 407] on button "Ajouter un contact" at bounding box center [665, 414] width 91 height 22
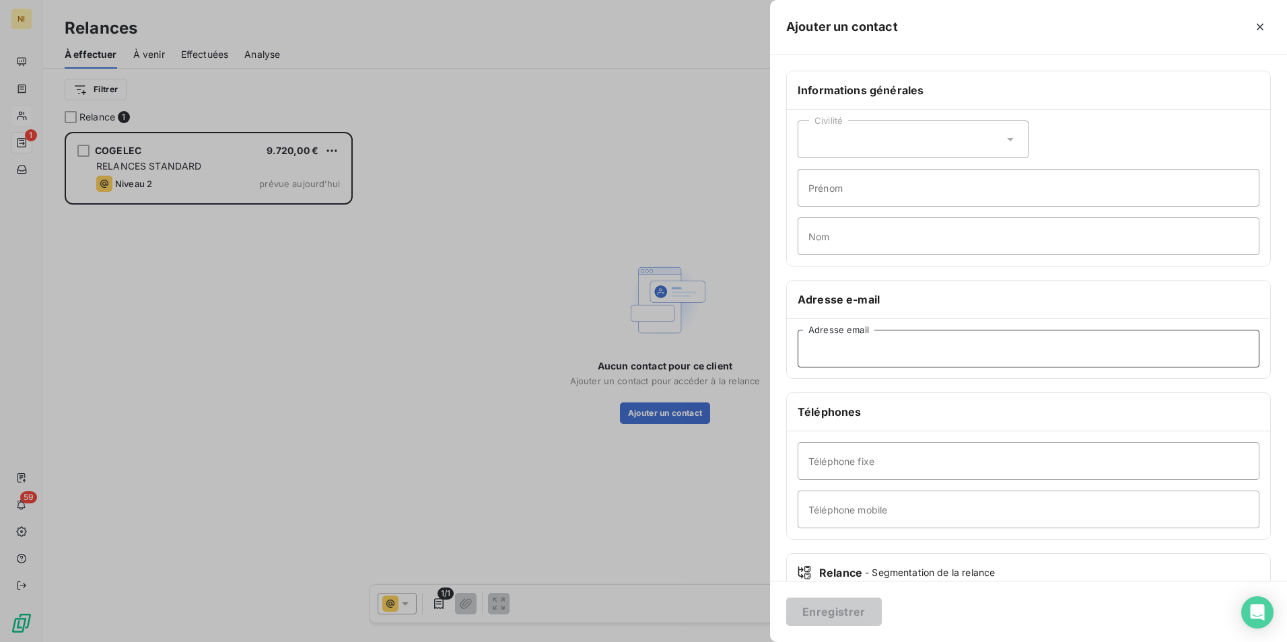
click at [860, 351] on input "Adresse email" at bounding box center [1029, 349] width 462 height 38
paste input "[EMAIL_ADDRESS][DOMAIN_NAME]"
click at [857, 343] on input "[EMAIL_ADDRESS][DOMAIN_NAME]" at bounding box center [1029, 349] width 462 height 38
type input "[EMAIL_ADDRESS][DOMAIN_NAME]"
click at [823, 613] on button "Enregistrer" at bounding box center [834, 612] width 96 height 28
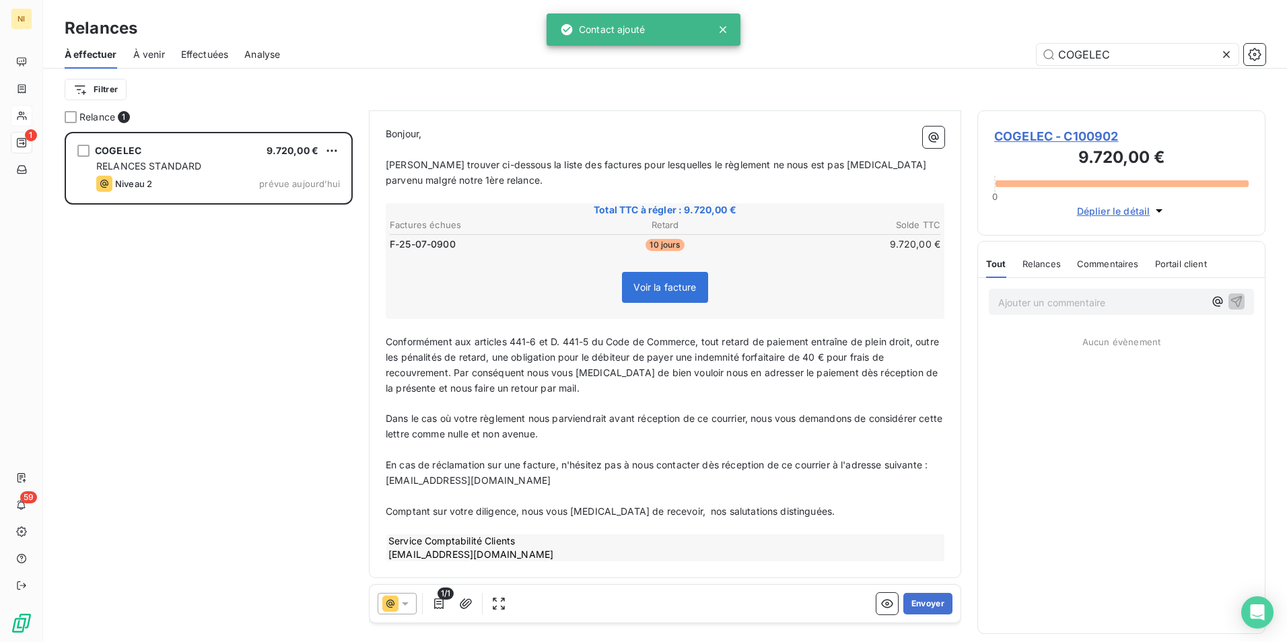
scroll to position [139, 0]
click at [409, 602] on icon at bounding box center [405, 603] width 13 height 13
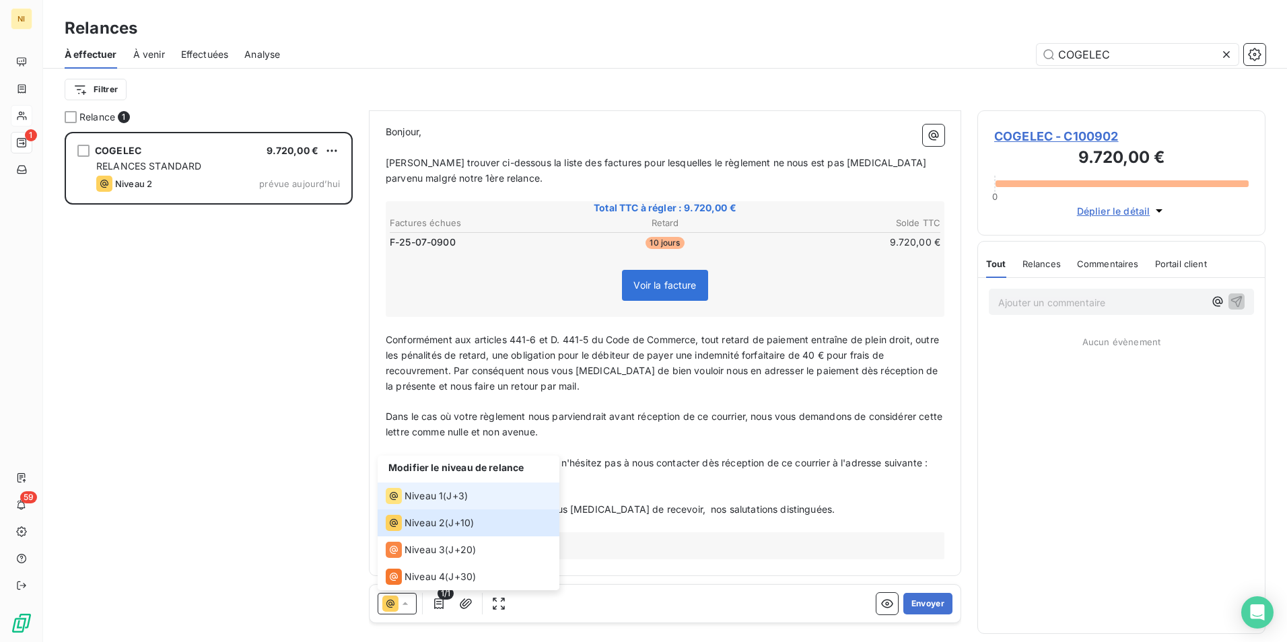
click at [426, 491] on span "Niveau 1" at bounding box center [424, 495] width 38 height 13
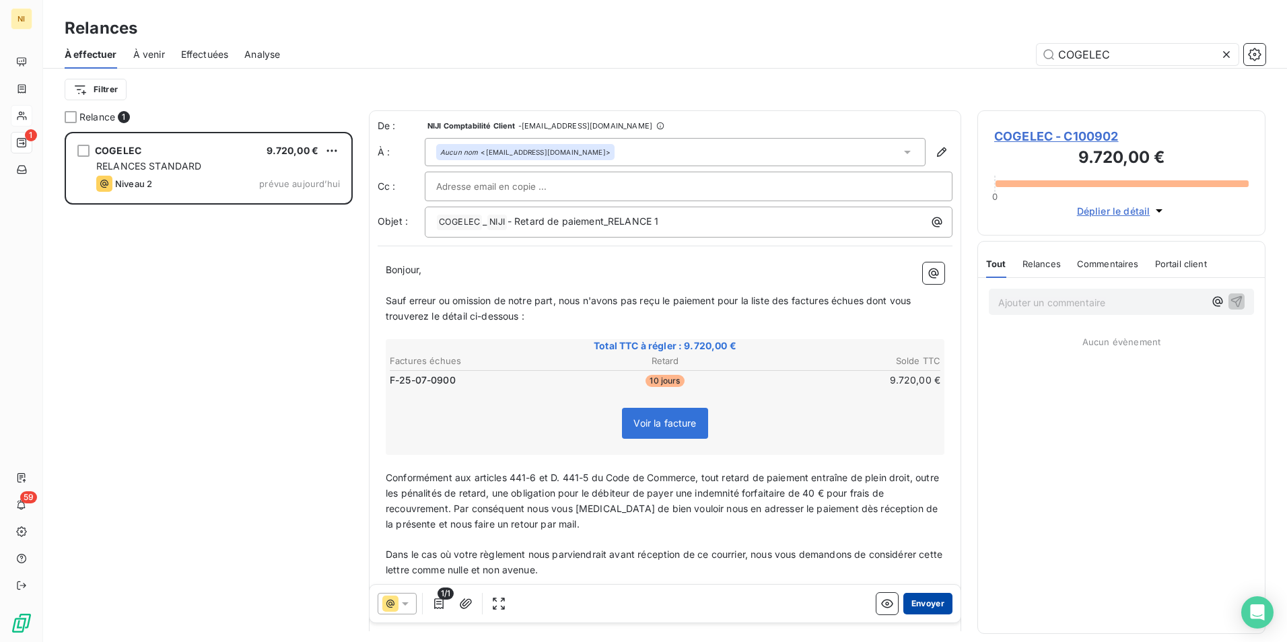
click at [909, 603] on button "Envoyer" at bounding box center [927, 604] width 49 height 22
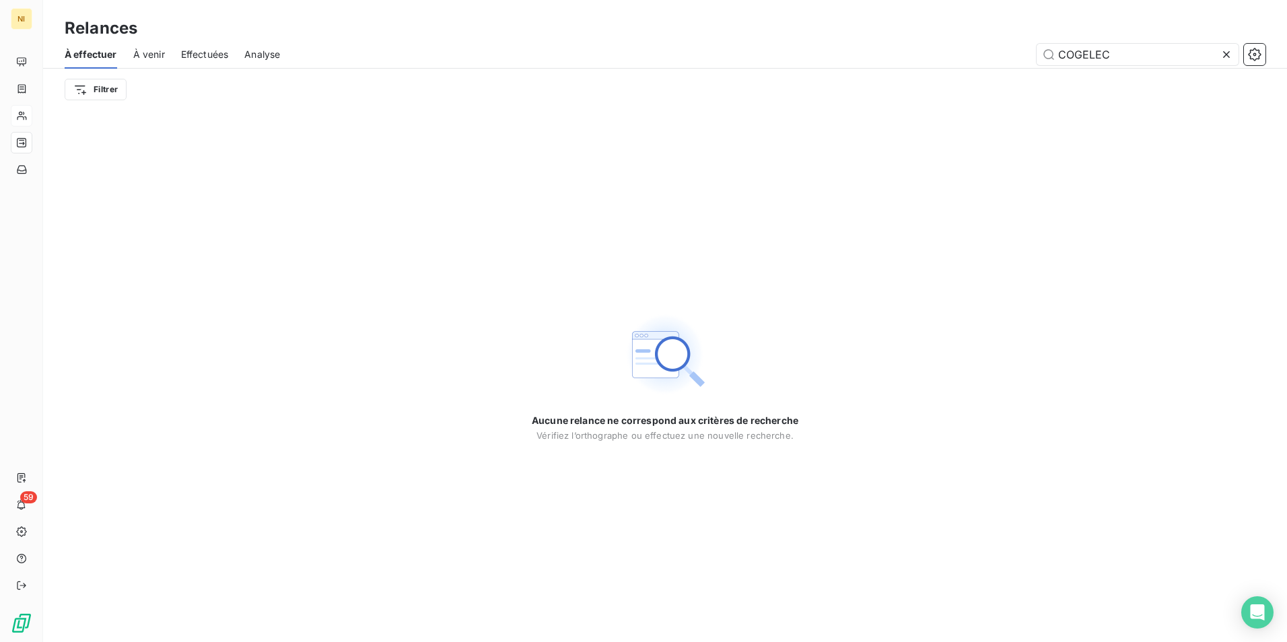
click at [436, 306] on div "Aucune relance ne correspond aux critères de recherche [PERSON_NAME] l’orthogra…" at bounding box center [665, 376] width 1244 height 532
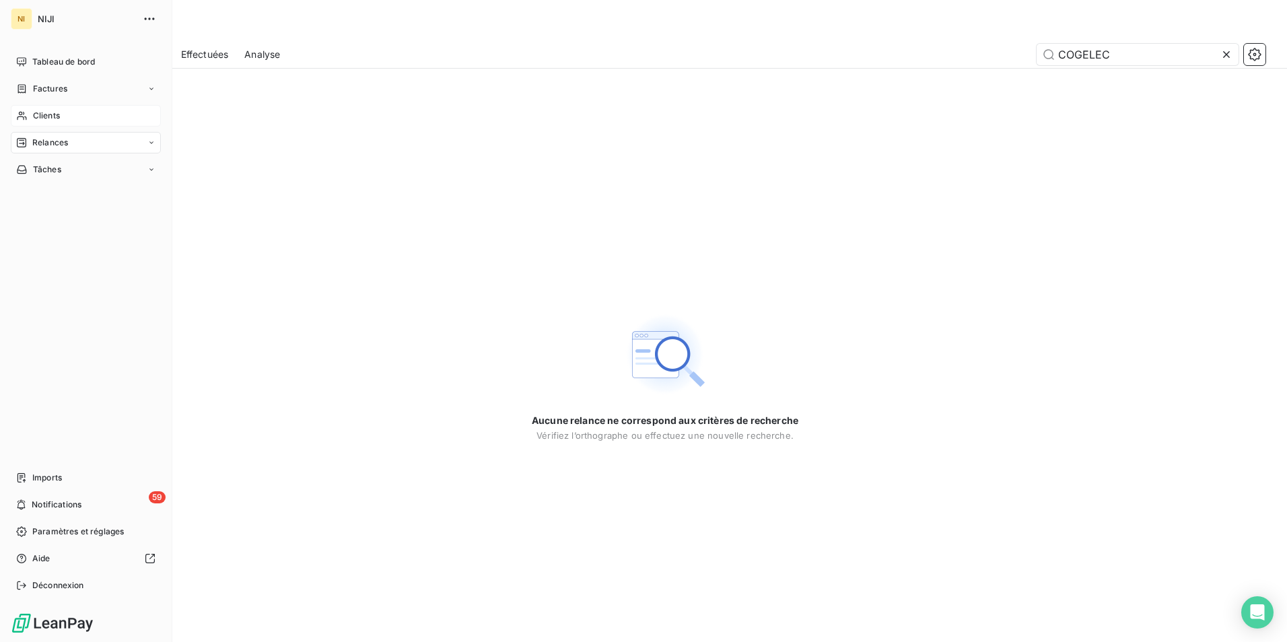
click at [46, 141] on span "Relances" at bounding box center [50, 143] width 36 height 12
click at [55, 141] on span "Relances" at bounding box center [50, 143] width 36 height 12
click at [65, 169] on span "À effectuer" at bounding box center [54, 170] width 44 height 12
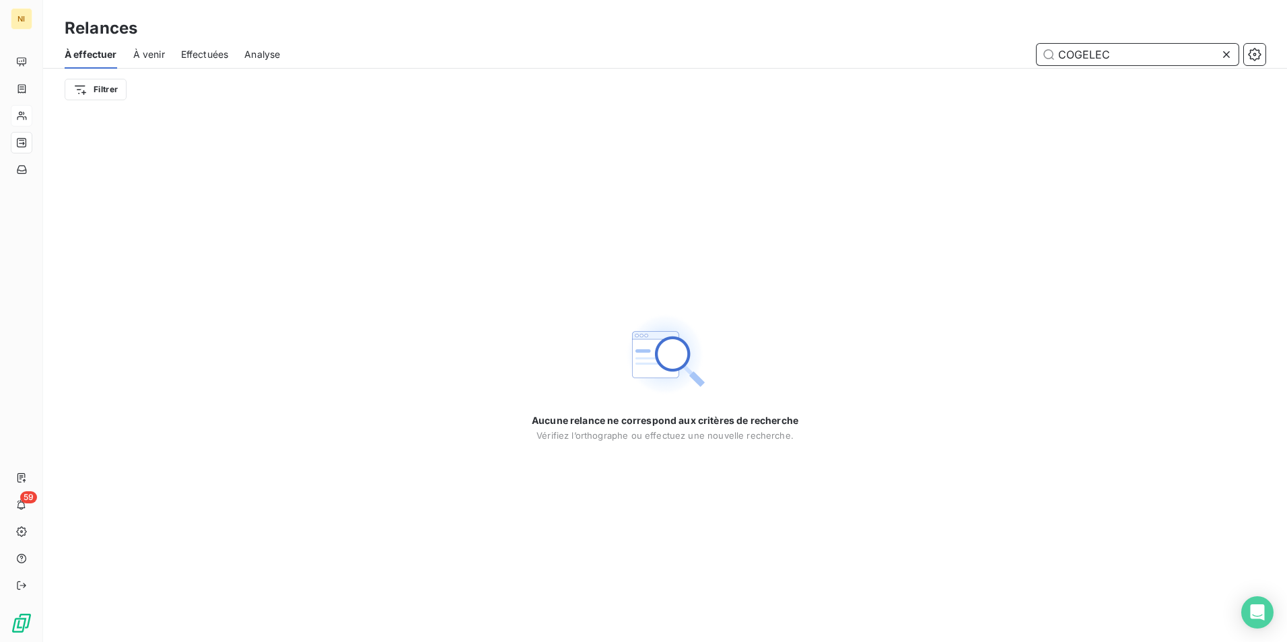
click at [1218, 54] on input "COGELEC" at bounding box center [1138, 55] width 202 height 22
click at [1232, 55] on icon at bounding box center [1226, 54] width 13 height 13
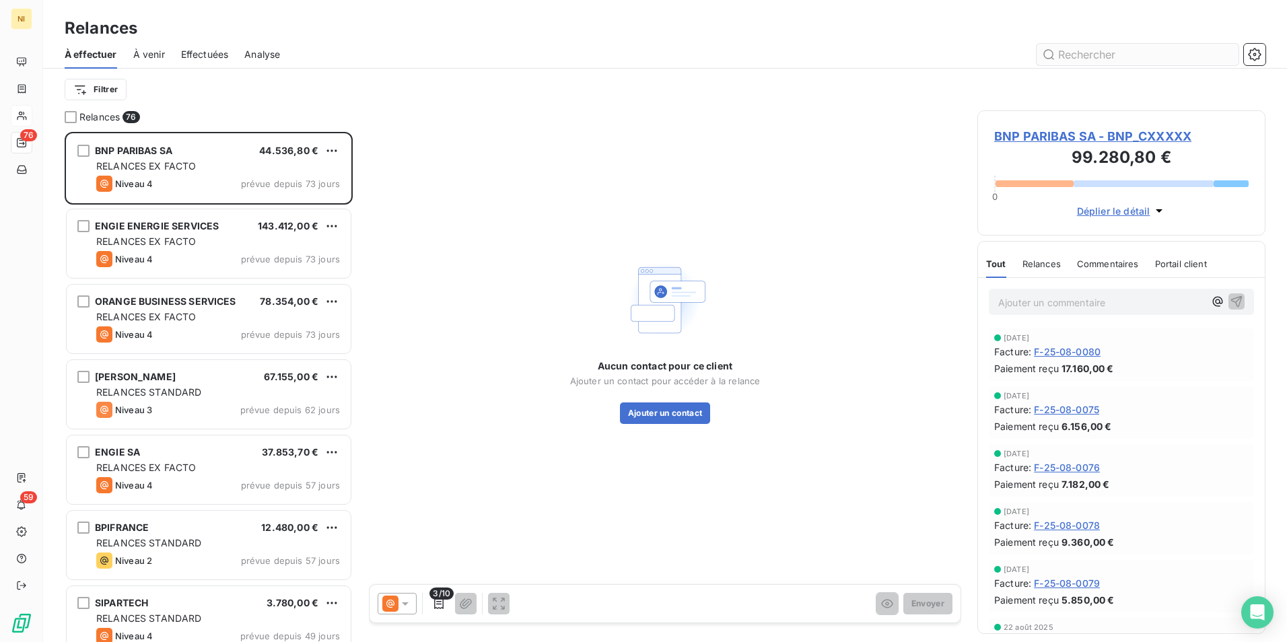
scroll to position [500, 278]
click at [1169, 50] on input "text" at bounding box center [1138, 55] width 202 height 22
paste input "TRANSGOURMET OPERATIONS"
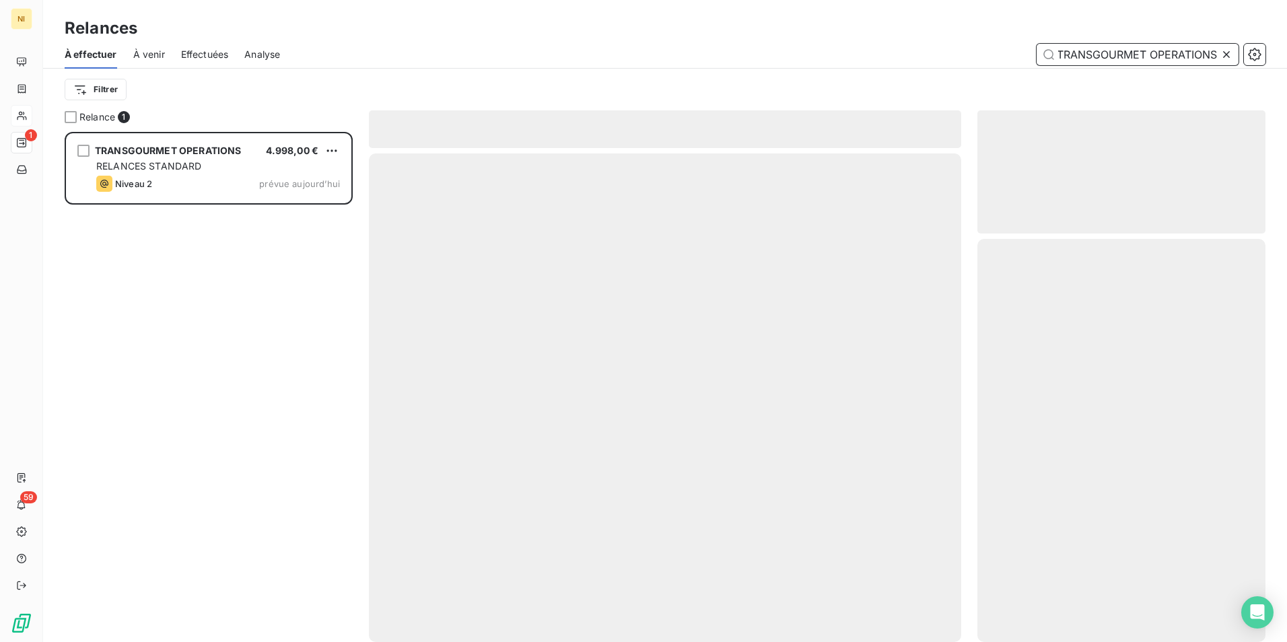
scroll to position [500, 278]
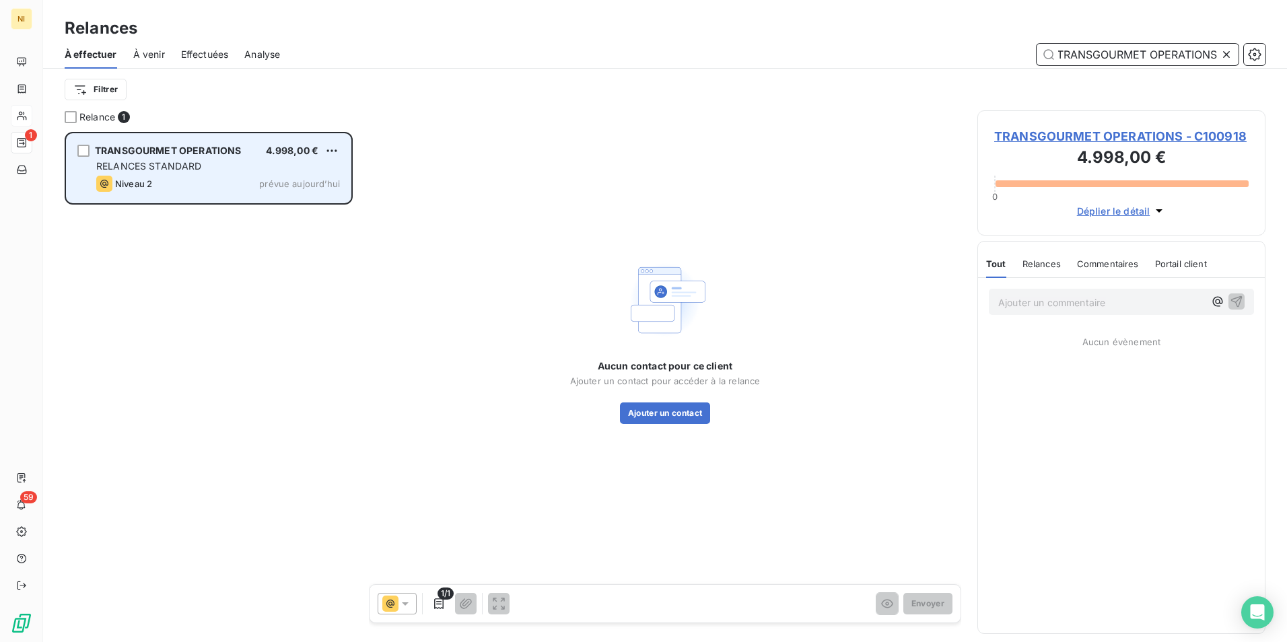
type input "TRANSGOURMET OPERATIONS"
click at [153, 175] on div "TRANSGOURMET OPERATIONS 4.998,00 € RELANCES STANDARD Niveau 2 prévue [DATE]" at bounding box center [209, 168] width 284 height 69
click at [141, 168] on span "RELANCES STANDARD" at bounding box center [149, 165] width 106 height 11
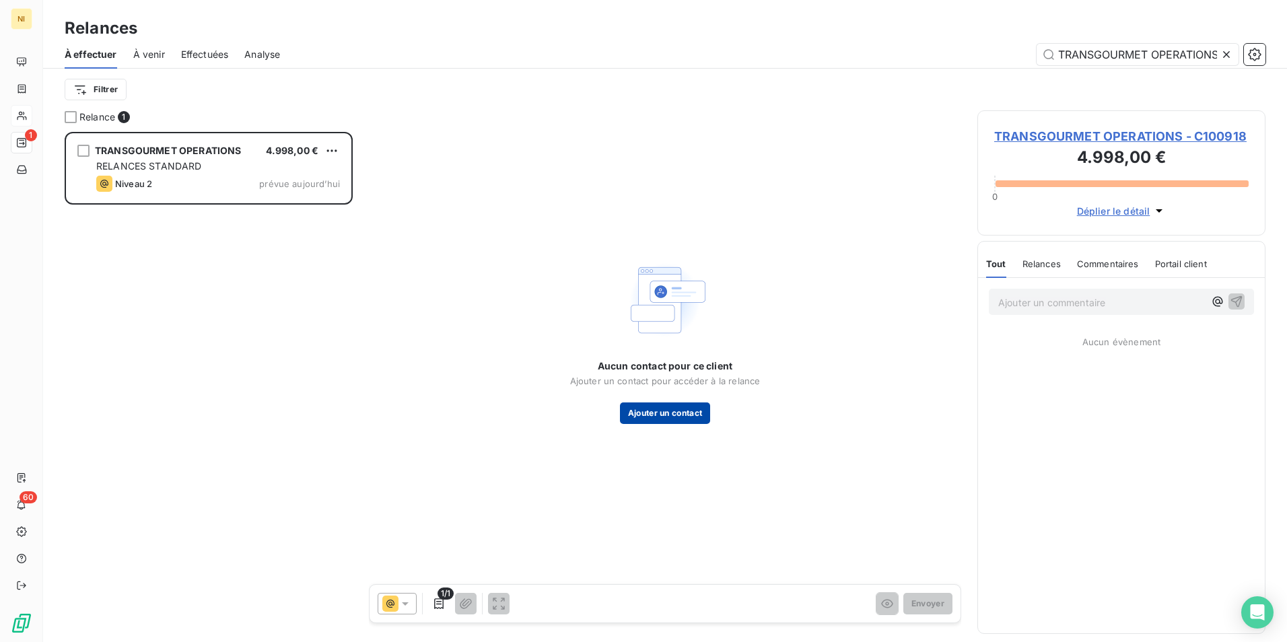
click at [664, 413] on button "Ajouter un contact" at bounding box center [665, 414] width 91 height 22
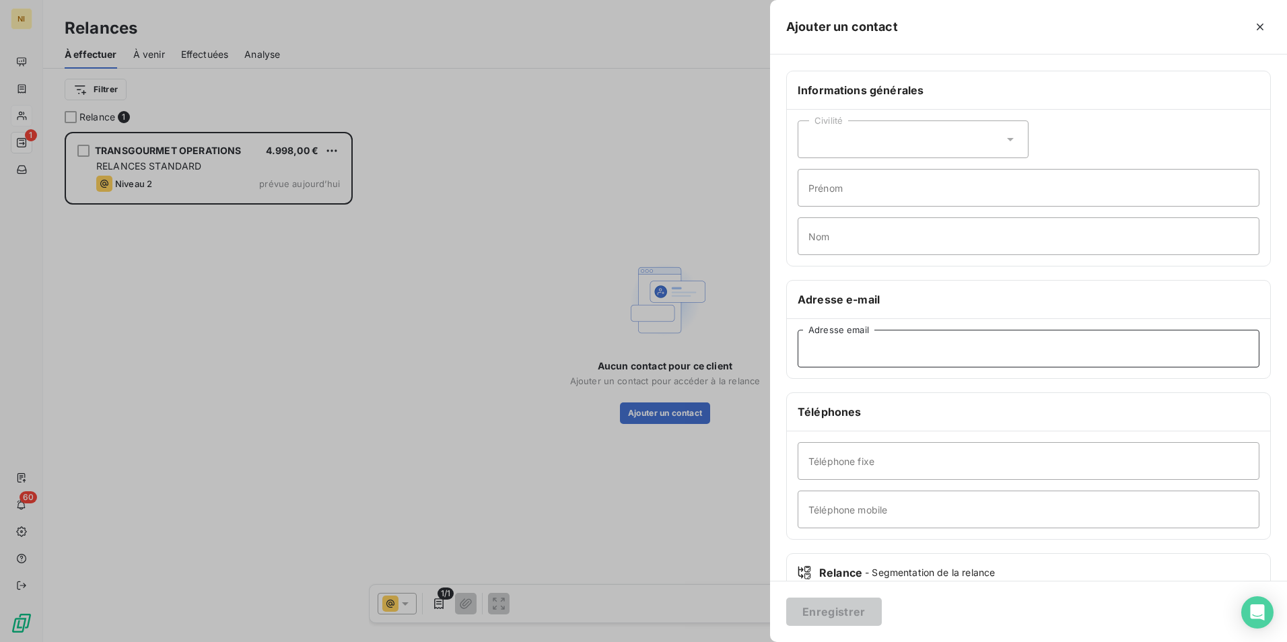
click at [898, 343] on input "Adresse email" at bounding box center [1029, 349] width 462 height 38
paste input "[EMAIL_ADDRESS][DOMAIN_NAME]"
type input "[EMAIL_ADDRESS][DOMAIN_NAME]"
click at [825, 609] on button "Enregistrer" at bounding box center [834, 612] width 96 height 28
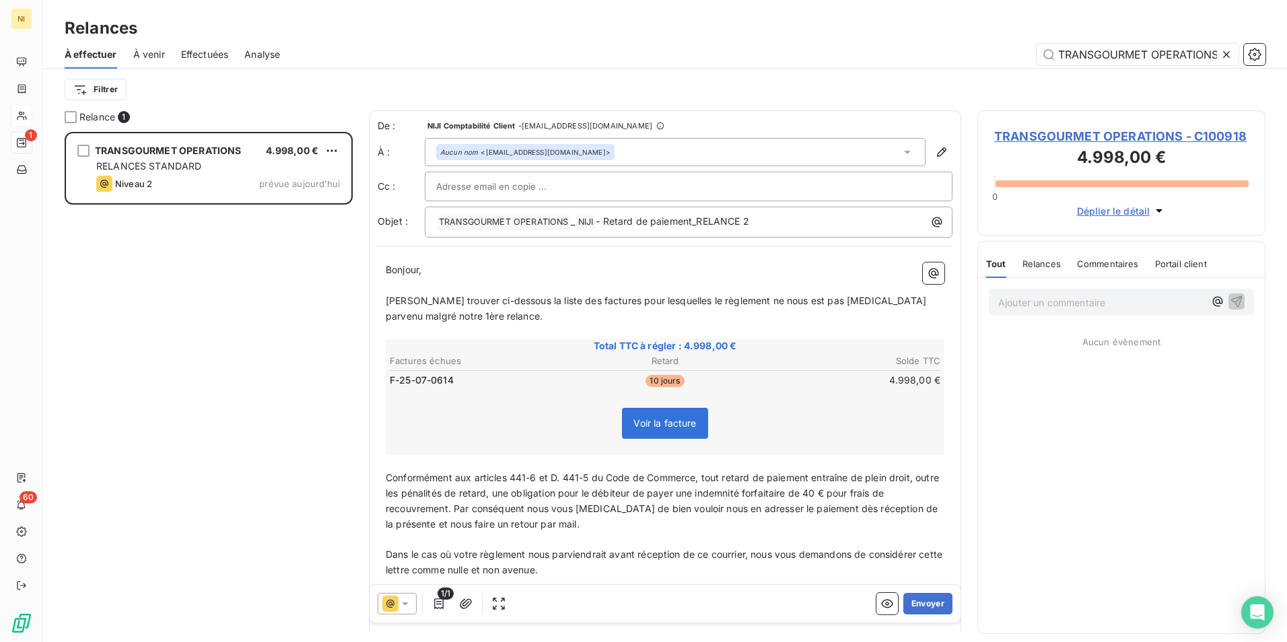
click at [409, 606] on icon at bounding box center [405, 603] width 13 height 13
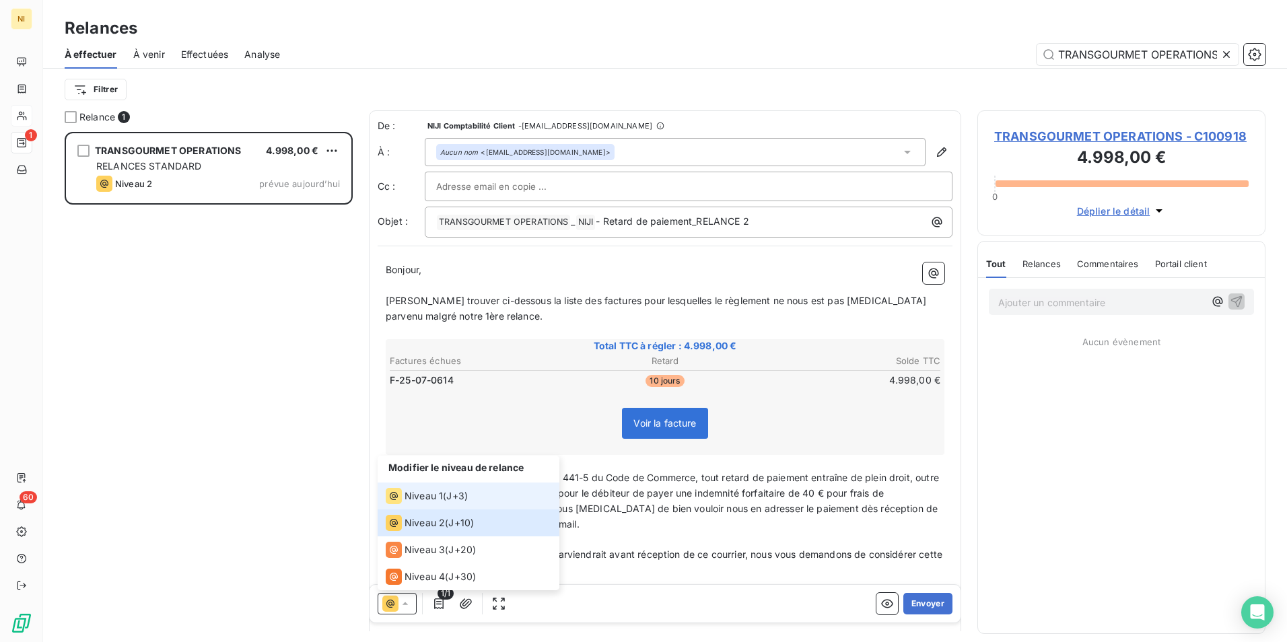
click at [418, 495] on span "Niveau 1" at bounding box center [424, 495] width 38 height 13
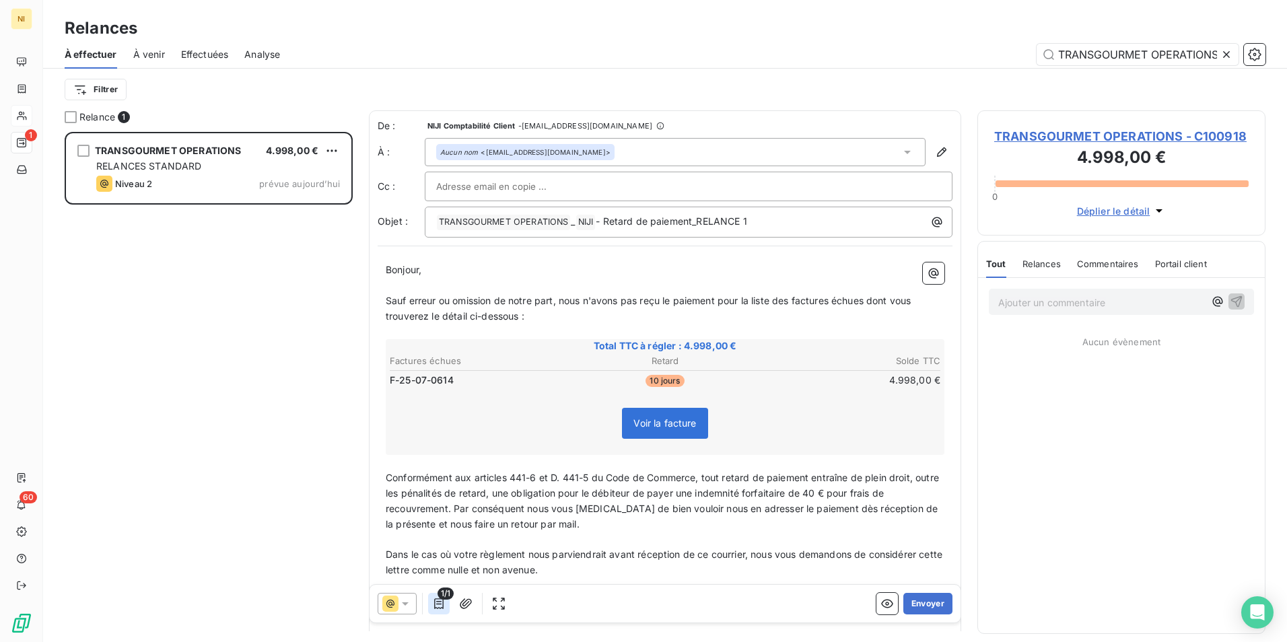
click at [434, 609] on icon "button" at bounding box center [438, 603] width 13 height 13
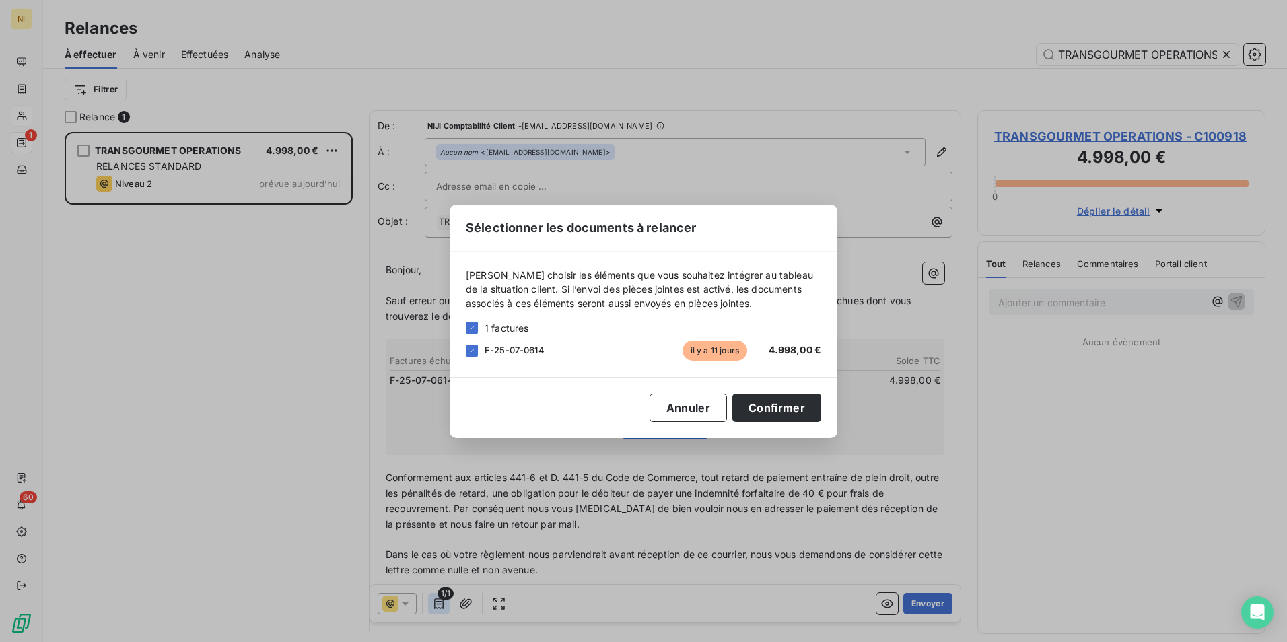
click at [434, 609] on div "Sélectionner les documents à relancer [PERSON_NAME] choisir les éléments que vo…" at bounding box center [643, 321] width 1287 height 642
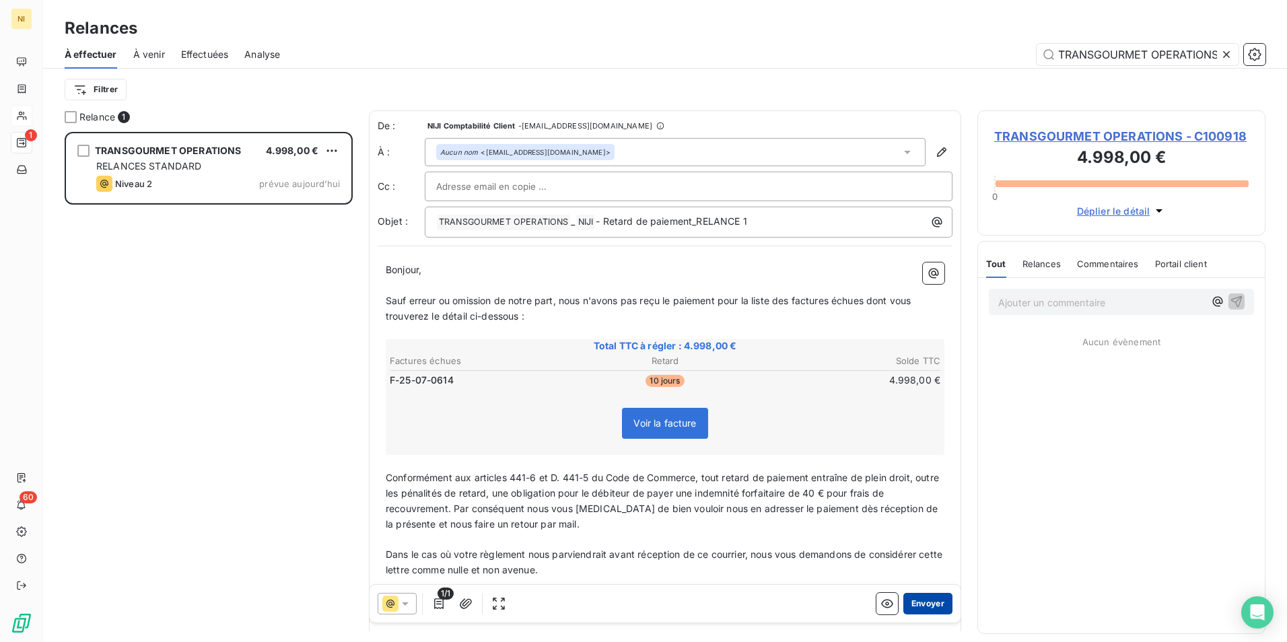
click at [925, 607] on button "Envoyer" at bounding box center [927, 604] width 49 height 22
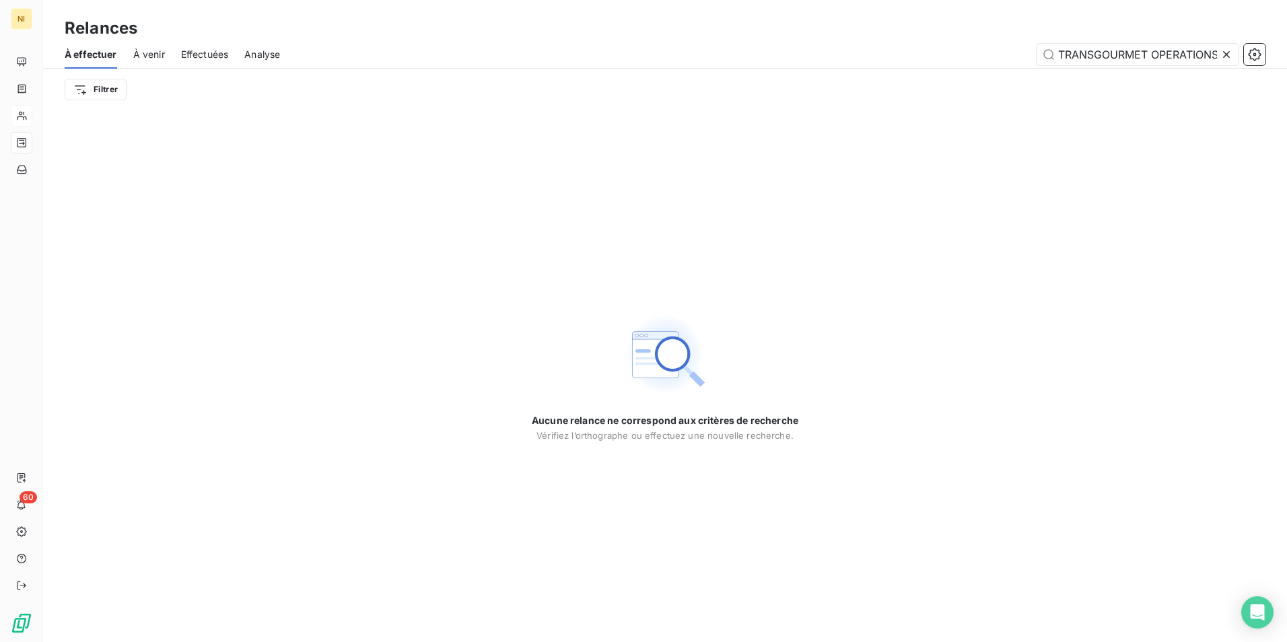
click at [1228, 48] on icon at bounding box center [1226, 54] width 13 height 13
click at [1165, 52] on input "text" at bounding box center [1138, 55] width 202 height 22
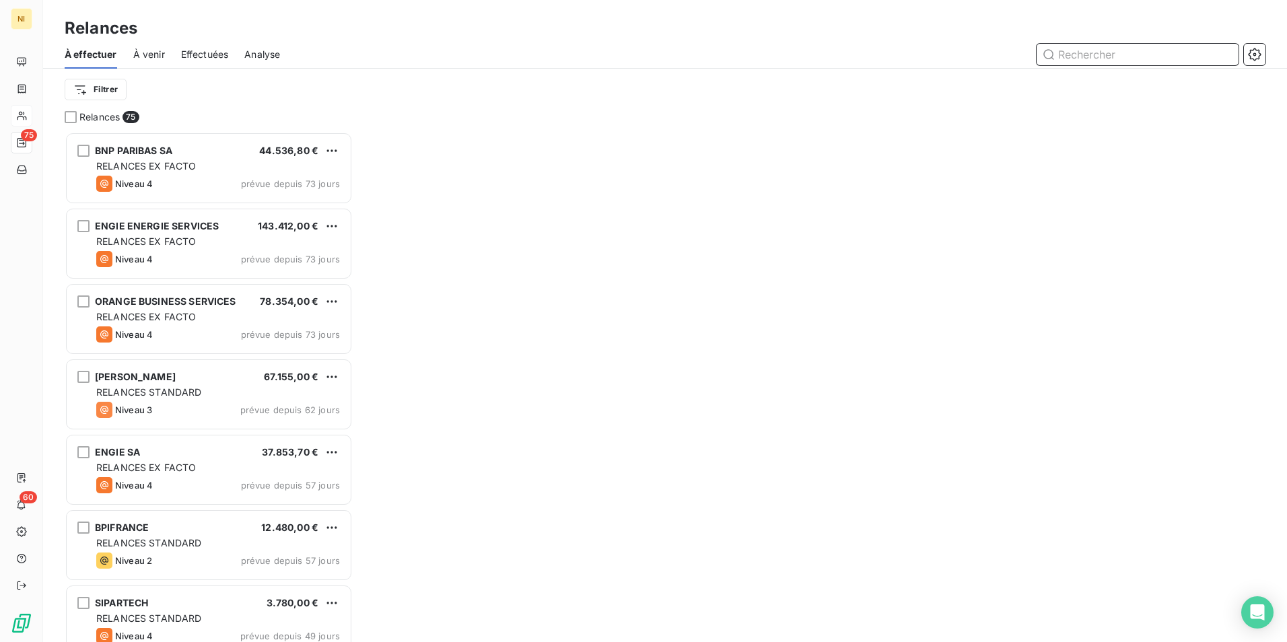
scroll to position [500, 278]
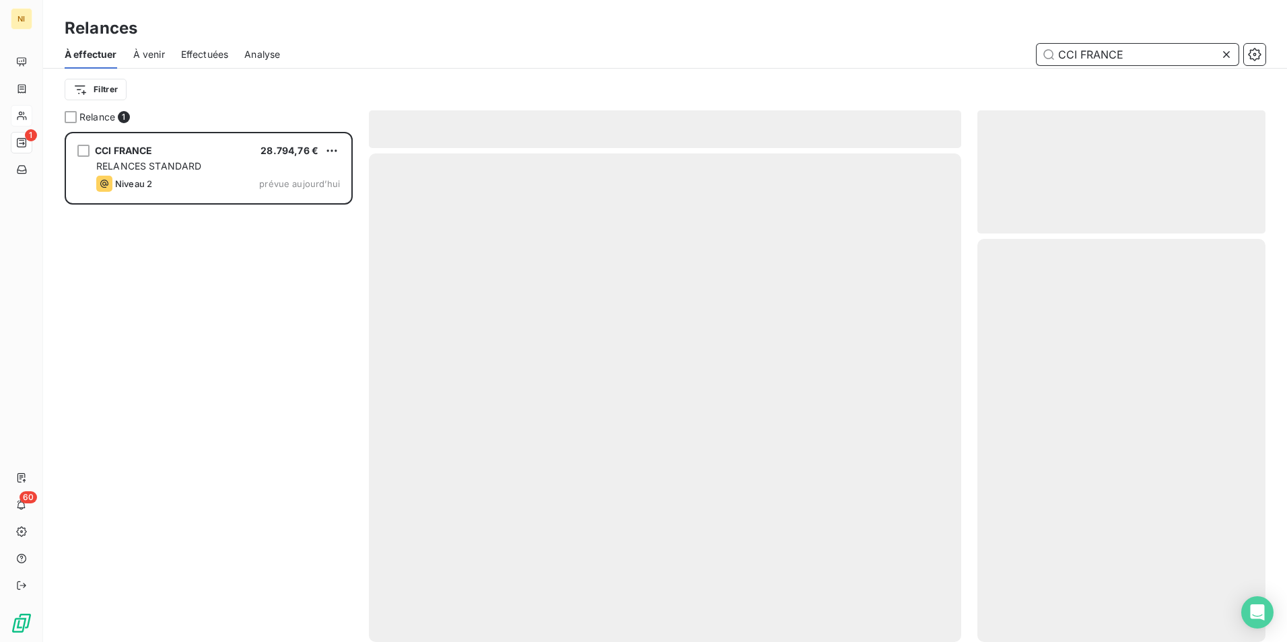
scroll to position [500, 278]
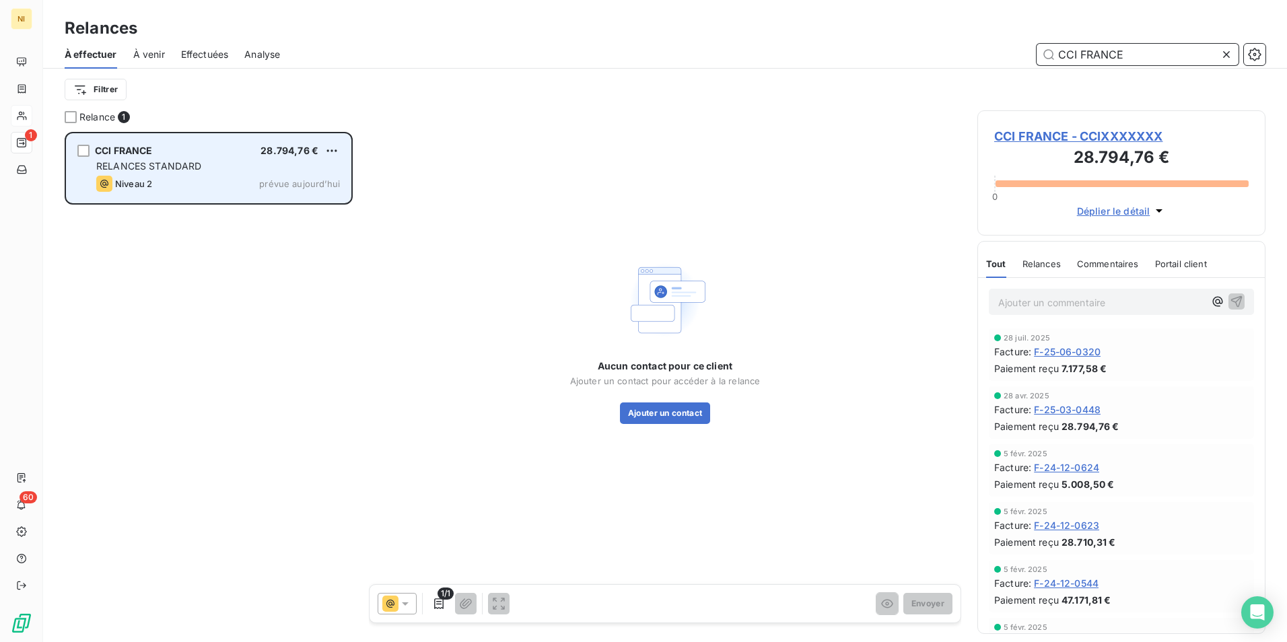
type input "CCI FRANCE"
click at [179, 172] on div "RELANCES STANDARD" at bounding box center [218, 166] width 244 height 13
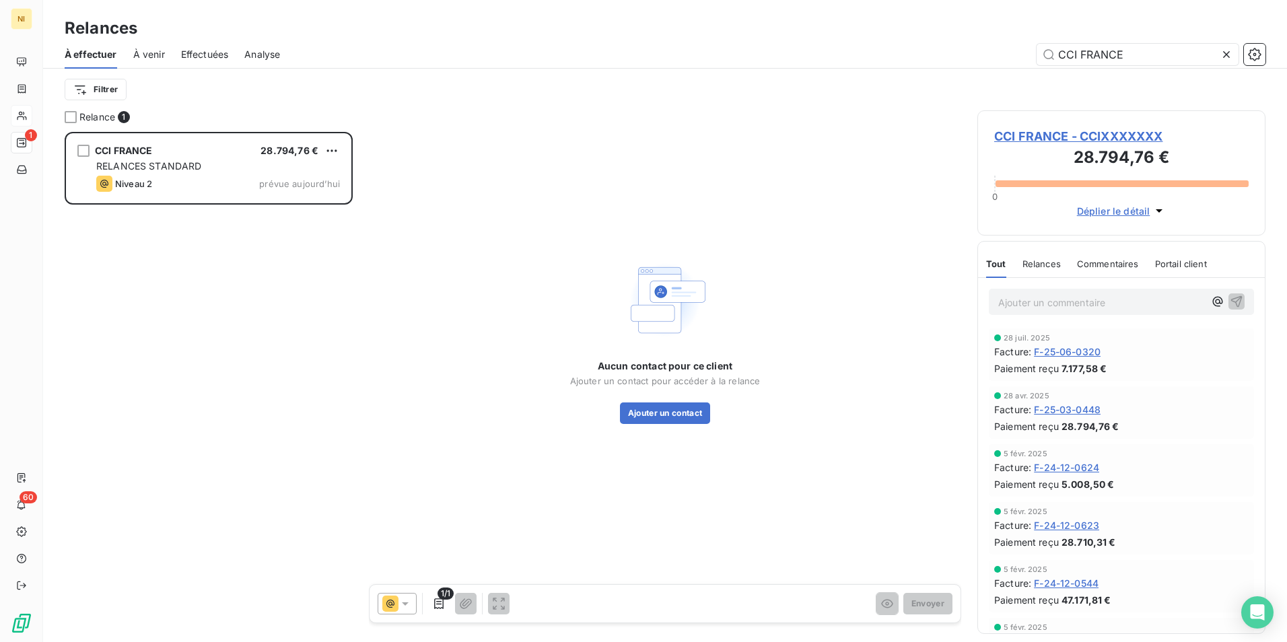
click at [1230, 56] on icon at bounding box center [1226, 54] width 13 height 13
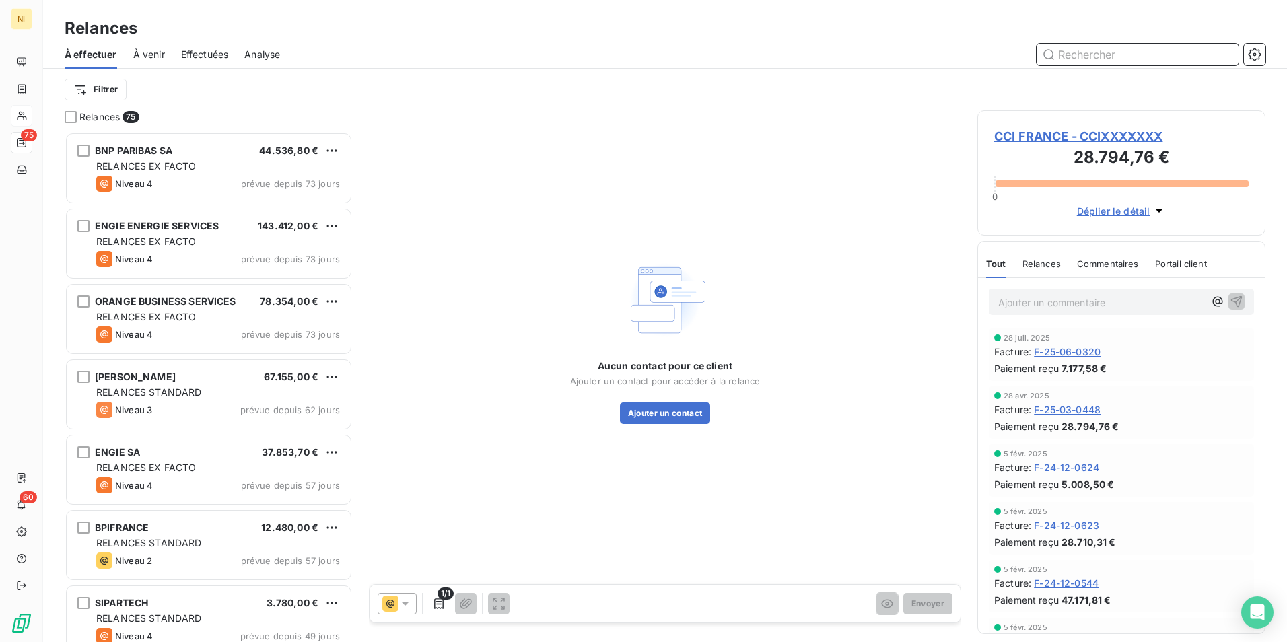
click at [1161, 53] on input "text" at bounding box center [1138, 55] width 202 height 22
paste input "F-25-07-0698"
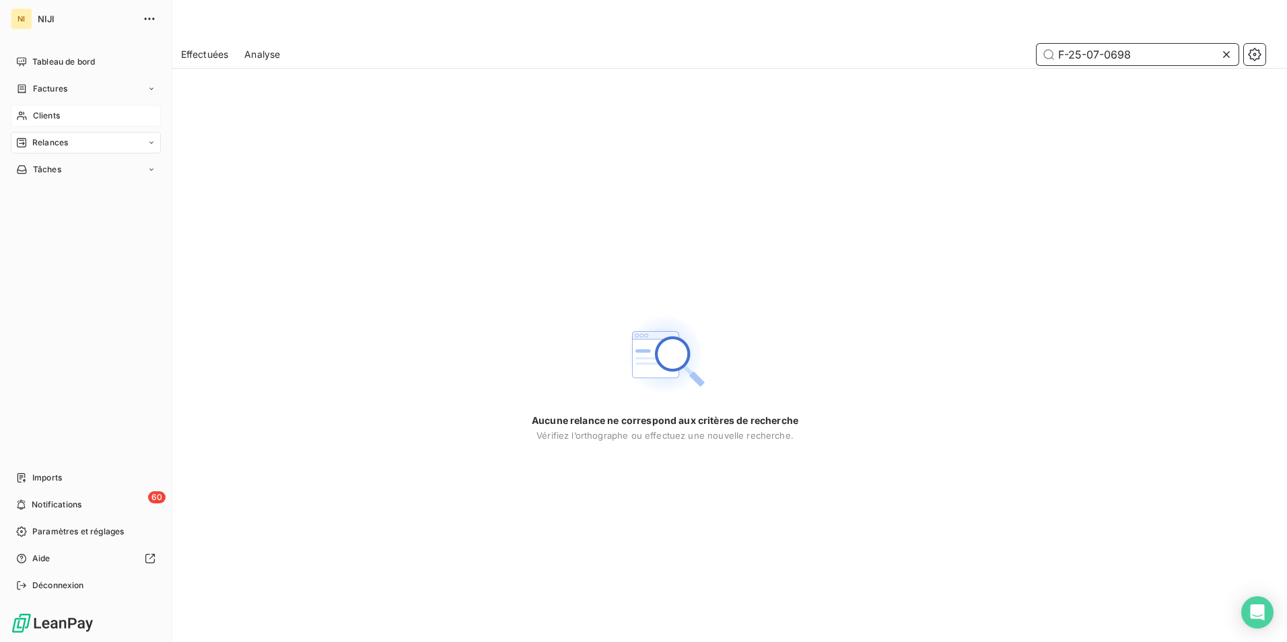
type input "F-25-07-0698"
click at [53, 113] on span "Clients" at bounding box center [46, 116] width 27 height 12
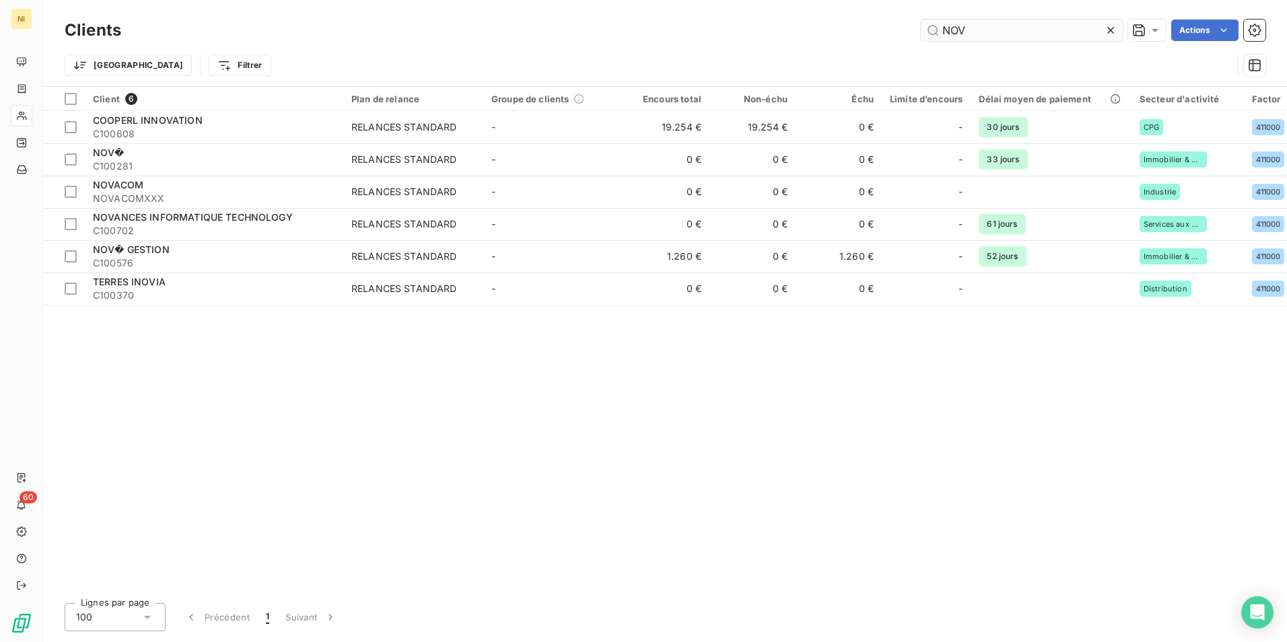
click at [1109, 31] on icon at bounding box center [1110, 30] width 7 height 7
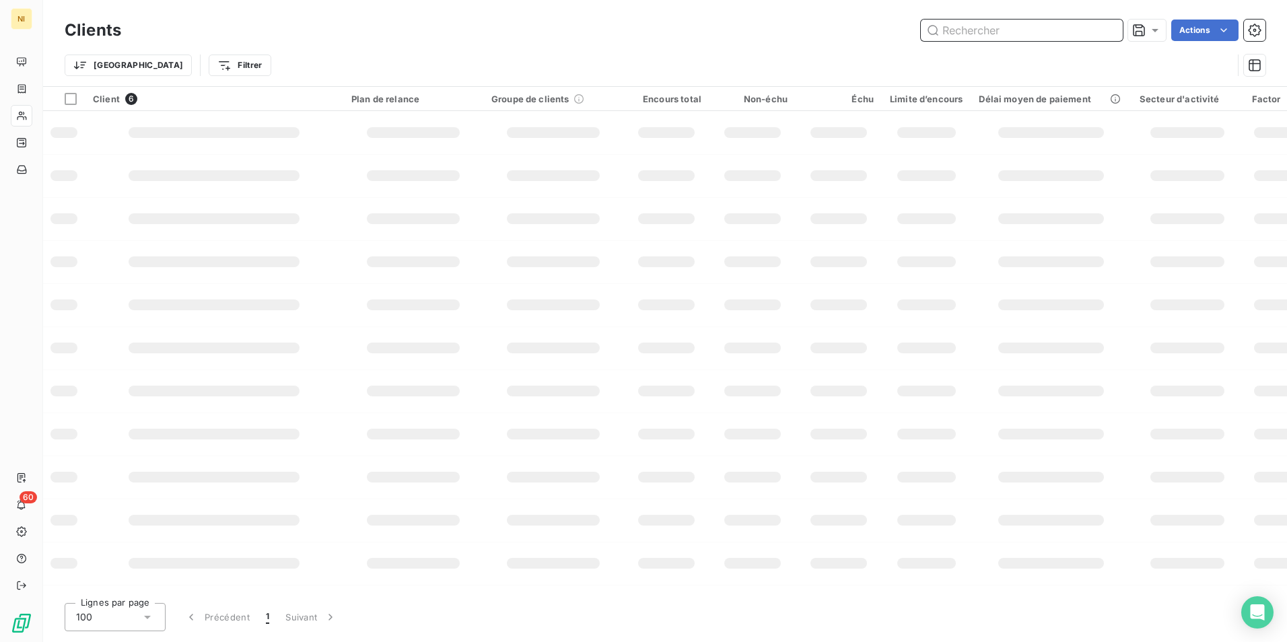
click at [1077, 30] on input "text" at bounding box center [1022, 31] width 202 height 22
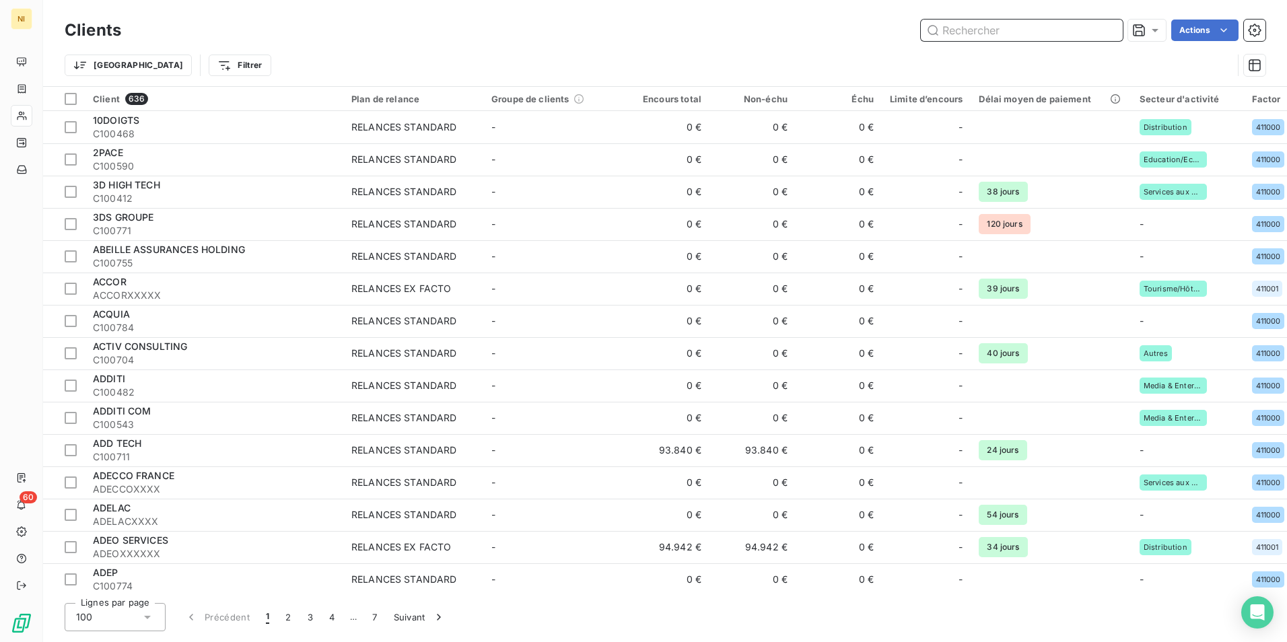
paste input "F-25-07-0698"
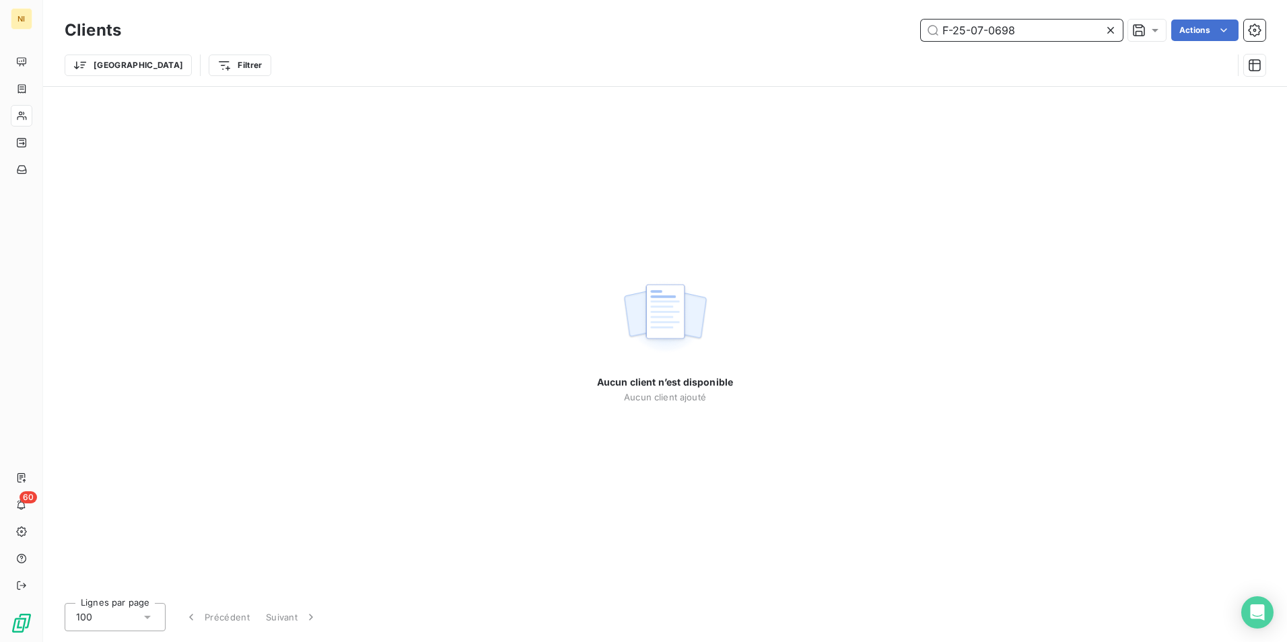
drag, startPoint x: 1056, startPoint y: 30, endPoint x: 904, endPoint y: 36, distance: 152.3
click at [904, 36] on div "F-25-07-0698 Actions" at bounding box center [701, 31] width 1128 height 22
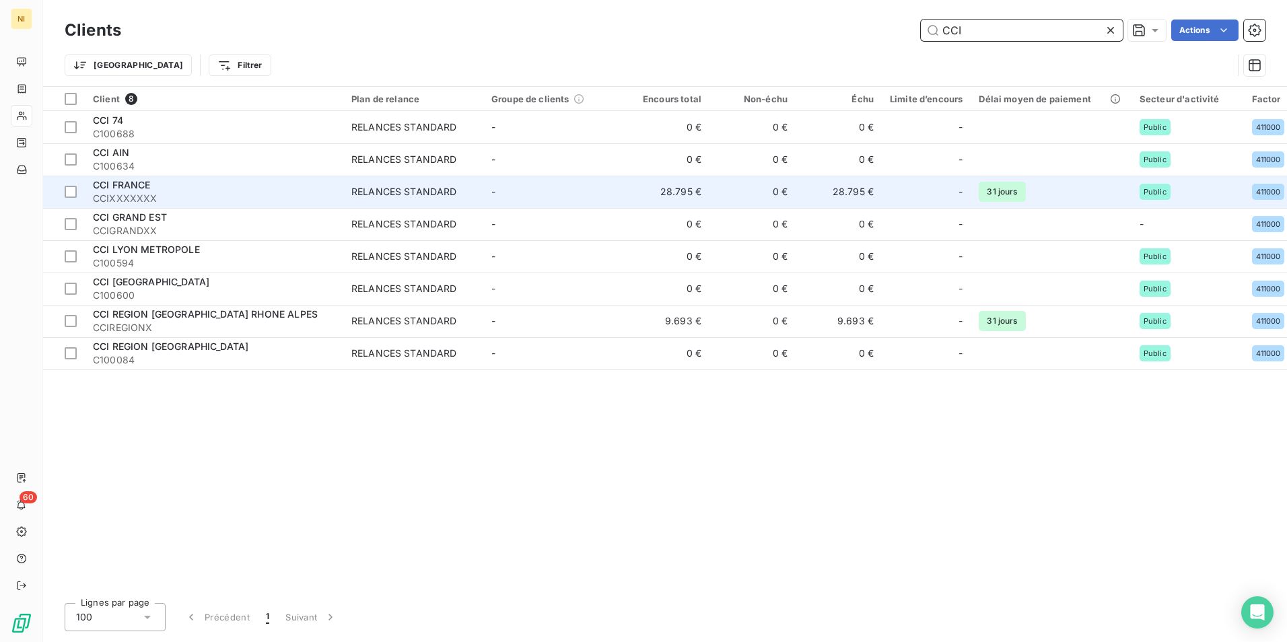
type input "CCI"
click at [166, 185] on div "CCI FRANCE" at bounding box center [214, 184] width 242 height 13
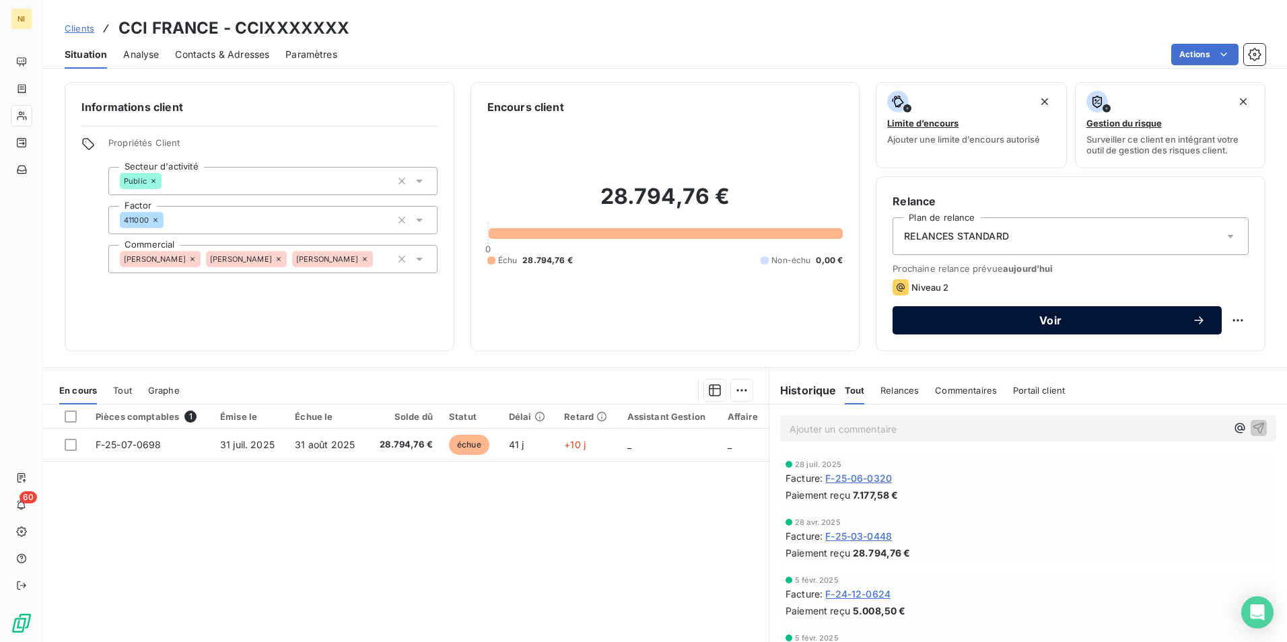
click at [969, 317] on span "Voir" at bounding box center [1050, 320] width 283 height 11
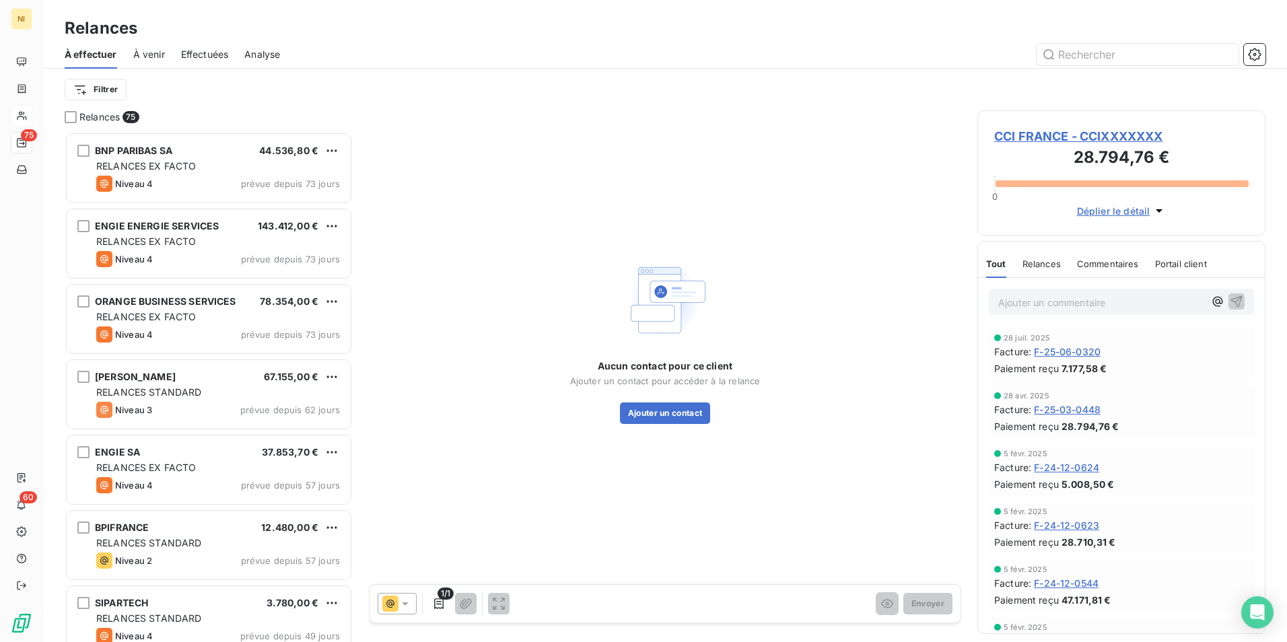
scroll to position [500, 278]
click at [403, 607] on icon at bounding box center [405, 603] width 13 height 13
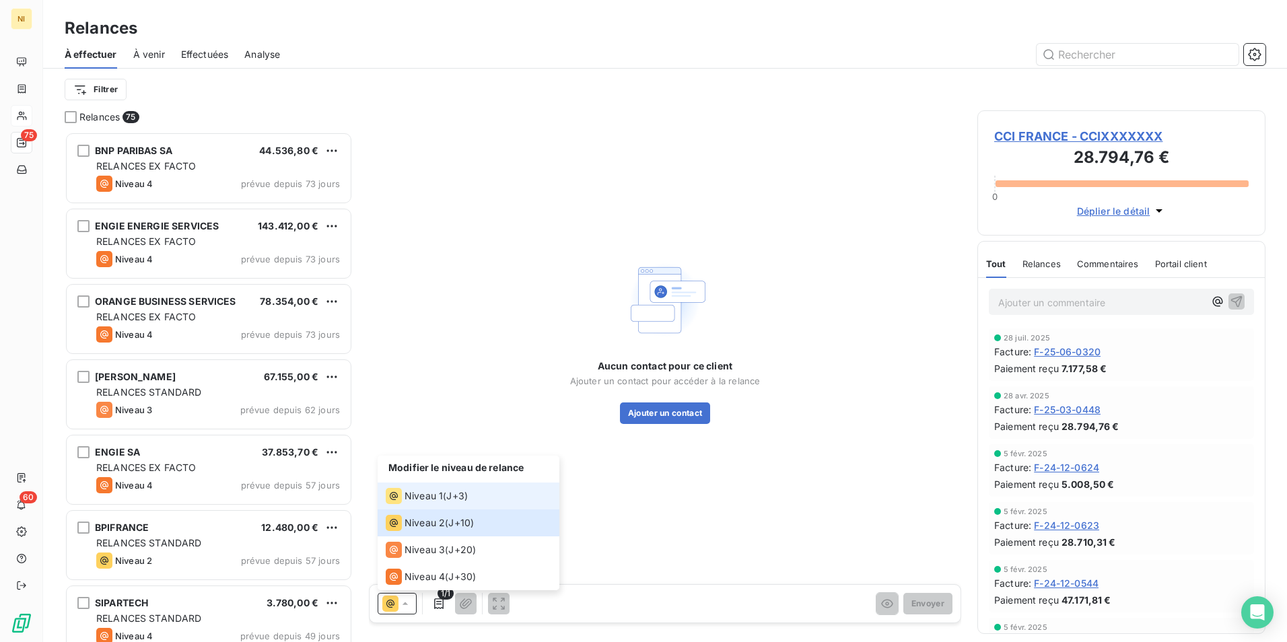
click at [424, 491] on span "Niveau 1" at bounding box center [424, 495] width 38 height 13
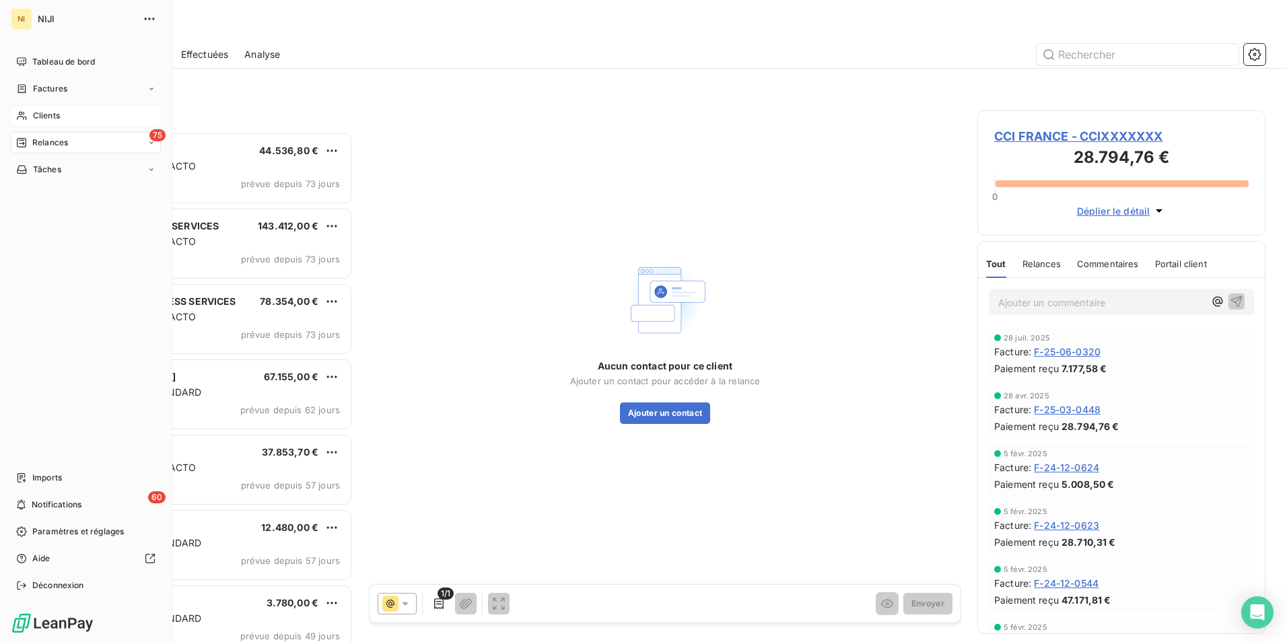
click at [50, 140] on span "Relances" at bounding box center [50, 143] width 36 height 12
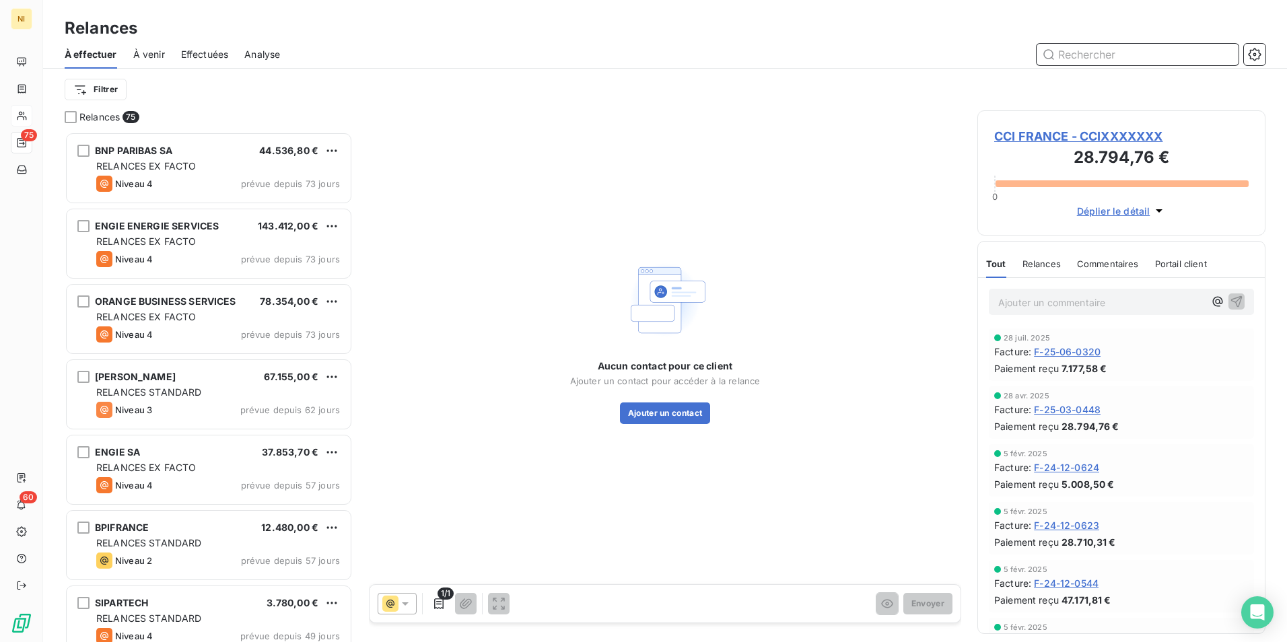
click at [1107, 54] on input "text" at bounding box center [1138, 55] width 202 height 22
paste input "EIFFAGE SYSTEMES D'INFORMATIONS"
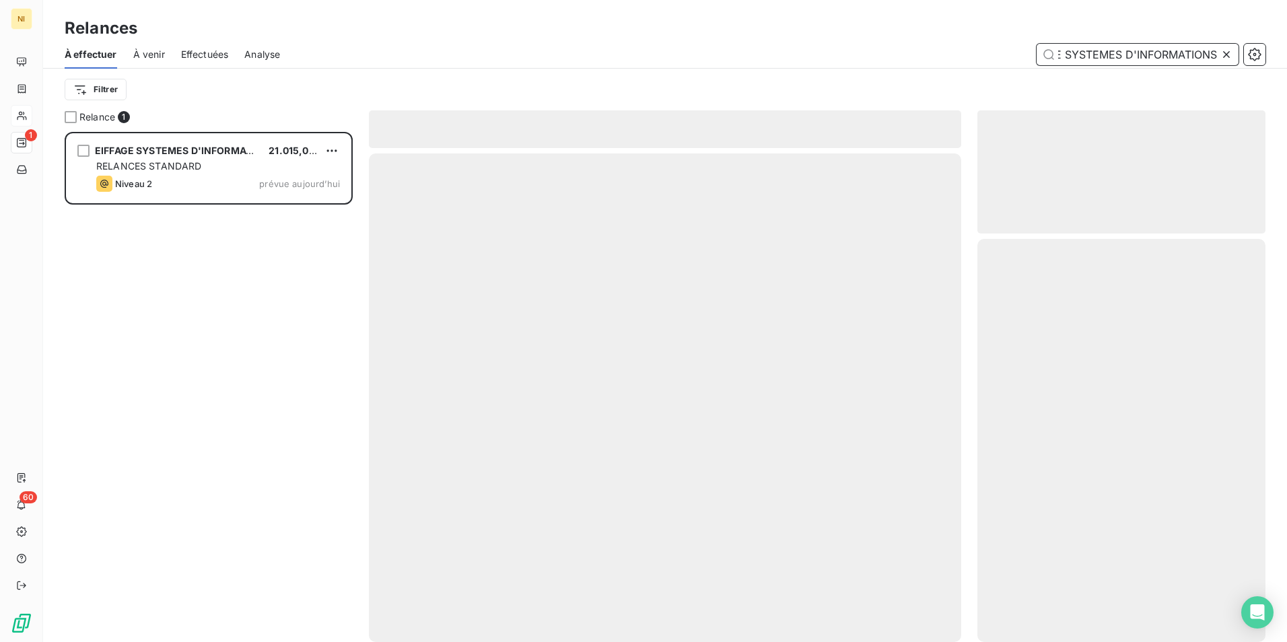
scroll to position [500, 278]
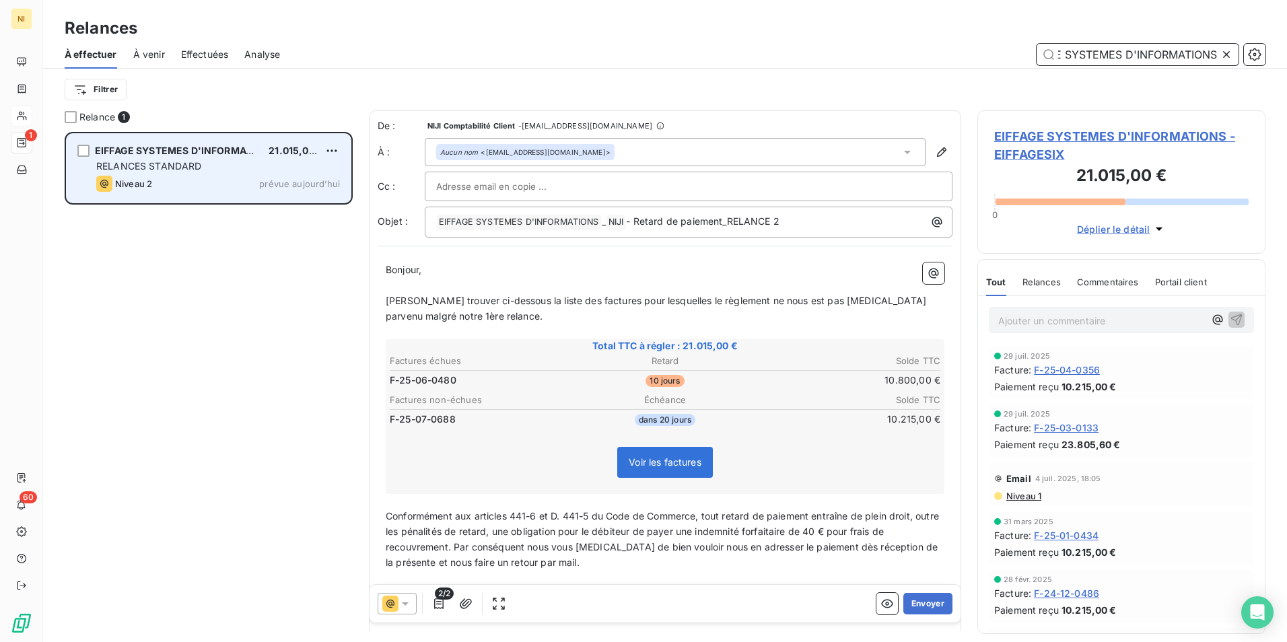
type input "EIFFAGE SYSTEMES D'INFORMATIONS"
click at [187, 176] on div "Niveau 2 prévue aujourd’hui" at bounding box center [218, 184] width 244 height 16
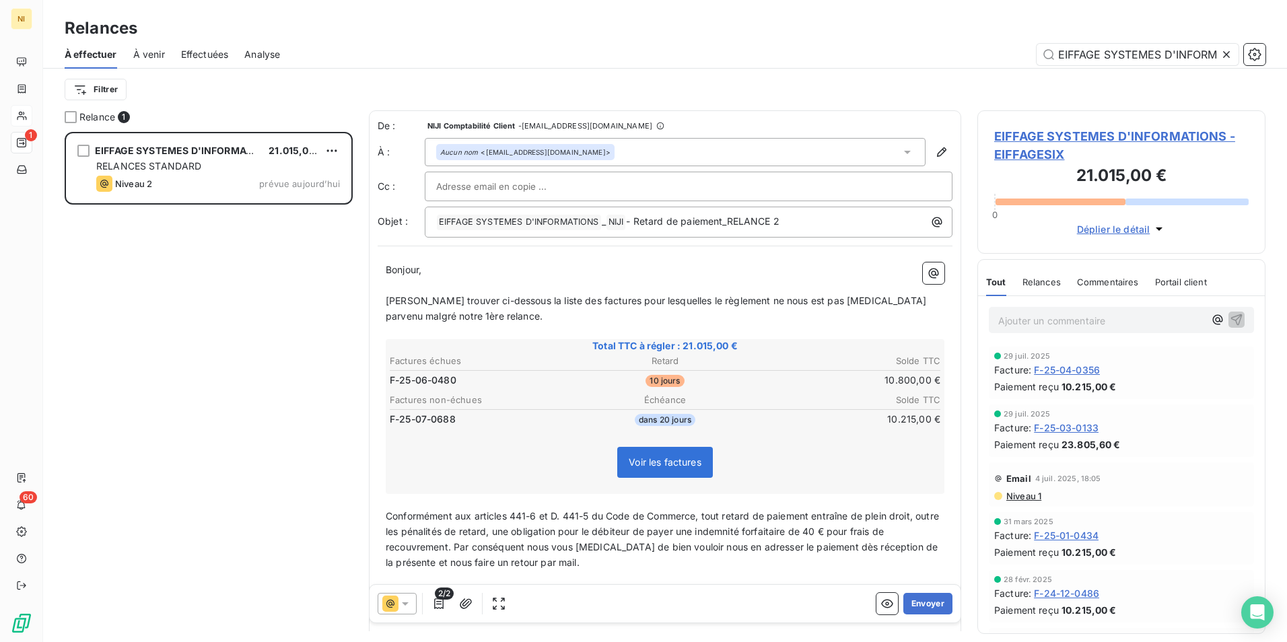
click at [405, 602] on icon at bounding box center [405, 603] width 7 height 3
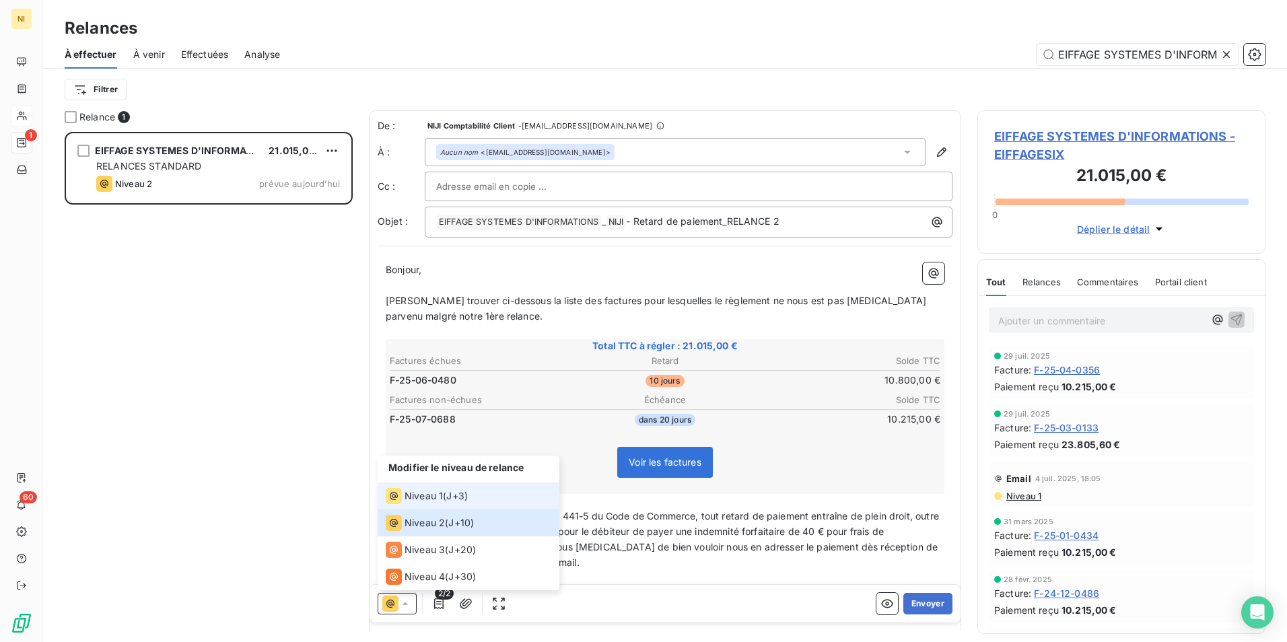
click at [432, 497] on span "Niveau 1" at bounding box center [424, 495] width 38 height 13
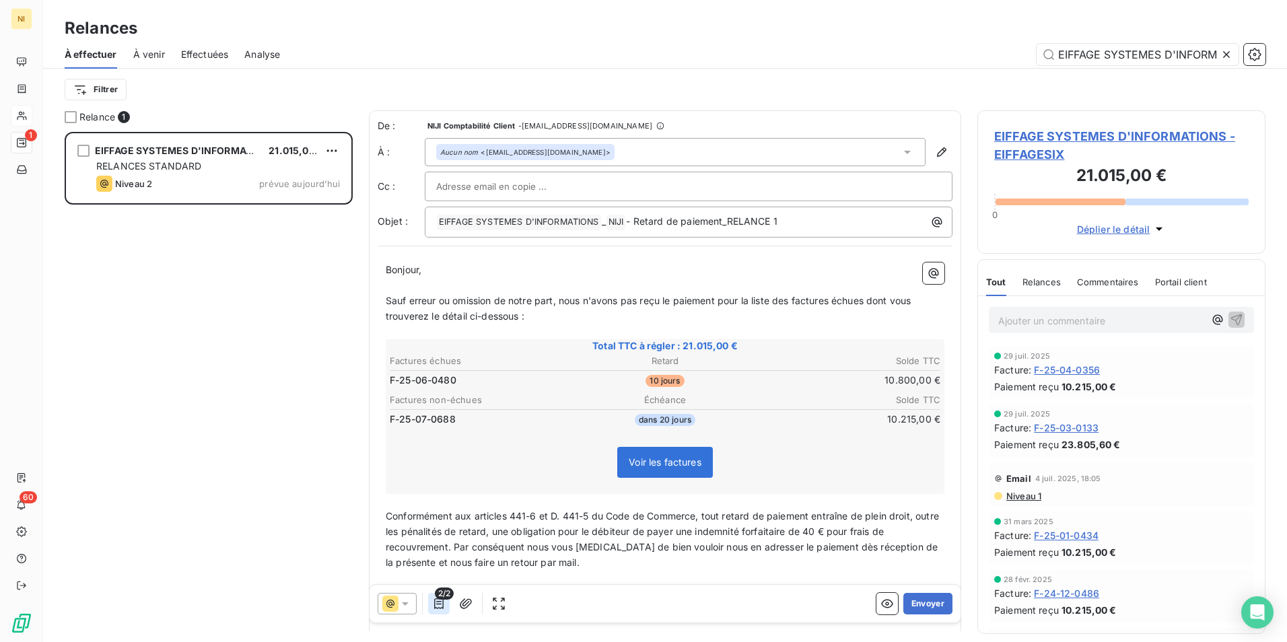
click at [434, 605] on icon "button" at bounding box center [438, 603] width 13 height 13
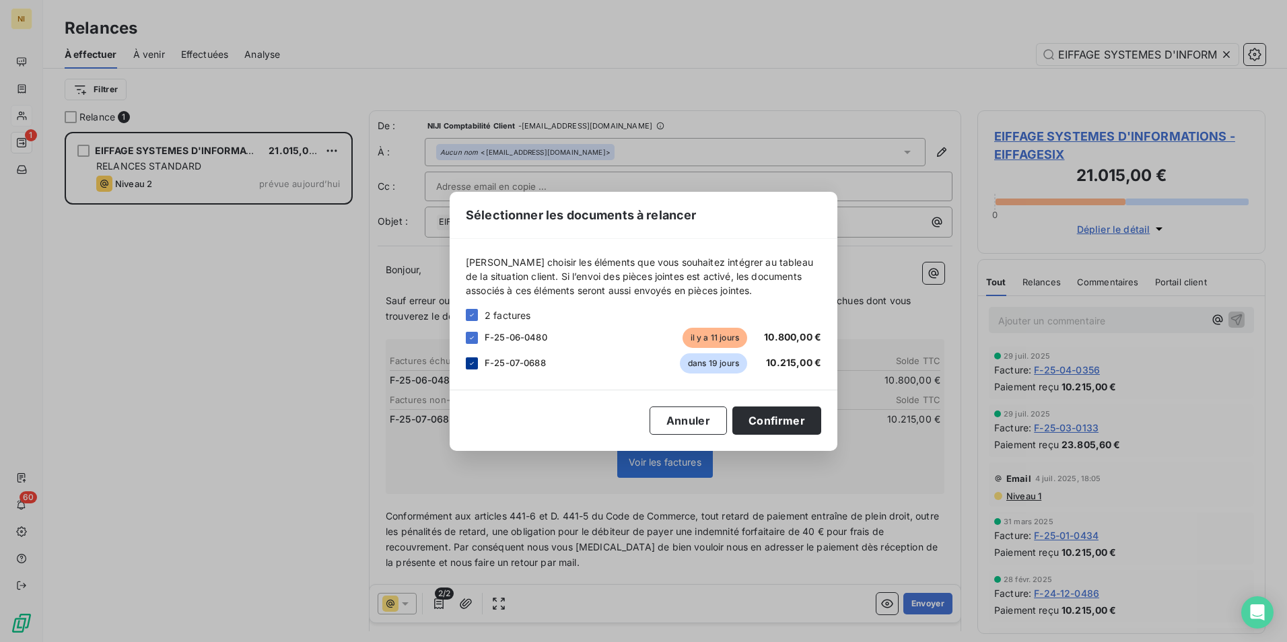
click at [468, 364] on icon at bounding box center [472, 363] width 8 height 8
click at [767, 420] on button "Confirmer" at bounding box center [776, 421] width 89 height 28
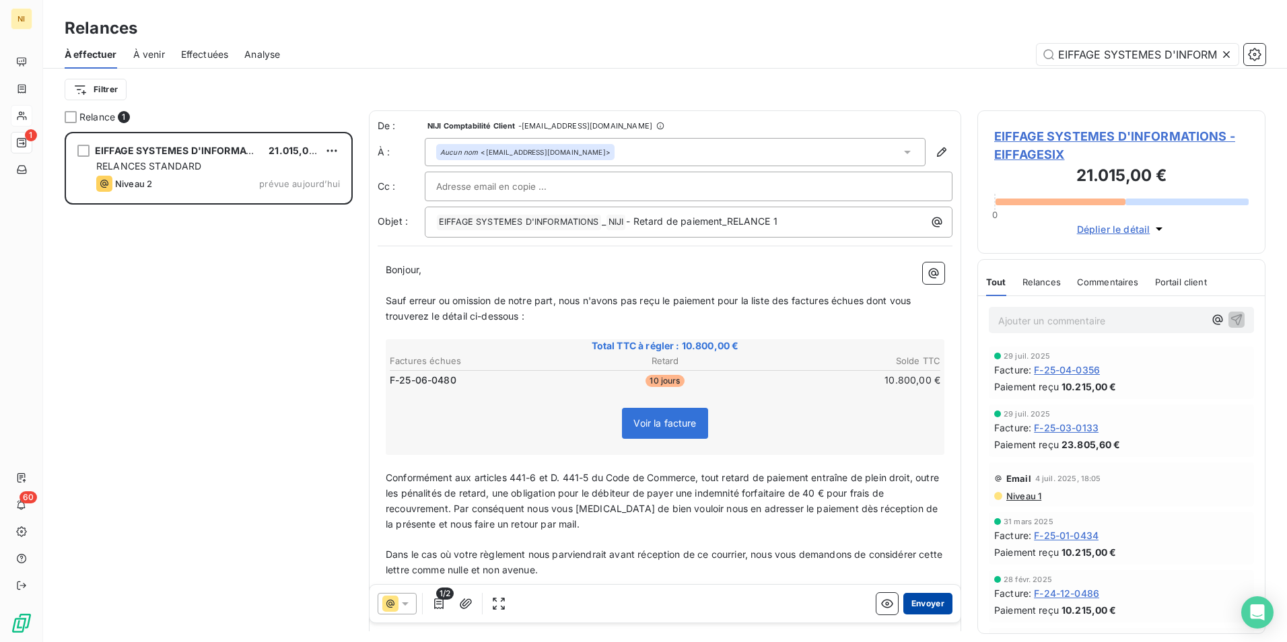
click at [921, 605] on button "Envoyer" at bounding box center [927, 604] width 49 height 22
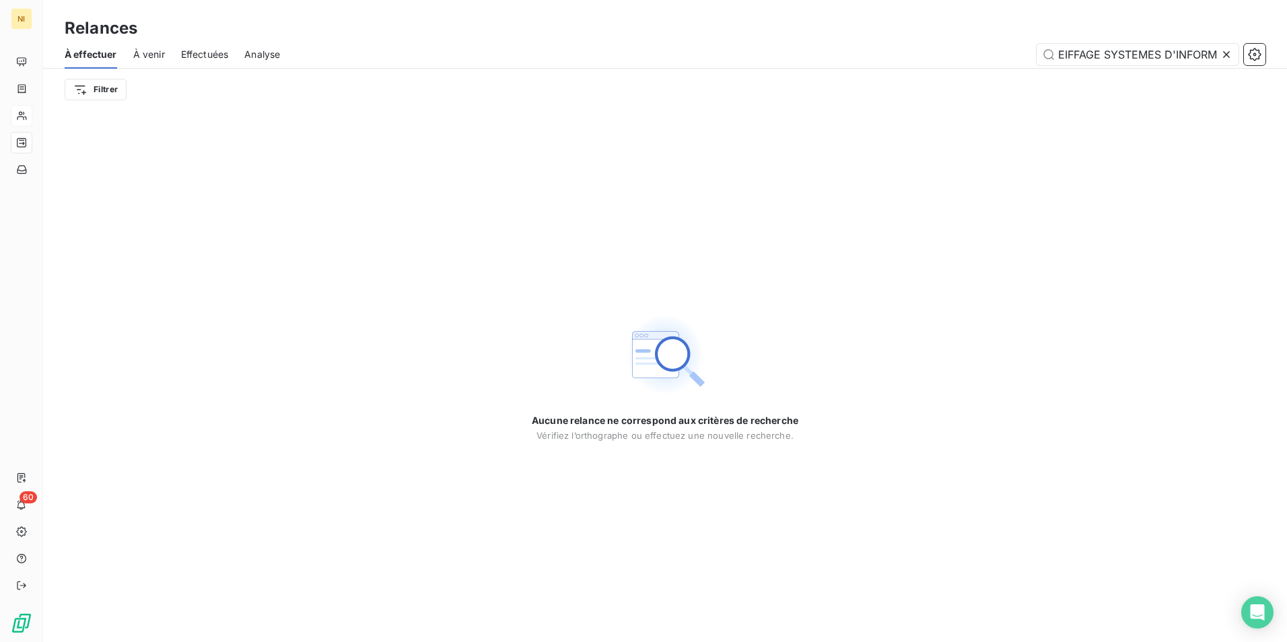
click at [1227, 50] on icon at bounding box center [1226, 54] width 13 height 13
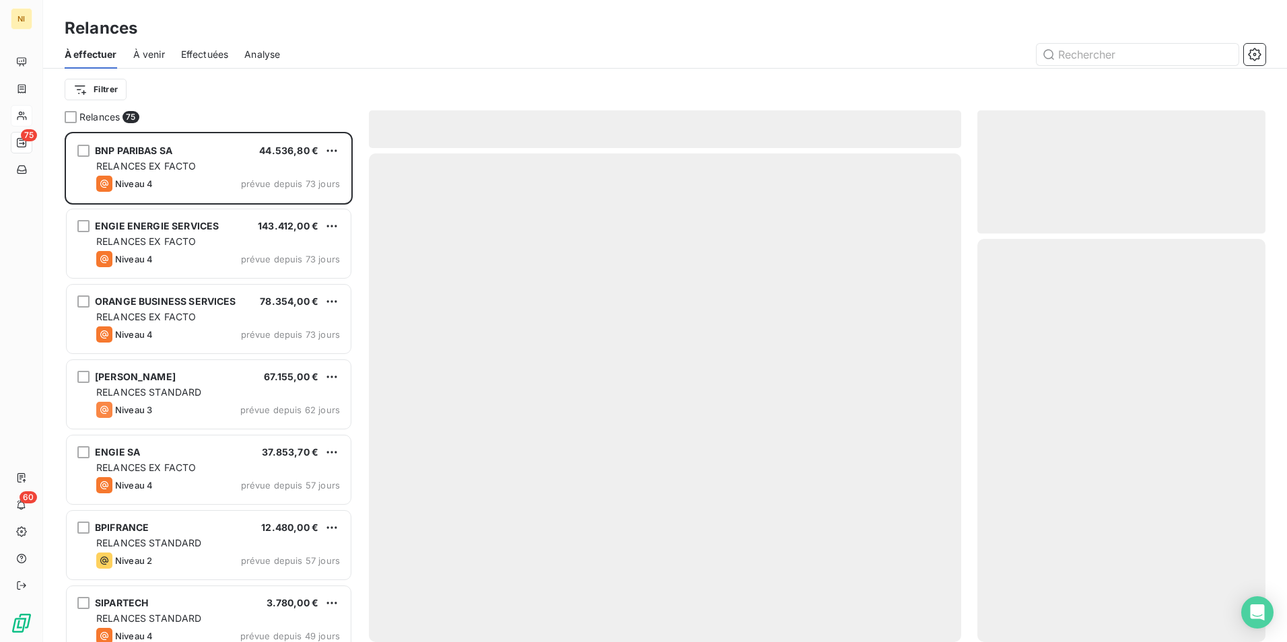
scroll to position [500, 278]
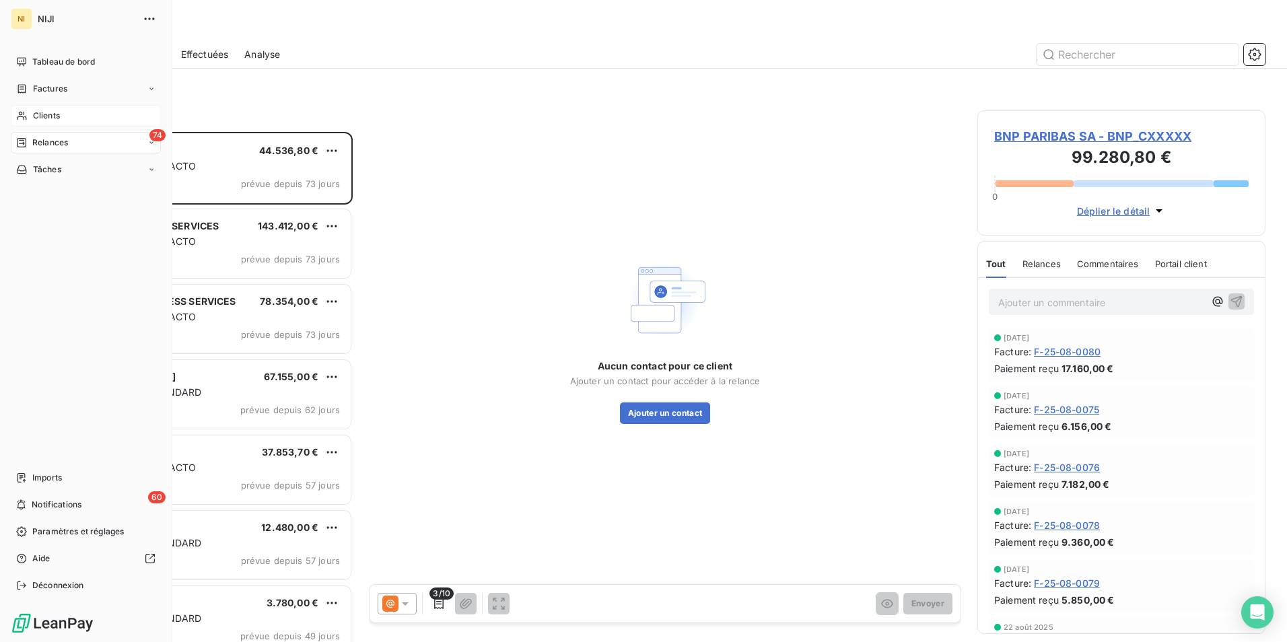
click at [53, 140] on span "Relances" at bounding box center [50, 143] width 36 height 12
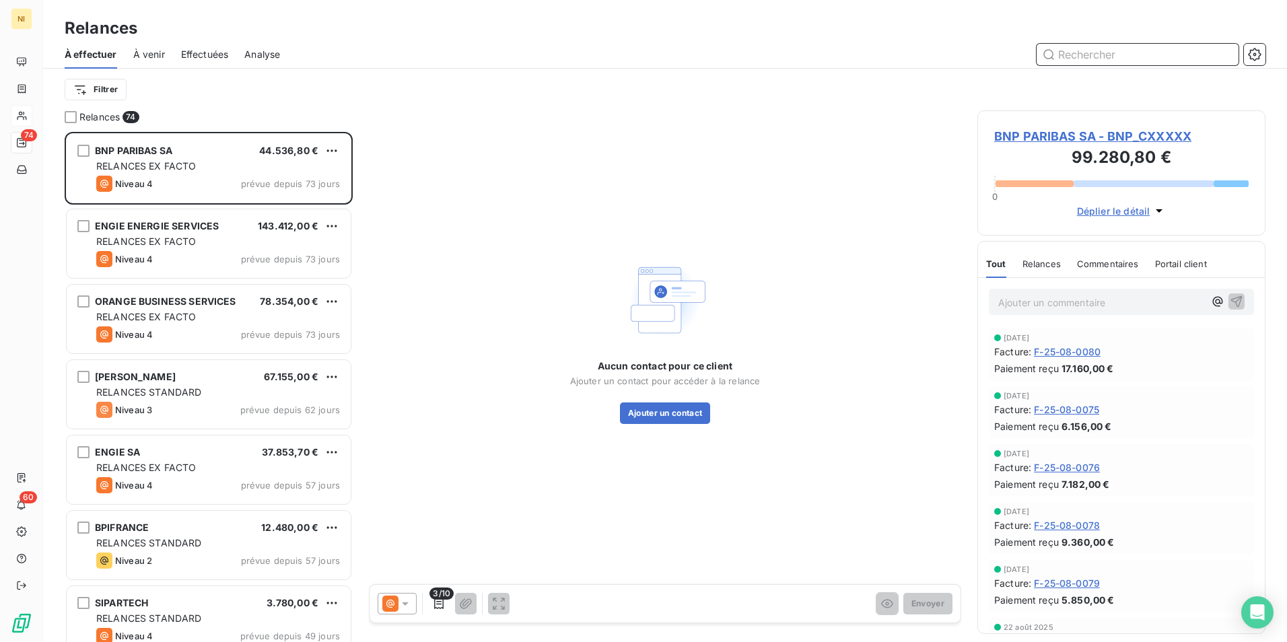
click at [1181, 58] on input "text" at bounding box center [1138, 55] width 202 height 22
paste input "HIPAY"
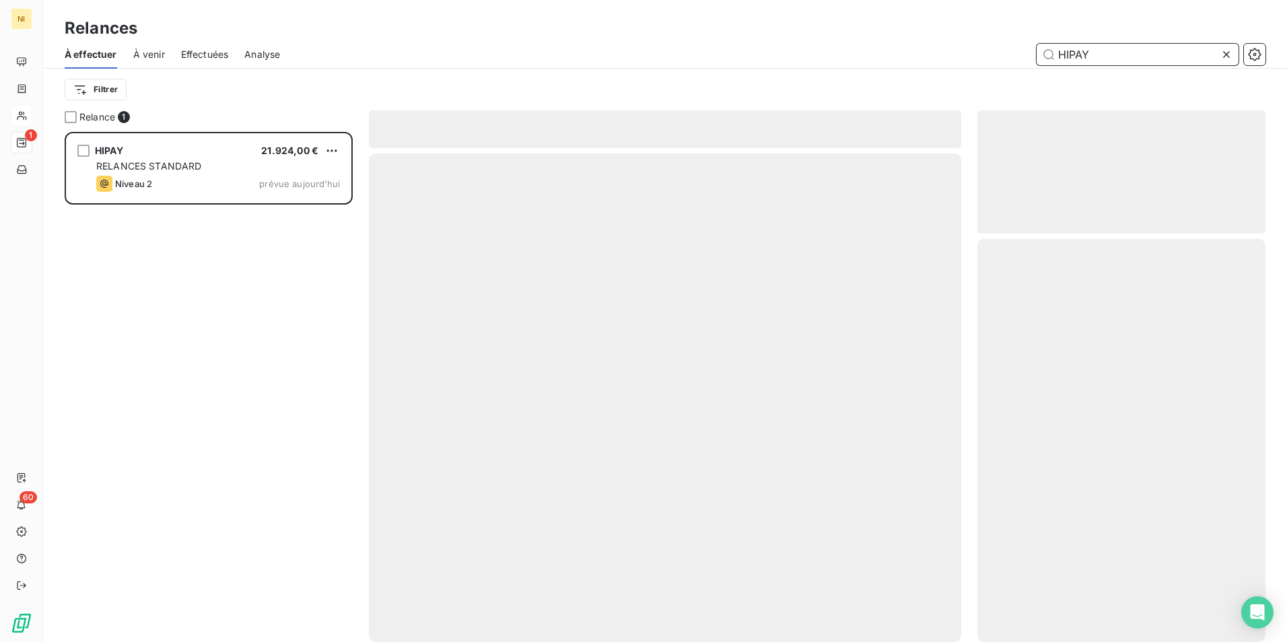
scroll to position [500, 278]
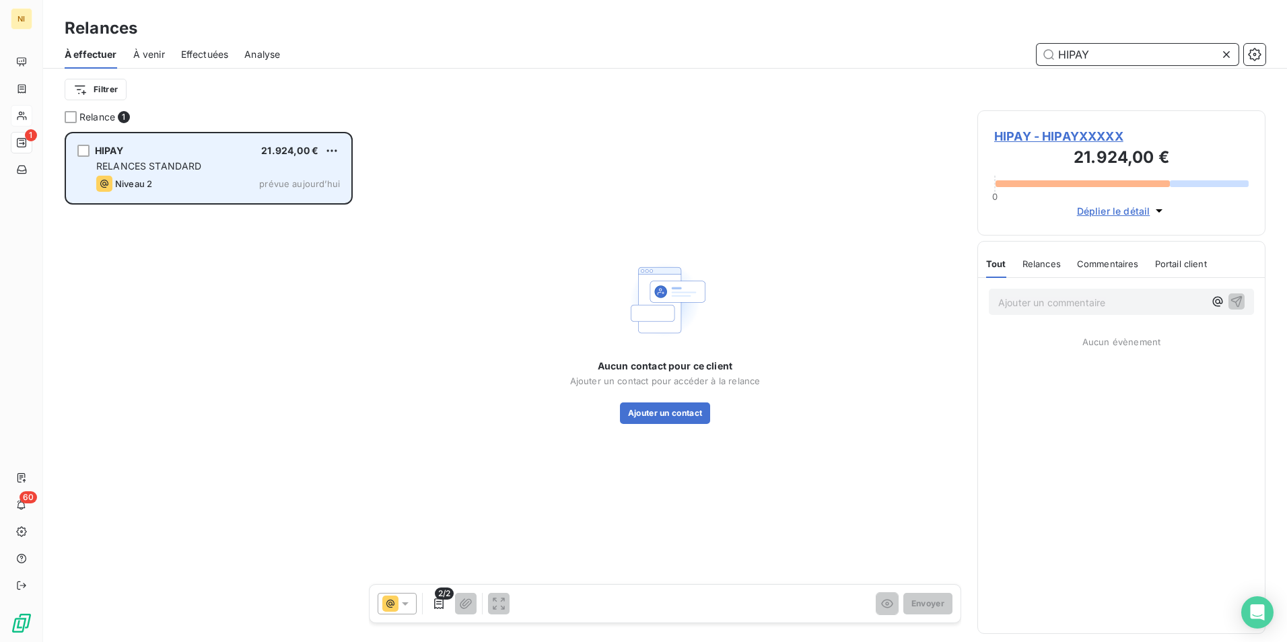
type input "HIPAY"
click at [162, 153] on div "HIPAY 21.924,00 €" at bounding box center [218, 151] width 244 height 12
click at [195, 163] on span "RELANCES STANDARD" at bounding box center [149, 165] width 106 height 11
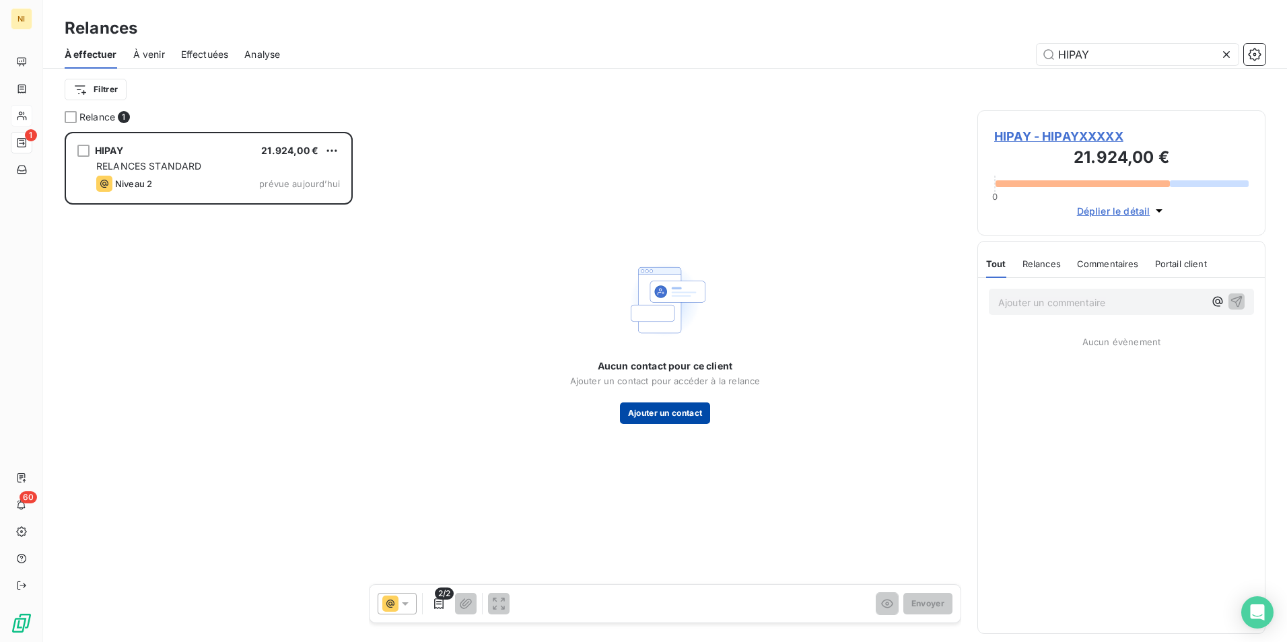
click at [646, 411] on button "Ajouter un contact" at bounding box center [665, 414] width 91 height 22
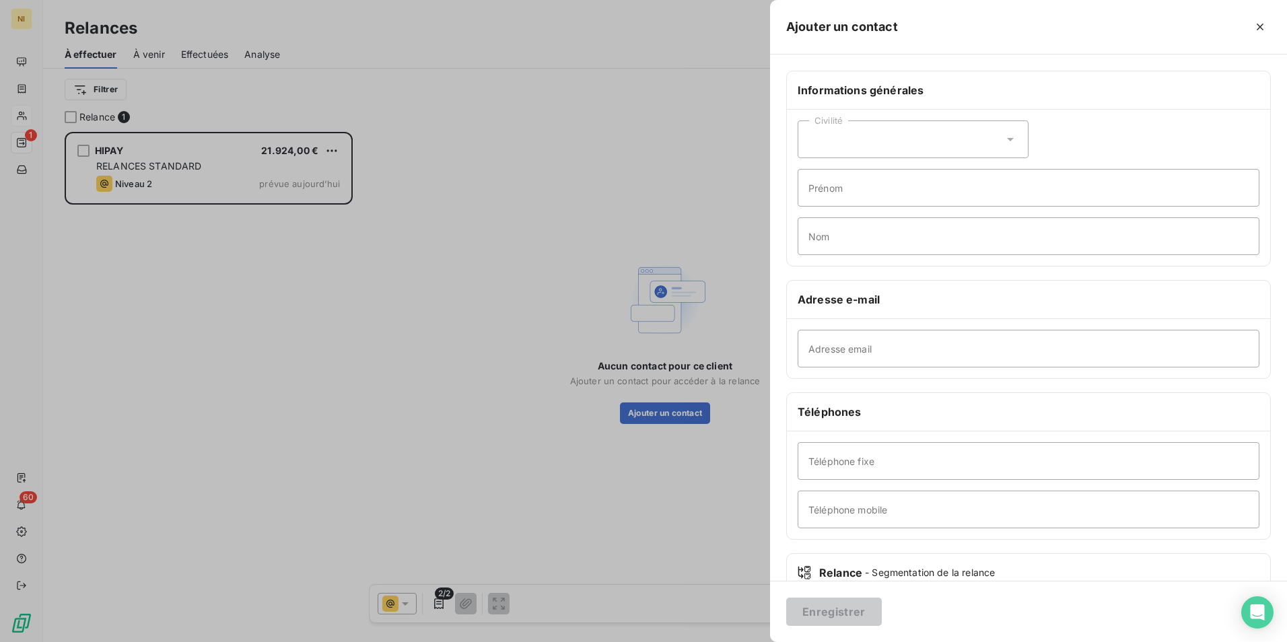
click at [900, 369] on div "Adresse email" at bounding box center [1028, 348] width 483 height 59
click at [878, 335] on input "Adresse email" at bounding box center [1029, 349] width 462 height 38
paste input "[EMAIL_ADDRESS][DOMAIN_NAME]"
type input "[EMAIL_ADDRESS][DOMAIN_NAME]"
click at [821, 614] on button "Enregistrer" at bounding box center [834, 612] width 96 height 28
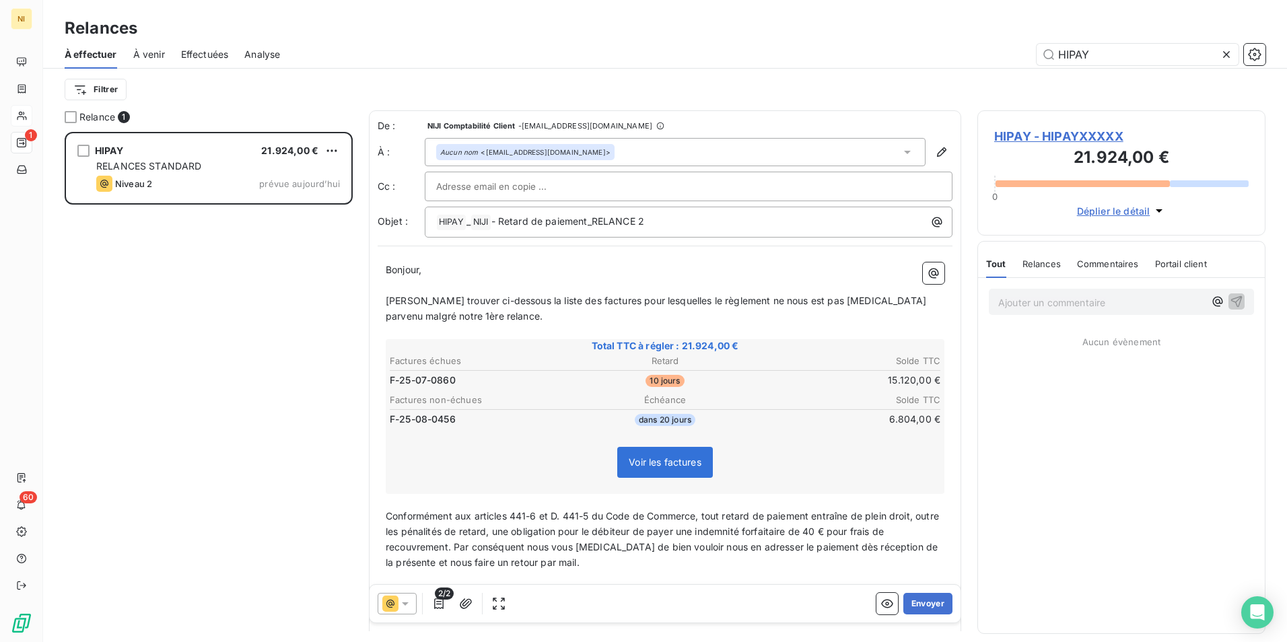
click at [436, 598] on span "2/2" at bounding box center [444, 594] width 19 height 12
click at [439, 602] on icon "button" at bounding box center [438, 603] width 13 height 13
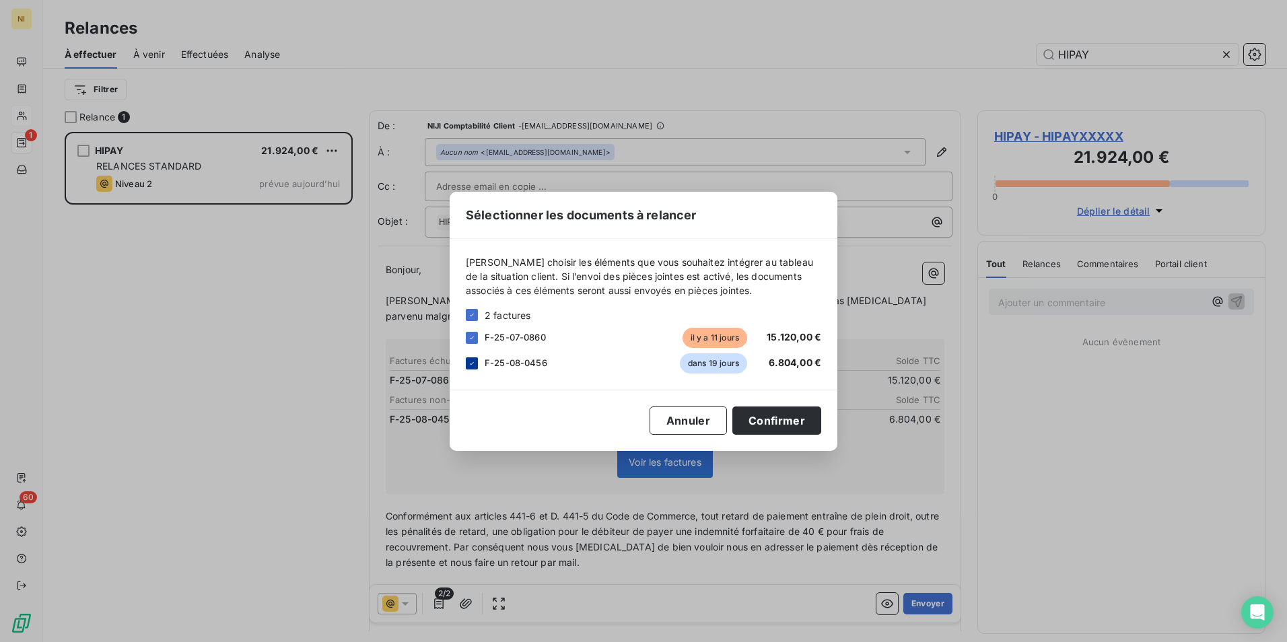
click at [472, 362] on icon at bounding box center [472, 363] width 8 height 8
click at [775, 414] on button "Confirmer" at bounding box center [776, 421] width 89 height 28
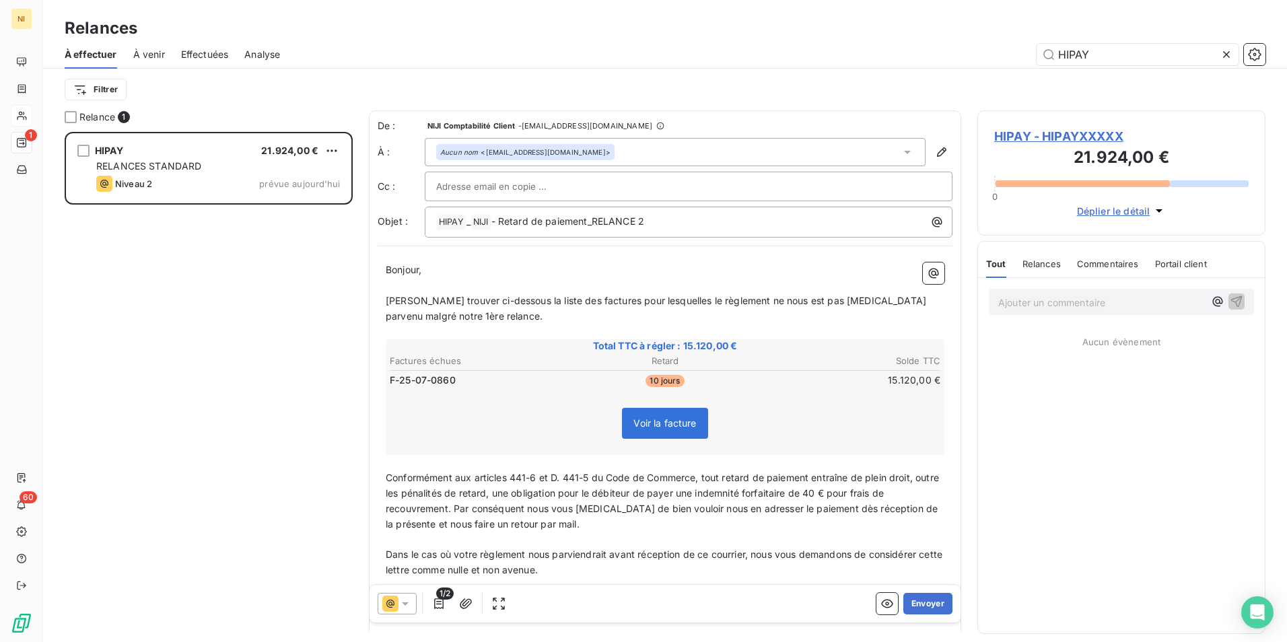
click at [412, 601] on div at bounding box center [397, 604] width 39 height 22
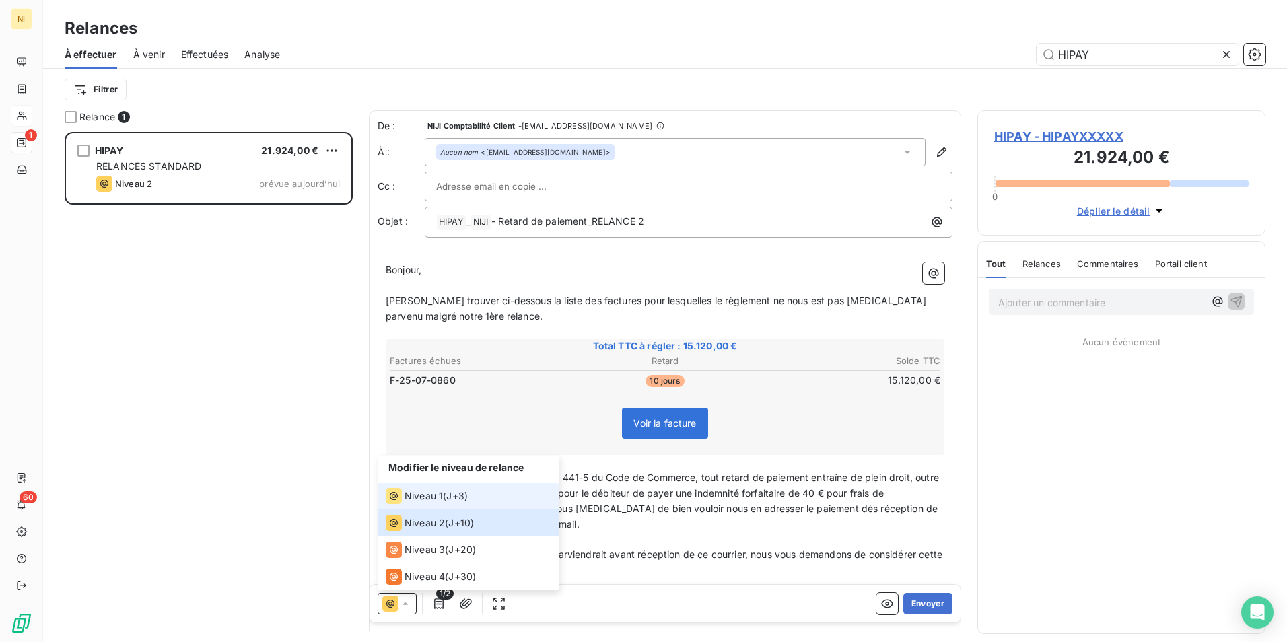
click at [419, 484] on li "Niveau 1 ( J+3 )" at bounding box center [469, 496] width 182 height 27
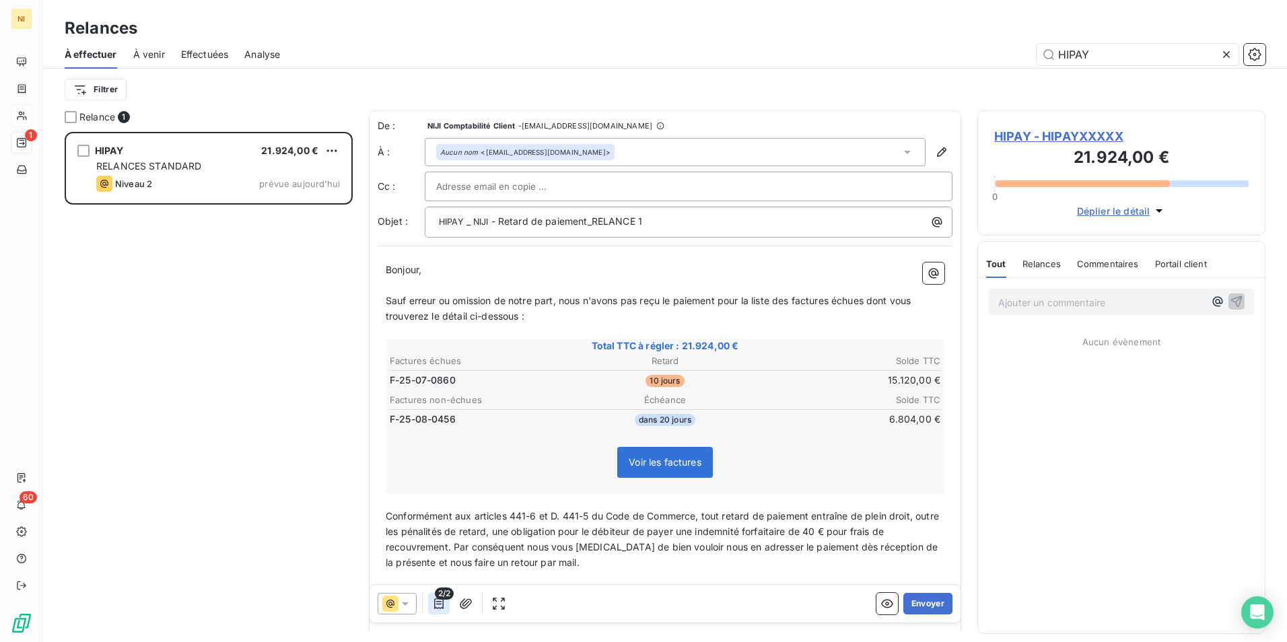
click at [437, 602] on icon "button" at bounding box center [438, 603] width 9 height 11
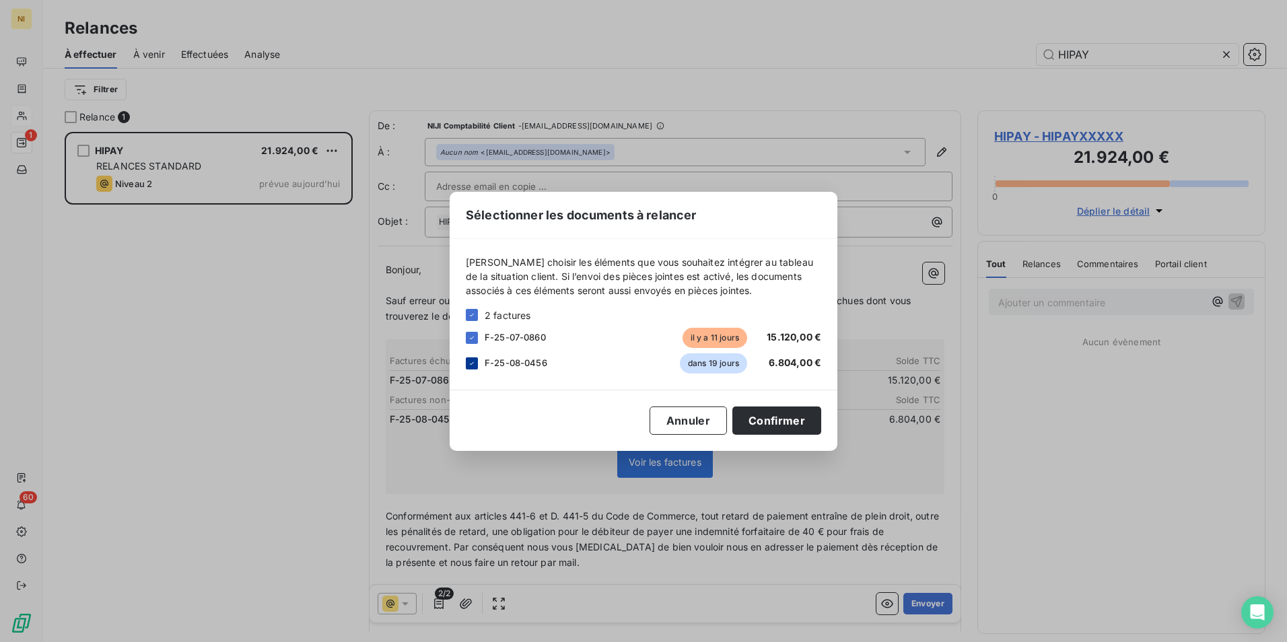
click at [473, 361] on icon at bounding box center [472, 363] width 8 height 8
click at [777, 417] on button "Confirmer" at bounding box center [776, 421] width 89 height 28
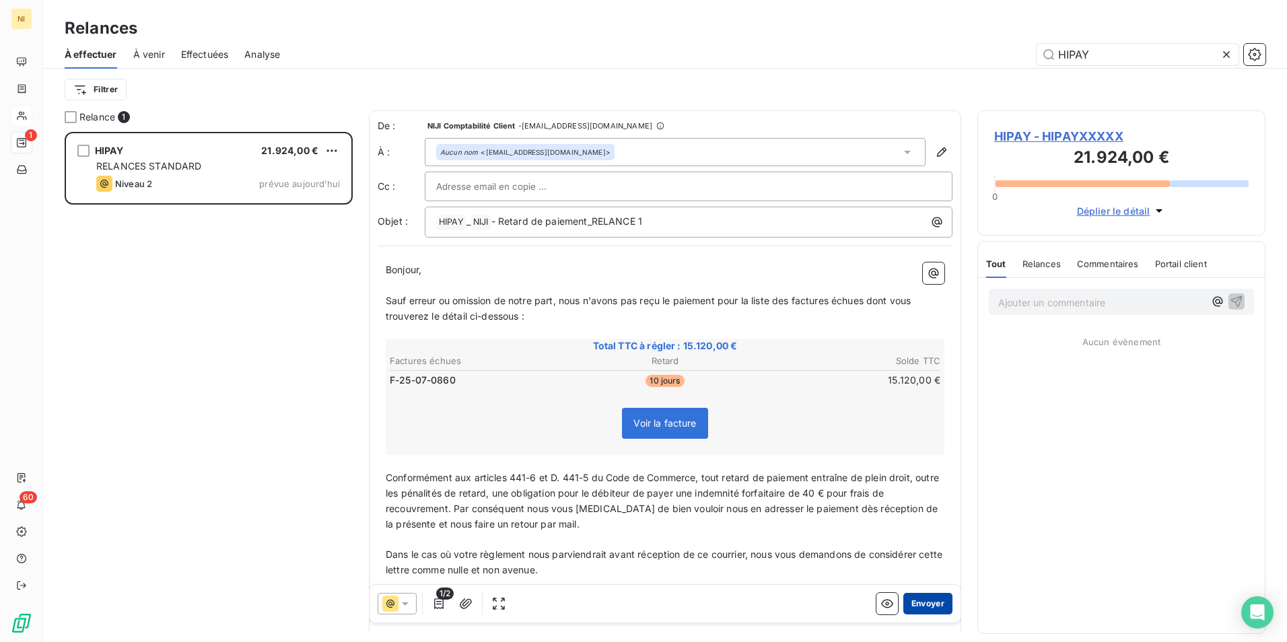
click at [916, 599] on button "Envoyer" at bounding box center [927, 604] width 49 height 22
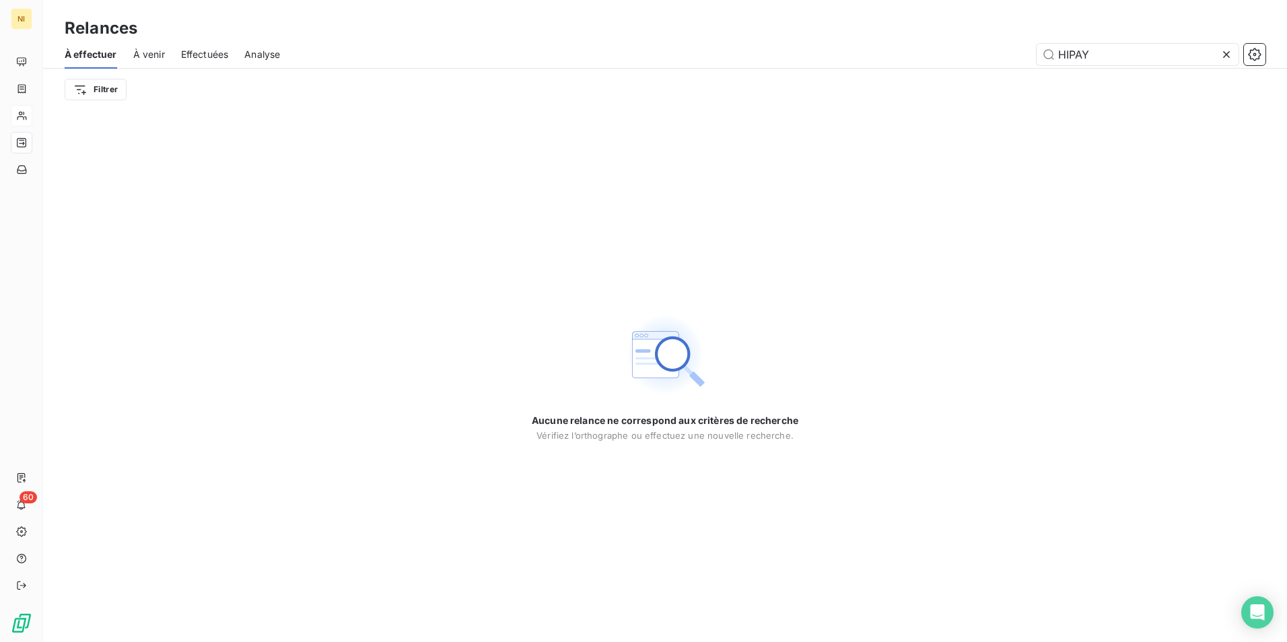
click at [82, 53] on span "À effectuer" at bounding box center [91, 54] width 53 height 13
click at [1233, 53] on icon at bounding box center [1226, 54] width 13 height 13
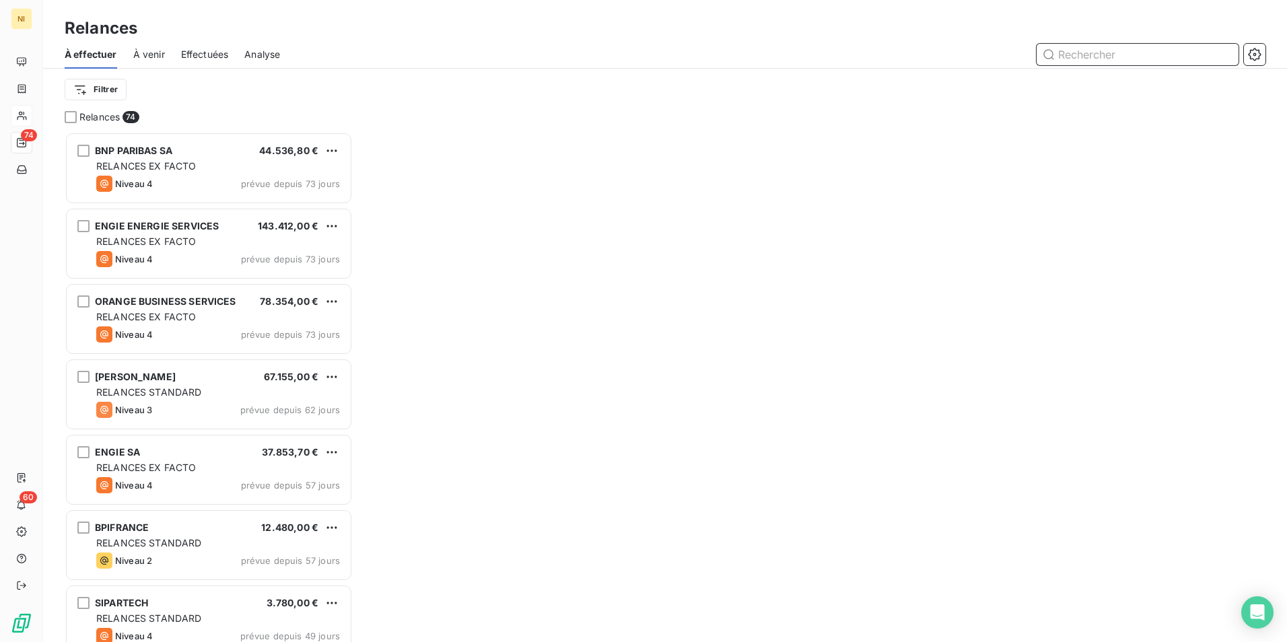
click at [1178, 52] on input "text" at bounding box center [1138, 55] width 202 height 22
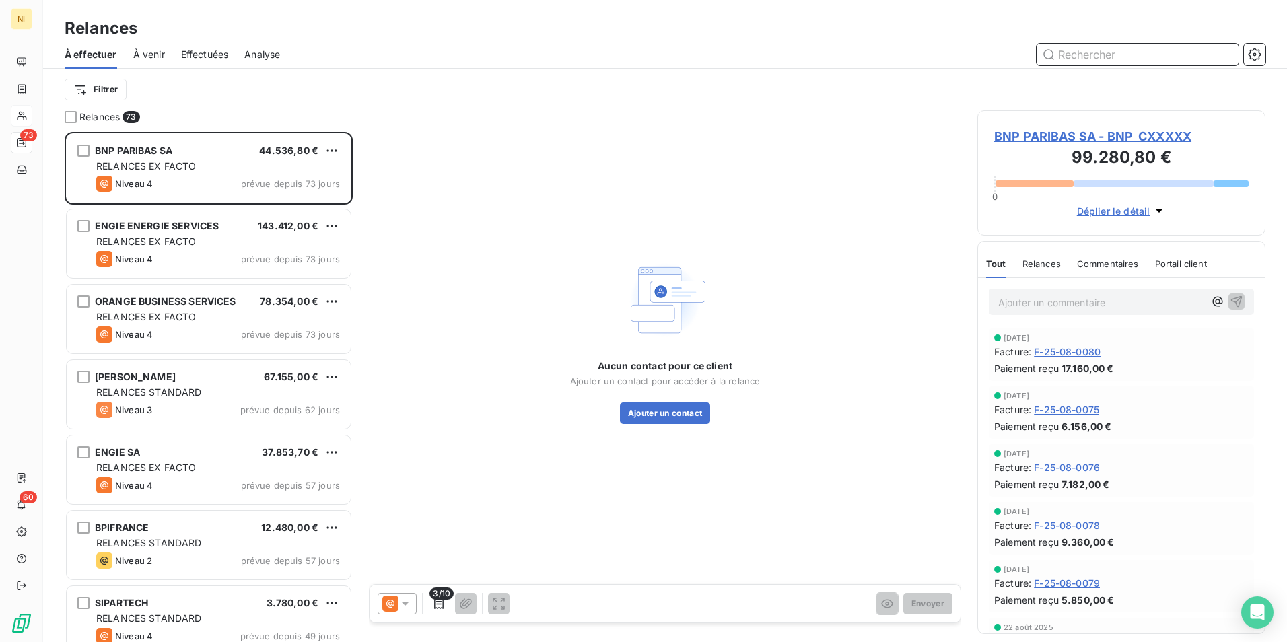
paste input "IKKS GROUP"
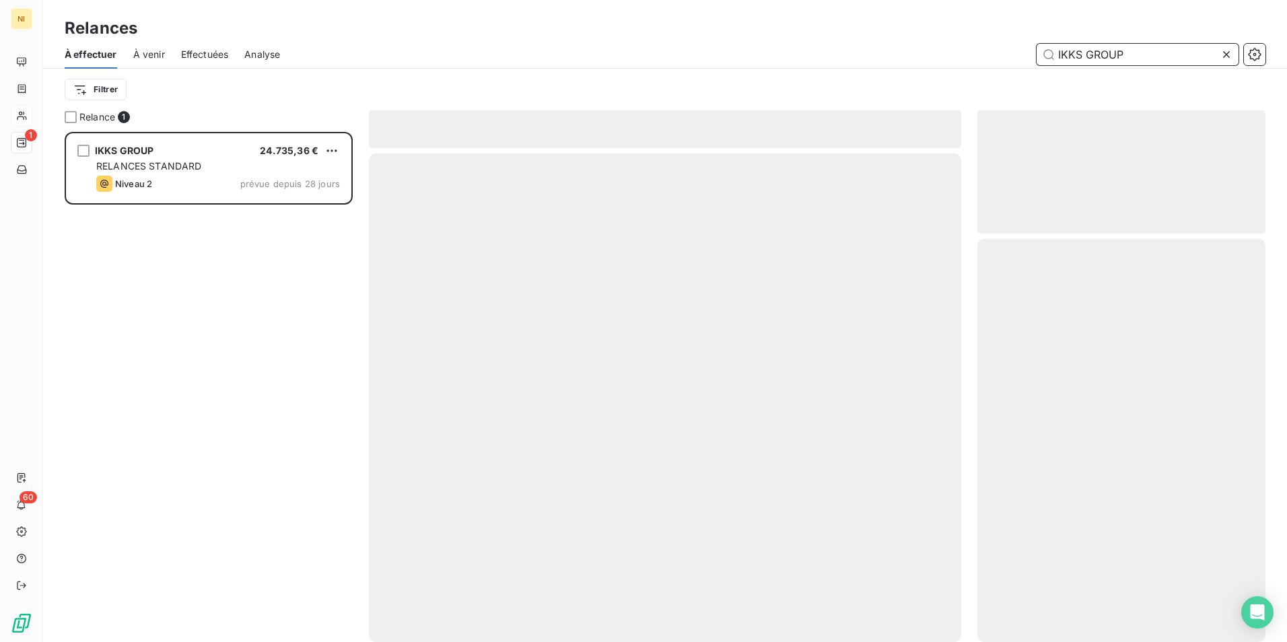
scroll to position [500, 278]
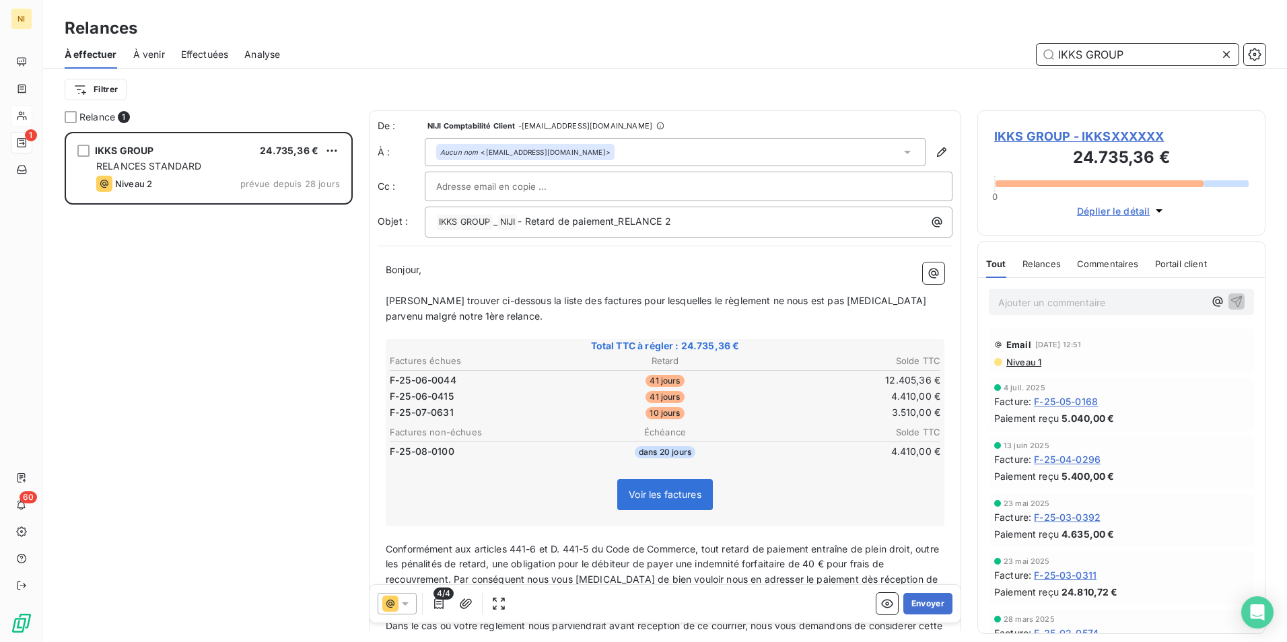
type input "IKKS GROUP"
click at [405, 601] on icon at bounding box center [405, 603] width 13 height 13
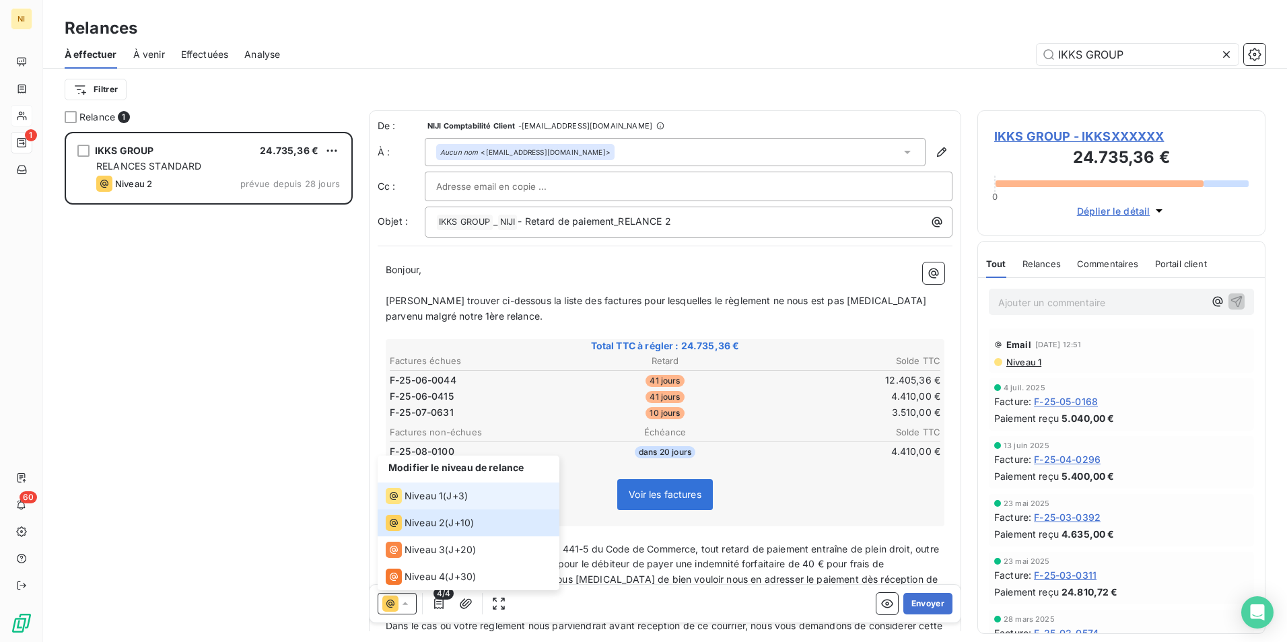
click at [436, 483] on li "Niveau 1 ( J+3 )" at bounding box center [469, 496] width 182 height 27
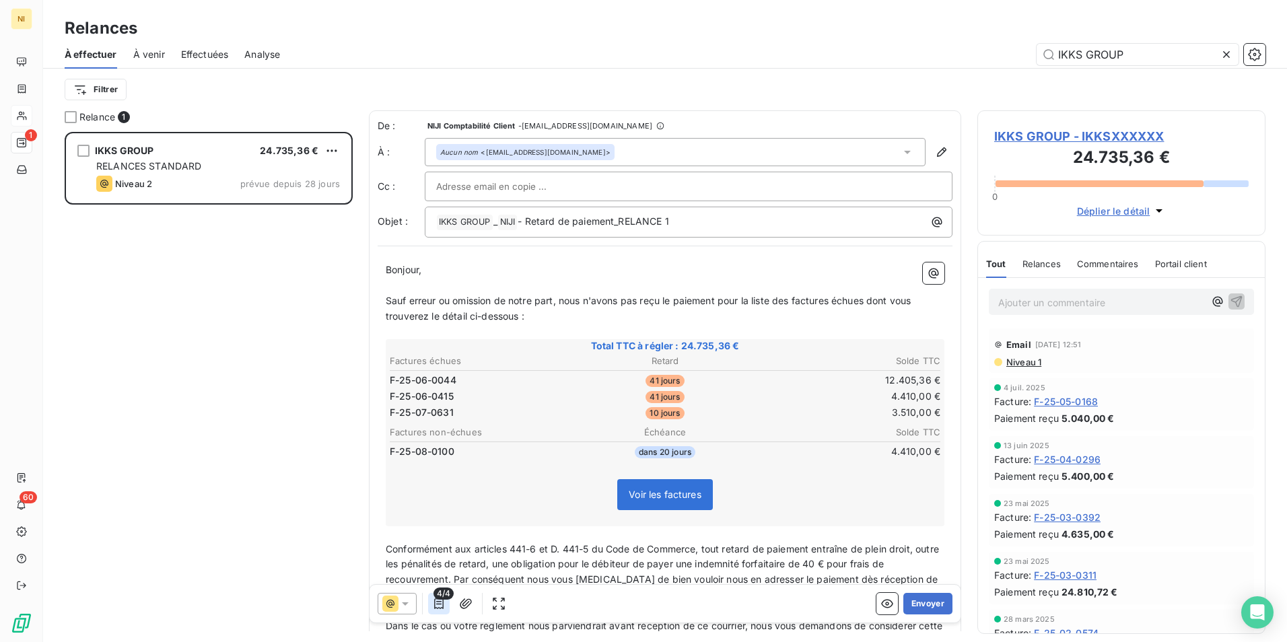
click at [434, 613] on button "button" at bounding box center [439, 604] width 22 height 22
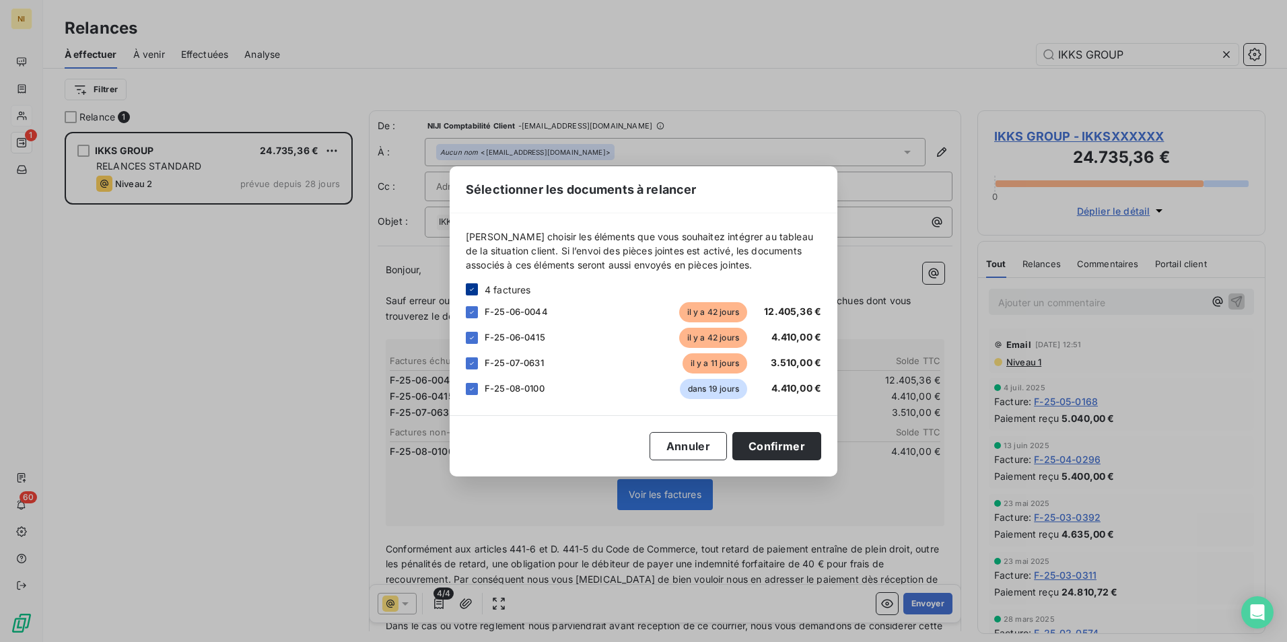
click at [475, 287] on icon at bounding box center [472, 289] width 8 height 8
click at [469, 367] on div at bounding box center [472, 363] width 12 height 12
click at [767, 447] on button "Confirmer" at bounding box center [776, 446] width 89 height 28
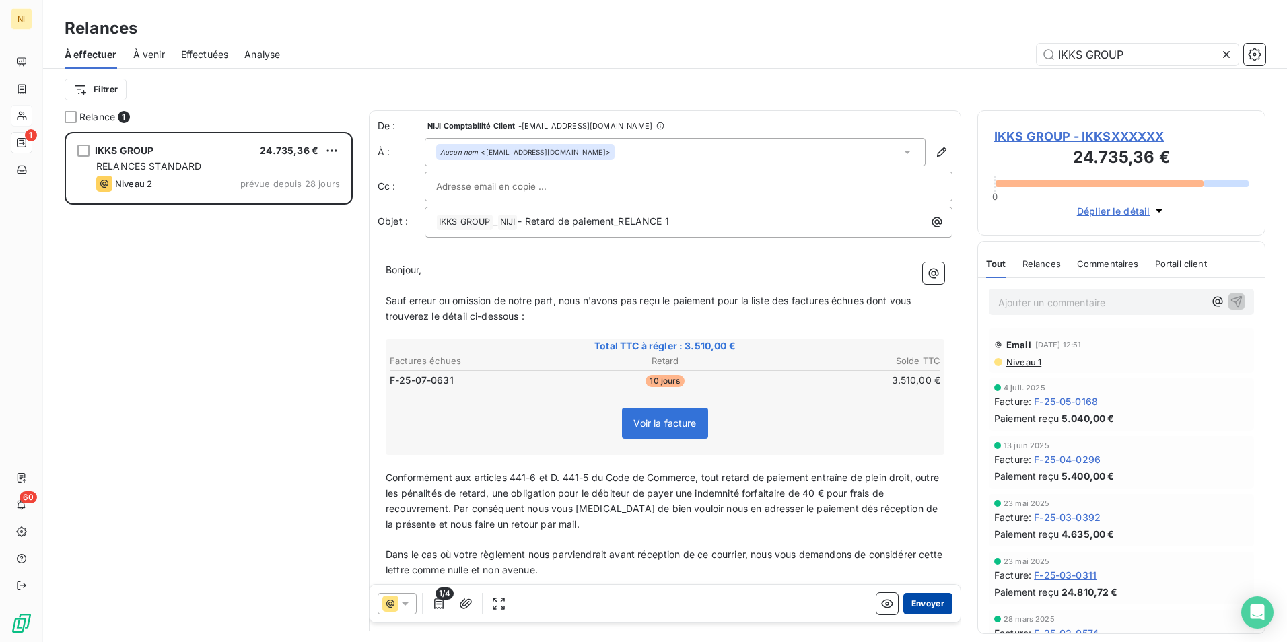
click at [909, 604] on button "Envoyer" at bounding box center [927, 604] width 49 height 22
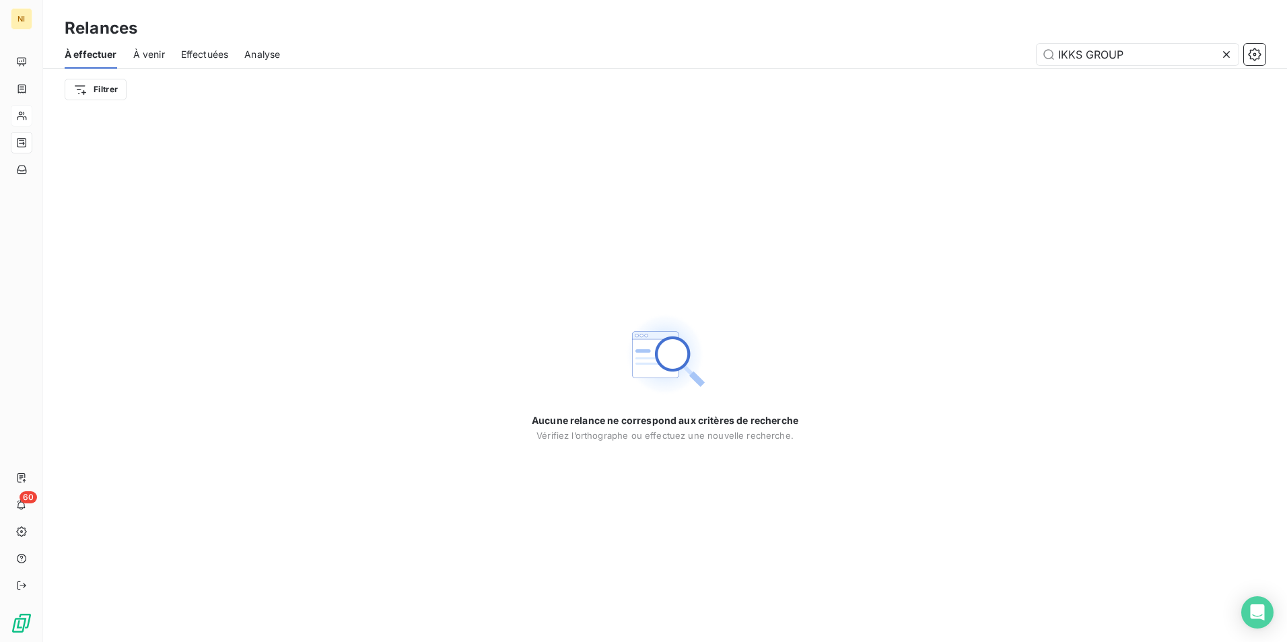
click at [1231, 53] on icon at bounding box center [1226, 54] width 13 height 13
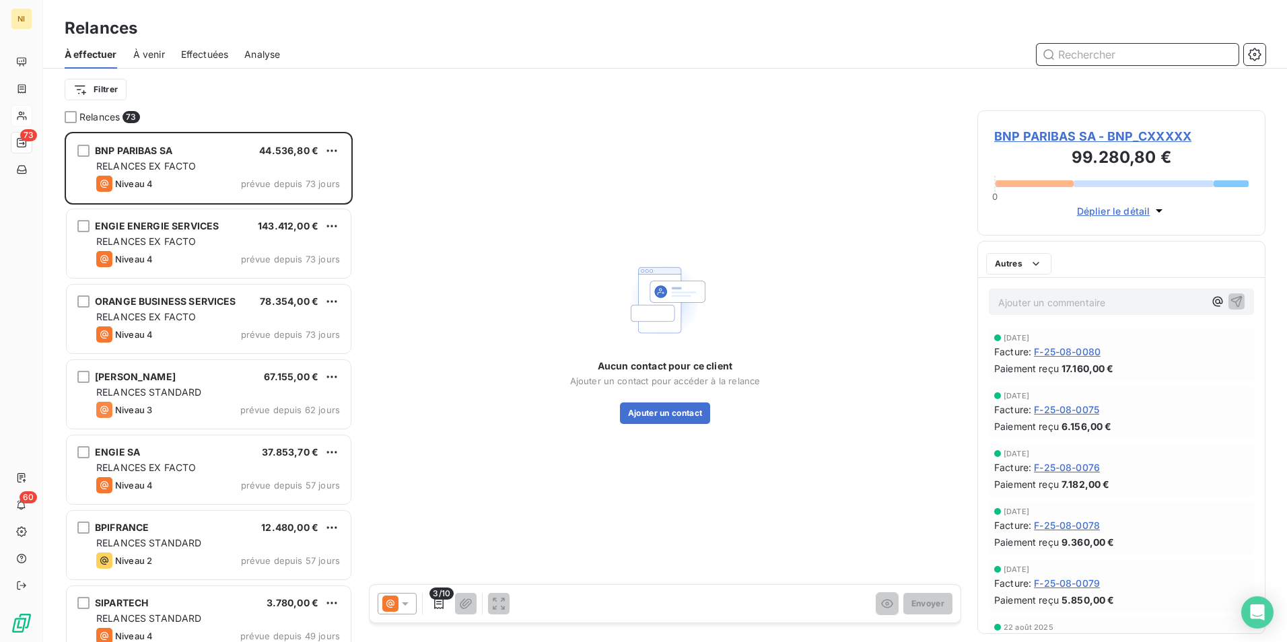
click at [1181, 55] on input "text" at bounding box center [1138, 55] width 202 height 22
paste input "MGDIS"
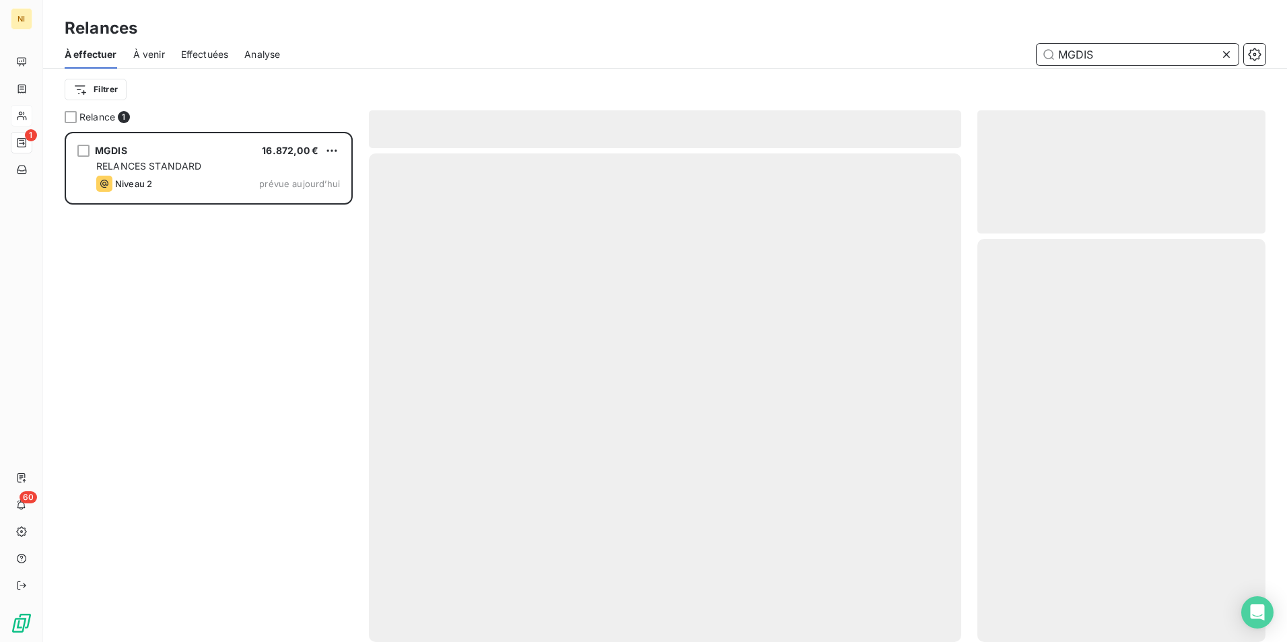
scroll to position [500, 278]
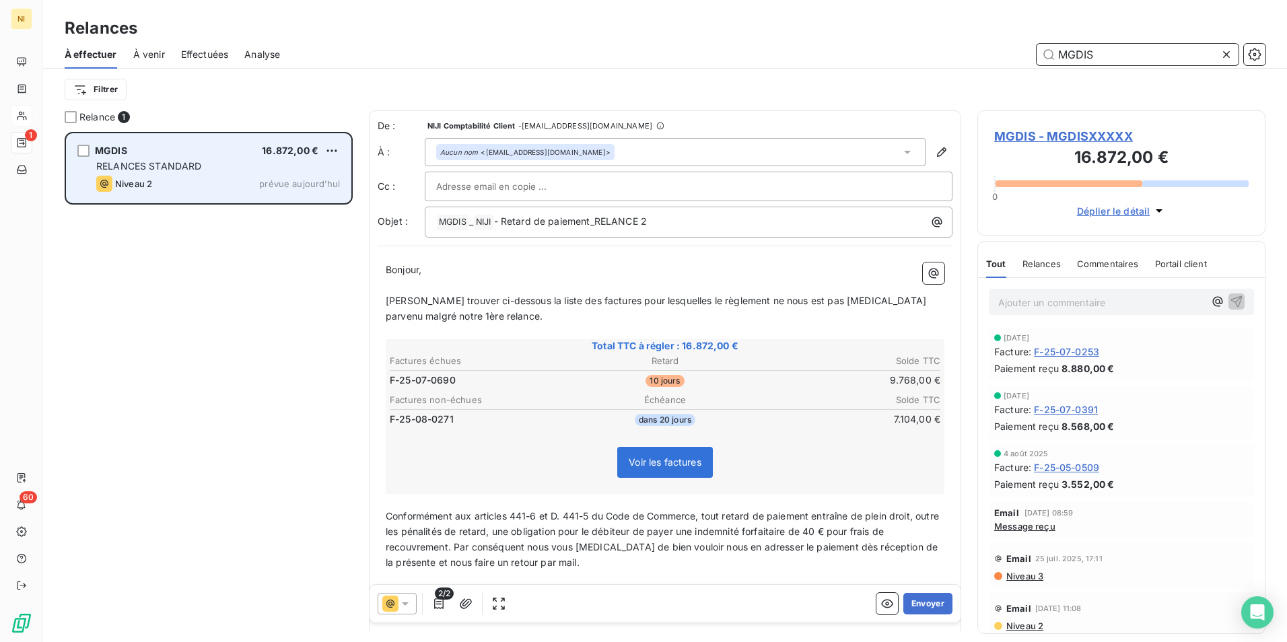
type input "MGDIS"
click at [170, 175] on div "MGDIS 16.872,00 € RELANCES STANDARD Niveau 2 prévue [DATE]" at bounding box center [209, 168] width 284 height 69
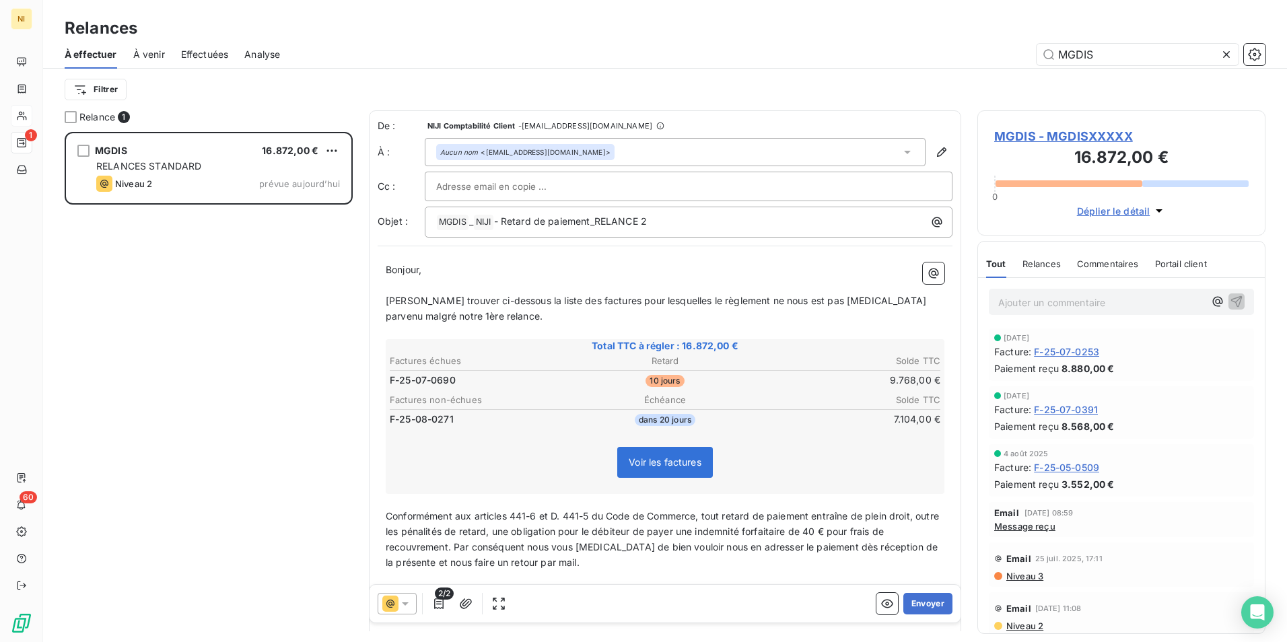
click at [406, 601] on icon at bounding box center [405, 603] width 13 height 13
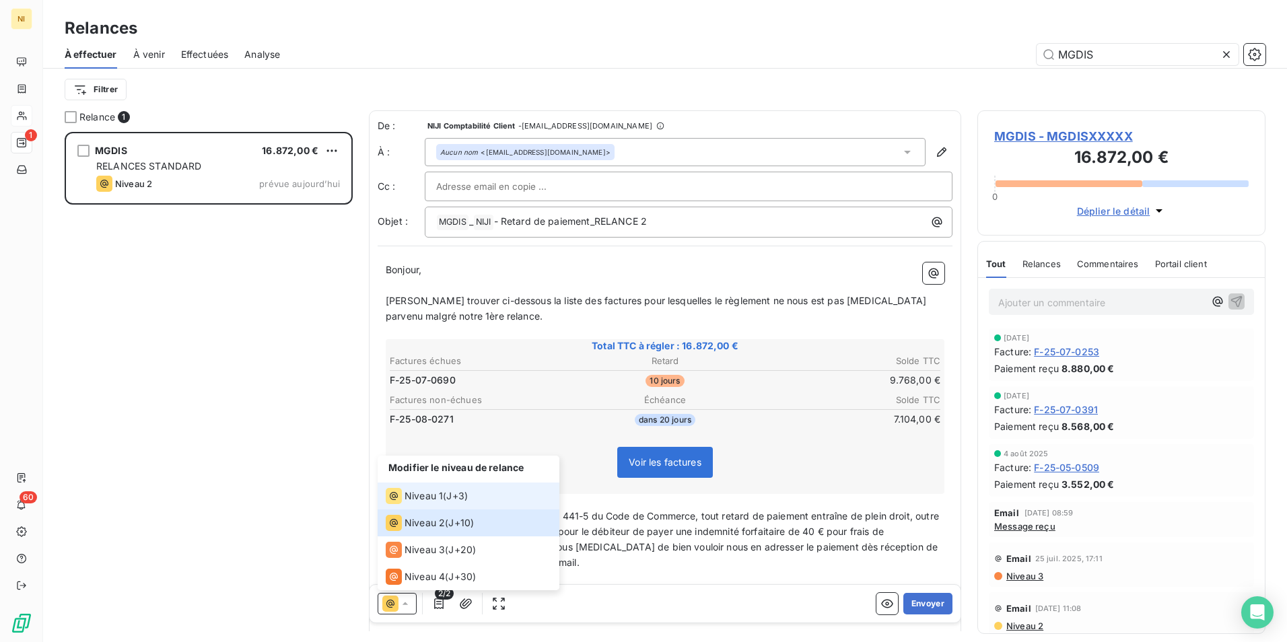
click at [419, 489] on span "Niveau 1" at bounding box center [424, 495] width 38 height 13
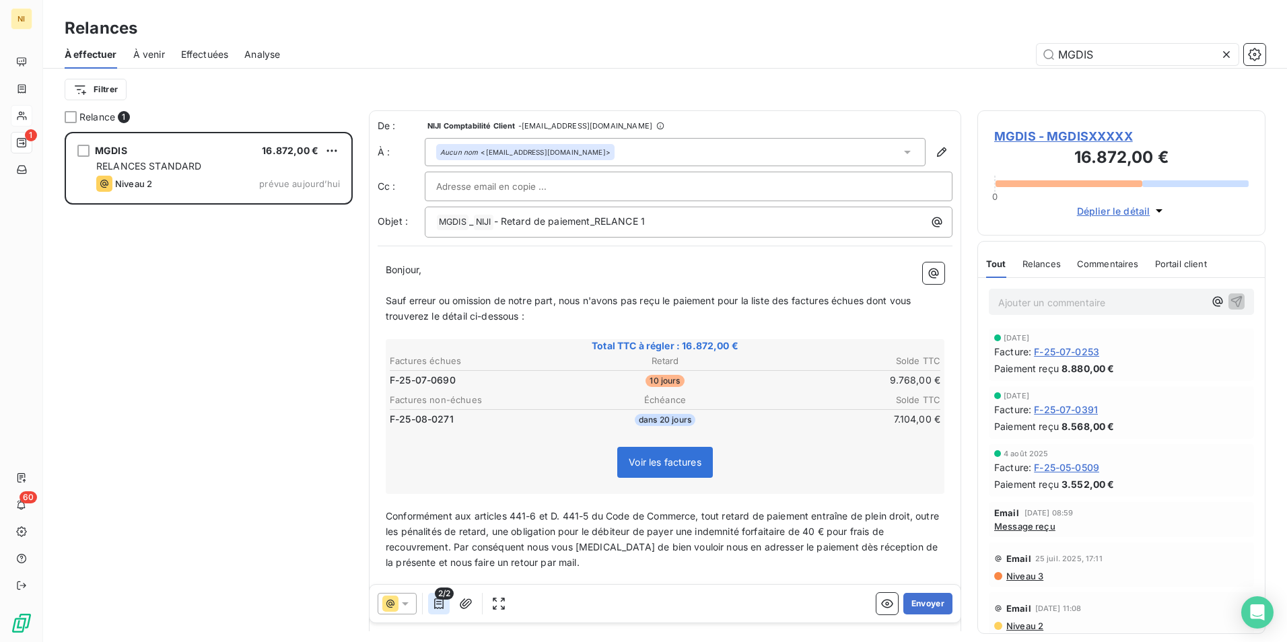
click at [445, 603] on icon "button" at bounding box center [438, 603] width 13 height 13
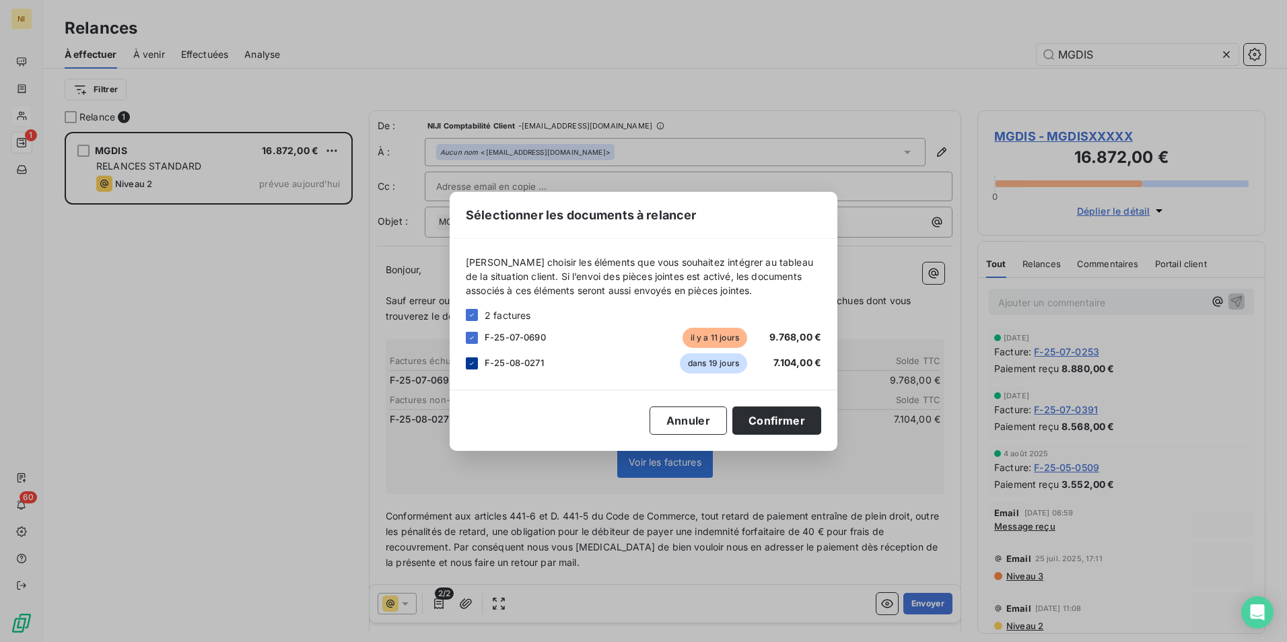
click at [470, 360] on icon at bounding box center [472, 363] width 8 height 8
click at [760, 412] on button "Confirmer" at bounding box center [776, 421] width 89 height 28
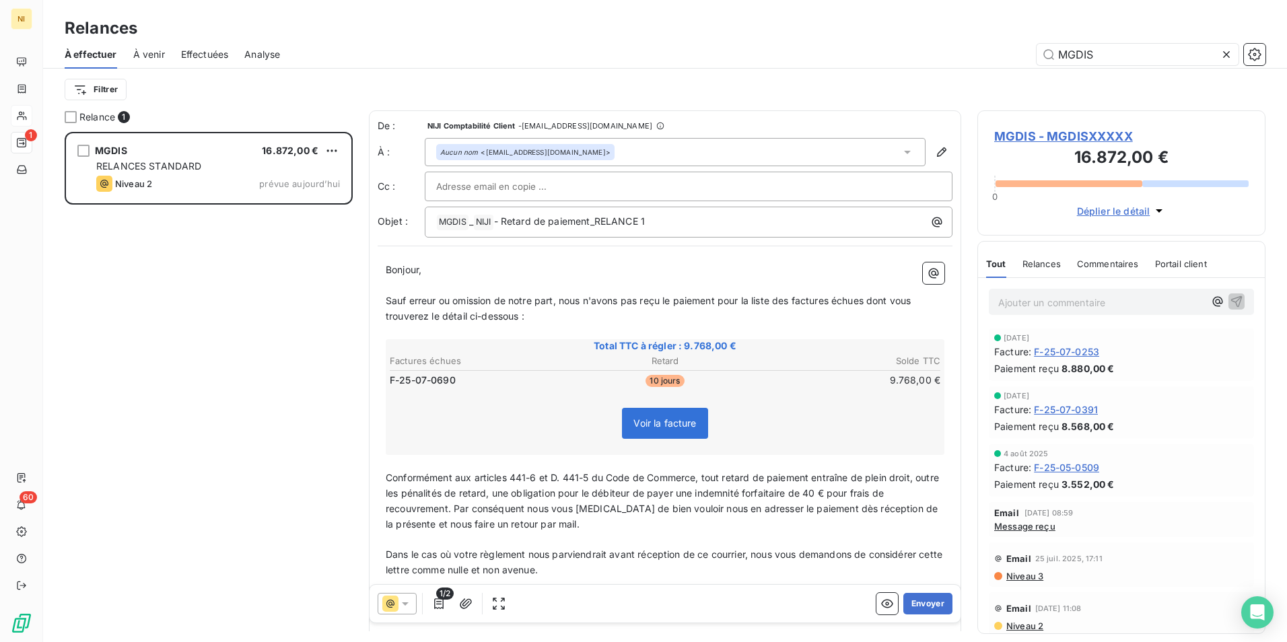
click at [405, 602] on icon at bounding box center [405, 603] width 7 height 3
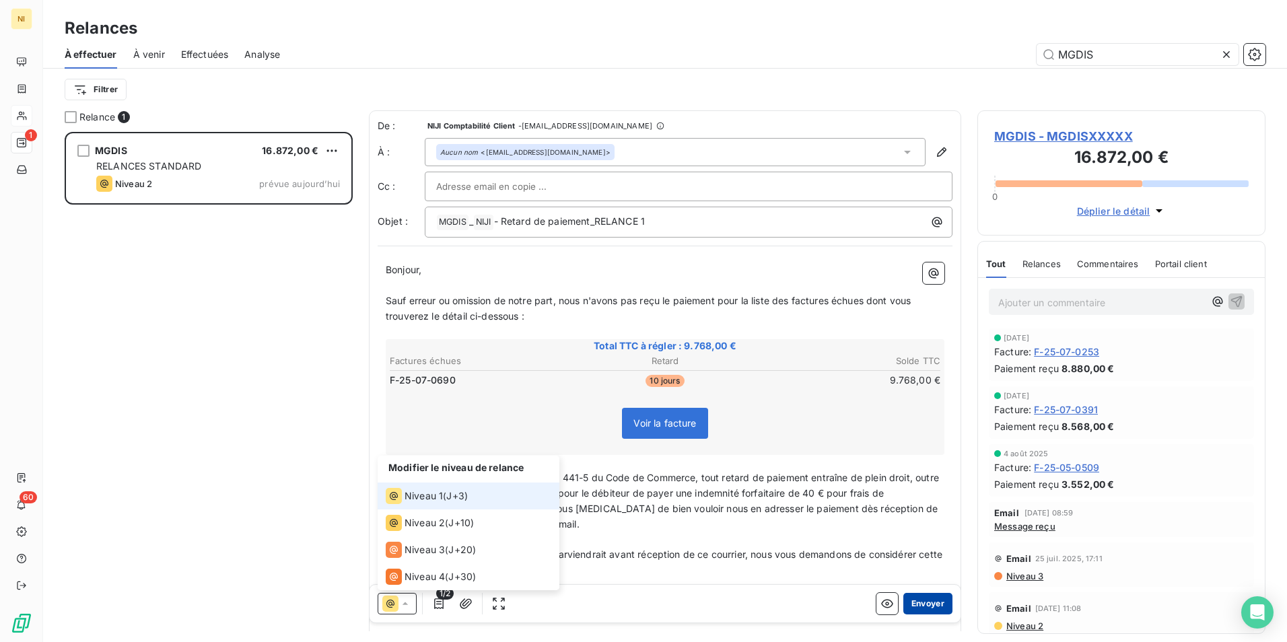
click at [924, 608] on button "Envoyer" at bounding box center [927, 604] width 49 height 22
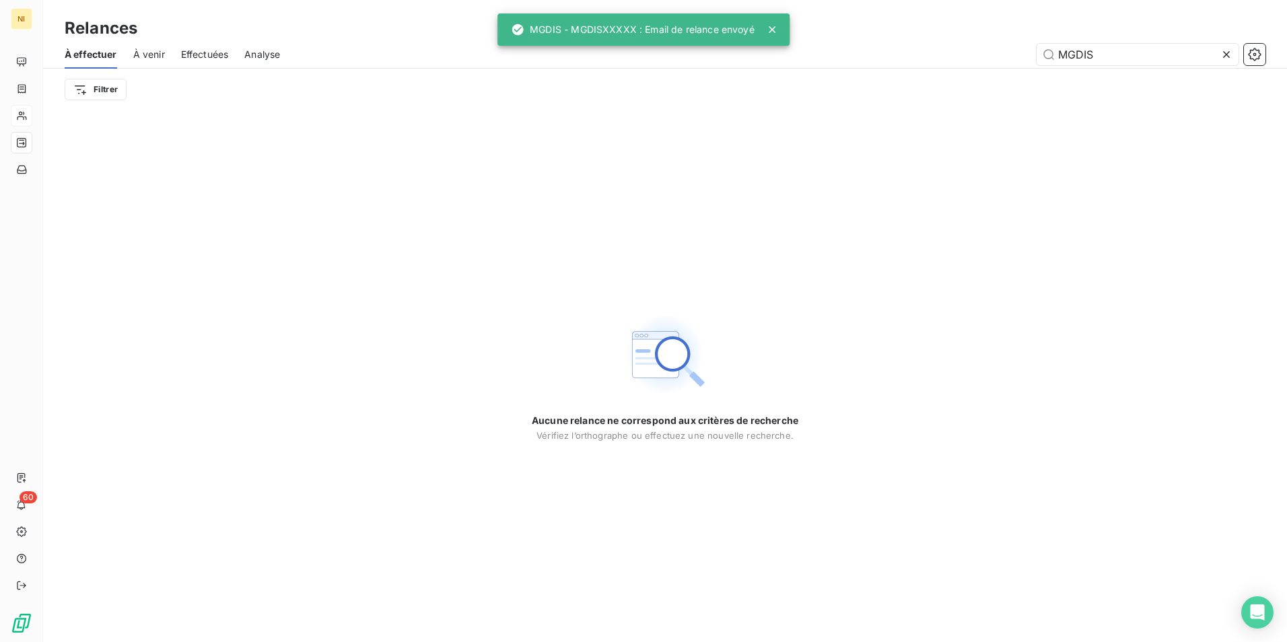
click at [1225, 53] on icon at bounding box center [1226, 54] width 13 height 13
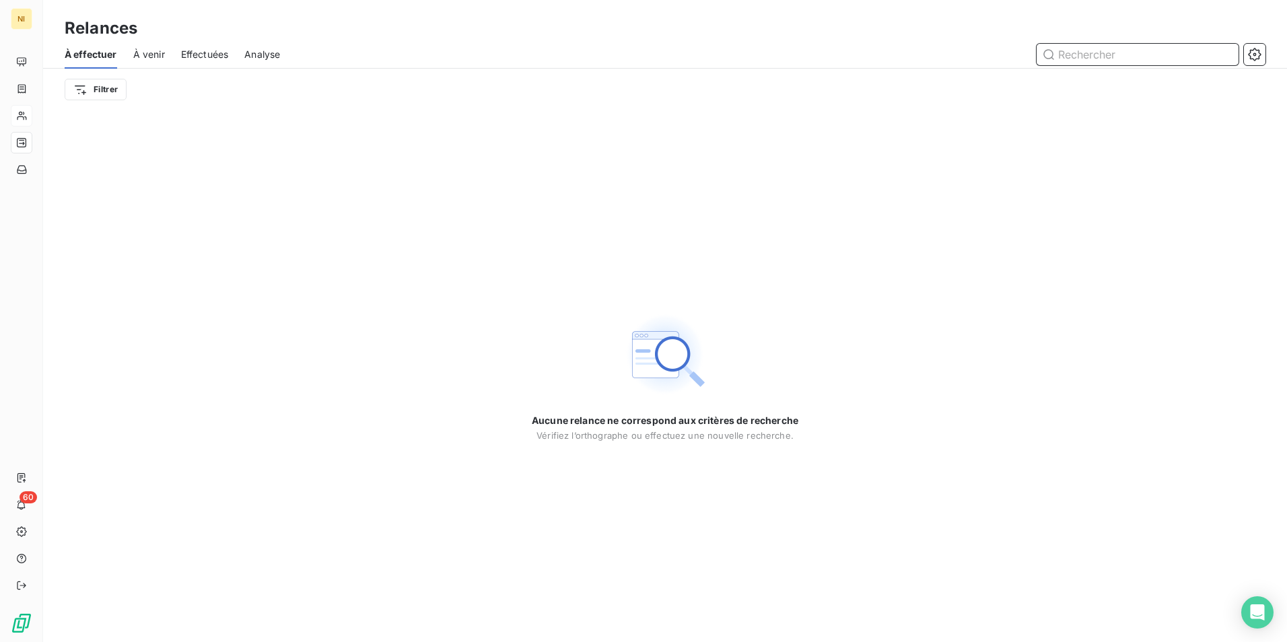
click at [1203, 57] on input "text" at bounding box center [1138, 55] width 202 height 22
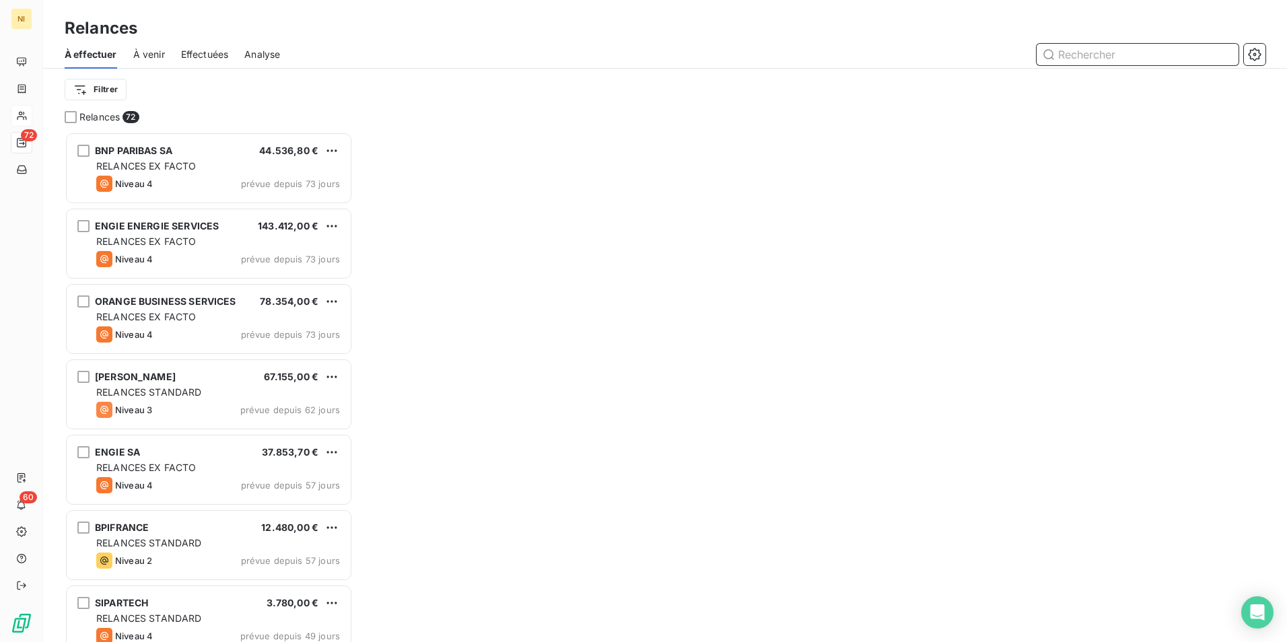
scroll to position [500, 278]
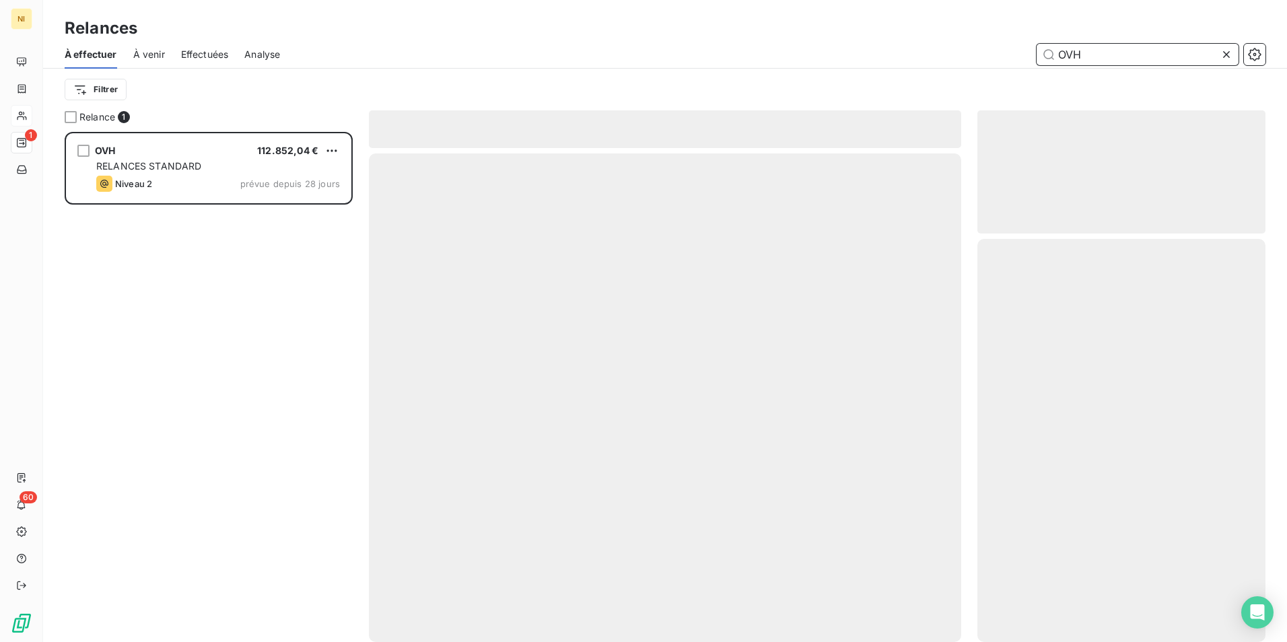
scroll to position [500, 278]
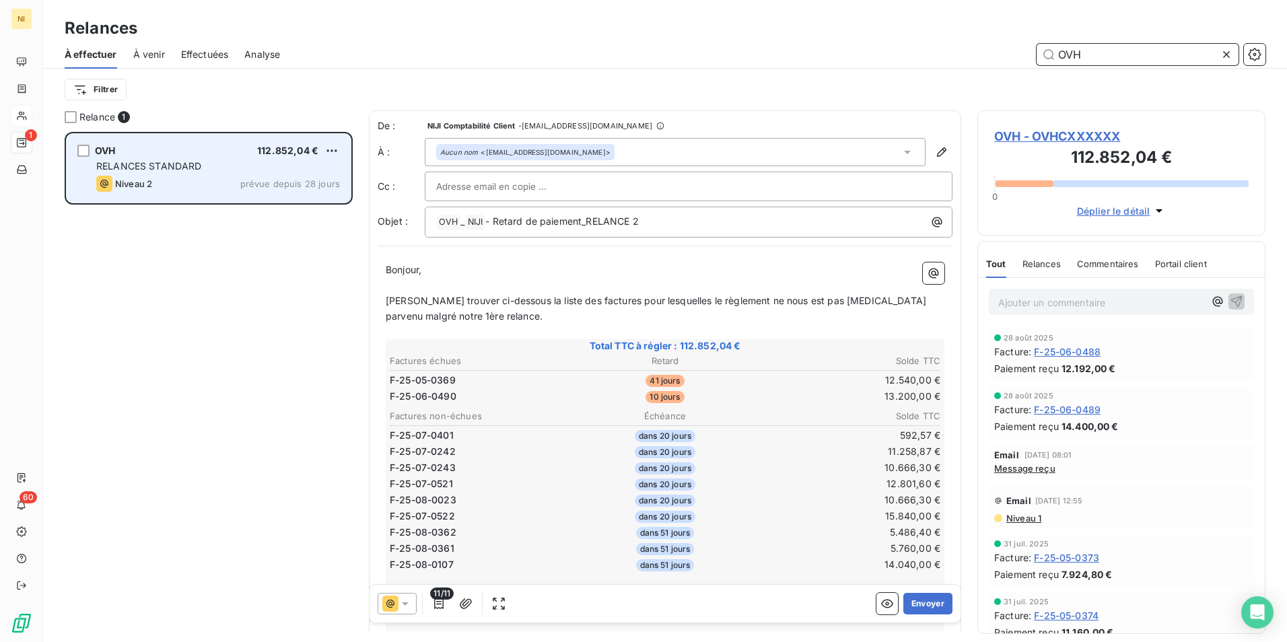
type input "OVH"
click at [235, 173] on div "OVH 112.852,04 € RELANCES STANDARD Niveau 2 prévue depuis 28 jours" at bounding box center [209, 168] width 284 height 69
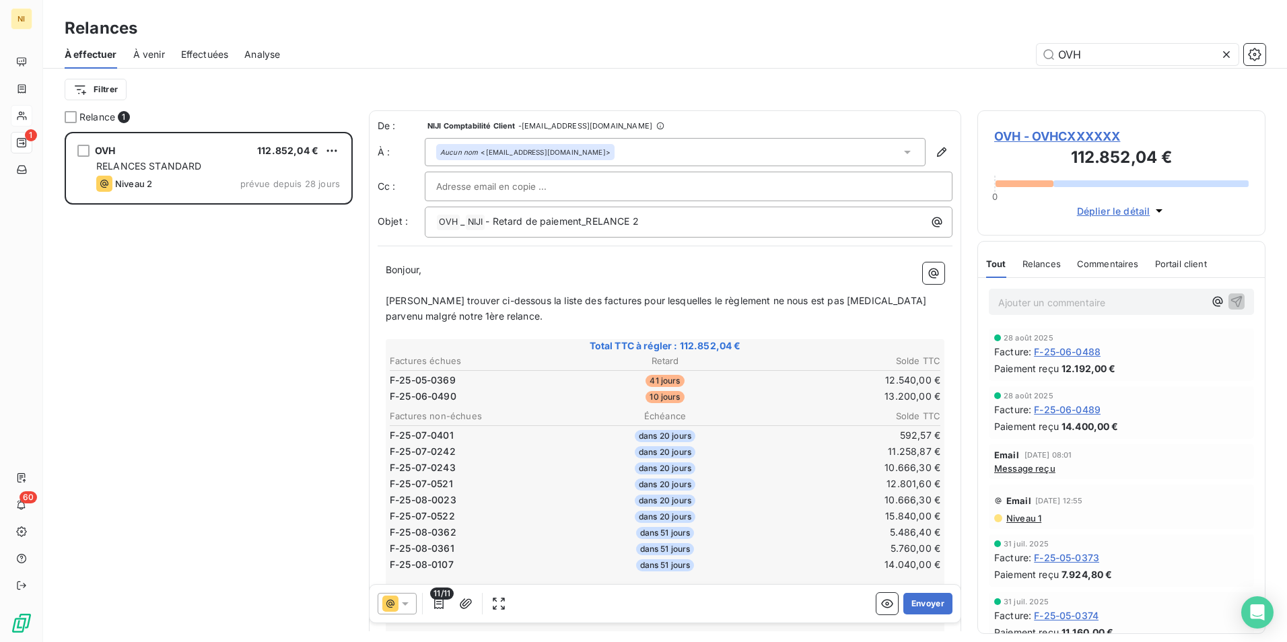
click at [407, 605] on icon at bounding box center [405, 603] width 13 height 13
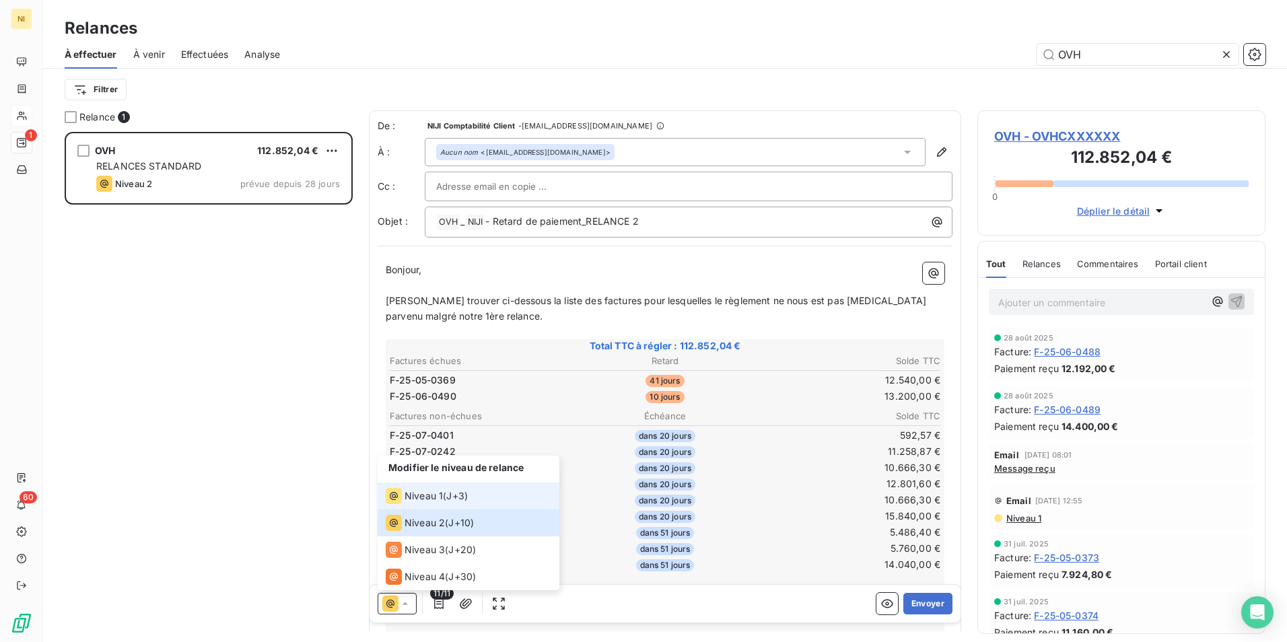
click at [423, 495] on span "Niveau 1" at bounding box center [424, 495] width 38 height 13
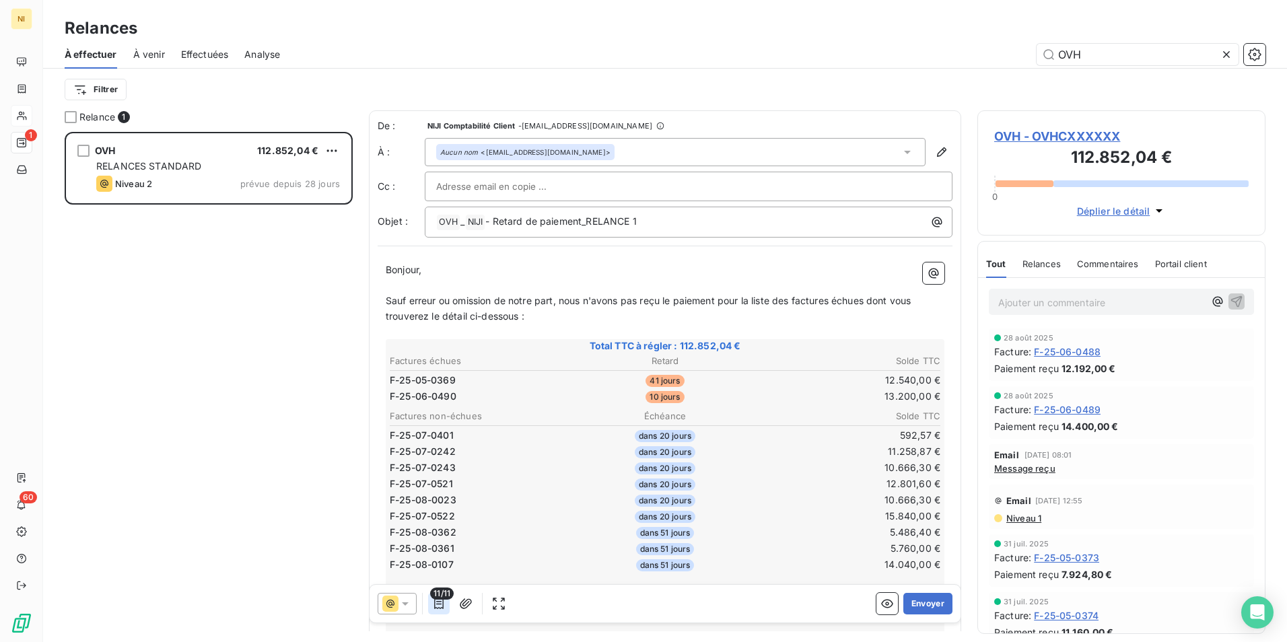
click at [441, 609] on icon "button" at bounding box center [438, 603] width 13 height 13
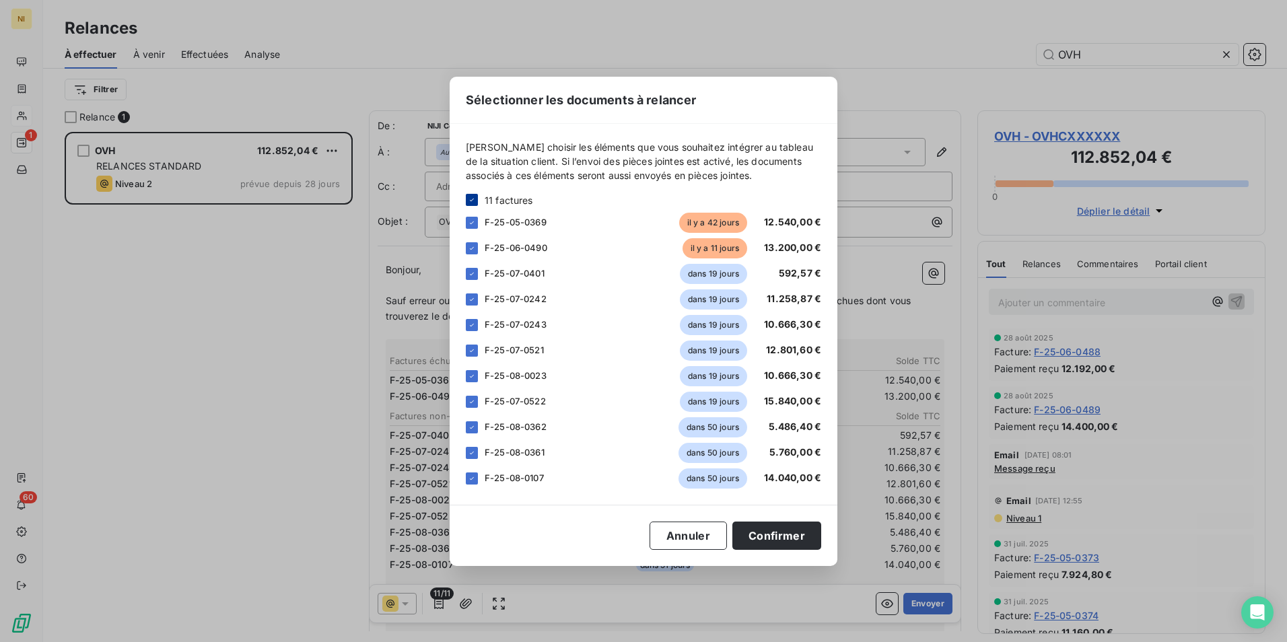
click at [469, 203] on icon at bounding box center [472, 200] width 8 height 8
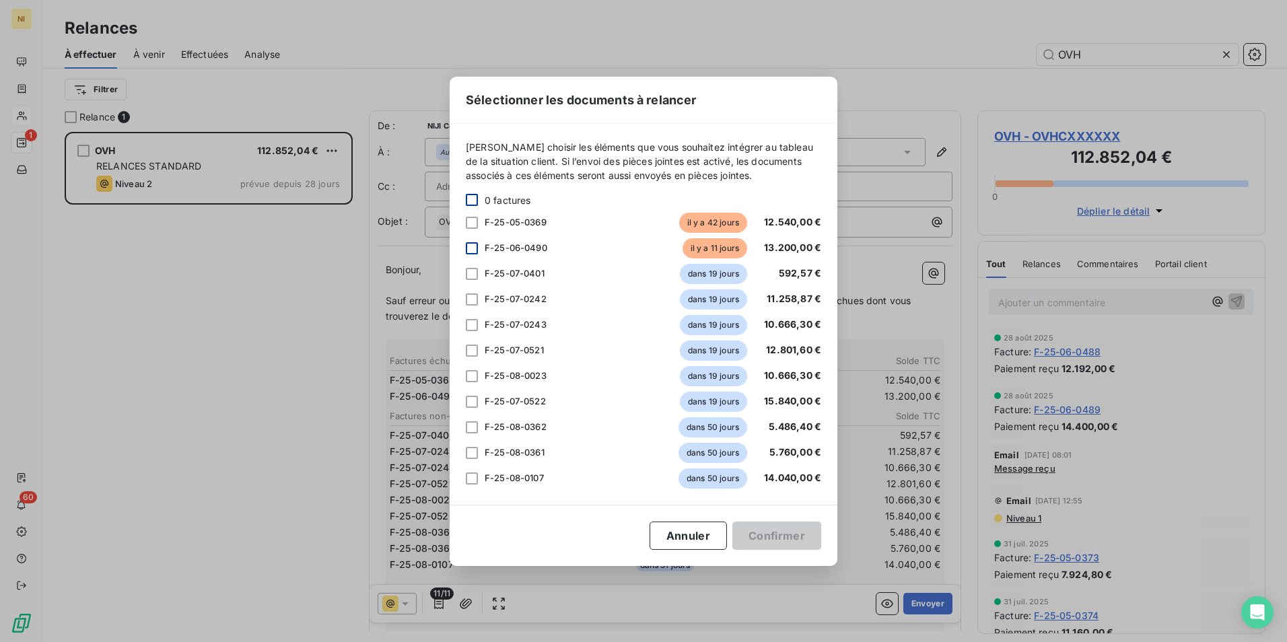
click at [475, 244] on div at bounding box center [472, 248] width 12 height 12
click at [767, 537] on button "Confirmer" at bounding box center [776, 536] width 89 height 28
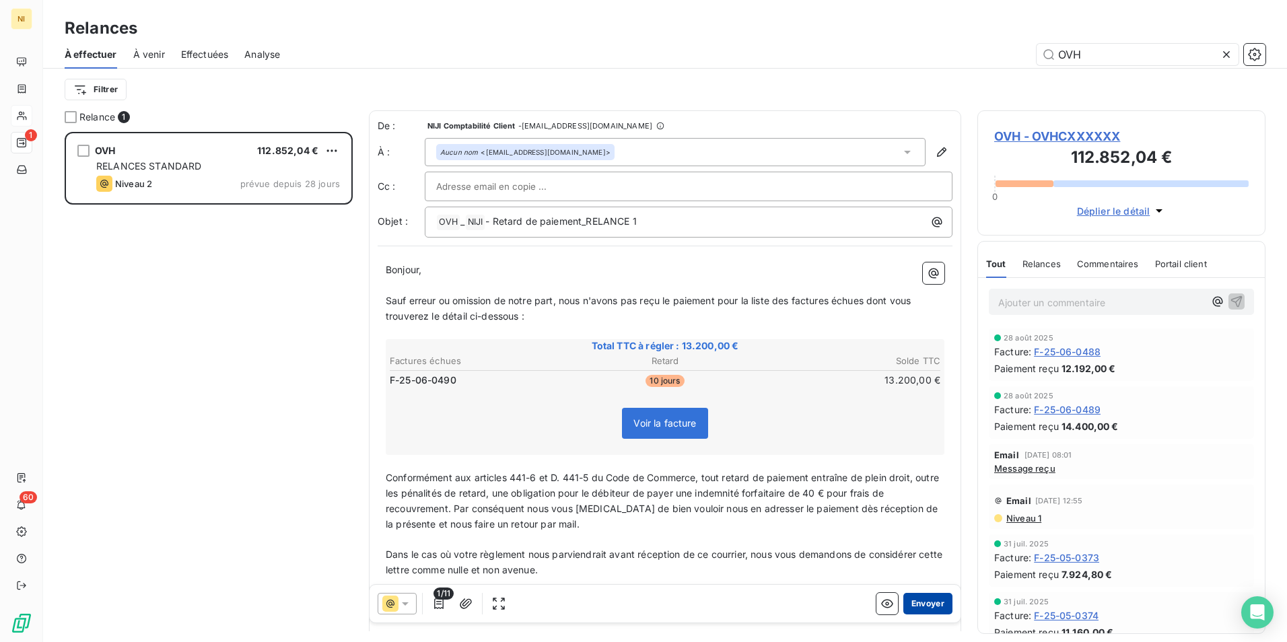
click at [916, 602] on button "Envoyer" at bounding box center [927, 604] width 49 height 22
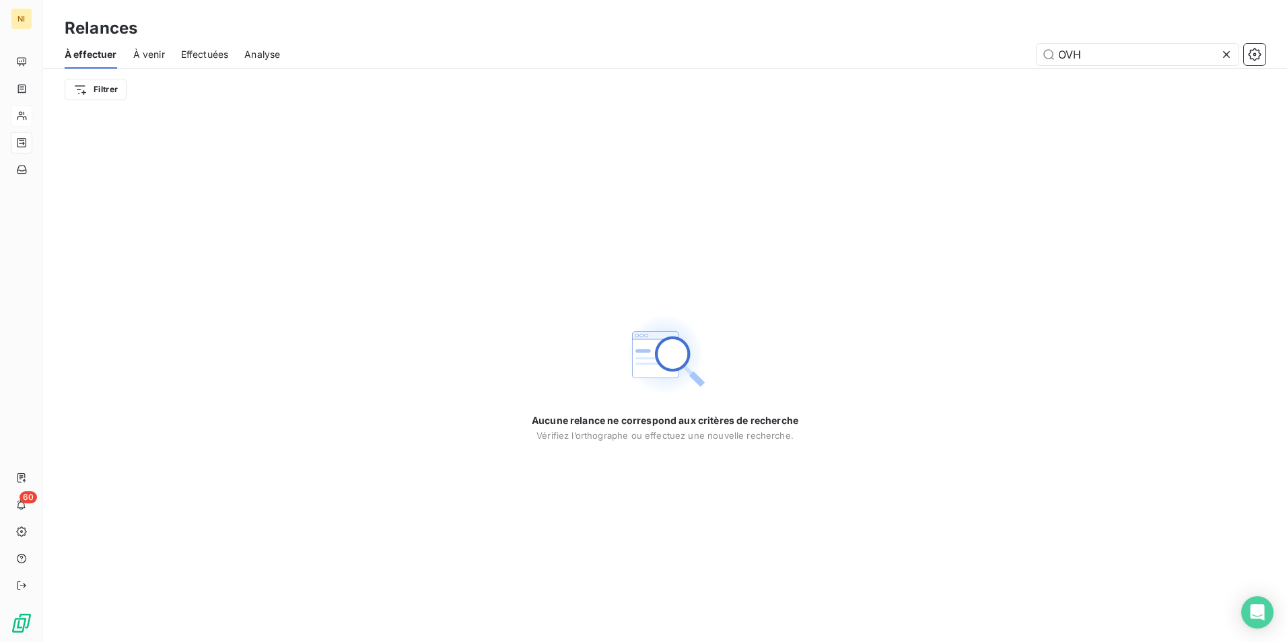
click at [212, 56] on span "Effectuées" at bounding box center [205, 54] width 48 height 13
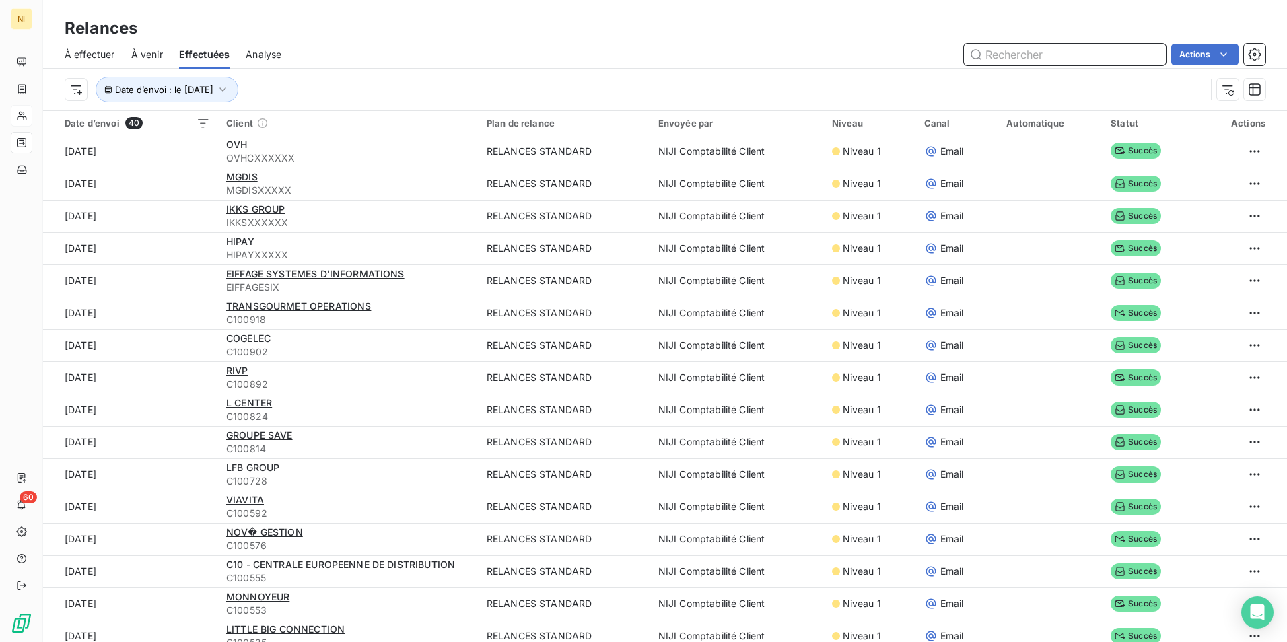
click at [100, 55] on span "À effectuer" at bounding box center [90, 54] width 50 height 13
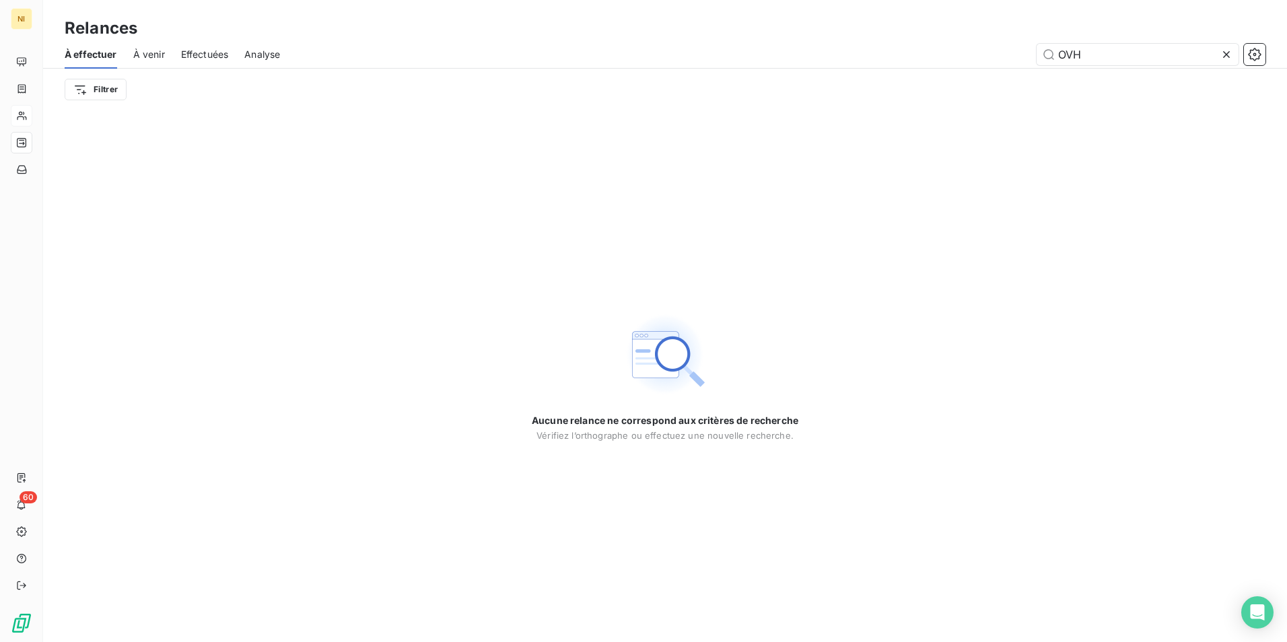
click at [1226, 52] on icon at bounding box center [1226, 54] width 13 height 13
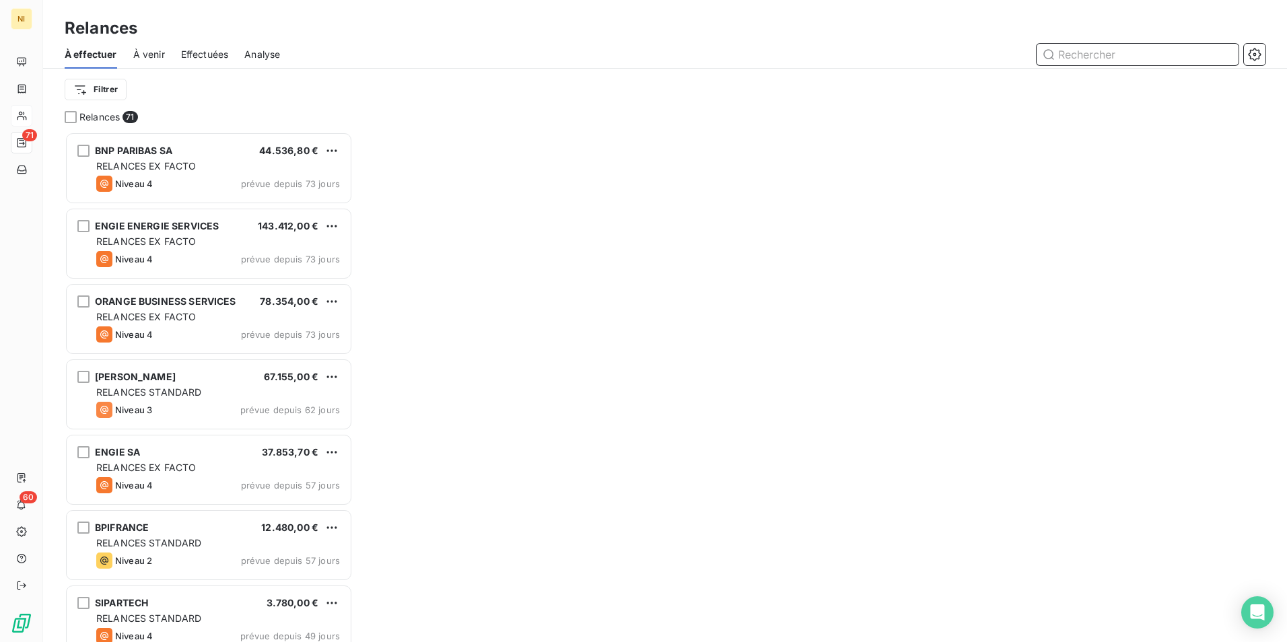
scroll to position [500, 278]
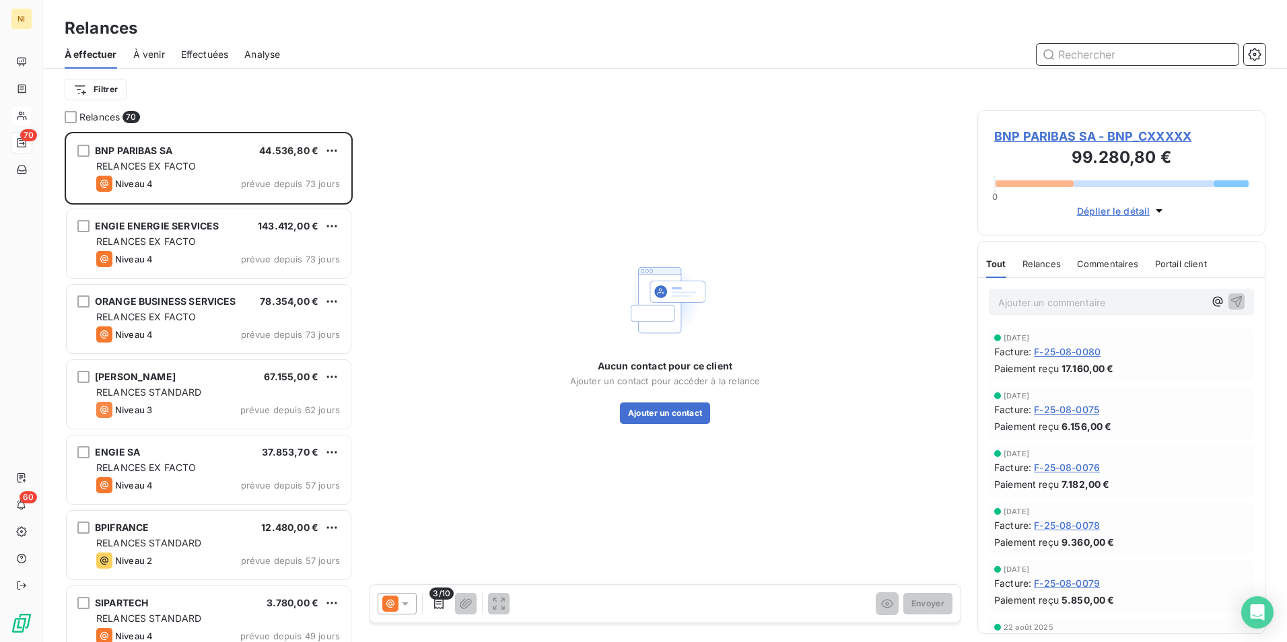
click at [1166, 54] on input "text" at bounding box center [1138, 55] width 202 height 22
paste input "TOTALENERGIES GLOBAL INFOR TECHNOLOGY SERVICES"
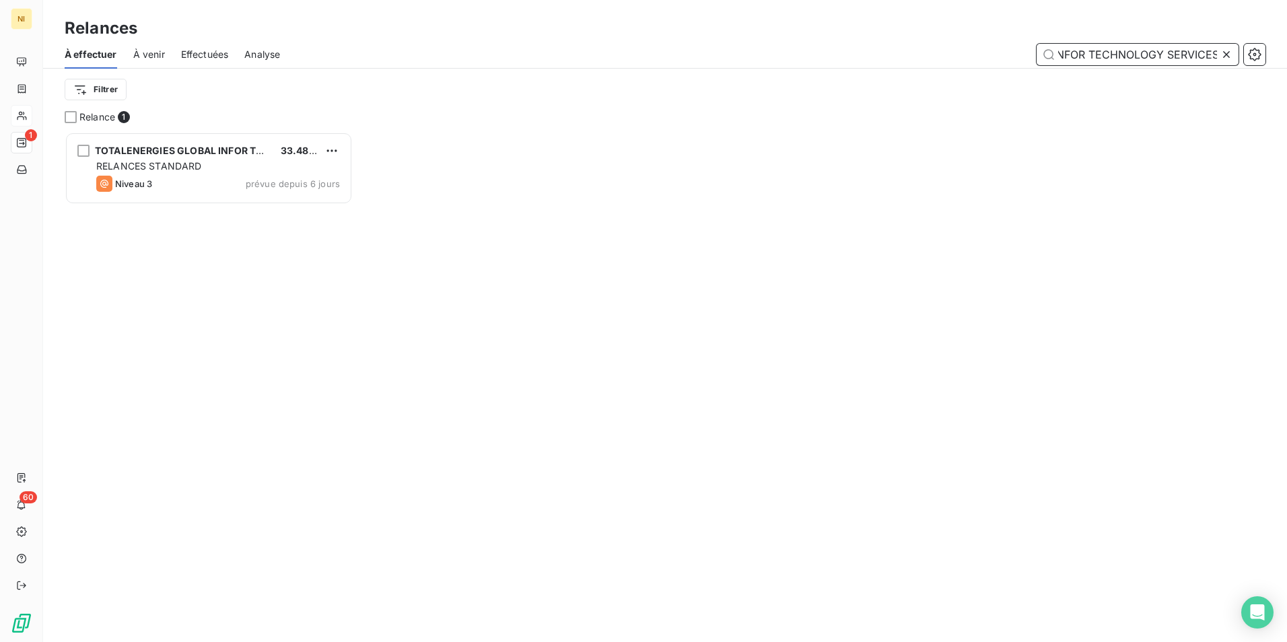
scroll to position [500, 278]
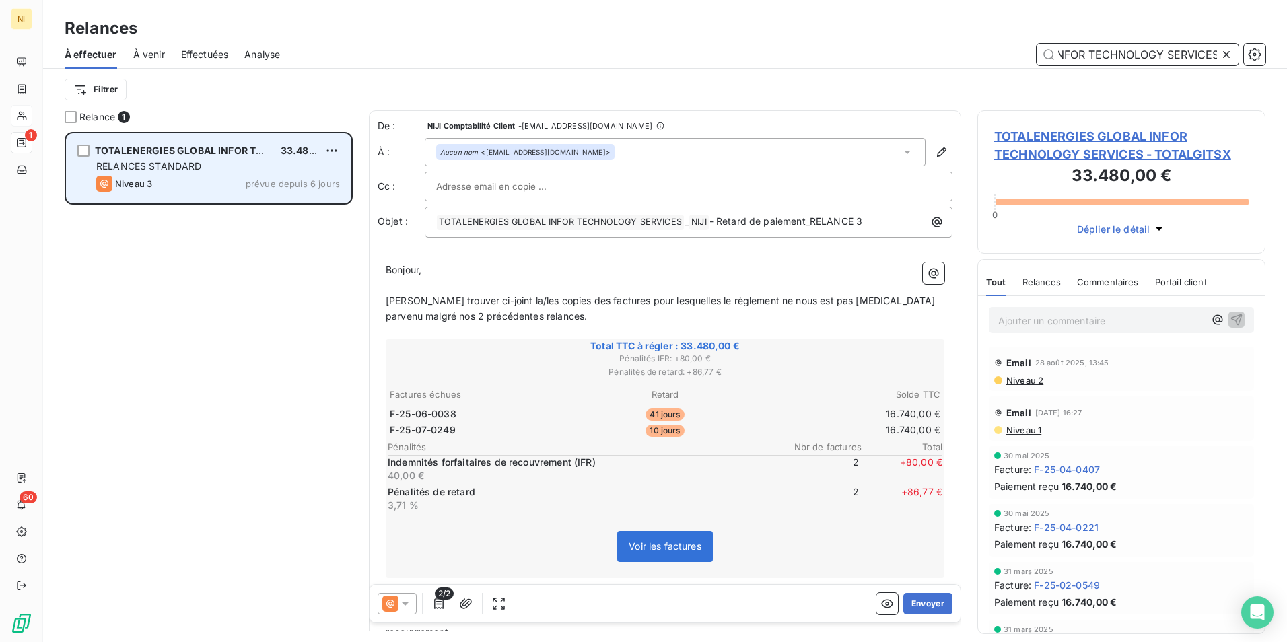
type input "TOTALENERGIES GLOBAL INFOR TECHNOLOGY SERVICES"
click at [175, 164] on span "RELANCES STANDARD" at bounding box center [149, 165] width 106 height 11
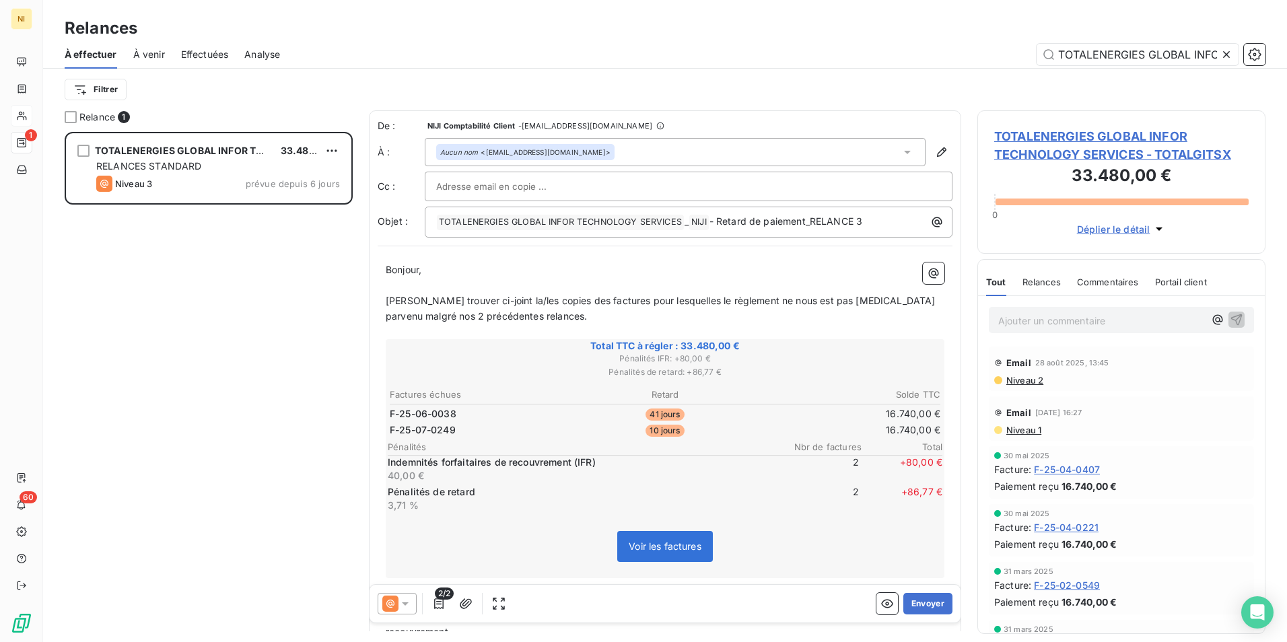
click at [401, 596] on div at bounding box center [397, 604] width 39 height 22
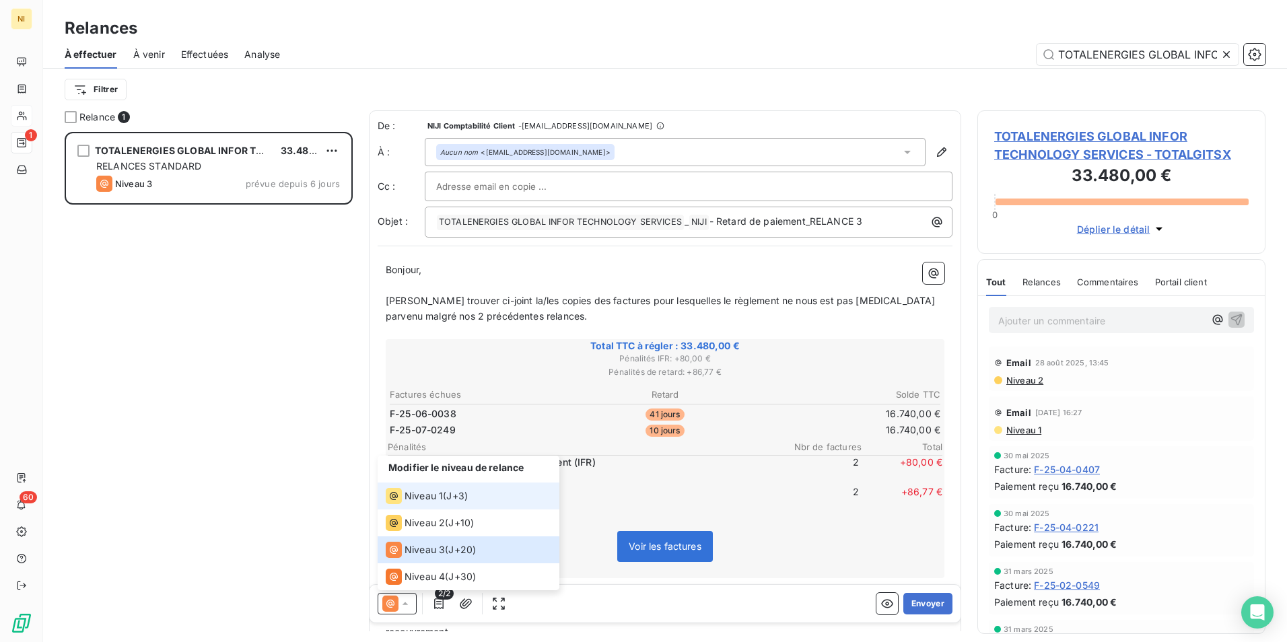
click at [422, 492] on span "Niveau 1" at bounding box center [424, 495] width 38 height 13
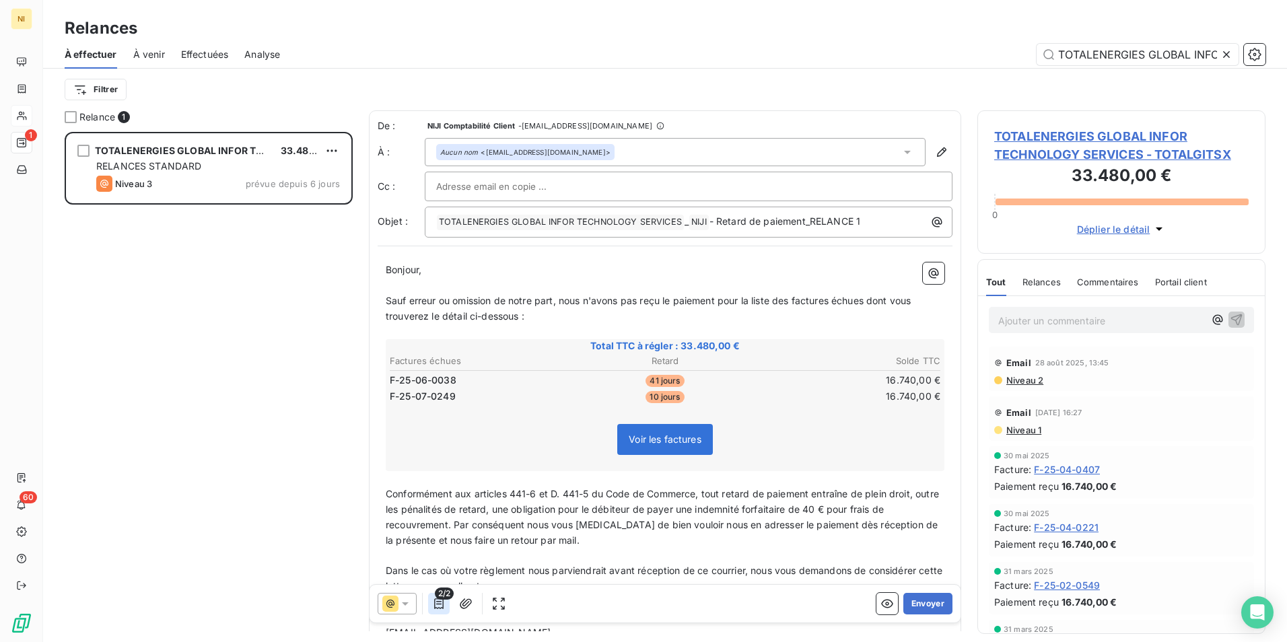
click at [438, 603] on icon "button" at bounding box center [438, 603] width 13 height 13
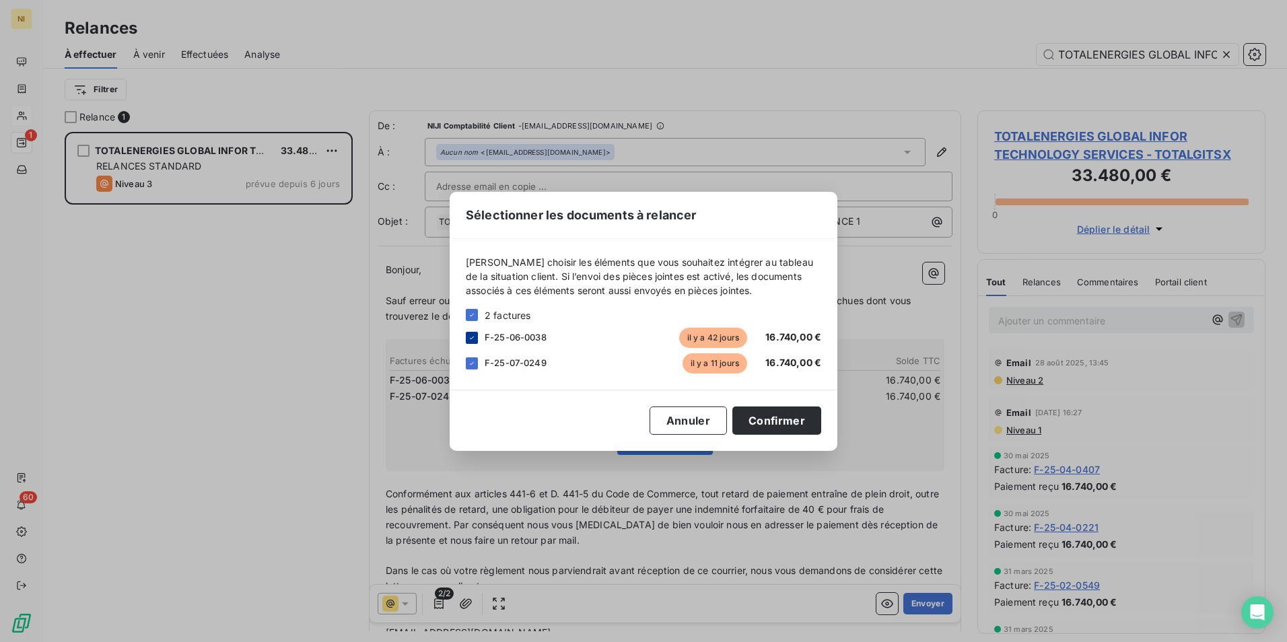
click at [467, 339] on div at bounding box center [472, 338] width 12 height 12
click at [760, 421] on button "Confirmer" at bounding box center [776, 421] width 89 height 28
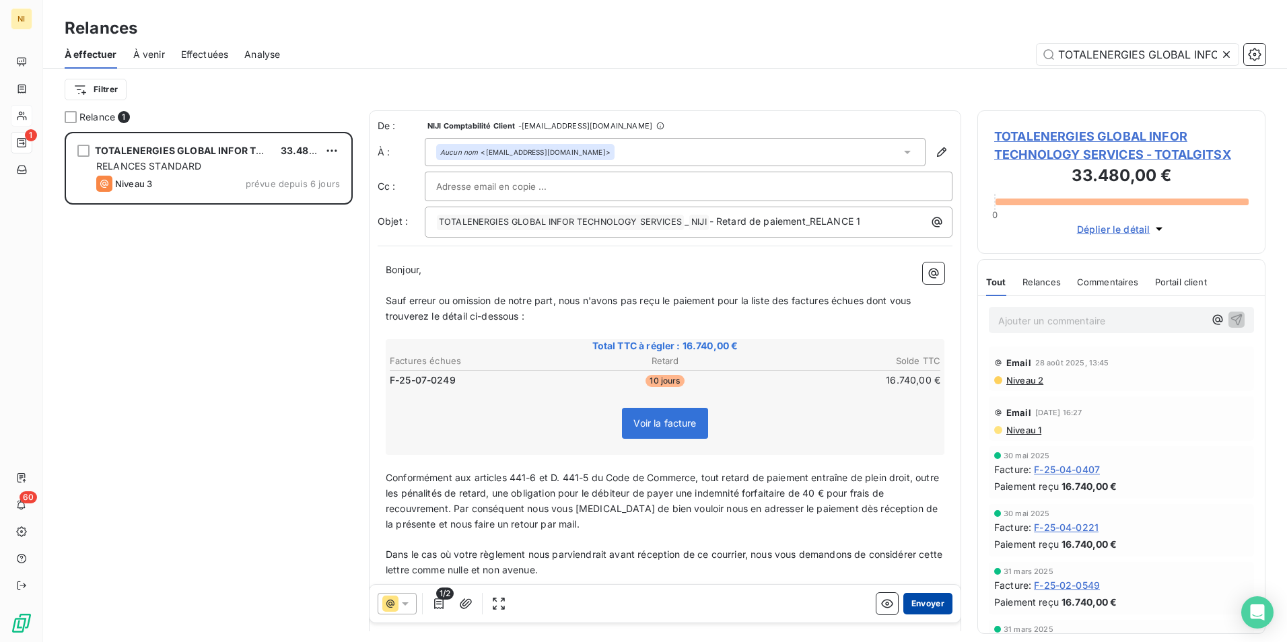
click at [925, 599] on button "Envoyer" at bounding box center [927, 604] width 49 height 22
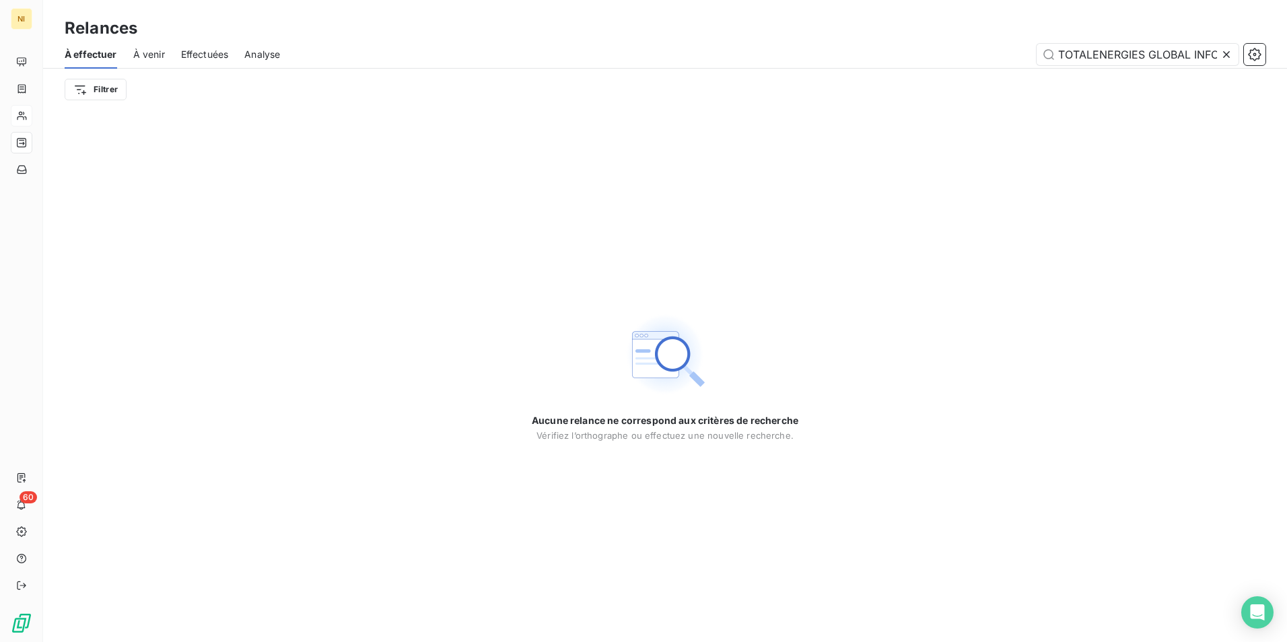
click at [1232, 53] on icon at bounding box center [1226, 54] width 13 height 13
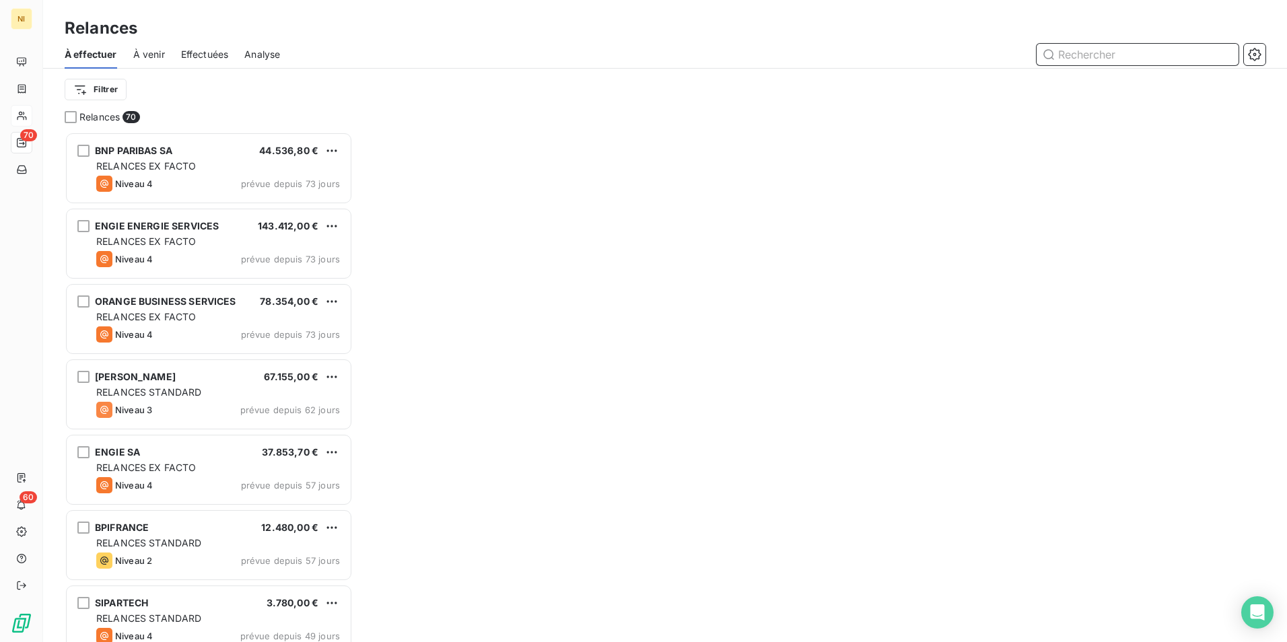
scroll to position [500, 278]
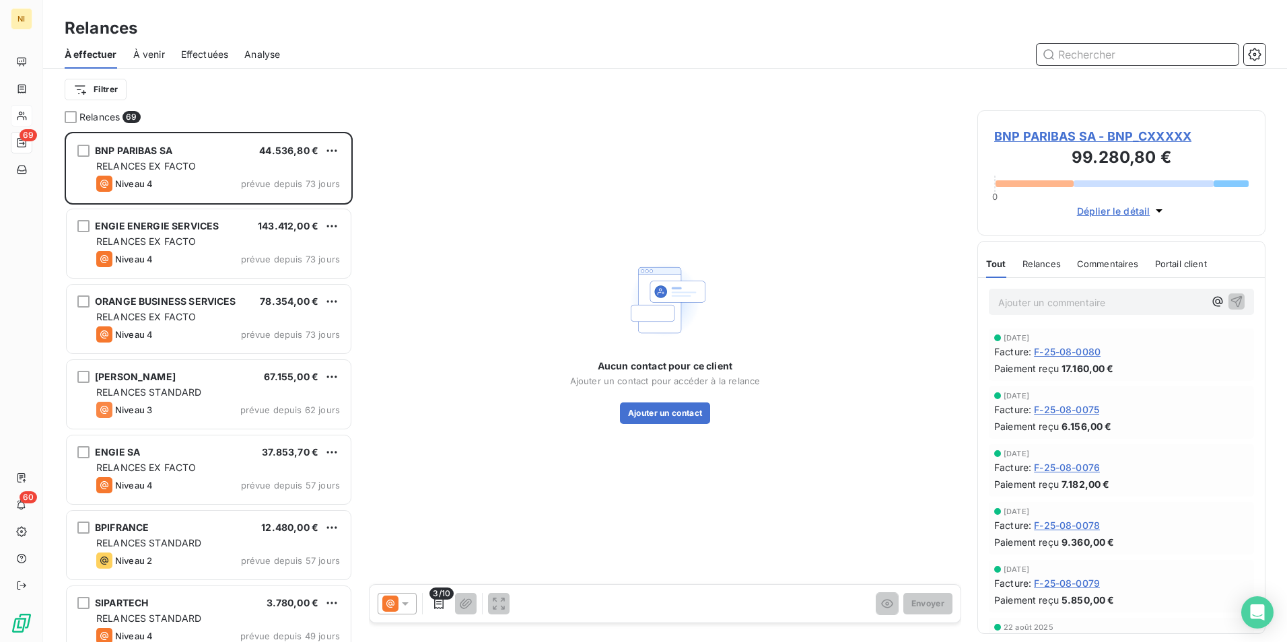
click at [1188, 56] on input "text" at bounding box center [1138, 55] width 202 height 22
paste input "KEOLIS [GEOGRAPHIC_DATA]"
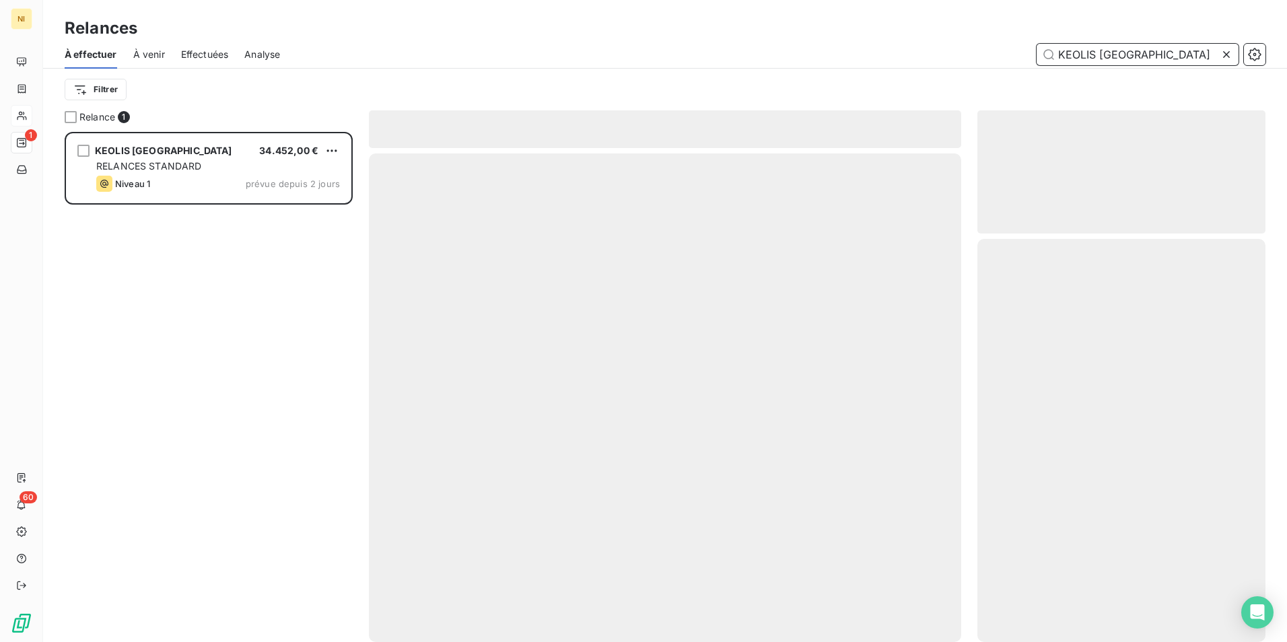
scroll to position [500, 278]
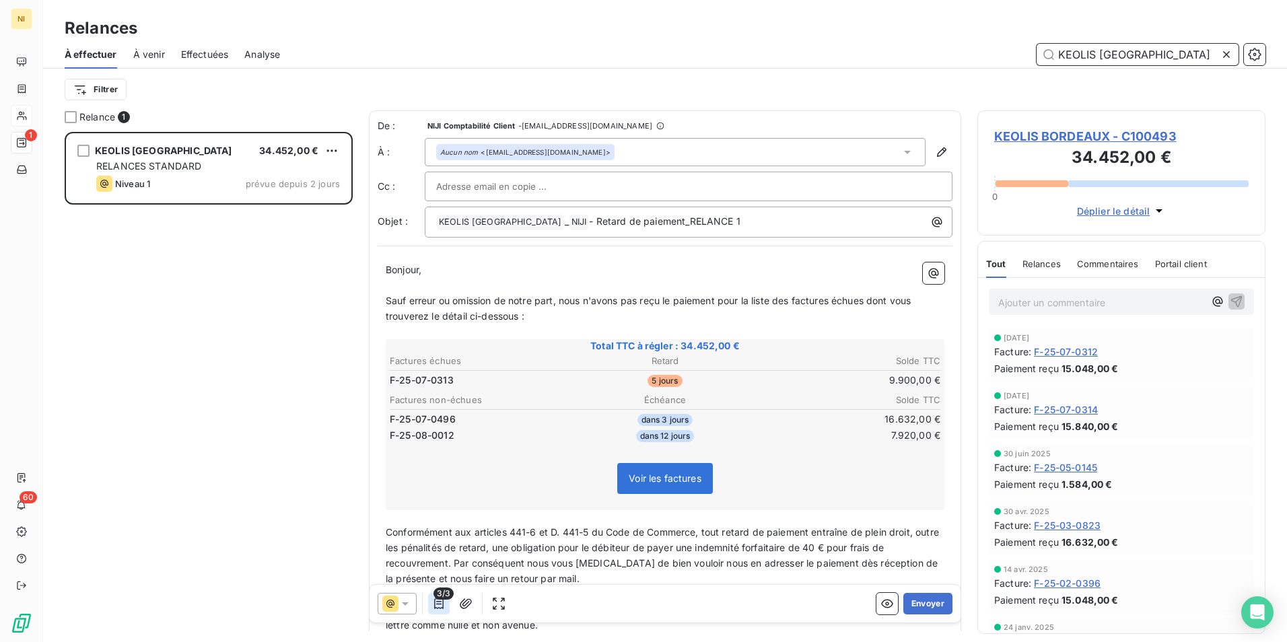
type input "KEOLIS [GEOGRAPHIC_DATA]"
click at [435, 605] on icon "button" at bounding box center [438, 603] width 9 height 11
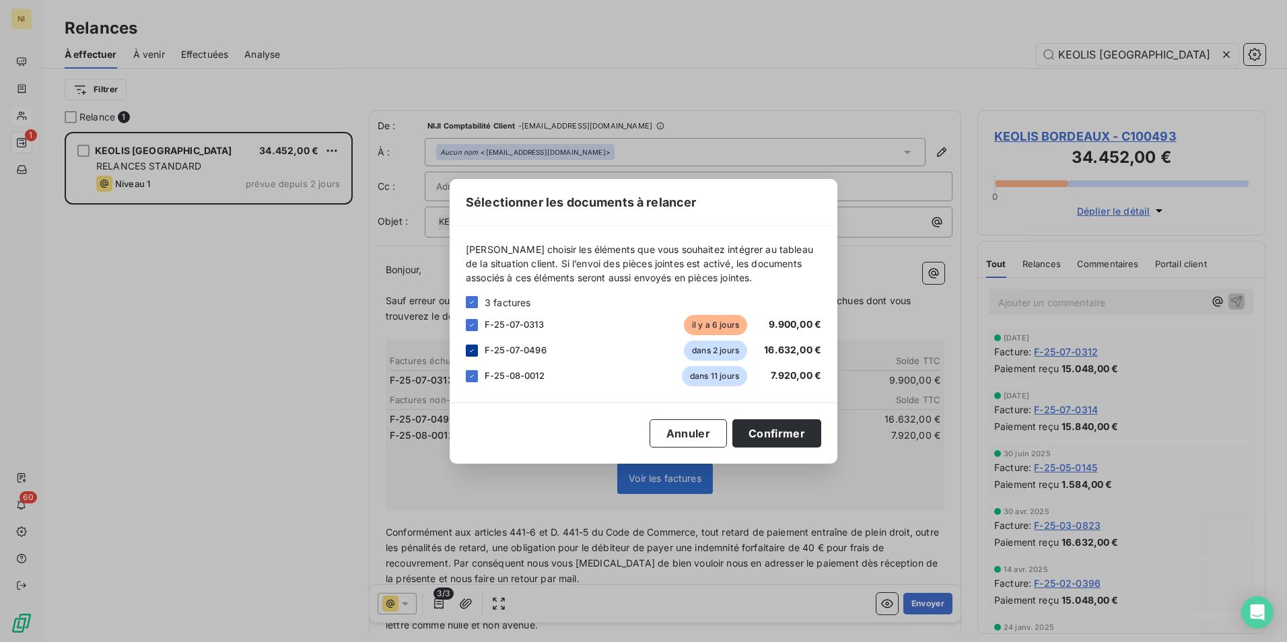
click at [467, 347] on div at bounding box center [472, 351] width 12 height 12
click at [473, 374] on icon at bounding box center [472, 376] width 8 height 8
click at [788, 430] on button "Confirmer" at bounding box center [776, 433] width 89 height 28
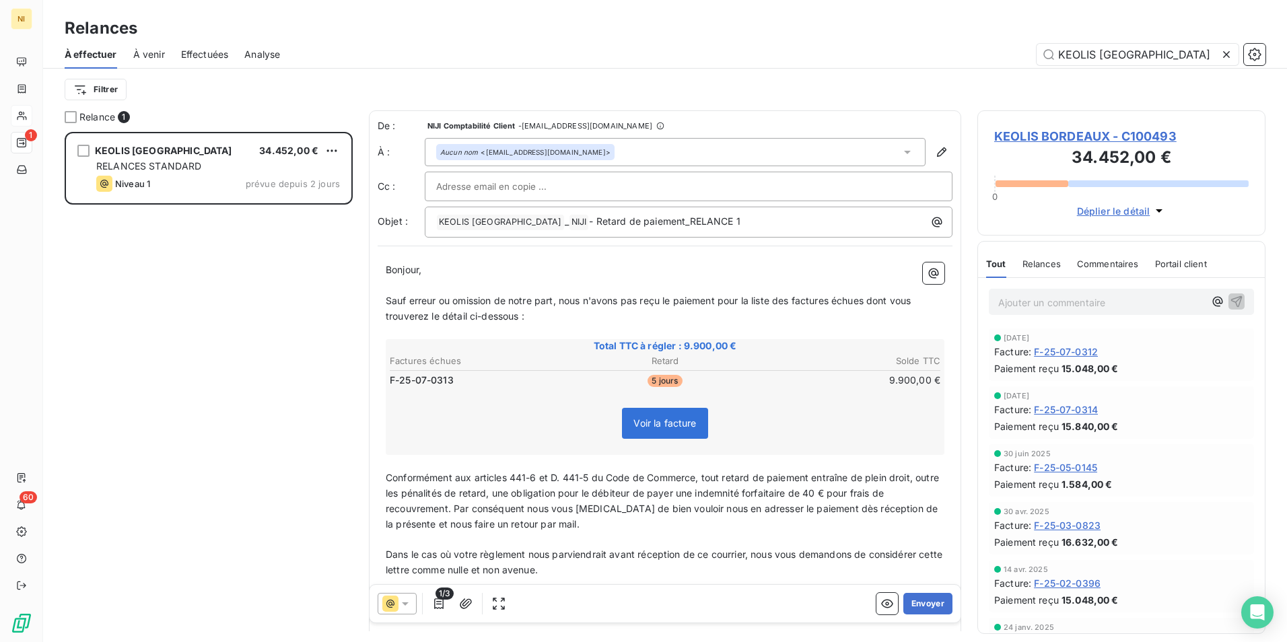
click at [403, 606] on icon at bounding box center [405, 603] width 13 height 13
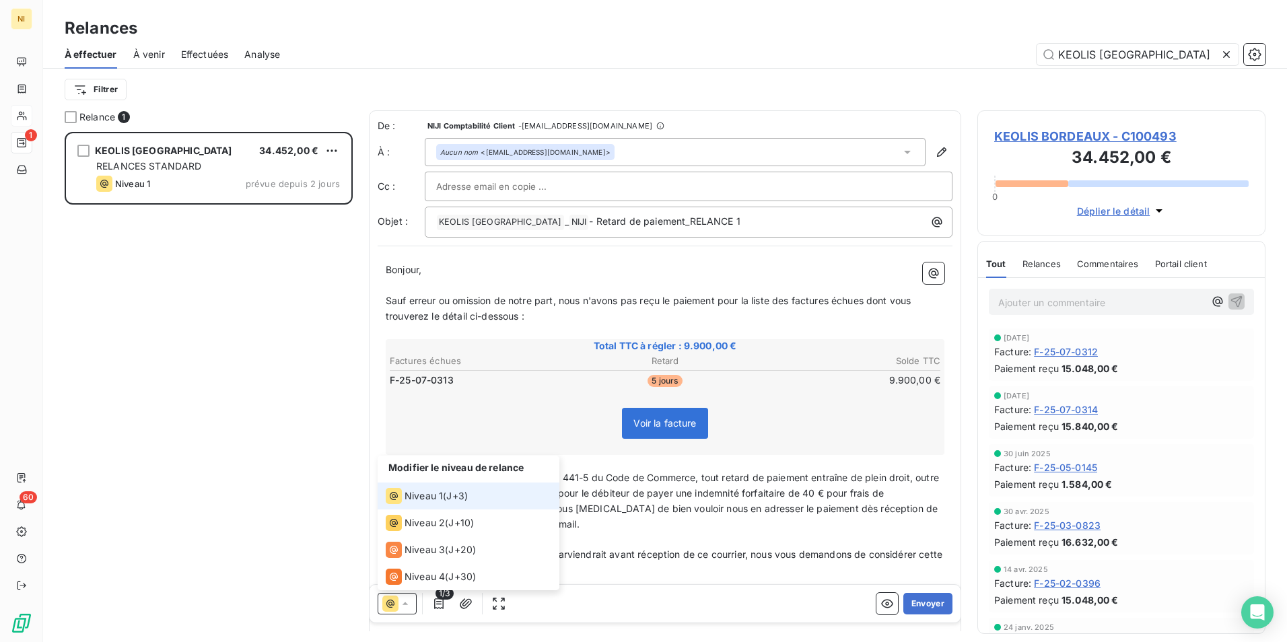
click at [422, 491] on span "Niveau 1" at bounding box center [424, 495] width 38 height 13
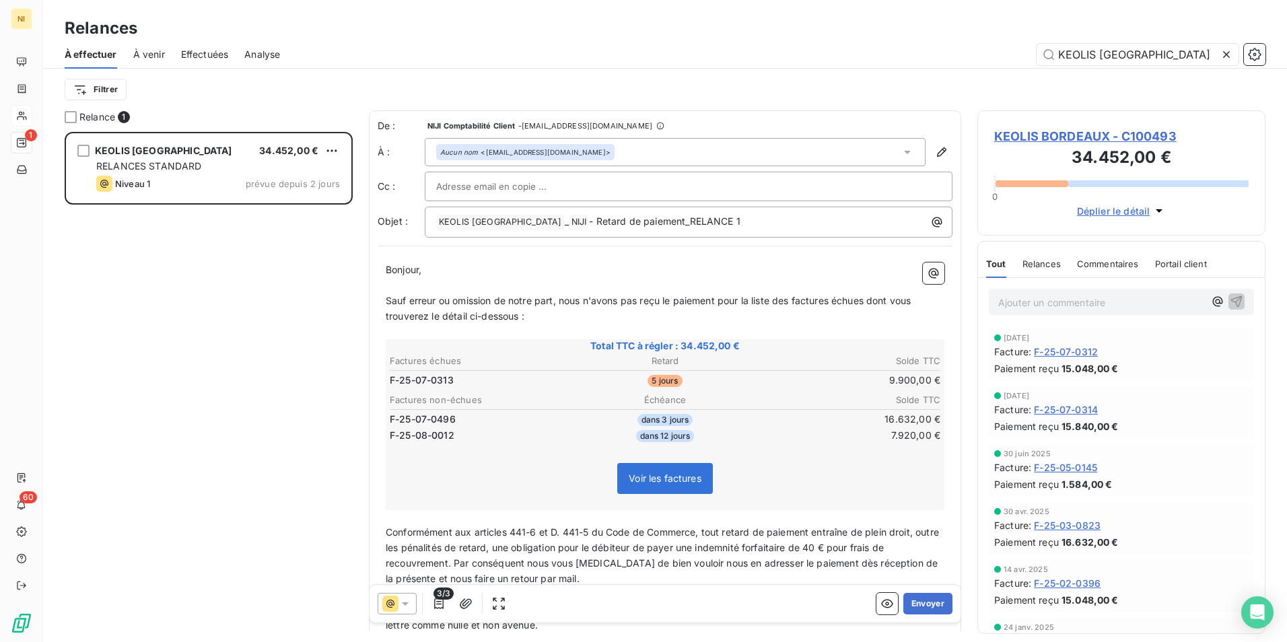
click at [407, 605] on icon at bounding box center [405, 603] width 13 height 13
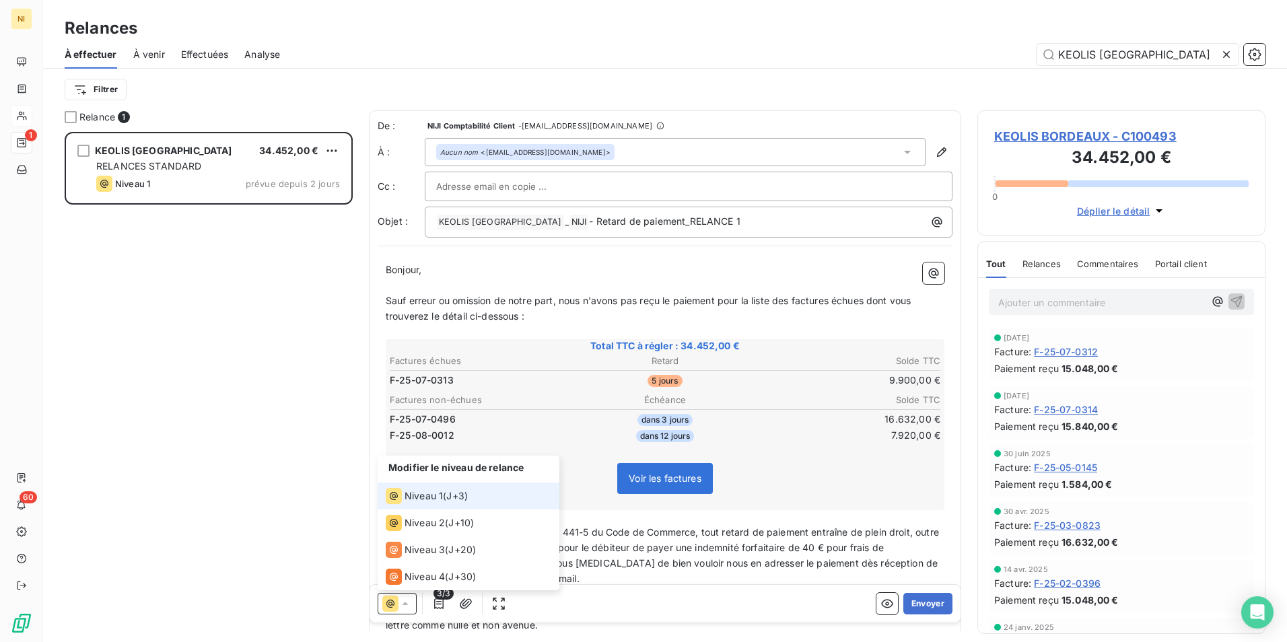
click at [425, 496] on span "Niveau 1" at bounding box center [424, 495] width 38 height 13
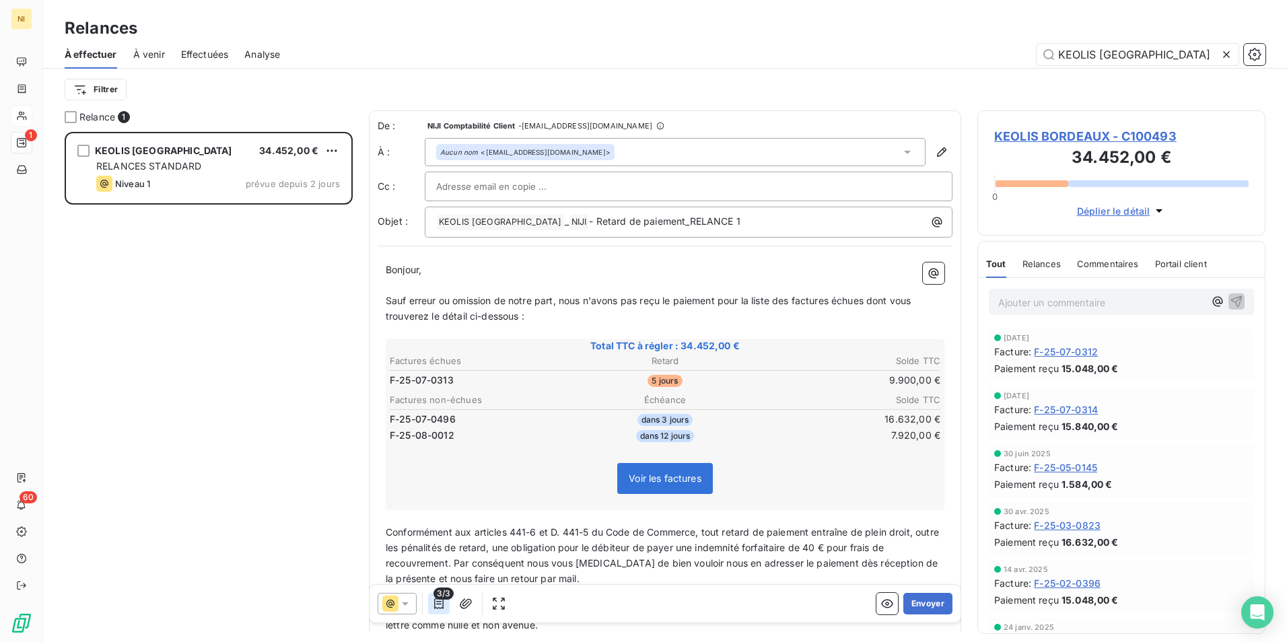
click at [438, 601] on icon "button" at bounding box center [438, 603] width 9 height 11
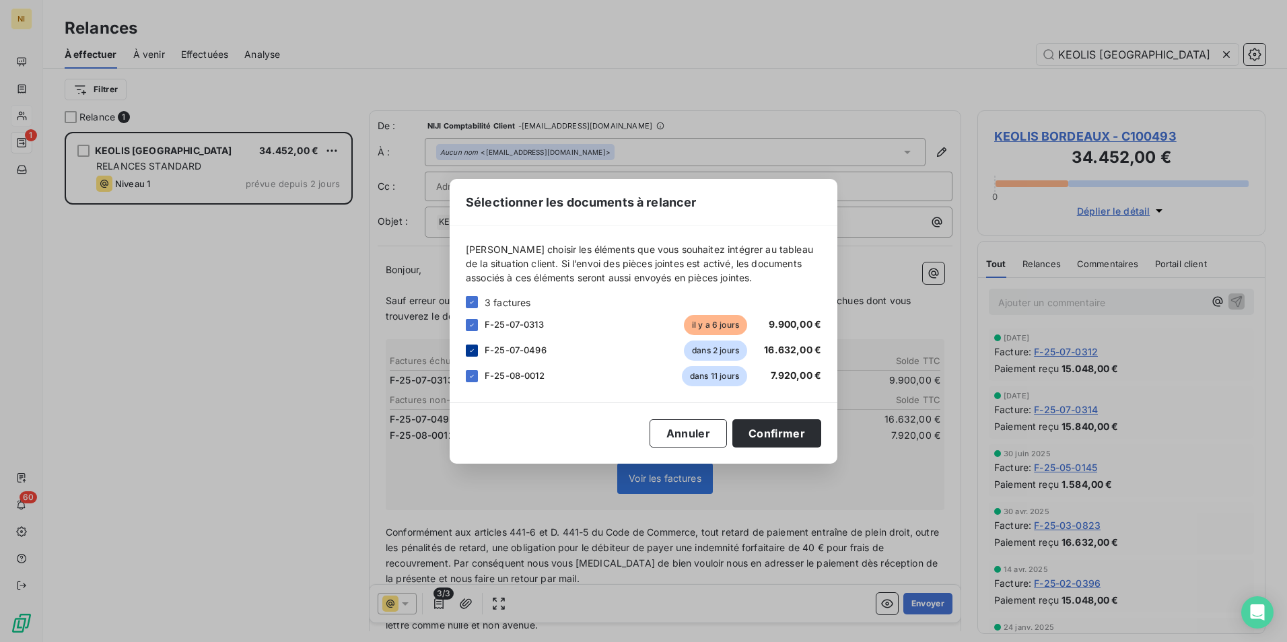
click at [474, 349] on icon at bounding box center [472, 351] width 8 height 8
click at [473, 371] on div at bounding box center [472, 376] width 12 height 12
click at [788, 433] on button "Confirmer" at bounding box center [776, 433] width 89 height 28
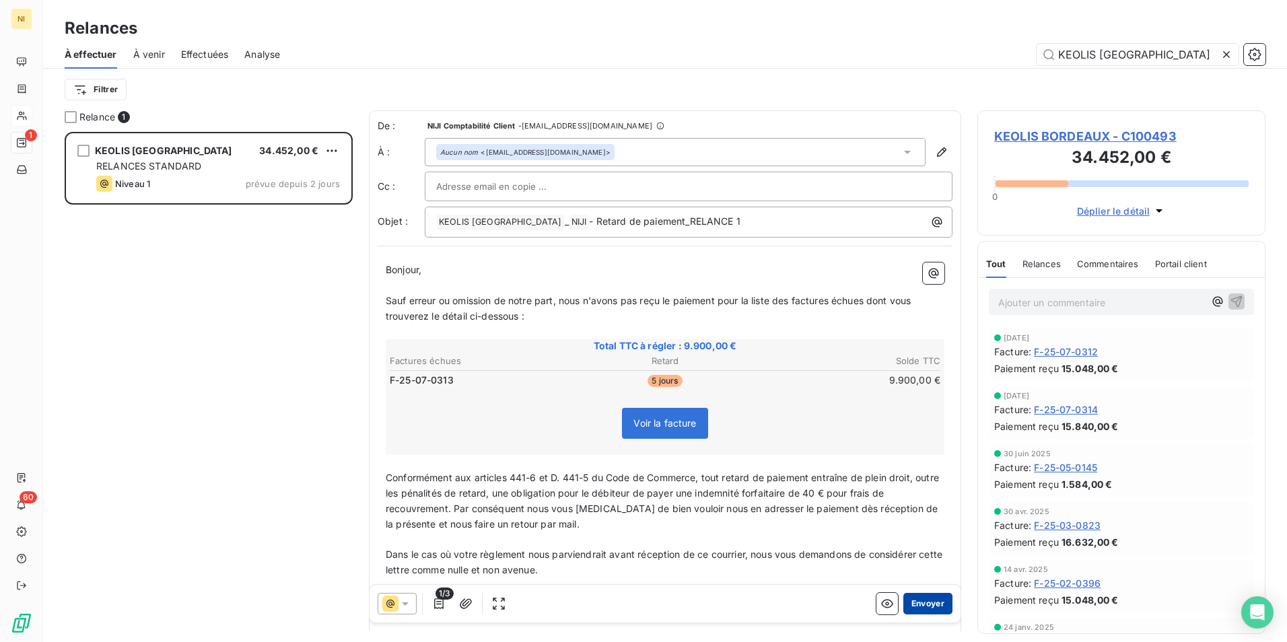
click at [916, 602] on button "Envoyer" at bounding box center [927, 604] width 49 height 22
